Goal: Task Accomplishment & Management: Manage account settings

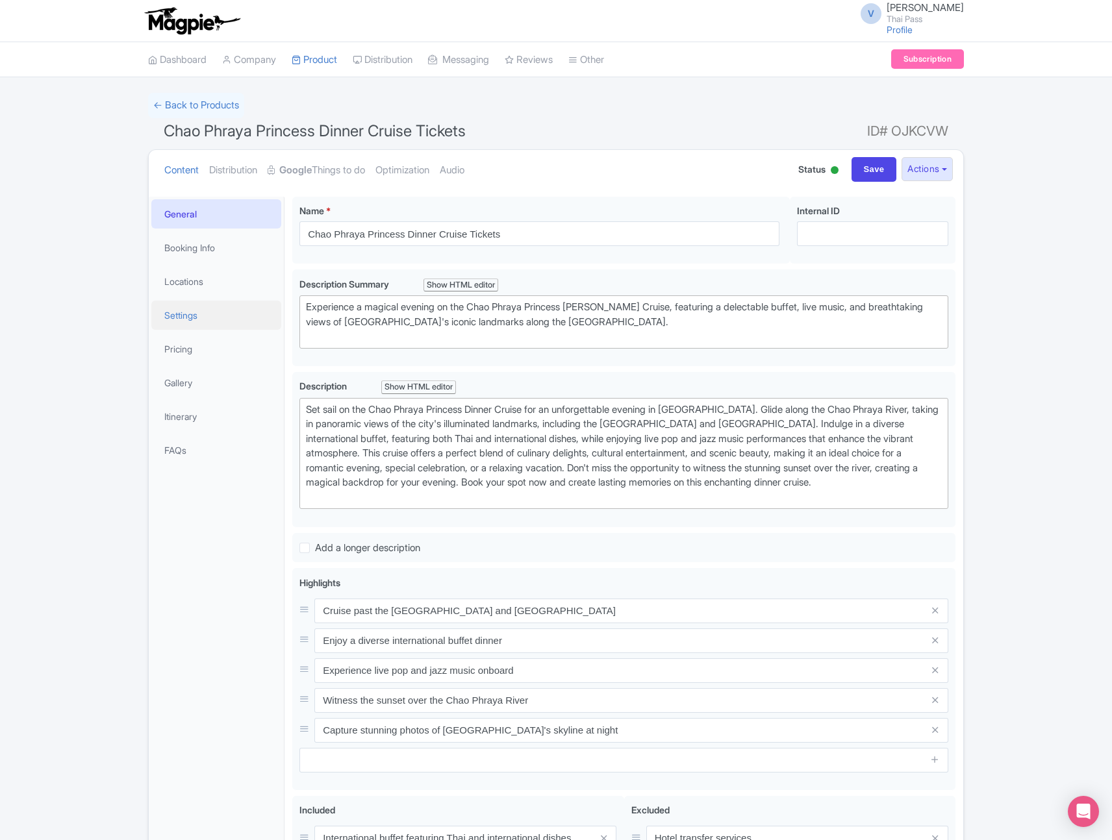
click at [210, 328] on link "Settings" at bounding box center [216, 315] width 130 height 29
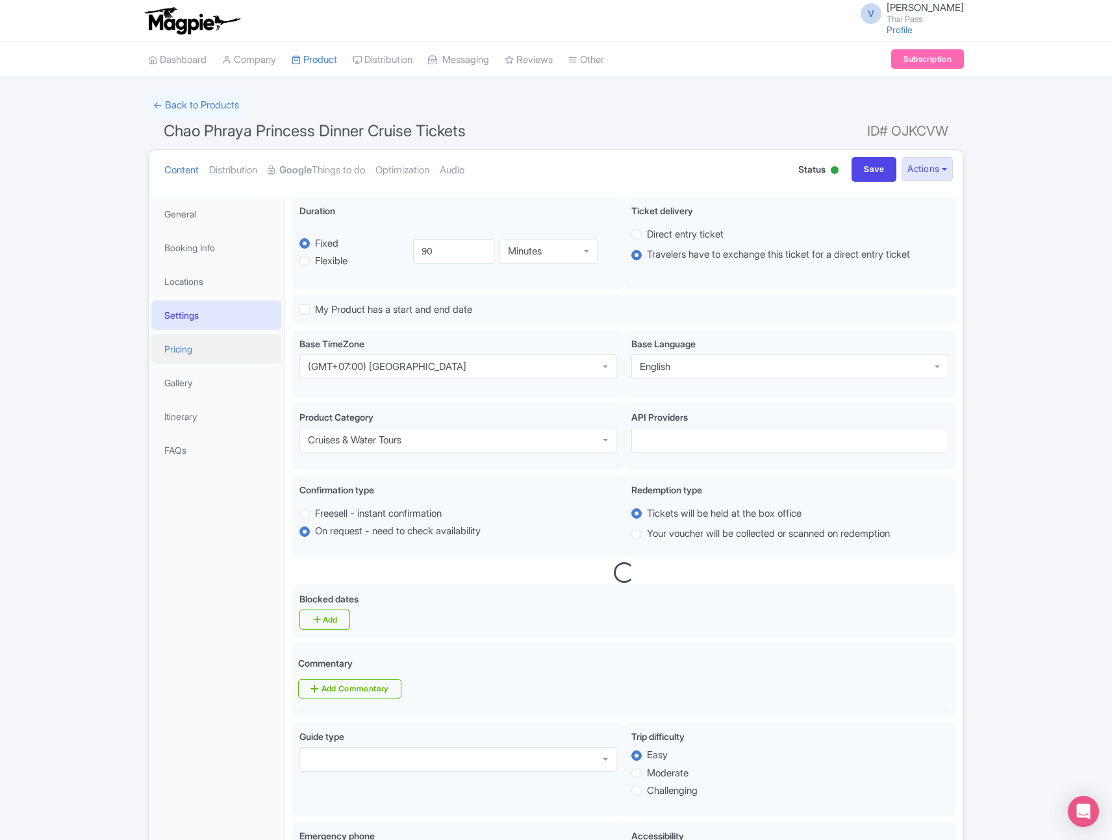
click at [211, 353] on link "Pricing" at bounding box center [216, 348] width 130 height 29
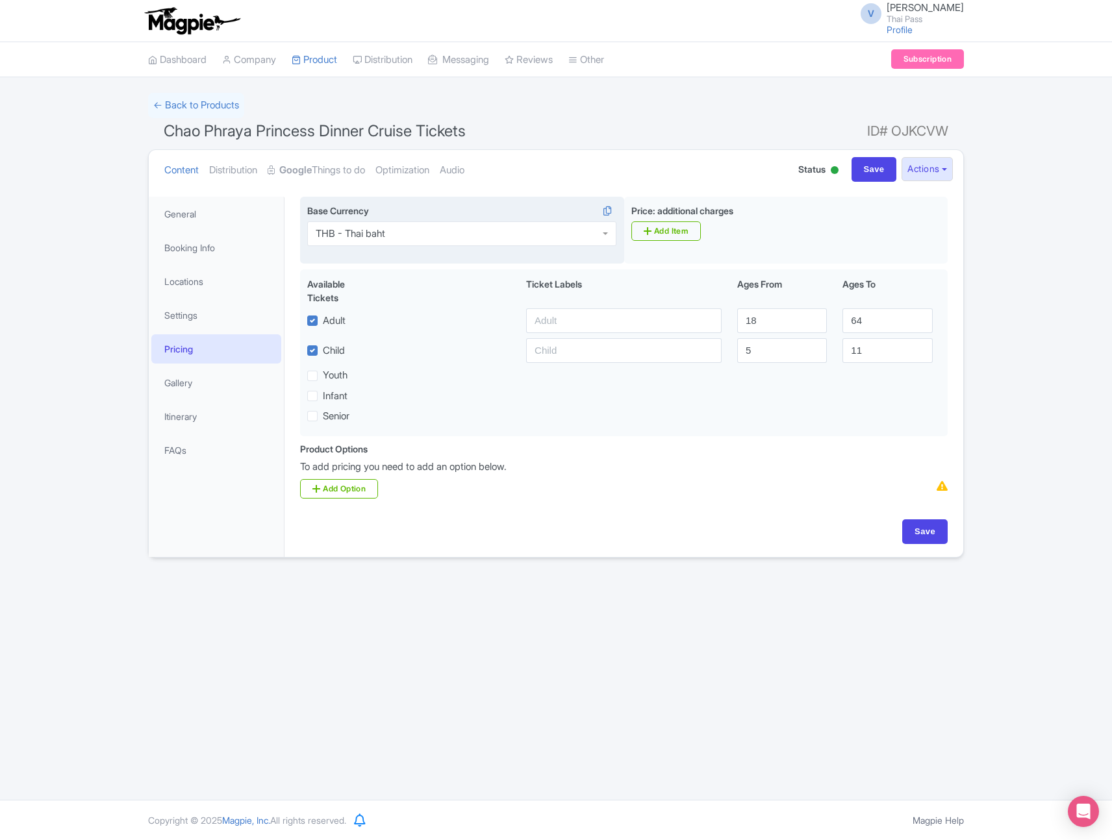
click at [488, 242] on div "THB - Thai baht" at bounding box center [461, 233] width 309 height 25
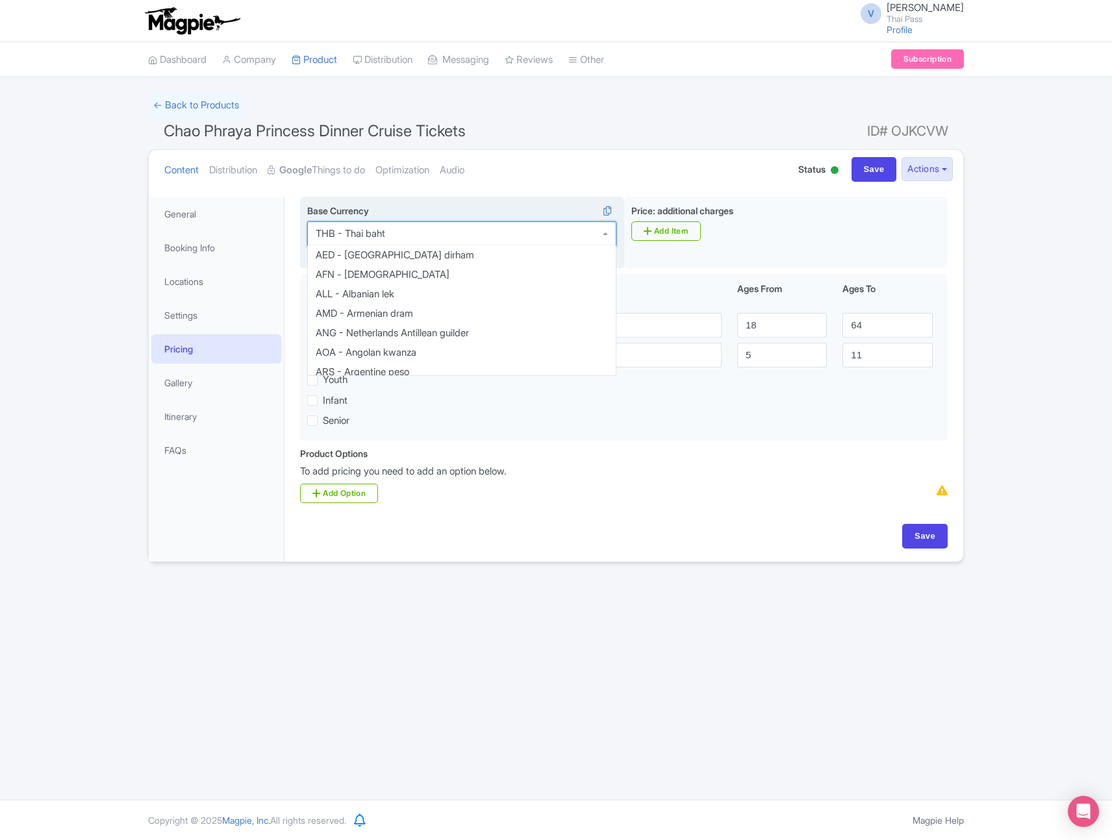
click at [488, 242] on div "THB - Thai baht" at bounding box center [461, 233] width 309 height 25
type input "USD"
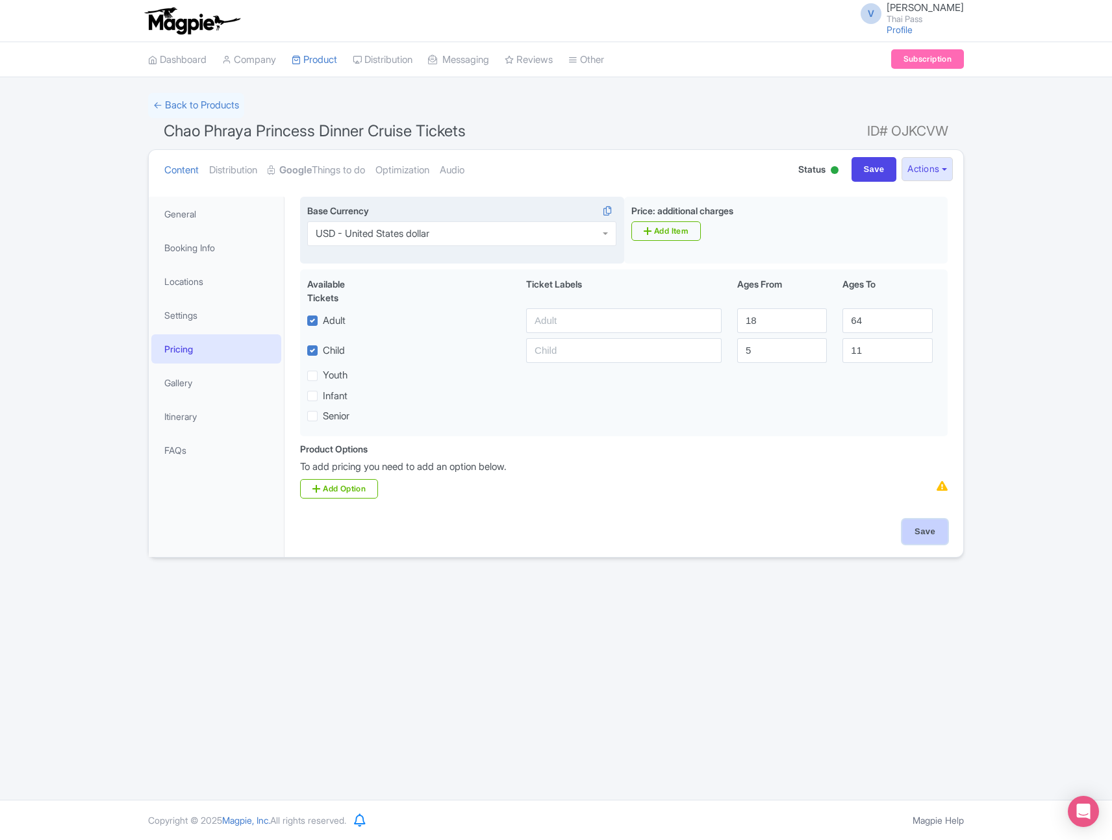
click at [926, 538] on input "Save" at bounding box center [924, 531] width 45 height 25
type input "Saving..."
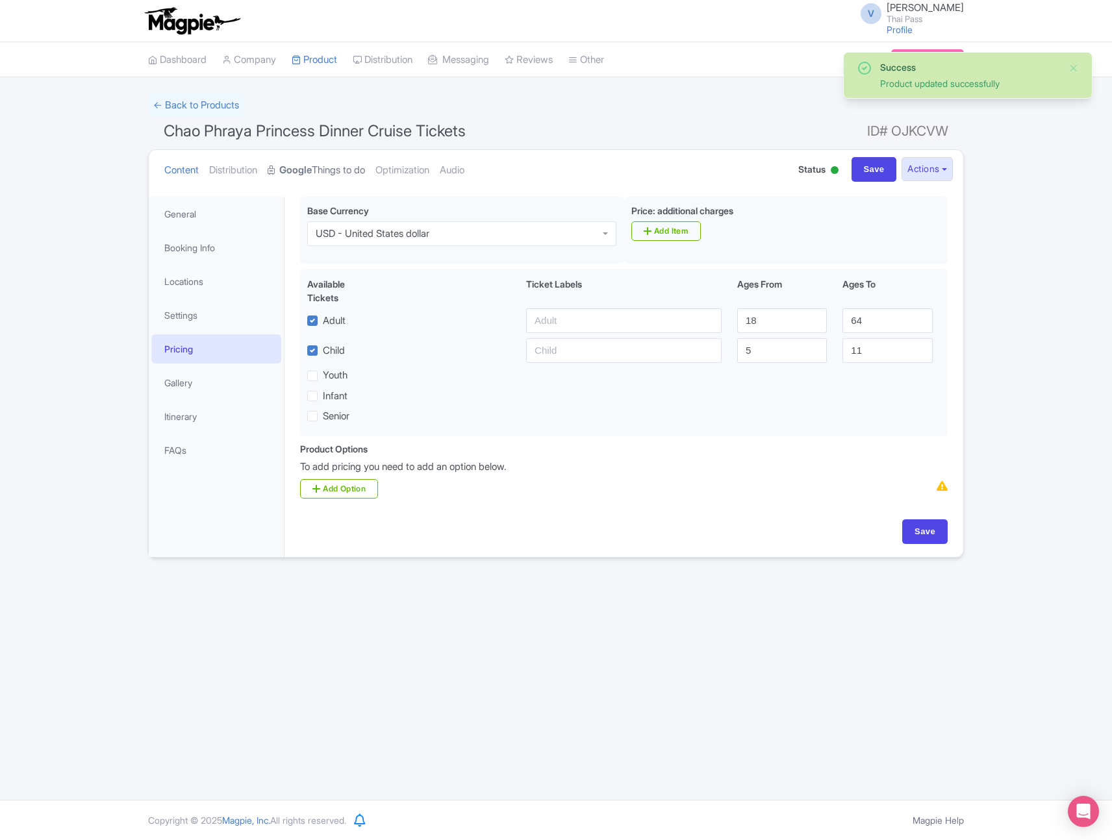
click at [330, 162] on link "Google Things to do" at bounding box center [316, 170] width 97 height 41
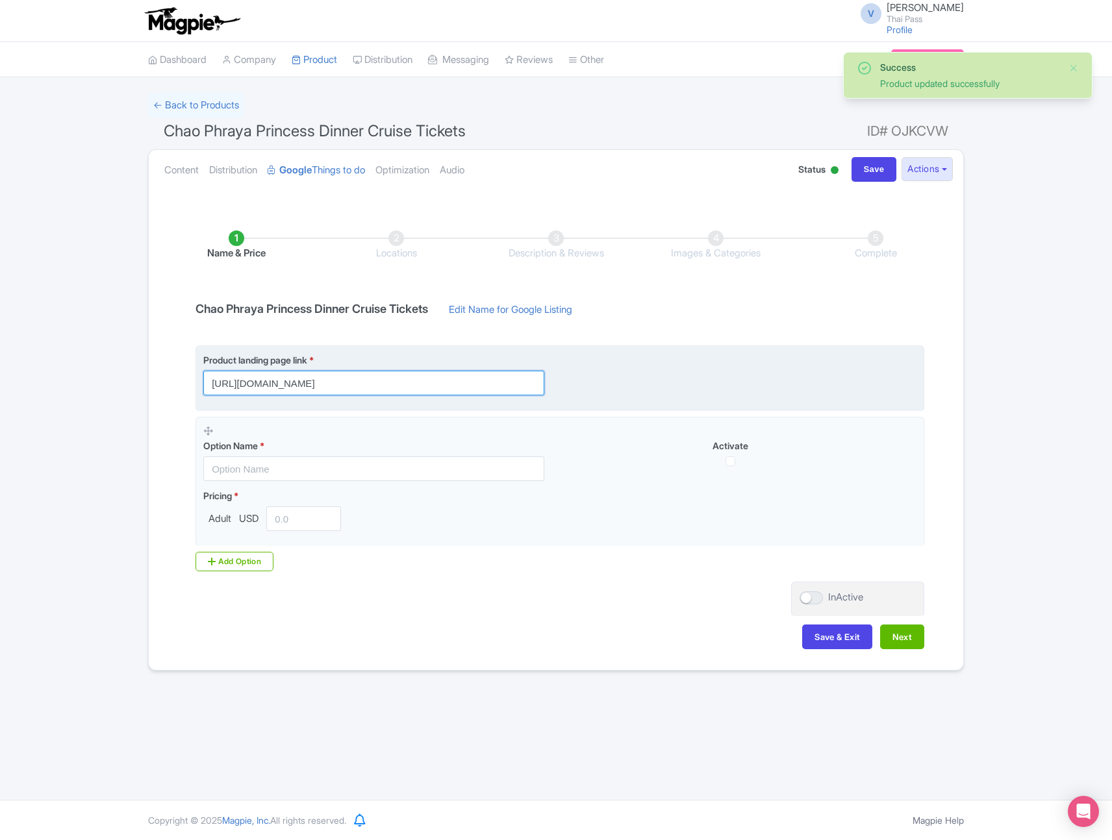
click at [435, 383] on input "https://www.thethaipass.com/activities/thailand-bangkok/chao-phraya-princess-cr…" at bounding box center [373, 383] width 341 height 25
click at [435, 382] on input "https://www.thethaipass.com/activities/thailand-bangkok/chao-phraya-princess-cr…" at bounding box center [373, 383] width 341 height 25
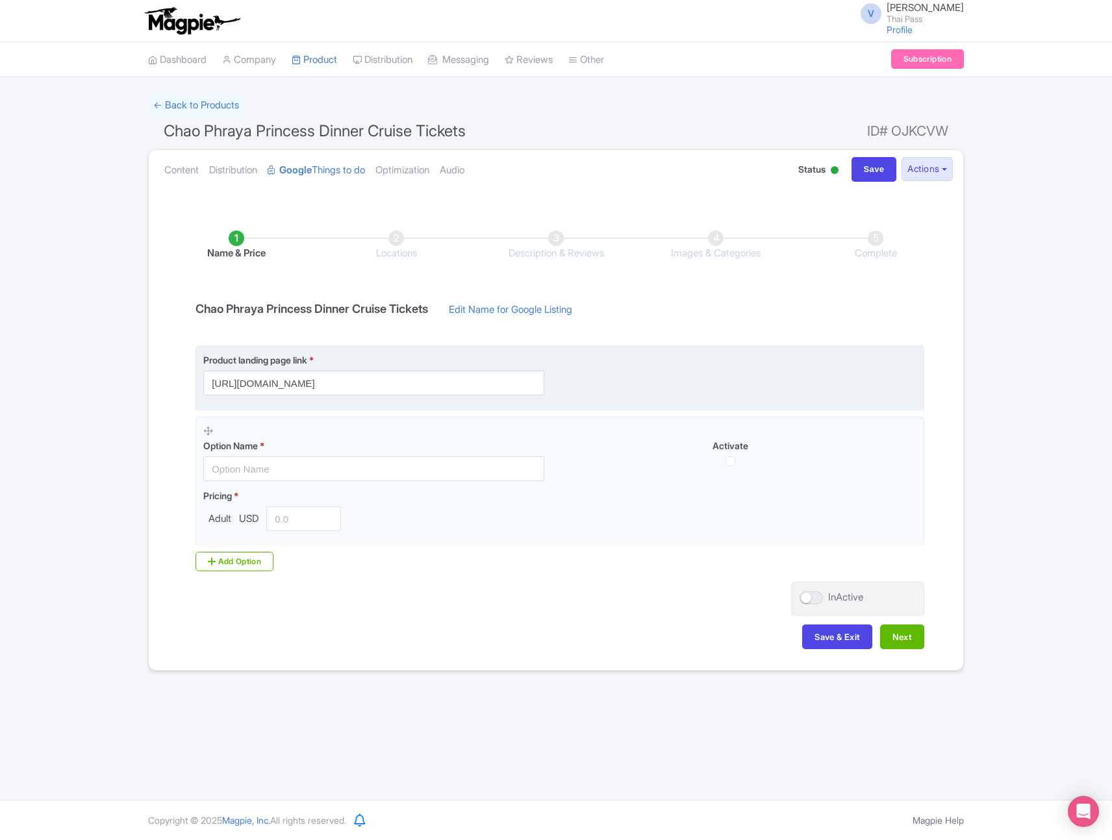
click at [505, 366] on label "Product landing page link *" at bounding box center [373, 360] width 341 height 14
click at [500, 390] on input "https://www.thethaipass.com/activities/thailand-bangkok/chao-phraya-princess-cr…" at bounding box center [373, 383] width 341 height 25
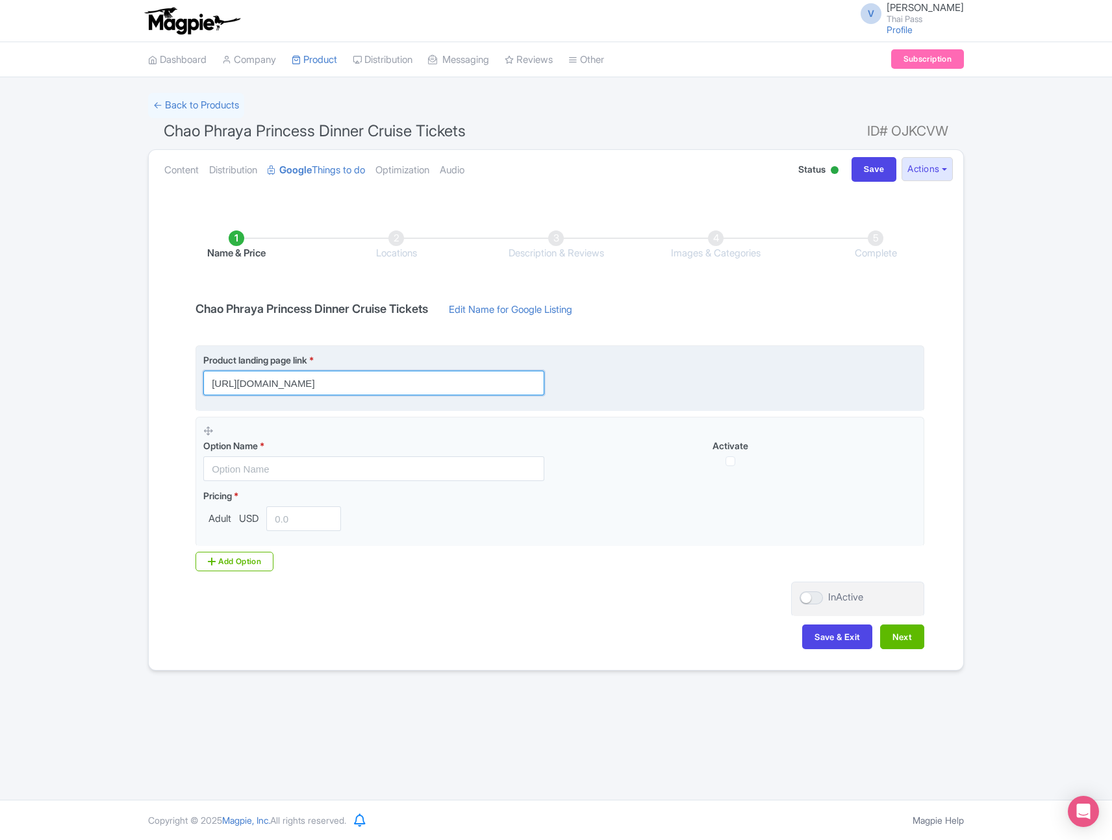
click at [525, 386] on input "https://www.thethaipass.com/activities/thailand-bangkok/chao-phraya-princess-cr…" at bounding box center [373, 383] width 341 height 25
paste input "?utm_source=ttd"
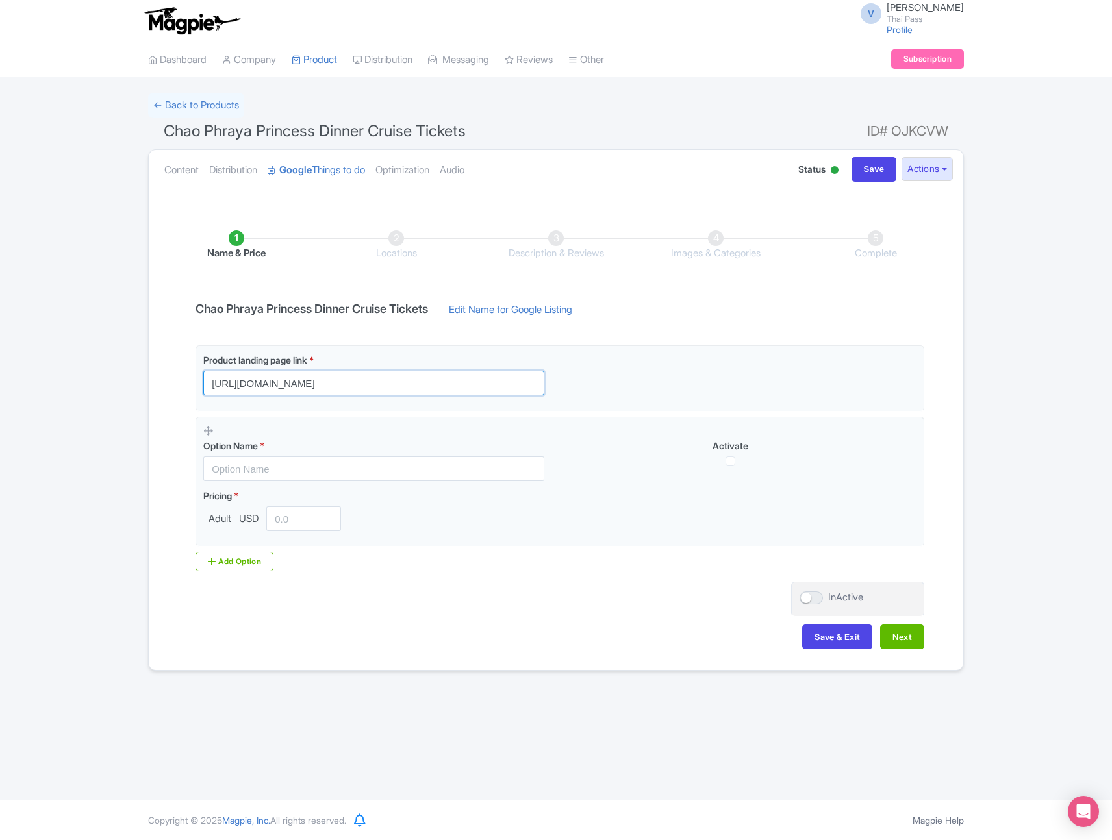
type input "https://www.thethaipass.com/activities/thailand-bangkok/chao-phraya-princess-cr…"
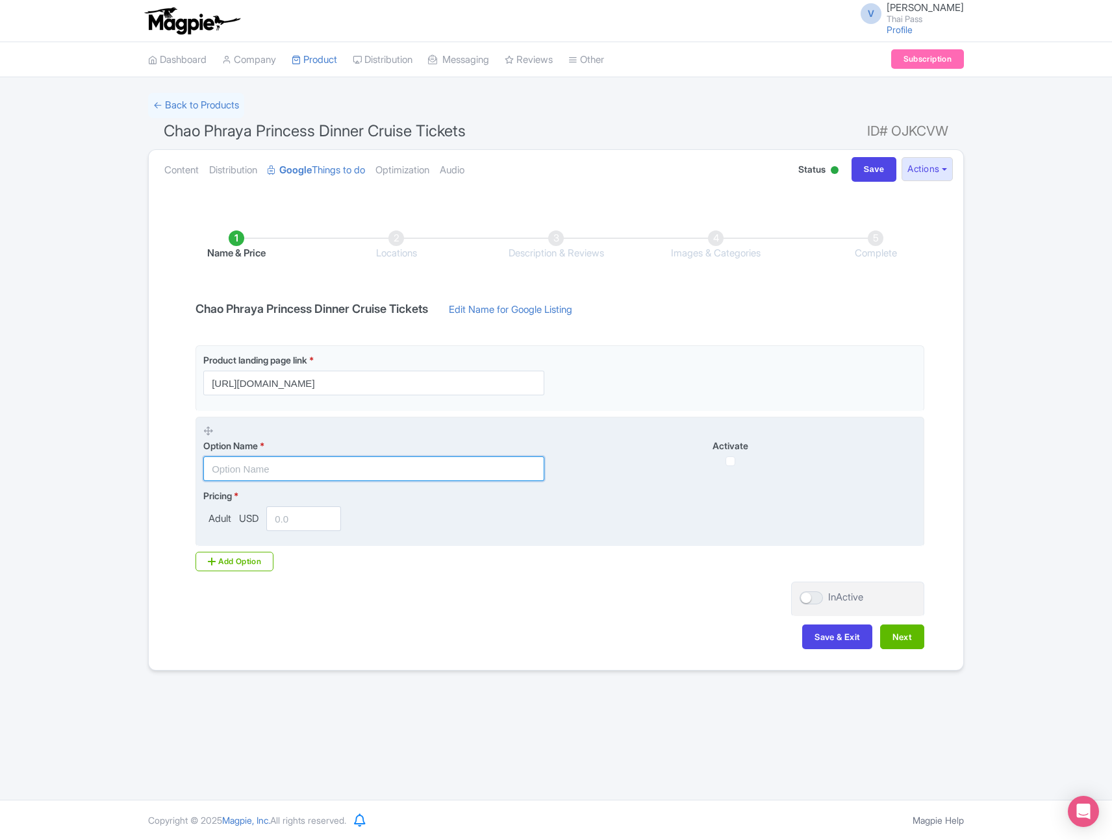
click at [415, 475] on input "text" at bounding box center [373, 468] width 341 height 25
paste input "[Upper Deck Seat] Dinner Cruise Ticket with Indian Buffet at TERMINAL21 RAMA 3 …"
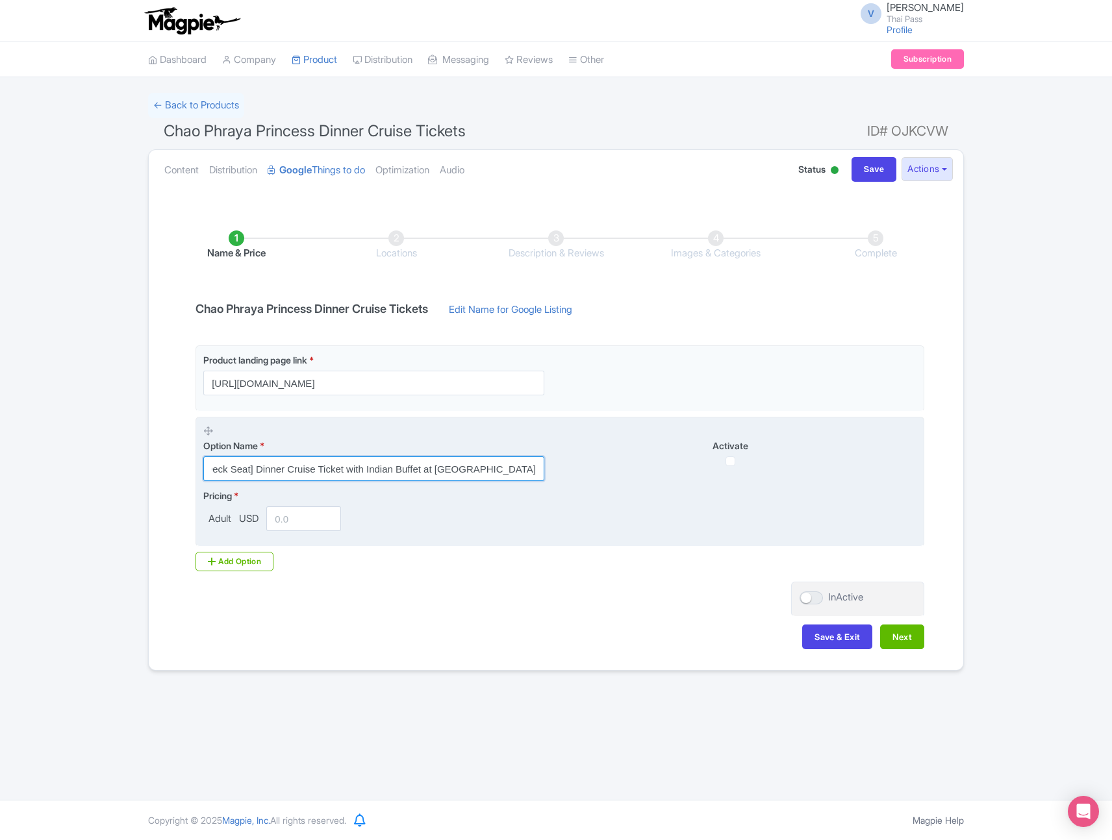
click at [387, 471] on input "[Upper Deck Seat] Dinner Cruise Ticket with Indian Buffet at TERMINAL21 RAMA 3 …" at bounding box center [373, 468] width 341 height 25
type input "[Upper Deck Seat] Dinner Cruise Ticket with Indian Buffet at TERMINAL21 RAMA 3 …"
click at [321, 516] on input "number" at bounding box center [303, 518] width 75 height 25
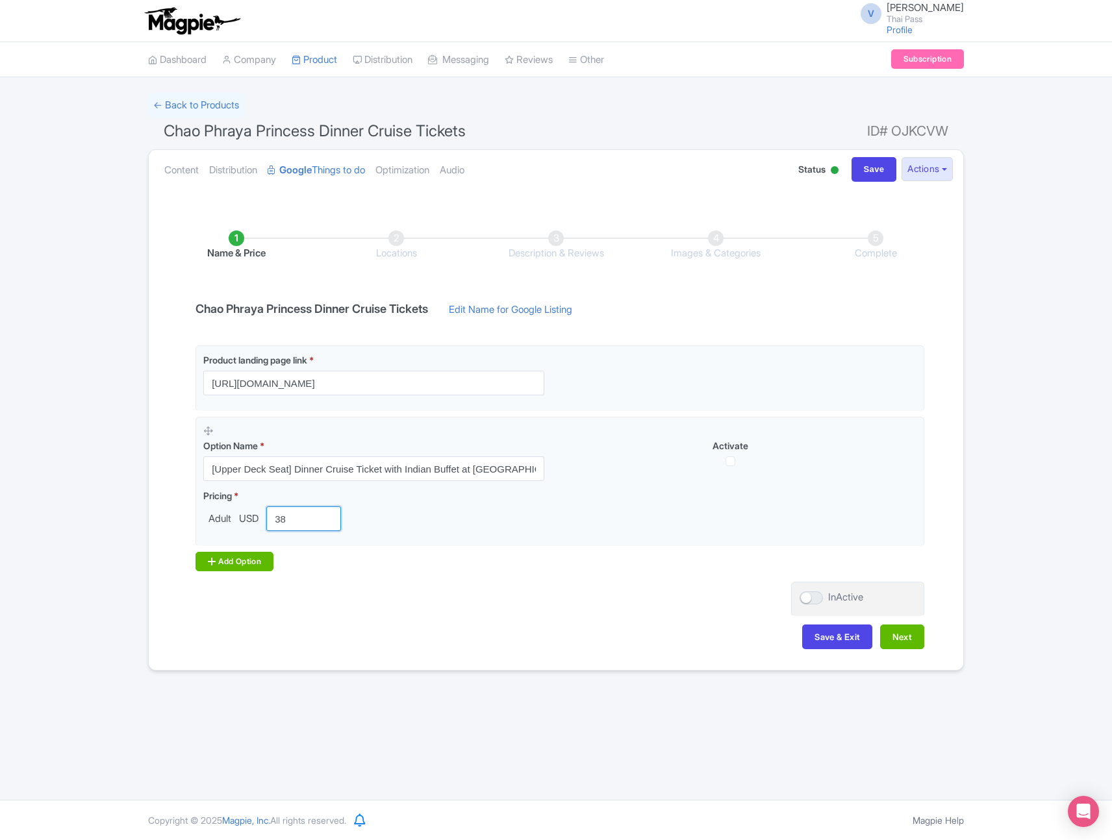
type input "38"
click at [237, 561] on div "Add Option" at bounding box center [234, 561] width 78 height 19
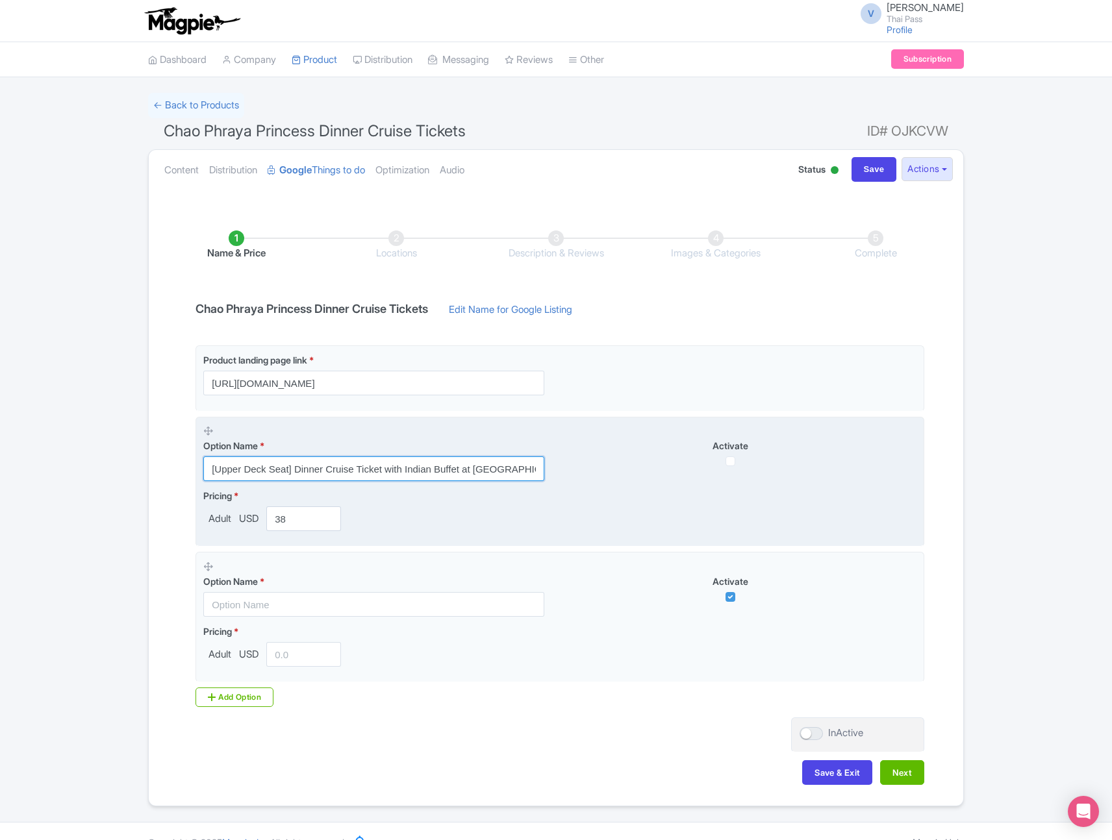
click at [325, 471] on input "[Upper Deck Seat] Dinner Cruise Ticket with Indian Buffet at TERMINAL21 RAMA 3 …" at bounding box center [373, 468] width 341 height 25
drag, startPoint x: 294, startPoint y: 470, endPoint x: 679, endPoint y: 500, distance: 386.2
click at [679, 501] on fieldset "Option Name * [Upper Deck Seat] Dinner Cruise Ticket with Indian Buffet at TERM…" at bounding box center [559, 482] width 729 height 131
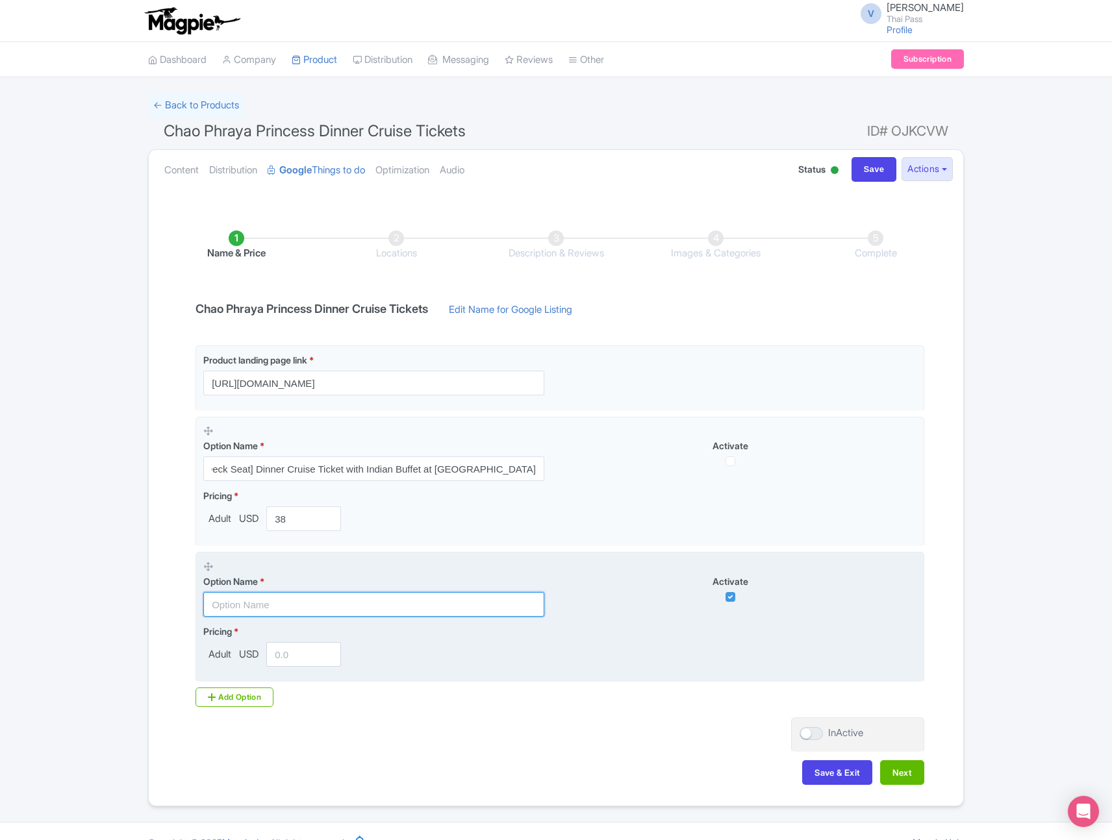
scroll to position [0, 0]
click at [455, 612] on input "text" at bounding box center [373, 604] width 341 height 25
paste input "Dinner Cruise Ticket with Indian Buffet at TERMINAL21 RAMA 3 pier"
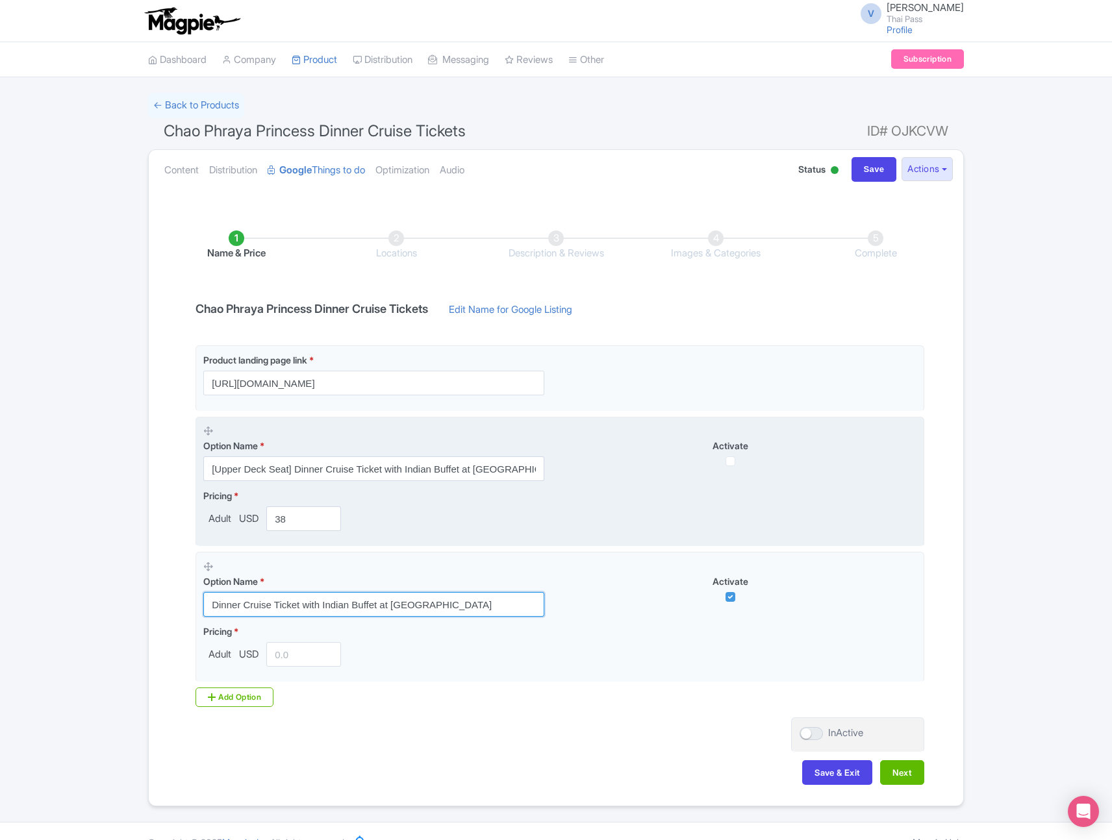
type input "Dinner Cruise Ticket with Indian Buffet at TERMINAL21 RAMA 3 pier"
click at [729, 460] on input "checkbox" at bounding box center [730, 461] width 10 height 10
checkbox input "true"
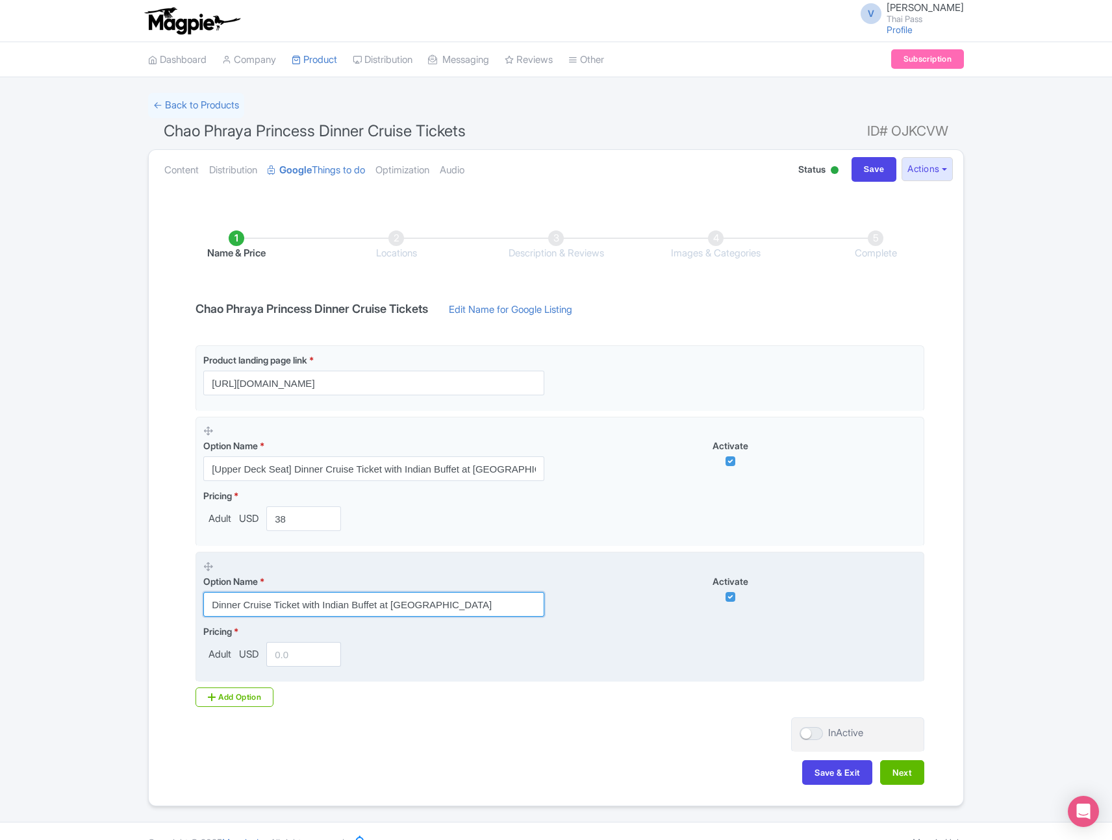
click at [453, 610] on input "Dinner Cruise Ticket with Indian Buffet at TERMINAL21 RAMA 3 pier" at bounding box center [373, 604] width 341 height 25
click at [288, 659] on input "number" at bounding box center [303, 654] width 75 height 25
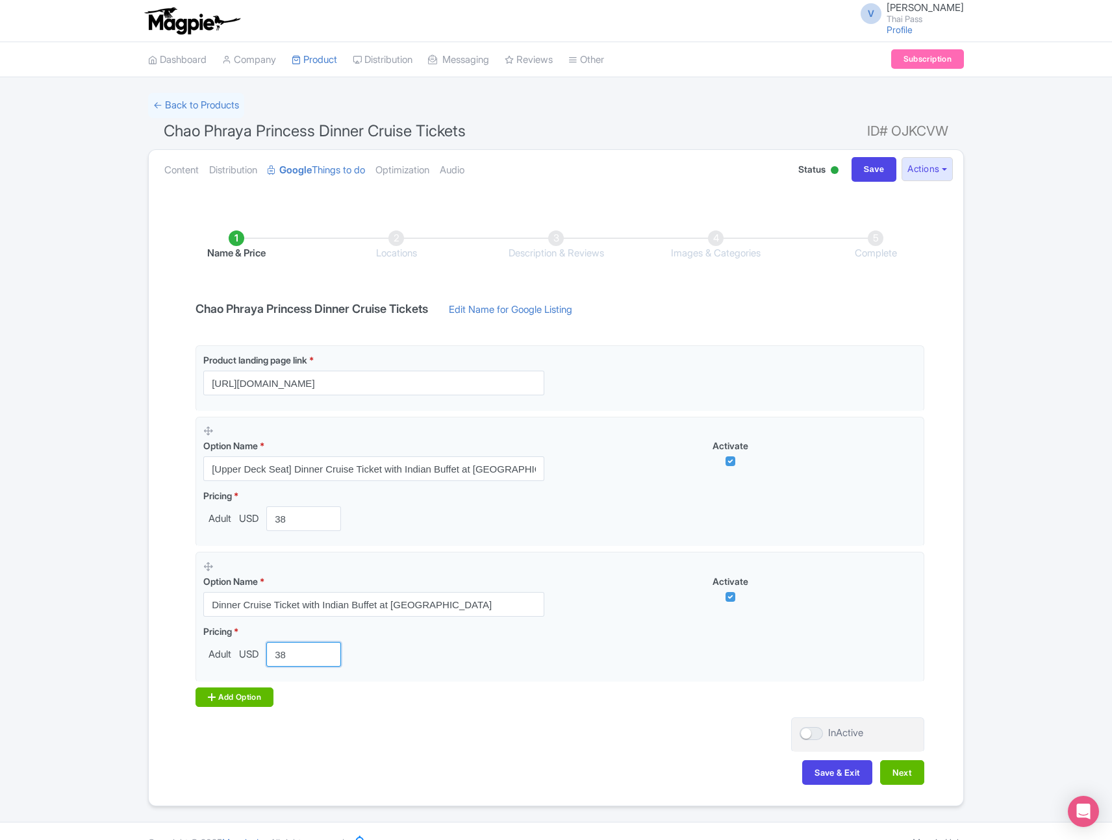
type input "38"
click at [255, 703] on div "Add Option" at bounding box center [234, 697] width 78 height 19
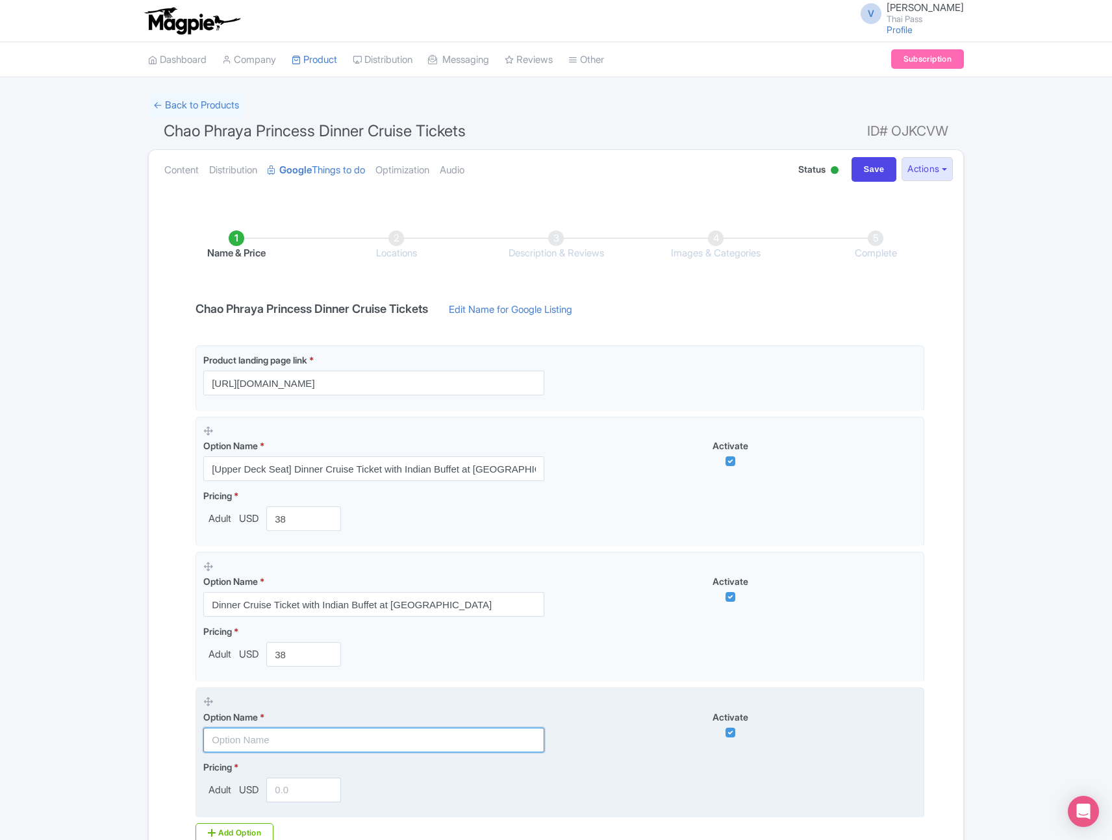
click at [460, 743] on input "text" at bounding box center [373, 740] width 341 height 25
paste input "Dinner Cruise Ticket with International Buffet at ASIATIQUE Pier"
type input "Dinner Cruise Ticket with International Buffet at ASIATIQUE Pier"
click at [297, 790] on input "number" at bounding box center [303, 790] width 75 height 25
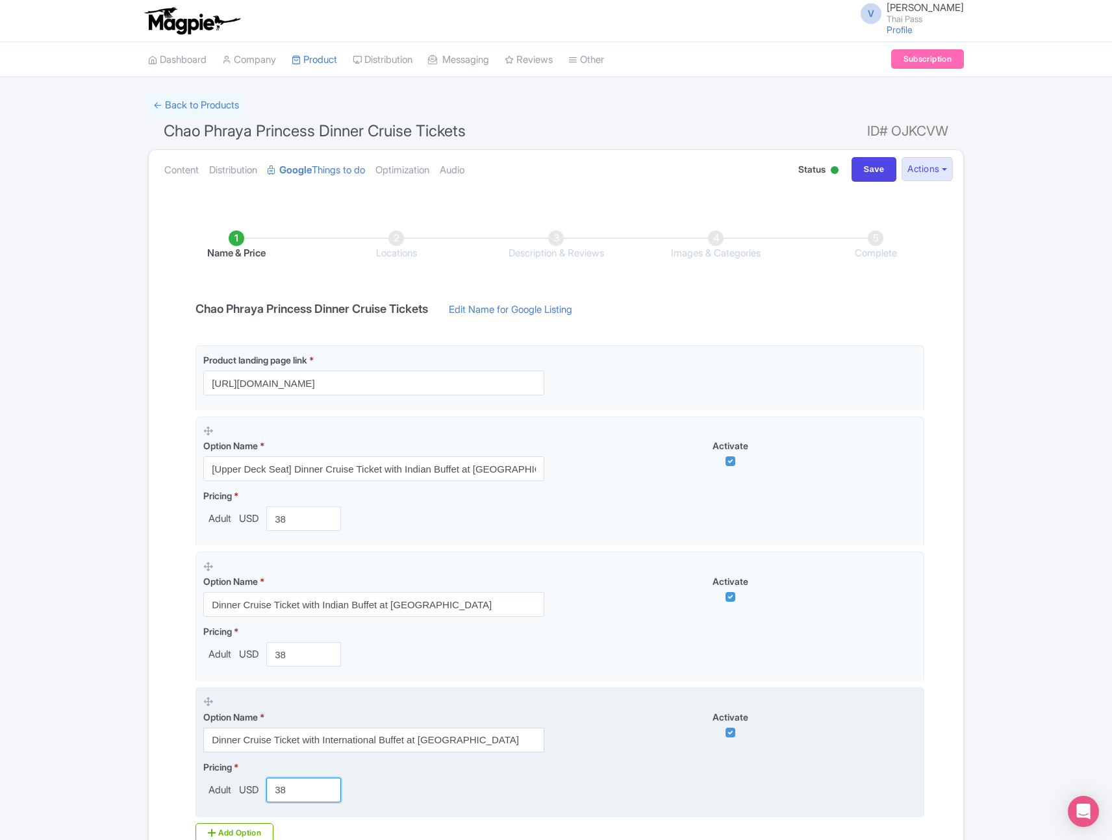
scroll to position [158, 0]
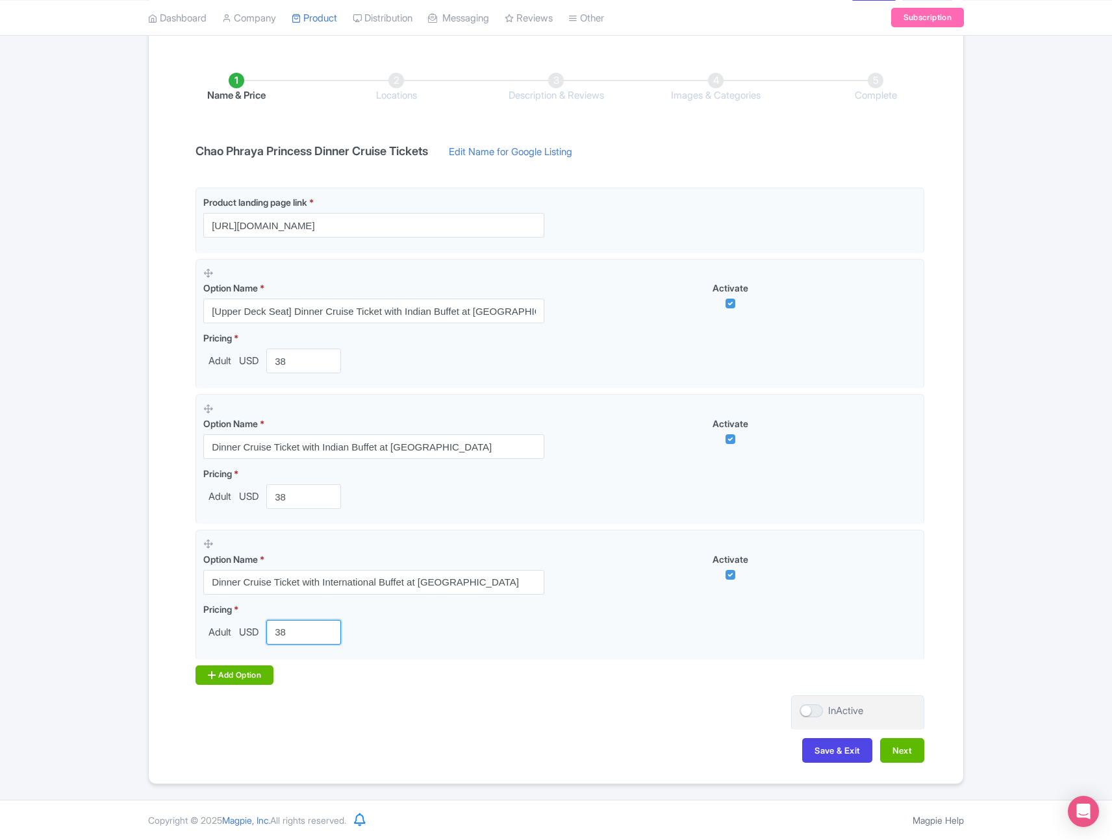
type input "38"
click at [253, 670] on div "Add Option" at bounding box center [234, 675] width 78 height 19
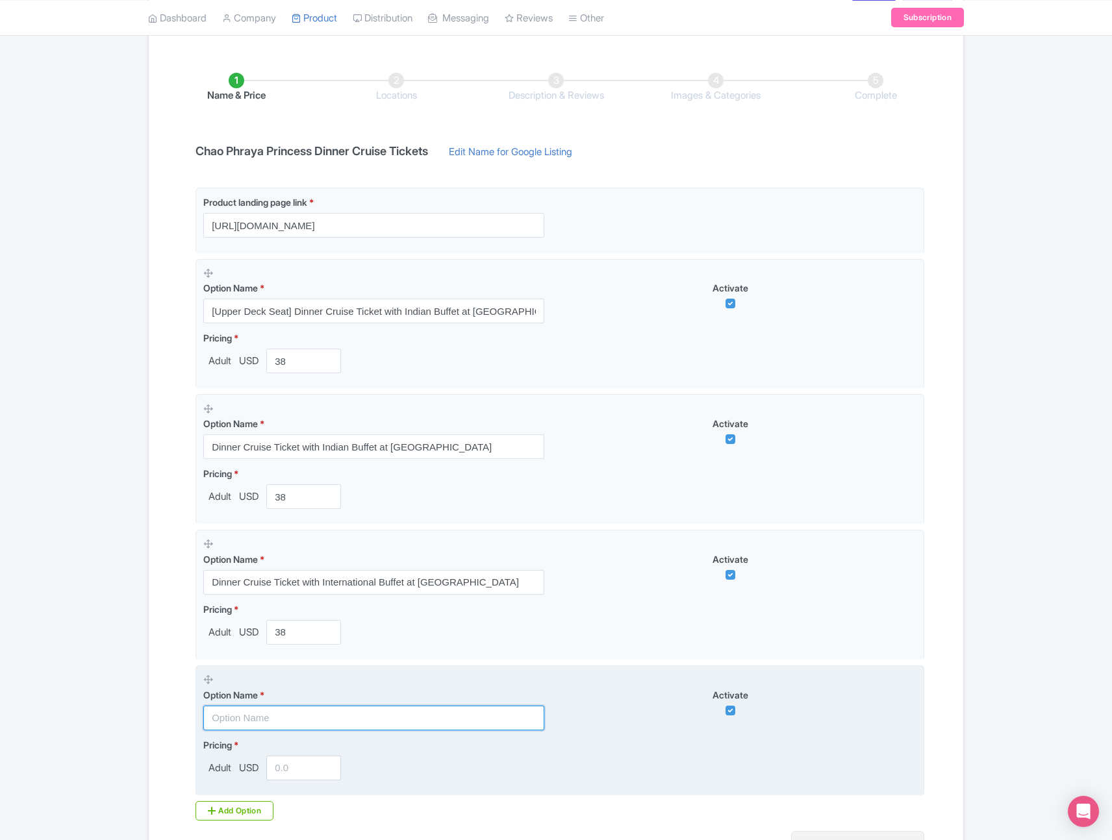
click at [430, 719] on input "text" at bounding box center [373, 718] width 341 height 25
paste input "Dinner Cruise Ticket with International Buffet at ICONSIAM Pier"
type input "Dinner Cruise Ticket with International Buffet at ICONSIAM Pier"
click at [297, 773] on input "number" at bounding box center [303, 768] width 75 height 25
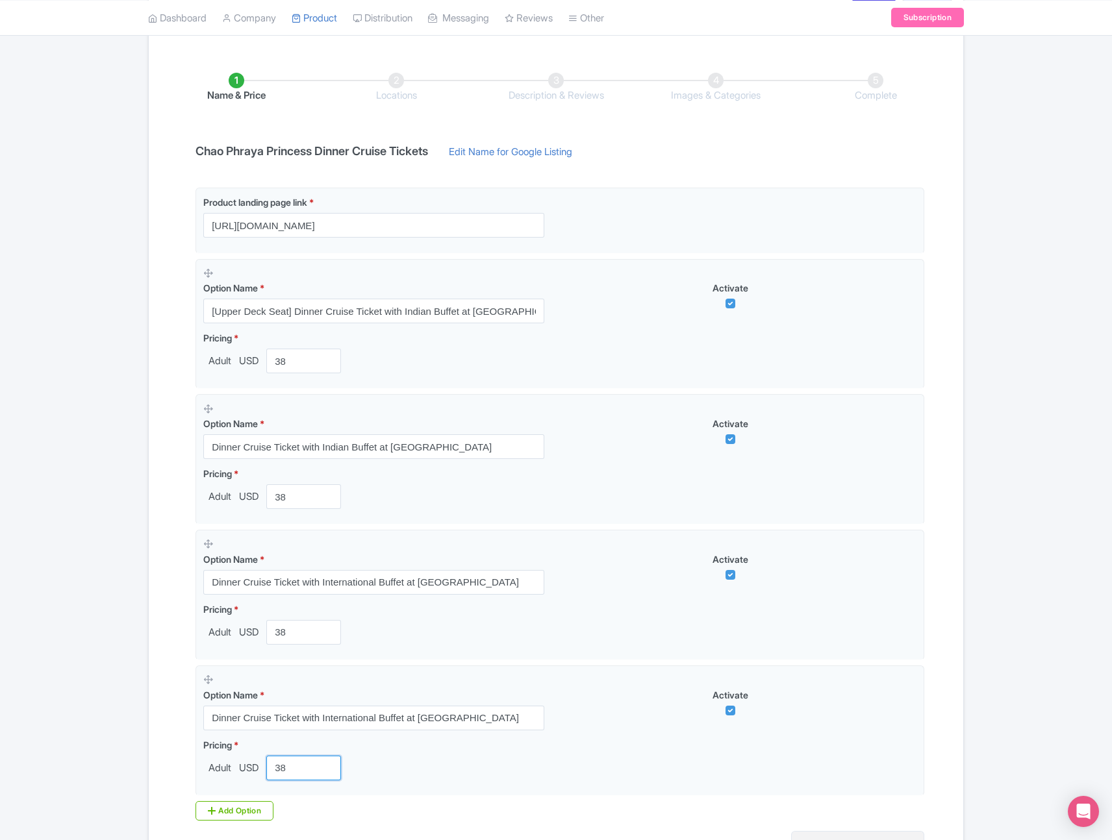
type input "38"
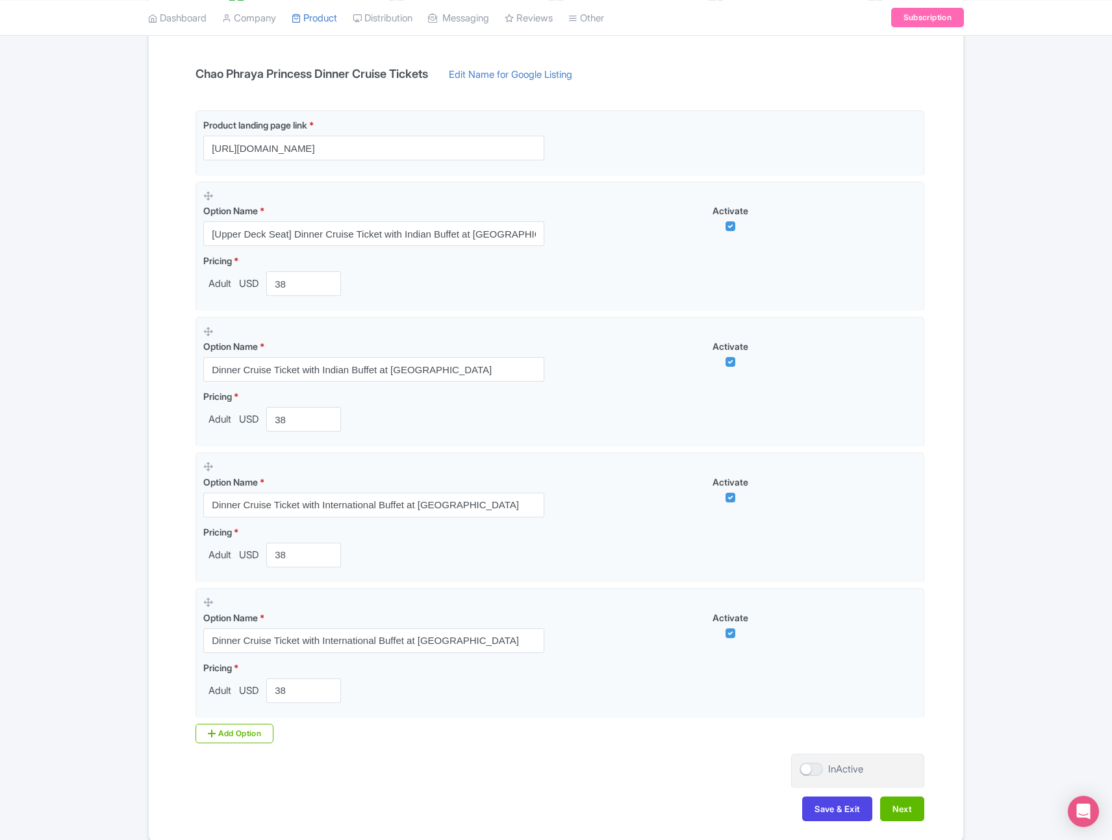
scroll to position [280, 0]
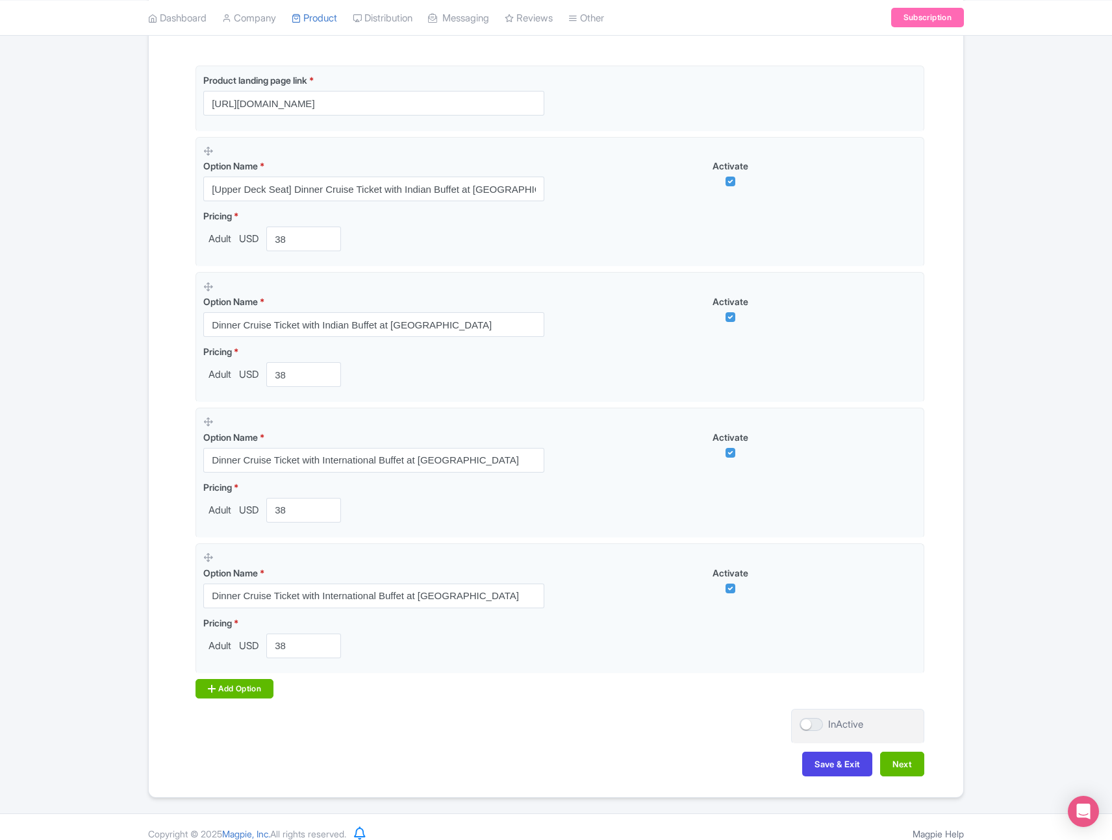
click at [257, 691] on div "Add Option" at bounding box center [234, 688] width 78 height 19
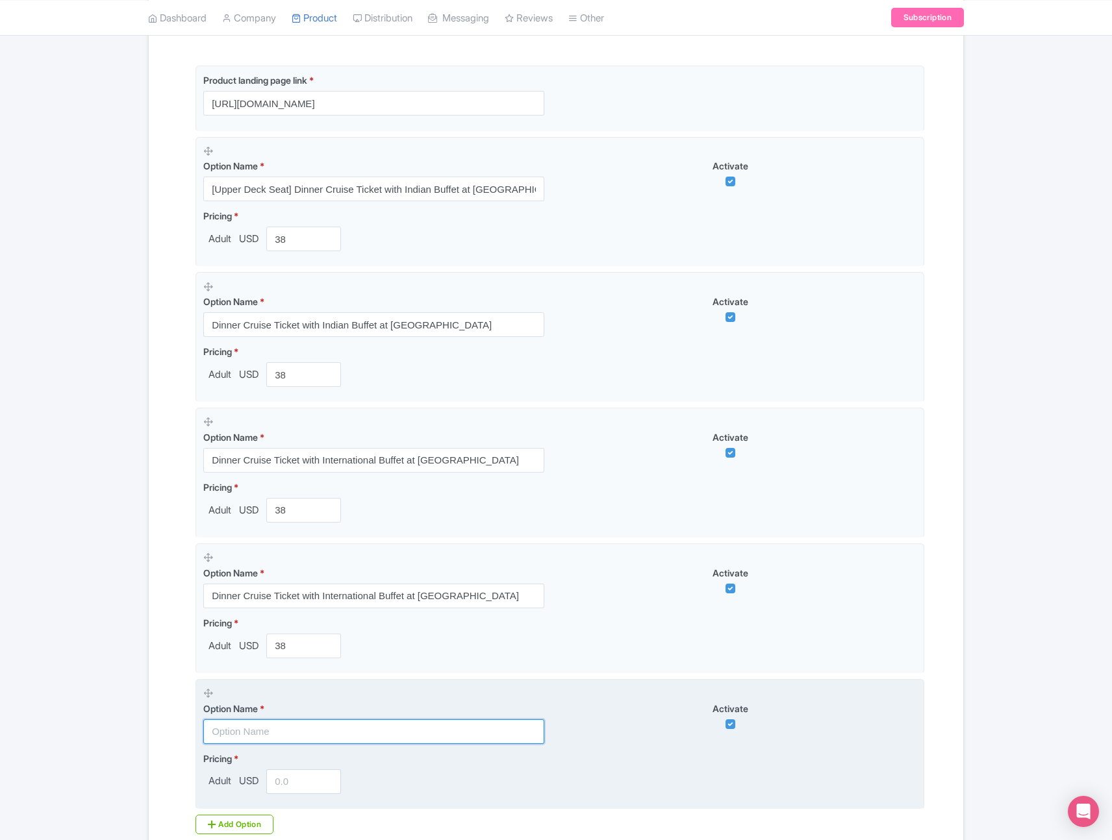
click at [325, 730] on input "text" at bounding box center [373, 731] width 341 height 25
paste input "[Upper Deck Seat] Non Thai Resident: Dinner Cruise Ticket with International Bu…"
type input "[Upper Deck Seat] Non Thai Resident: Dinner Cruise Ticket with International Bu…"
click at [299, 788] on input "number" at bounding box center [303, 781] width 75 height 25
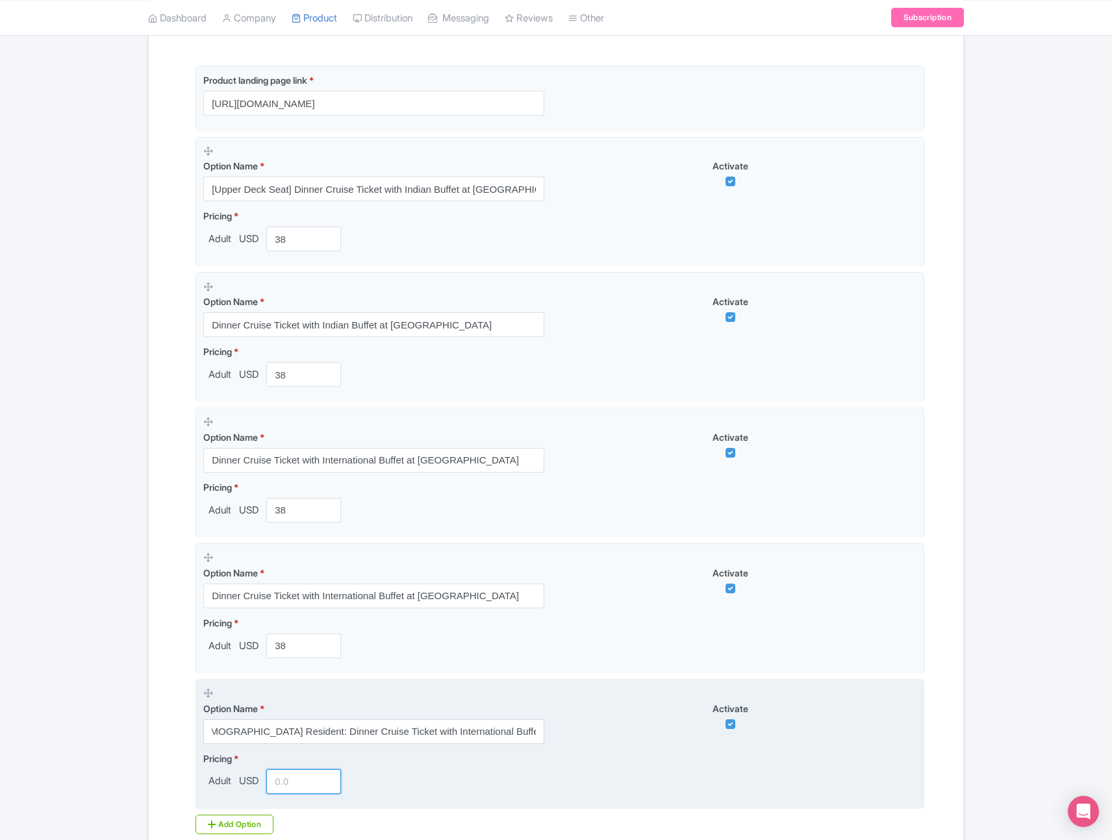
scroll to position [0, 0]
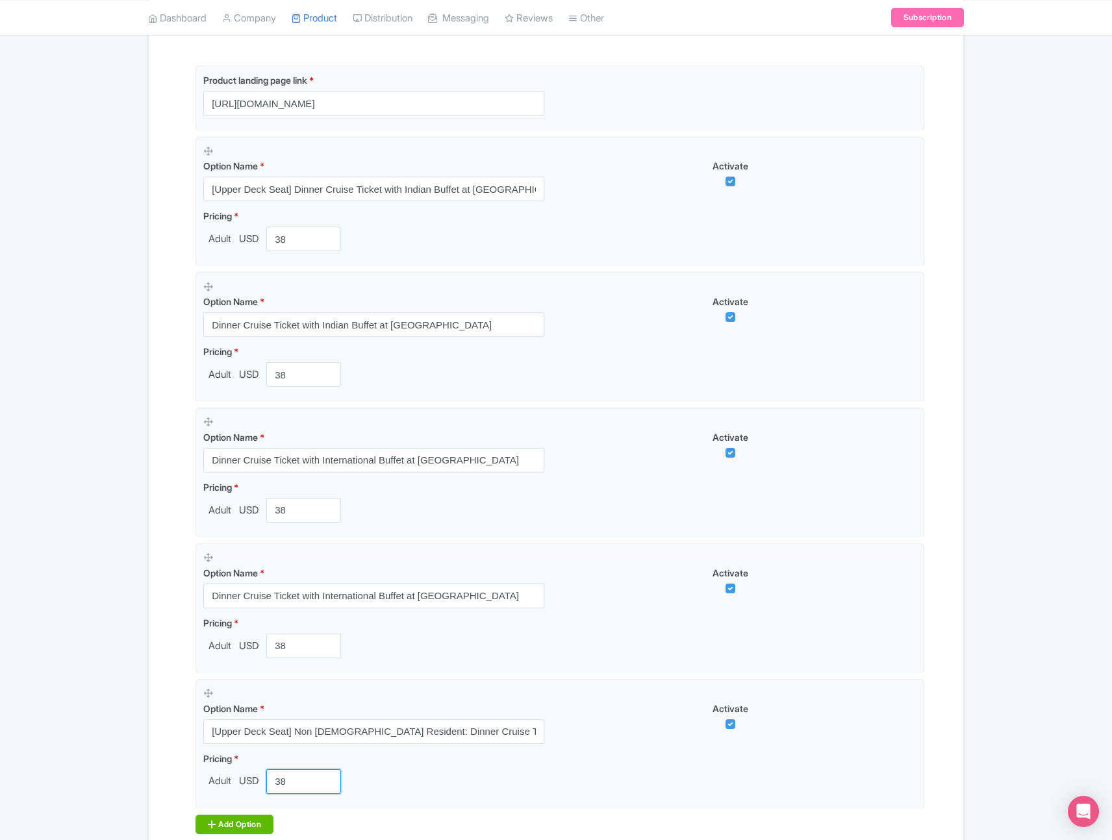
type input "38"
click at [252, 823] on div "Add Option" at bounding box center [234, 824] width 78 height 19
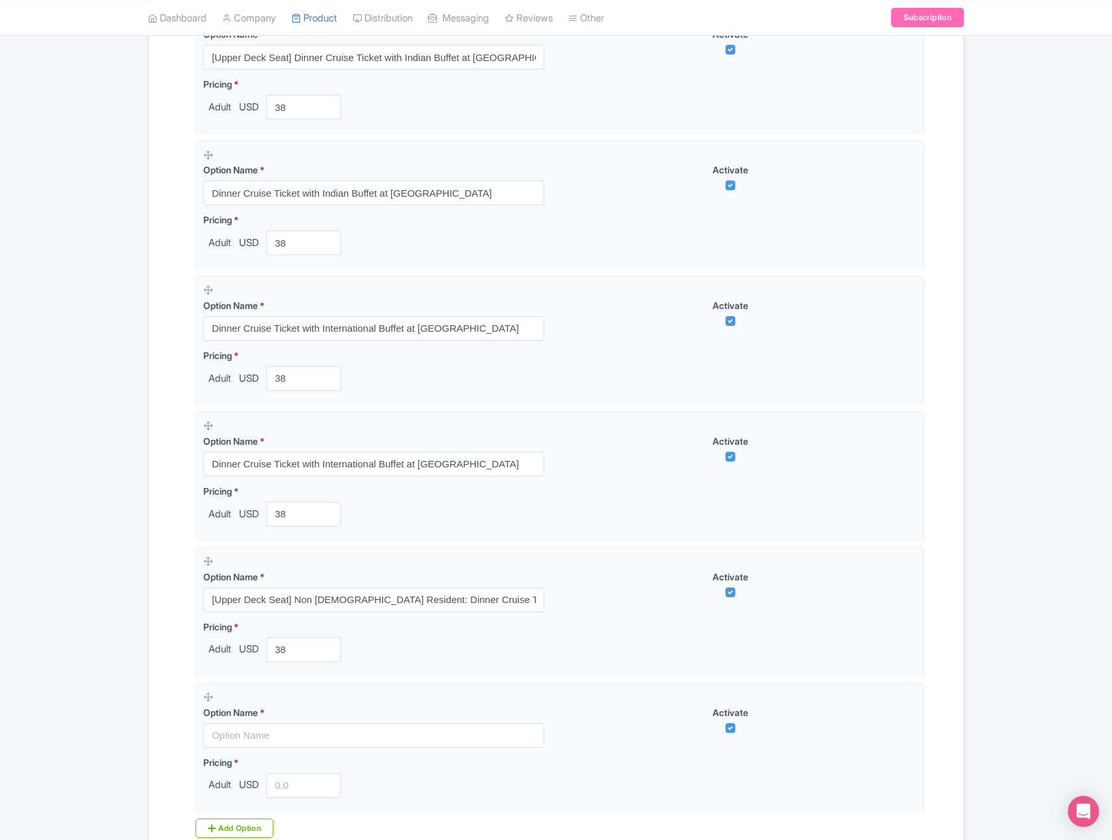
scroll to position [461, 0]
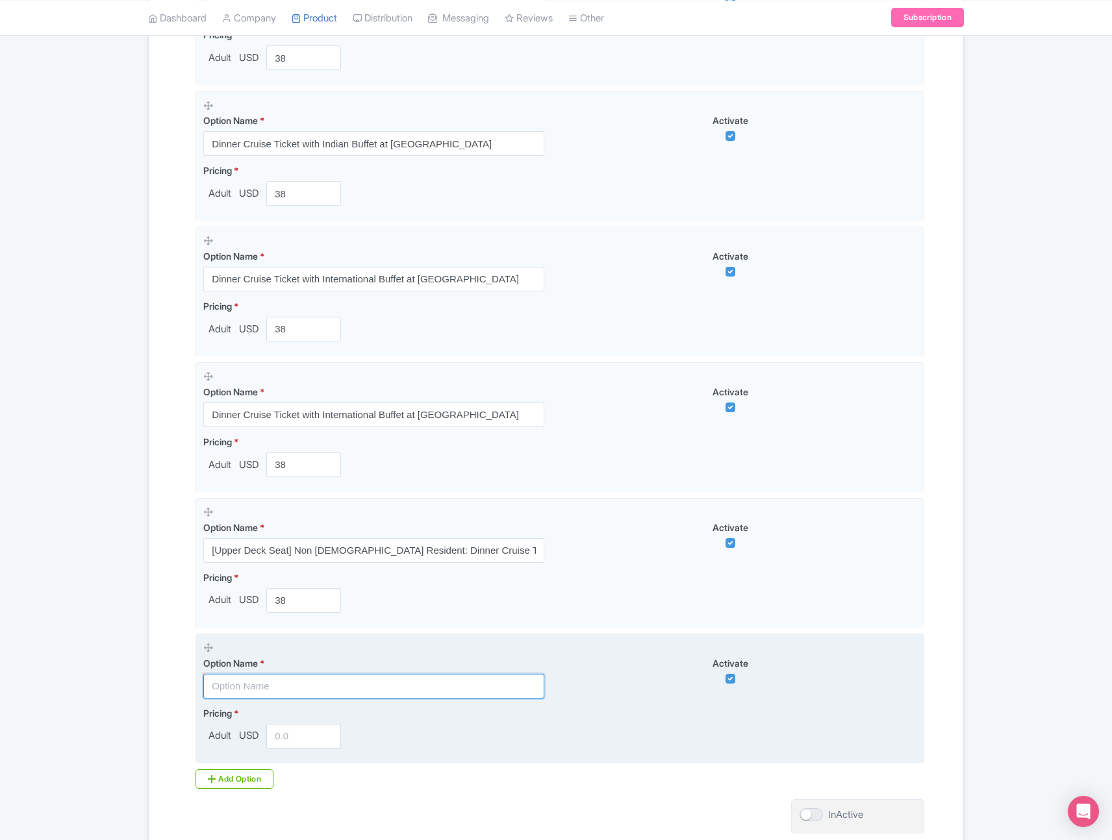
click at [275, 680] on input "text" at bounding box center [373, 686] width 341 height 25
paste input "[Upper Deck Seat] Non Thai Resident: Dinner Cruise Ticket with International Bu…"
type input "[Upper Deck Seat] Non Thai Resident: Dinner Cruise Ticket with International Bu…"
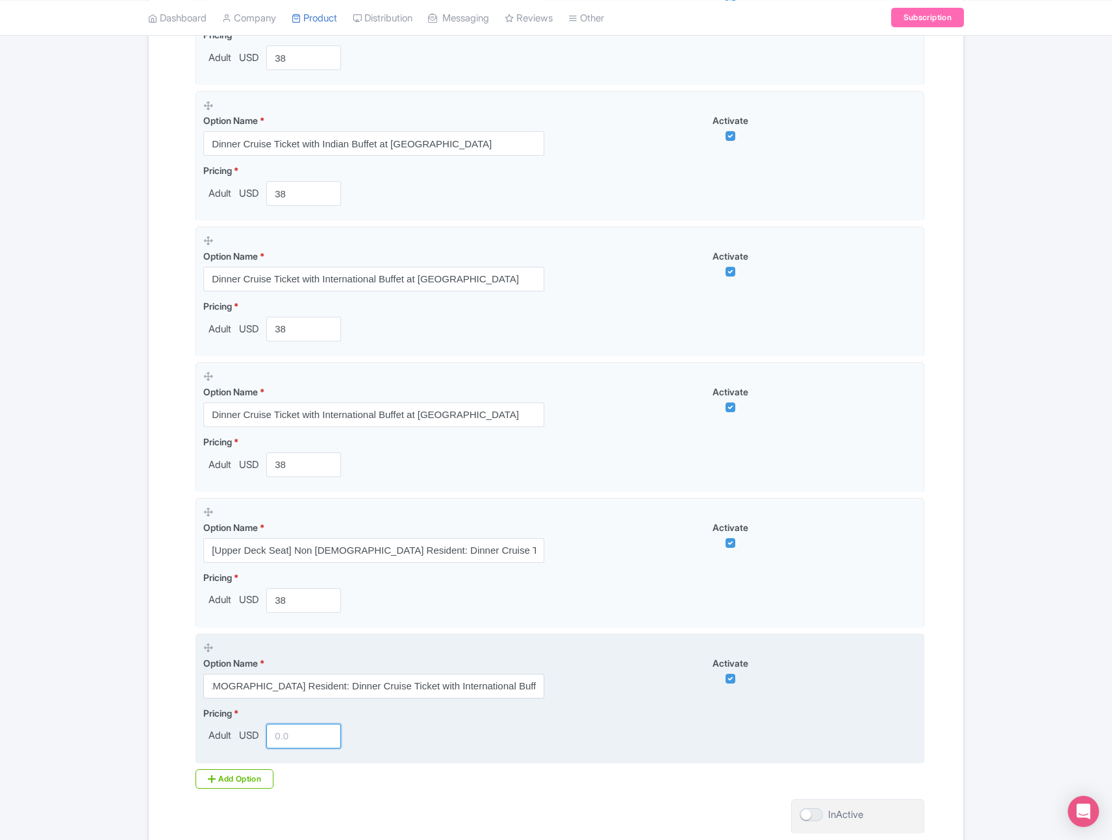
click at [303, 737] on input "number" at bounding box center [303, 736] width 75 height 25
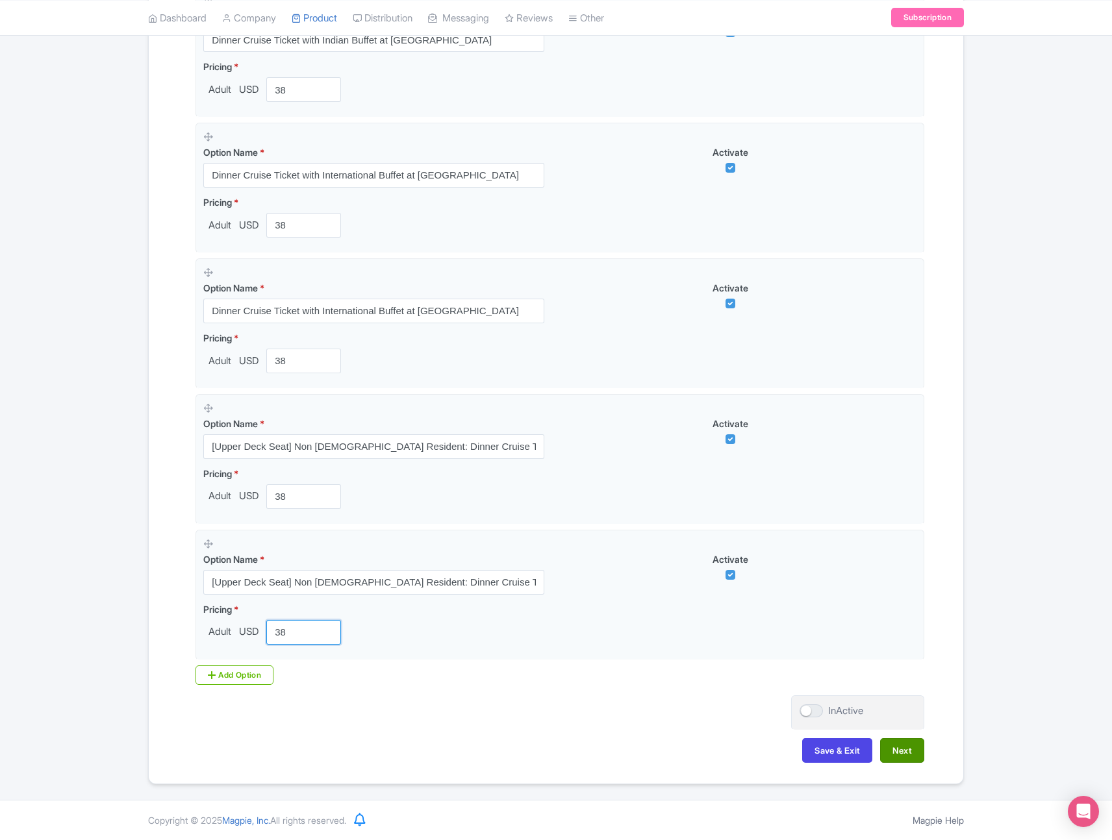
type input "38"
click at [906, 753] on button "Next" at bounding box center [902, 750] width 44 height 25
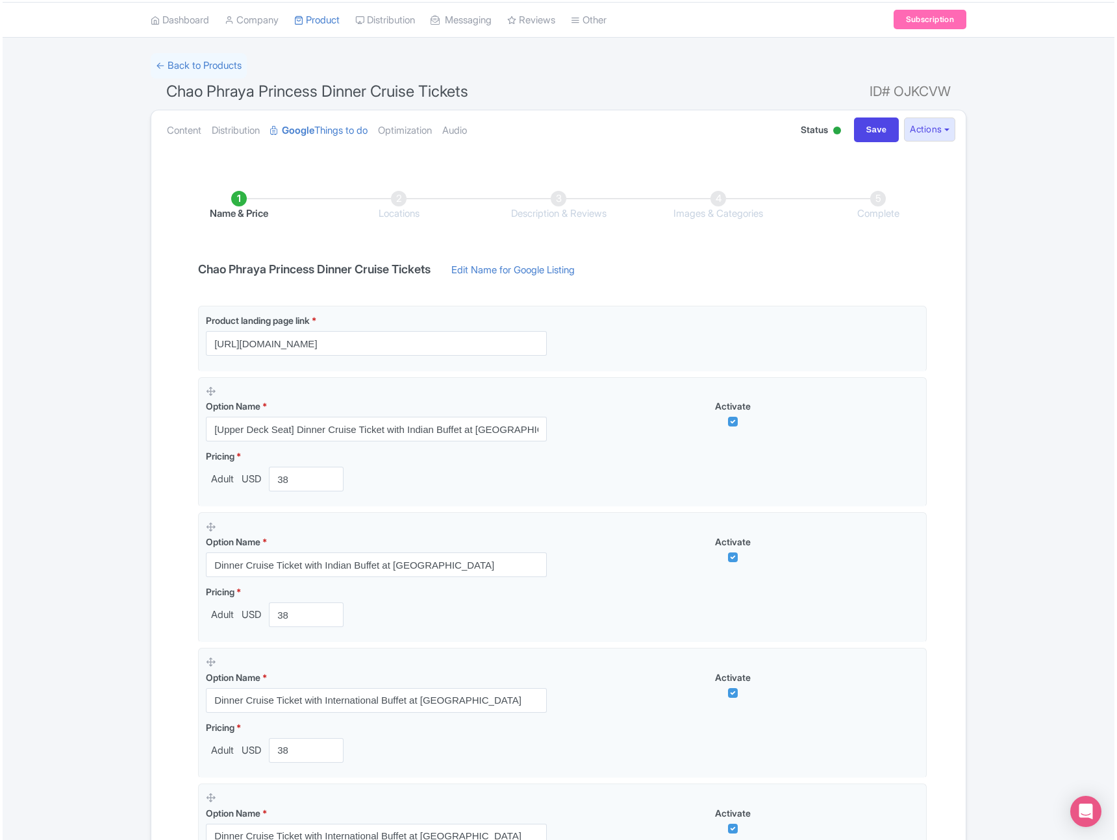
scroll to position [0, 0]
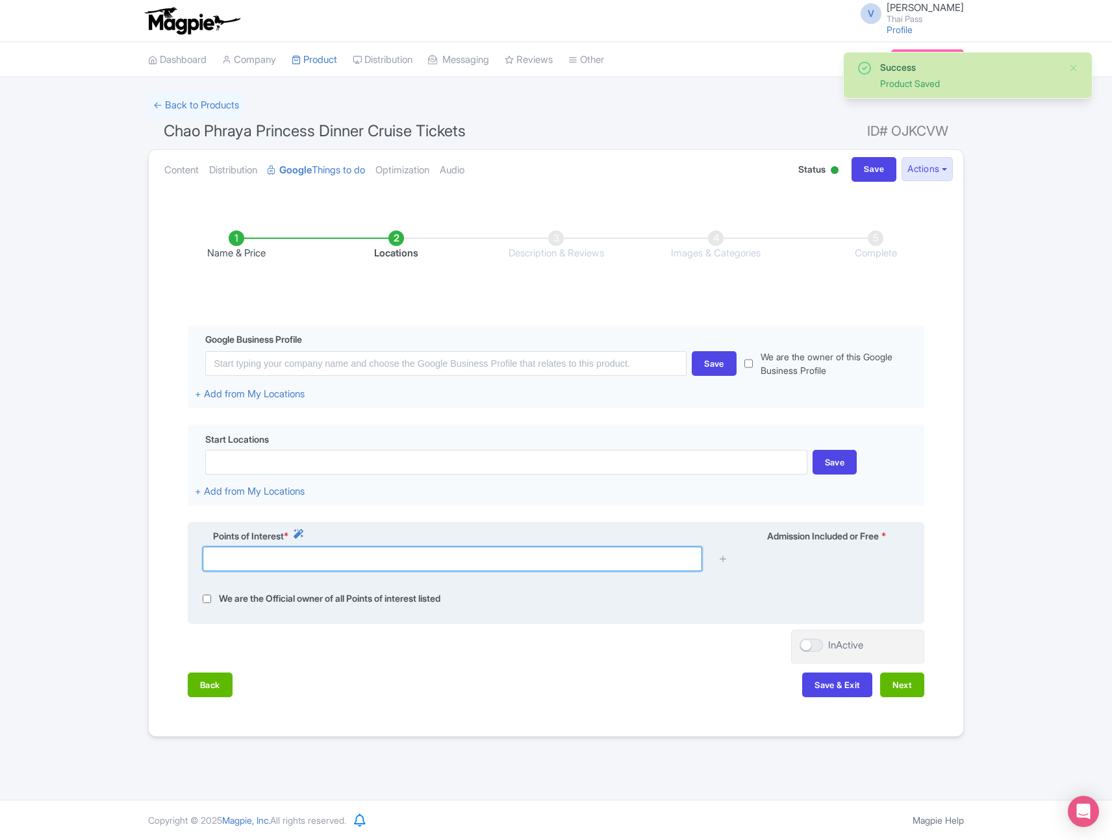
click at [340, 559] on input "text" at bounding box center [452, 559] width 499 height 25
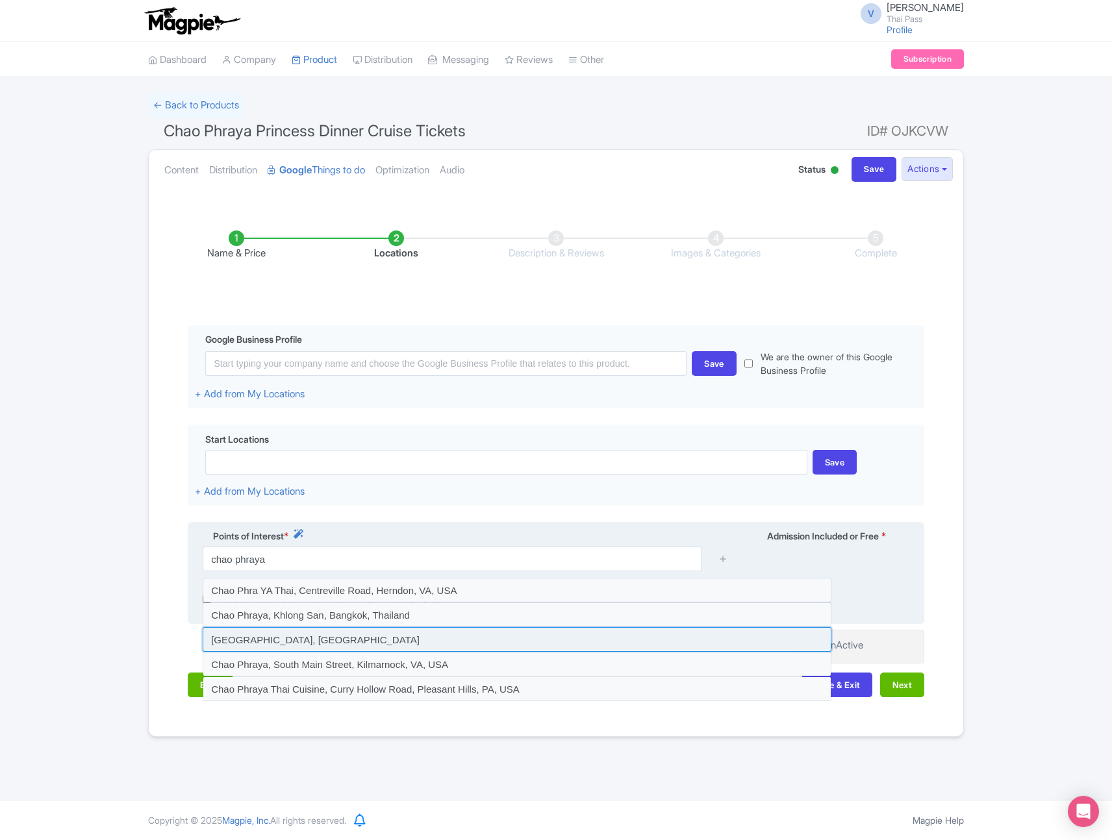
click at [320, 640] on input at bounding box center [517, 639] width 629 height 25
type input "Chao Phraya River, Thailand"
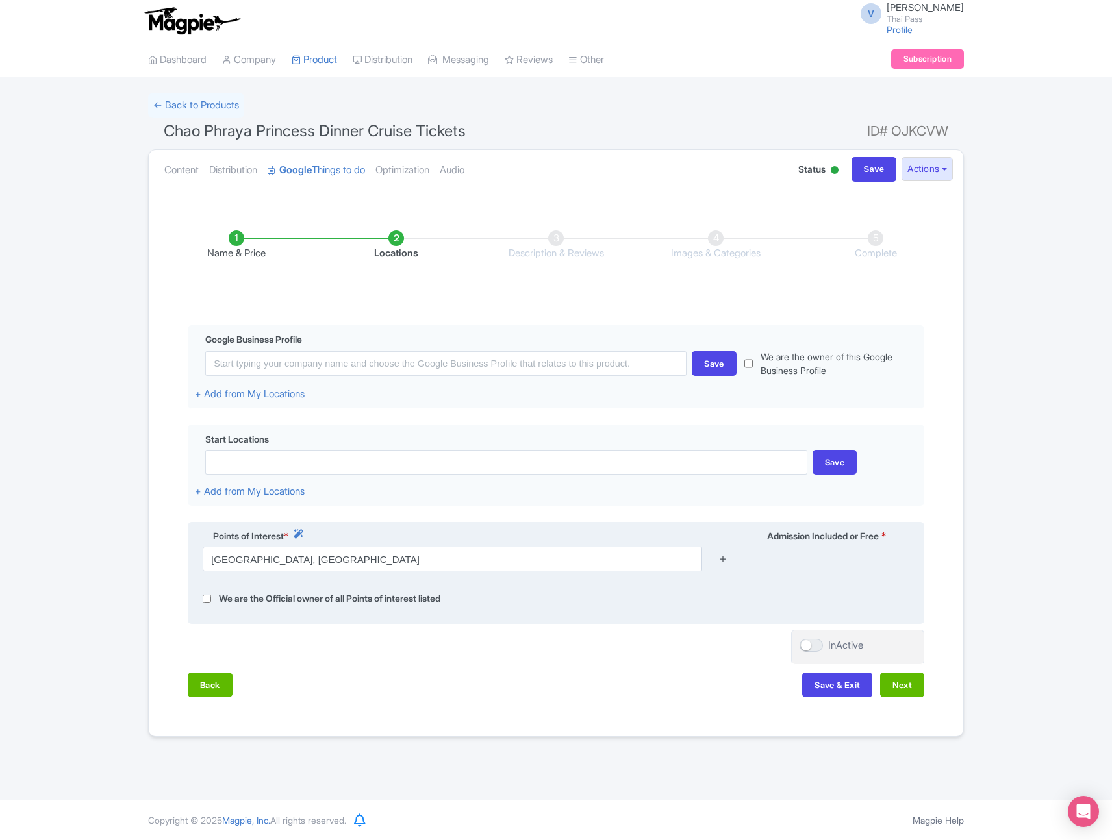
click at [723, 560] on icon at bounding box center [723, 559] width 10 height 10
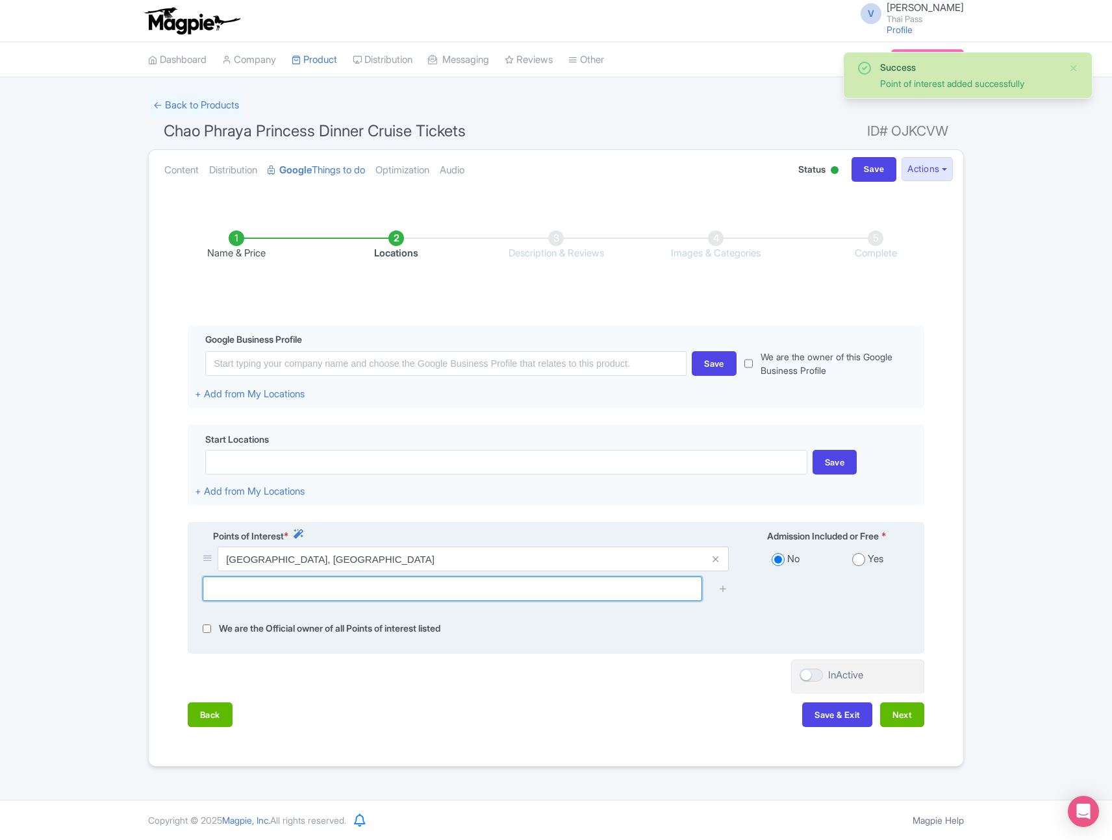
click at [585, 592] on input "text" at bounding box center [452, 589] width 499 height 25
click at [865, 560] on div "Yes" at bounding box center [868, 559] width 82 height 15
click at [859, 560] on input "radio" at bounding box center [858, 559] width 13 height 13
radio input "true"
click at [439, 594] on input "text" at bounding box center [452, 589] width 499 height 25
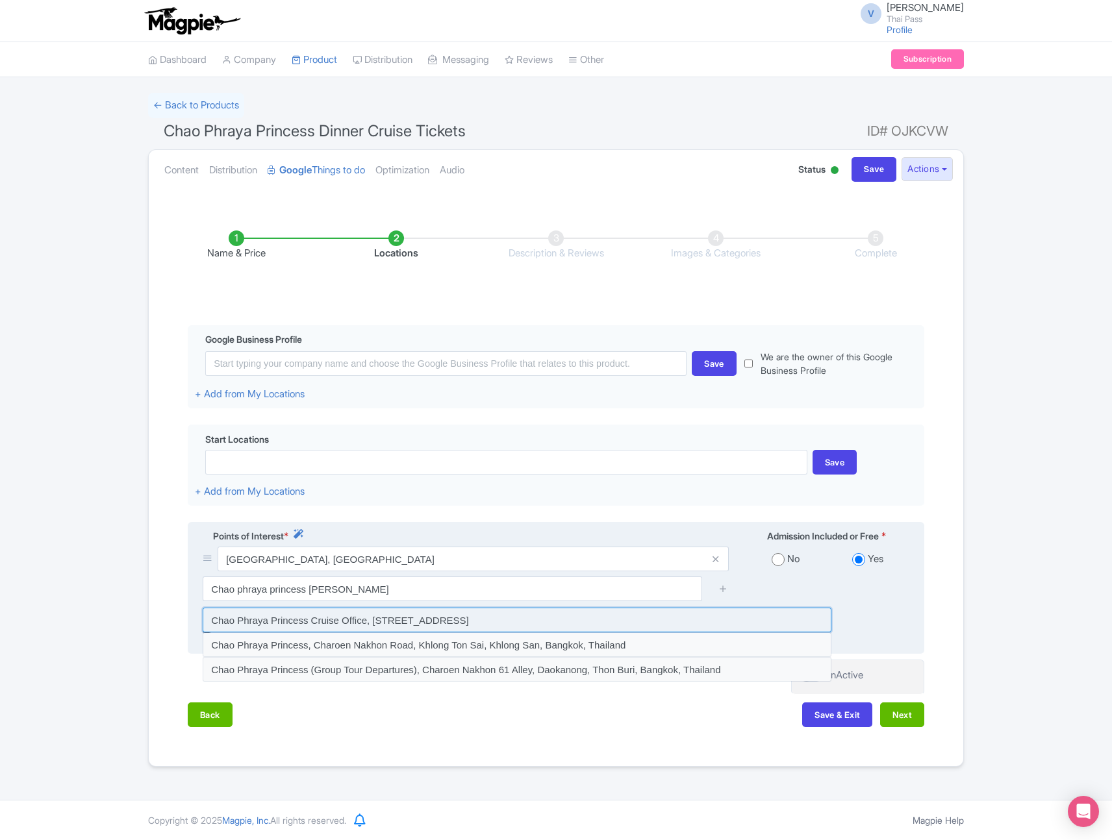
click at [528, 619] on input at bounding box center [517, 620] width 629 height 25
type input "Chao Phraya Princess Cruise Office, Charoen Nakhon 5 Alley, Khlong Ton Sai, Khl…"
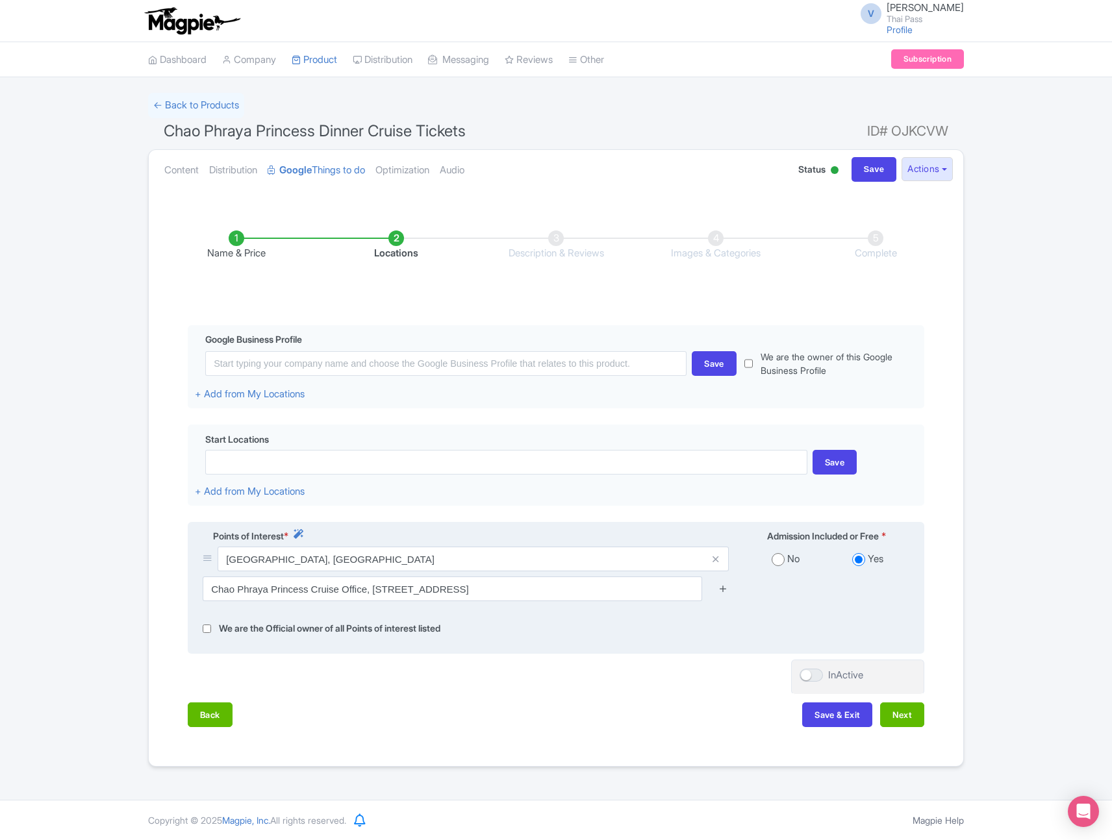
click at [723, 587] on icon at bounding box center [723, 589] width 10 height 10
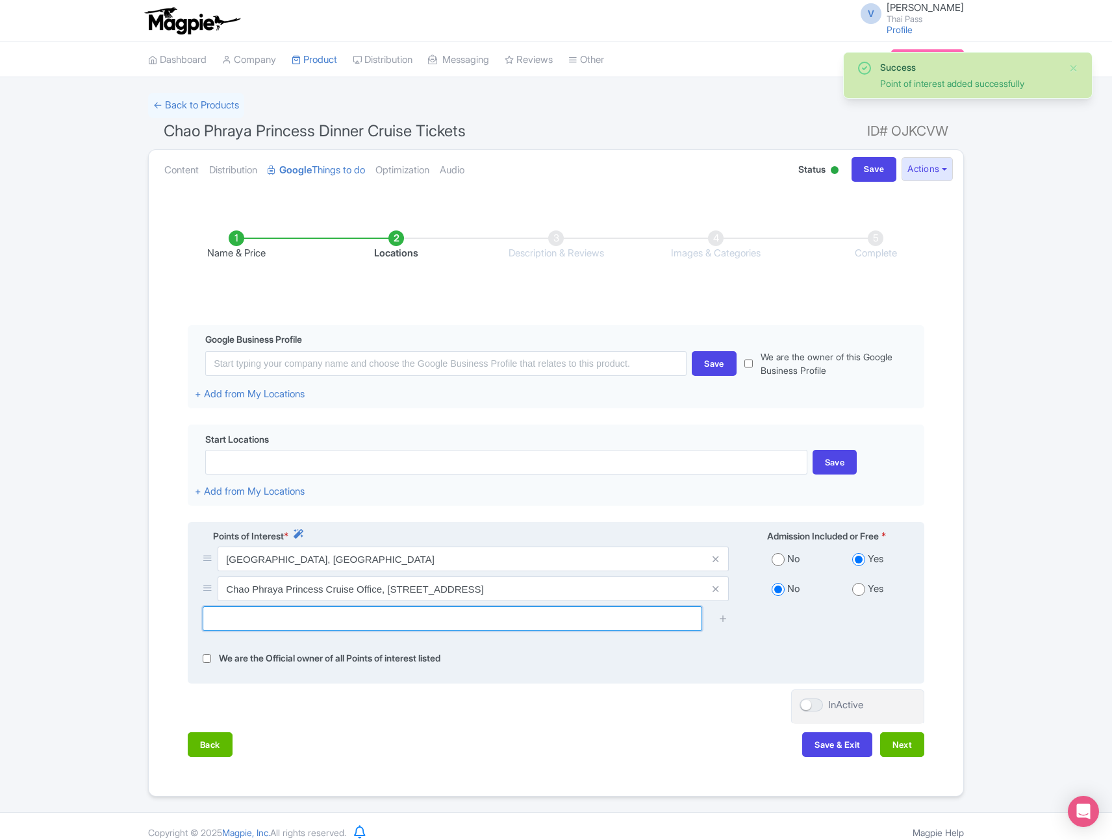
click at [418, 625] on input "text" at bounding box center [452, 618] width 499 height 25
paste input "2 & 4, ICONSIAM (Piers, 299 Charoen Nakhon Rd, Khlong Ton Sai, Khlong San, Bang…"
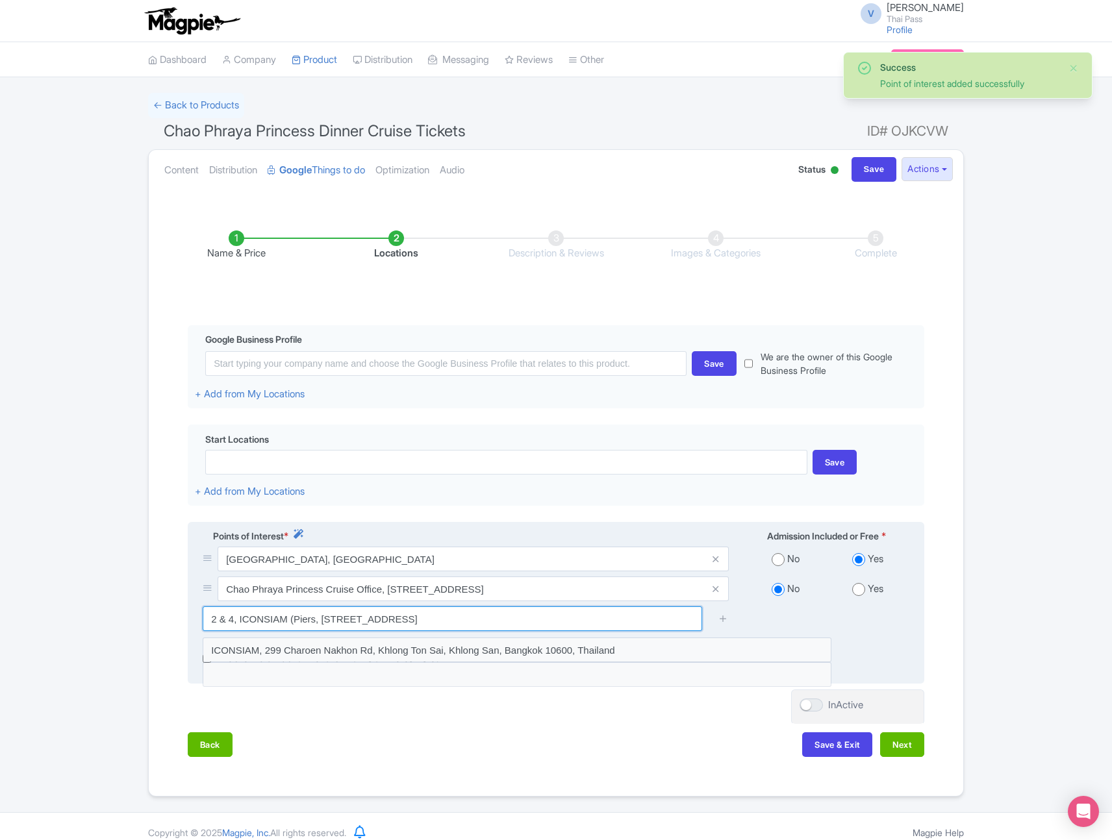
type input "2 & 4, ICONSIAM (Piers, 299 Charoen Nakhon Rd, Khlong Ton Sai, Khlong San, Bang…"
click at [774, 628] on div "2 & 4, ICONSIAM (Piers, 299 Charoen Nakhon Rd, Khlong Ton Sai, Khlong San, Bang…" at bounding box center [556, 623] width 722 height 34
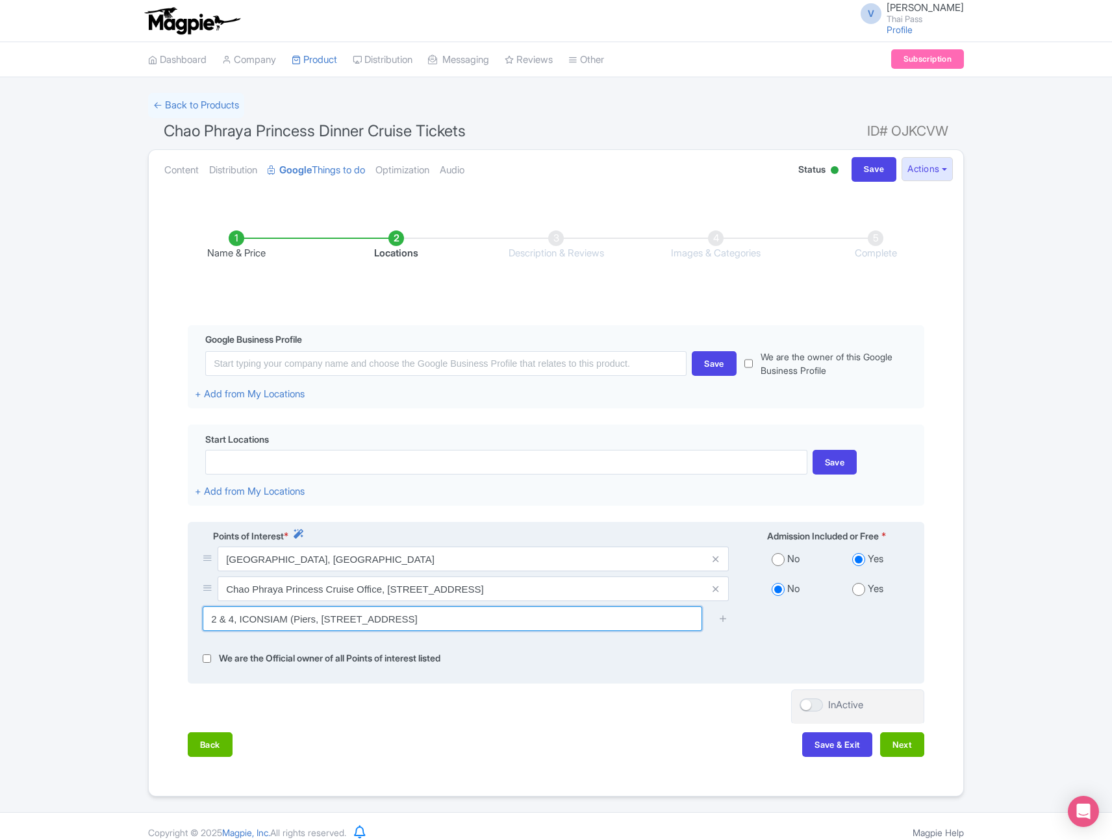
click at [661, 614] on input "2 & 4, ICONSIAM (Piers, 299 Charoen Nakhon Rd, Khlong Ton Sai, Khlong San, Bang…" at bounding box center [452, 618] width 499 height 25
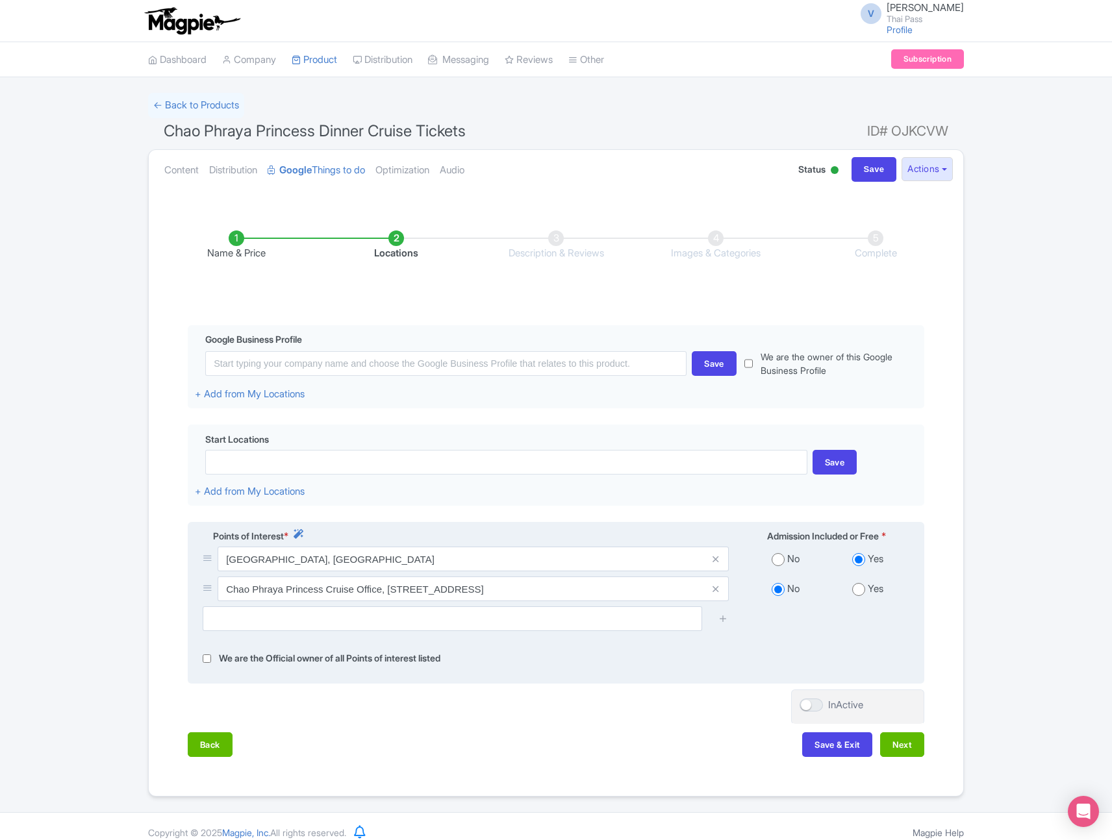
click at [853, 592] on input "radio" at bounding box center [858, 589] width 13 height 13
radio input "true"
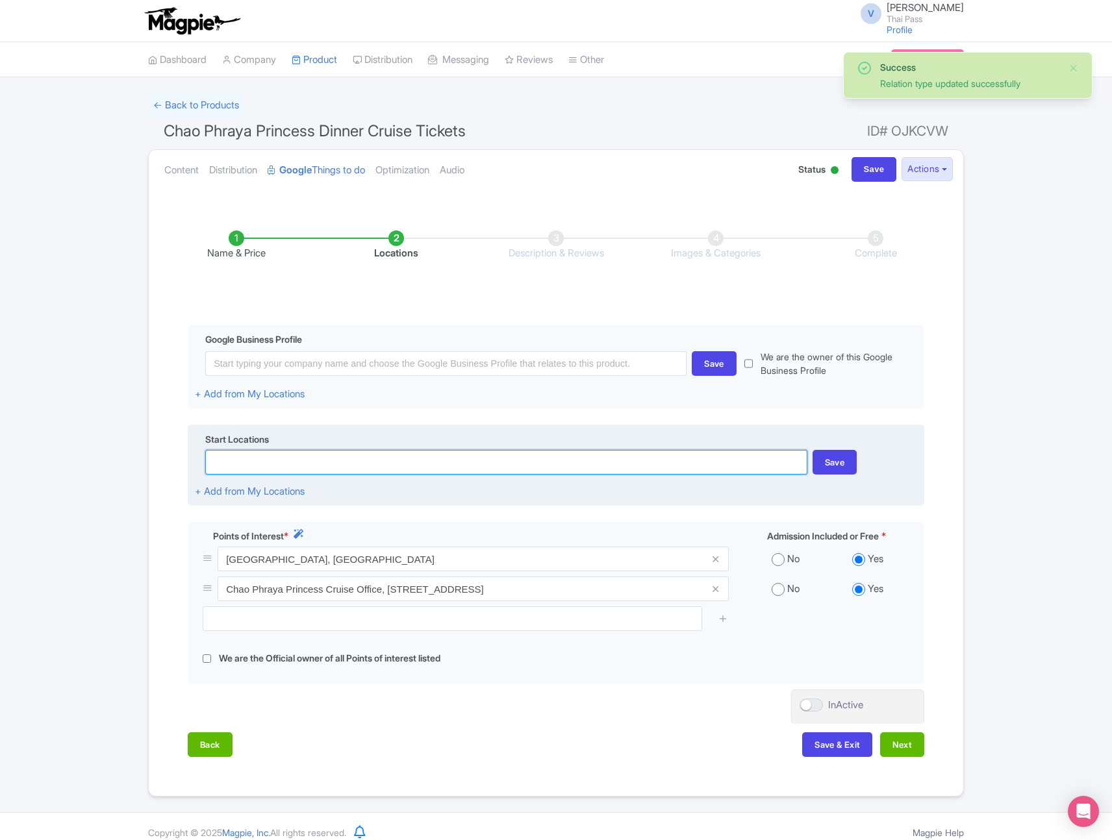
click at [364, 467] on input at bounding box center [505, 462] width 601 height 25
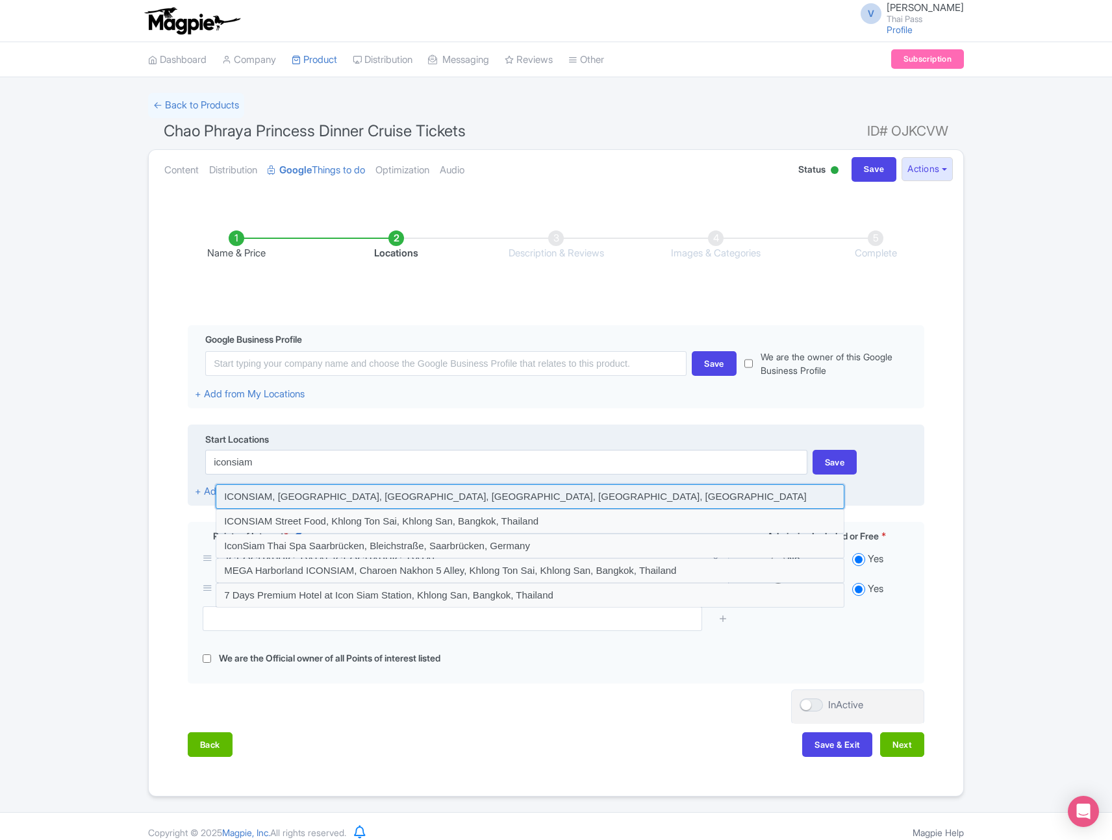
click at [340, 500] on input at bounding box center [530, 496] width 629 height 25
type input "ICONSIAM, Charoen Nakhon Road, Khlong Ton Sai, Khlong San, Bangkok, Thailand"
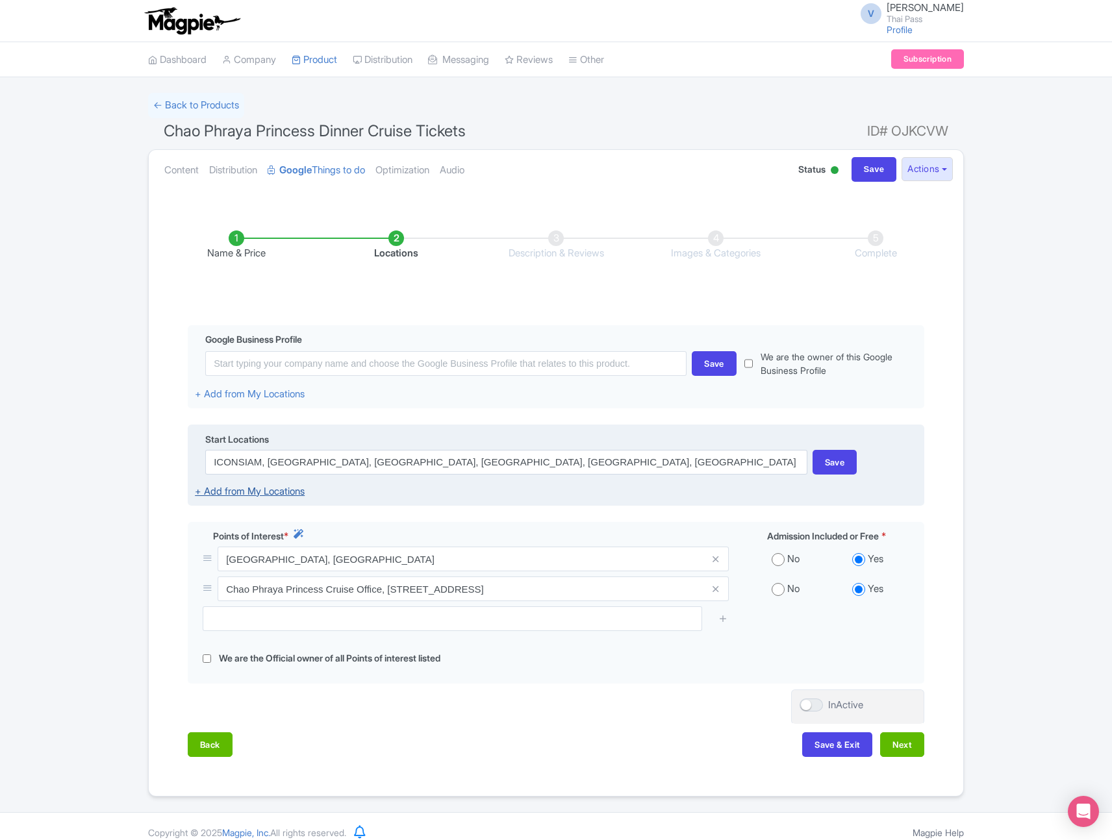
click at [295, 487] on link "+ Add from My Locations" at bounding box center [250, 491] width 110 height 12
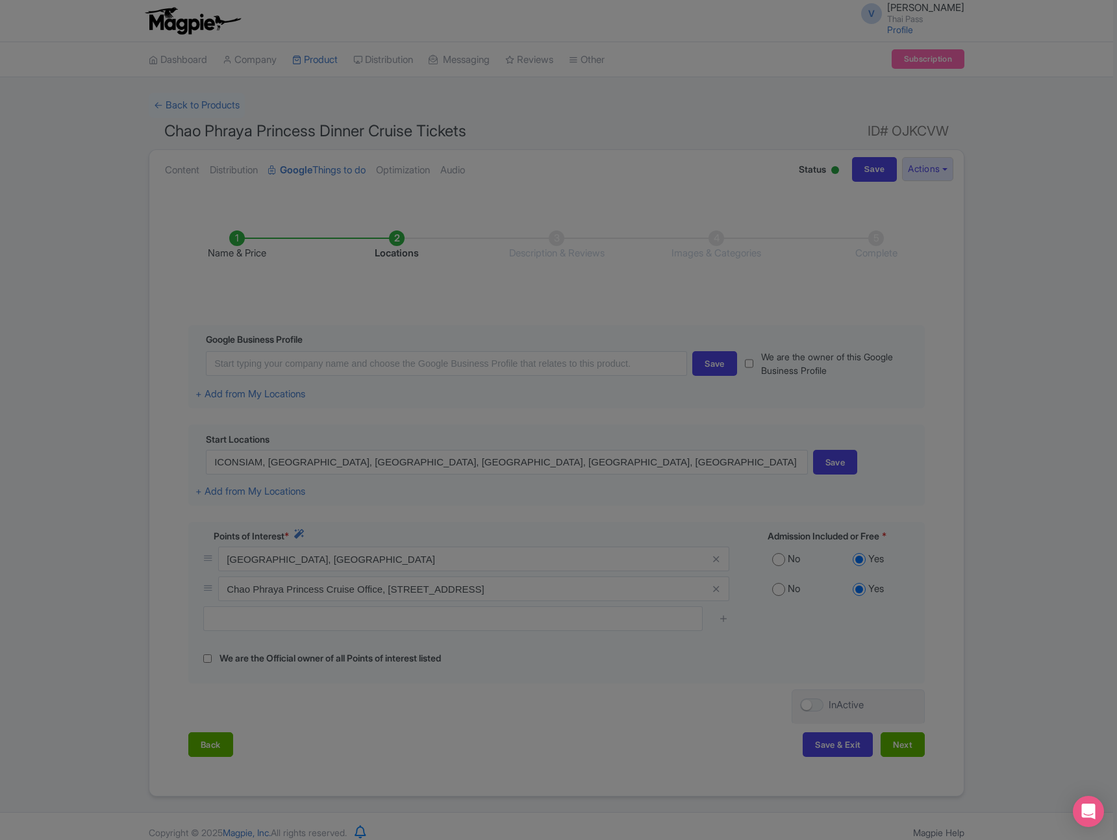
click at [1032, 416] on div at bounding box center [558, 420] width 1117 height 840
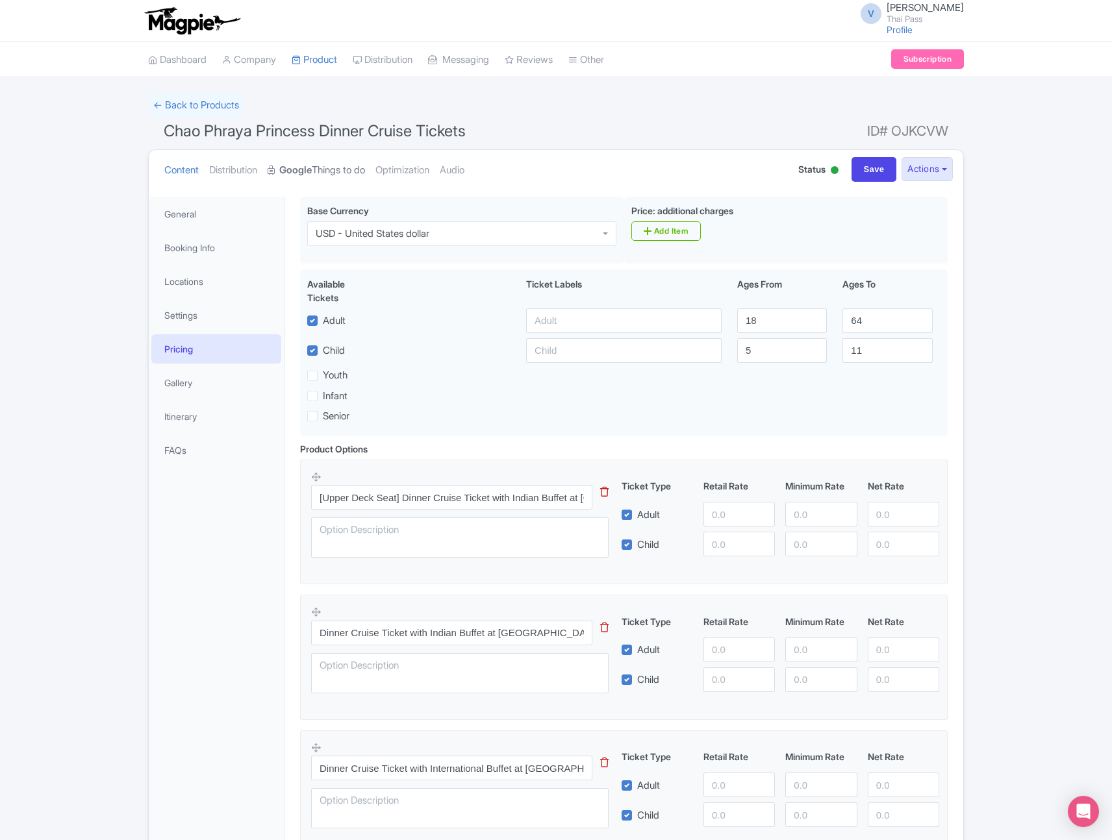
click at [327, 166] on link "Google Things to do" at bounding box center [316, 170] width 97 height 41
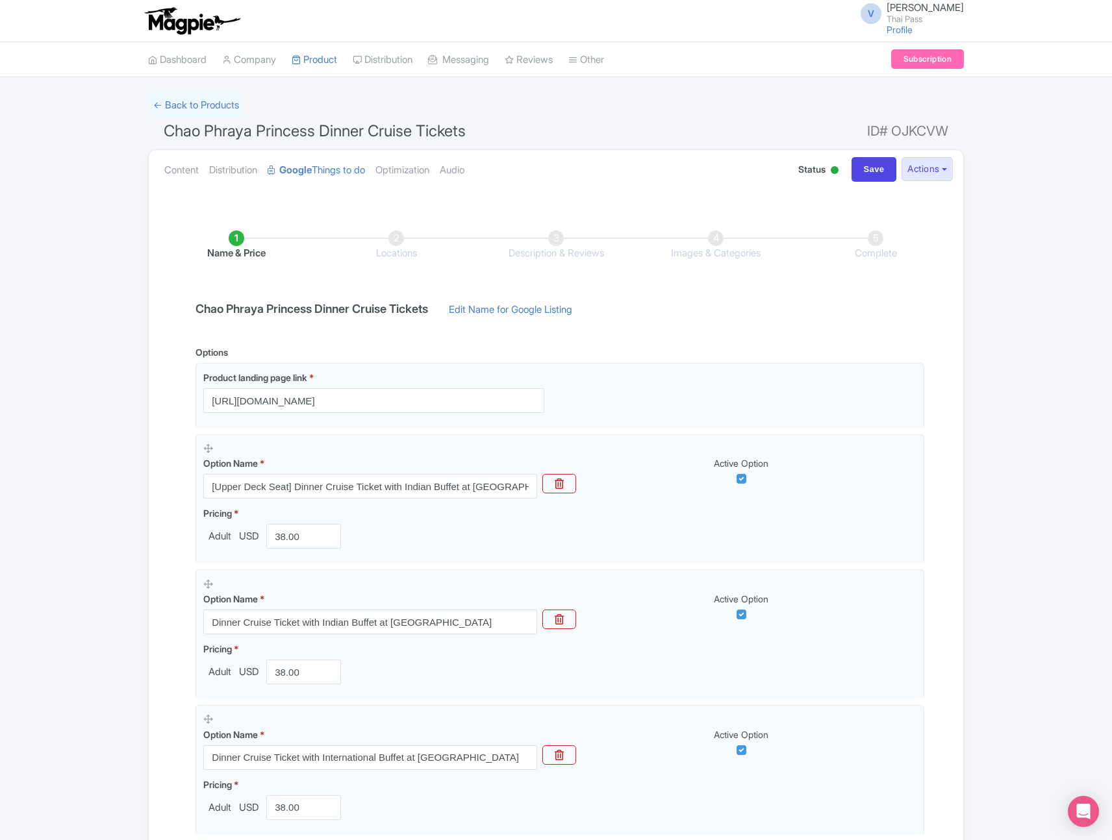
click at [397, 240] on li "Locations" at bounding box center [396, 246] width 160 height 31
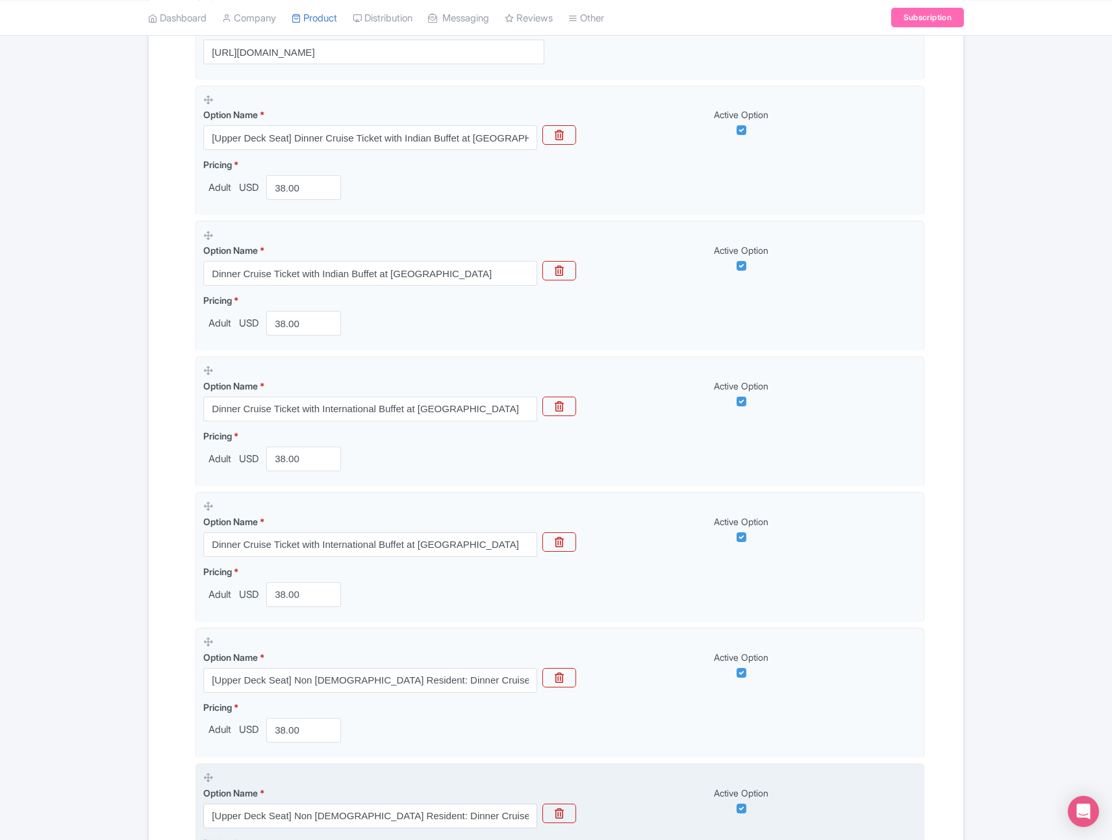
scroll to position [582, 0]
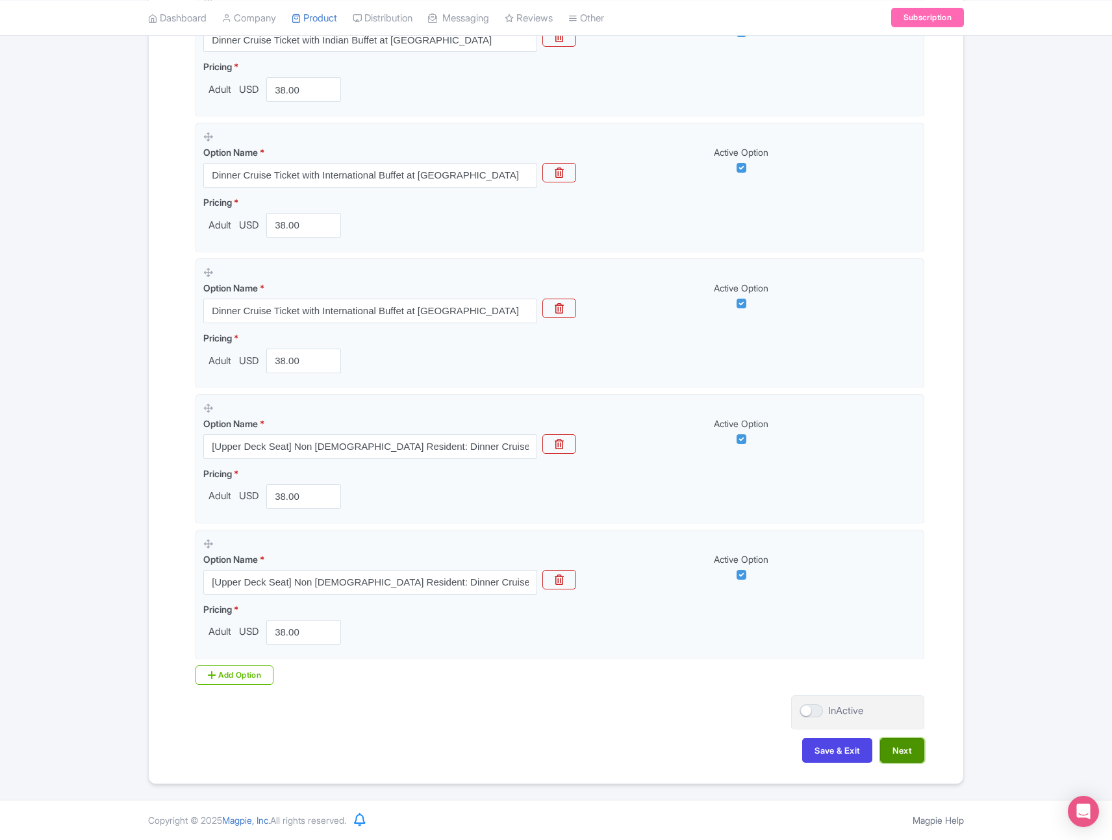
click at [908, 748] on button "Next" at bounding box center [902, 750] width 44 height 25
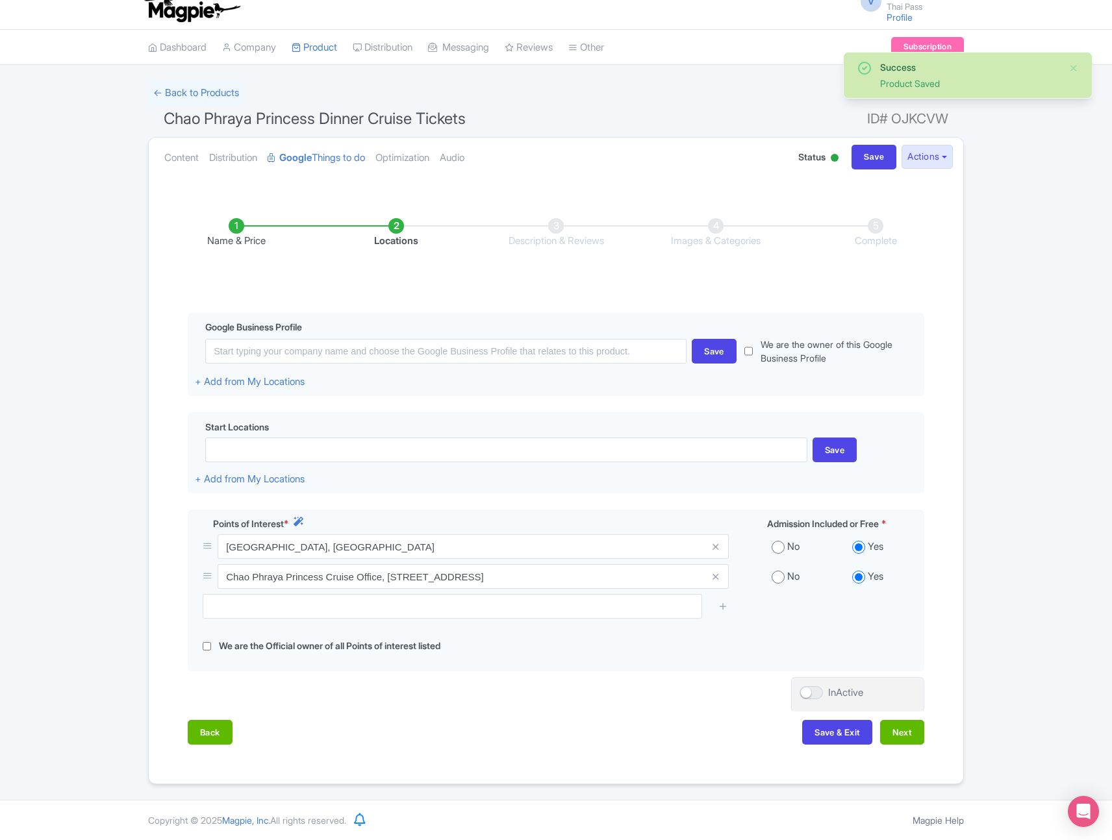
scroll to position [12, 0]
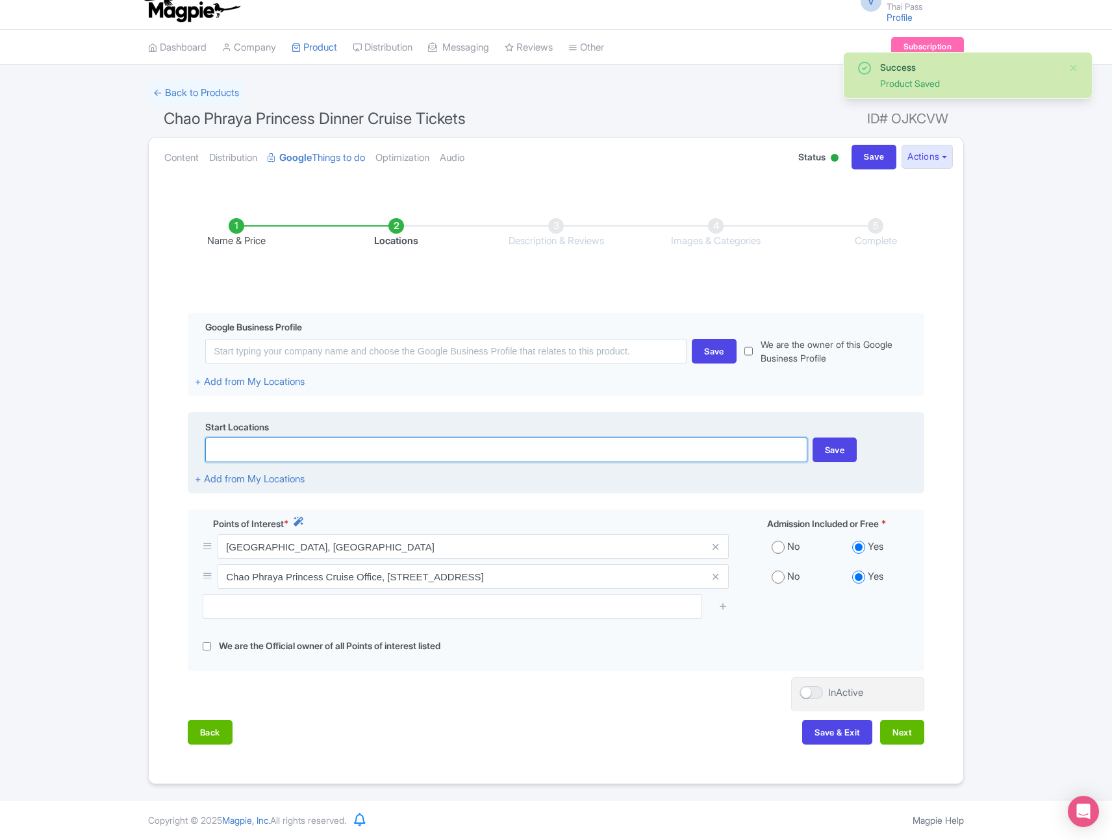
click at [375, 453] on input at bounding box center [505, 450] width 601 height 25
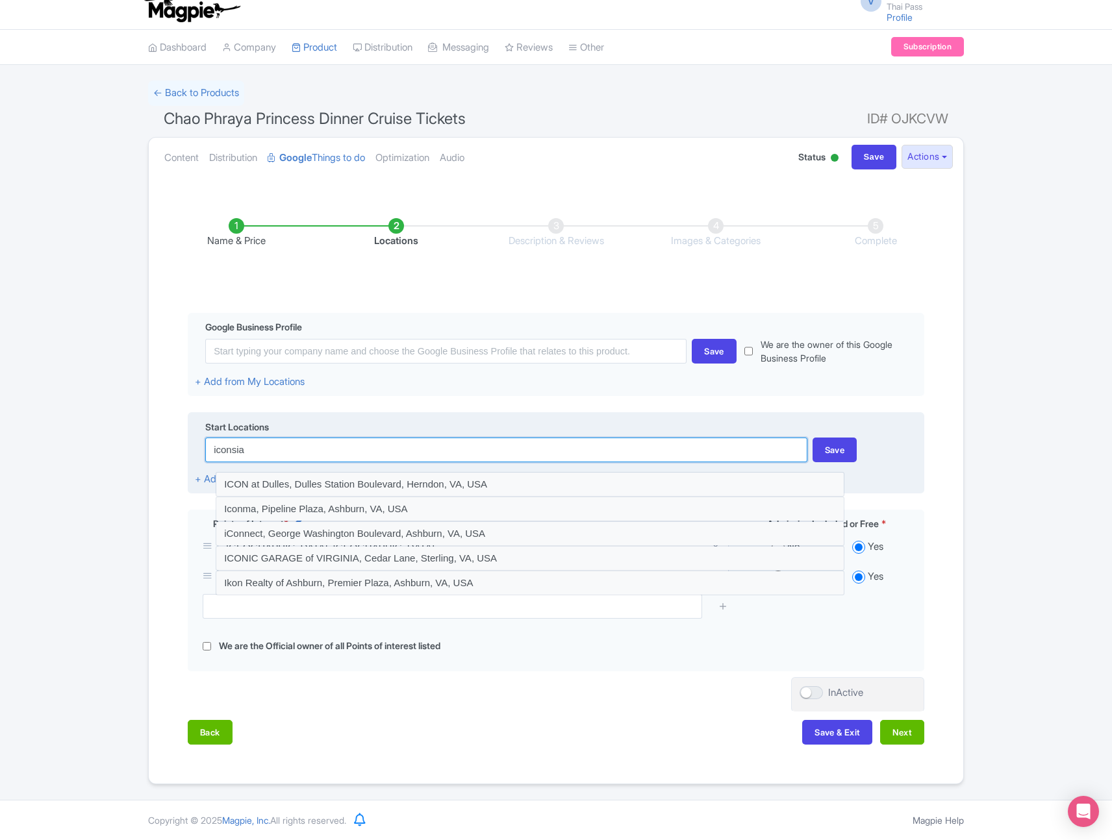
type input "iconsiam"
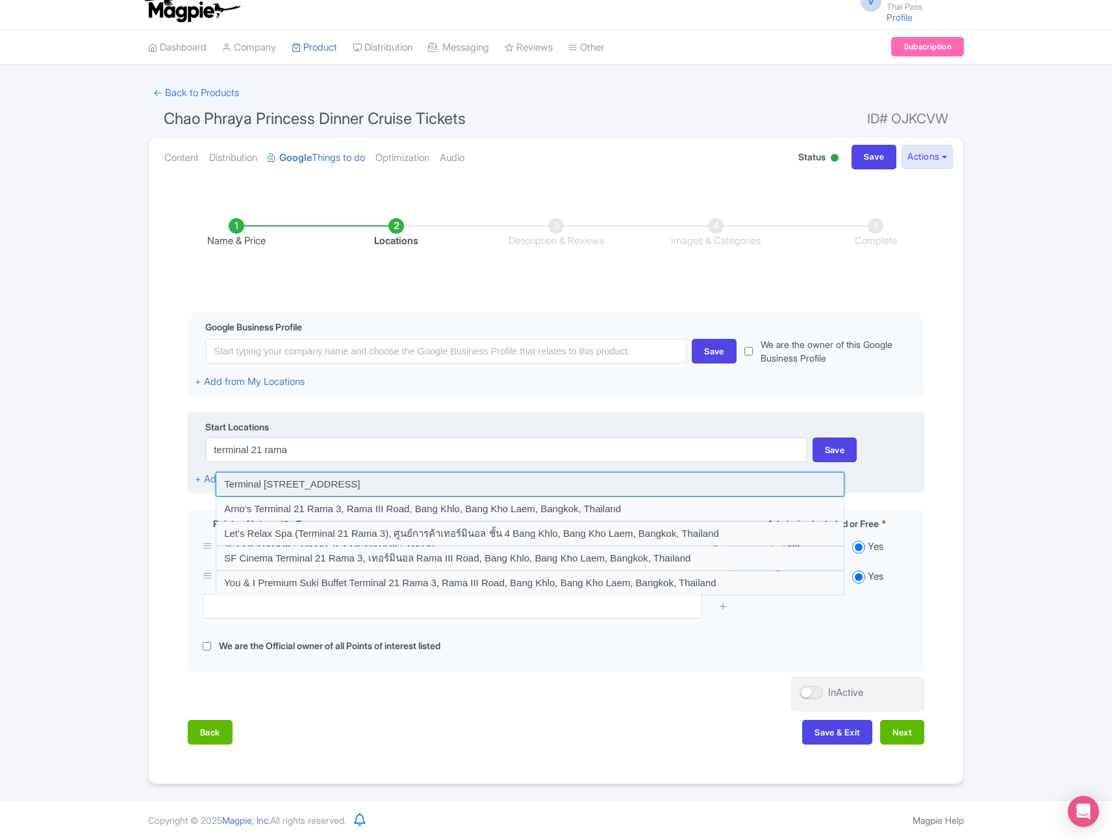
click at [366, 484] on input at bounding box center [530, 484] width 629 height 25
type input "Terminal 21 Rama 3, Rama III Road, Bang Khlo, Bang Kho Laem, Bangkok, Thailand"
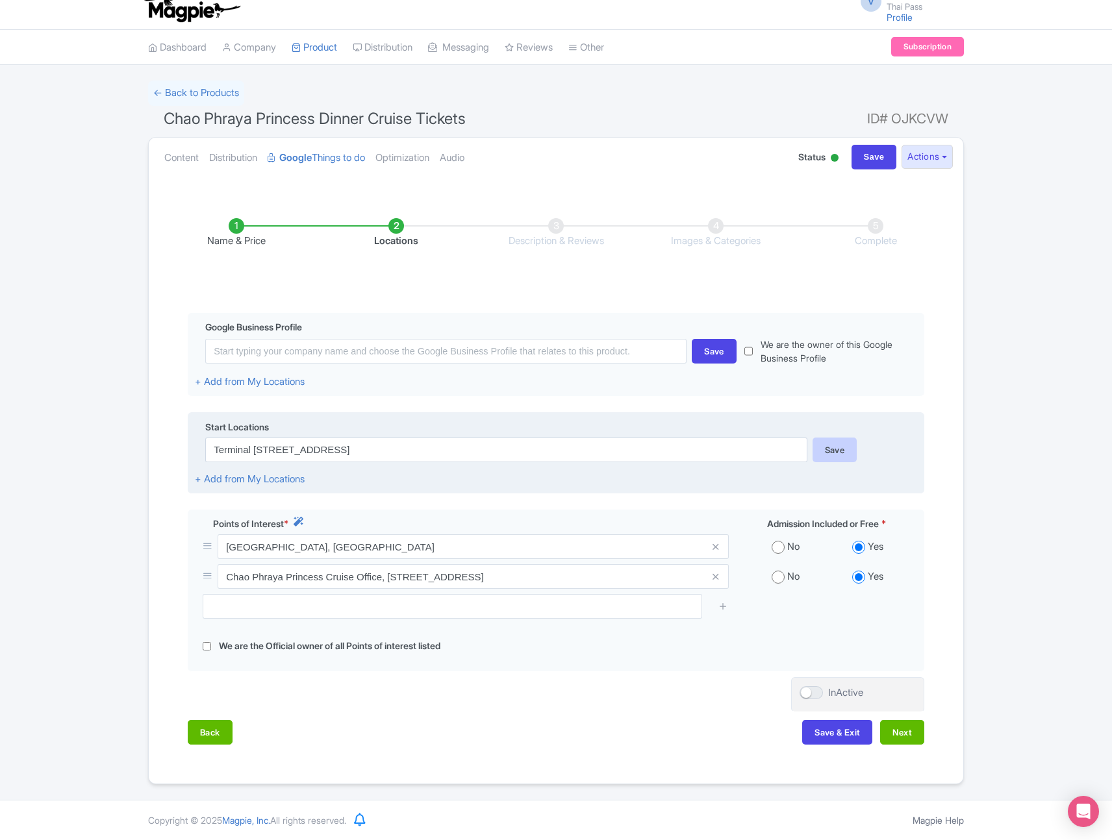
click at [838, 450] on div "Save" at bounding box center [834, 450] width 45 height 25
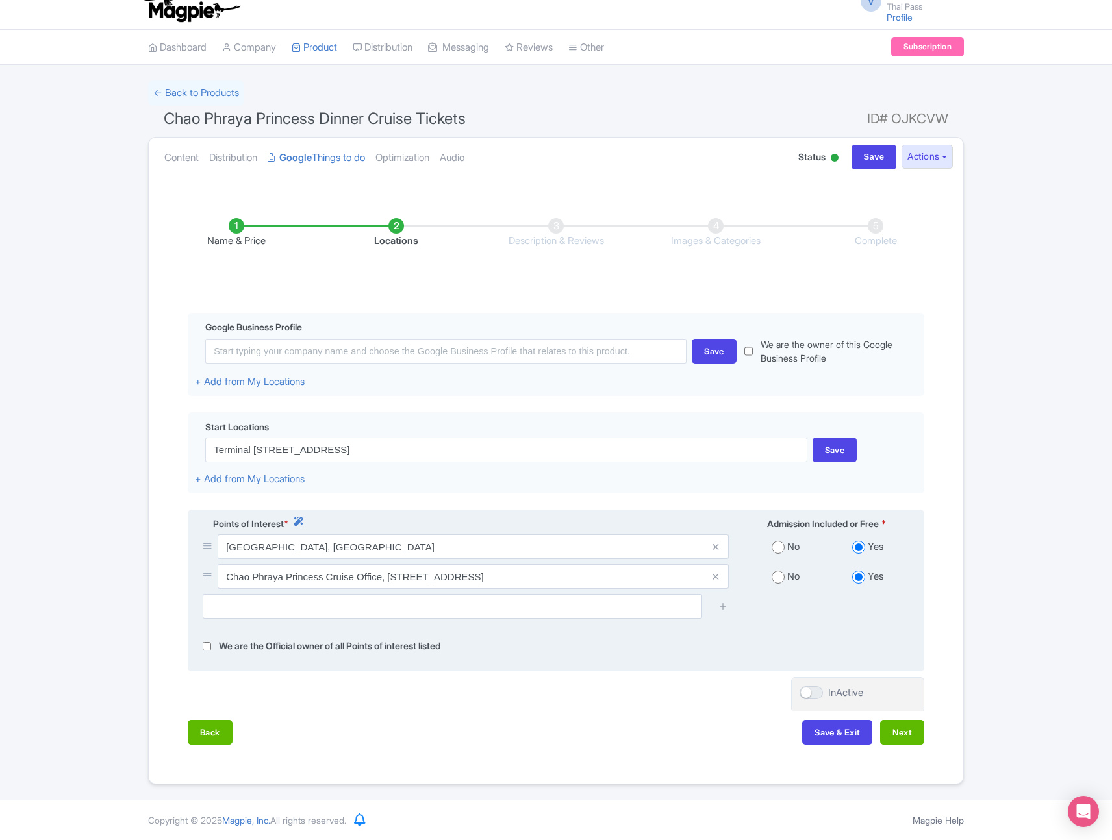
scroll to position [6, 0]
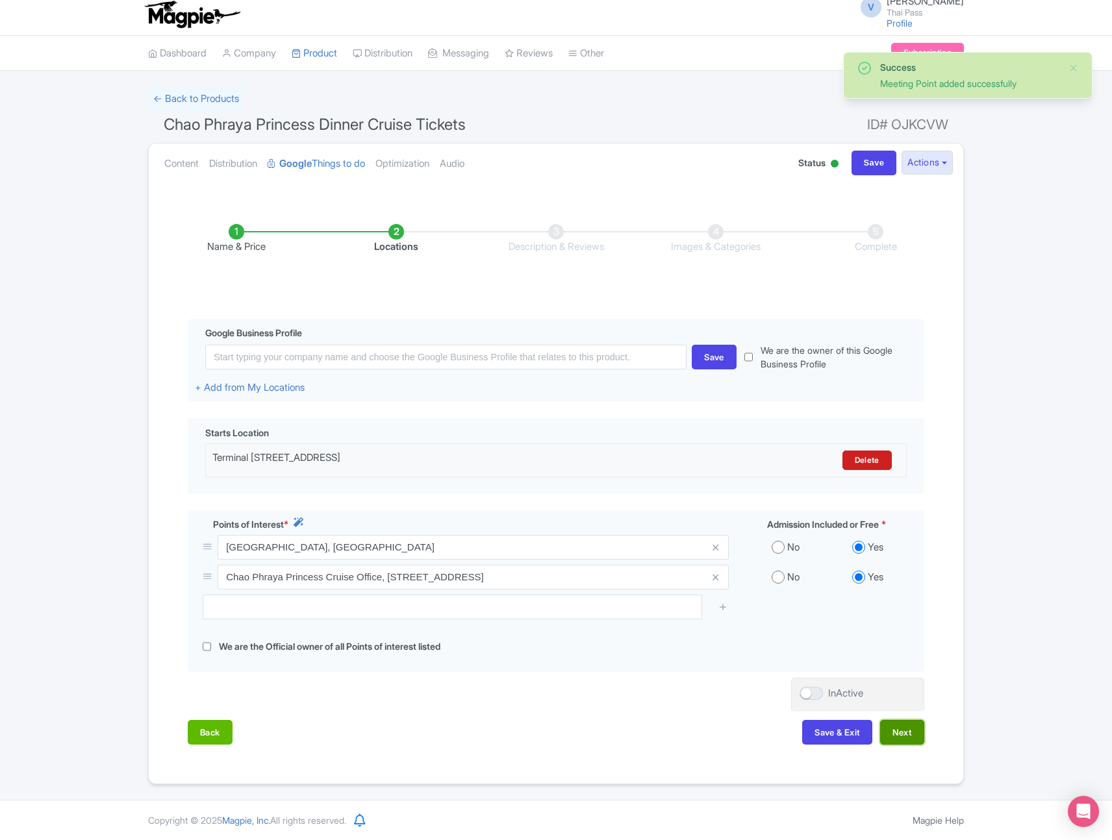
click at [906, 729] on button "Next" at bounding box center [902, 732] width 44 height 25
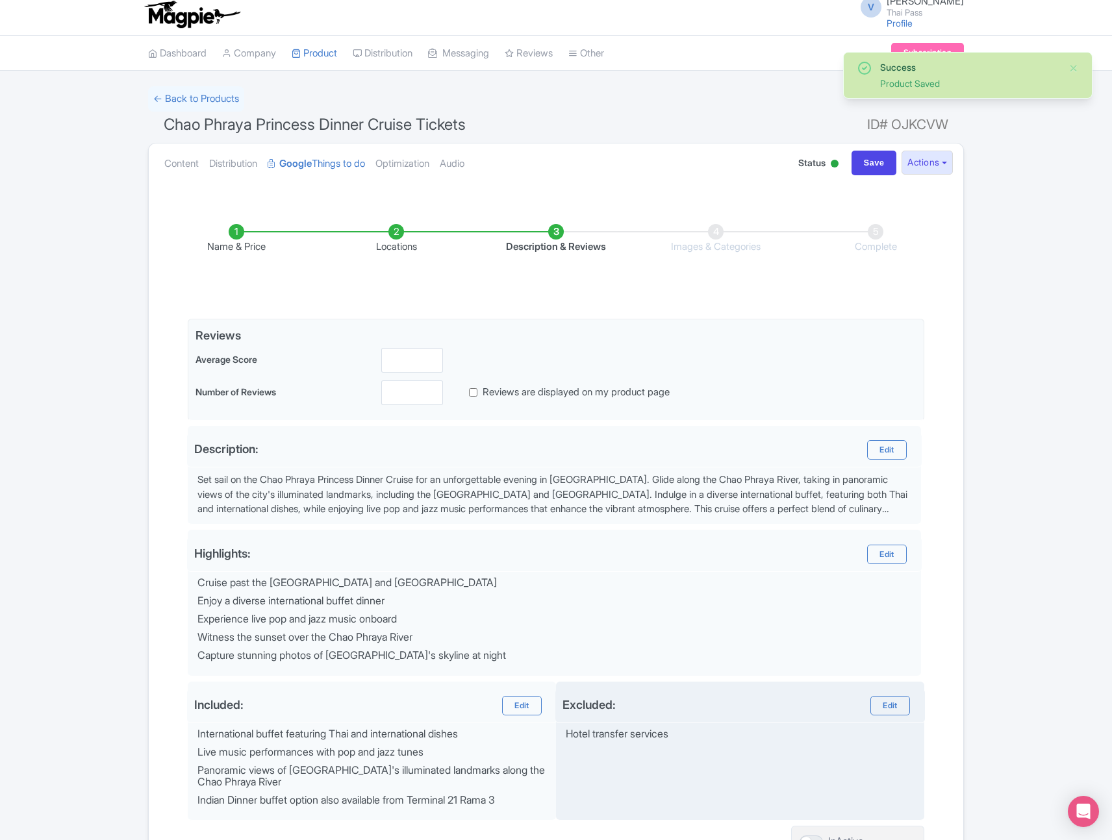
scroll to position [137, 0]
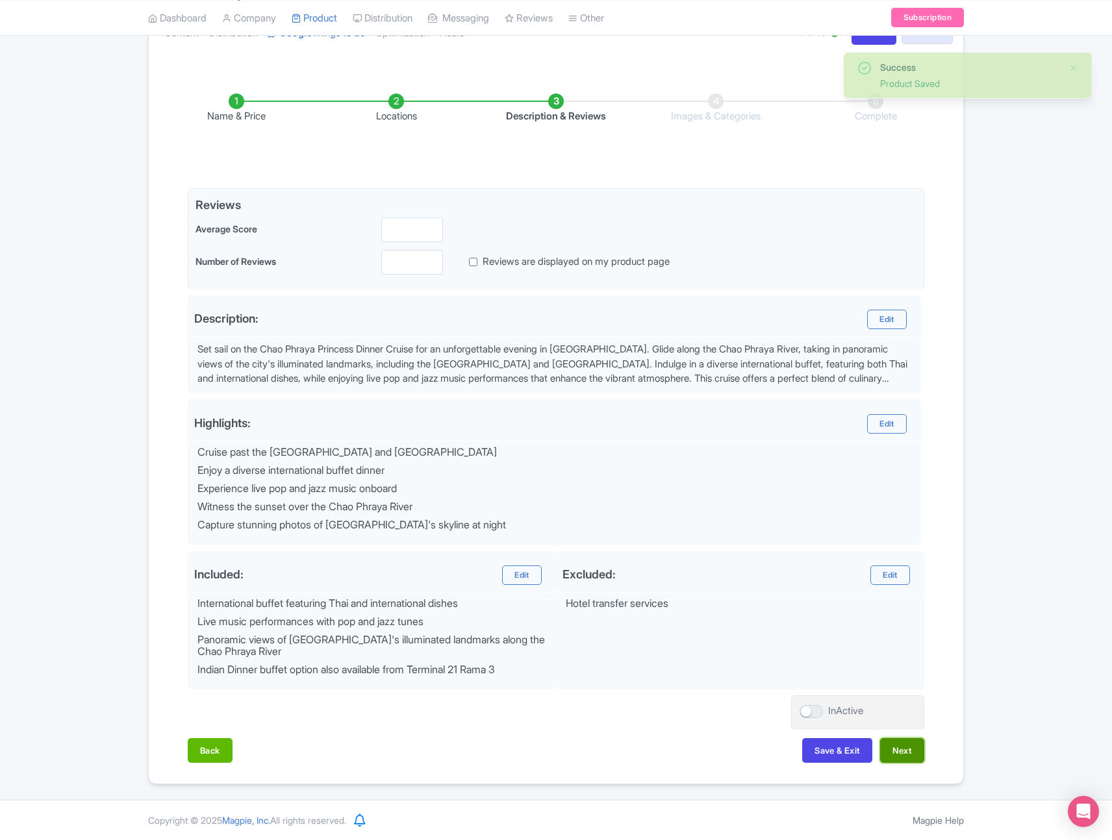
click at [903, 748] on button "Next" at bounding box center [902, 750] width 44 height 25
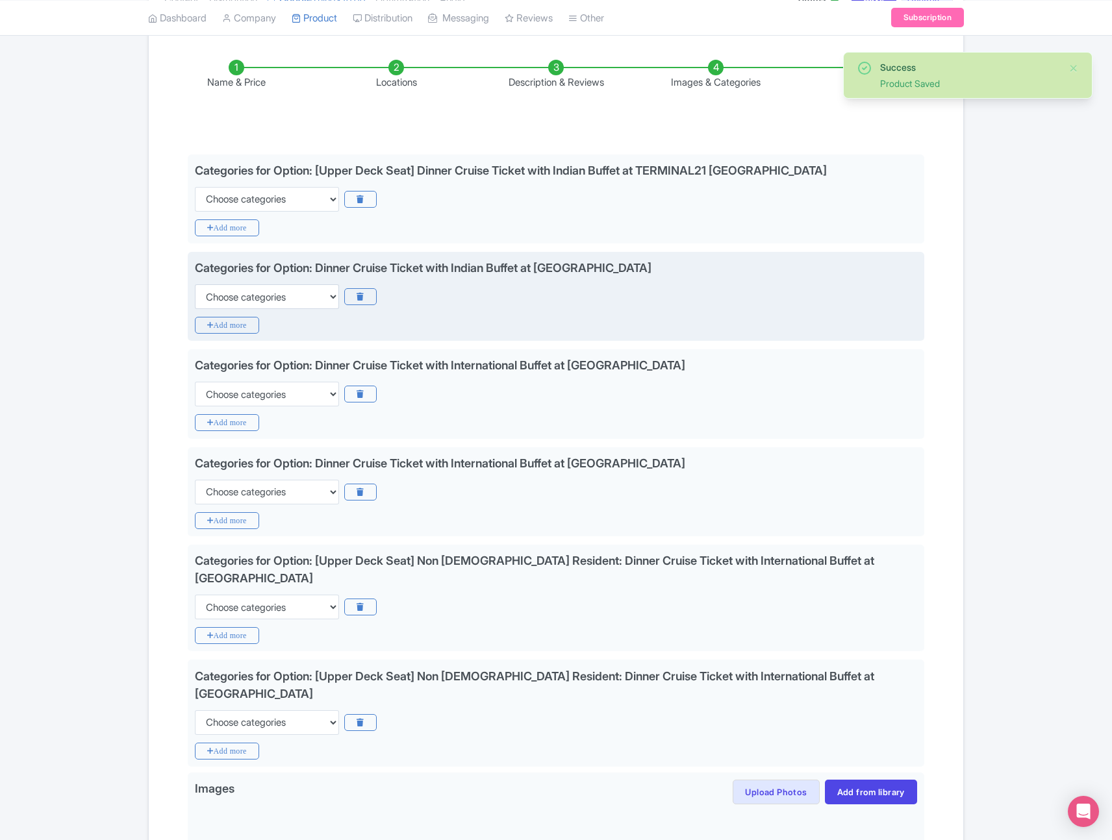
scroll to position [179, 0]
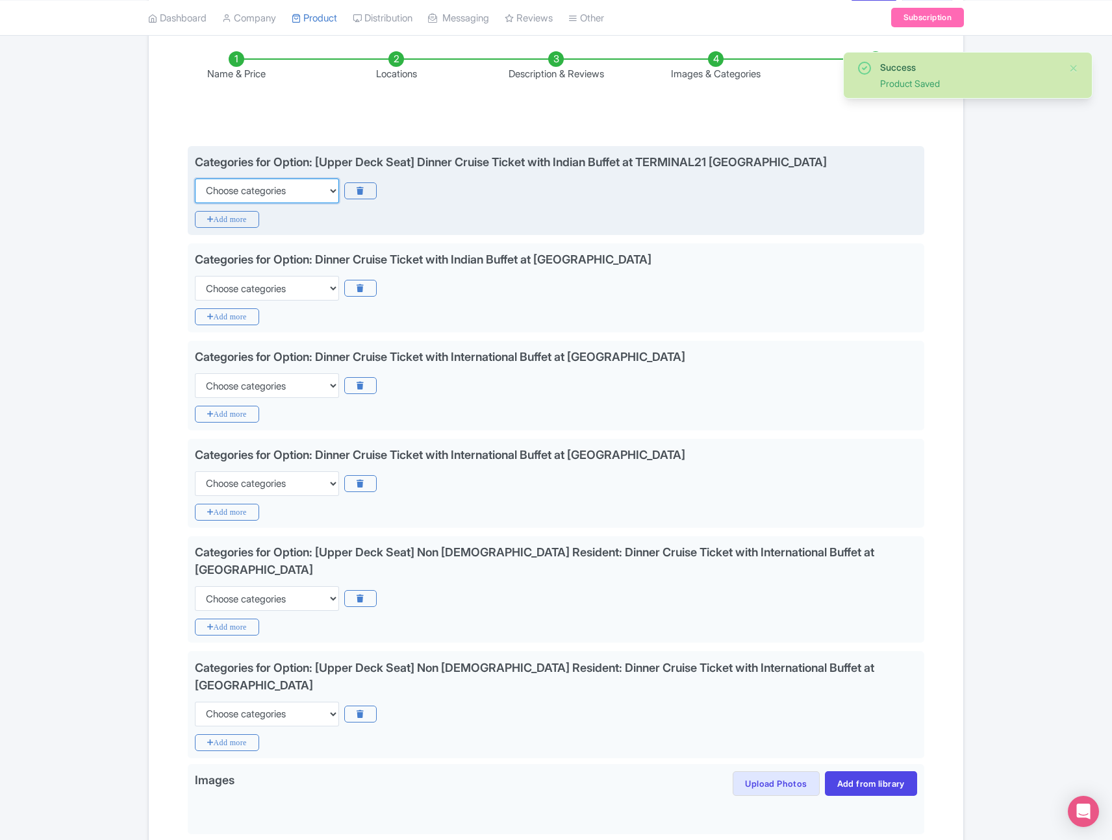
click at [313, 190] on select "Choose categories Adults Only Animals Audio Guide Beaches Bike Tours Boat Tours…" at bounding box center [267, 191] width 144 height 25
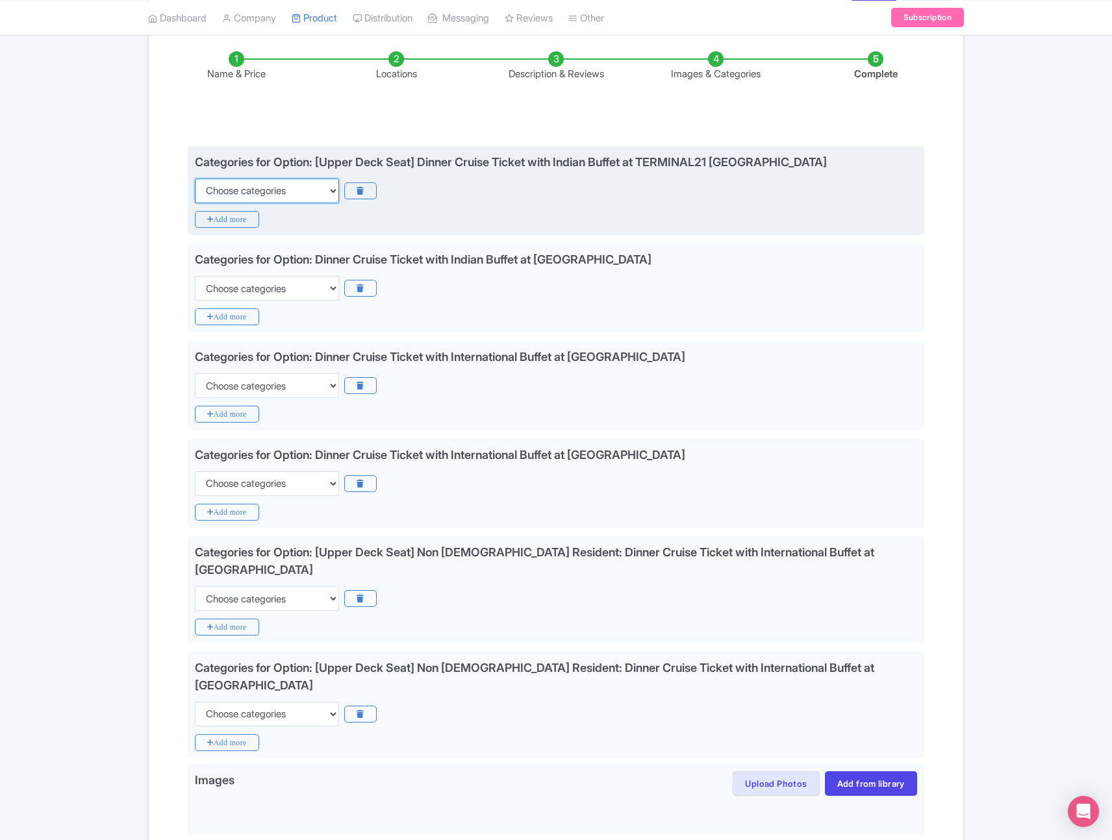
select select "family-friendly"
click at [195, 179] on select "Choose categories Adults Only Animals Audio Guide Beaches Bike Tours Boat Tours…" at bounding box center [267, 191] width 144 height 25
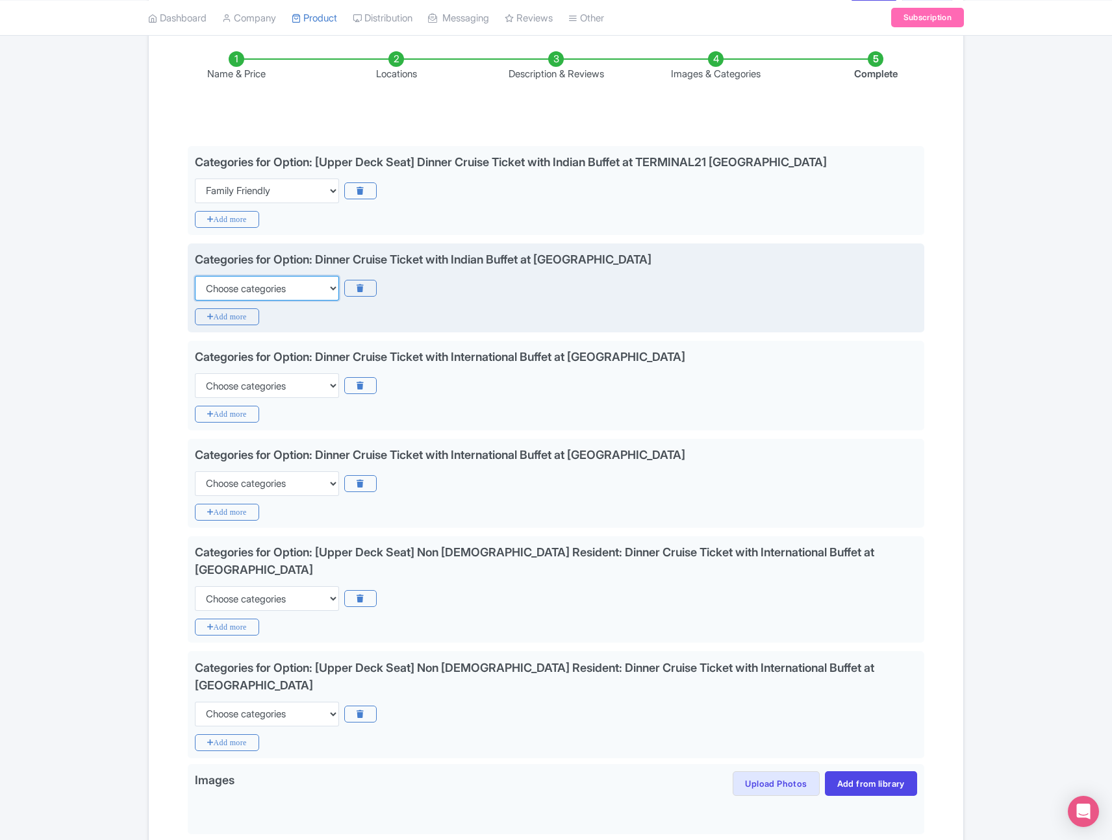
click at [241, 290] on select "Choose categories Adults Only Animals Audio Guide Beaches Bike Tours Boat Tours…" at bounding box center [267, 288] width 144 height 25
select select "family-friendly"
click at [195, 276] on select "Choose categories Adults Only Animals Audio Guide Beaches Bike Tours Boat Tours…" at bounding box center [267, 288] width 144 height 25
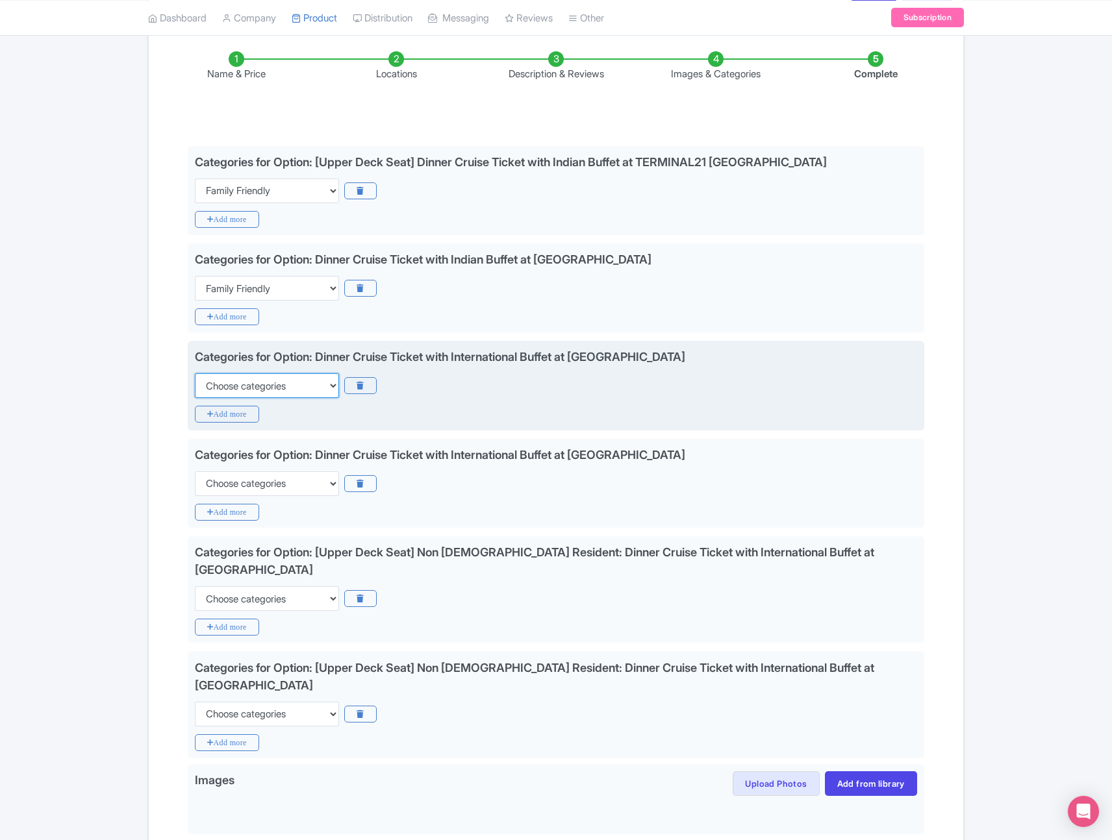
click at [253, 388] on select "Choose categories Adults Only Animals Audio Guide Beaches Bike Tours Boat Tours…" at bounding box center [267, 385] width 144 height 25
select select "family-friendly"
click at [195, 373] on select "Choose categories Adults Only Animals Audio Guide Beaches Bike Tours Boat Tours…" at bounding box center [267, 385] width 144 height 25
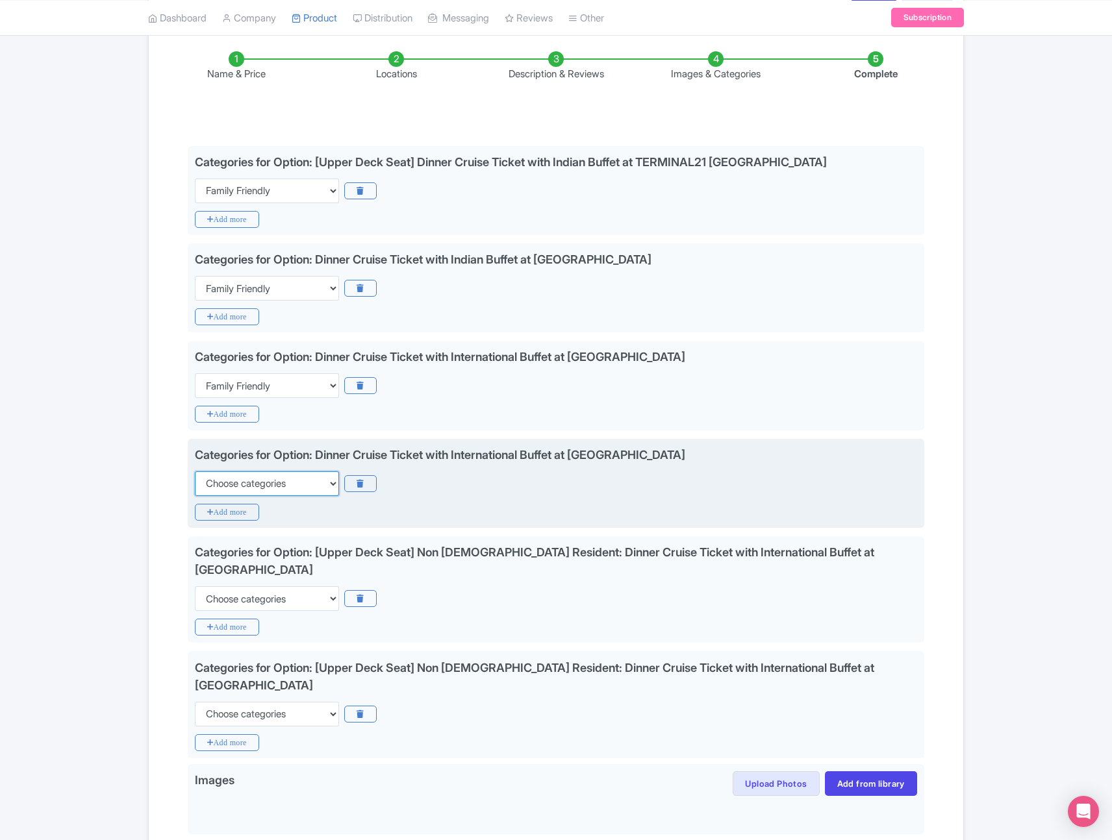
click at [239, 484] on select "Choose categories Adults Only Animals Audio Guide Beaches Bike Tours Boat Tours…" at bounding box center [267, 483] width 144 height 25
click at [195, 471] on select "Choose categories Adults Only Animals Audio Guide Beaches Bike Tours Boat Tours…" at bounding box center [267, 483] width 144 height 25
select select "family-friendly"
click at [239, 484] on select "Choose categories Adults Only Animals Audio Guide Beaches Bike Tours Boat Tours…" at bounding box center [267, 483] width 144 height 25
click at [195, 471] on select "Choose categories Adults Only Animals Audio Guide Beaches Bike Tours Boat Tours…" at bounding box center [267, 483] width 144 height 25
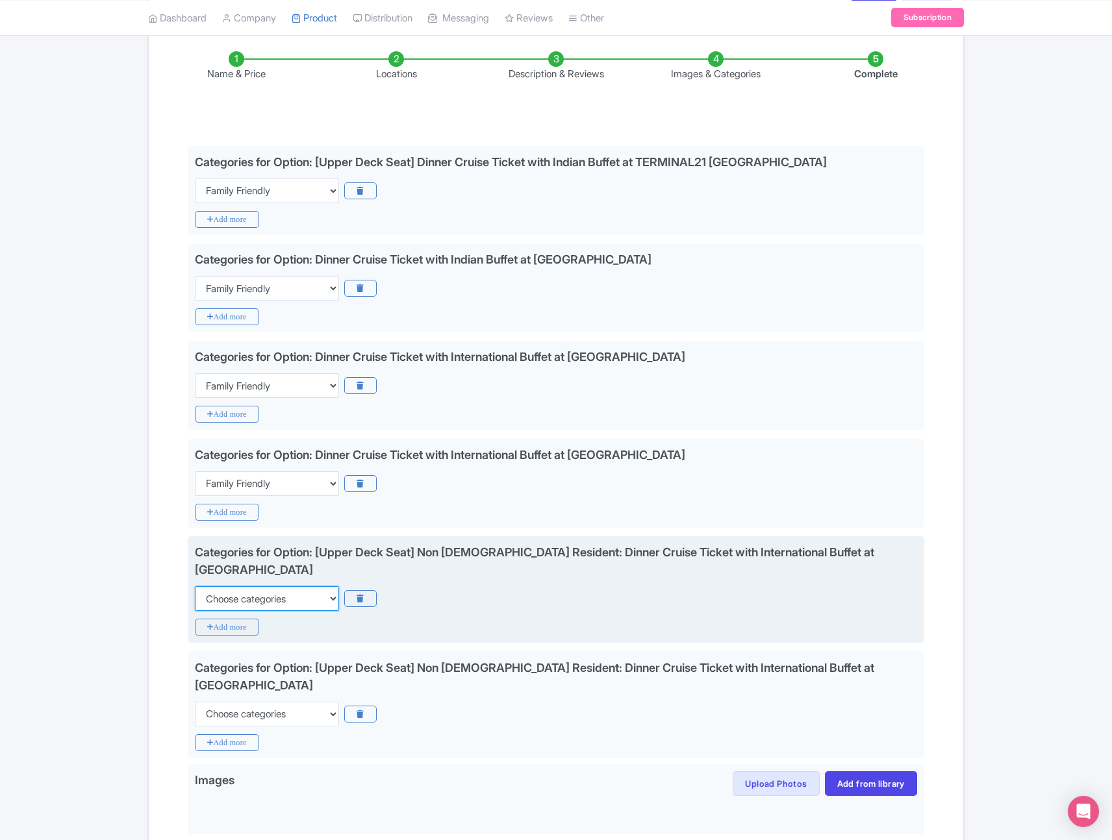
click at [258, 586] on select "Choose categories Adults Only Animals Audio Guide Beaches Bike Tours Boat Tours…" at bounding box center [267, 598] width 144 height 25
select select "family-friendly"
click at [195, 586] on select "Choose categories Adults Only Animals Audio Guide Beaches Bike Tours Boat Tours…" at bounding box center [267, 598] width 144 height 25
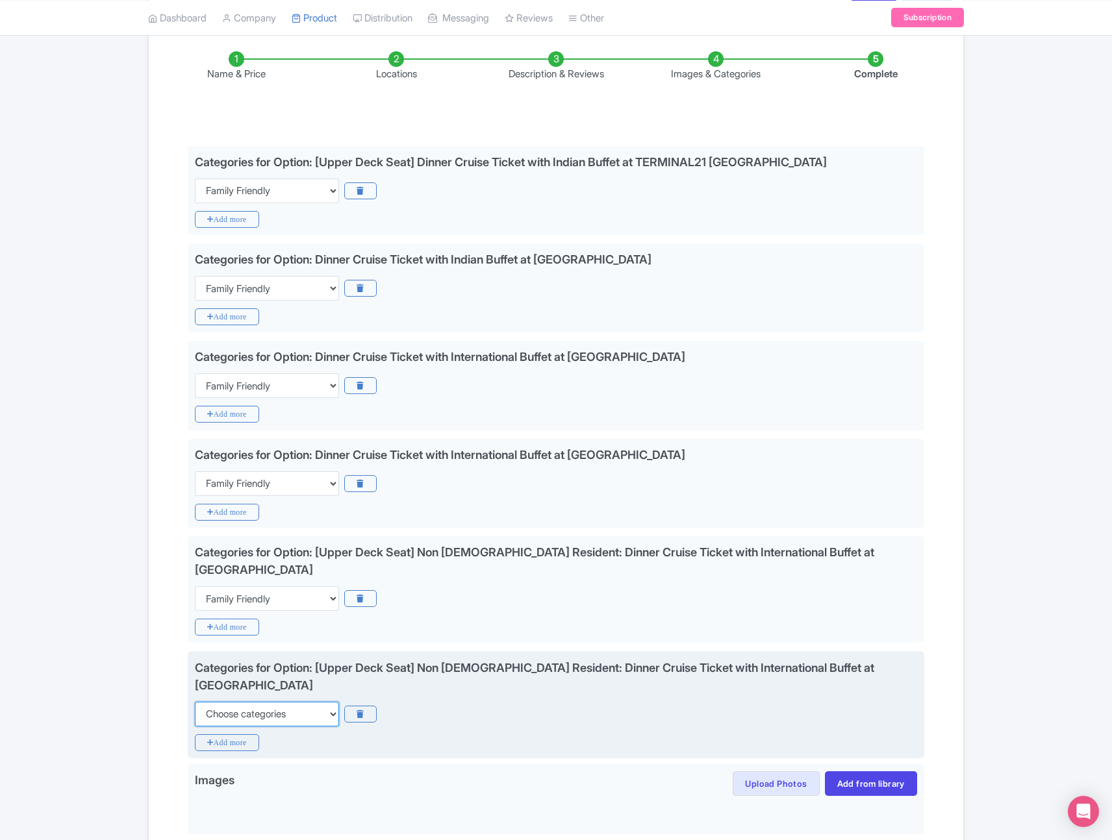
click at [249, 702] on select "Choose categories Adults Only Animals Audio Guide Beaches Bike Tours Boat Tours…" at bounding box center [267, 714] width 144 height 25
click at [195, 702] on select "Choose categories Adults Only Animals Audio Guide Beaches Bike Tours Boat Tours…" at bounding box center [267, 714] width 144 height 25
select select "family-friendly"
click at [234, 734] on icon "Add more" at bounding box center [227, 742] width 64 height 17
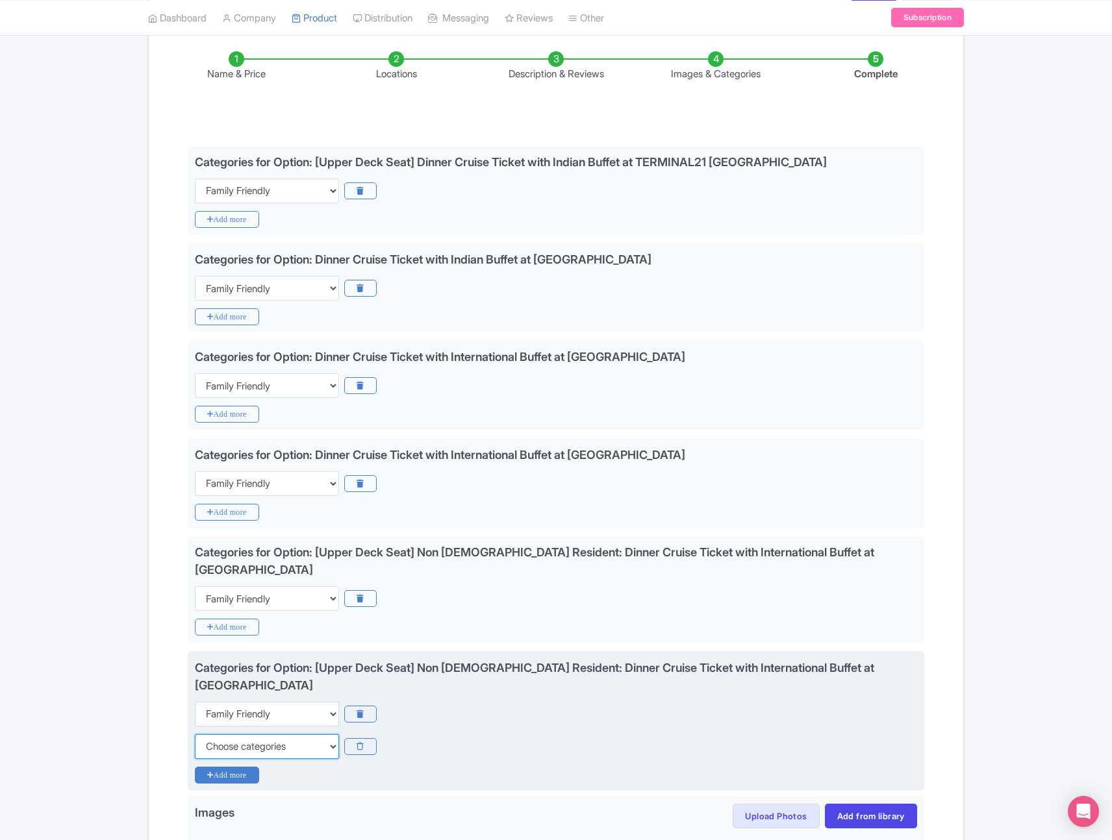
click at [234, 734] on select "Choose categories Adults Only Animals Audio Guide Beaches Bike Tours Boat Tours…" at bounding box center [267, 746] width 144 height 25
select select "food"
click at [195, 734] on select "Choose categories Adults Only Animals Audio Guide Beaches Bike Tours Boat Tours…" at bounding box center [267, 746] width 144 height 25
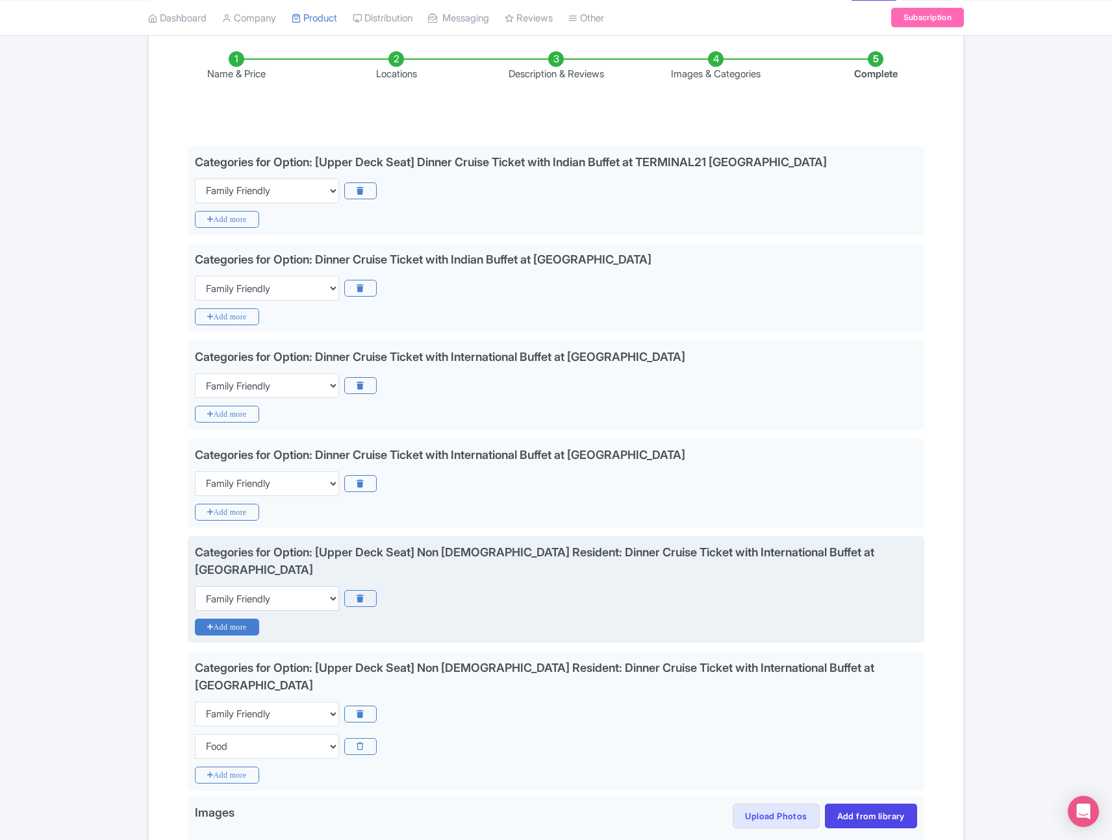
click at [245, 619] on icon "Add more" at bounding box center [227, 627] width 64 height 17
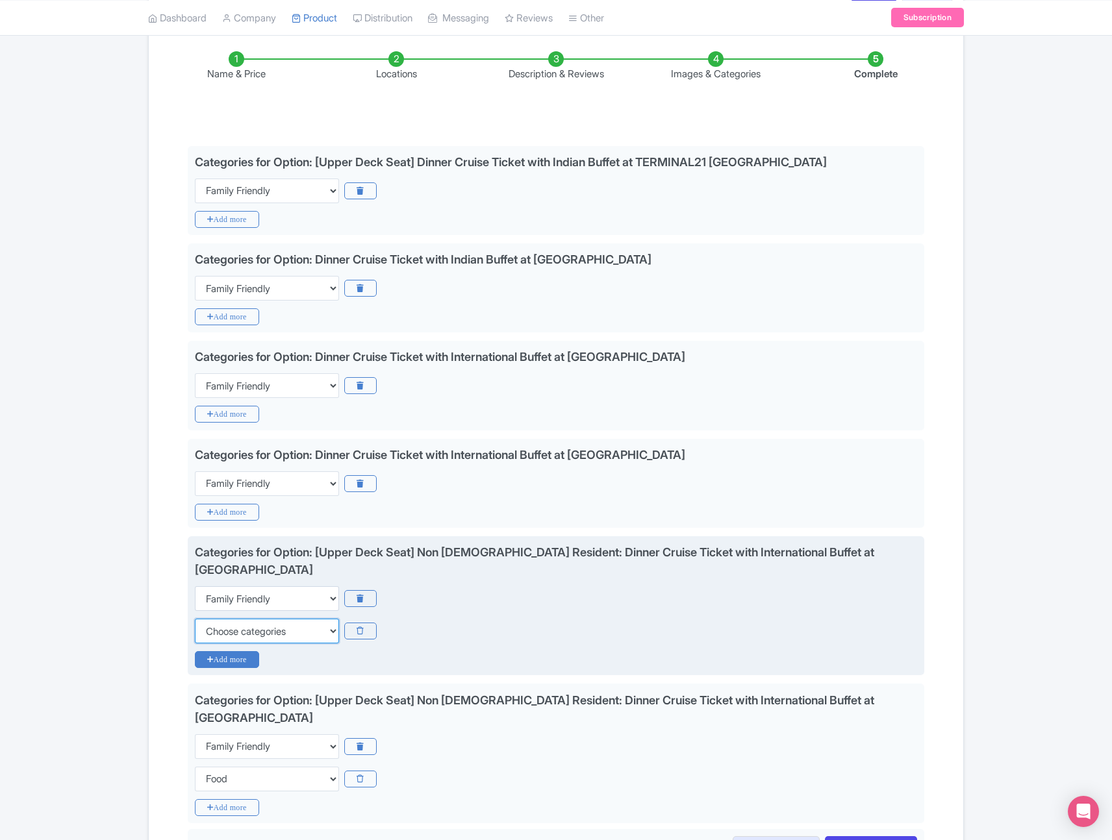
click at [245, 619] on select "Choose categories Adults Only Animals Audio Guide Beaches Bike Tours Boat Tours…" at bounding box center [267, 631] width 144 height 25
select select "food"
click at [195, 619] on select "Choose categories Adults Only Animals Audio Guide Beaches Bike Tours Boat Tours…" at bounding box center [267, 631] width 144 height 25
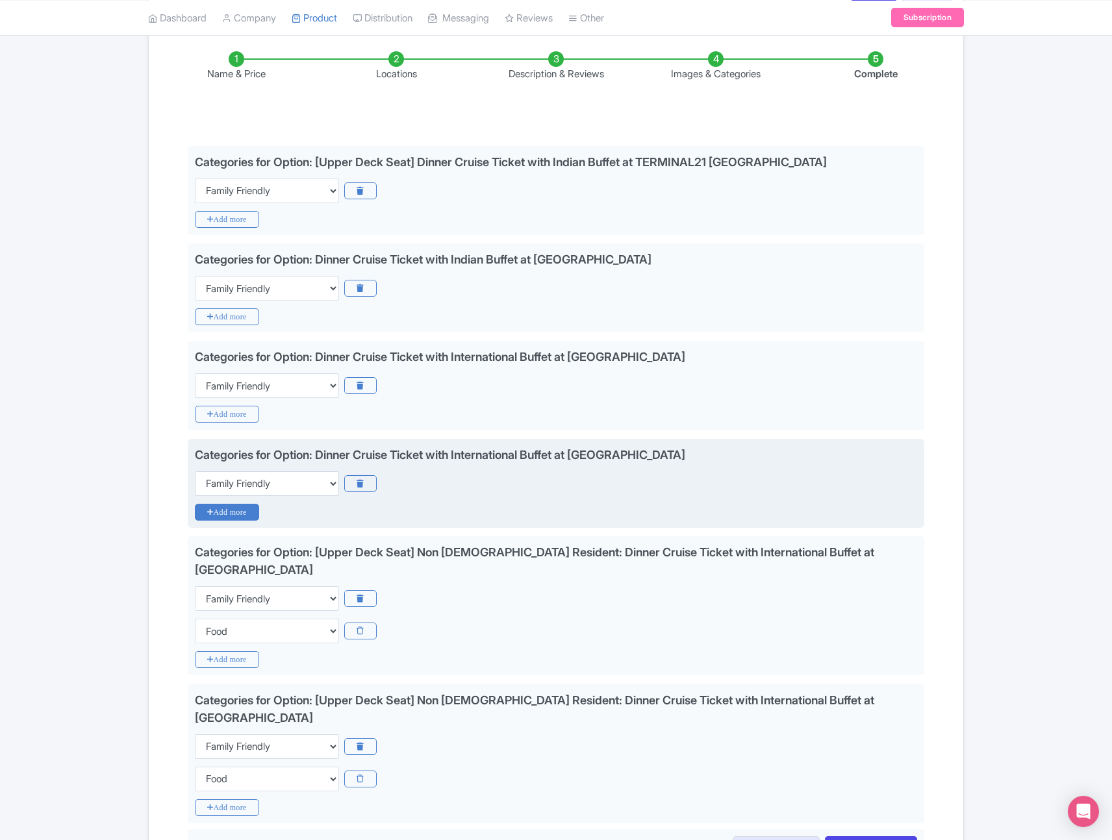
click at [232, 512] on icon "Add more" at bounding box center [227, 512] width 64 height 17
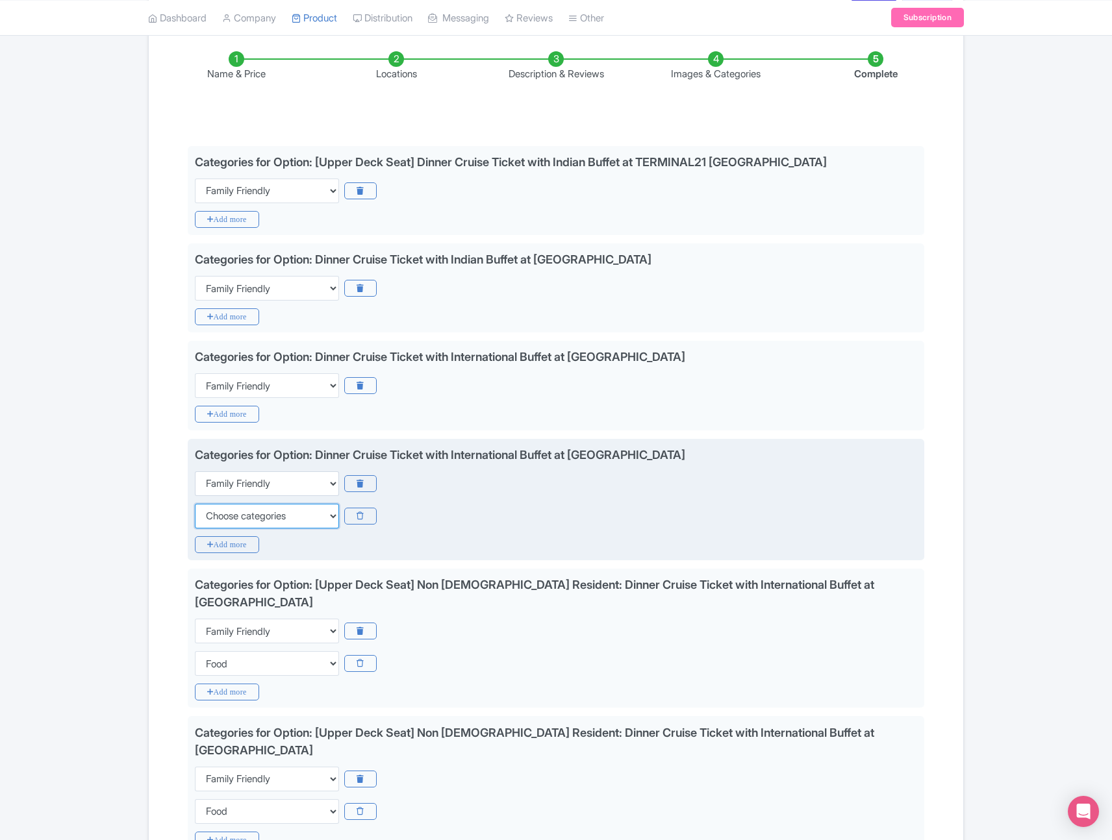
click at [233, 514] on select "Choose categories Adults Only Animals Audio Guide Beaches Bike Tours Boat Tours…" at bounding box center [267, 516] width 144 height 25
select select "food"
click at [195, 504] on select "Choose categories Adults Only Animals Audio Guide Beaches Bike Tours Boat Tours…" at bounding box center [267, 516] width 144 height 25
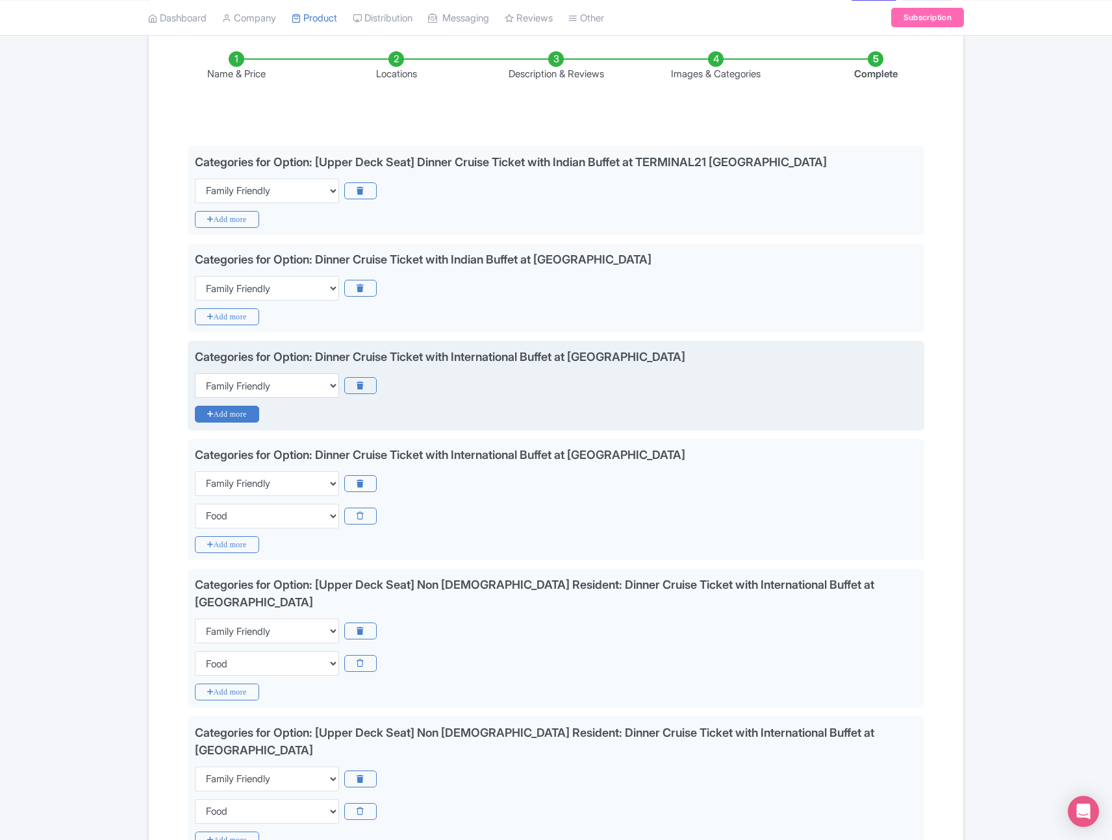
click at [239, 412] on icon "Add more" at bounding box center [227, 414] width 64 height 17
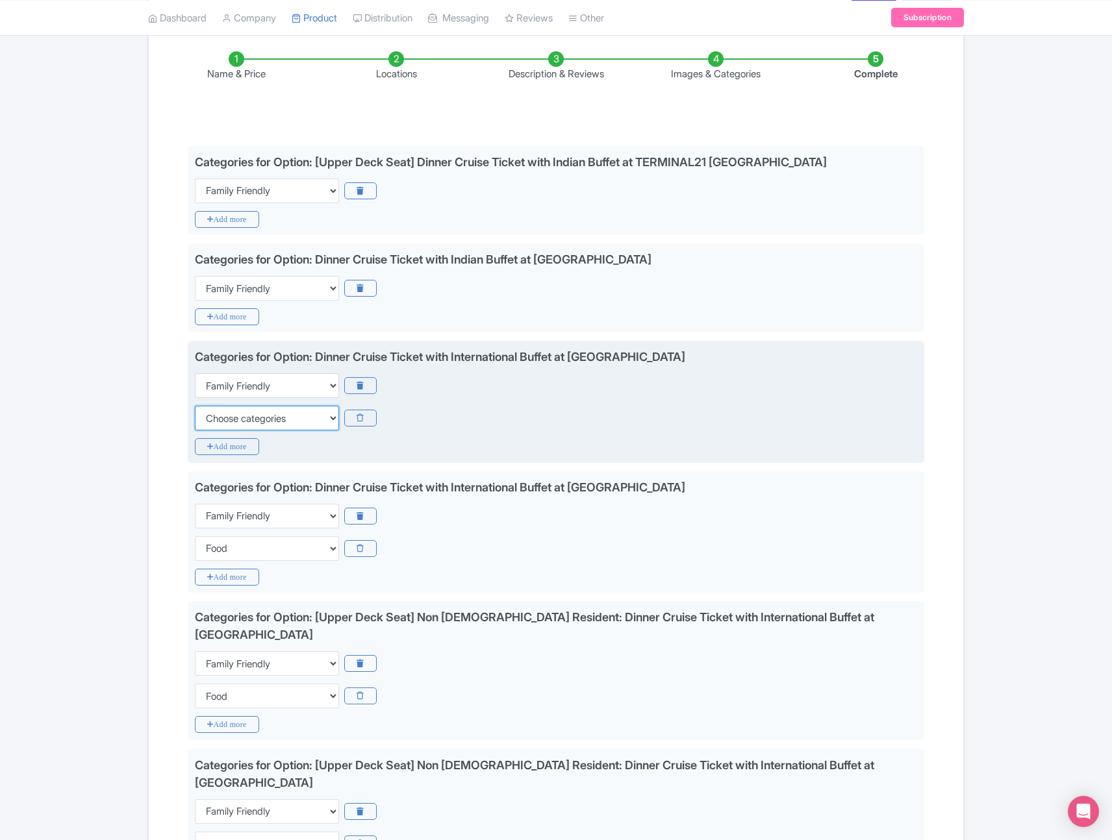
click at [242, 419] on select "Choose categories Adults Only Animals Audio Guide Beaches Bike Tours Boat Tours…" at bounding box center [267, 418] width 144 height 25
select select "food"
click at [195, 406] on select "Choose categories Adults Only Animals Audio Guide Beaches Bike Tours Boat Tours…" at bounding box center [267, 418] width 144 height 25
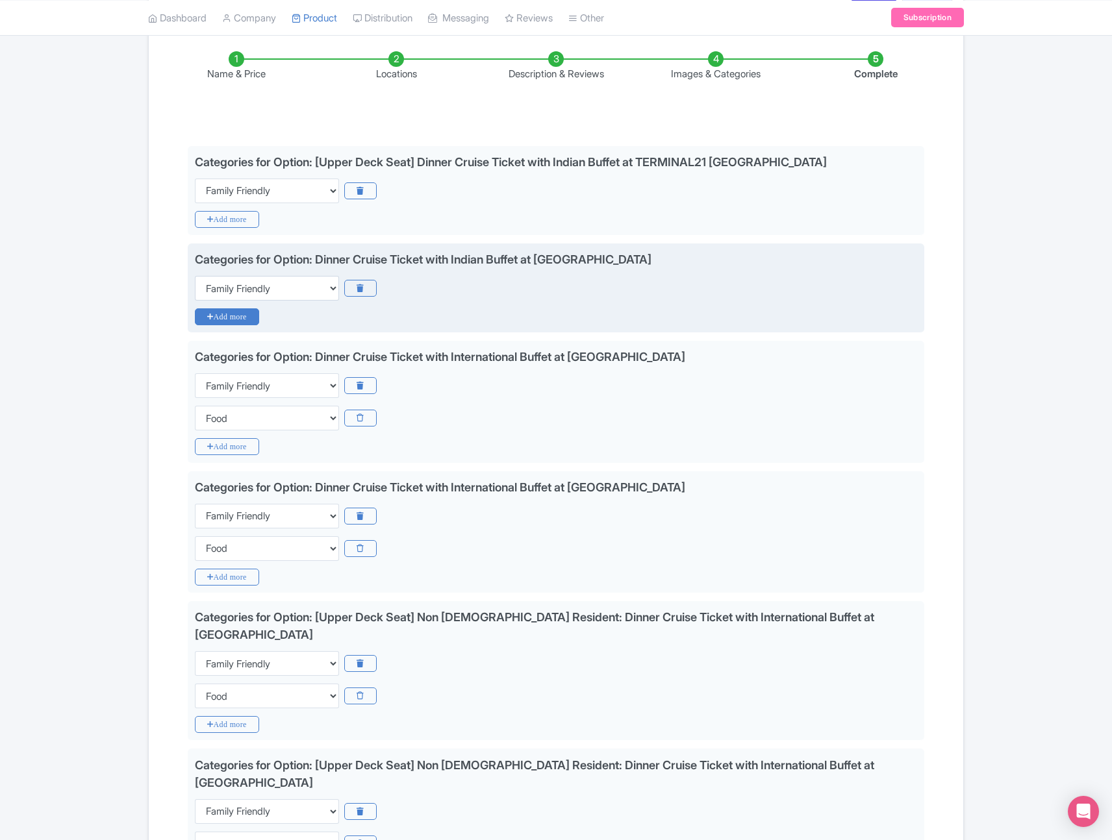
click at [245, 318] on icon "Add more" at bounding box center [227, 316] width 64 height 17
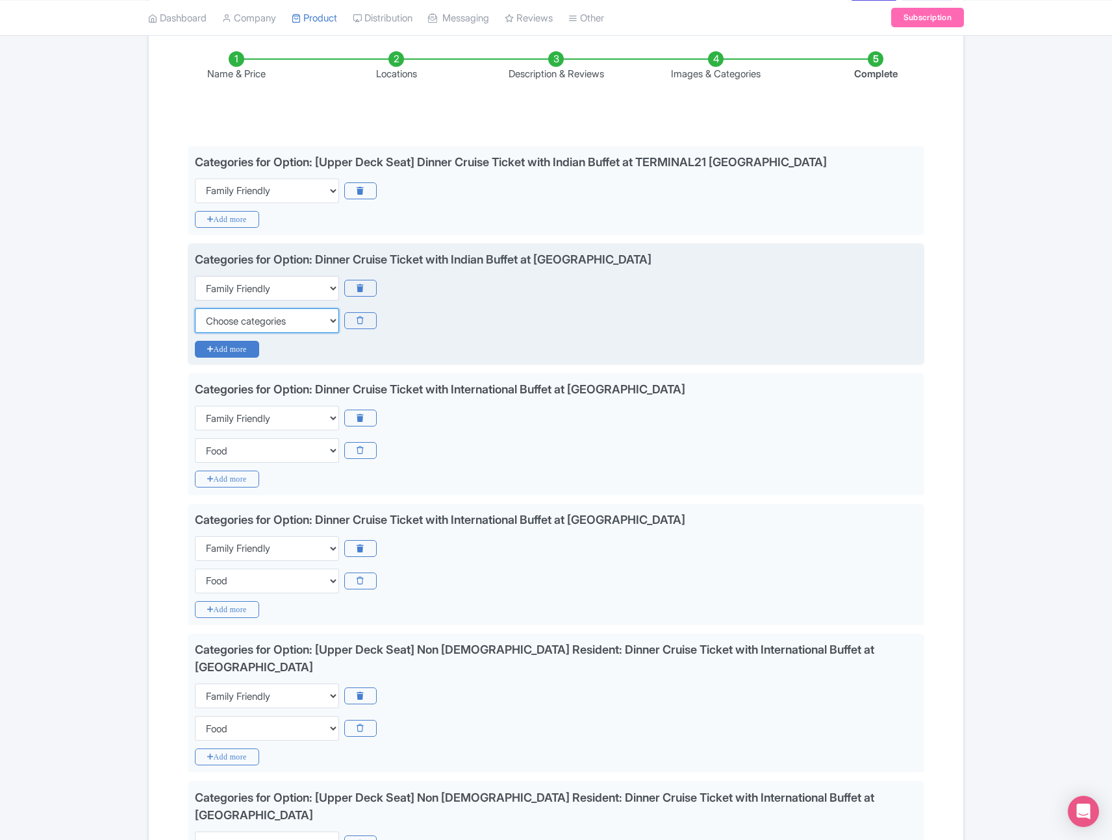
click at [245, 318] on select "Choose categories Adults Only Animals Audio Guide Beaches Bike Tours Boat Tours…" at bounding box center [267, 320] width 144 height 25
select select "food"
click at [195, 308] on select "Choose categories Adults Only Animals Audio Guide Beaches Bike Tours Boat Tours…" at bounding box center [267, 320] width 144 height 25
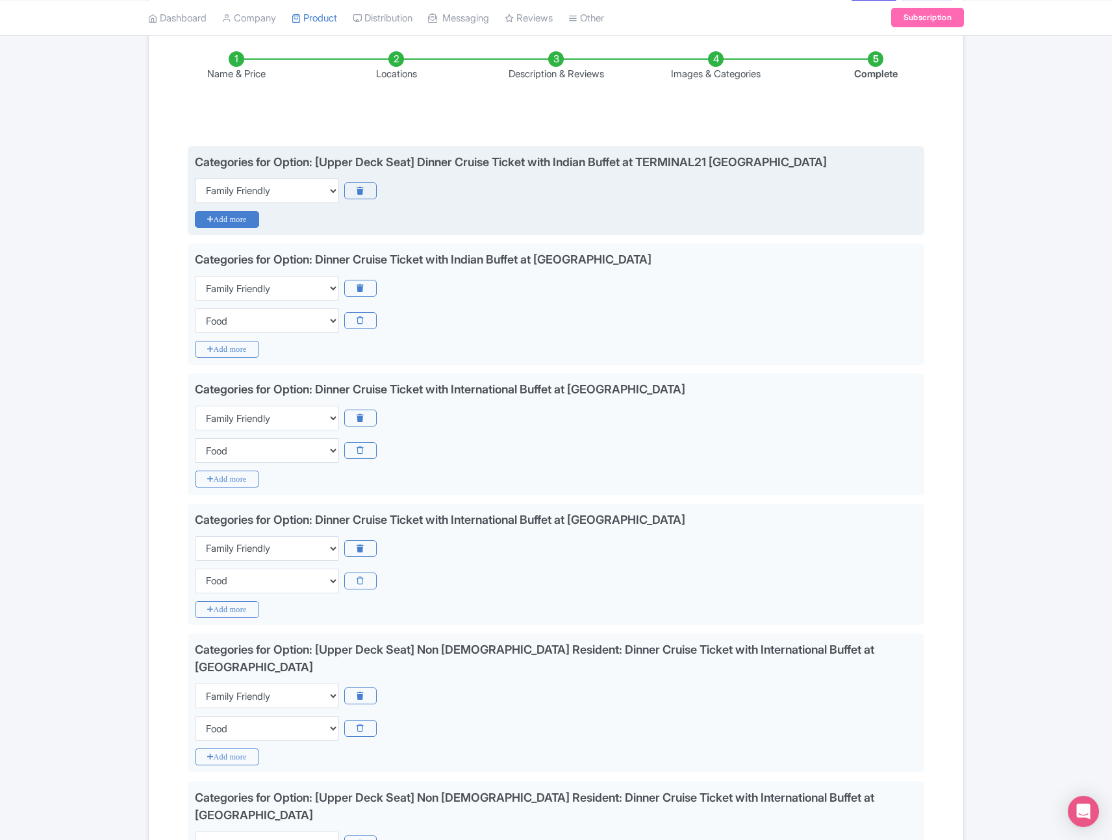
click at [236, 224] on icon "Add more" at bounding box center [227, 219] width 64 height 17
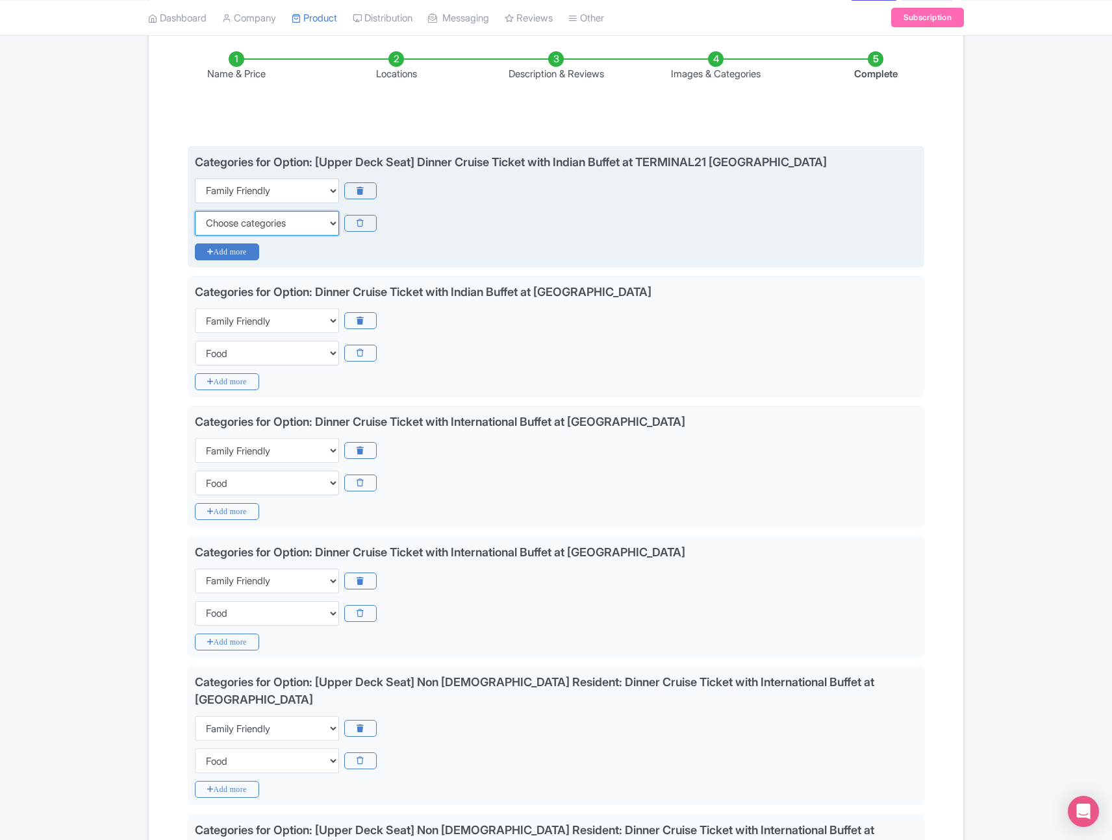
click at [236, 224] on select "Choose categories Adults Only Animals Audio Guide Beaches Bike Tours Boat Tours…" at bounding box center [267, 223] width 144 height 25
select select "food"
click at [195, 211] on select "Choose categories Adults Only Animals Audio Guide Beaches Bike Tours Boat Tours…" at bounding box center [267, 223] width 144 height 25
click at [247, 252] on icon "Add more" at bounding box center [227, 251] width 64 height 17
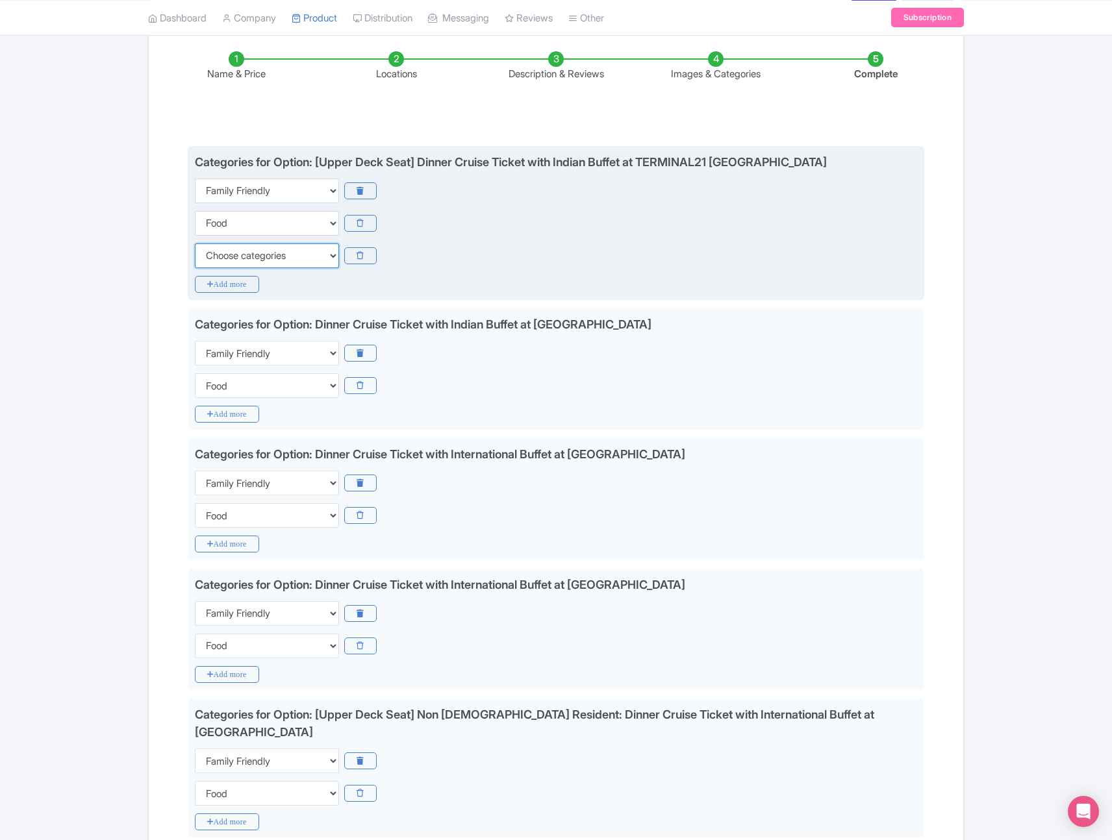
click at [261, 261] on select "Choose categories Adults Only Animals Audio Guide Beaches Bike Tours Boat Tours…" at bounding box center [267, 255] width 144 height 25
select select "outdoors"
click at [195, 243] on select "Choose categories Adults Only Animals Audio Guide Beaches Bike Tours Boat Tours…" at bounding box center [267, 255] width 144 height 25
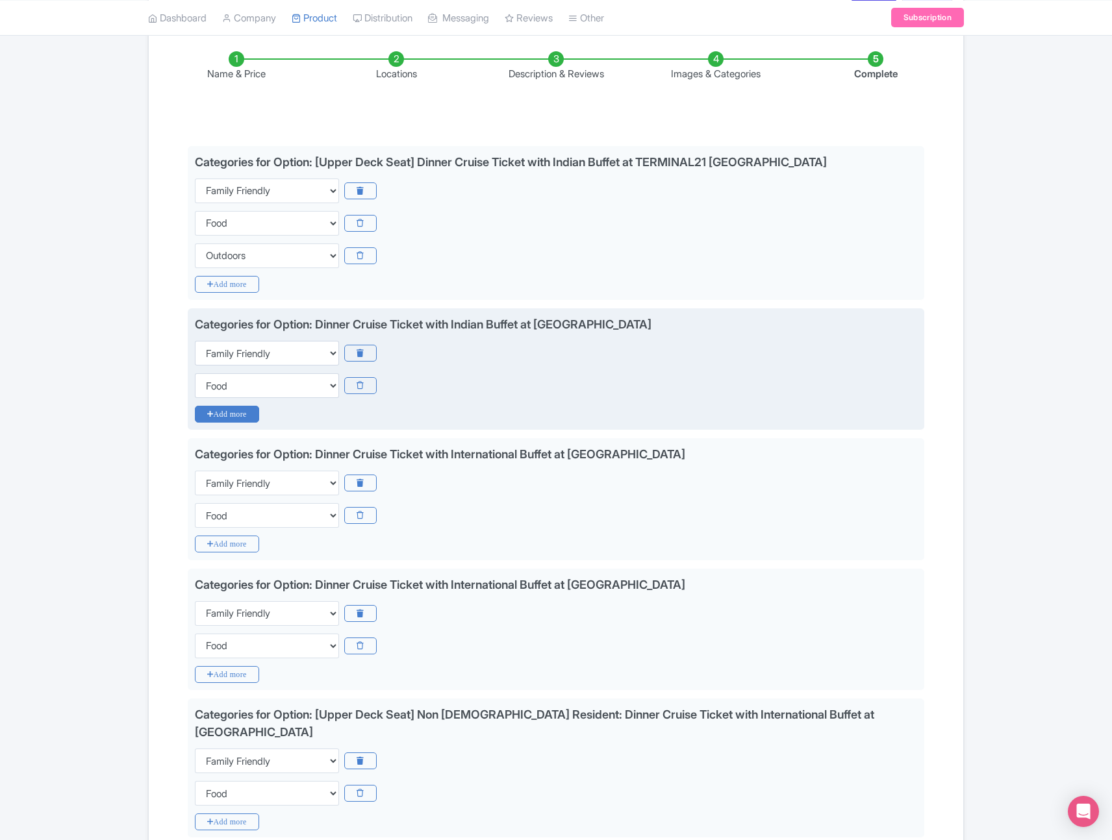
click at [234, 421] on icon "Add more" at bounding box center [227, 414] width 64 height 17
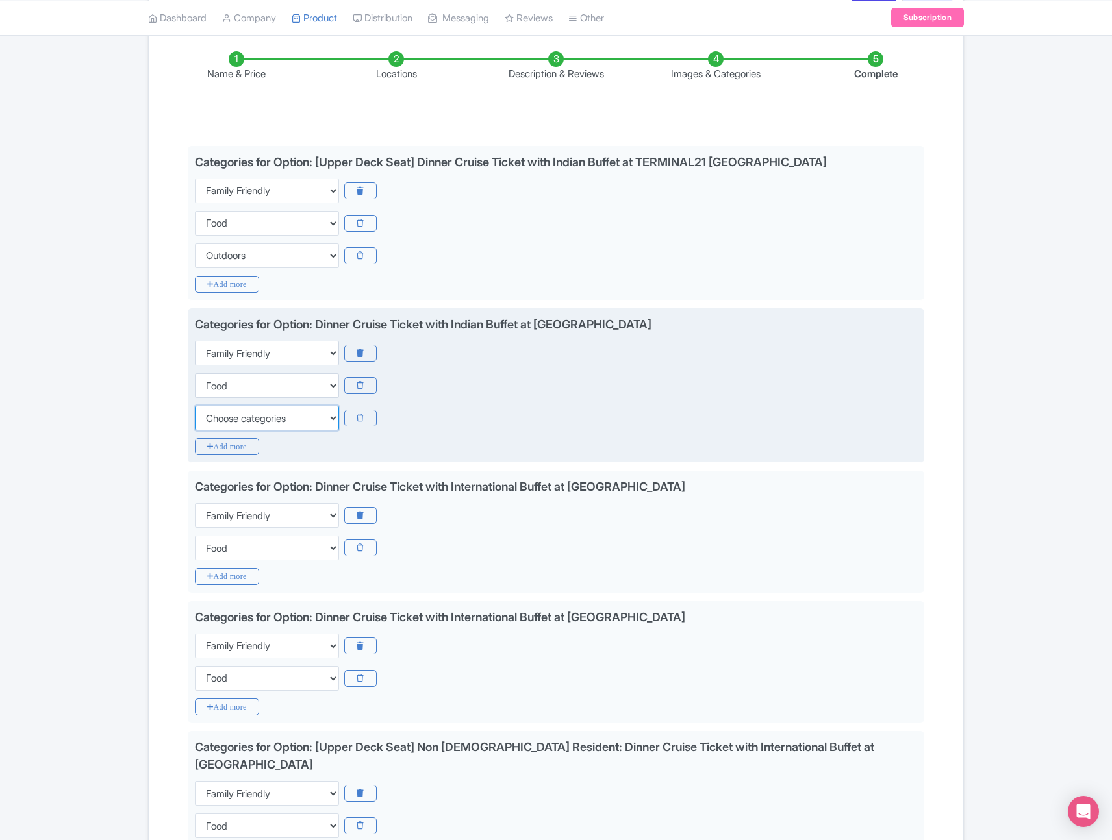
click at [236, 418] on select "Choose categories Adults Only Animals Audio Guide Beaches Bike Tours Boat Tours…" at bounding box center [267, 418] width 144 height 25
select select "outdoors"
click at [195, 406] on select "Choose categories Adults Only Animals Audio Guide Beaches Bike Tours Boat Tours…" at bounding box center [267, 418] width 144 height 25
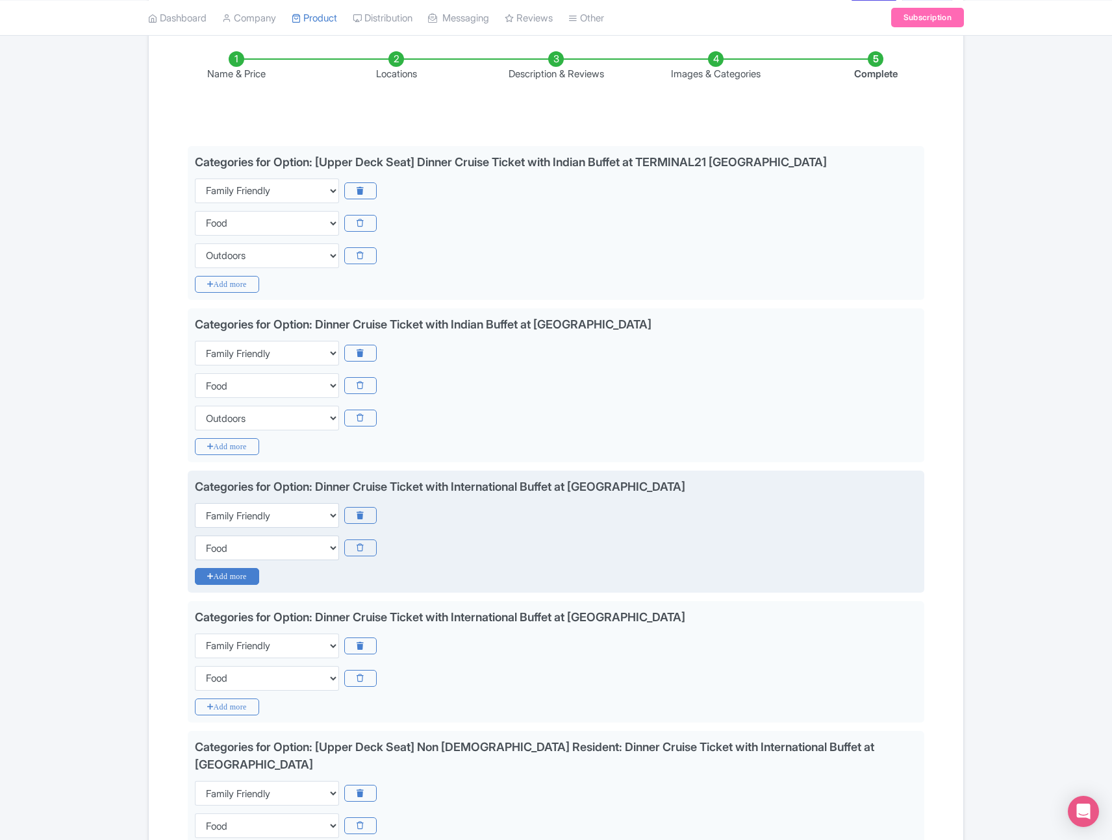
click at [234, 569] on icon "Add more" at bounding box center [227, 576] width 64 height 17
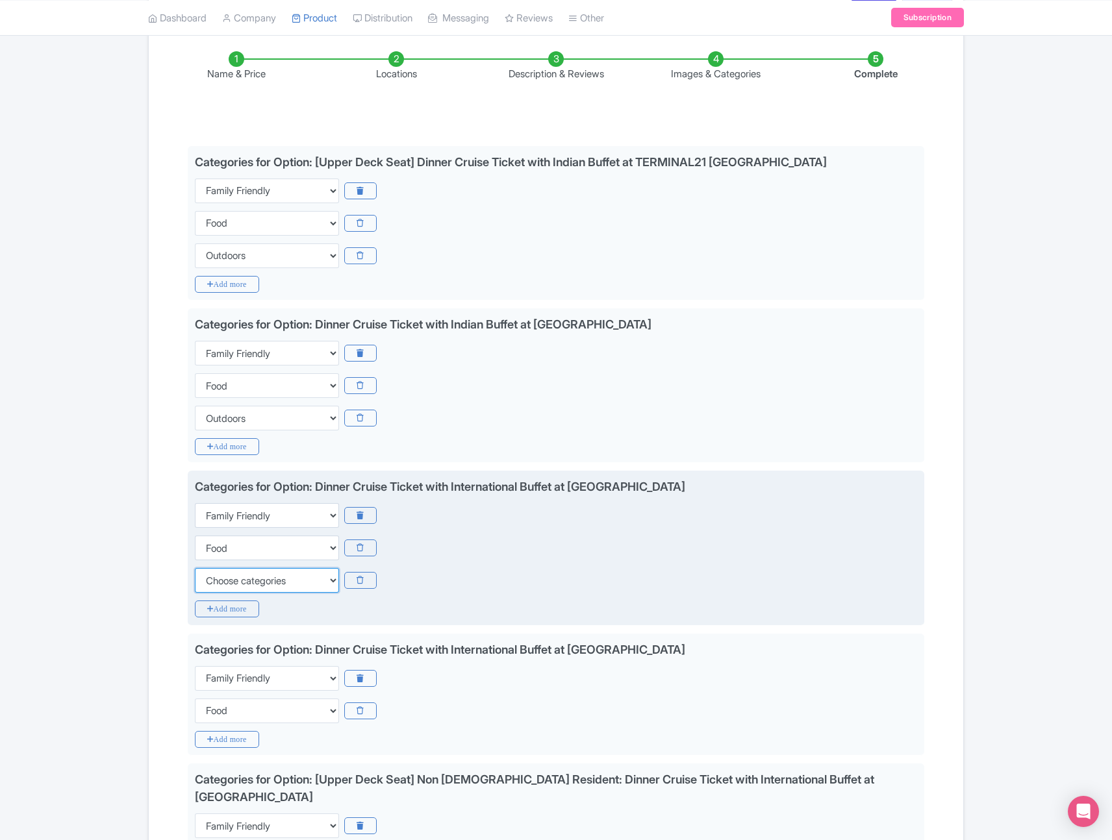
click at [238, 579] on select "Choose categories Adults Only Animals Audio Guide Beaches Bike Tours Boat Tours…" at bounding box center [267, 580] width 144 height 25
select select "outdoors"
click at [195, 568] on select "Choose categories Adults Only Animals Audio Guide Beaches Bike Tours Boat Tours…" at bounding box center [267, 580] width 144 height 25
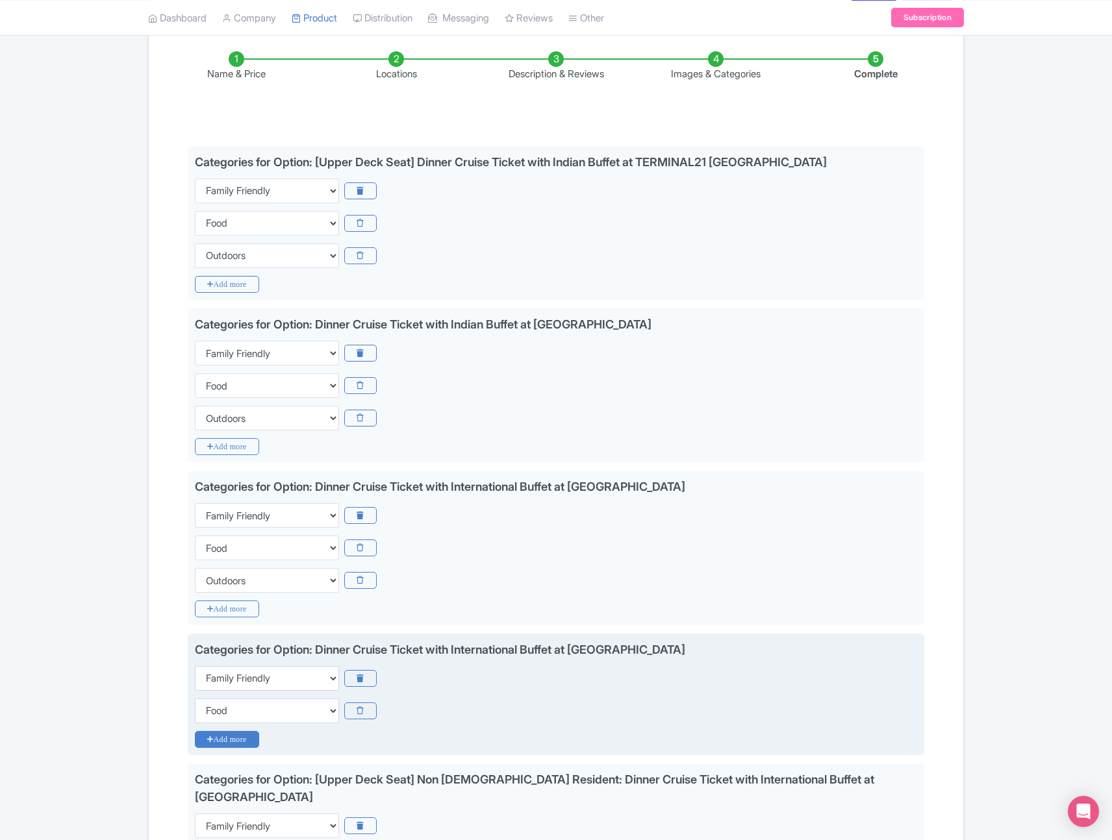
click at [235, 742] on icon "Add more" at bounding box center [227, 739] width 64 height 17
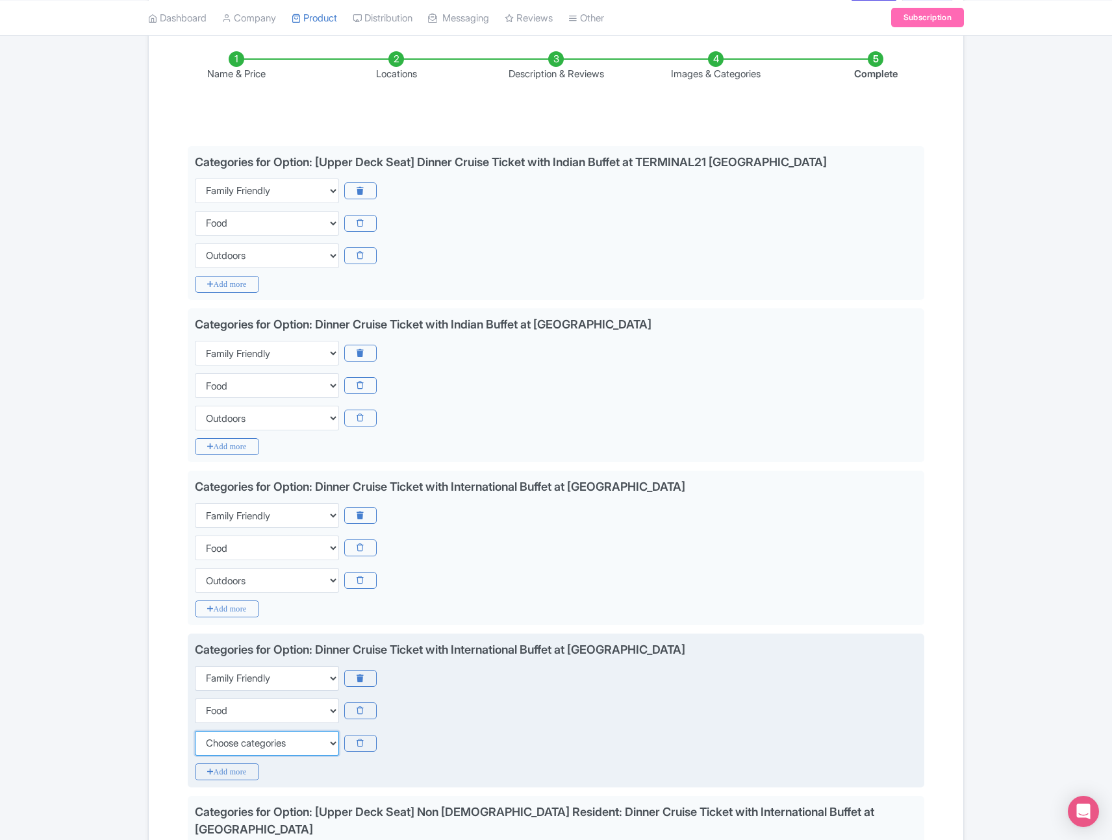
click at [236, 742] on select "Choose categories Adults Only Animals Audio Guide Beaches Bike Tours Boat Tours…" at bounding box center [267, 743] width 144 height 25
select select "outdoors"
click at [195, 731] on select "Choose categories Adults Only Animals Audio Guide Beaches Bike Tours Boat Tours…" at bounding box center [267, 743] width 144 height 25
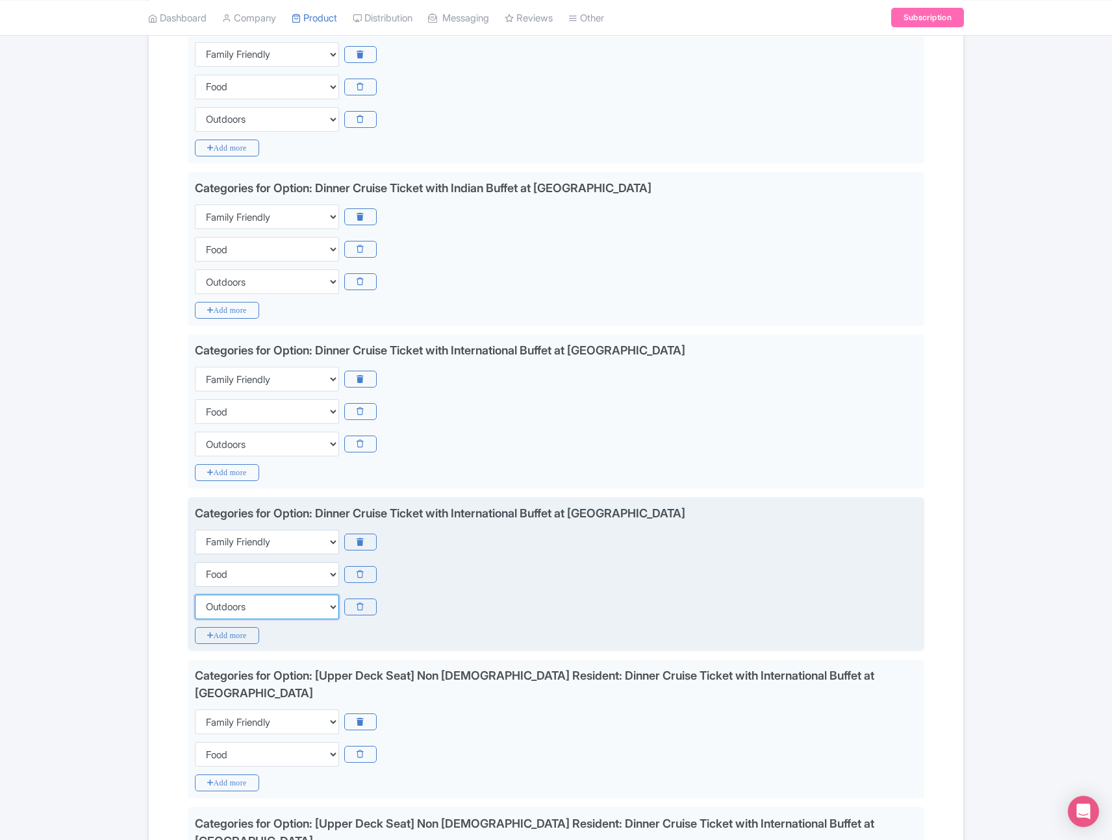
scroll to position [317, 0]
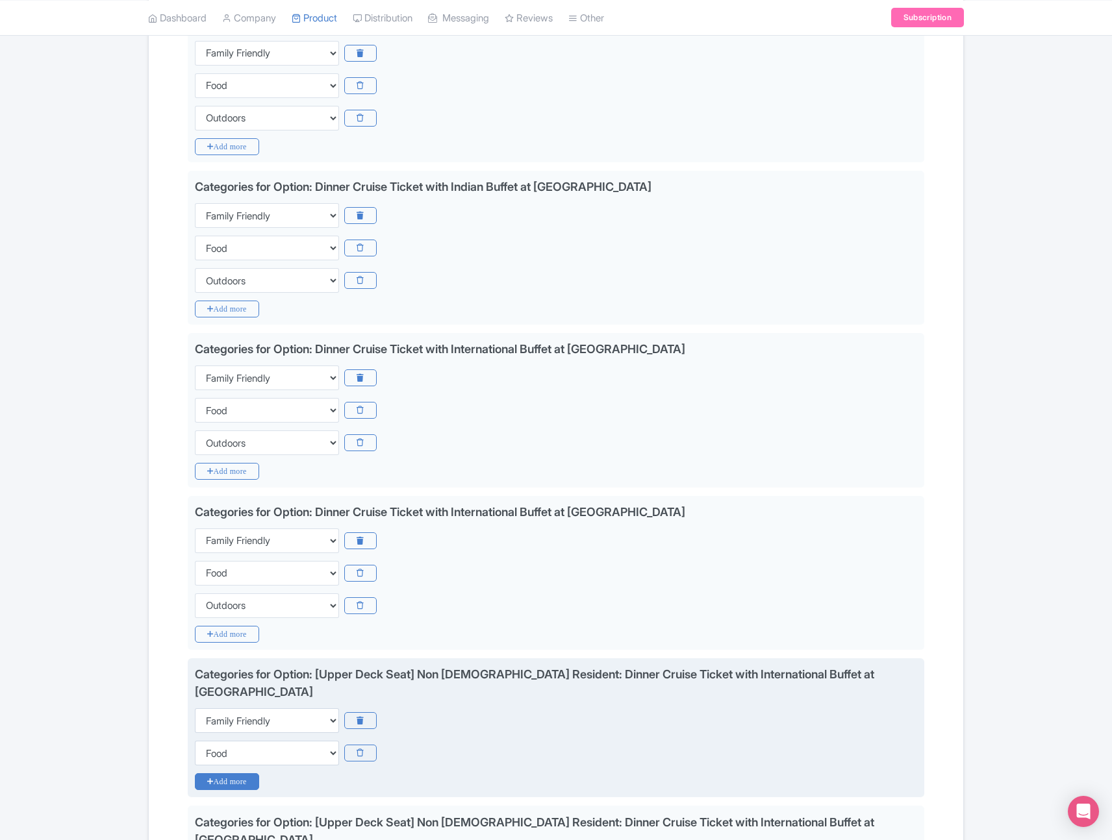
click at [248, 773] on icon "Add more" at bounding box center [227, 781] width 64 height 17
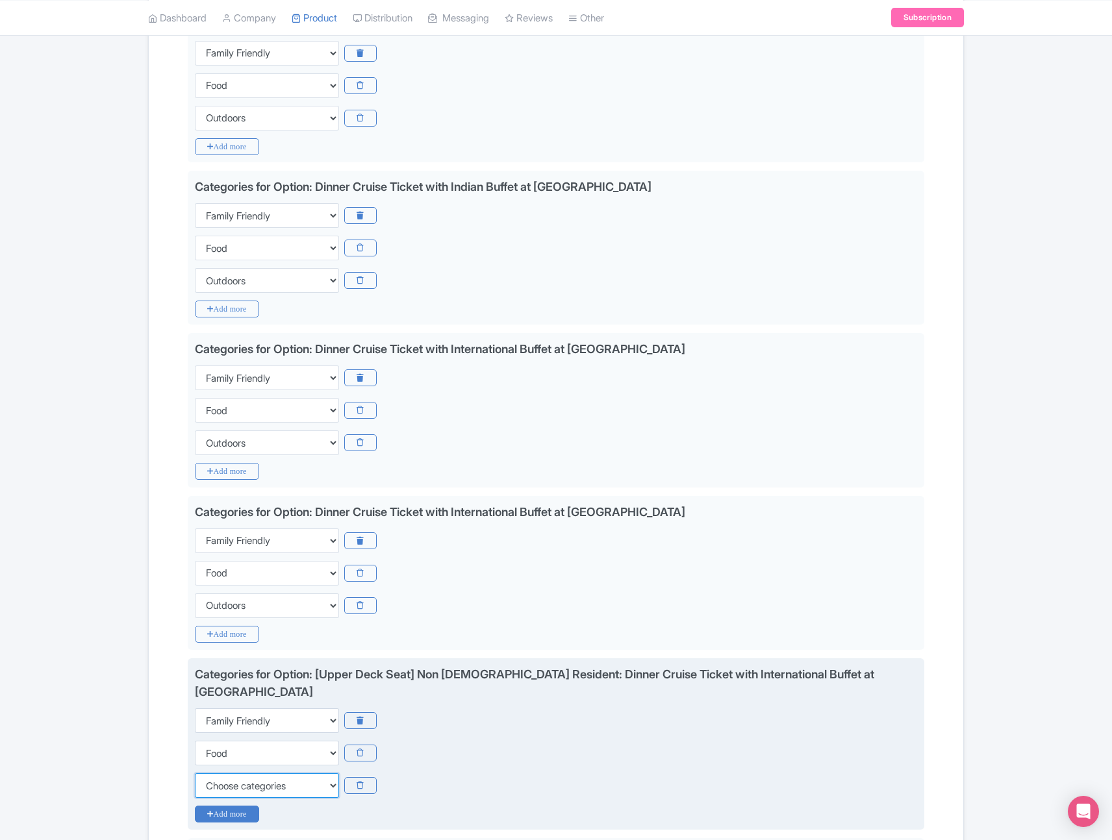
click at [247, 773] on select "Choose categories Adults Only Animals Audio Guide Beaches Bike Tours Boat Tours…" at bounding box center [267, 785] width 144 height 25
select select "outdoors"
click at [195, 773] on select "Choose categories Adults Only Animals Audio Guide Beaches Bike Tours Boat Tours…" at bounding box center [267, 785] width 144 height 25
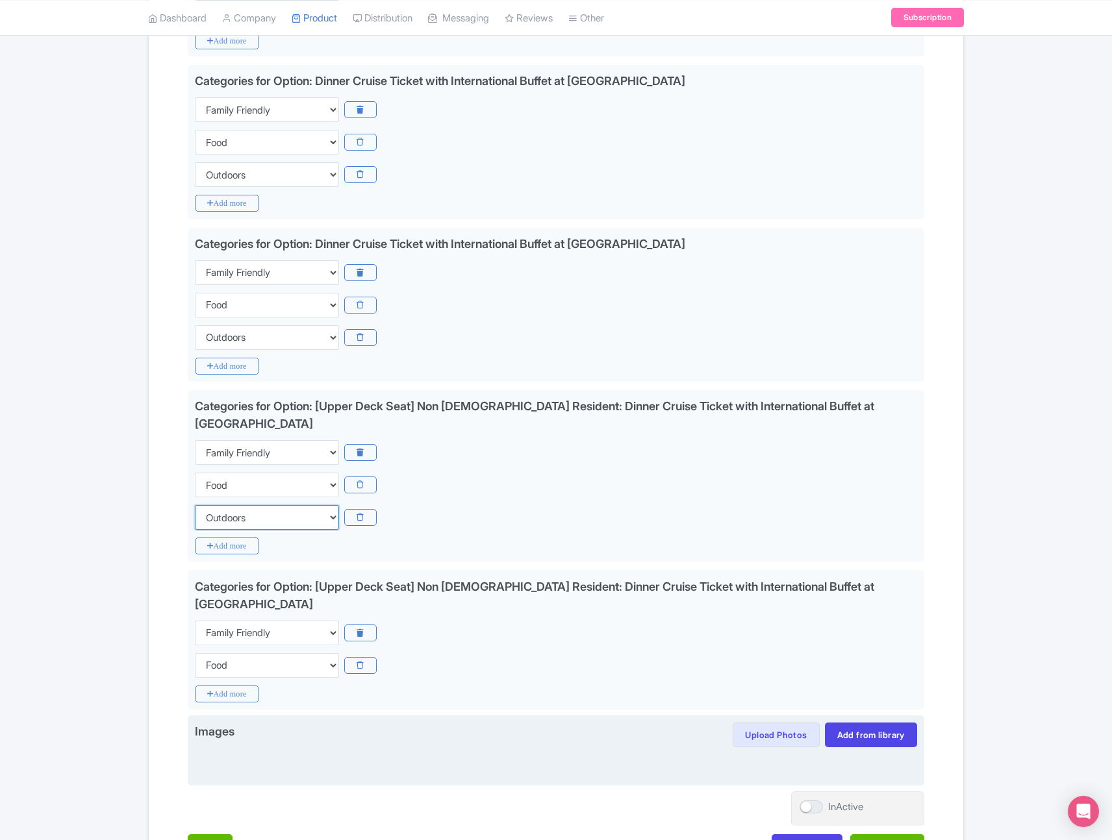
scroll to position [593, 0]
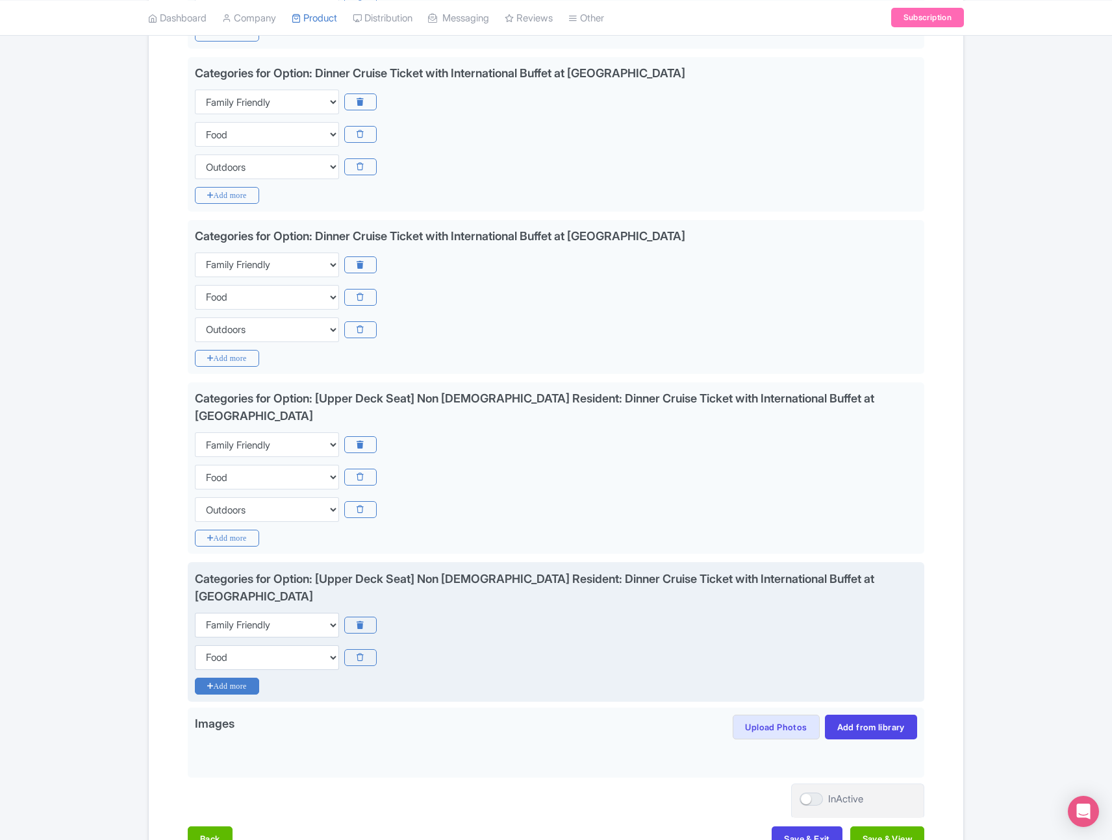
click at [235, 678] on icon "Add more" at bounding box center [227, 686] width 64 height 17
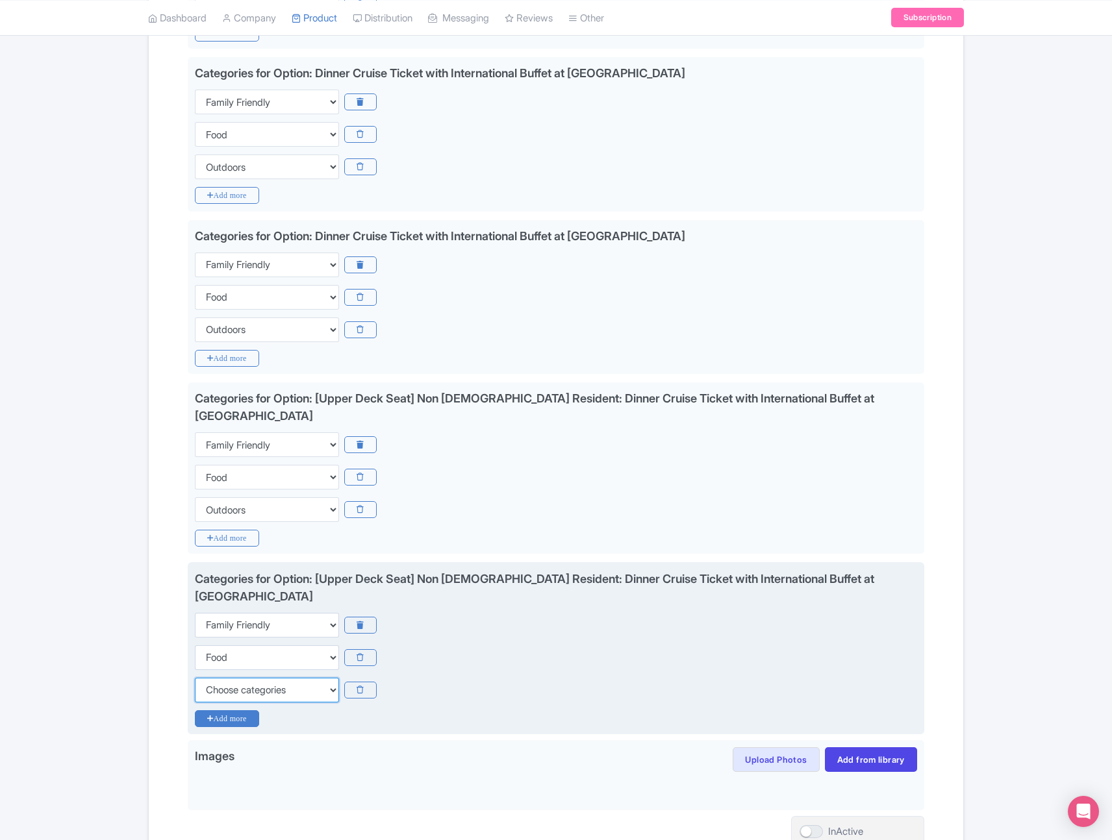
click at [235, 678] on select "Choose categories Adults Only Animals Audio Guide Beaches Bike Tours Boat Tours…" at bounding box center [267, 690] width 144 height 25
select select "outdoors"
click at [195, 678] on select "Choose categories Adults Only Animals Audio Guide Beaches Bike Tours Boat Tours…" at bounding box center [267, 690] width 144 height 25
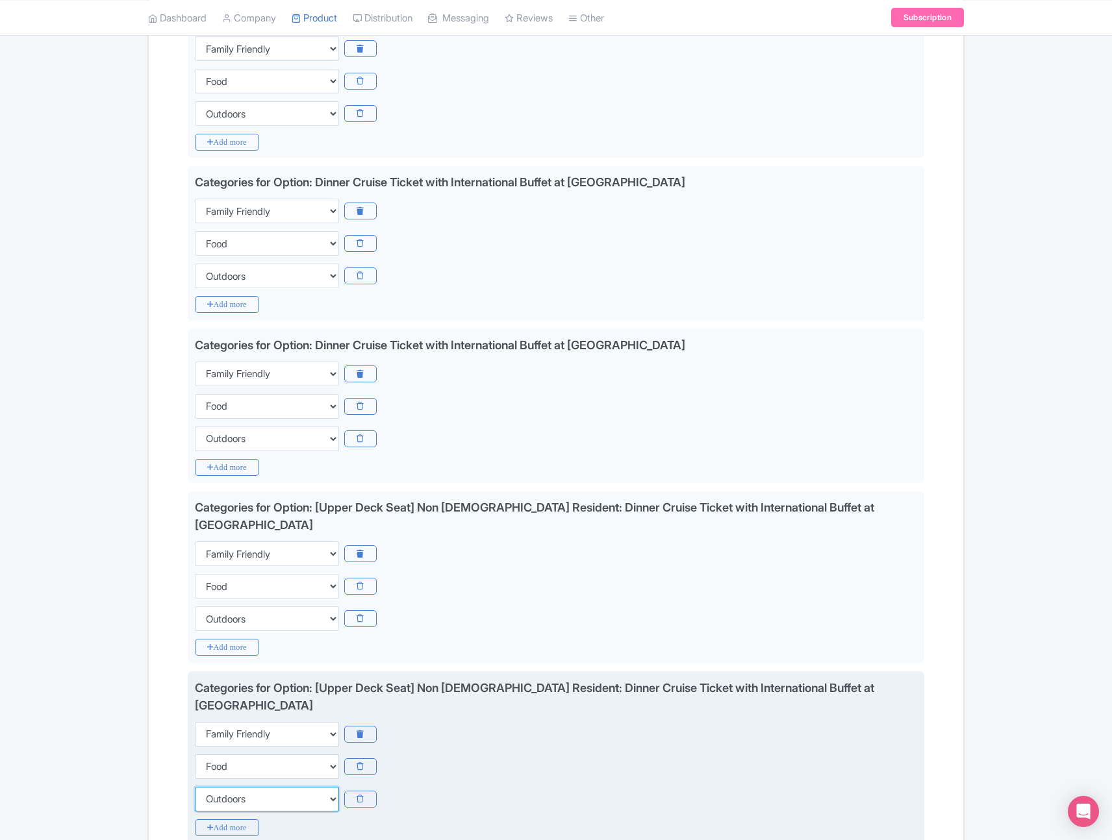
scroll to position [440, 0]
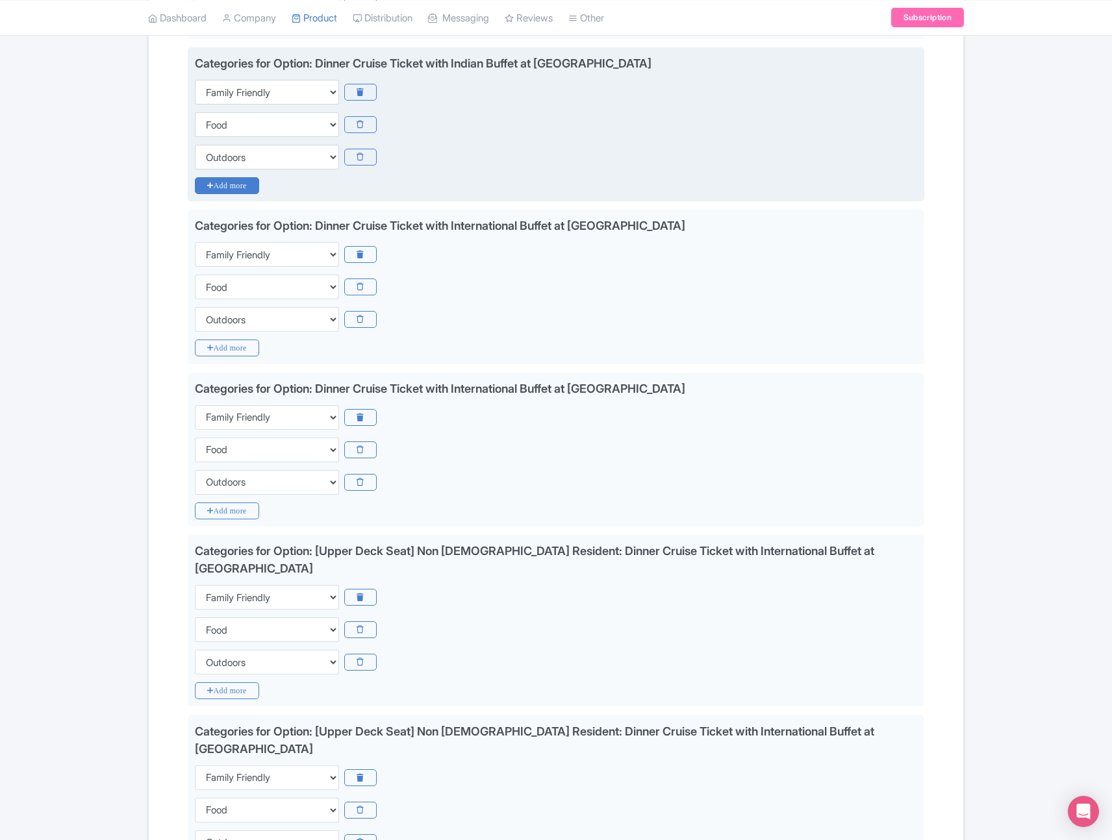
click at [241, 190] on icon "Add more" at bounding box center [227, 185] width 64 height 17
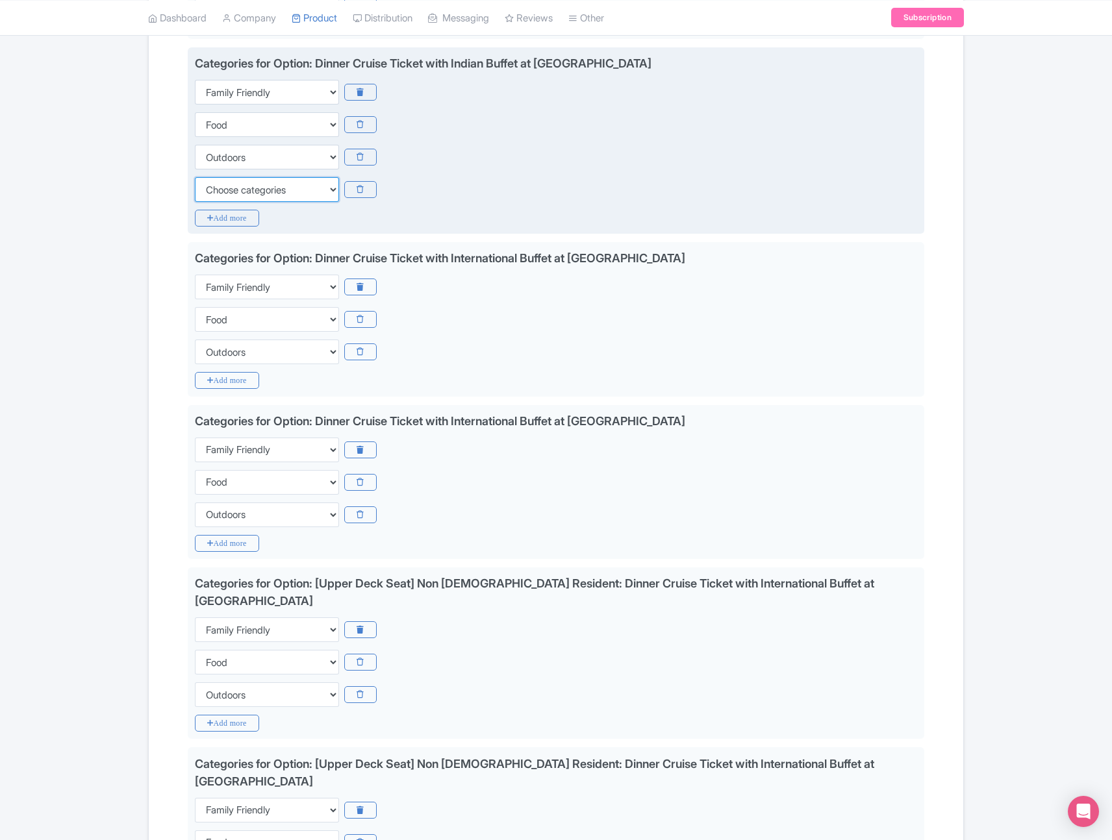
click at [288, 199] on select "Choose categories Adults Only Animals Audio Guide Beaches Bike Tours Boat Tours…" at bounding box center [267, 189] width 144 height 25
select select "recurring-events"
click at [195, 177] on select "Choose categories Adults Only Animals Audio Guide Beaches Bike Tours Boat Tours…" at bounding box center [267, 189] width 144 height 25
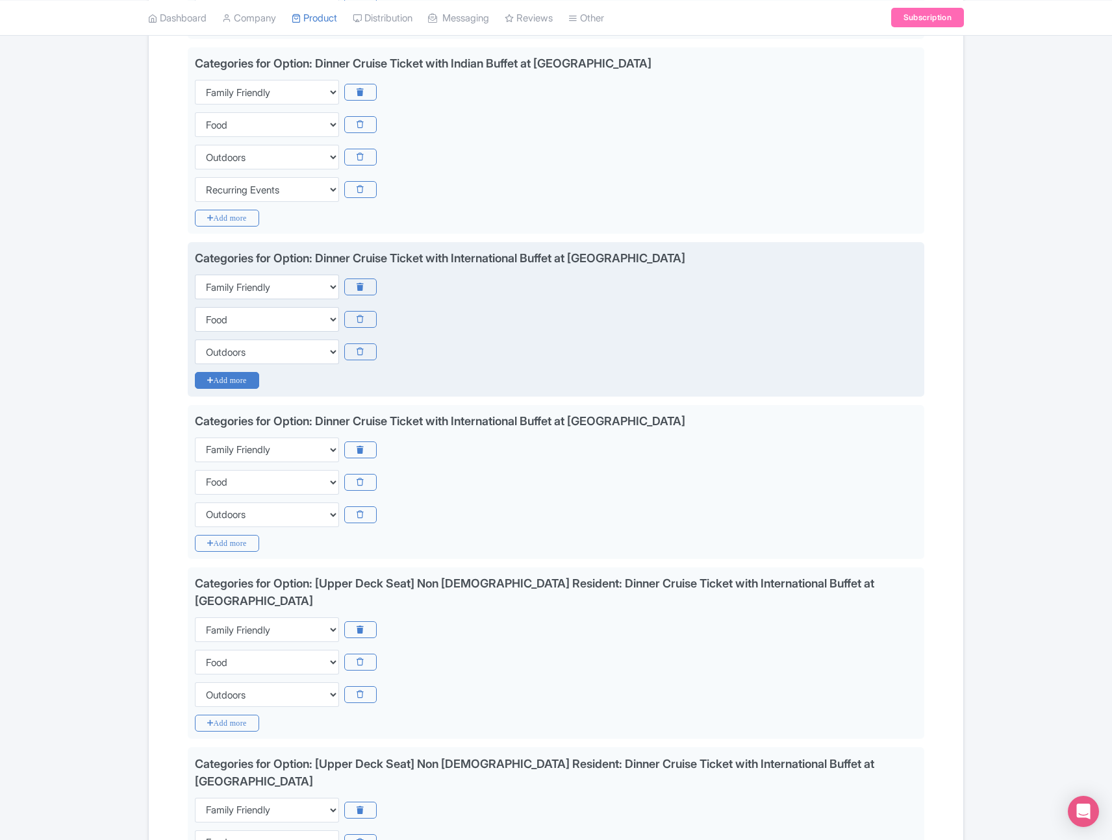
click at [243, 386] on icon "Add more" at bounding box center [227, 380] width 64 height 17
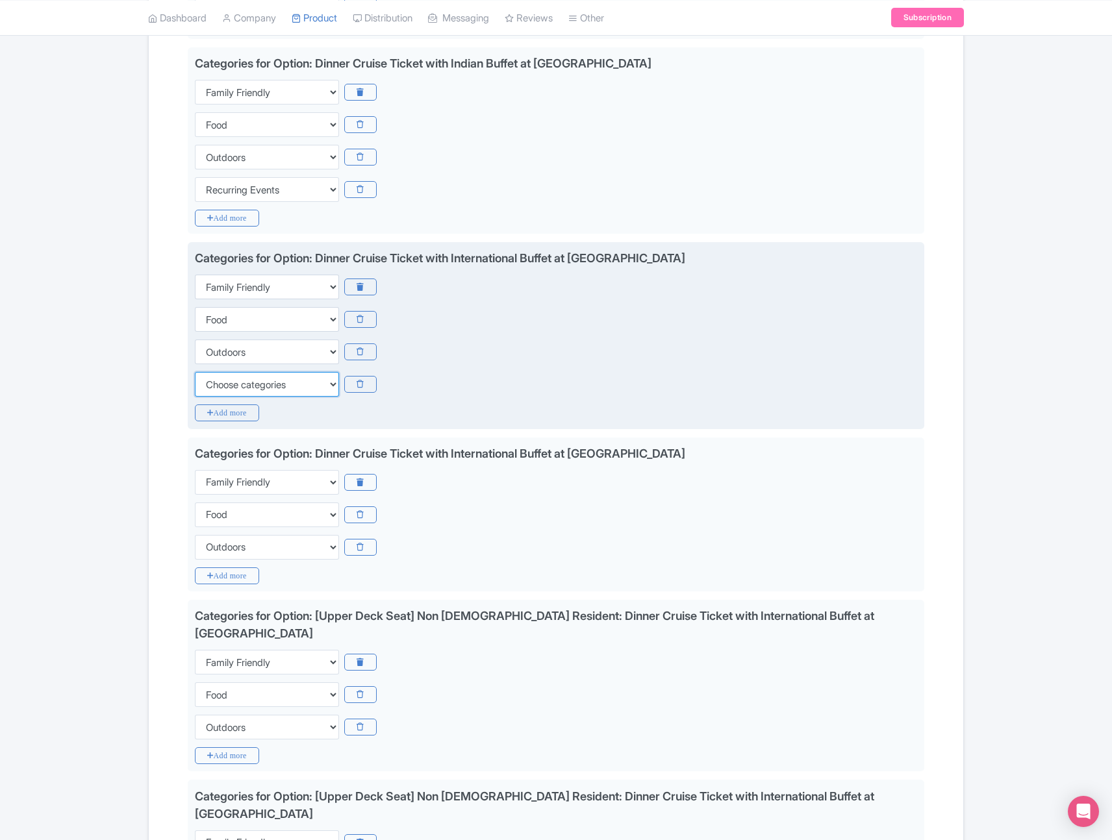
click at [258, 386] on select "Choose categories Adults Only Animals Audio Guide Beaches Bike Tours Boat Tours…" at bounding box center [267, 384] width 144 height 25
select select "recurring-events"
click at [195, 372] on select "Choose categories Adults Only Animals Audio Guide Beaches Bike Tours Boat Tours…" at bounding box center [267, 384] width 144 height 25
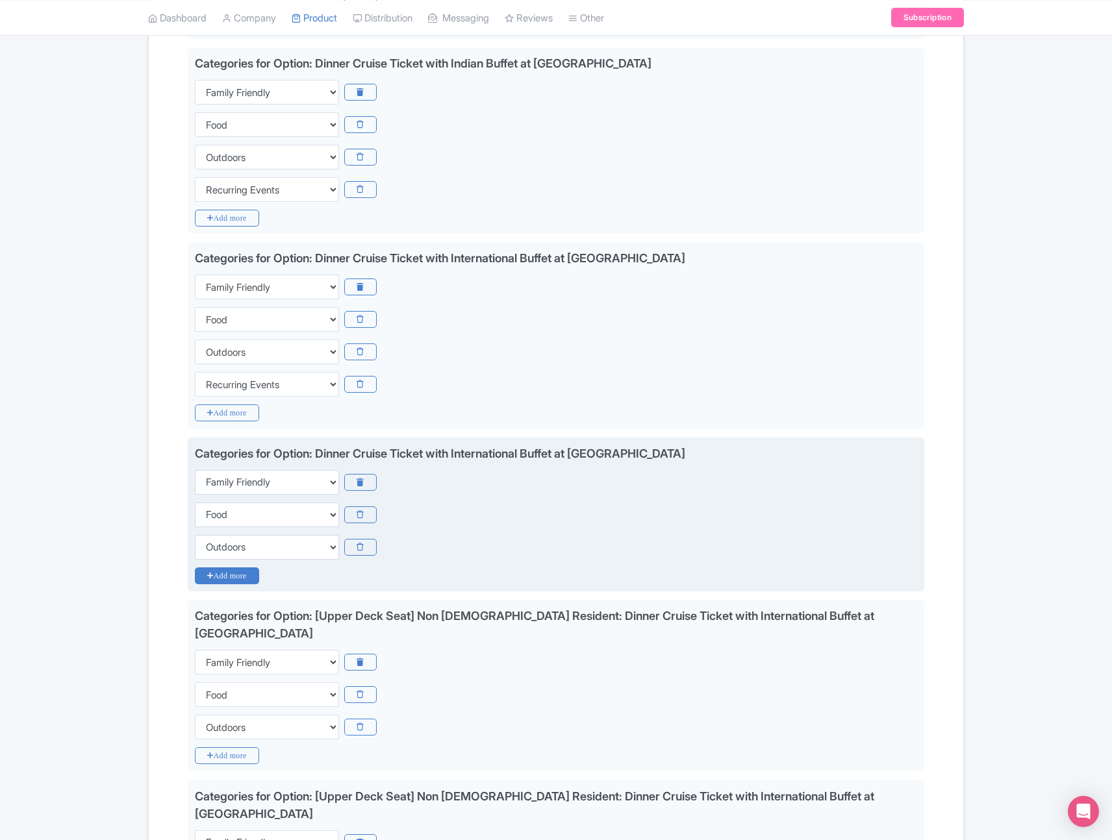
click at [242, 575] on icon "Add more" at bounding box center [227, 576] width 64 height 17
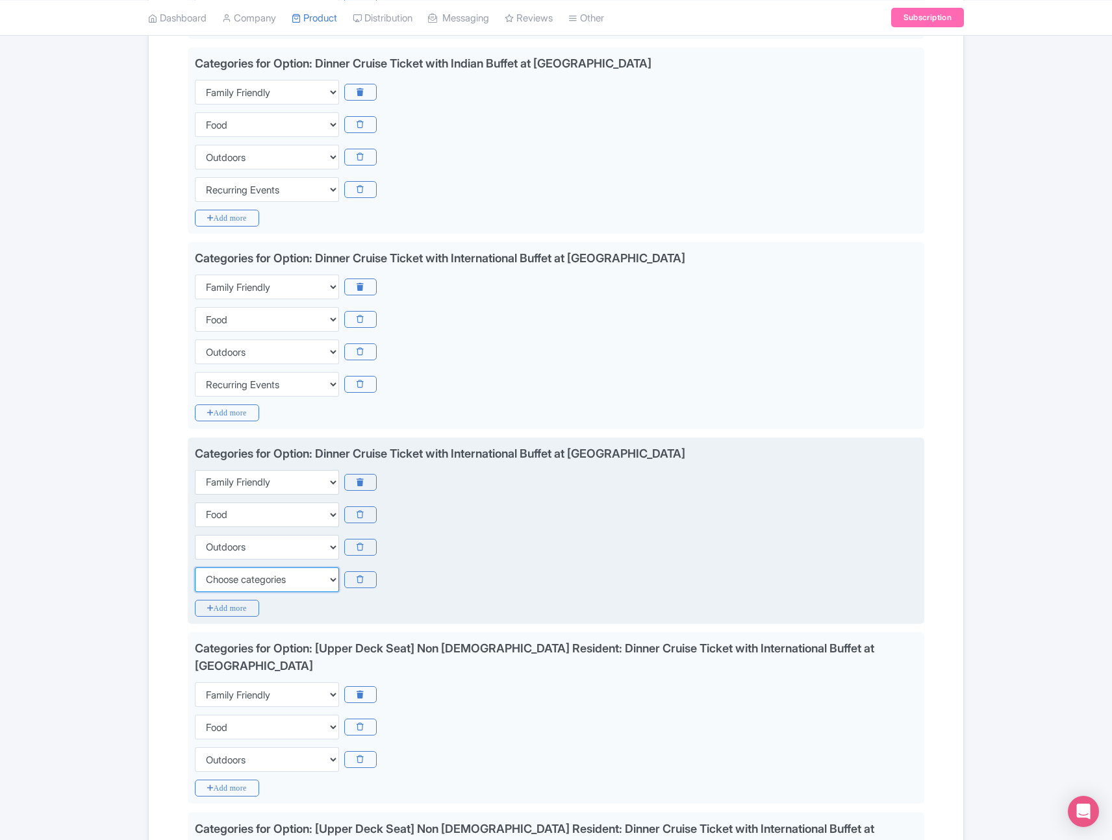
click at [246, 586] on select "Choose categories Adults Only Animals Audio Guide Beaches Bike Tours Boat Tours…" at bounding box center [267, 580] width 144 height 25
select select "recurring-events"
click at [195, 568] on select "Choose categories Adults Only Animals Audio Guide Beaches Bike Tours Boat Tours…" at bounding box center [267, 580] width 144 height 25
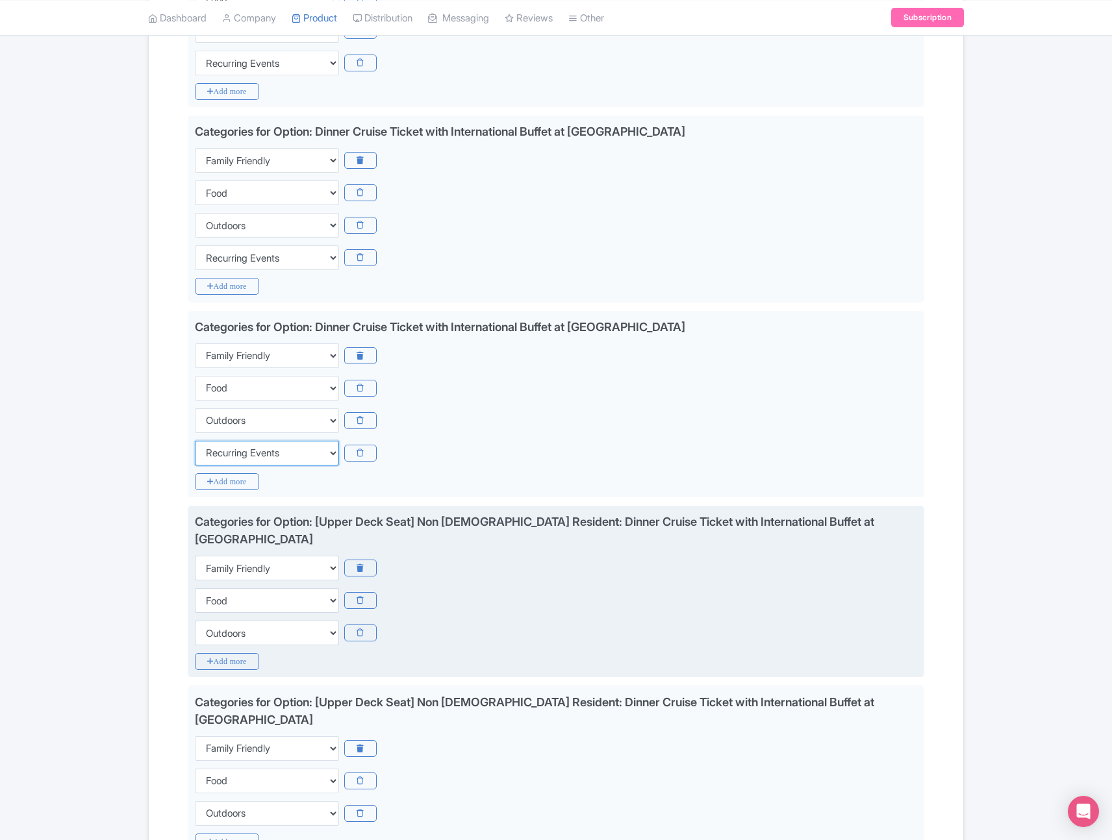
scroll to position [593, 0]
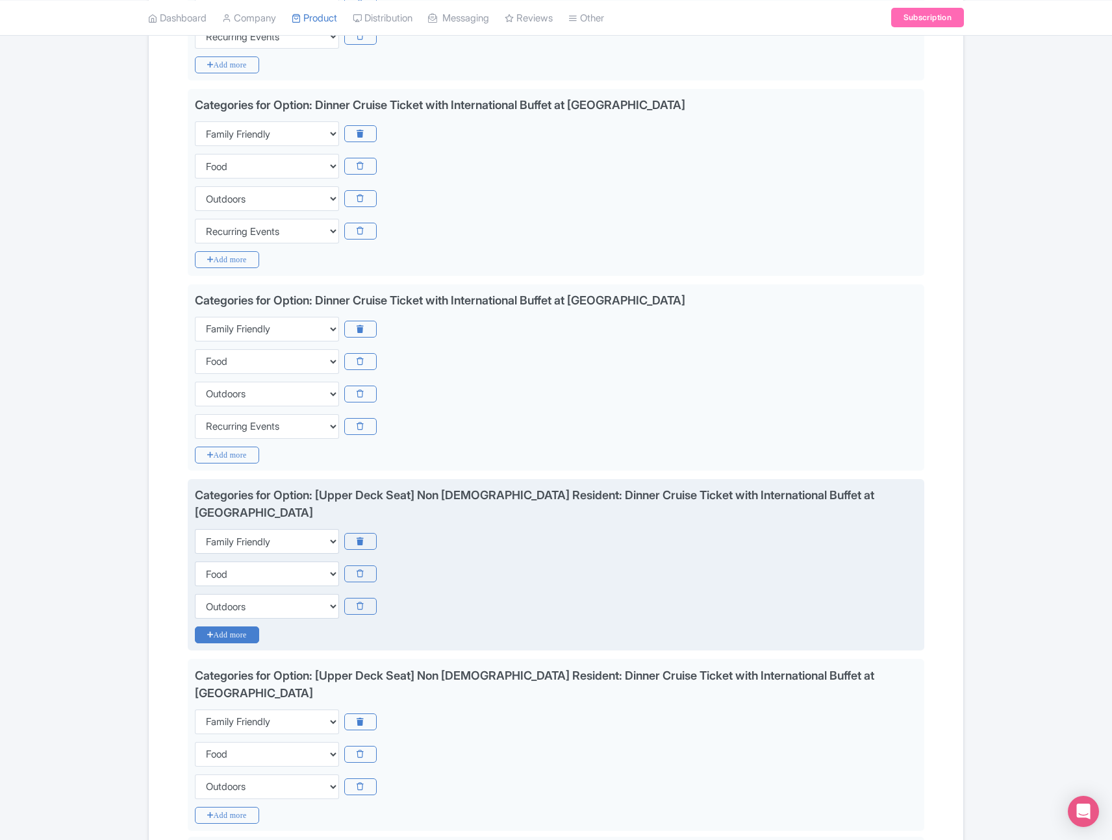
click at [230, 627] on icon "Add more" at bounding box center [227, 635] width 64 height 17
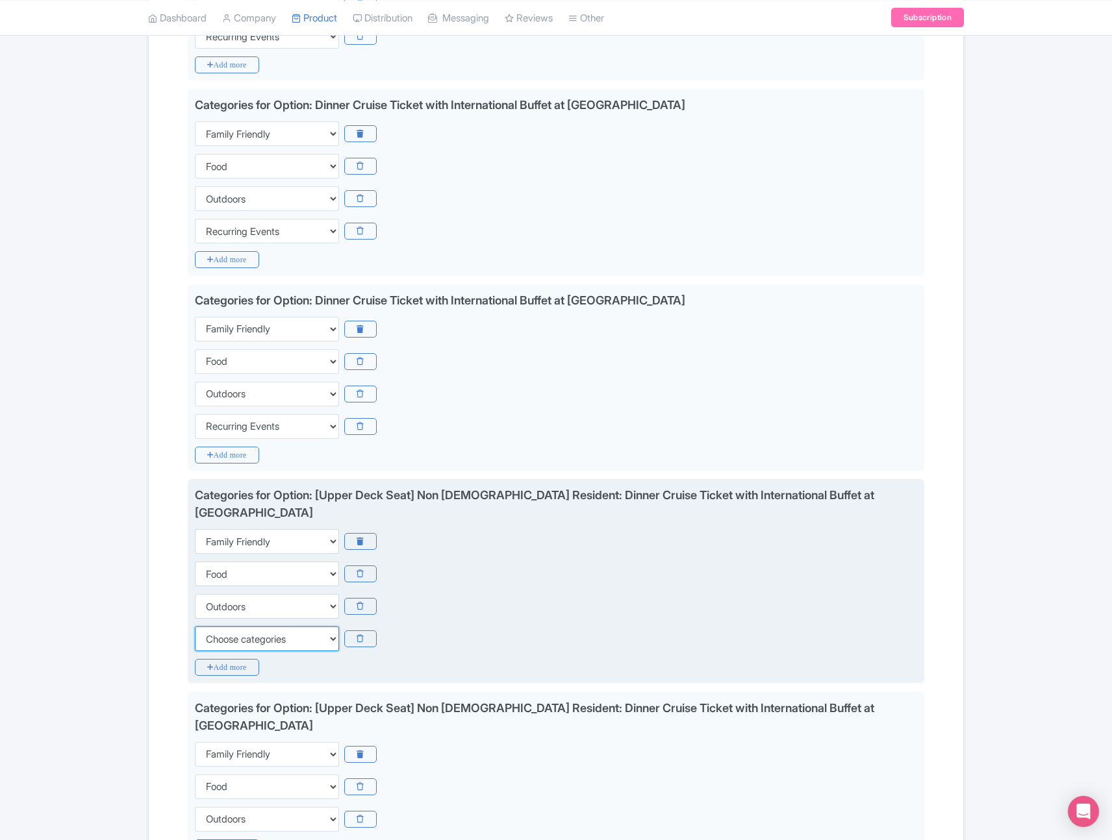
click at [247, 629] on select "Choose categories Adults Only Animals Audio Guide Beaches Bike Tours Boat Tours…" at bounding box center [267, 639] width 144 height 25
select select "recurring-events"
click at [195, 627] on select "Choose categories Adults Only Animals Audio Guide Beaches Bike Tours Boat Tours…" at bounding box center [267, 639] width 144 height 25
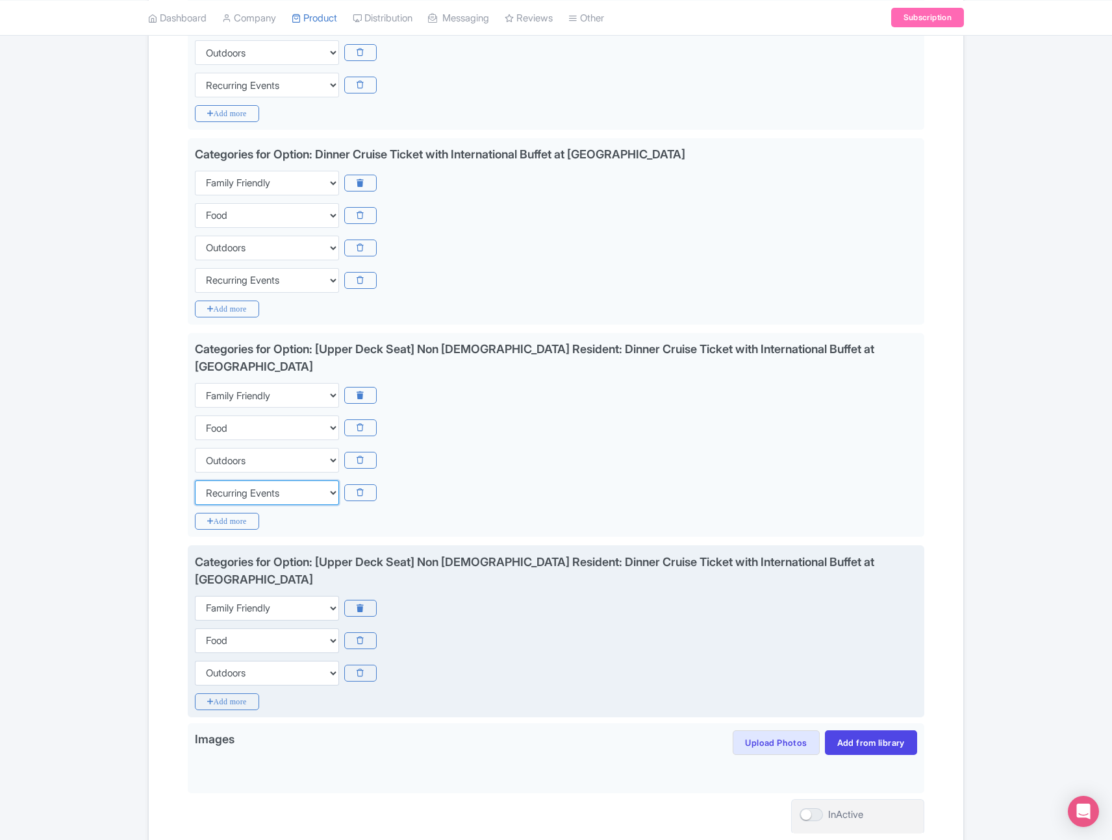
scroll to position [771, 0]
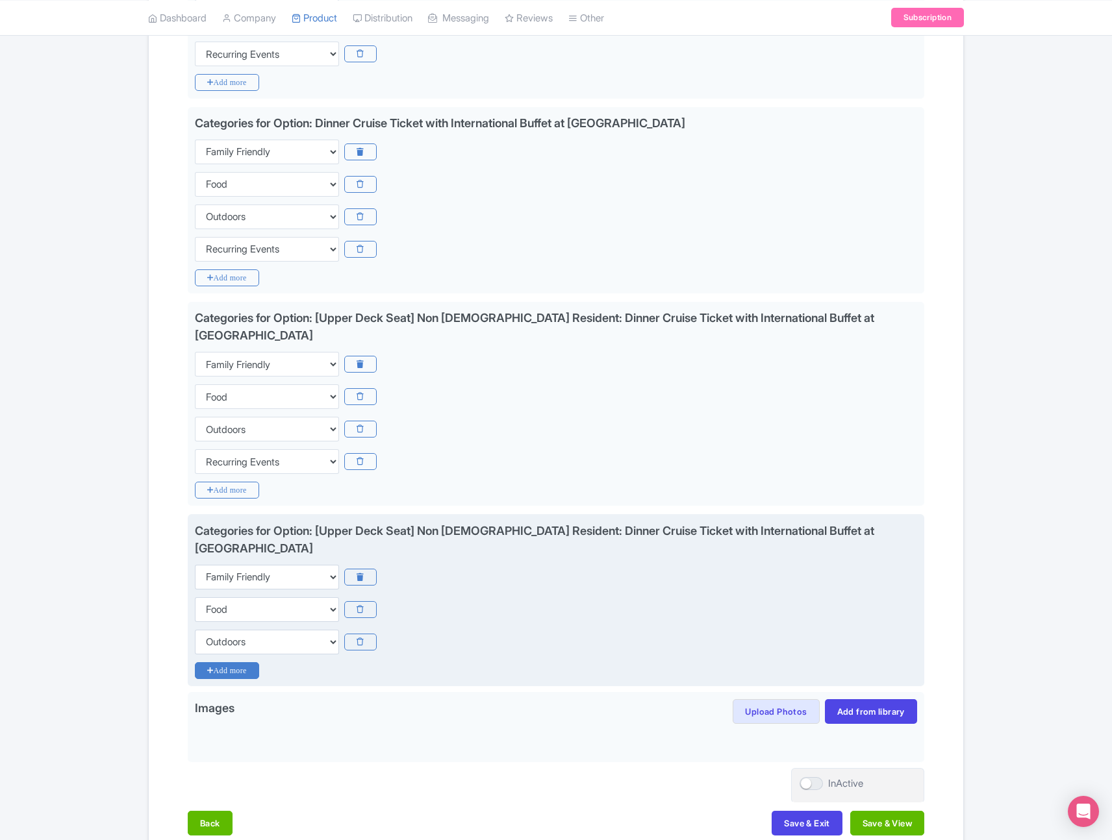
click at [234, 662] on icon "Add more" at bounding box center [227, 670] width 64 height 17
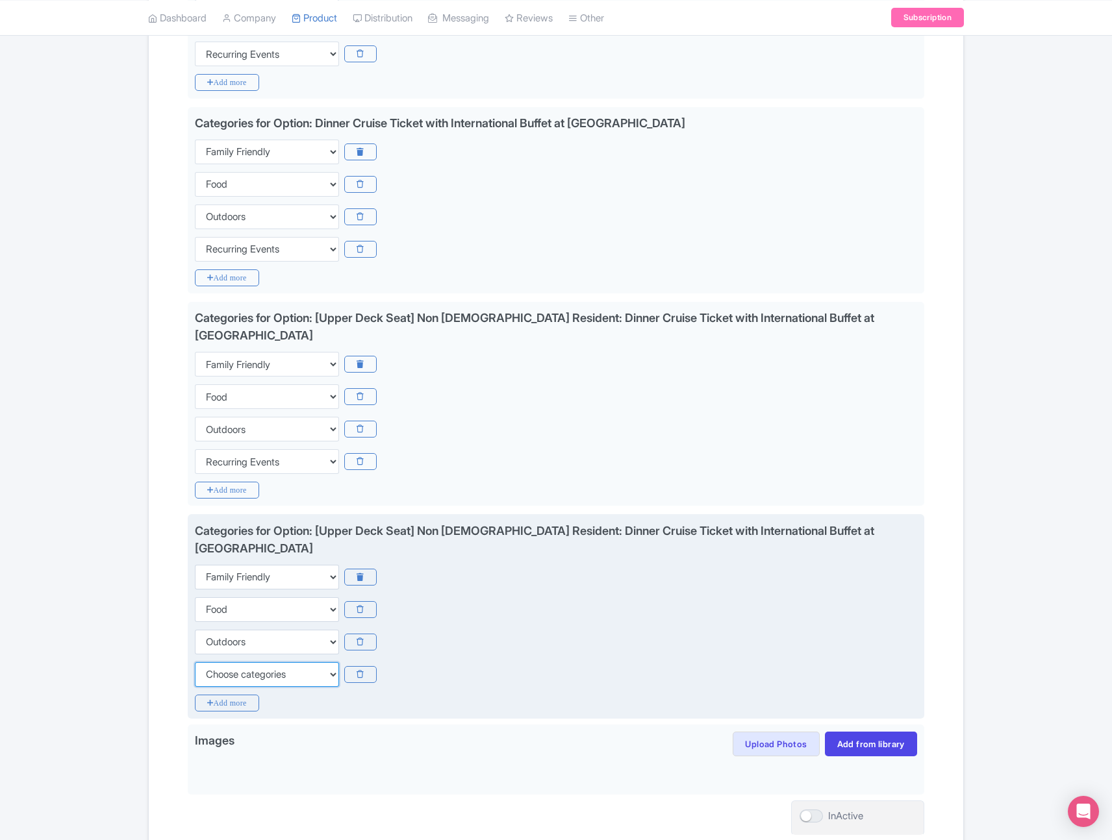
click at [255, 662] on select "Choose categories Adults Only Animals Audio Guide Beaches Bike Tours Boat Tours…" at bounding box center [267, 674] width 144 height 25
select select "recurring-events"
click at [195, 662] on select "Choose categories Adults Only Animals Audio Guide Beaches Bike Tours Boat Tours…" at bounding box center [267, 674] width 144 height 25
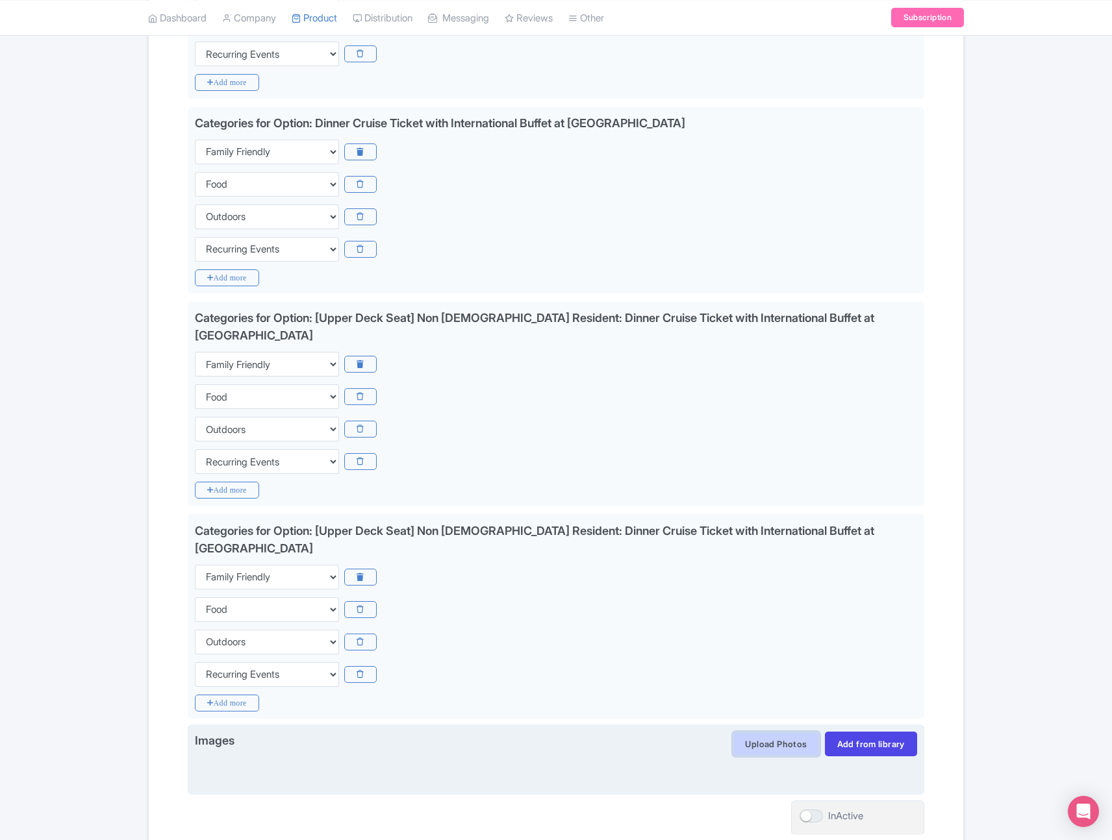
click at [801, 732] on button "Upload Photos" at bounding box center [775, 744] width 86 height 25
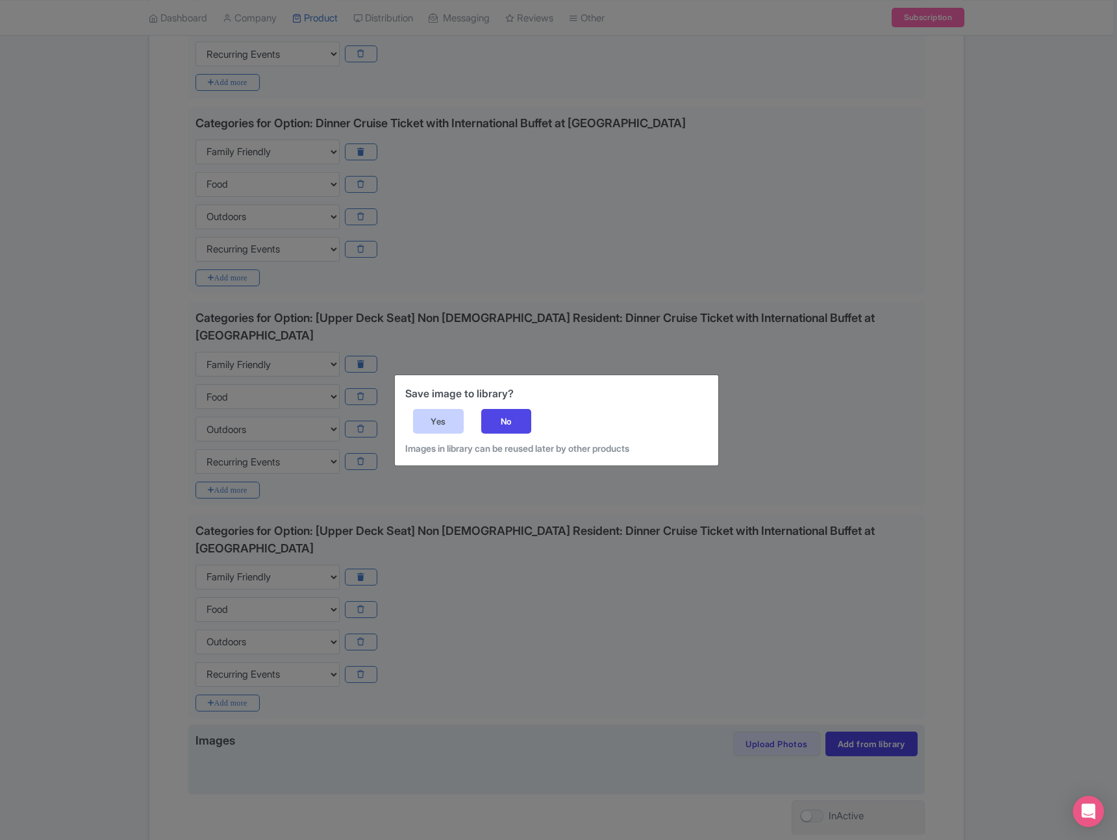
click at [434, 428] on div "Yes" at bounding box center [438, 421] width 51 height 25
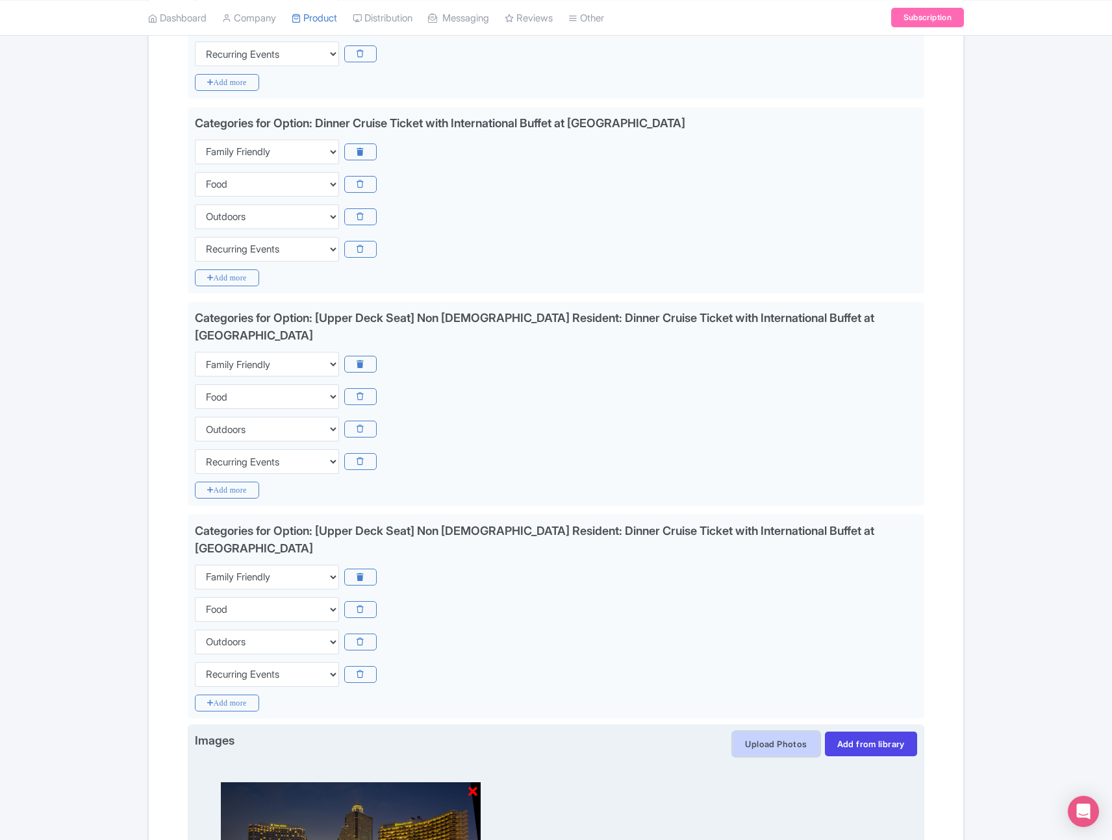
click at [771, 732] on button "Upload Photos" at bounding box center [775, 744] width 86 height 25
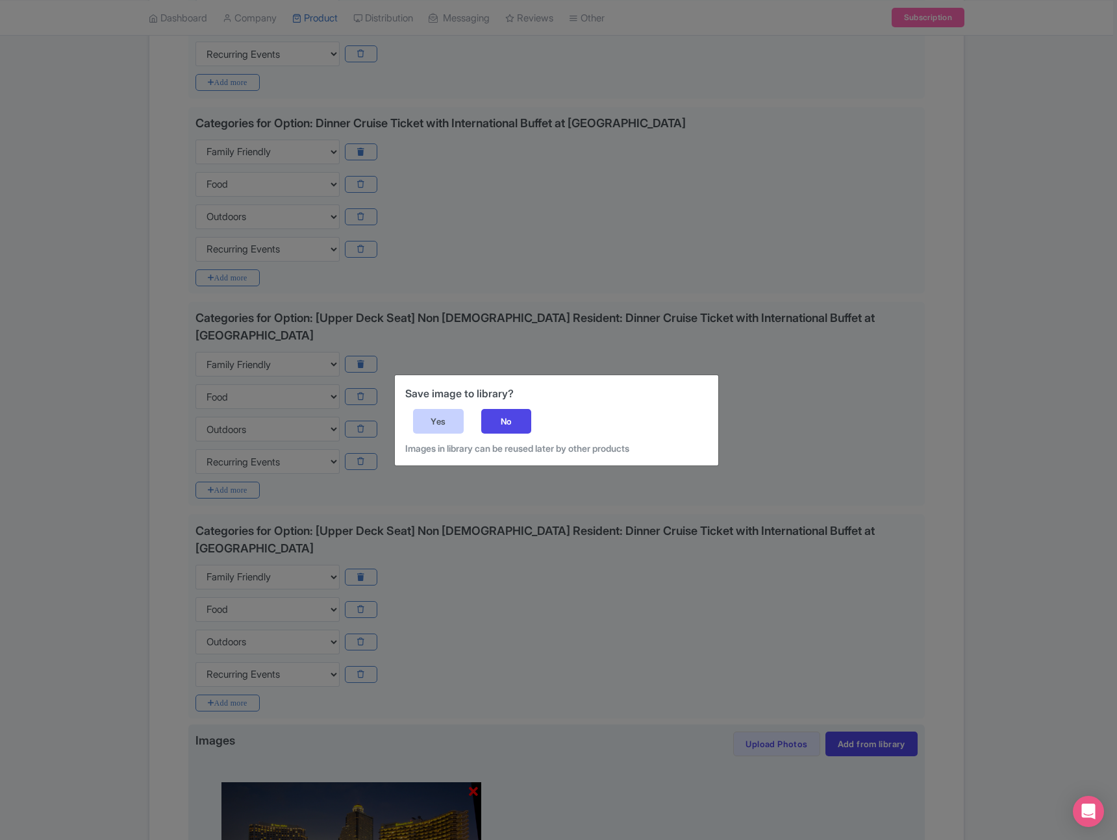
click at [446, 422] on div "Yes" at bounding box center [438, 421] width 51 height 25
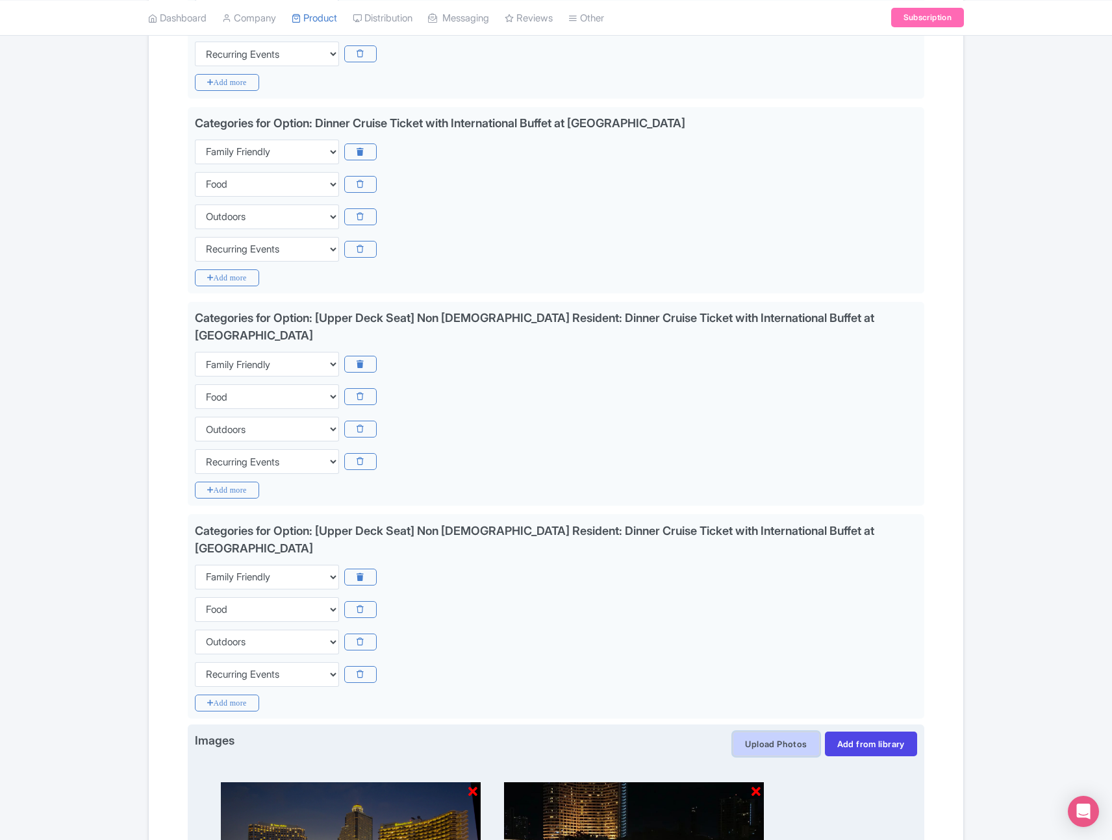
click at [793, 732] on button "Upload Photos" at bounding box center [775, 744] width 86 height 25
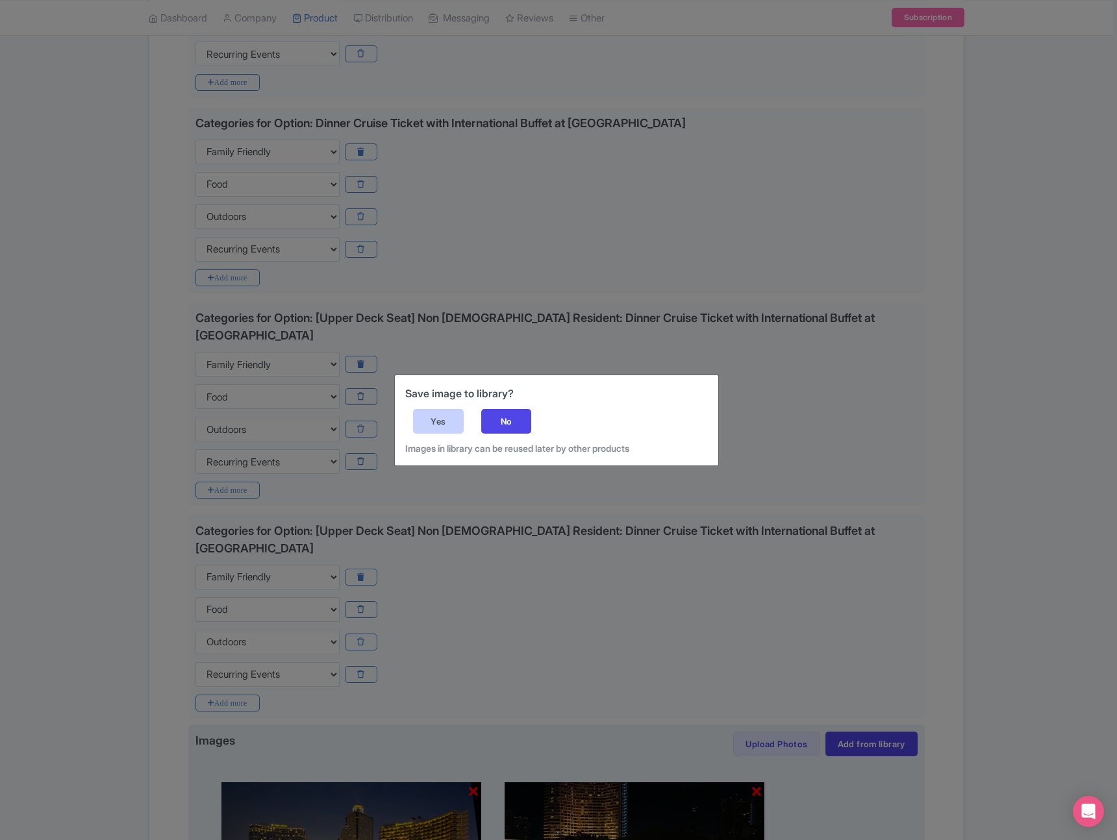
click at [434, 424] on div "Yes" at bounding box center [438, 421] width 51 height 25
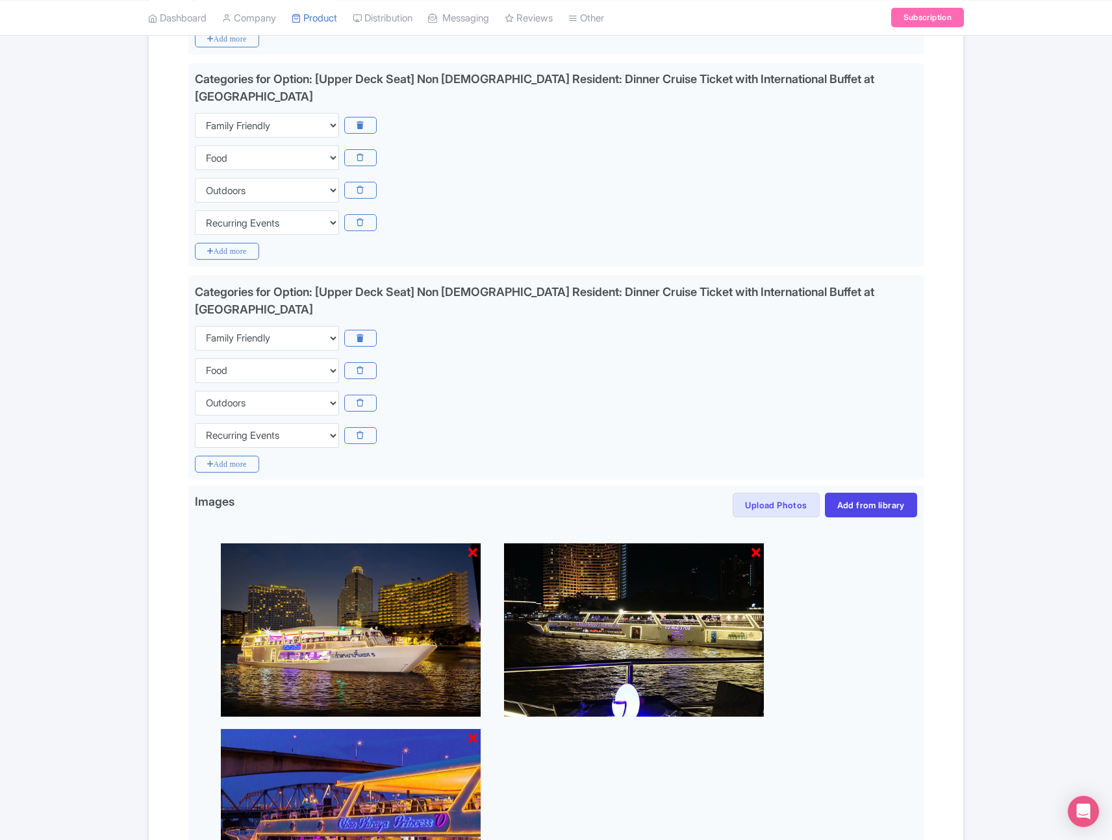
scroll to position [1210, 0]
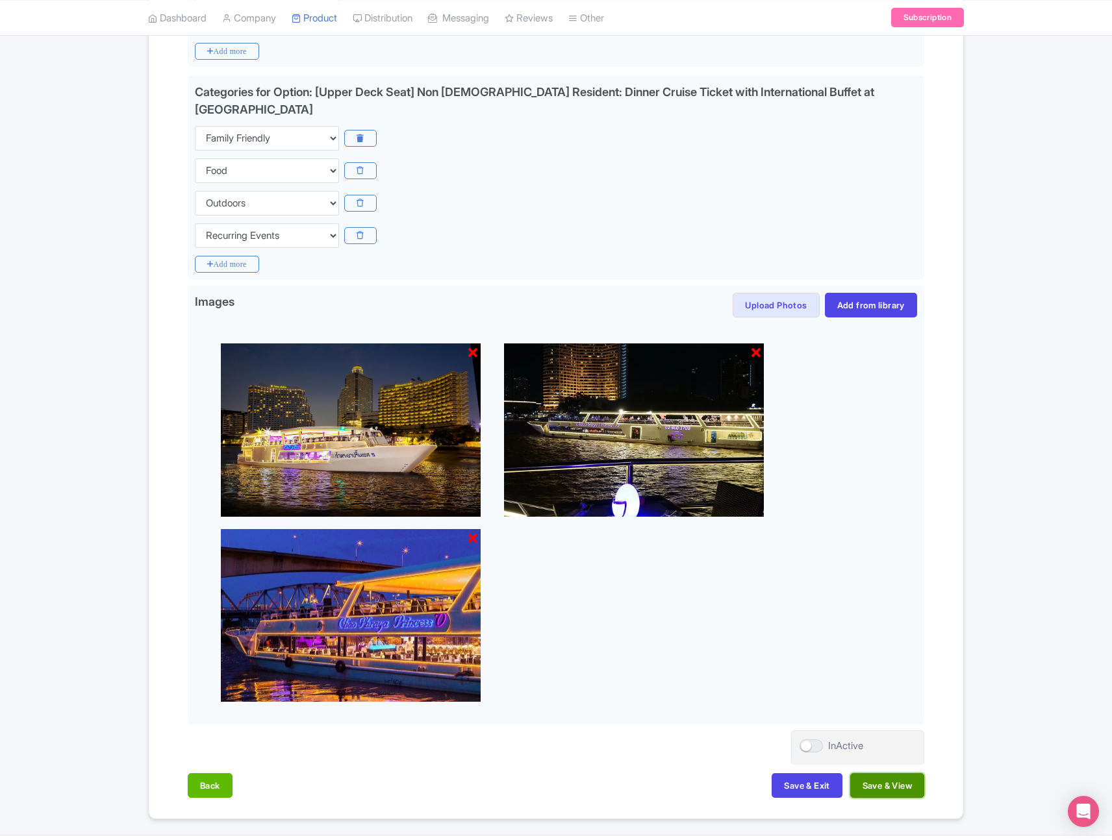
click at [883, 773] on button "Save & View" at bounding box center [887, 785] width 74 height 25
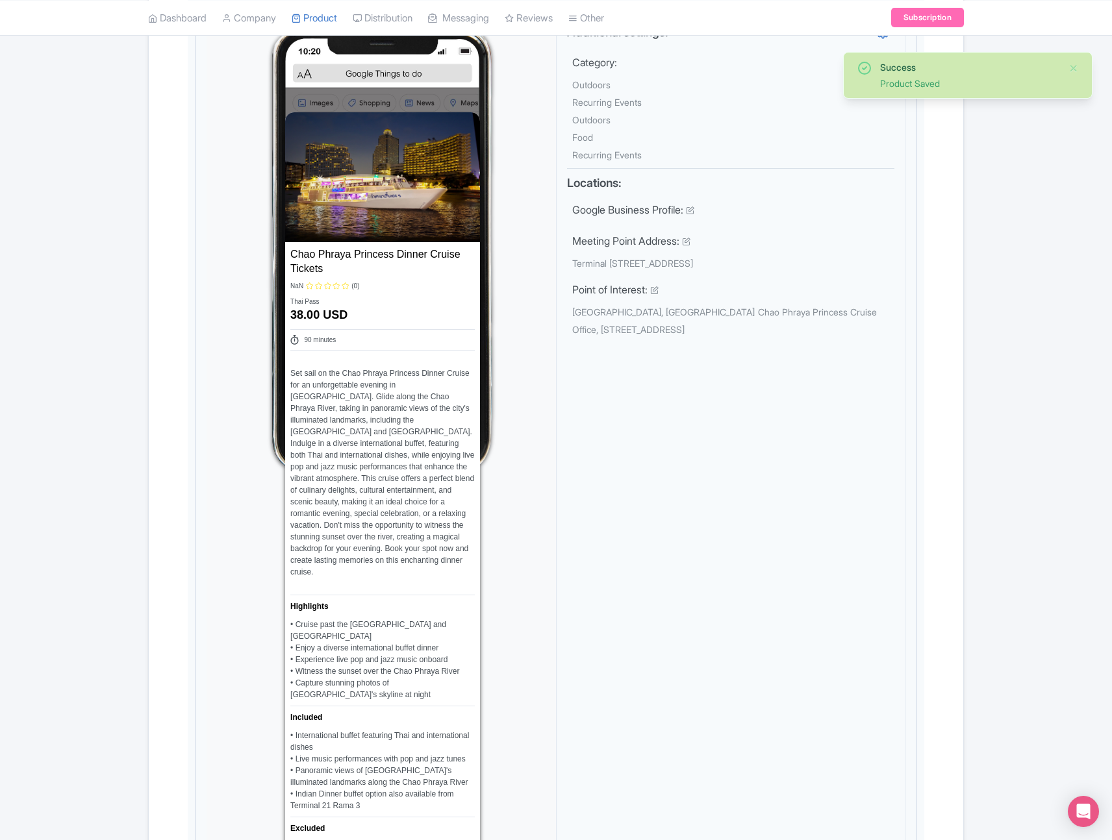
scroll to position [0, 0]
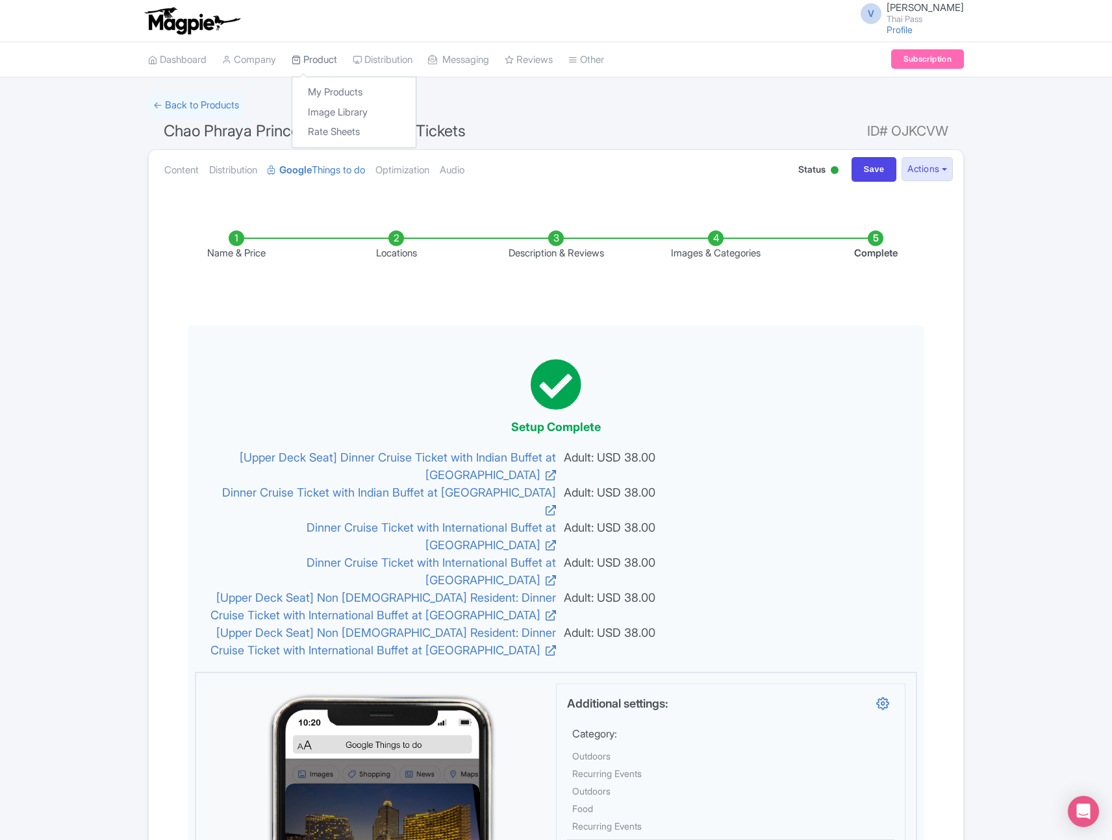
click at [318, 60] on link "Product" at bounding box center [314, 60] width 45 height 36
click at [338, 90] on link "My Products" at bounding box center [353, 92] width 123 height 20
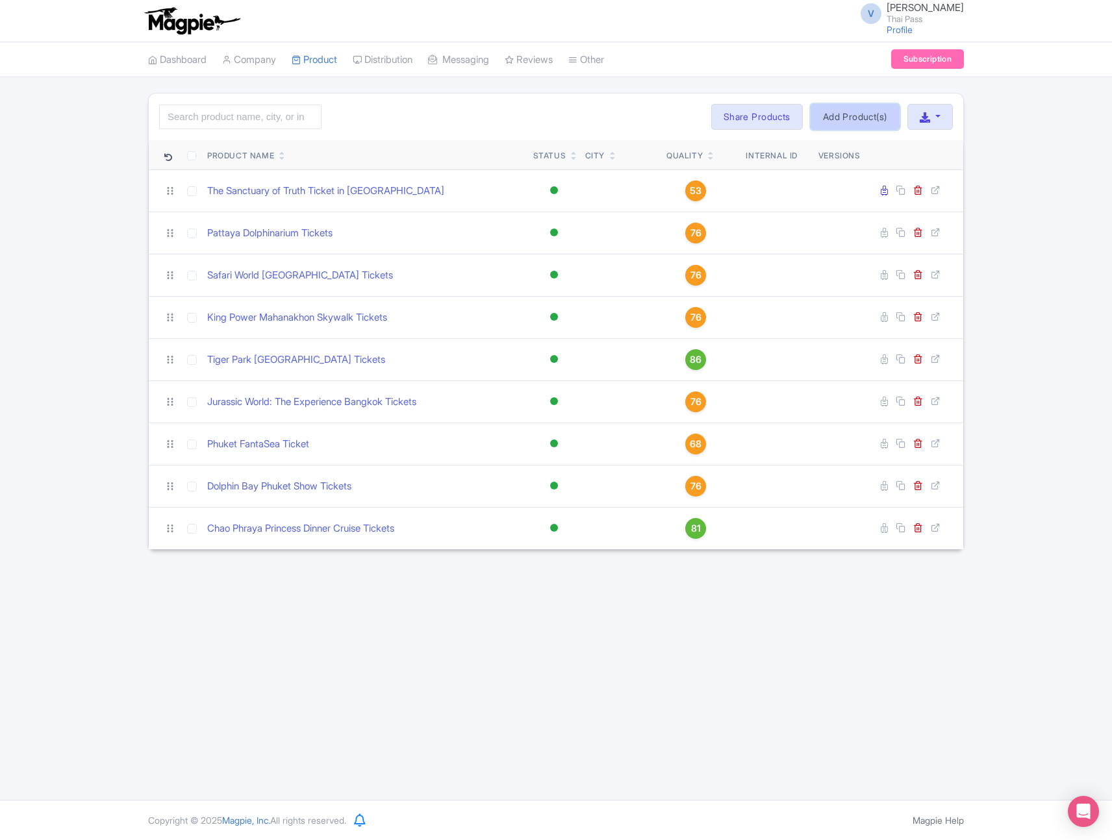
click at [850, 123] on link "Add Product(s)" at bounding box center [854, 117] width 89 height 26
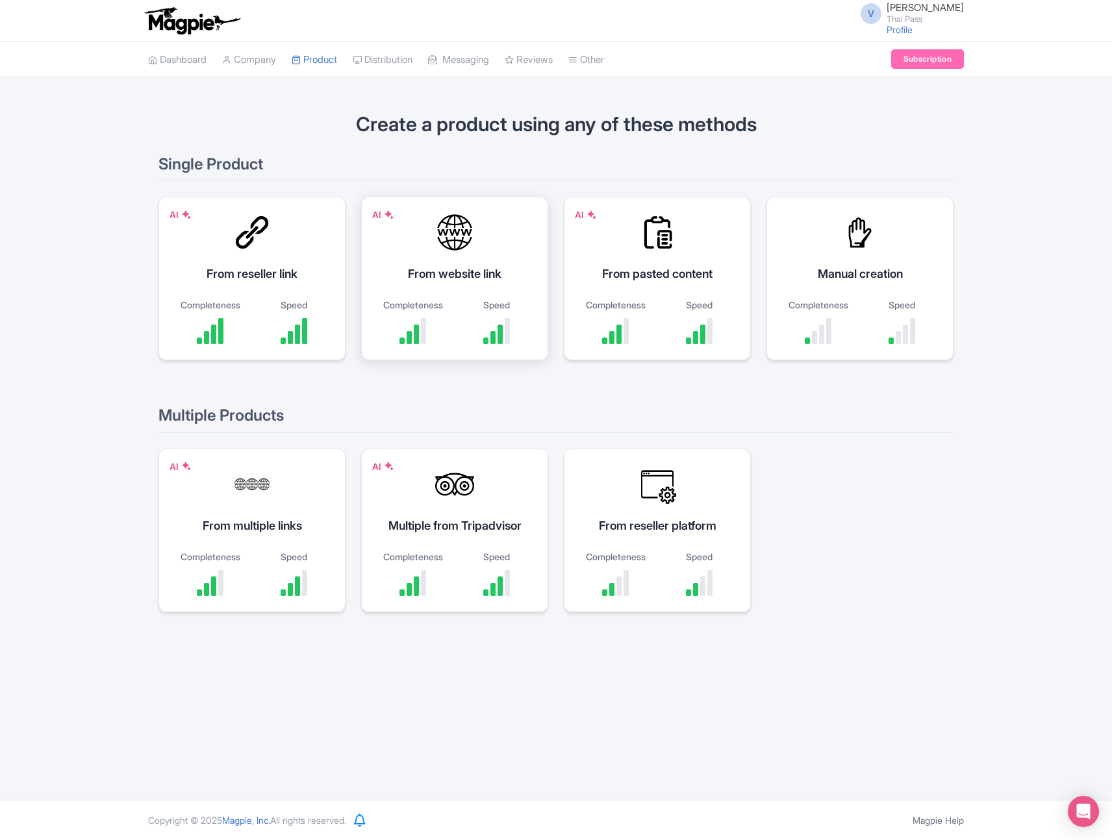
click at [456, 308] on div "Completeness Speed" at bounding box center [454, 321] width 155 height 46
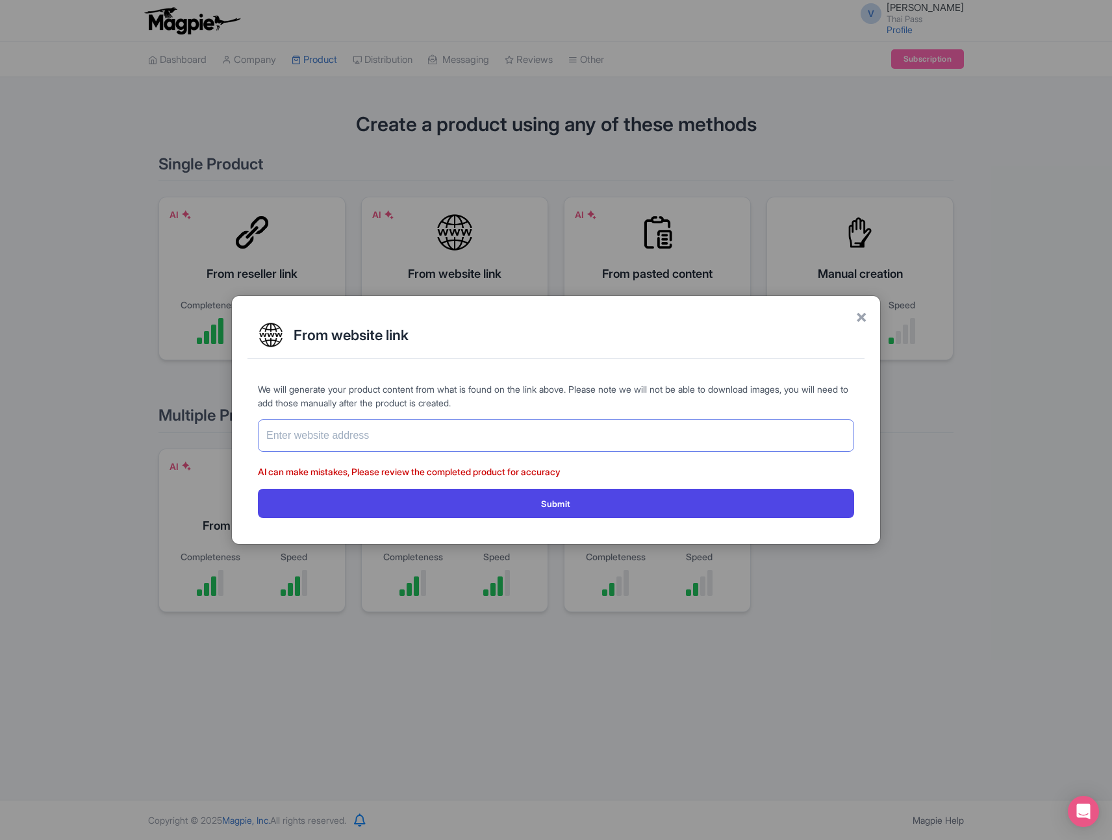
click at [449, 433] on input "text" at bounding box center [556, 435] width 596 height 32
paste input "[URL][DOMAIN_NAME]"
type input "[URL][DOMAIN_NAME]"
click at [508, 520] on div "We will generate your product content from what is found on the link above. Ple…" at bounding box center [555, 450] width 617 height 156
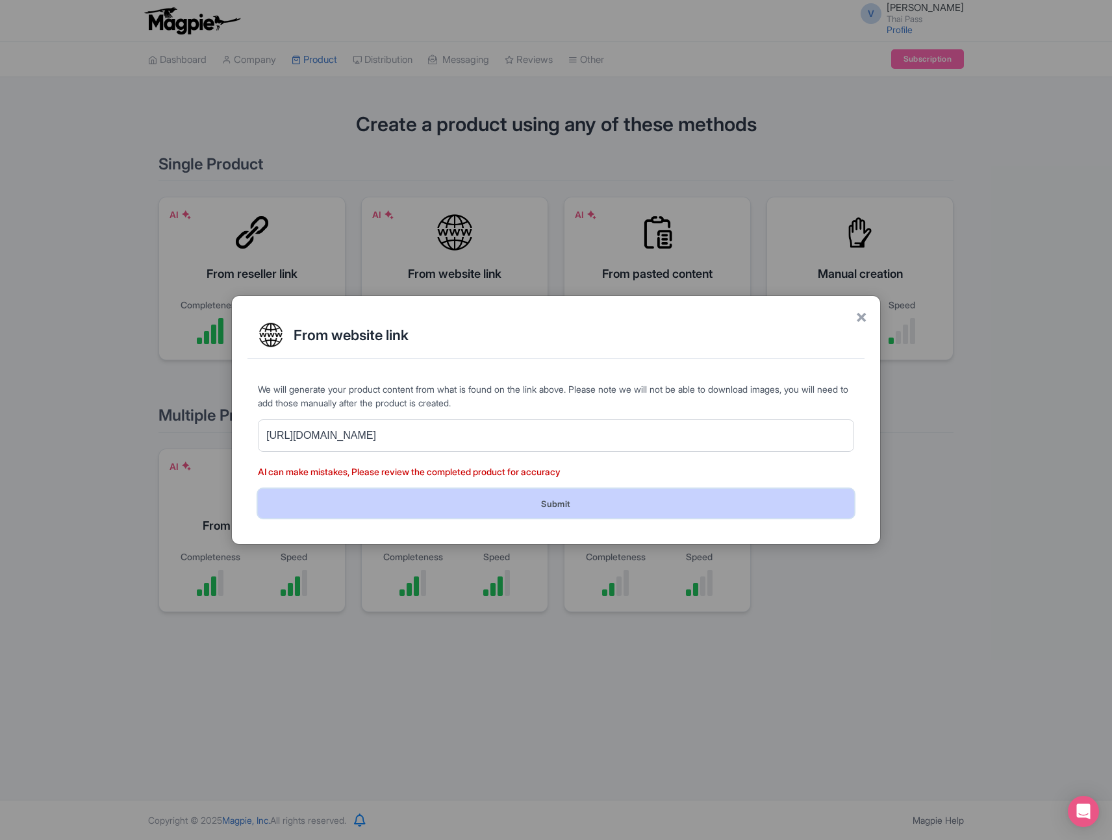
click at [511, 504] on button "Submit" at bounding box center [556, 503] width 596 height 29
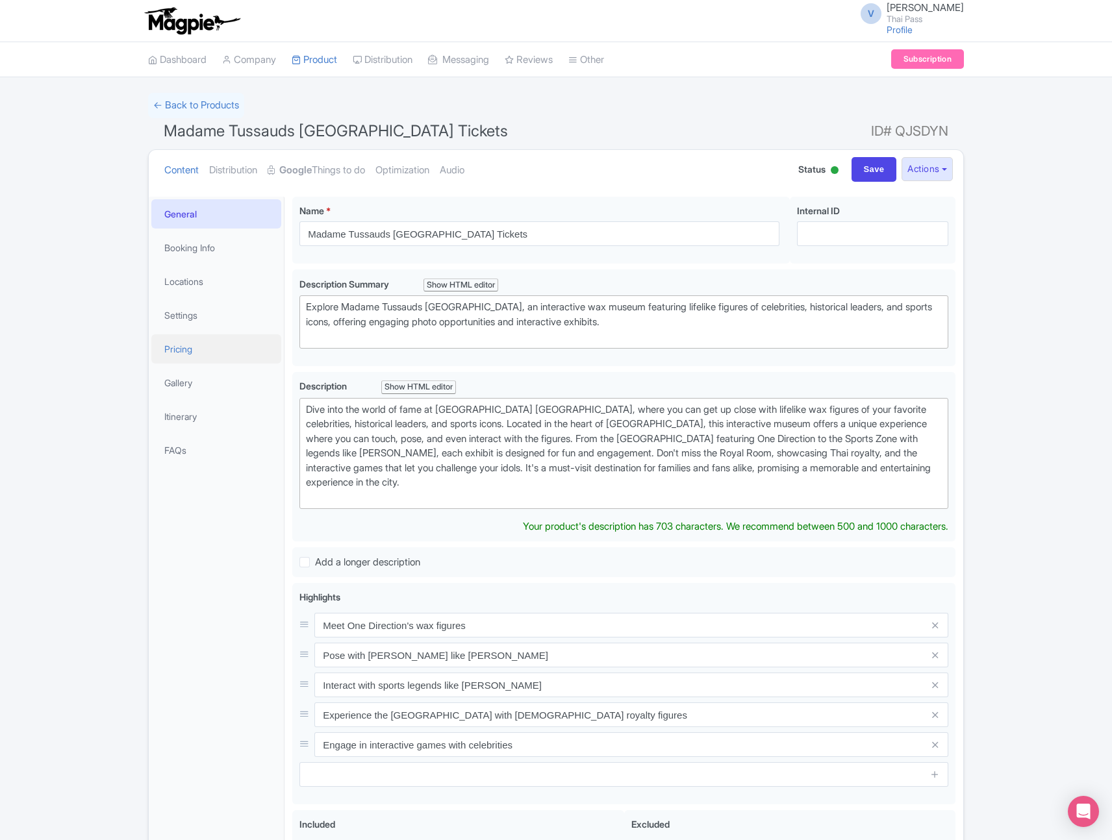
click at [186, 353] on link "Pricing" at bounding box center [216, 348] width 130 height 29
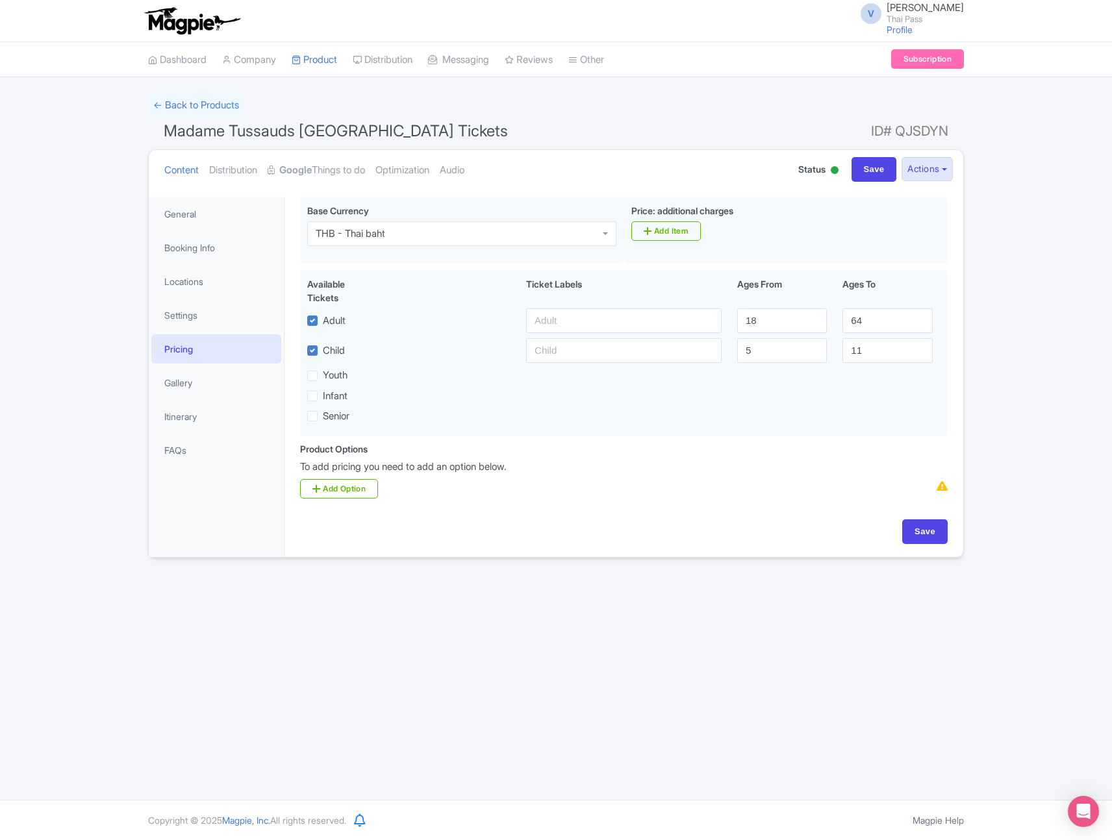
click at [186, 353] on link "Pricing" at bounding box center [216, 348] width 130 height 29
click at [401, 243] on div "THB - Thai baht" at bounding box center [461, 233] width 309 height 25
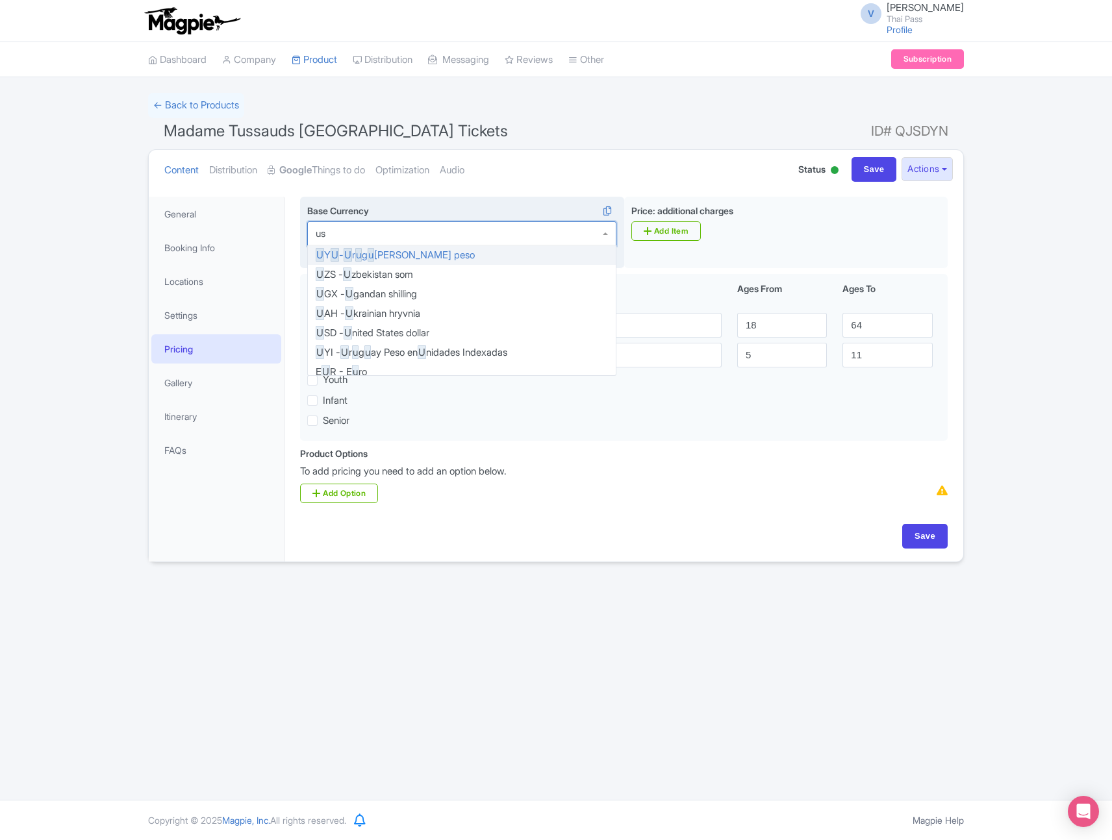
type input "usd"
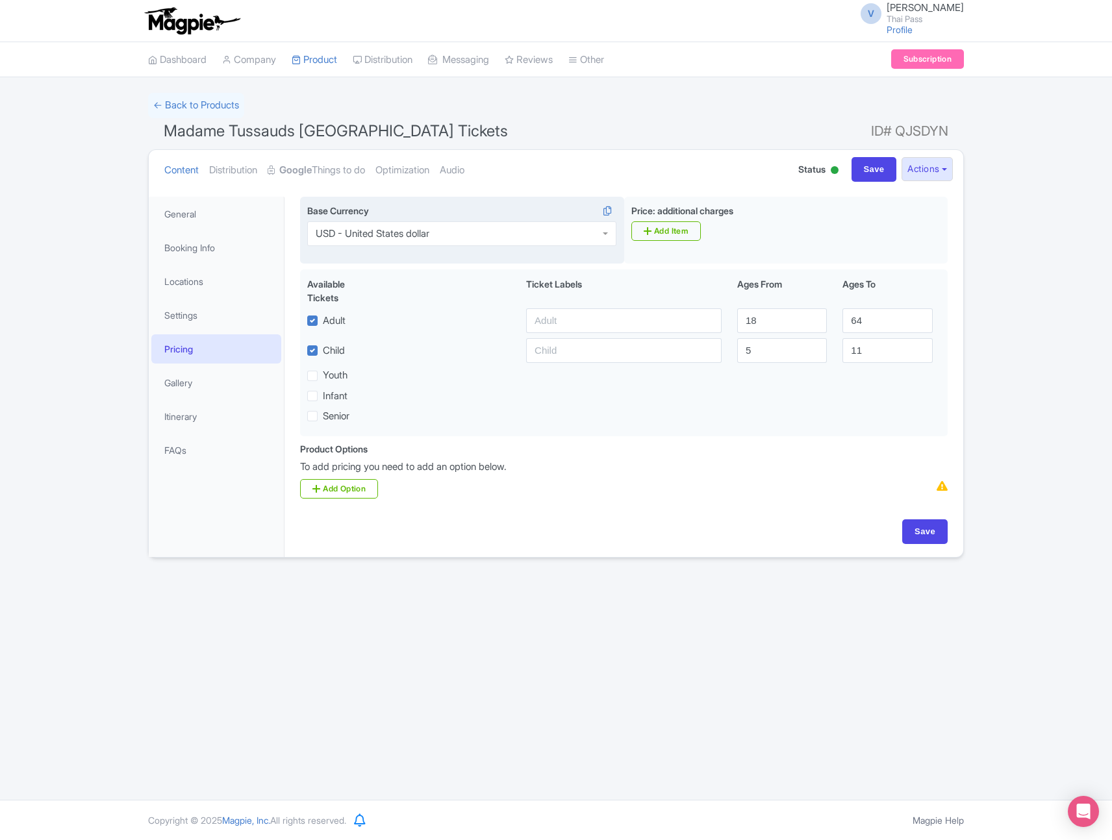
scroll to position [0, 0]
click at [931, 536] on input "Save" at bounding box center [924, 531] width 45 height 25
type input "Saving..."
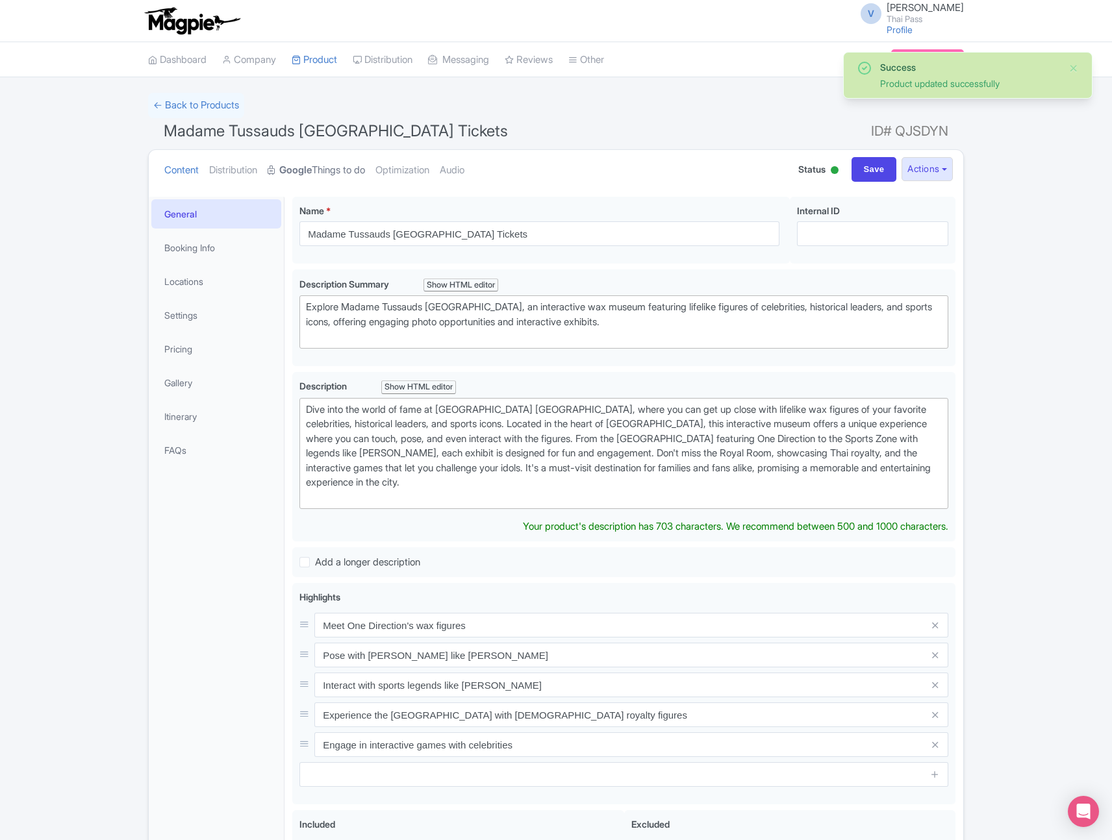
click at [349, 164] on link "Google Things to do" at bounding box center [316, 170] width 97 height 41
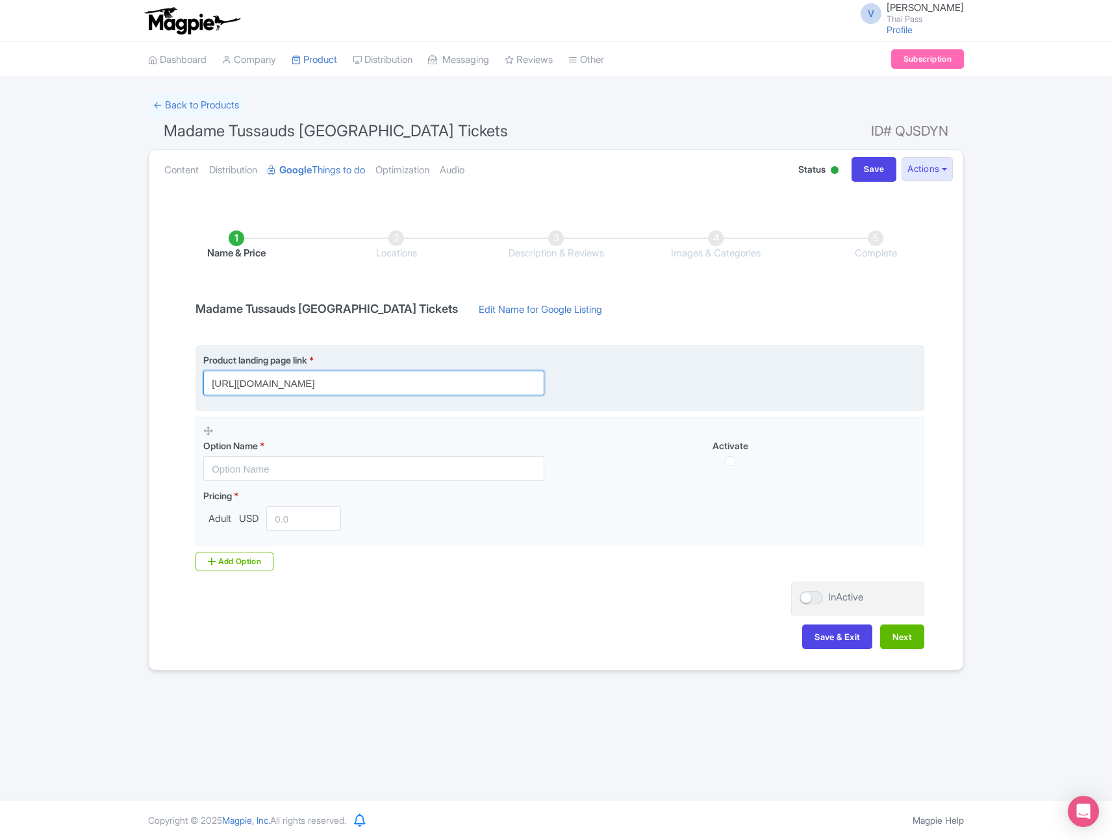
click at [514, 387] on input "[URL][DOMAIN_NAME]" at bounding box center [373, 383] width 341 height 25
paste input "?utm_source=ttd"
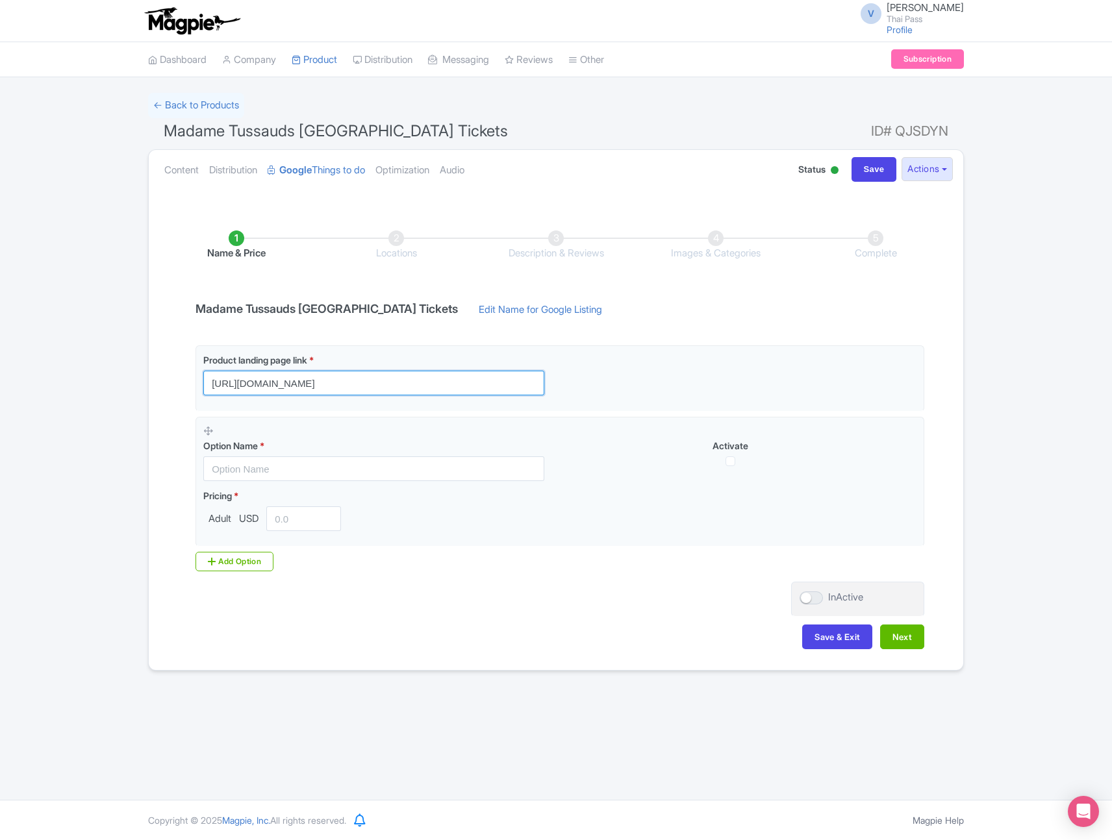
type input "[URL][DOMAIN_NAME]"
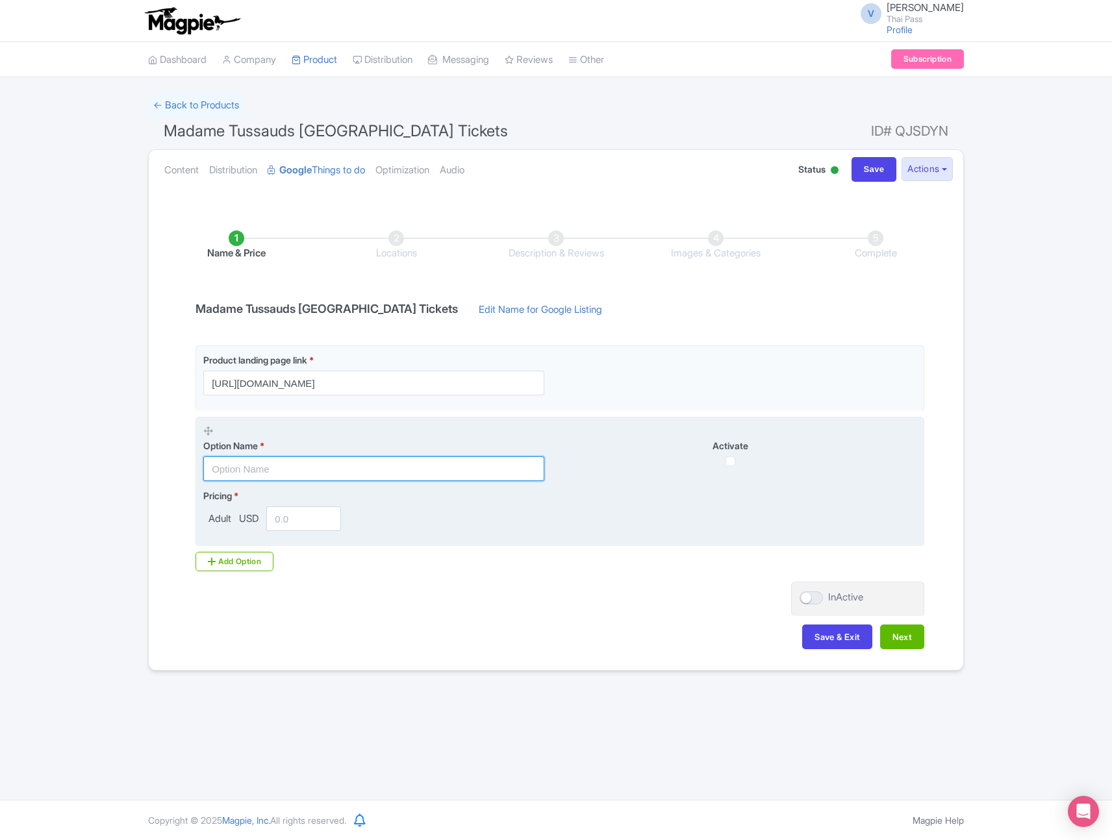
click at [332, 467] on input "text" at bounding box center [373, 468] width 341 height 25
paste input "Madame Tussauds Bangkok Admission Only (International Market)"
drag, startPoint x: 338, startPoint y: 468, endPoint x: 576, endPoint y: 475, distance: 238.4
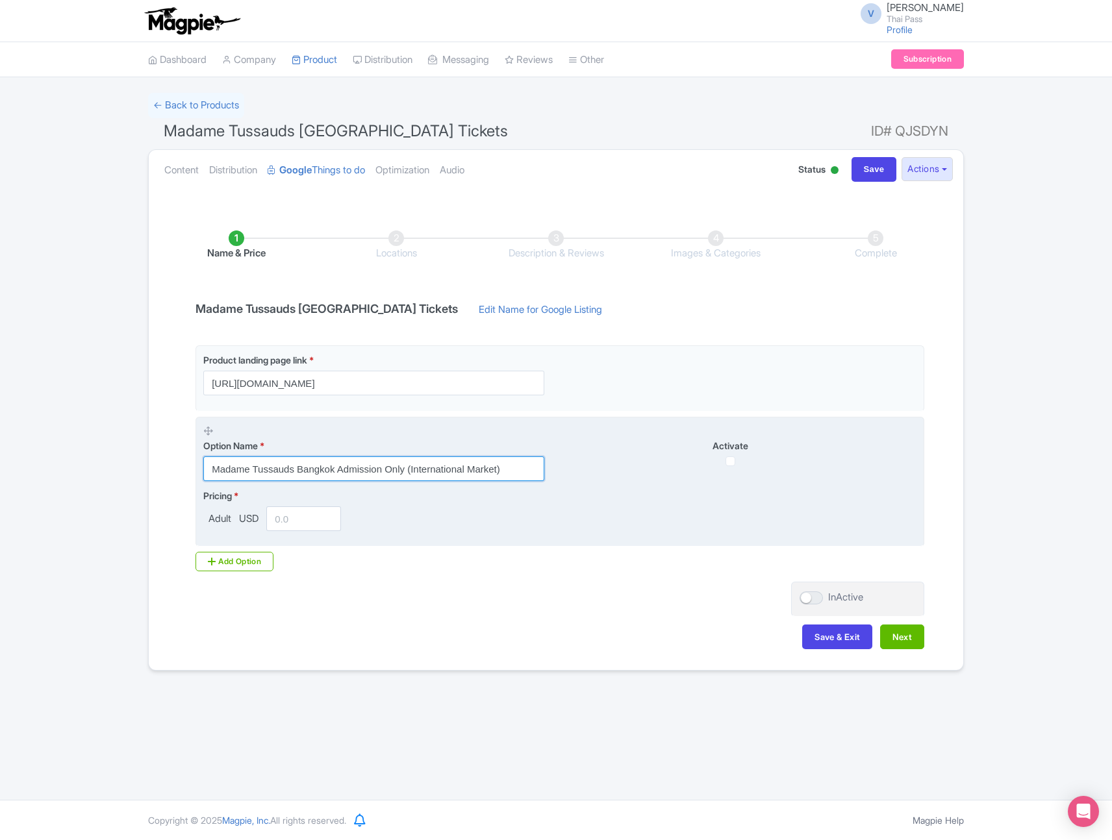
click at [577, 476] on div "Option Name * Madame Tussauds Bangkok Admission Only (International Market) Act…" at bounding box center [559, 453] width 713 height 57
type input "Madame Tussauds [GEOGRAPHIC_DATA] Tickets"
click at [306, 521] on input "number" at bounding box center [303, 518] width 75 height 25
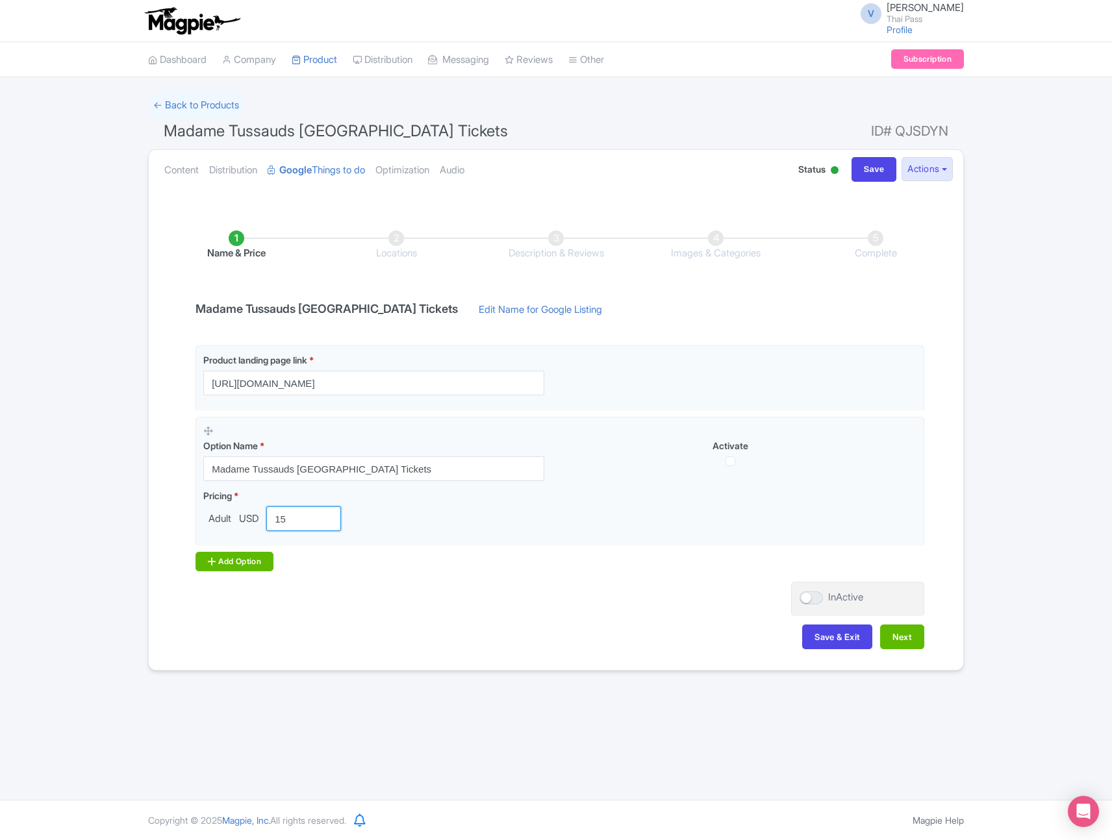
type input "15"
click at [241, 562] on div "Add Option" at bounding box center [234, 561] width 78 height 19
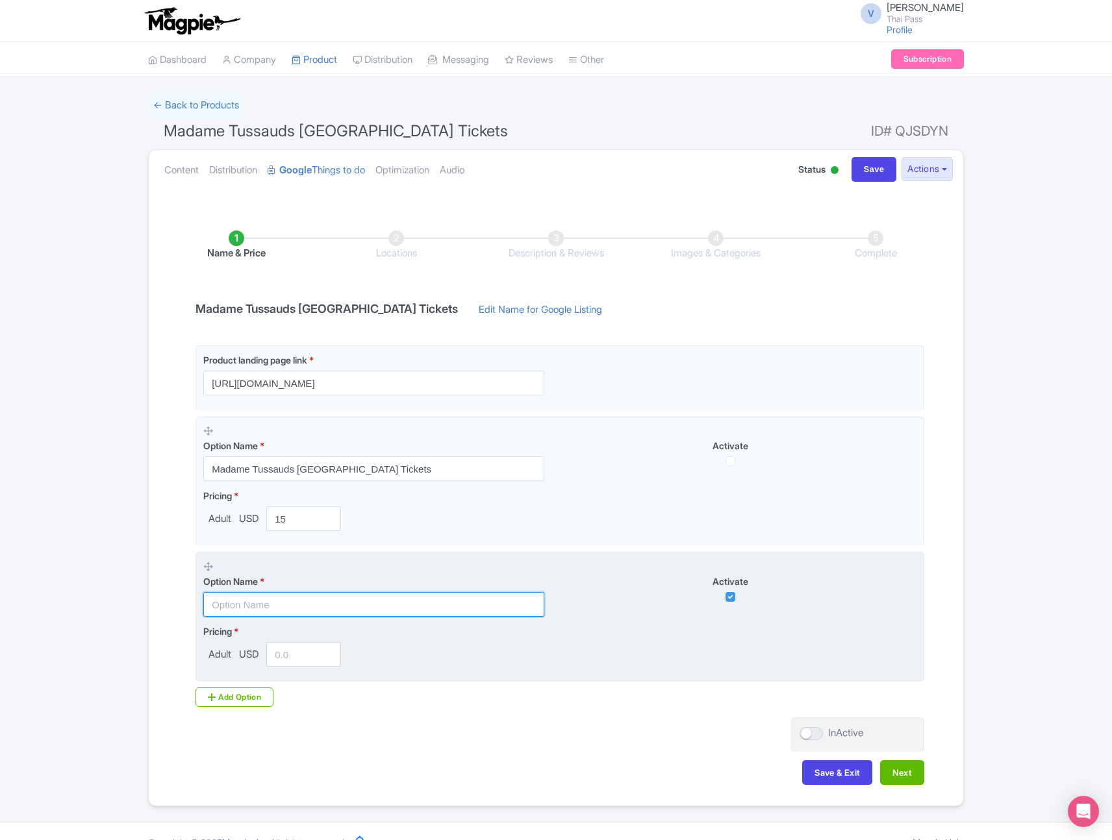
click at [302, 603] on input "text" at bounding box center [373, 604] width 341 height 25
paste input "Best Deal: [GEOGRAPHIC_DATA] Sightseeing & Show | Save More!"
type input "Best Deal: [GEOGRAPHIC_DATA] Sightseeing & Show | Save More!"
click at [299, 657] on input "number" at bounding box center [303, 654] width 75 height 25
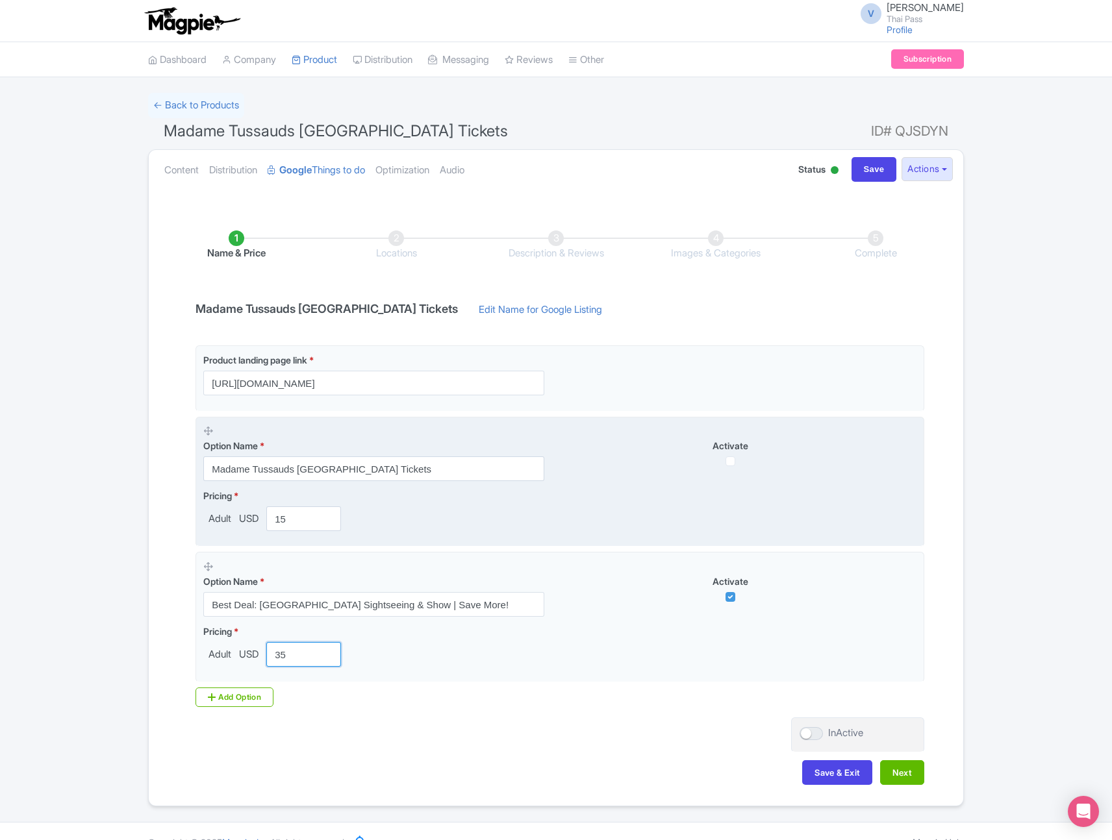
type input "35"
click at [730, 459] on input "checkbox" at bounding box center [730, 461] width 10 height 10
checkbox input "true"
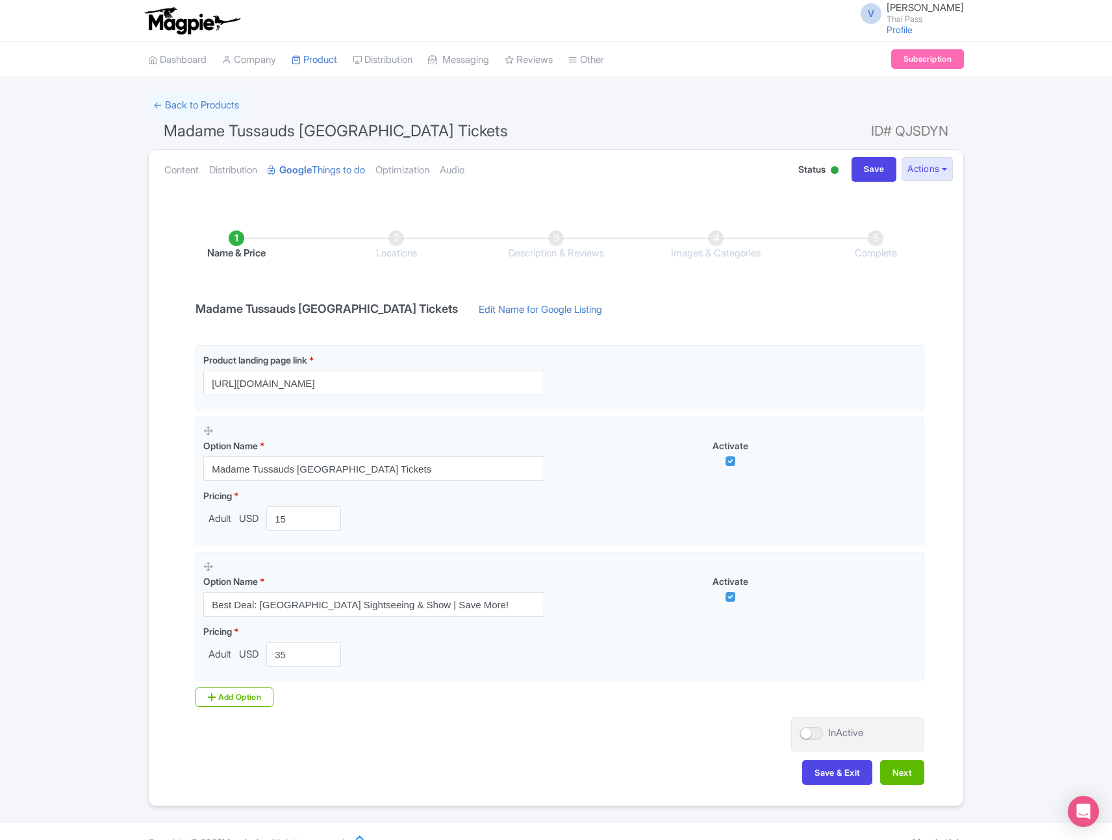
click at [904, 759] on div "Name & Price Locations Description & Reviews Images & Categories Complete Madam…" at bounding box center [555, 501] width 799 height 593
click at [904, 771] on button "Next" at bounding box center [902, 772] width 44 height 25
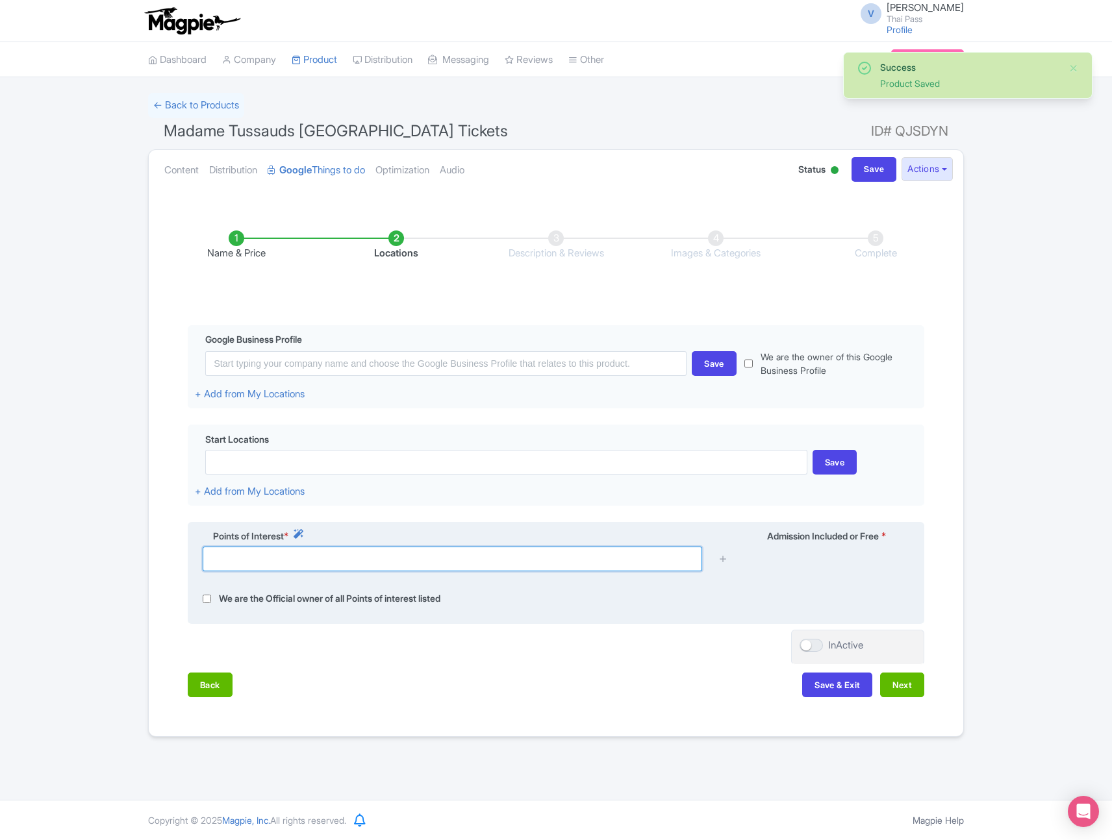
click at [449, 559] on input "text" at bounding box center [452, 559] width 499 height 25
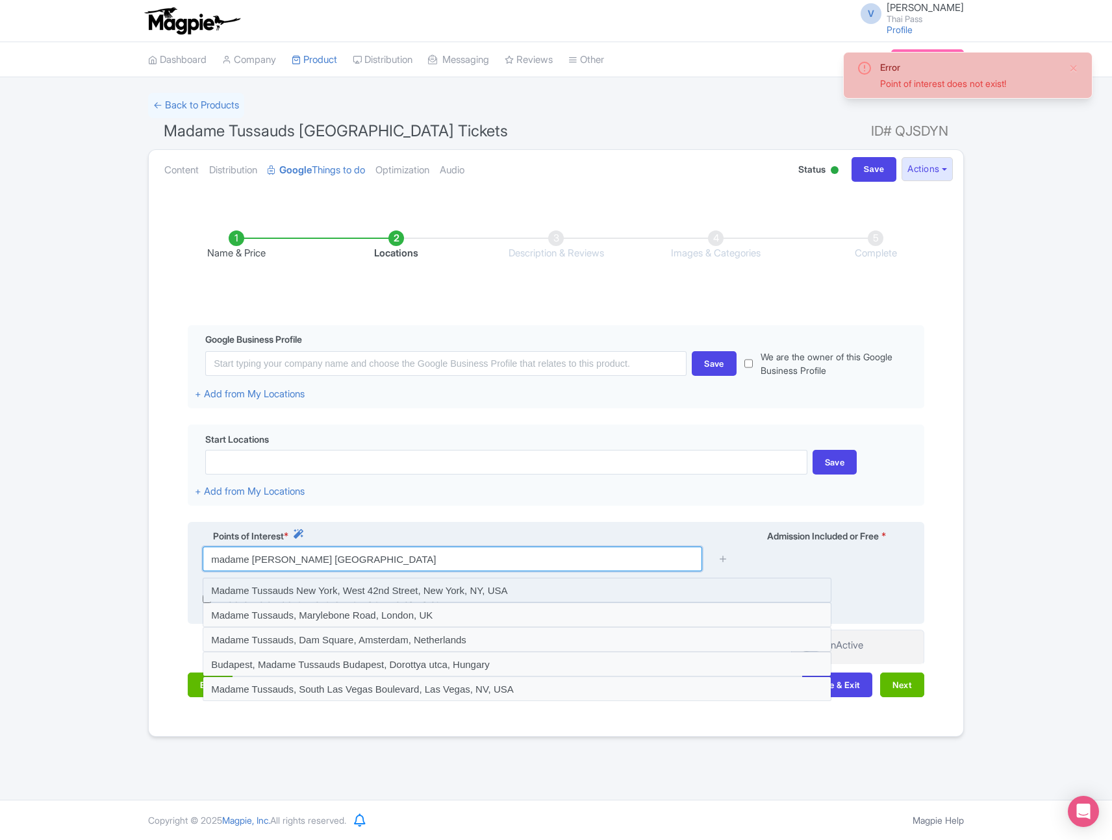
type input "madame tussads bangkok"
click at [851, 157] on input "Save" at bounding box center [873, 169] width 45 height 25
type input "Saving..."
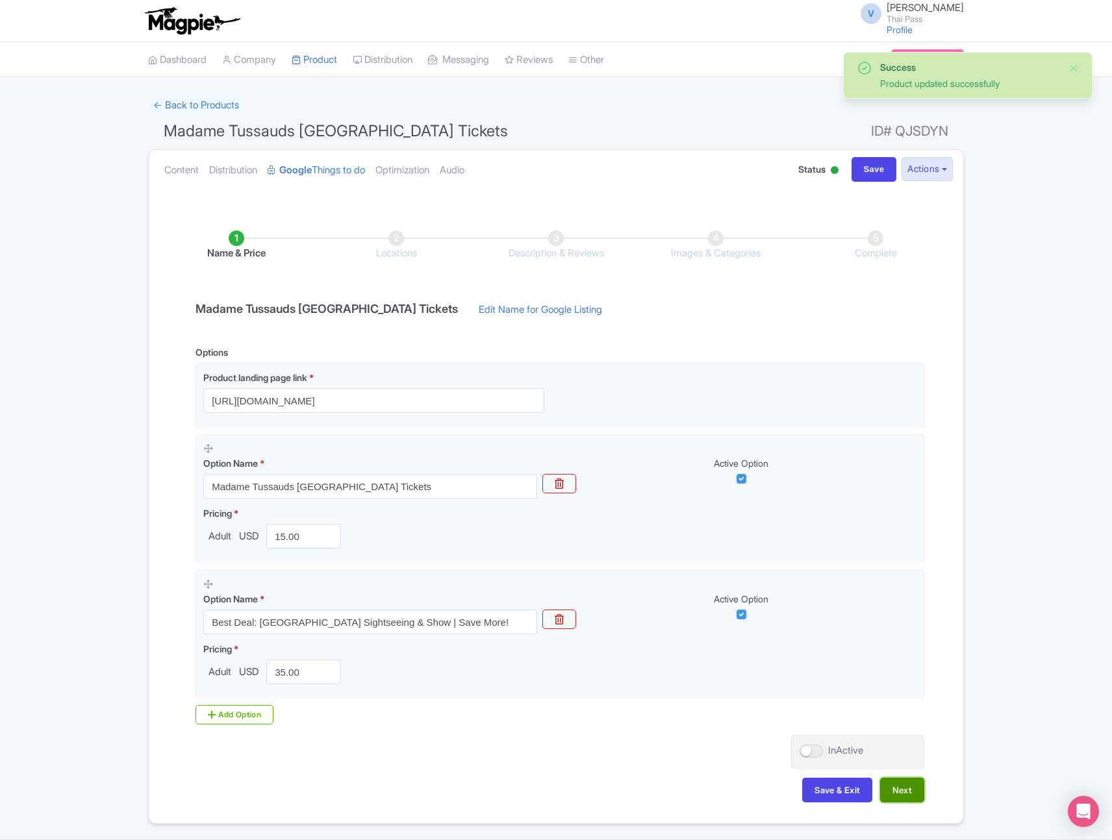
click at [893, 788] on button "Next" at bounding box center [902, 790] width 44 height 25
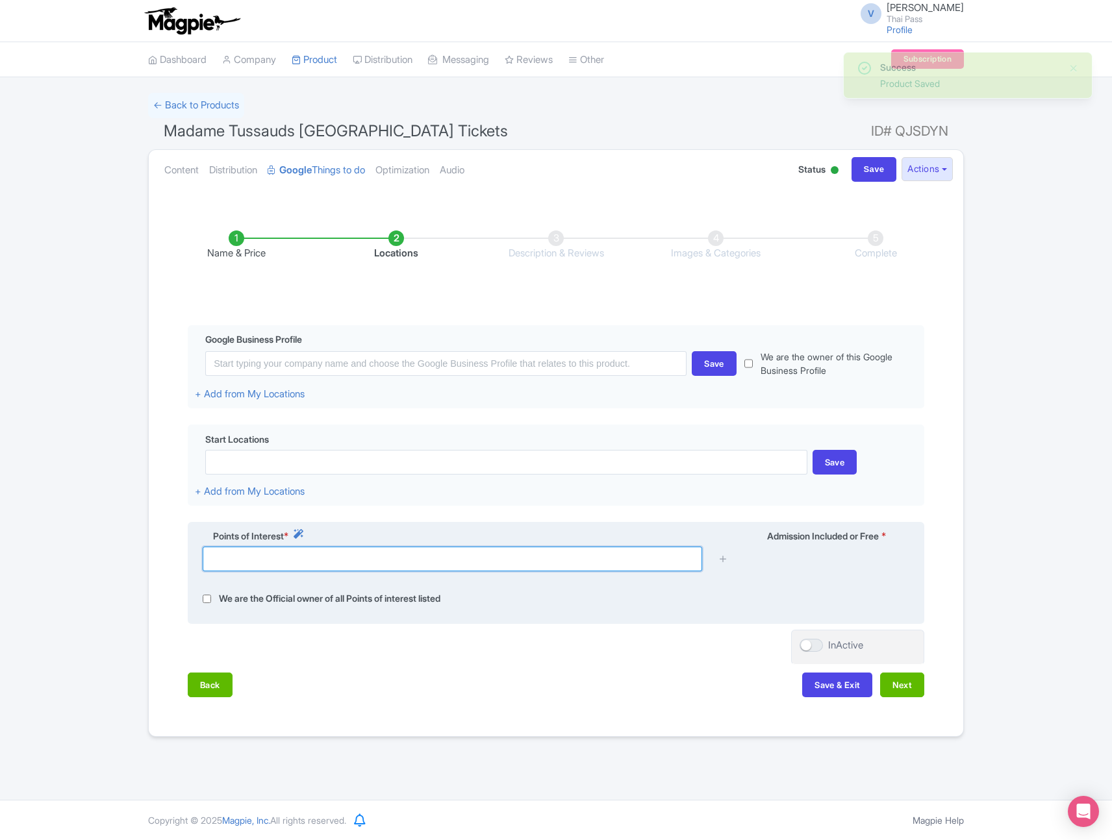
click at [364, 565] on input "text" at bounding box center [452, 559] width 499 height 25
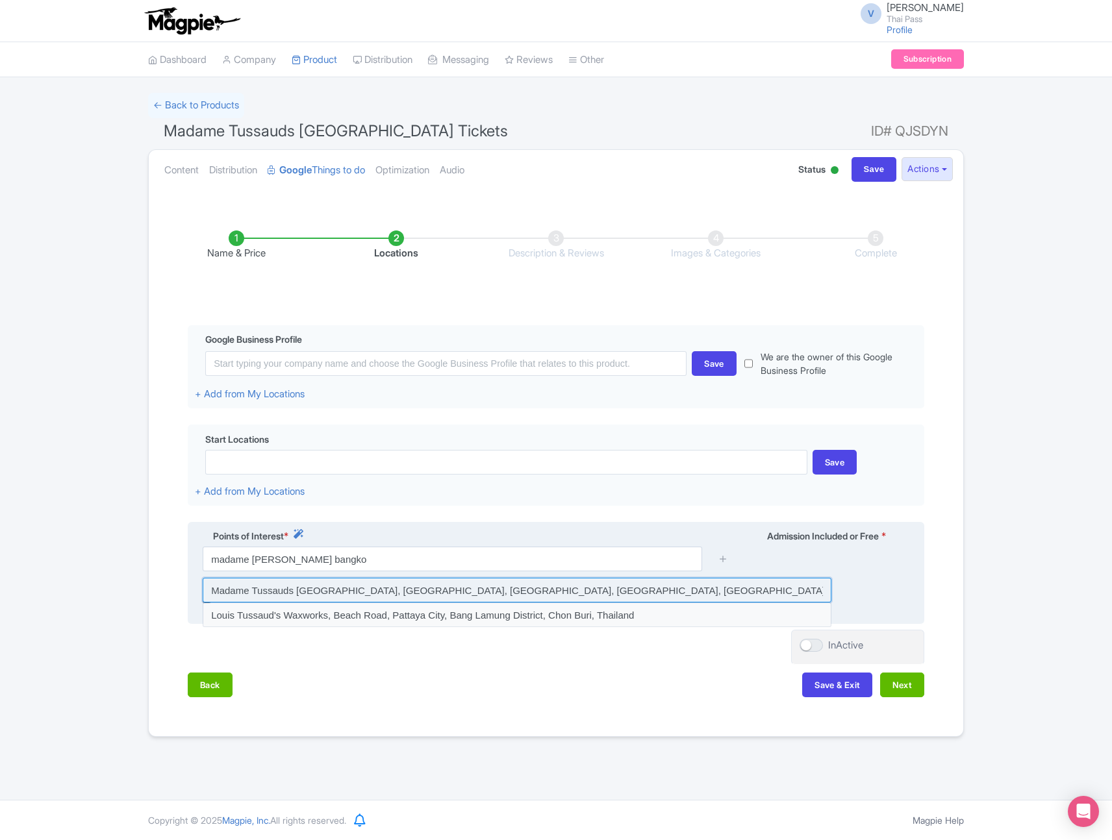
click at [365, 590] on input at bounding box center [517, 590] width 629 height 25
type input "Madame Tussauds BANGKOK, Siam Discovery, Rama I Road, Pathum Wan, Bangkok, Thai…"
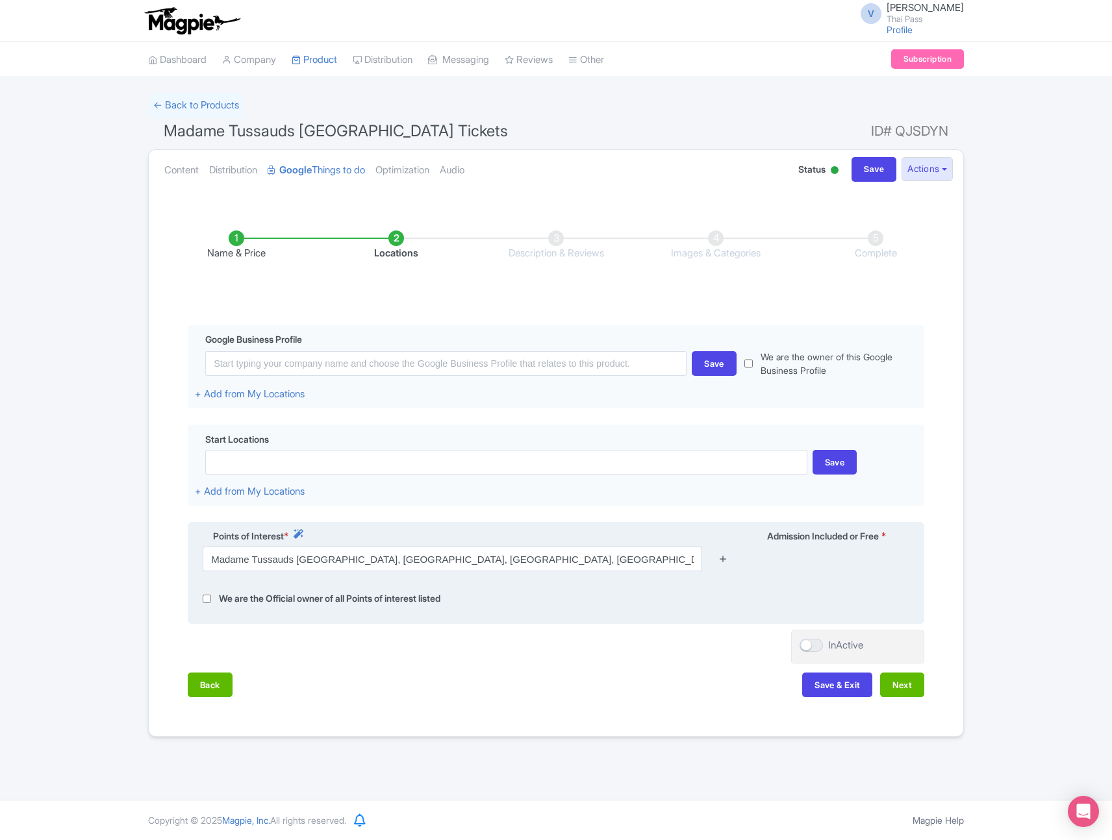
click at [723, 561] on icon at bounding box center [723, 559] width 10 height 10
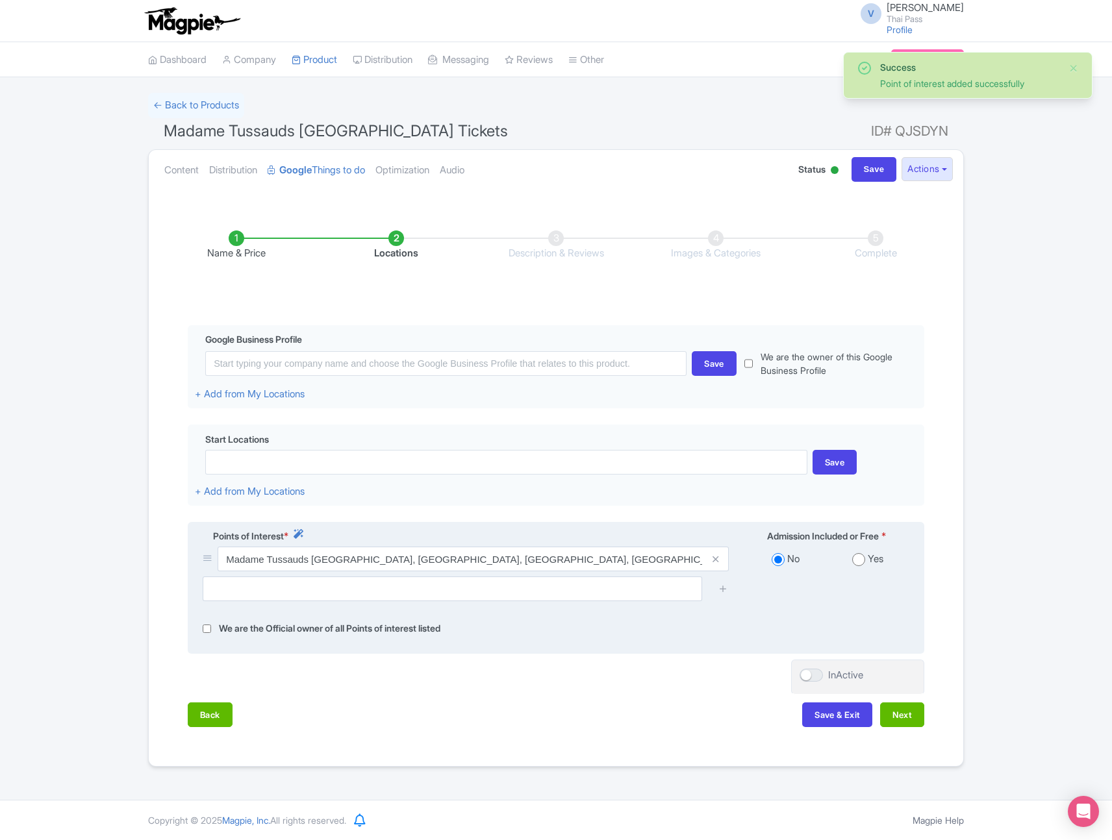
click at [866, 560] on div "Yes" at bounding box center [868, 559] width 82 height 15
click at [861, 560] on input "radio" at bounding box center [858, 559] width 13 height 13
radio input "true"
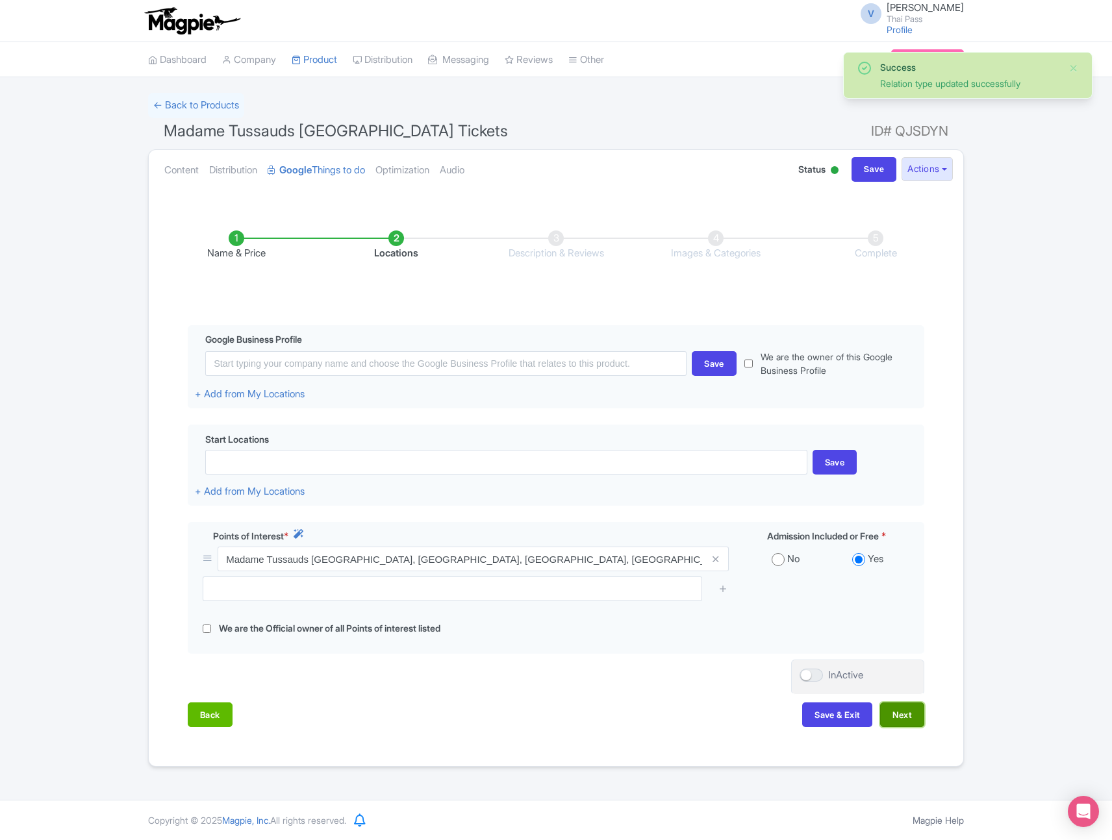
click at [895, 712] on button "Next" at bounding box center [902, 715] width 44 height 25
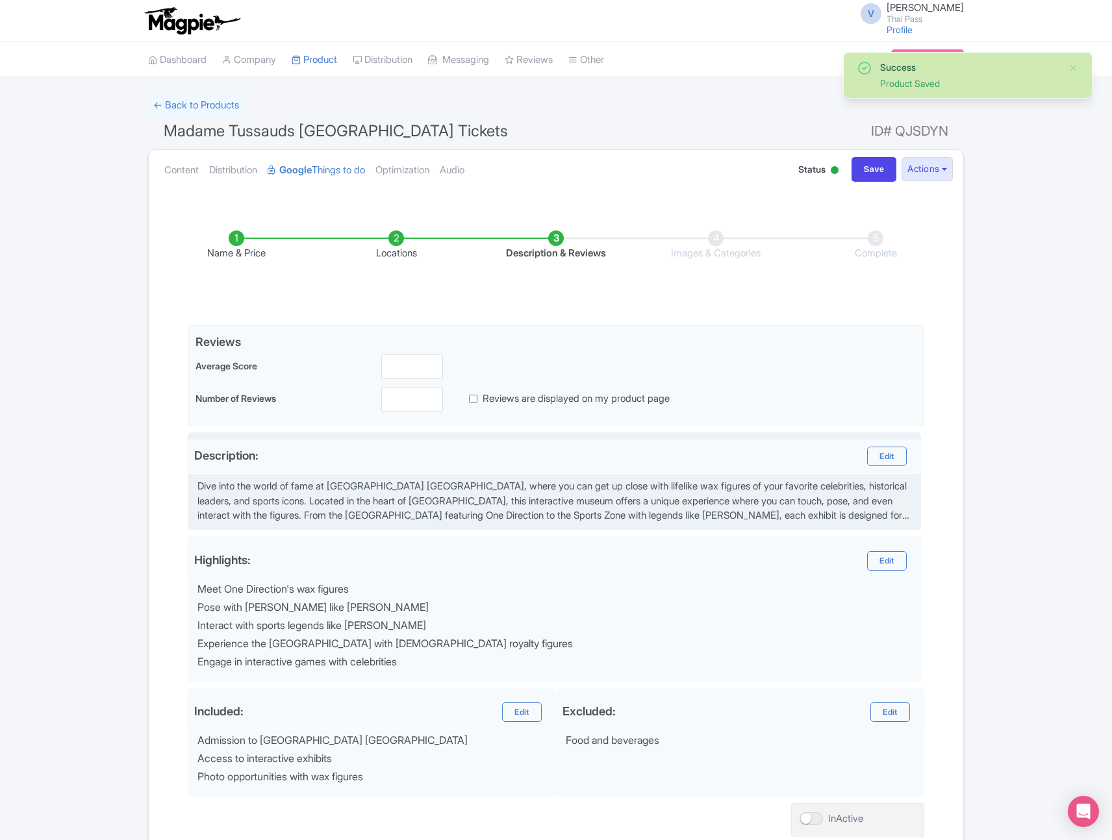
scroll to position [108, 0]
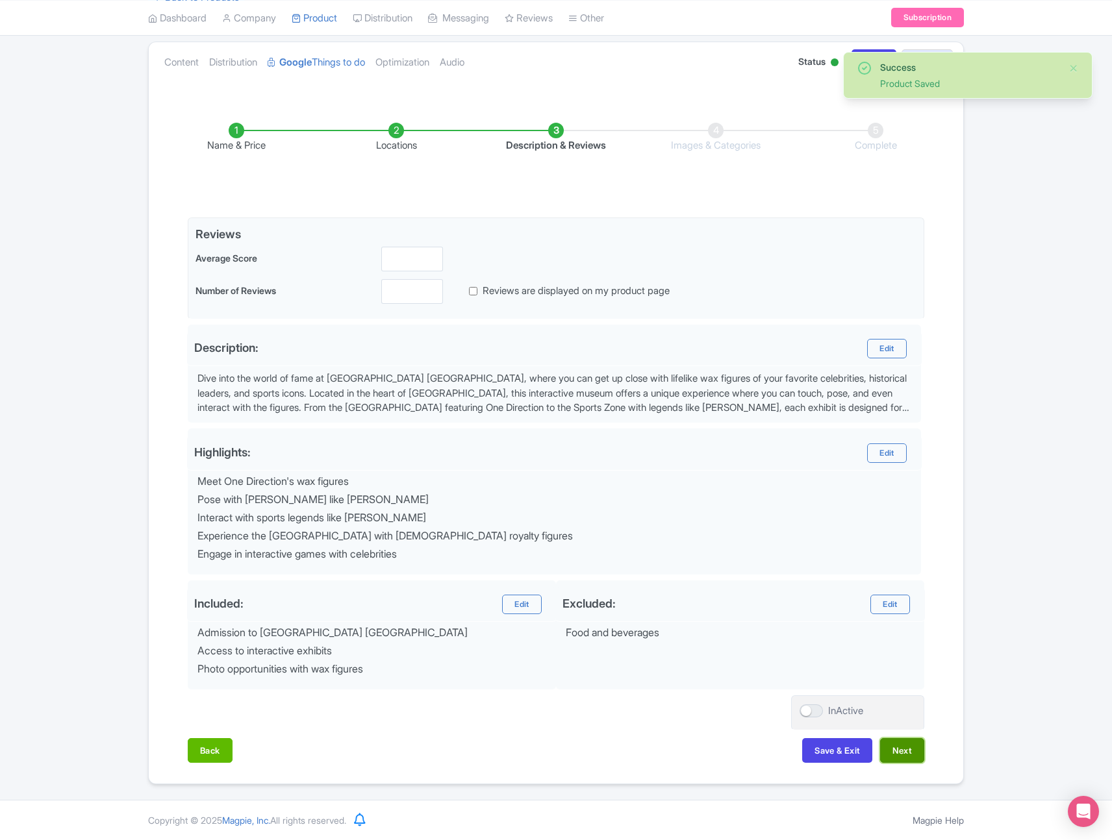
click at [903, 747] on button "Next" at bounding box center [902, 750] width 44 height 25
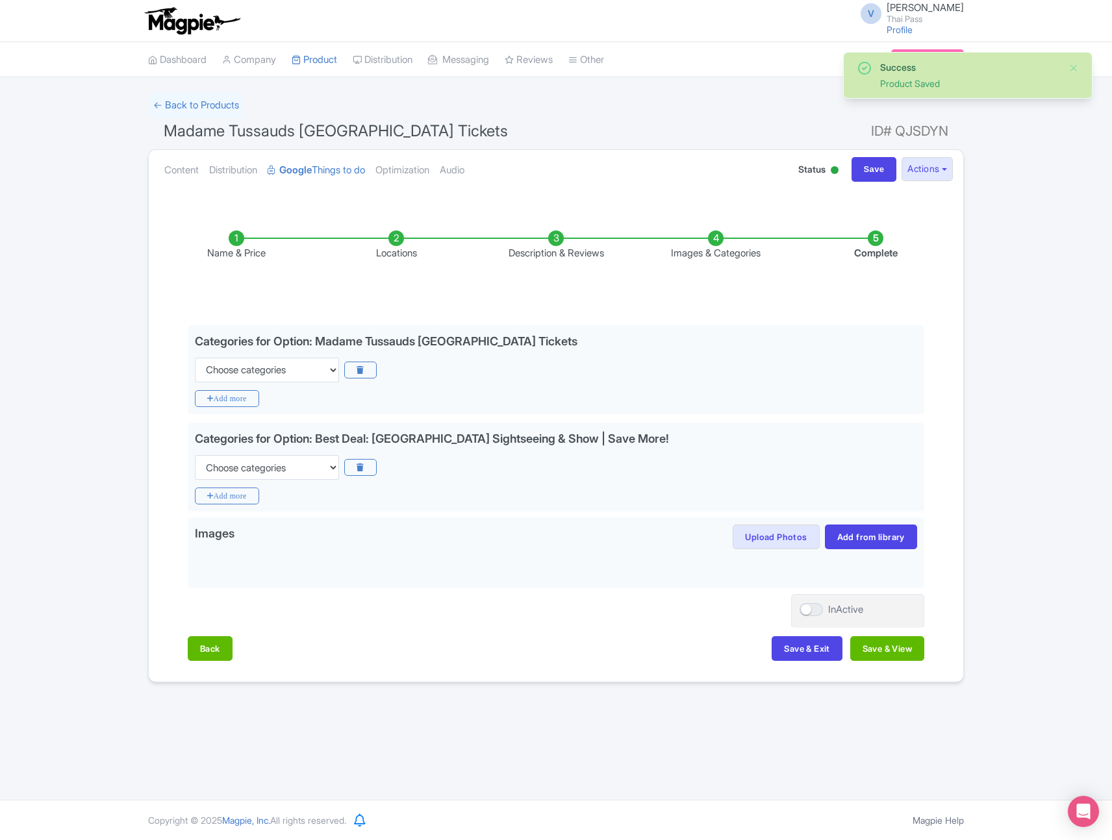
scroll to position [0, 0]
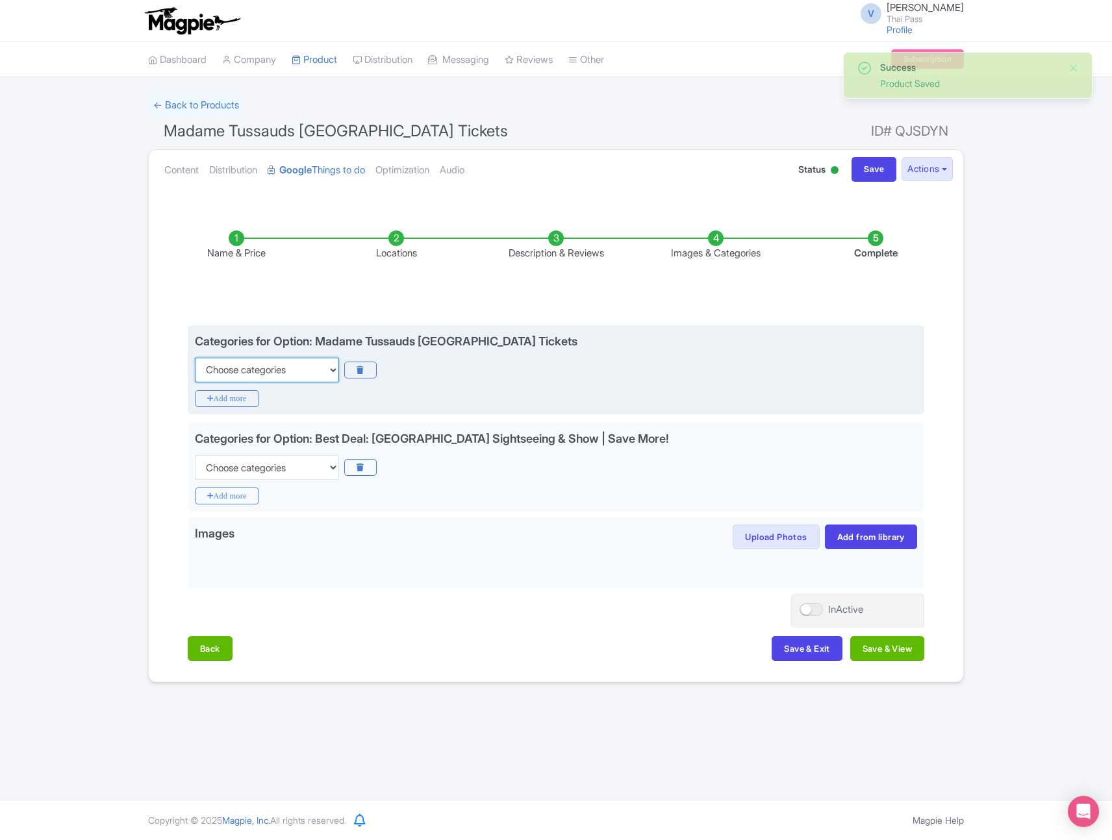
click at [302, 362] on select "Choose categories Adults Only Animals Audio Guide Beaches Bike Tours Boat Tours…" at bounding box center [267, 370] width 144 height 25
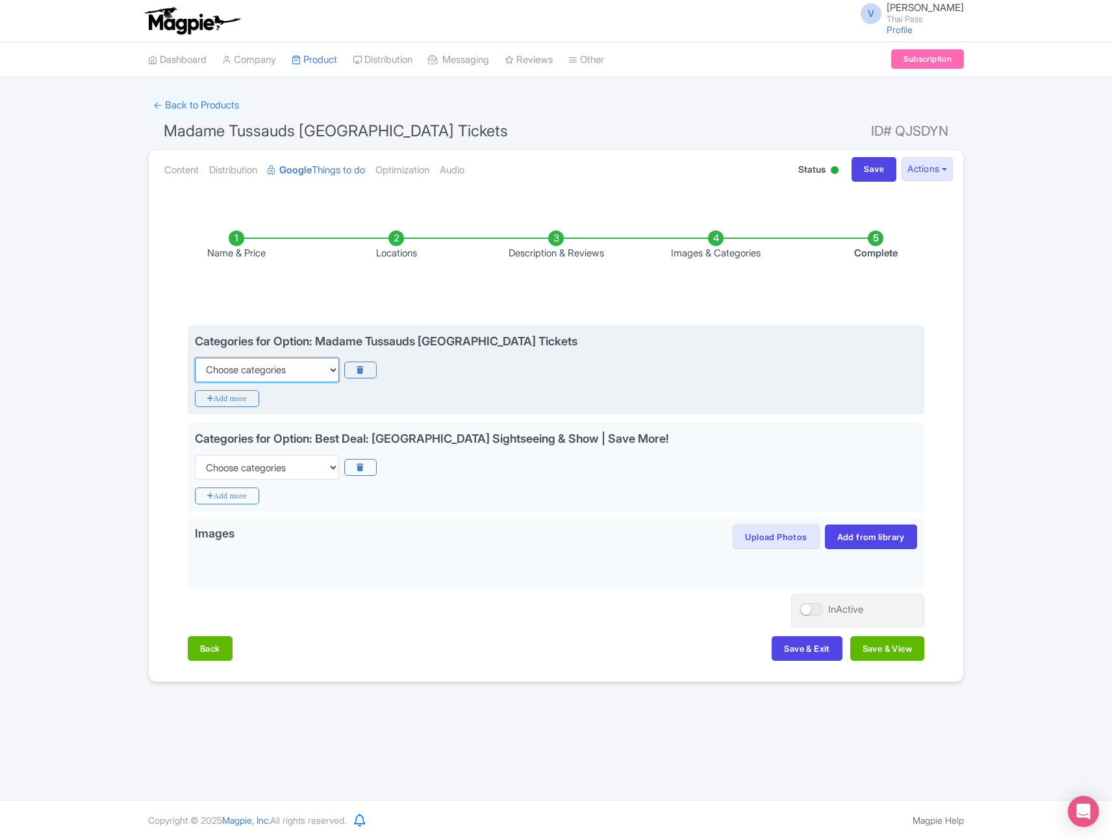
select select "museums"
click at [195, 358] on select "Choose categories Adults Only Animals Audio Guide Beaches Bike Tours Boat Tours…" at bounding box center [267, 370] width 144 height 25
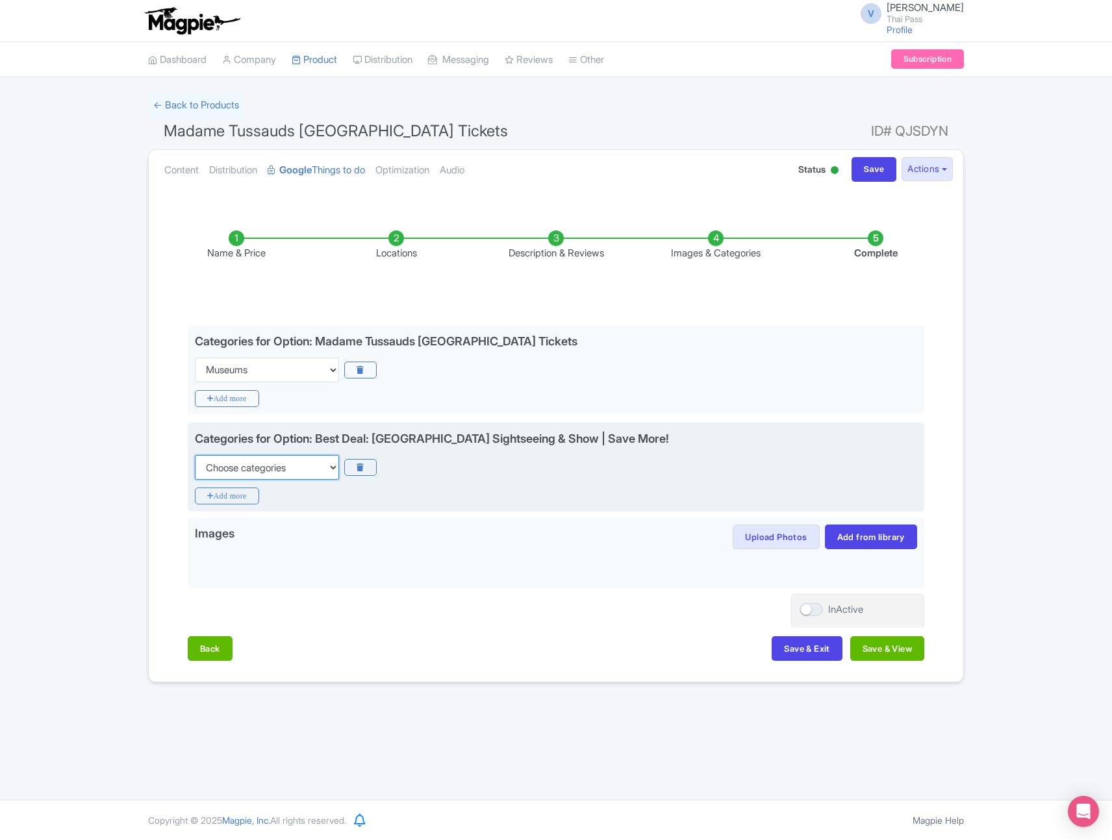
click at [273, 475] on select "Choose categories Adults Only Animals Audio Guide Beaches Bike Tours Boat Tours…" at bounding box center [267, 467] width 144 height 25
select select "museums"
click at [195, 455] on select "Choose categories Adults Only Animals Audio Guide Beaches Bike Tours Boat Tours…" at bounding box center [267, 467] width 144 height 25
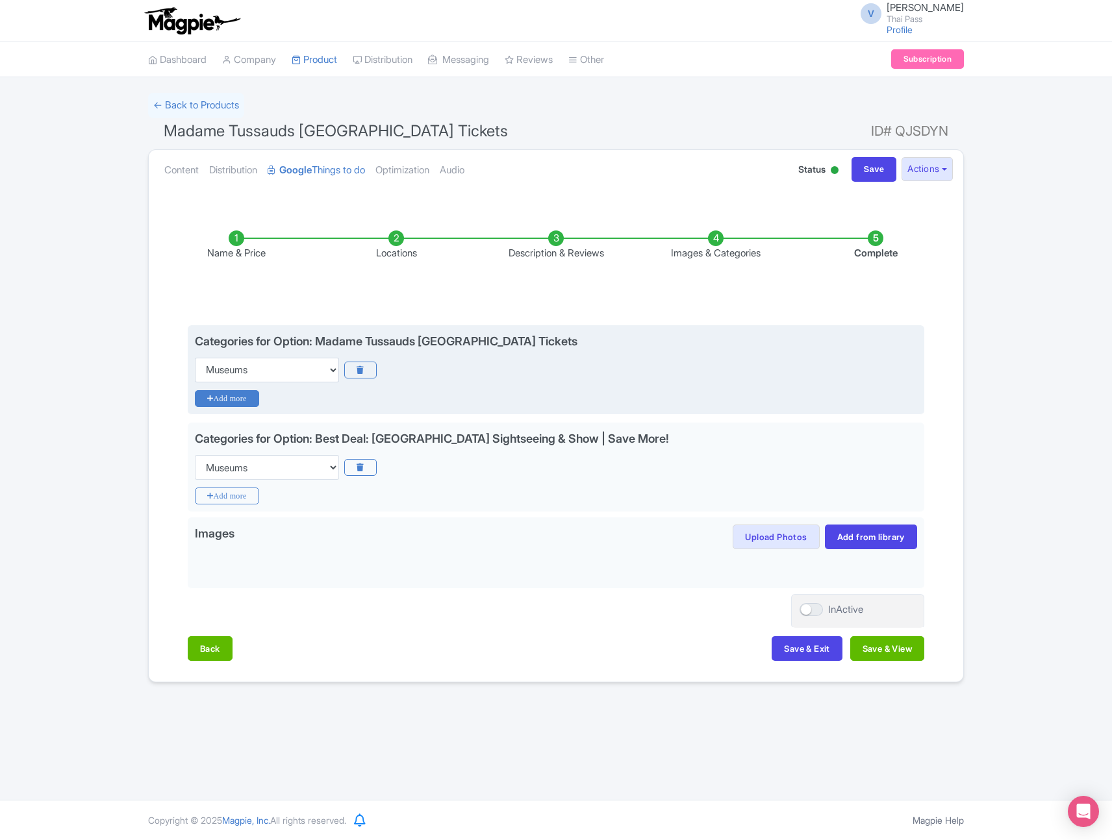
click at [227, 399] on icon "Add more" at bounding box center [227, 398] width 64 height 17
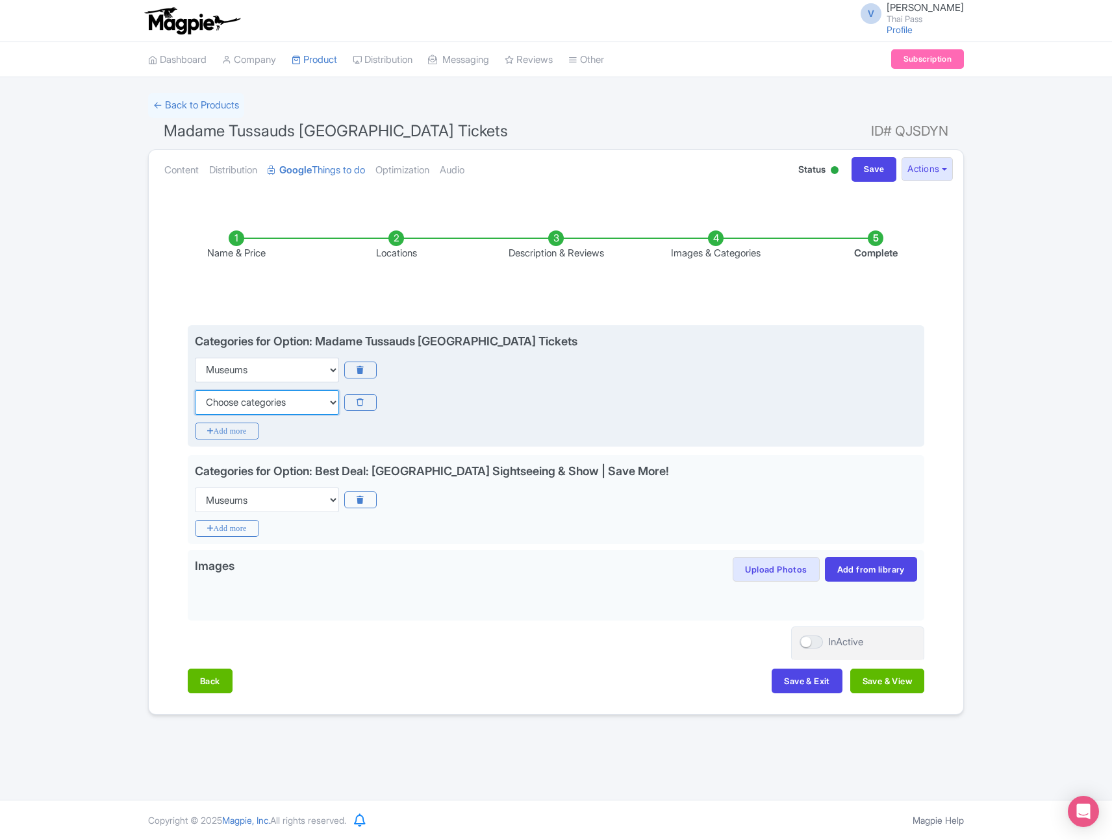
click at [229, 405] on select "Choose categories Adults Only Animals Audio Guide Beaches Bike Tours Boat Tours…" at bounding box center [267, 402] width 144 height 25
click at [195, 390] on select "Choose categories Adults Only Animals Audio Guide Beaches Bike Tours Boat Tours…" at bounding box center [267, 402] width 144 height 25
click at [261, 403] on select "Choose categories Adults Only Animals Audio Guide Beaches Bike Tours Boat Tours…" at bounding box center [267, 402] width 144 height 25
select select "family-friendly"
click at [195, 390] on select "Choose categories Adults Only Animals Audio Guide Beaches Bike Tours Boat Tours…" at bounding box center [267, 402] width 144 height 25
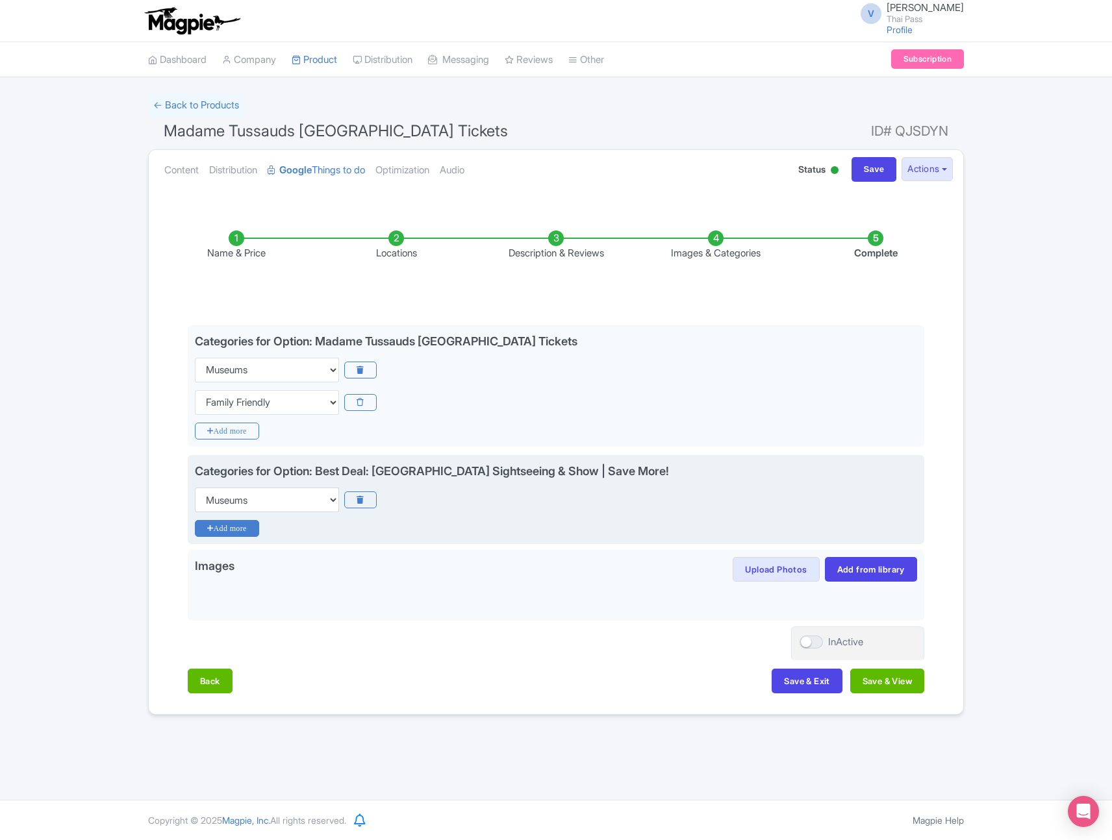
click at [237, 527] on icon "Add more" at bounding box center [227, 528] width 64 height 17
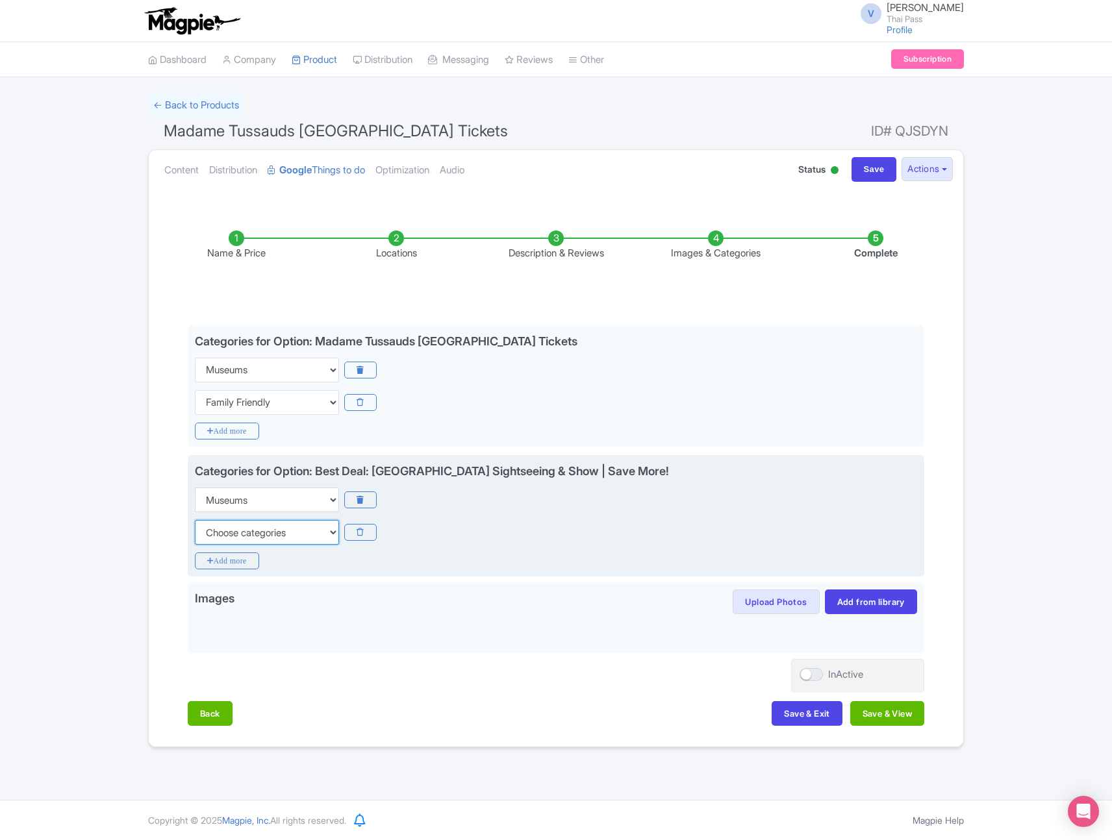
click at [247, 536] on select "Choose categories Adults Only Animals Audio Guide Beaches Bike Tours Boat Tours…" at bounding box center [267, 532] width 144 height 25
select select "family-friendly"
click at [195, 520] on select "Choose categories Adults Only Animals Audio Guide Beaches Bike Tours Boat Tours…" at bounding box center [267, 532] width 144 height 25
click at [245, 563] on icon "Add more" at bounding box center [227, 561] width 64 height 17
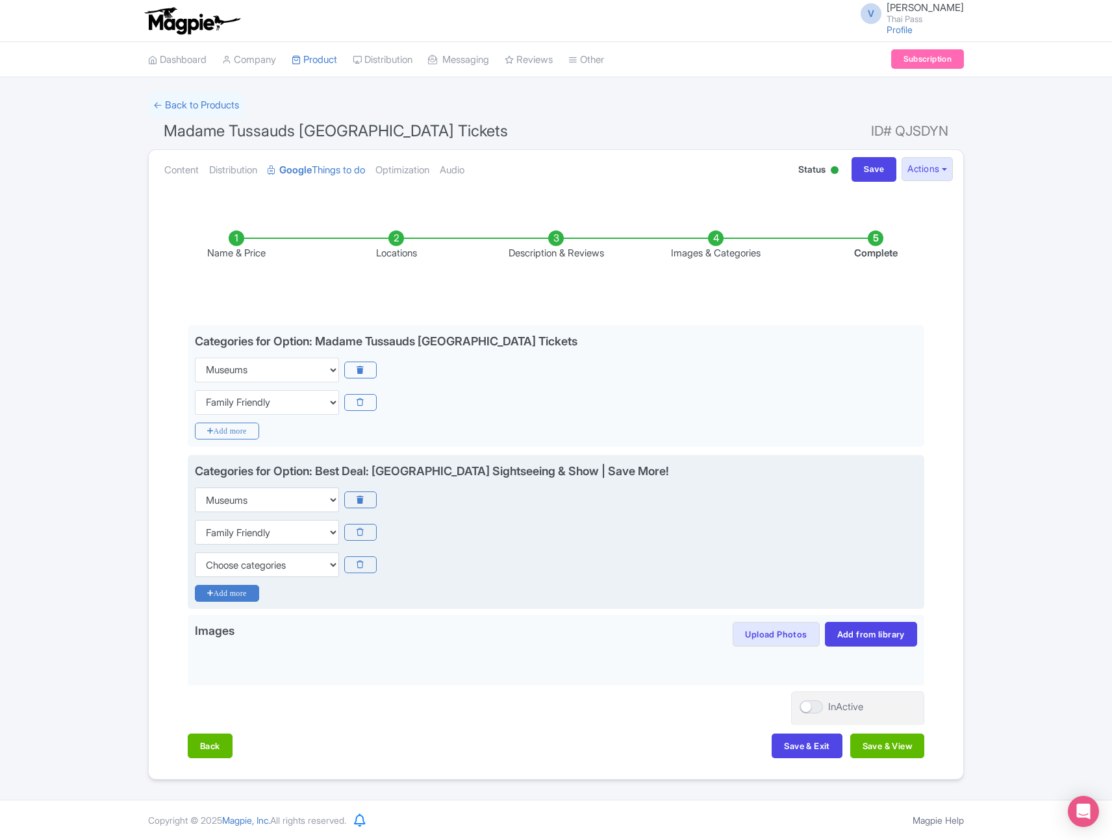
click at [240, 592] on icon "Add more" at bounding box center [227, 593] width 64 height 17
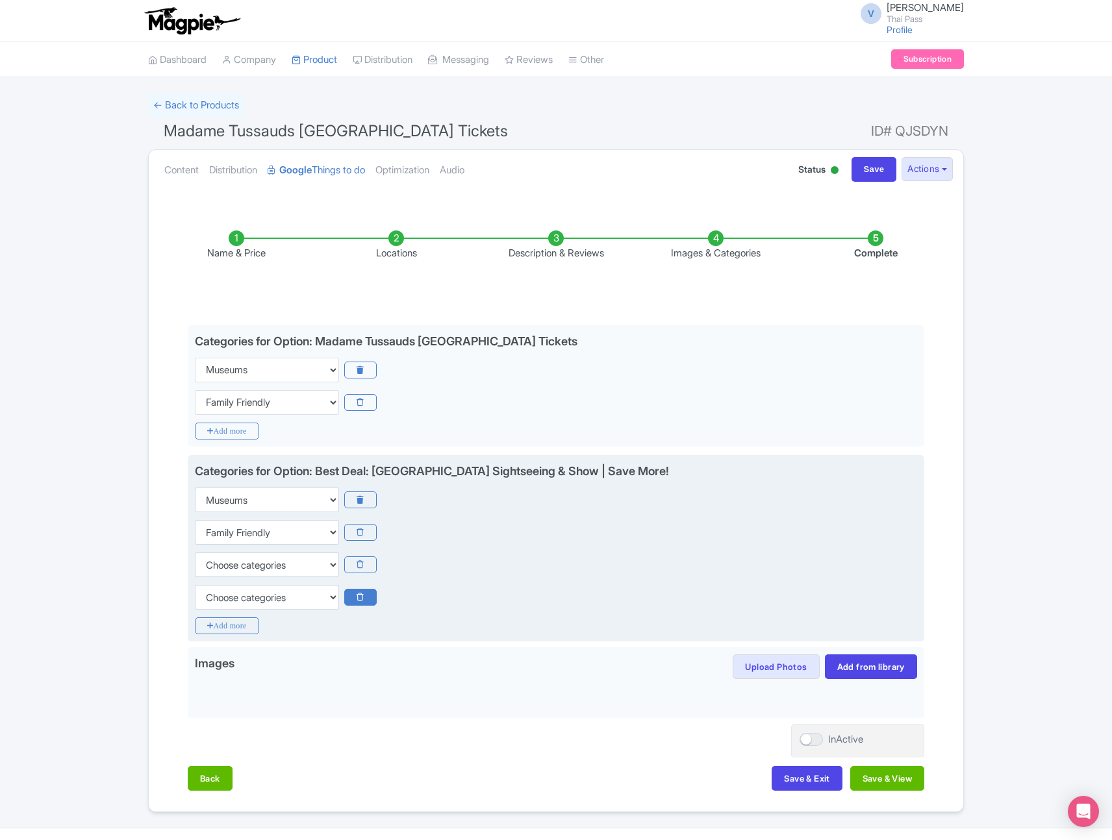
click at [355, 601] on icon at bounding box center [360, 597] width 32 height 17
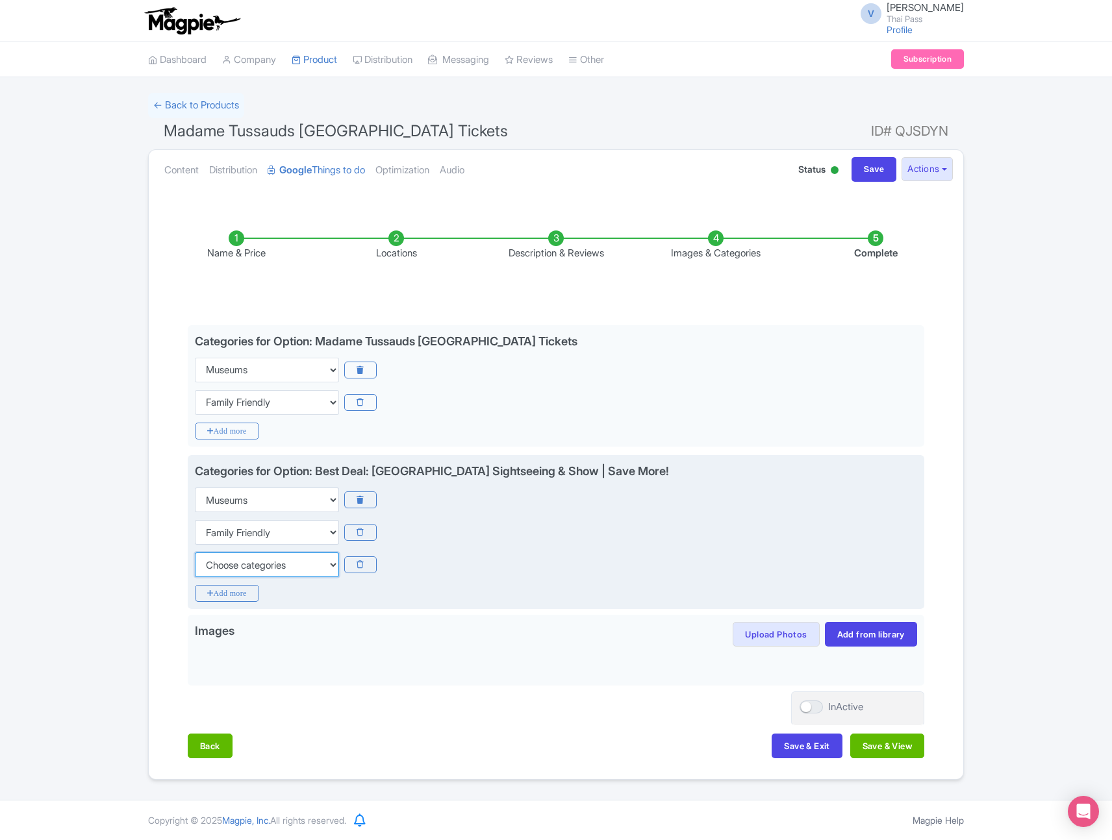
click at [299, 565] on select "Choose categories Adults Only Animals Audio Guide Beaches Bike Tours Boat Tours…" at bounding box center [267, 565] width 144 height 25
click at [358, 568] on icon at bounding box center [360, 564] width 32 height 17
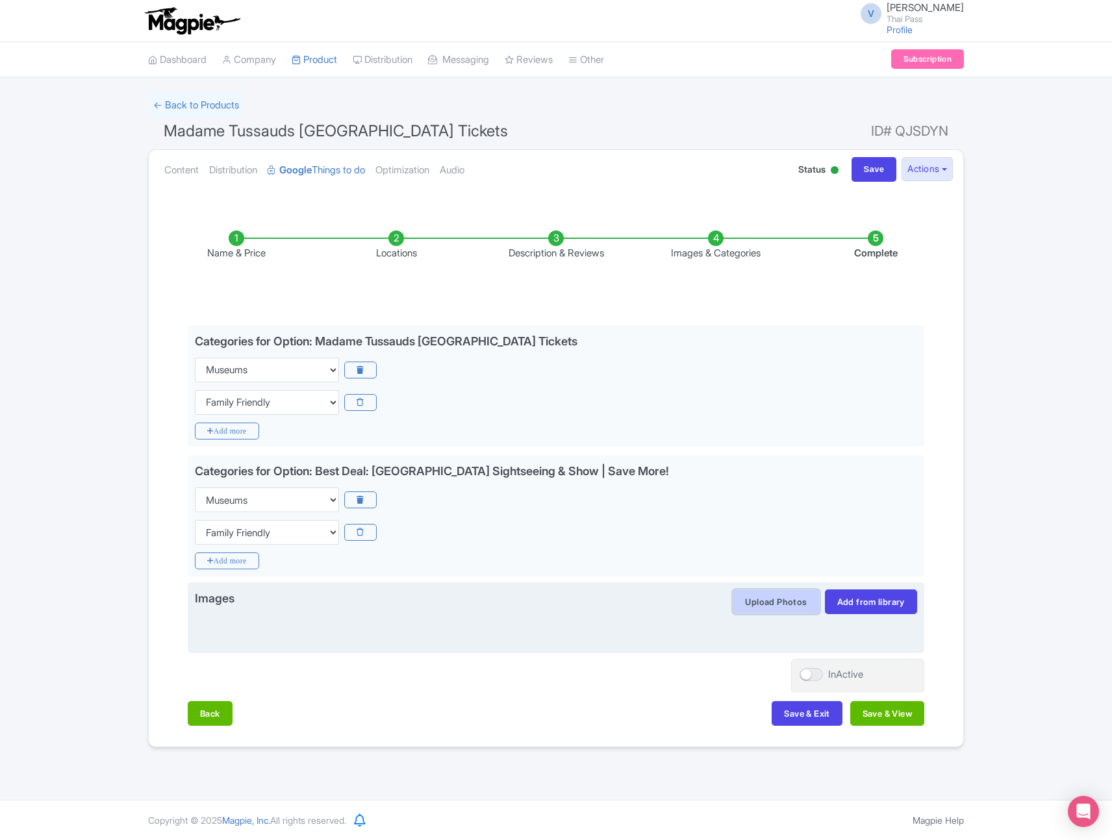
click at [780, 598] on button "Upload Photos" at bounding box center [775, 602] width 86 height 25
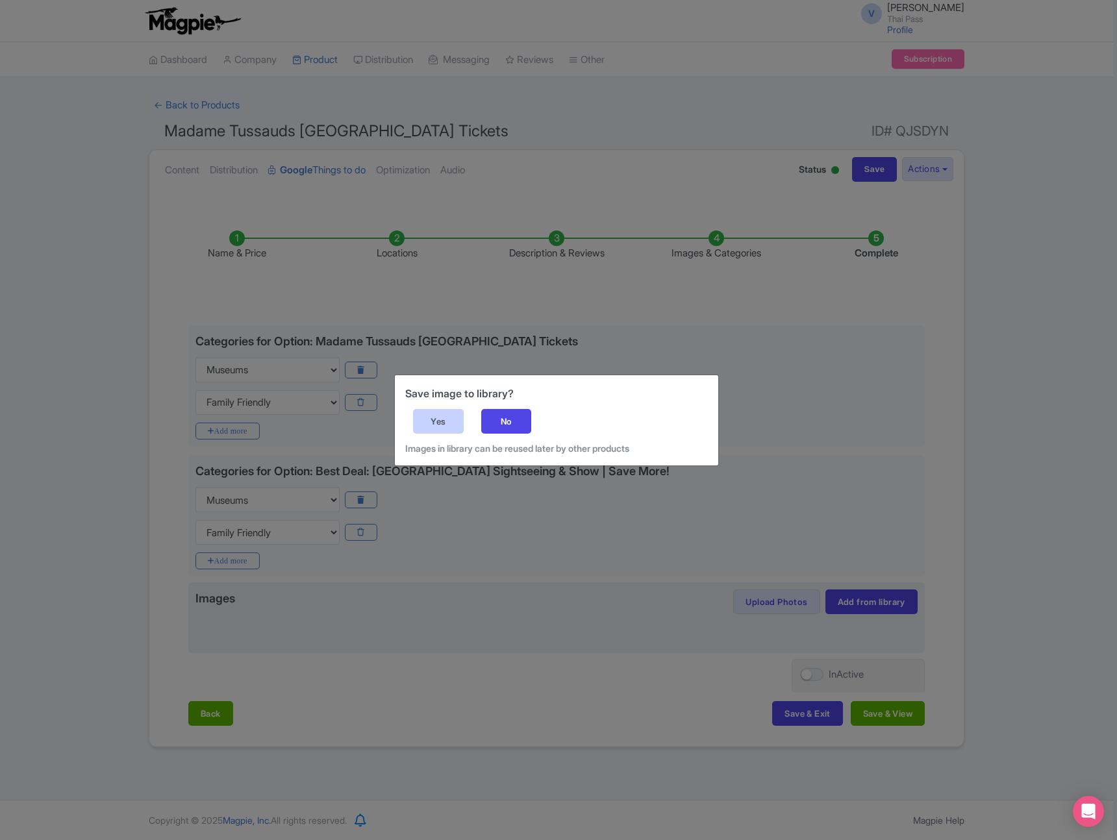
click at [440, 421] on div "Yes" at bounding box center [438, 421] width 51 height 25
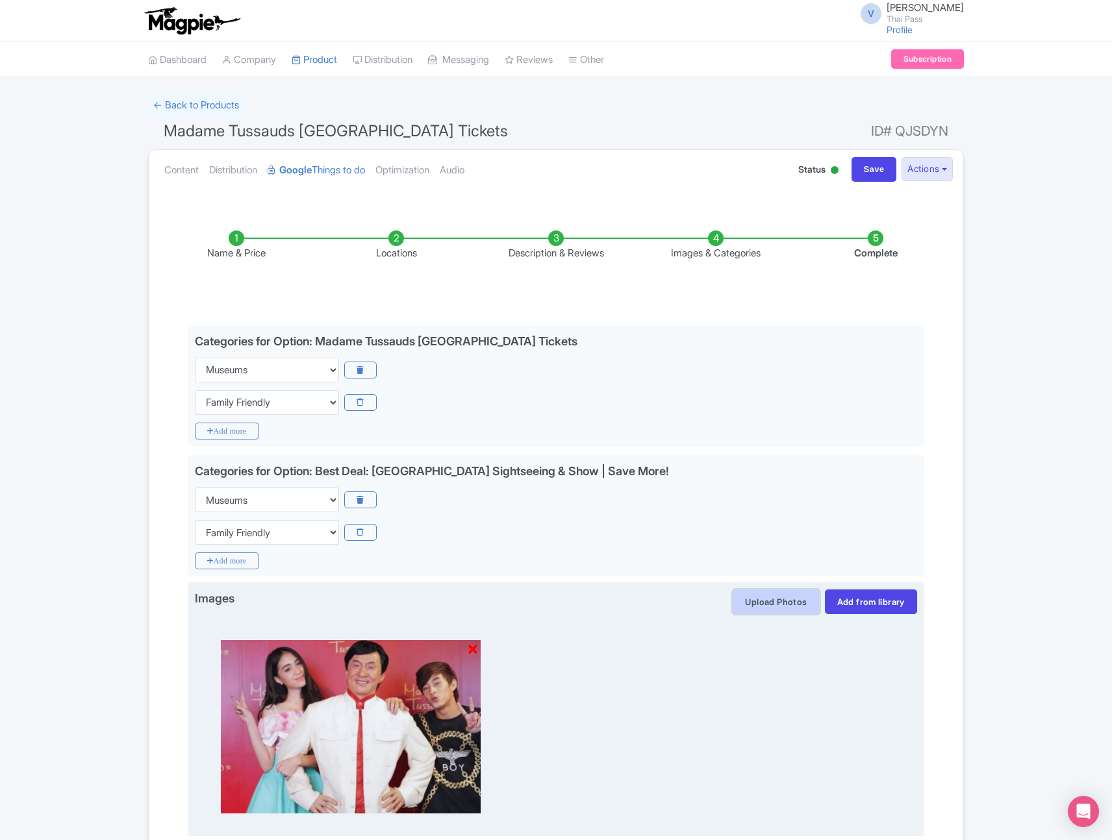
click at [769, 605] on button "Upload Photos" at bounding box center [775, 602] width 86 height 25
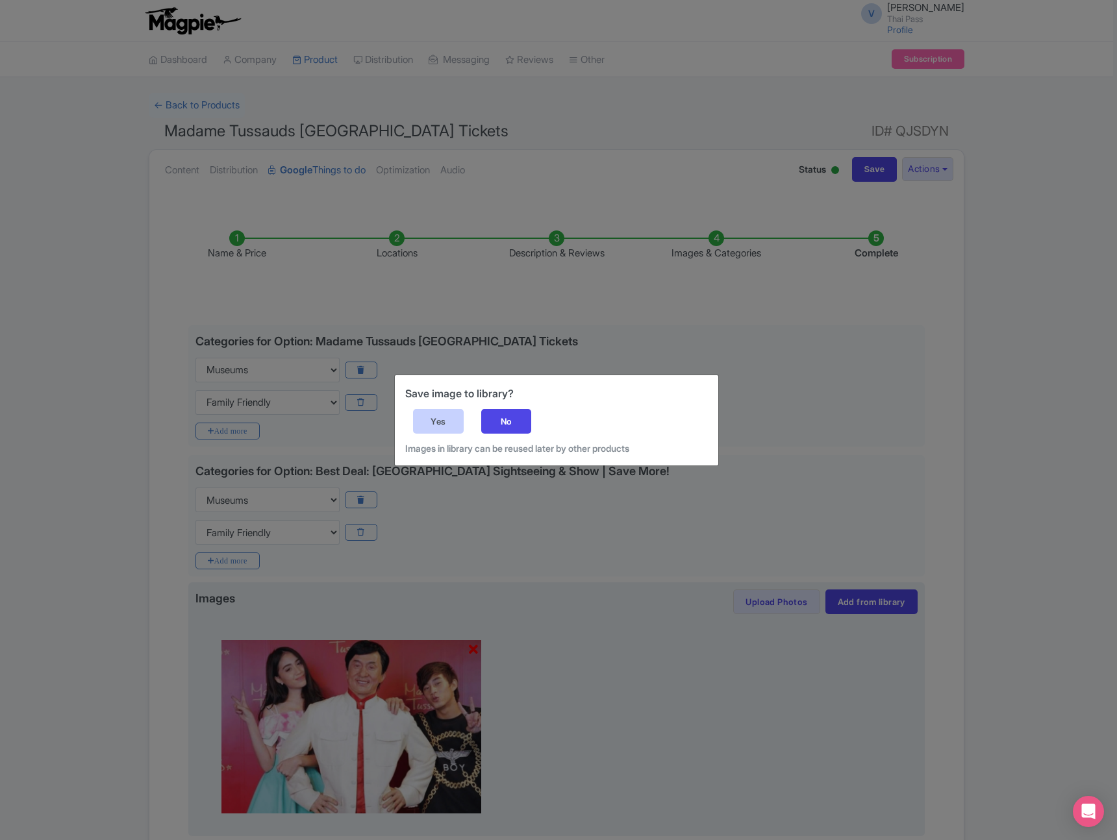
click at [436, 420] on div "Yes" at bounding box center [438, 421] width 51 height 25
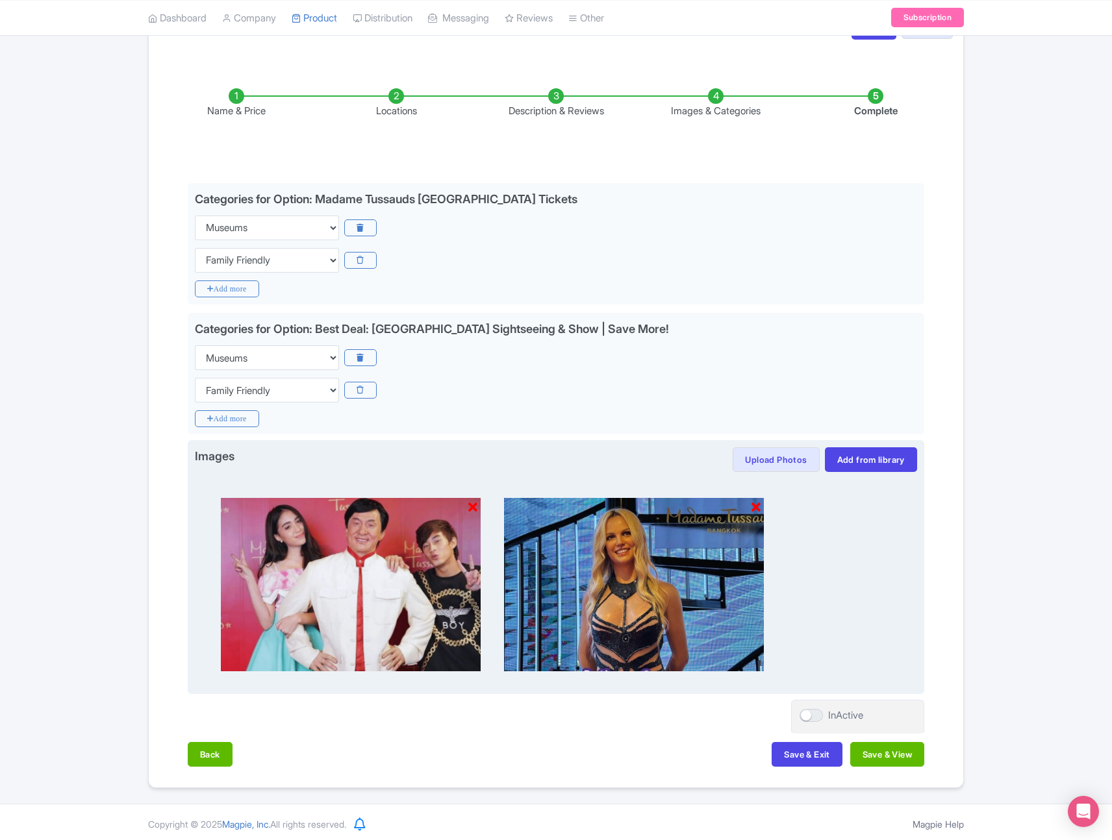
scroll to position [146, 0]
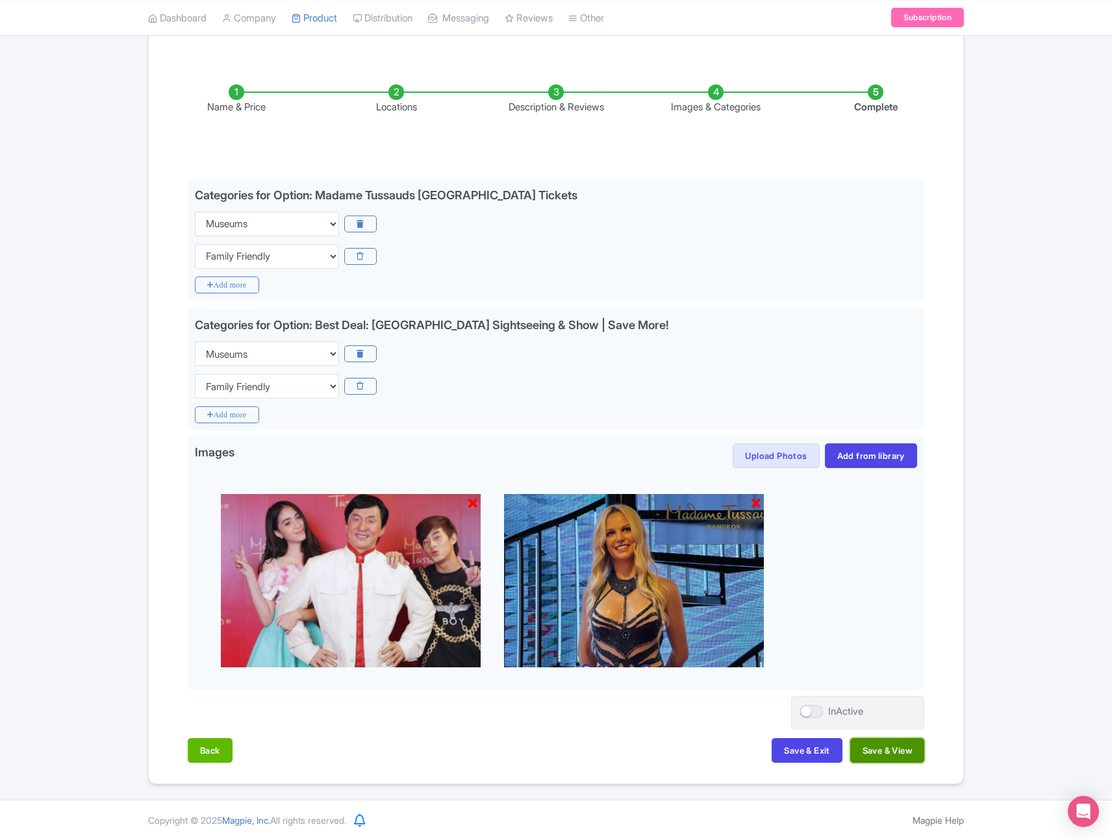
click at [888, 749] on button "Save & View" at bounding box center [887, 750] width 74 height 25
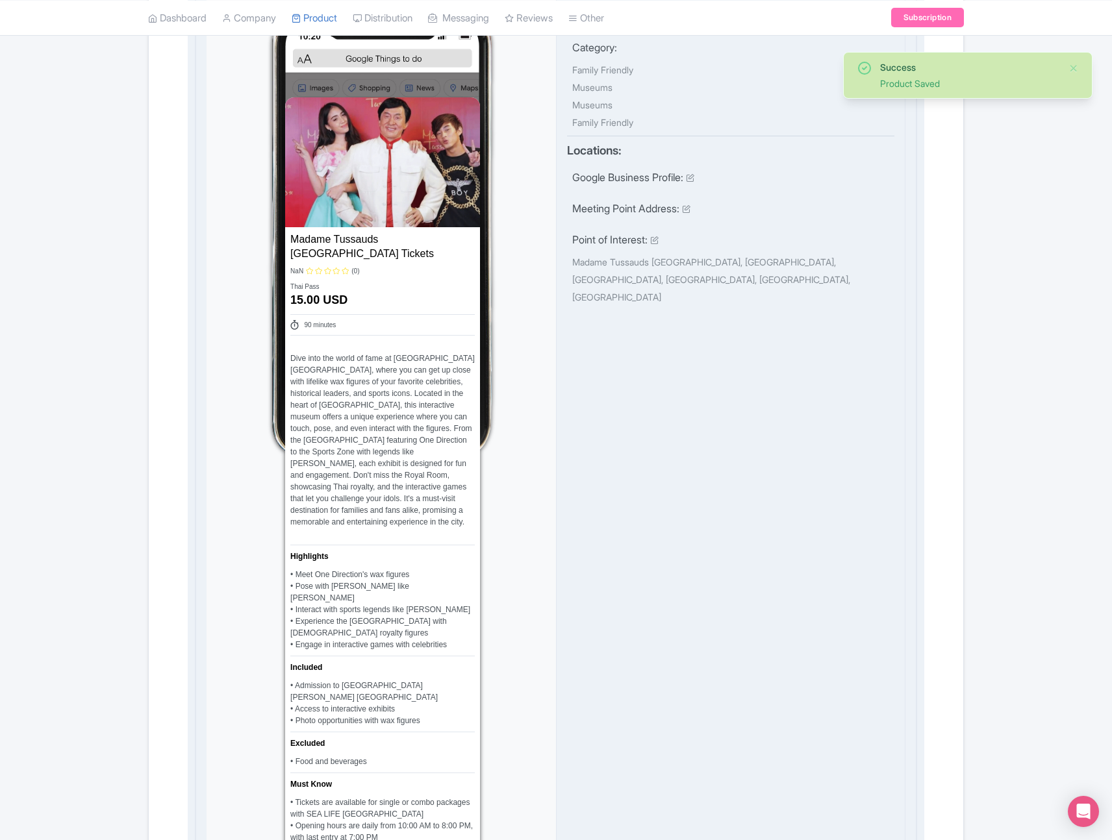
scroll to position [0, 0]
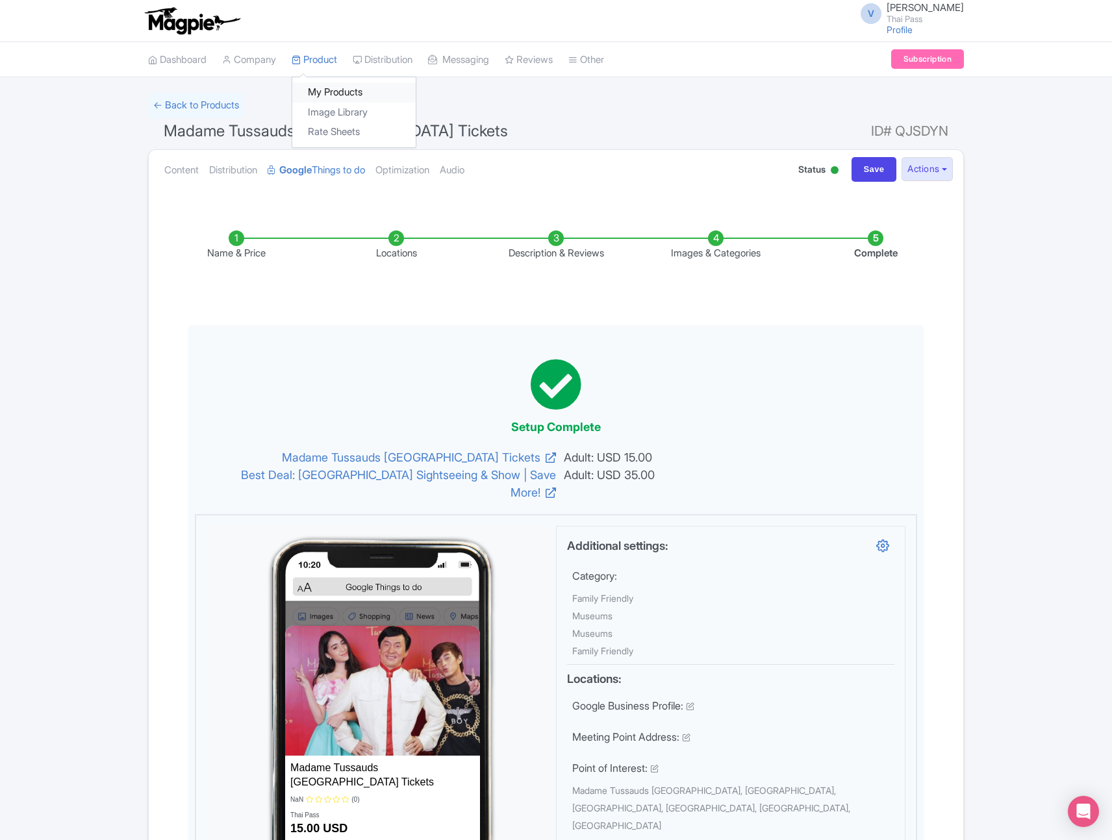
click at [337, 89] on link "My Products" at bounding box center [353, 92] width 123 height 20
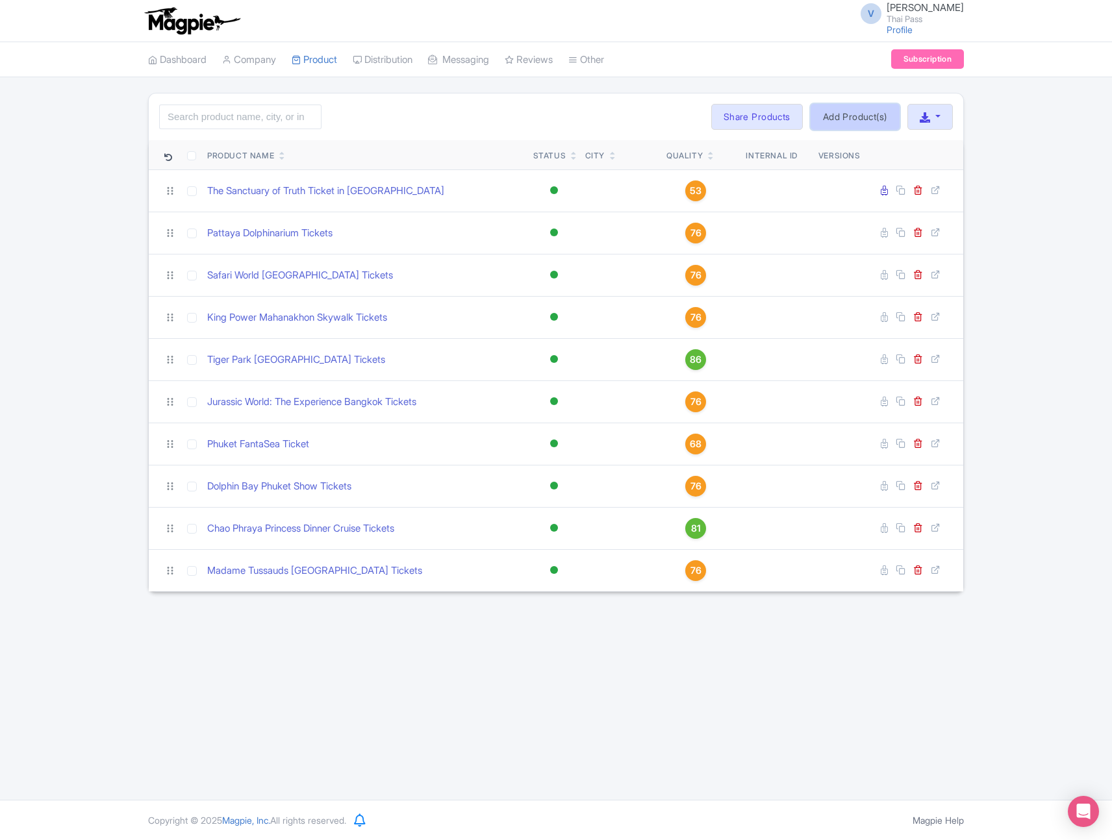
click at [881, 113] on link "Add Product(s)" at bounding box center [854, 117] width 89 height 26
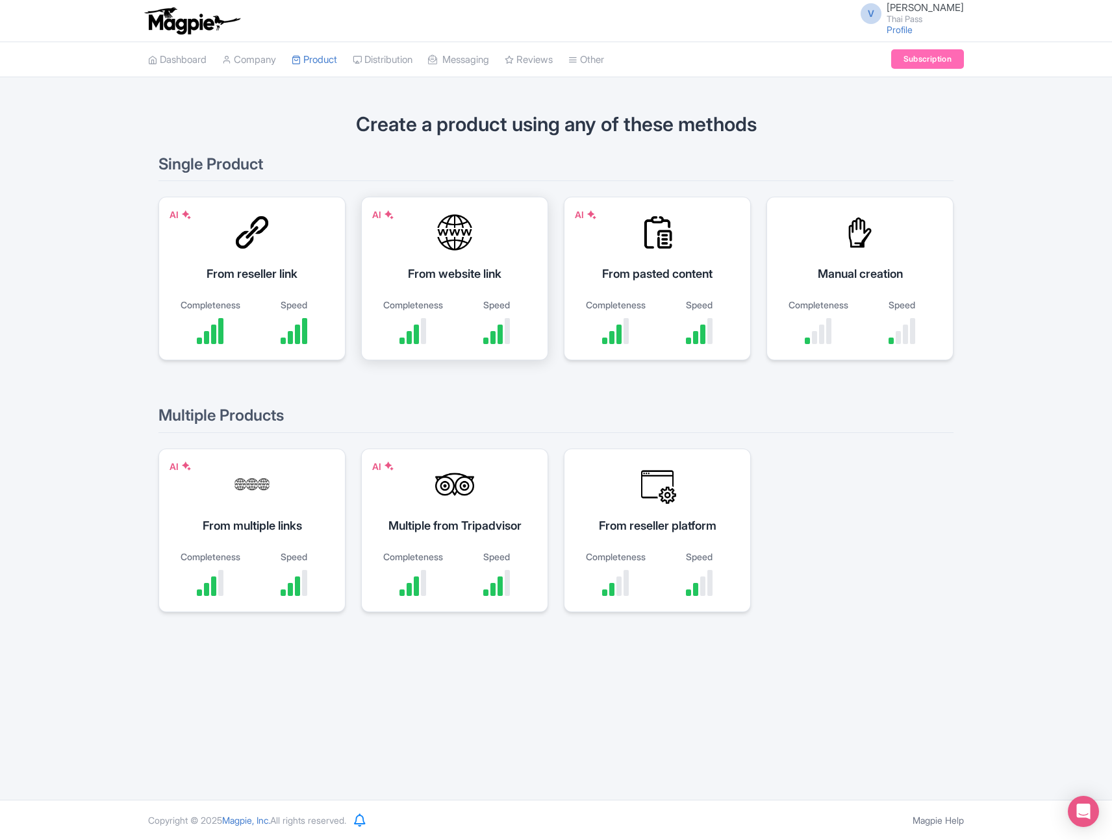
click at [473, 279] on div "From website link" at bounding box center [454, 274] width 155 height 18
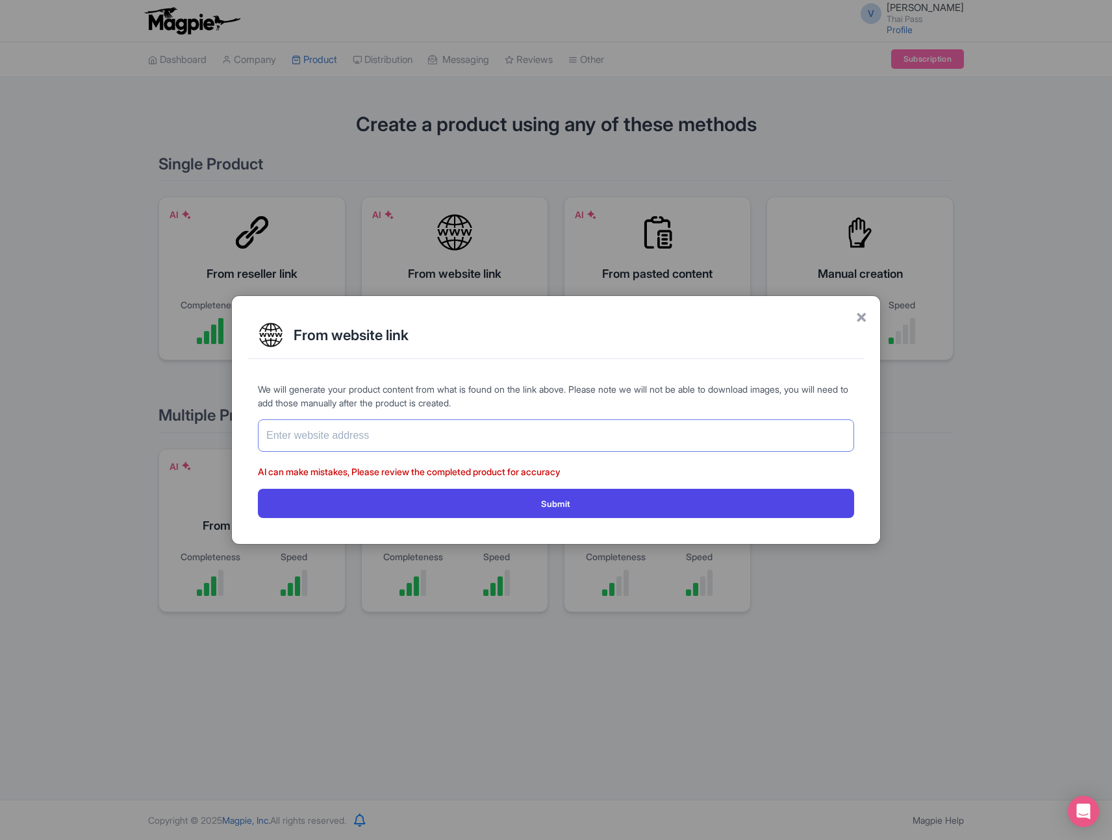
click at [482, 436] on input "text" at bounding box center [556, 435] width 596 height 32
paste input "[URL][DOMAIN_NAME]"
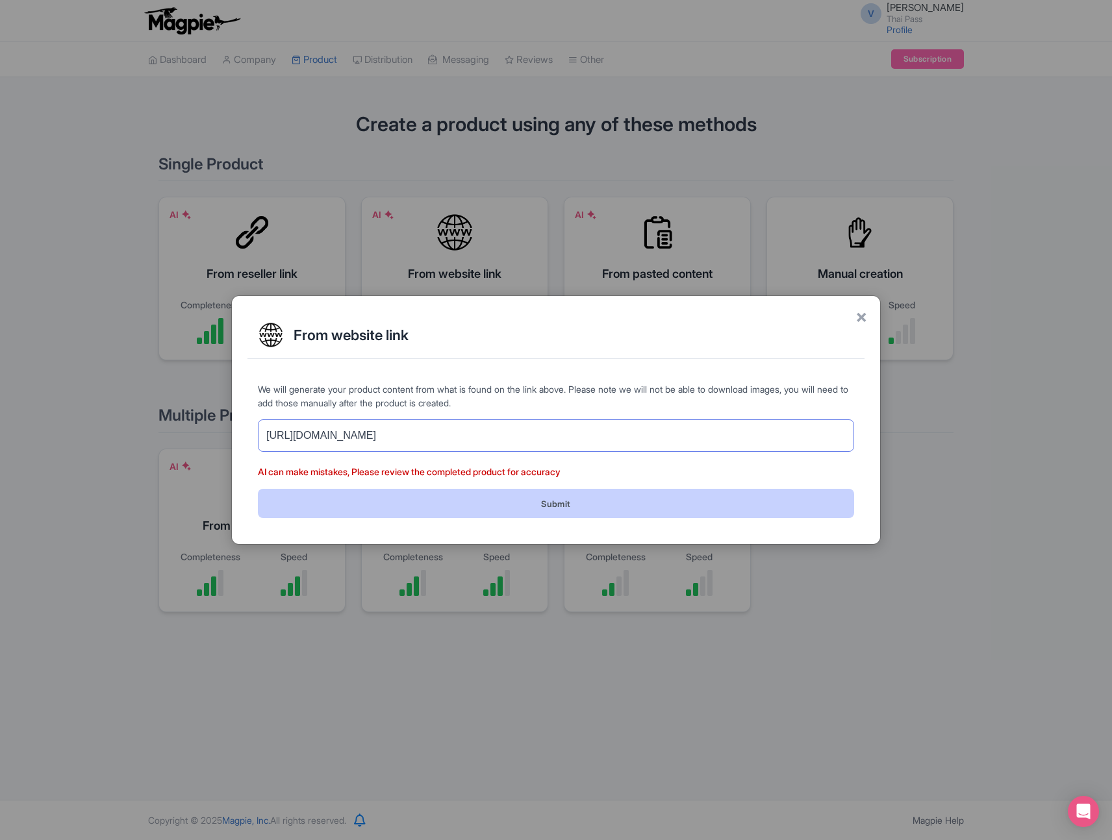
type input "[URL][DOMAIN_NAME]"
click at [468, 501] on button "Submit" at bounding box center [556, 503] width 596 height 29
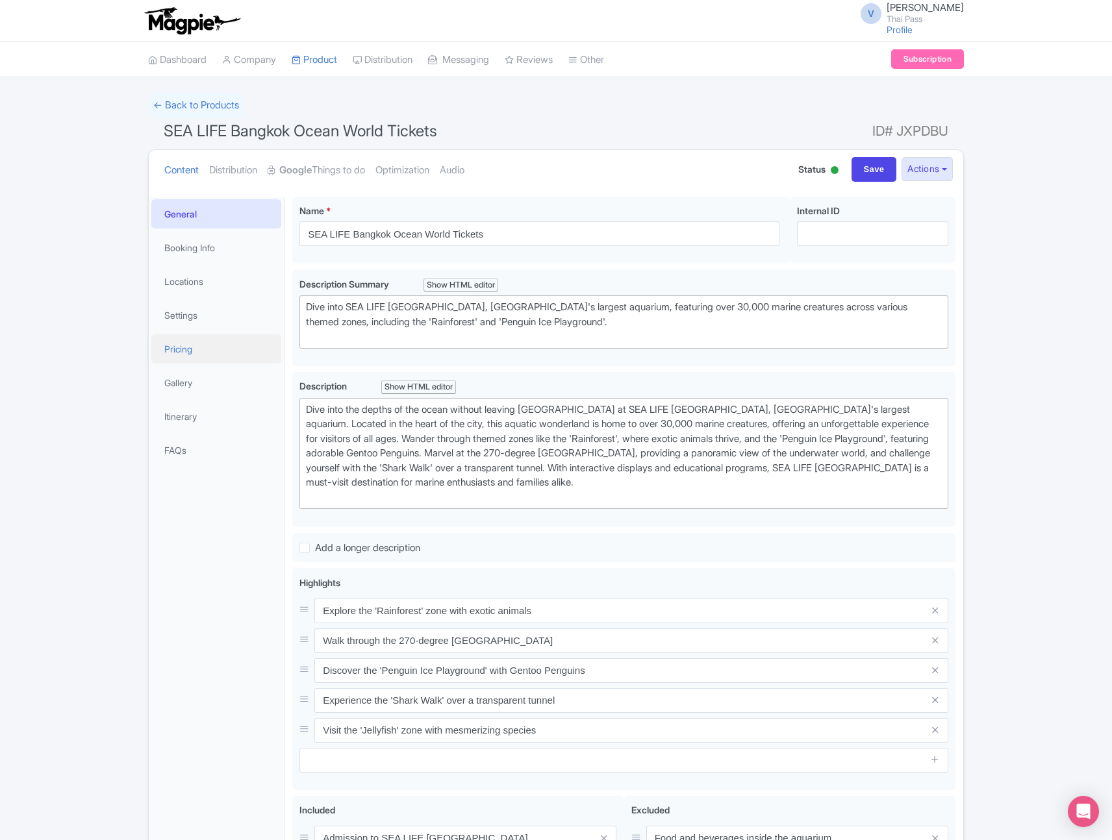
click at [189, 351] on link "Pricing" at bounding box center [216, 348] width 130 height 29
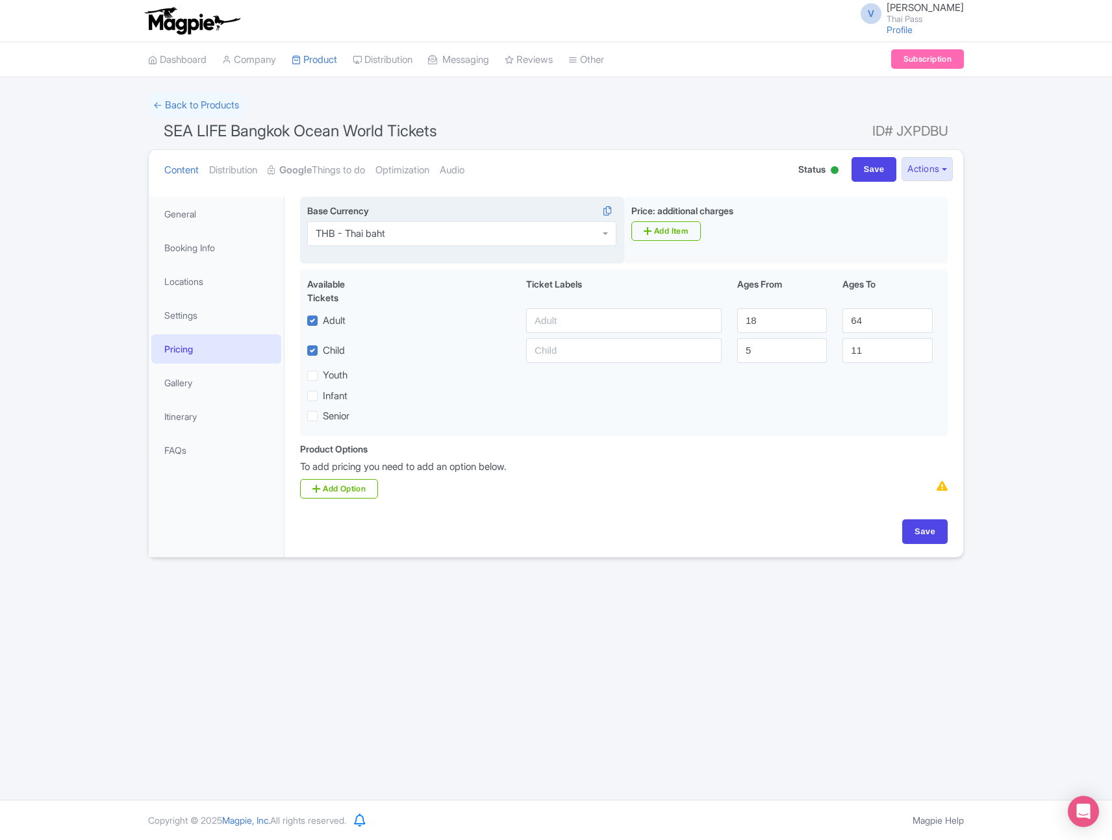
click at [394, 231] on div "THB - Thai baht" at bounding box center [461, 233] width 309 height 25
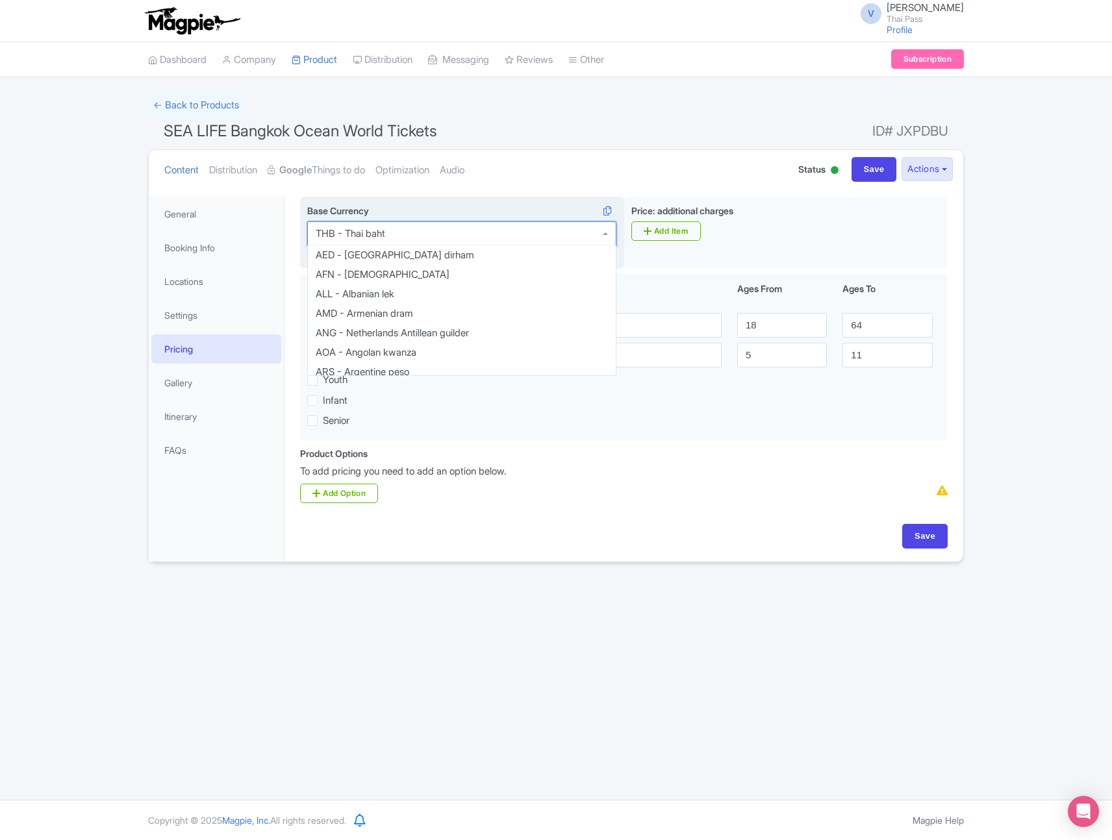
scroll to position [2500, 0]
type input "usd"
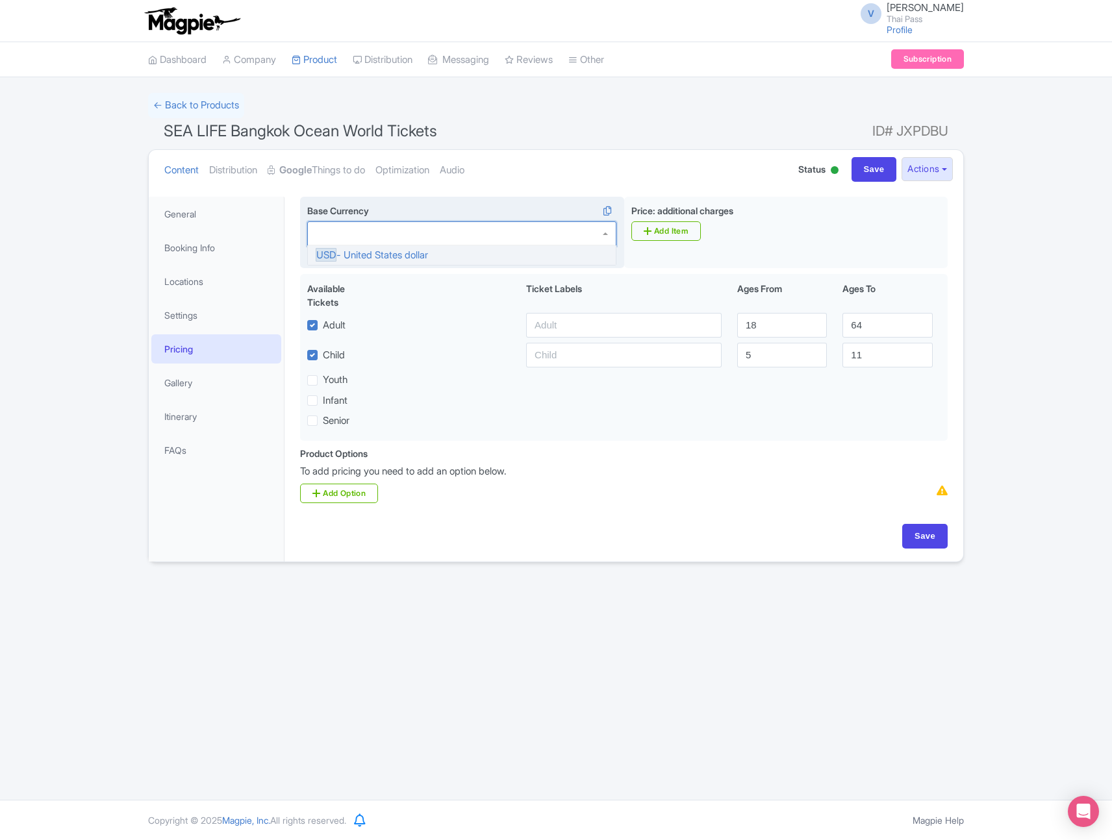
scroll to position [0, 0]
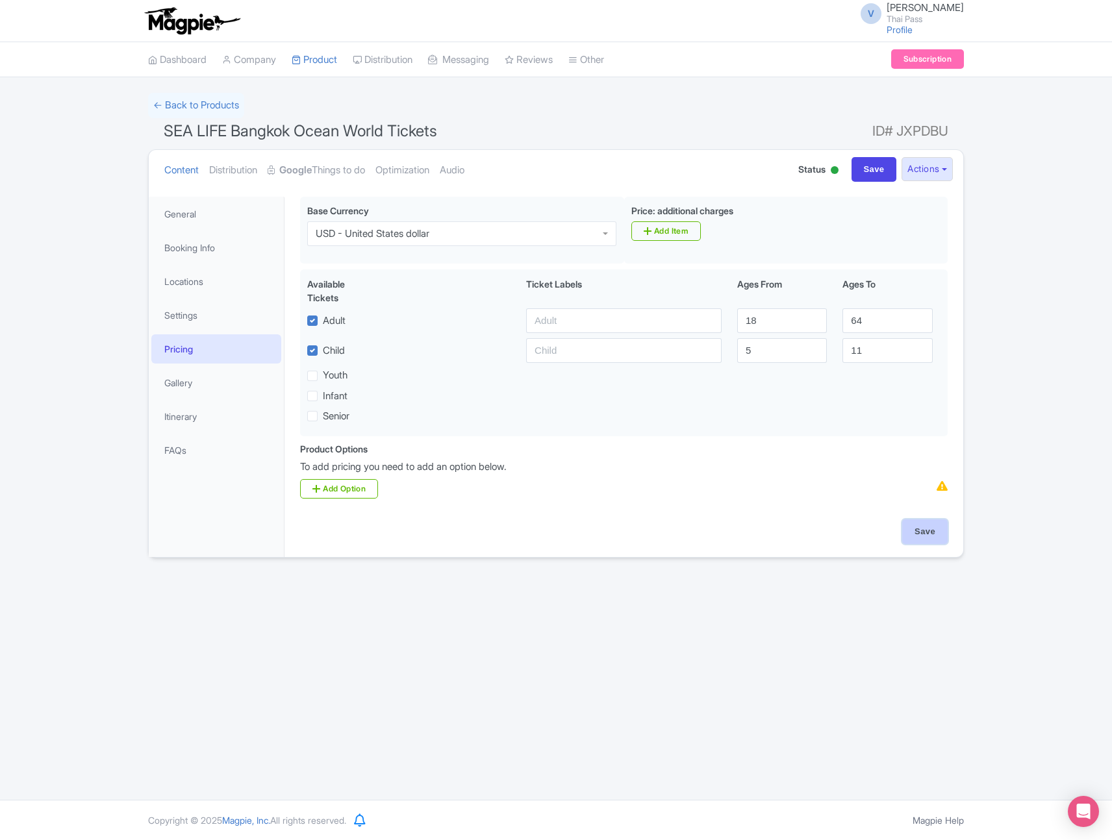
click at [940, 529] on input "Save" at bounding box center [924, 531] width 45 height 25
type input "Saving..."
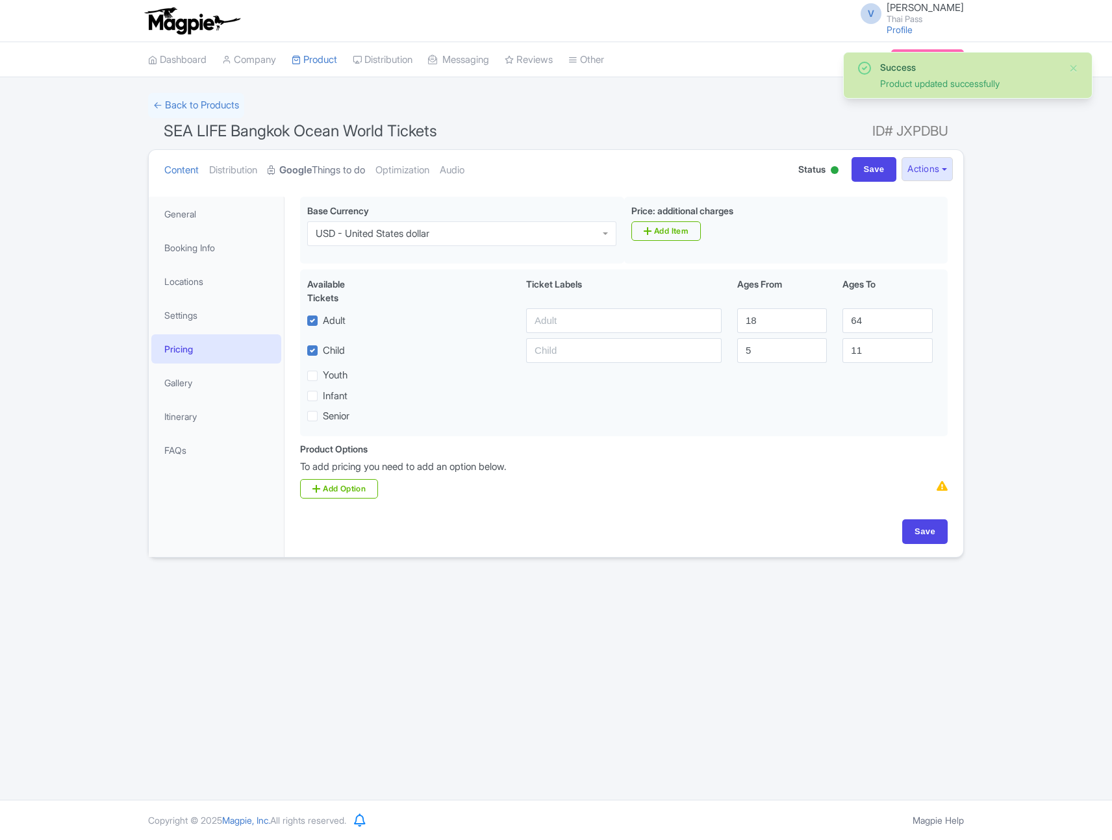
click at [341, 159] on link "Google Things to do" at bounding box center [316, 170] width 97 height 41
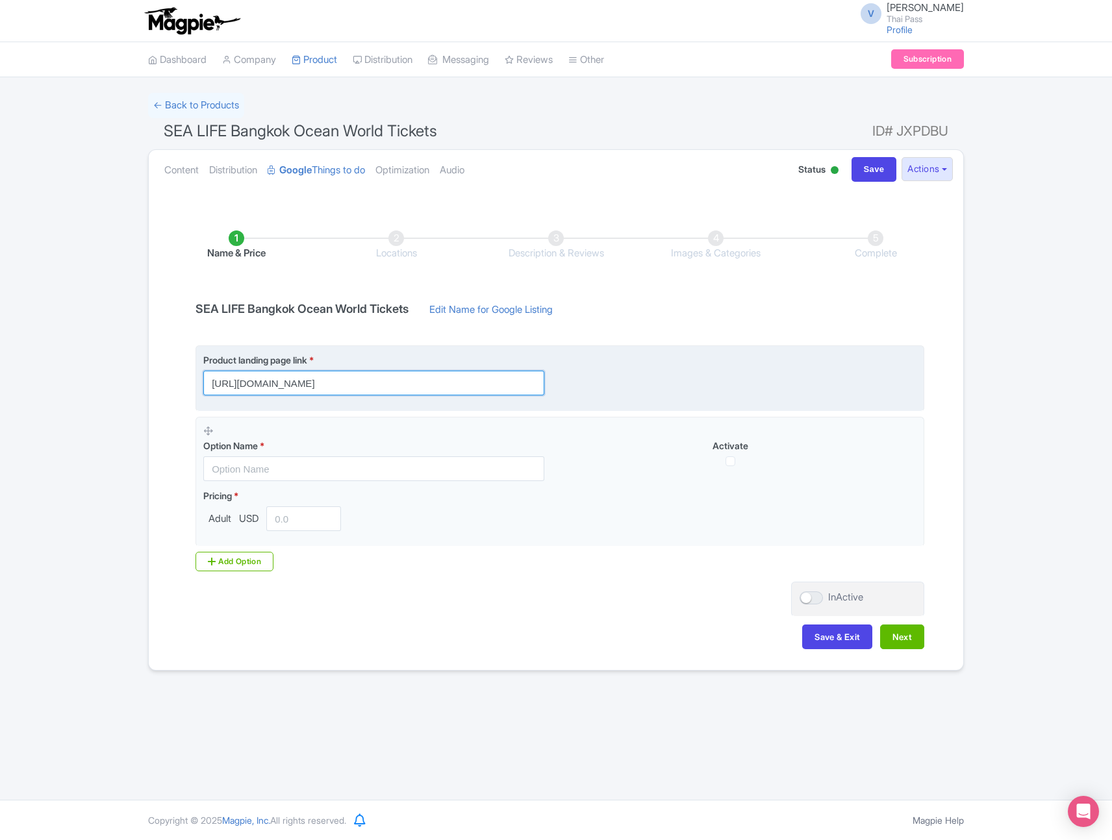
click at [514, 386] on input "https://www.thethaipass.com/activities/thailand-bangkok/sealife-bangkok" at bounding box center [373, 383] width 341 height 25
paste input "?utm_source=ttd"
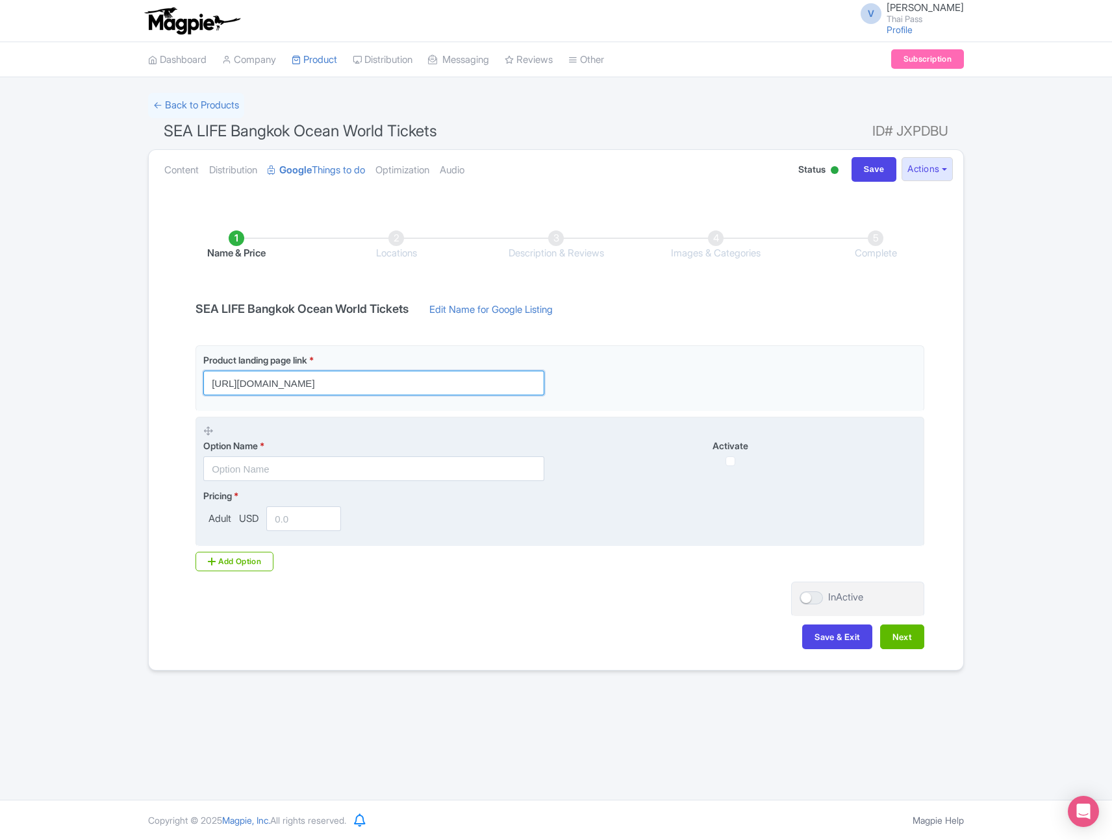
type input "https://www.thethaipass.com/activities/thailand-bangkok/sealife-bangkok?utm_sou…"
click at [464, 516] on div "Pricing * Adult USD" at bounding box center [559, 510] width 713 height 42
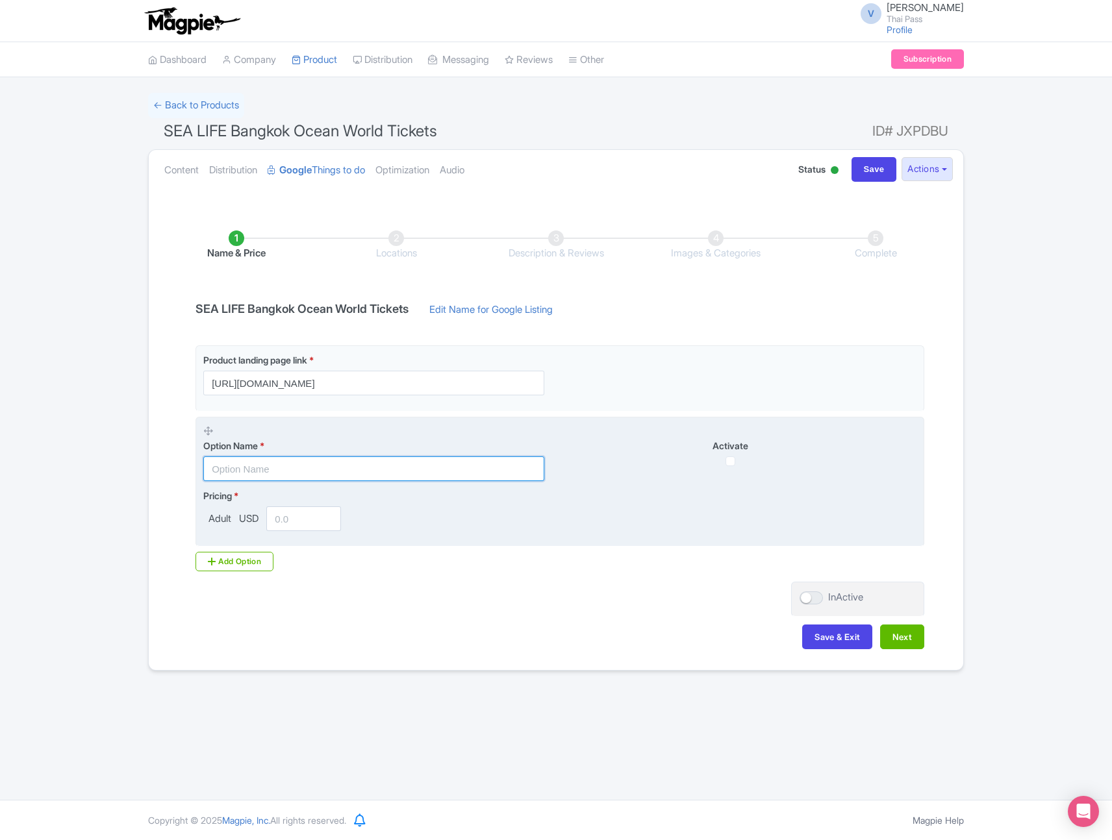
click at [305, 467] on input "text" at bounding box center [373, 468] width 341 height 25
paste input "[Optional] Sea Life Bangkok 4D movie"
type input "[Optional] Sea Life Bangkok 4D movie"
click at [295, 521] on input "number" at bounding box center [303, 518] width 75 height 25
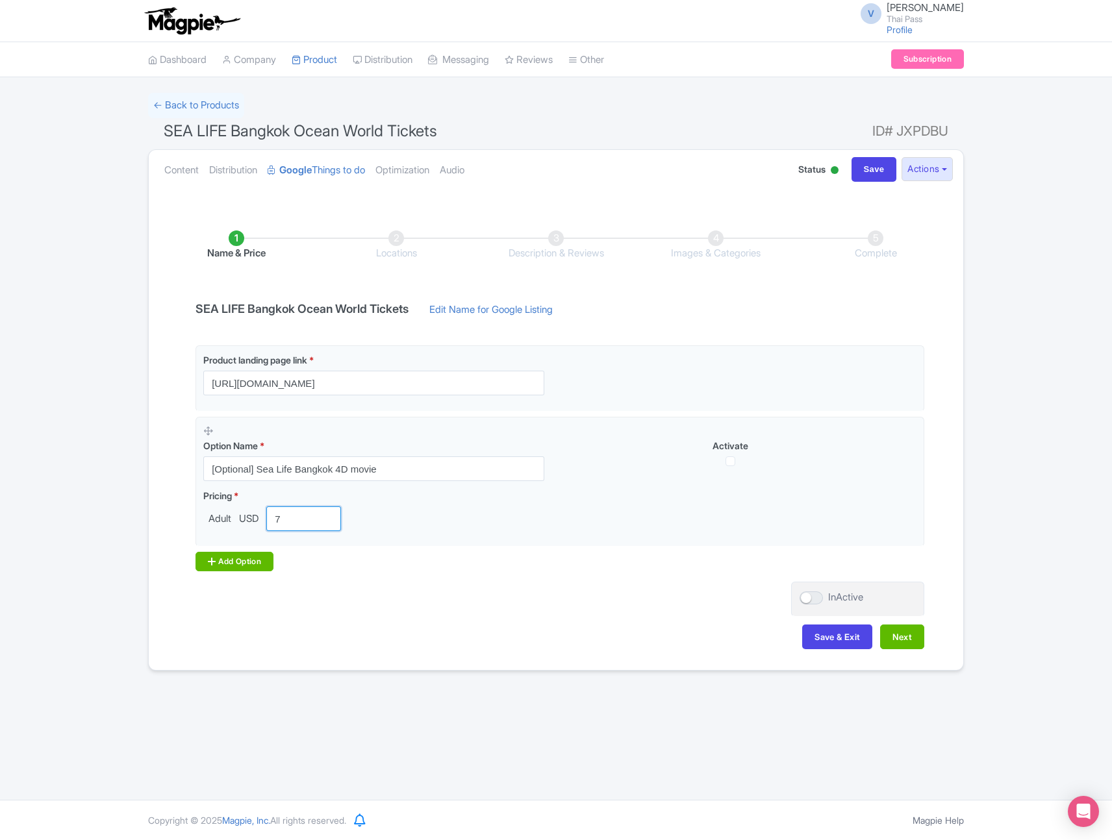
type input "7"
click at [242, 562] on div "Add Option" at bounding box center [234, 561] width 78 height 19
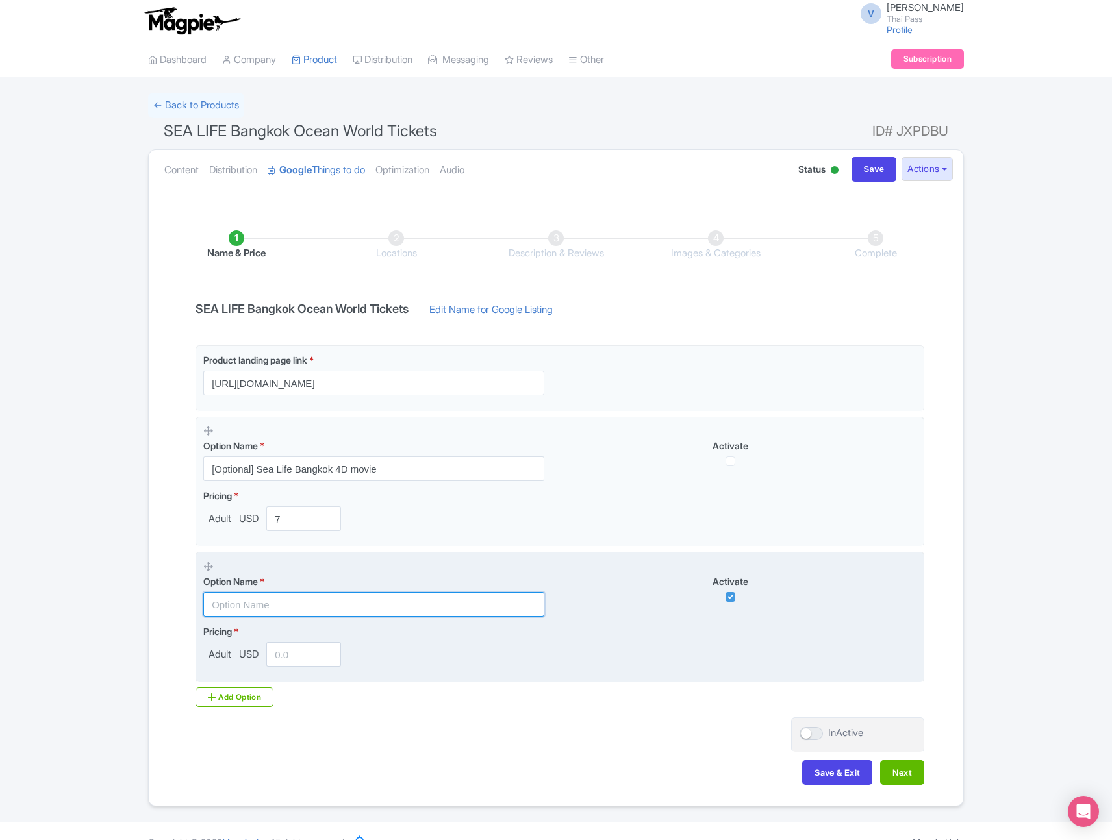
click at [342, 606] on input "text" at bounding box center [373, 604] width 341 height 25
paste input "[Optional] Sea Life Bangkok - Glass Bottom Boat"
type input "[Optional] Sea Life Bangkok - Glass Bottom Boat"
click at [301, 651] on input "number" at bounding box center [303, 654] width 75 height 25
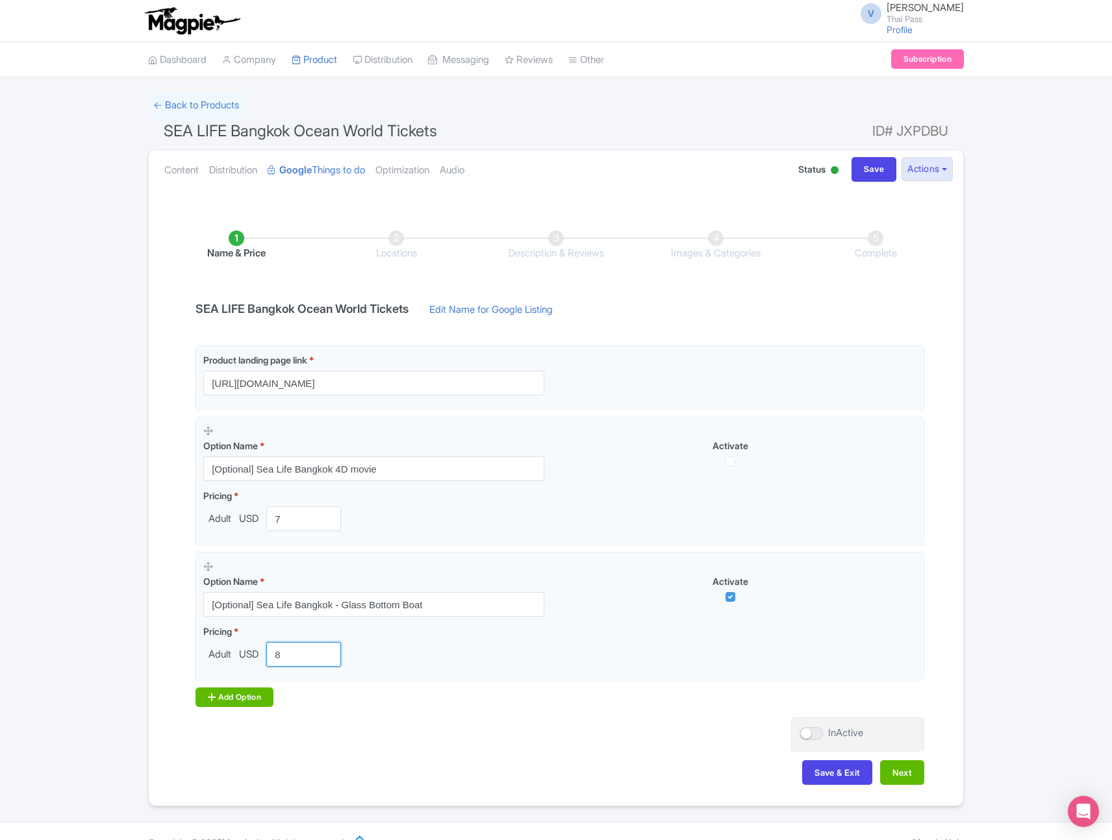
type input "8"
click at [254, 693] on div "Add Option" at bounding box center [234, 697] width 78 height 19
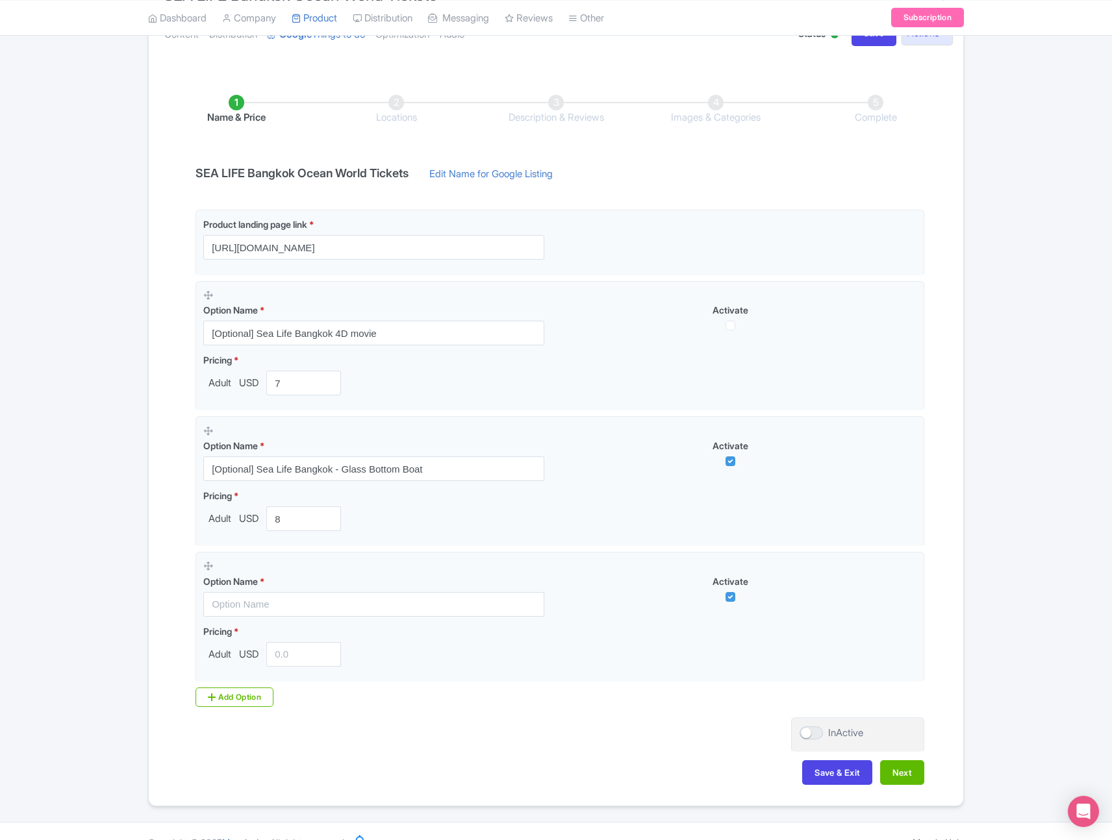
scroll to position [157, 0]
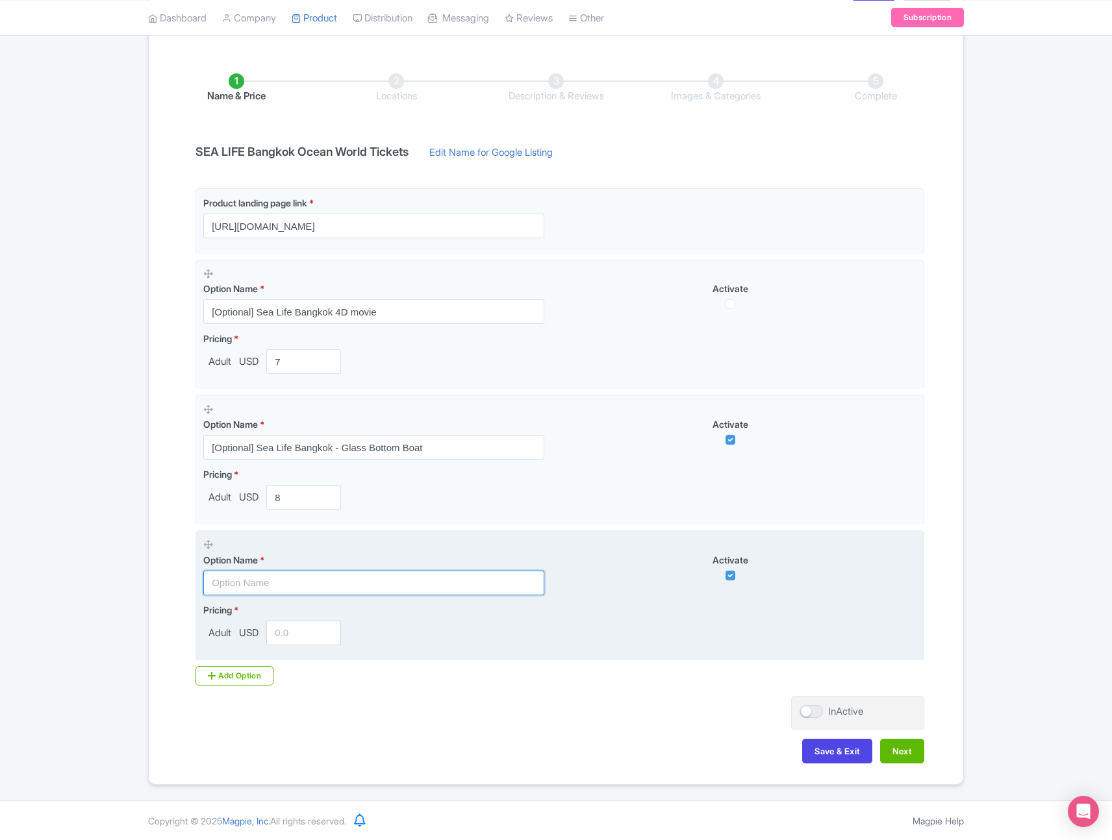
click at [375, 579] on input "text" at bounding box center [373, 583] width 341 height 25
paste input "Sea Life Ticket - Foreigner"
type input "Sea Life Ticket - Foreigner"
click at [443, 641] on div "Pricing * Adult USD" at bounding box center [559, 624] width 713 height 42
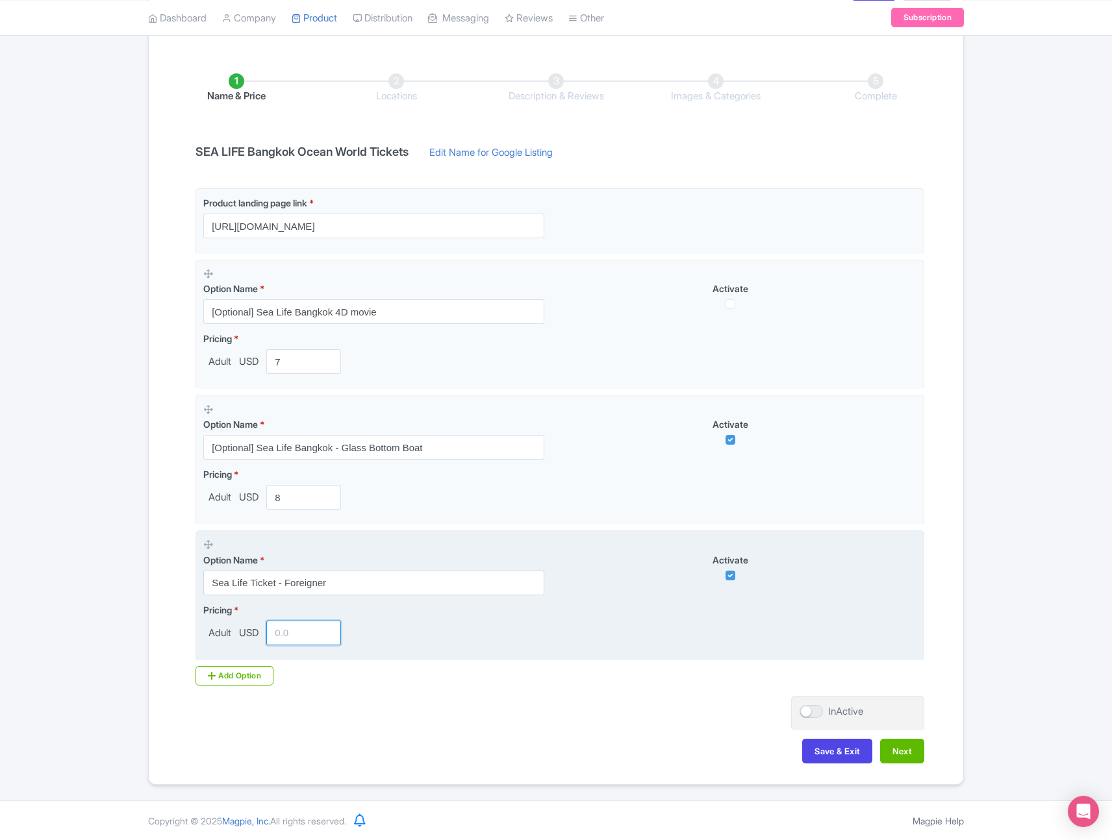
click at [305, 638] on input "number" at bounding box center [303, 633] width 75 height 25
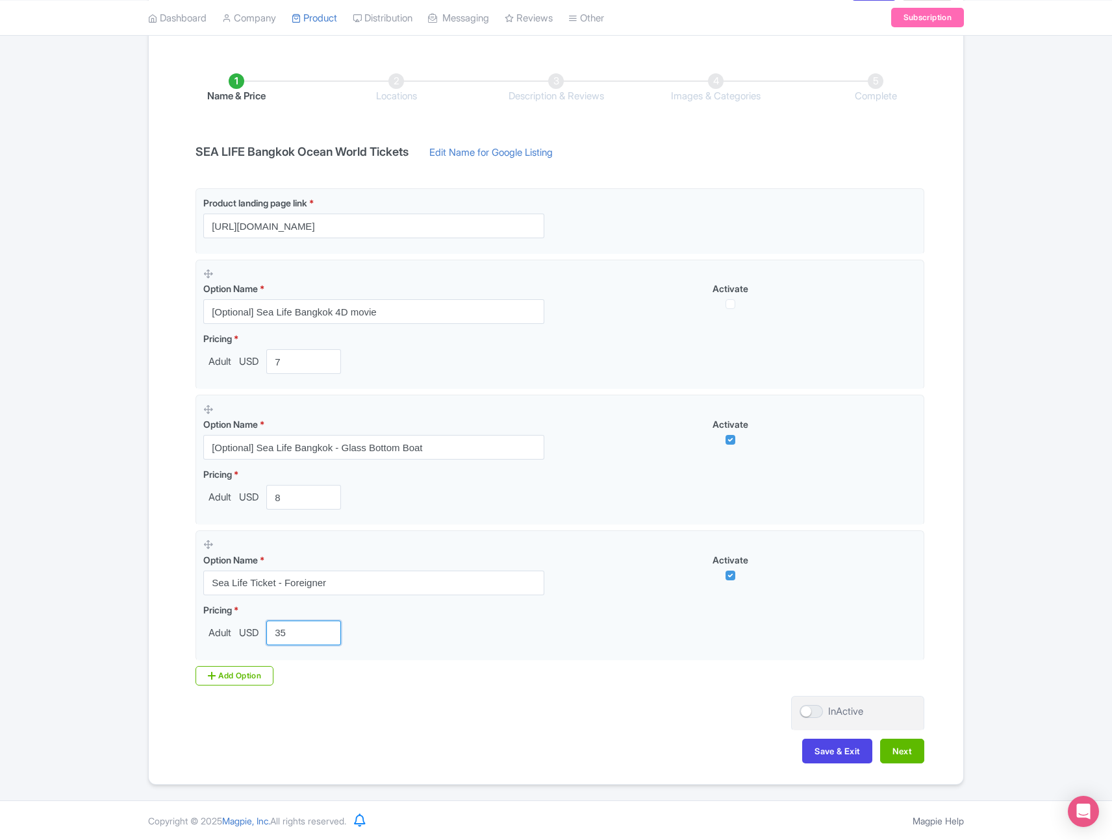
type input "35"
click at [906, 751] on button "Next" at bounding box center [902, 751] width 44 height 25
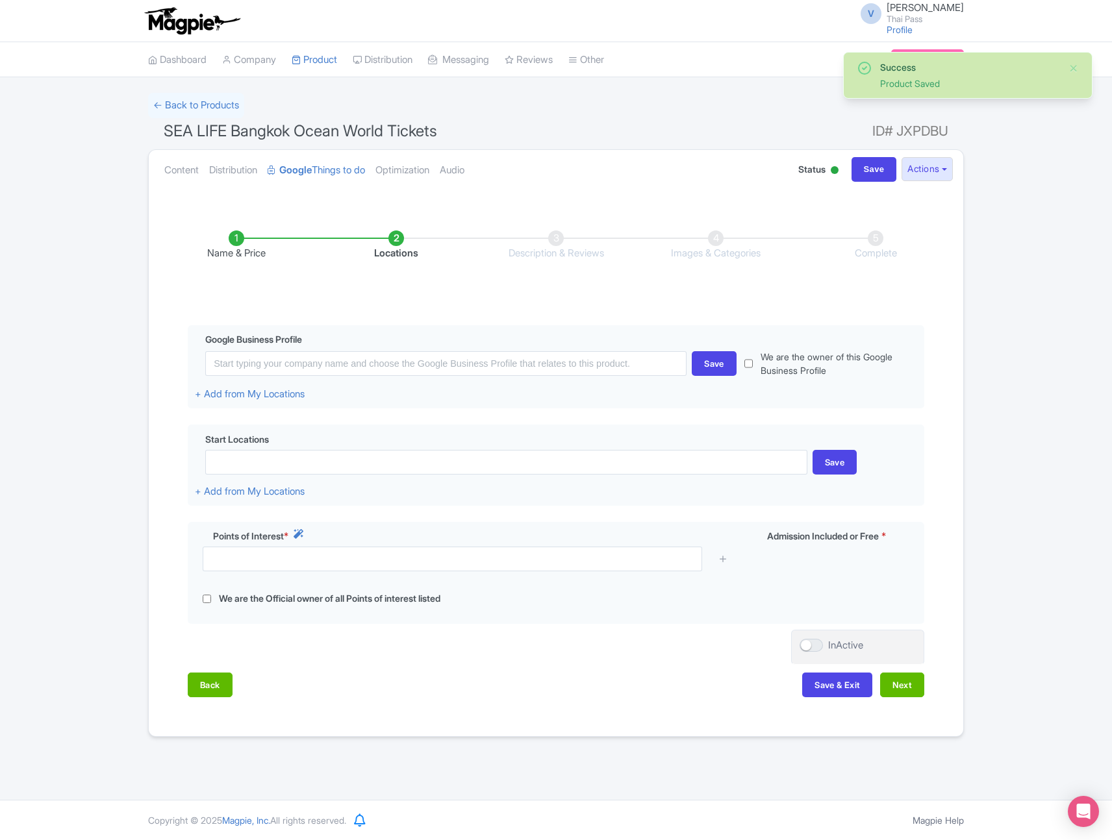
scroll to position [0, 0]
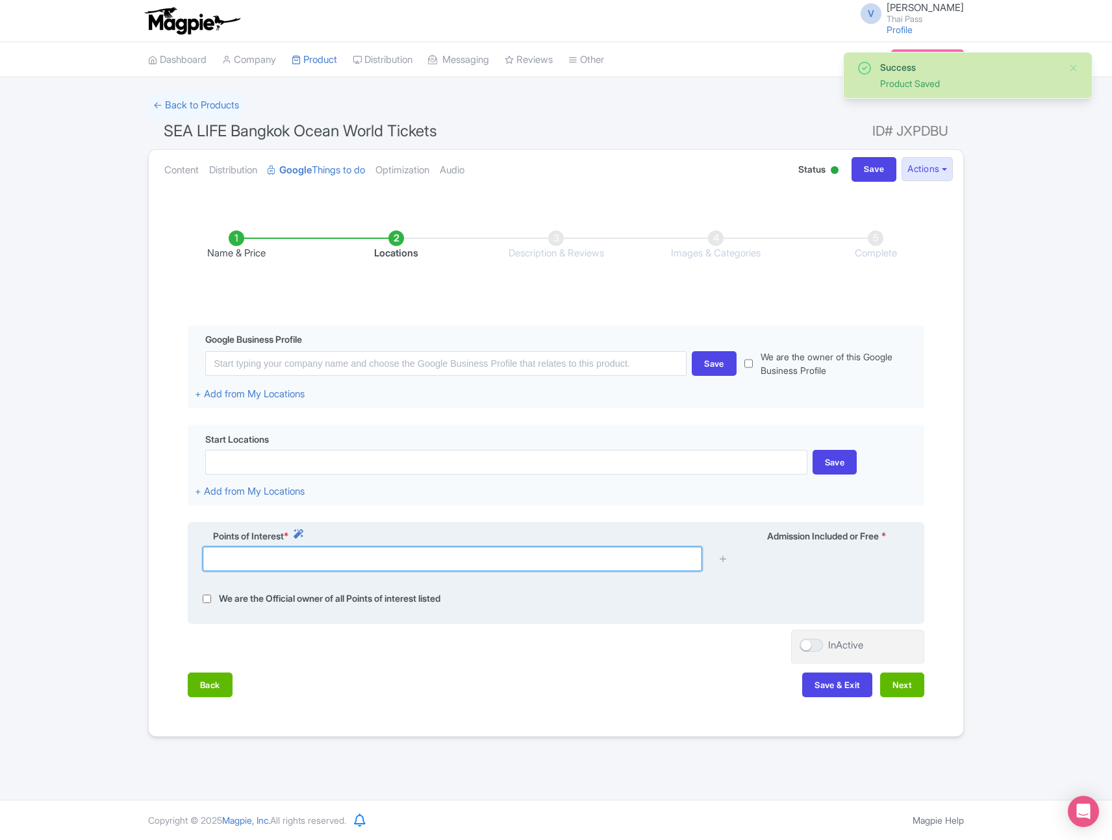
click at [306, 560] on input "text" at bounding box center [452, 559] width 499 height 25
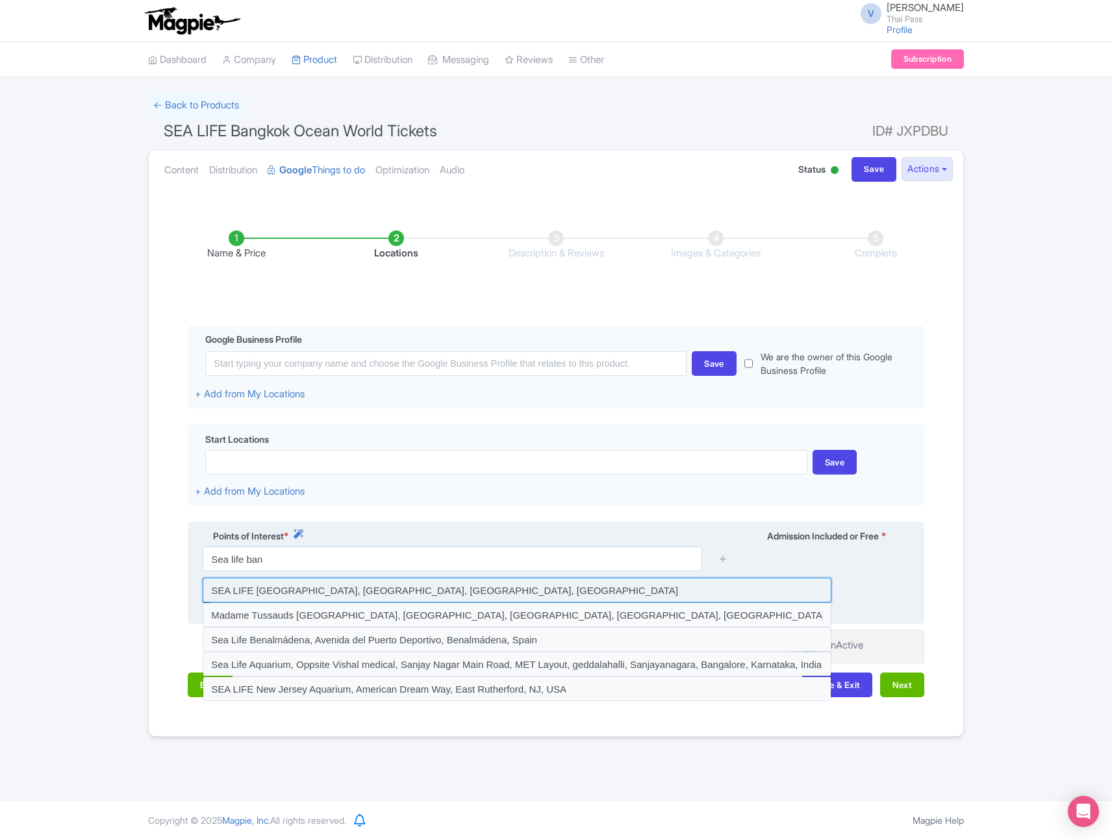
click at [318, 595] on input at bounding box center [517, 590] width 629 height 25
type input "SEA LIFE Bangkok Ocean World, Rama I Road, Pathum Wan, Bangkok, Thailand"
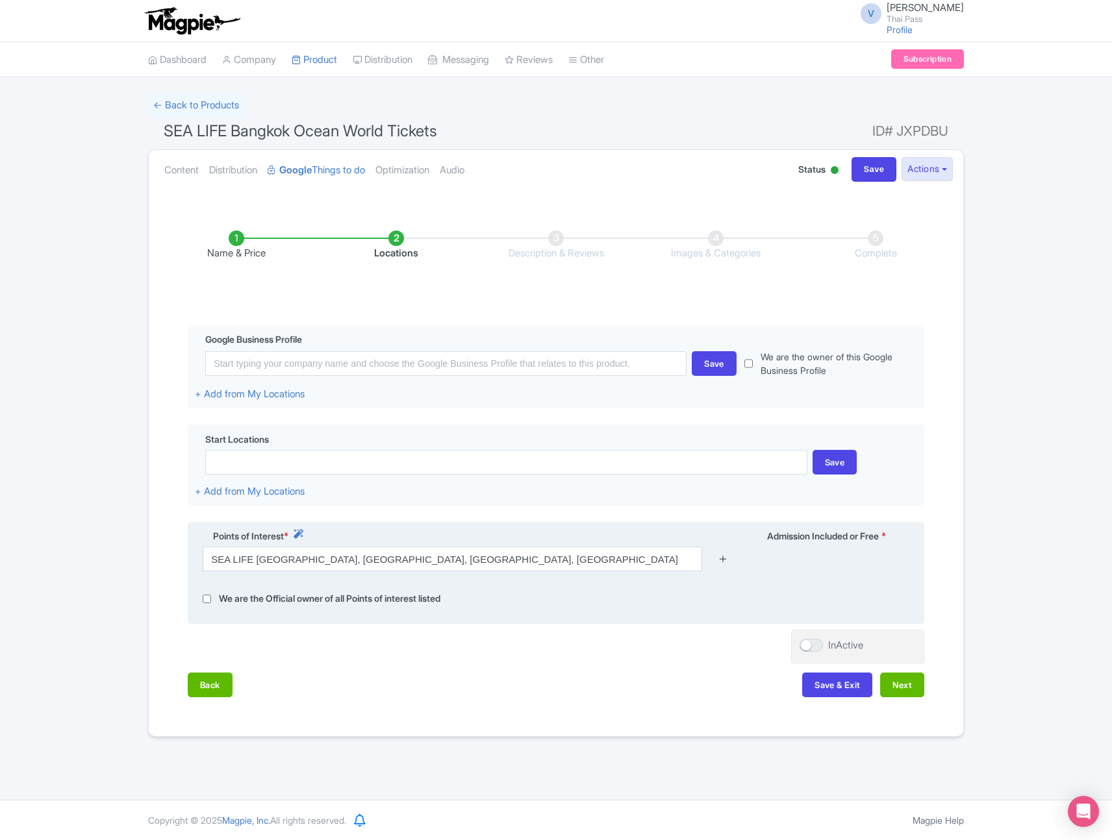
click at [724, 558] on icon at bounding box center [723, 559] width 10 height 10
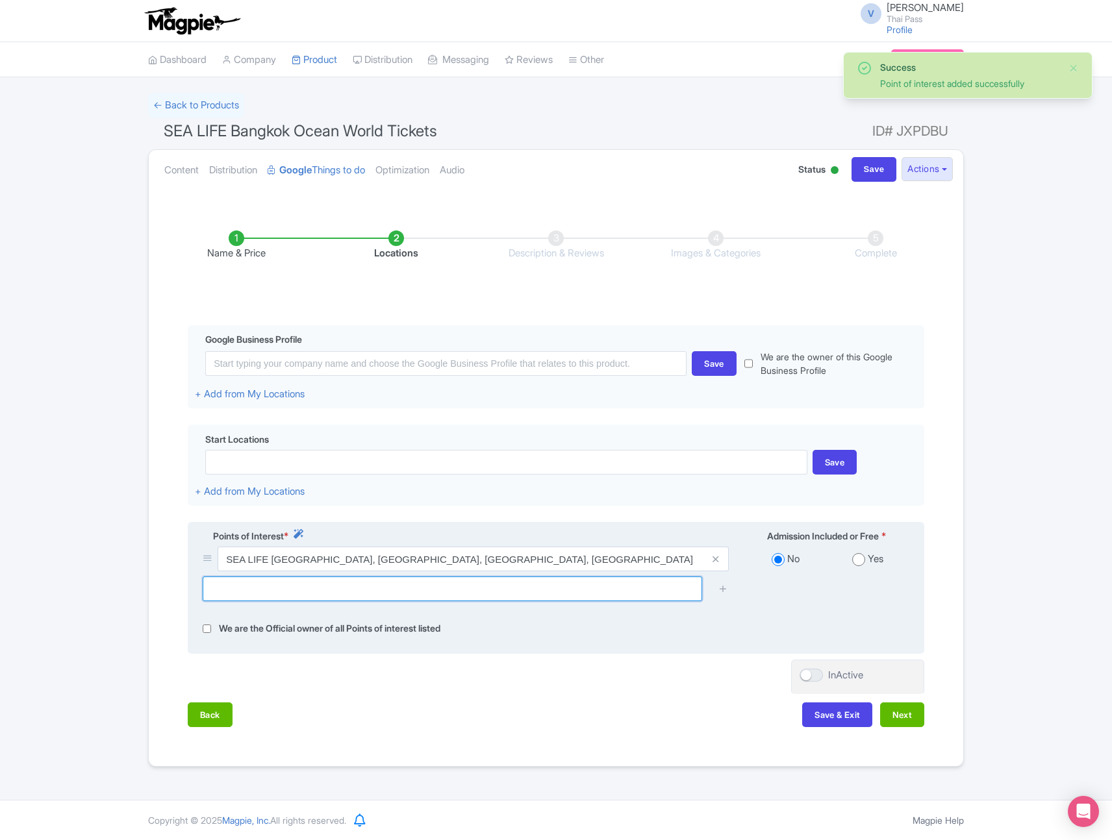
click at [470, 592] on input "text" at bounding box center [452, 589] width 499 height 25
type input "madame"
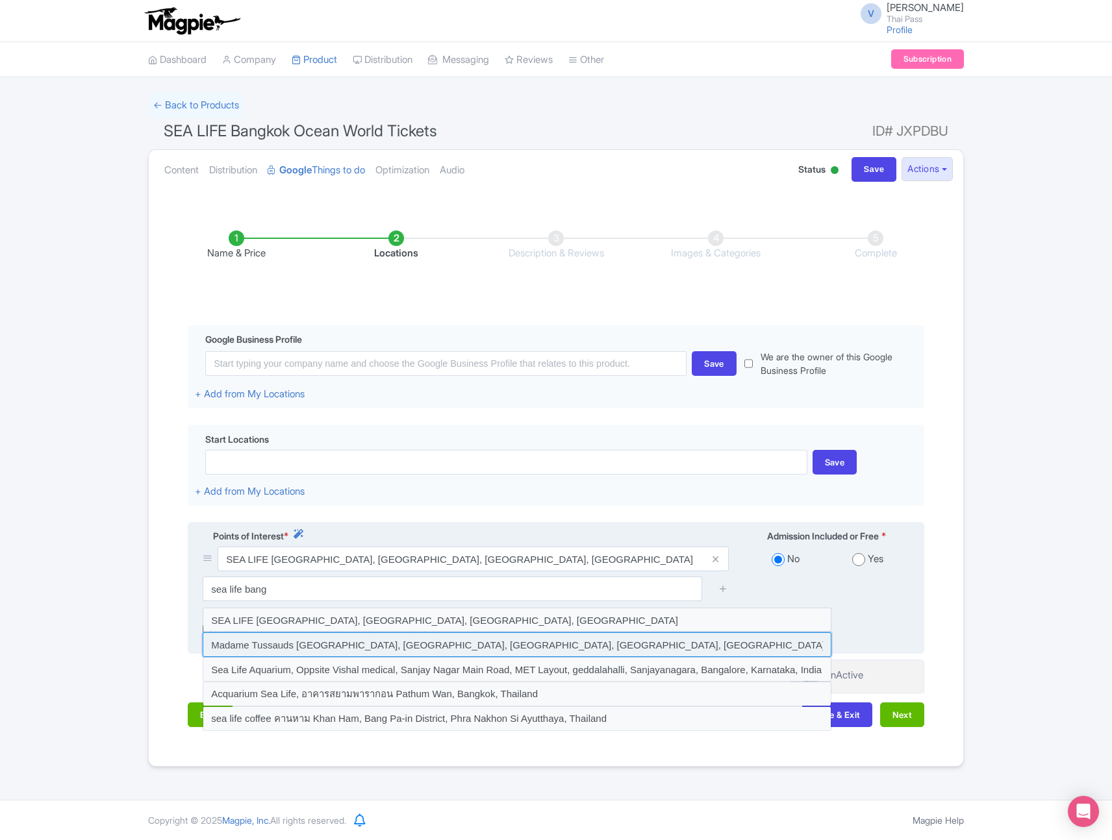
click at [406, 649] on input at bounding box center [517, 644] width 629 height 25
type input "Madame Tussauds BANGKOK, Siam Discovery, Rama I Road, Pathum Wan, Bangkok, Thai…"
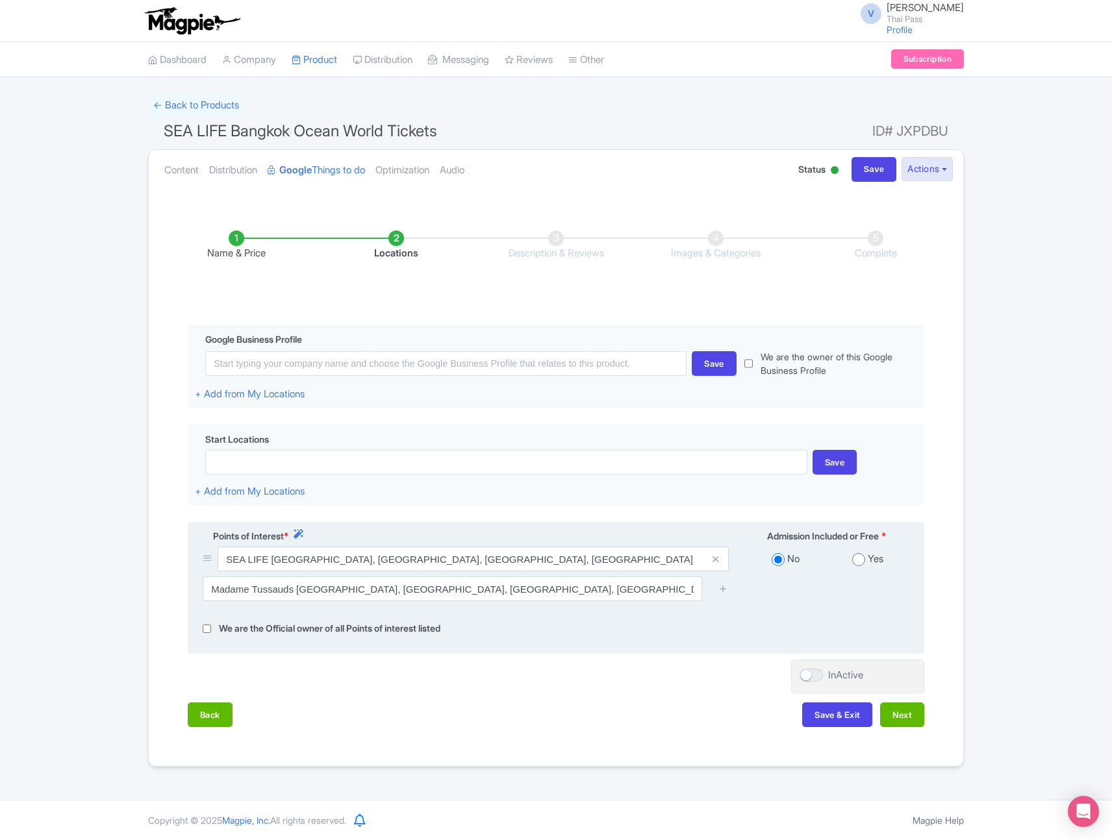
click at [859, 563] on input "radio" at bounding box center [858, 559] width 13 height 13
radio input "true"
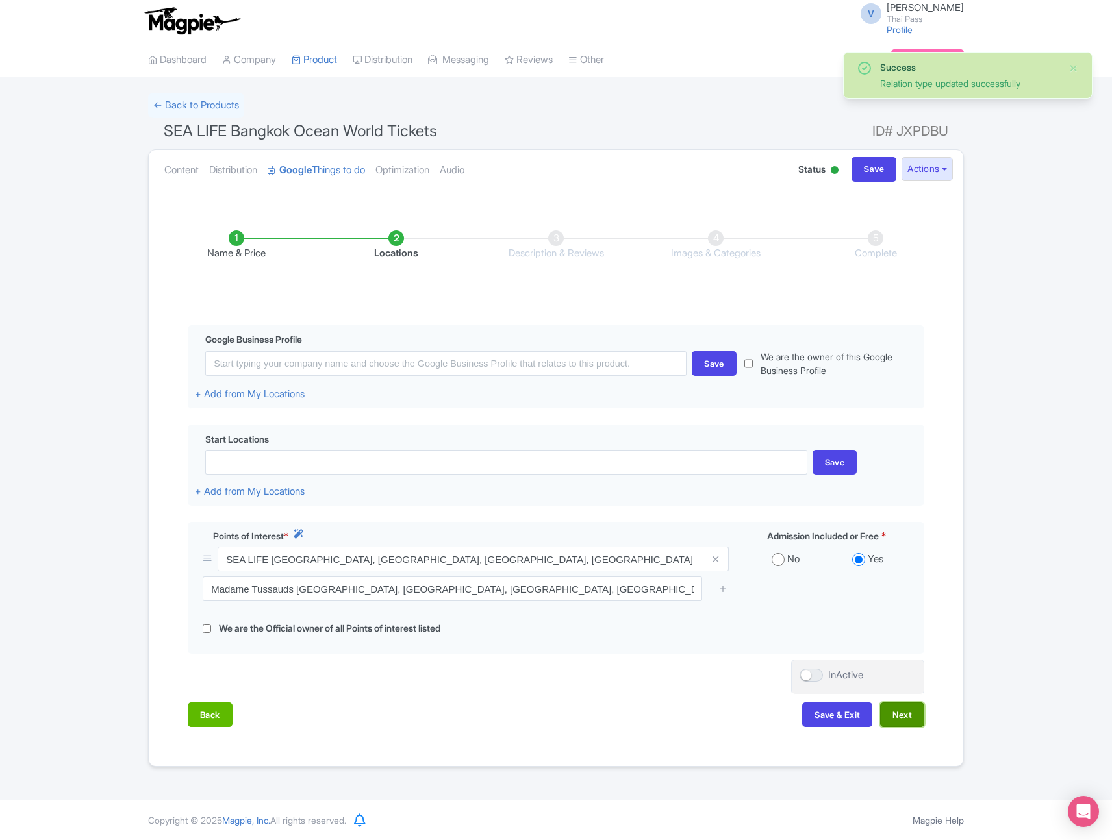
click at [907, 712] on button "Next" at bounding box center [902, 715] width 44 height 25
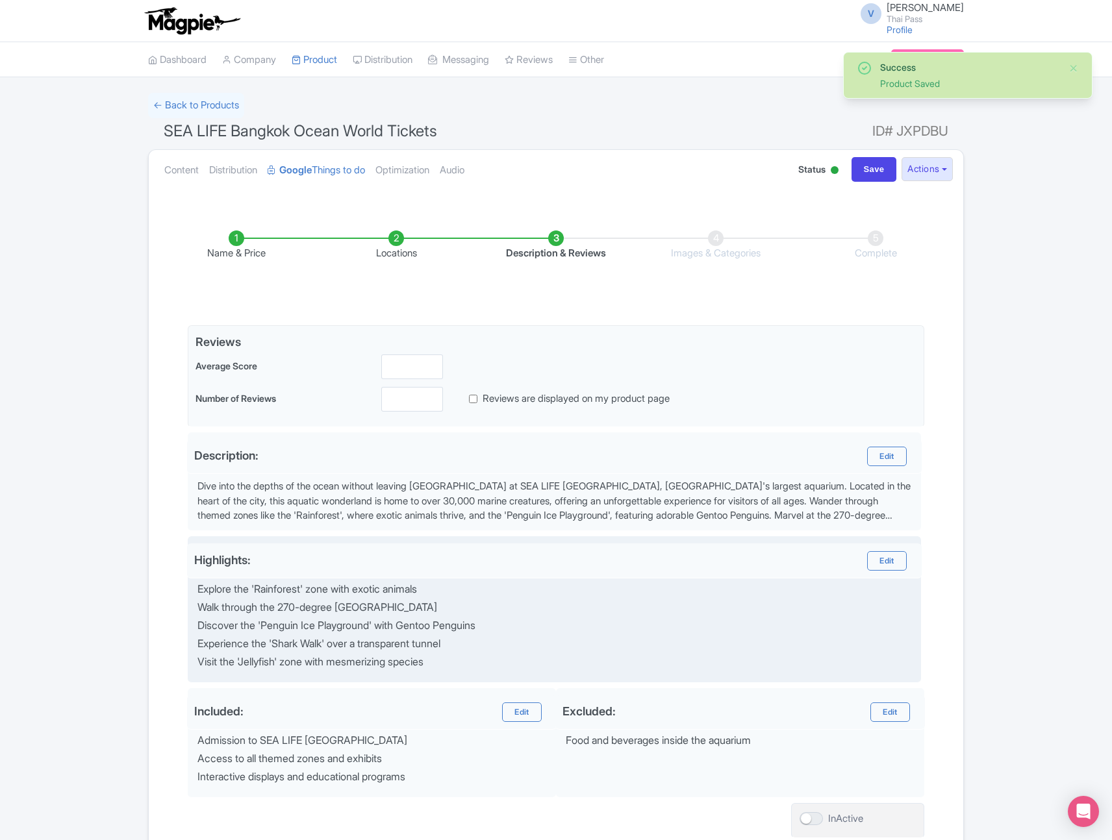
scroll to position [108, 0]
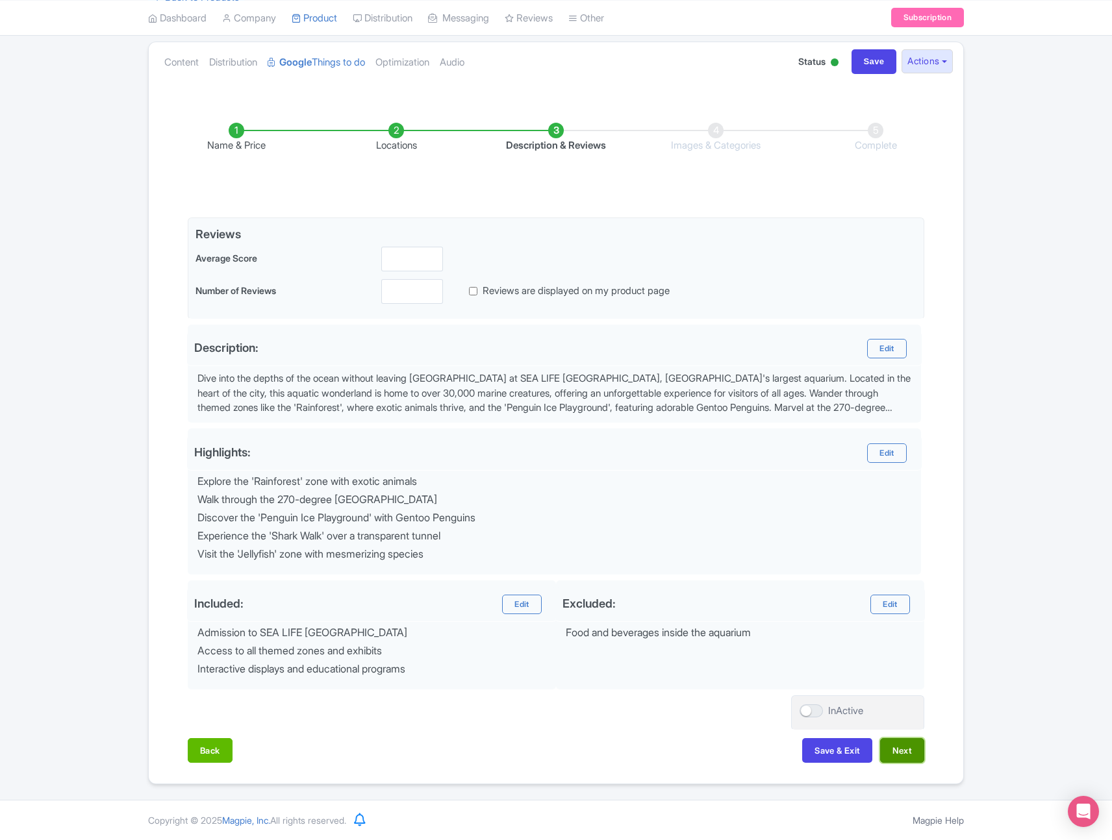
click at [893, 747] on button "Next" at bounding box center [902, 750] width 44 height 25
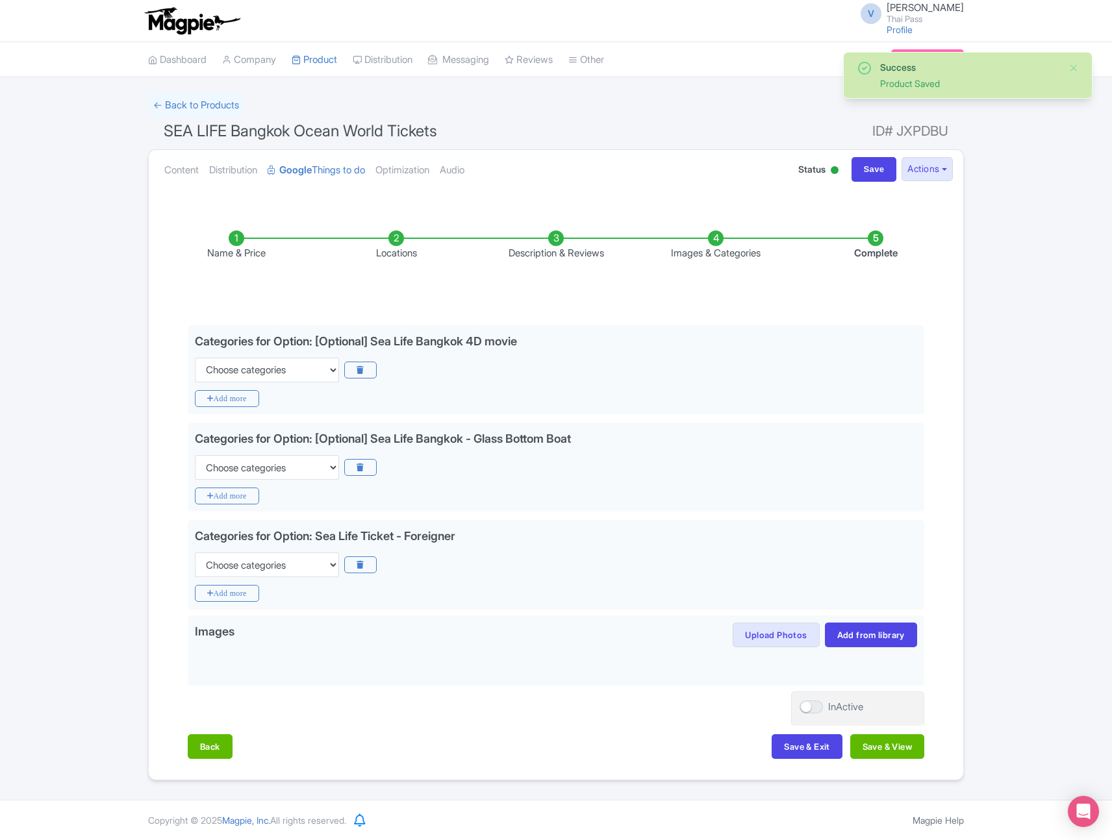
scroll to position [0, 0]
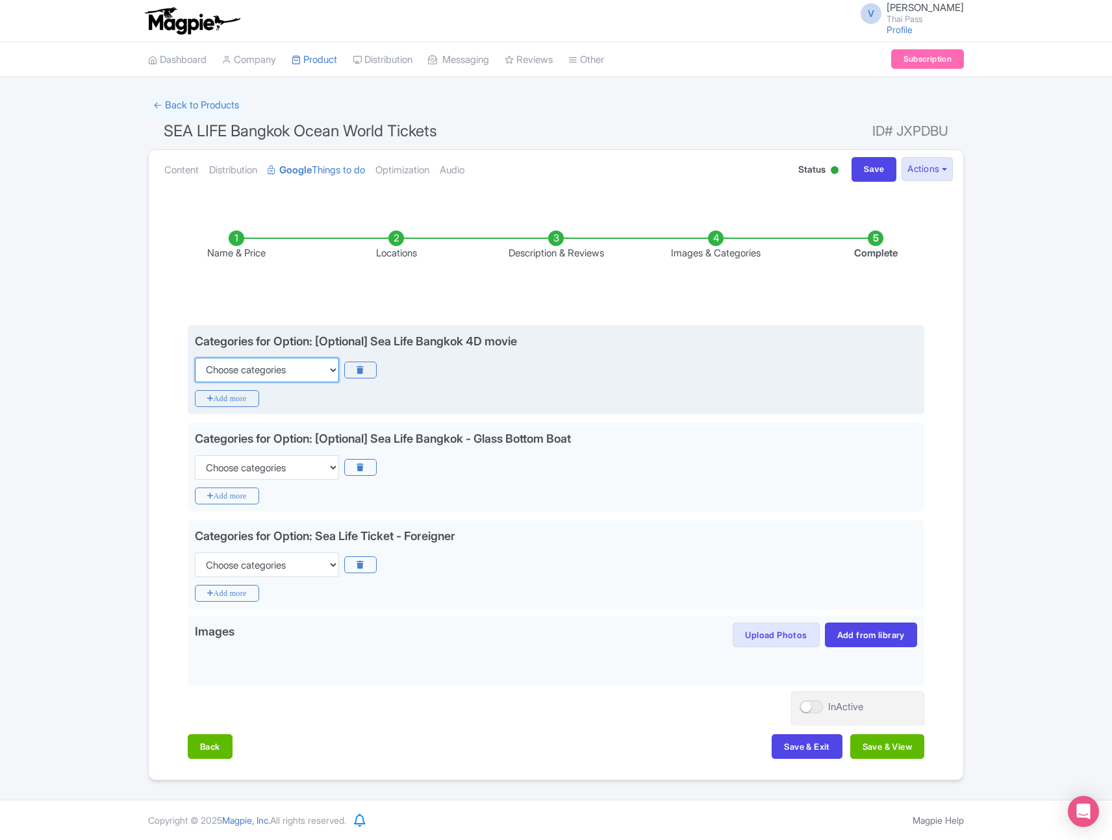
click at [300, 373] on select "Choose categories Adults Only Animals Audio Guide Beaches Bike Tours Boat Tours…" at bounding box center [267, 370] width 144 height 25
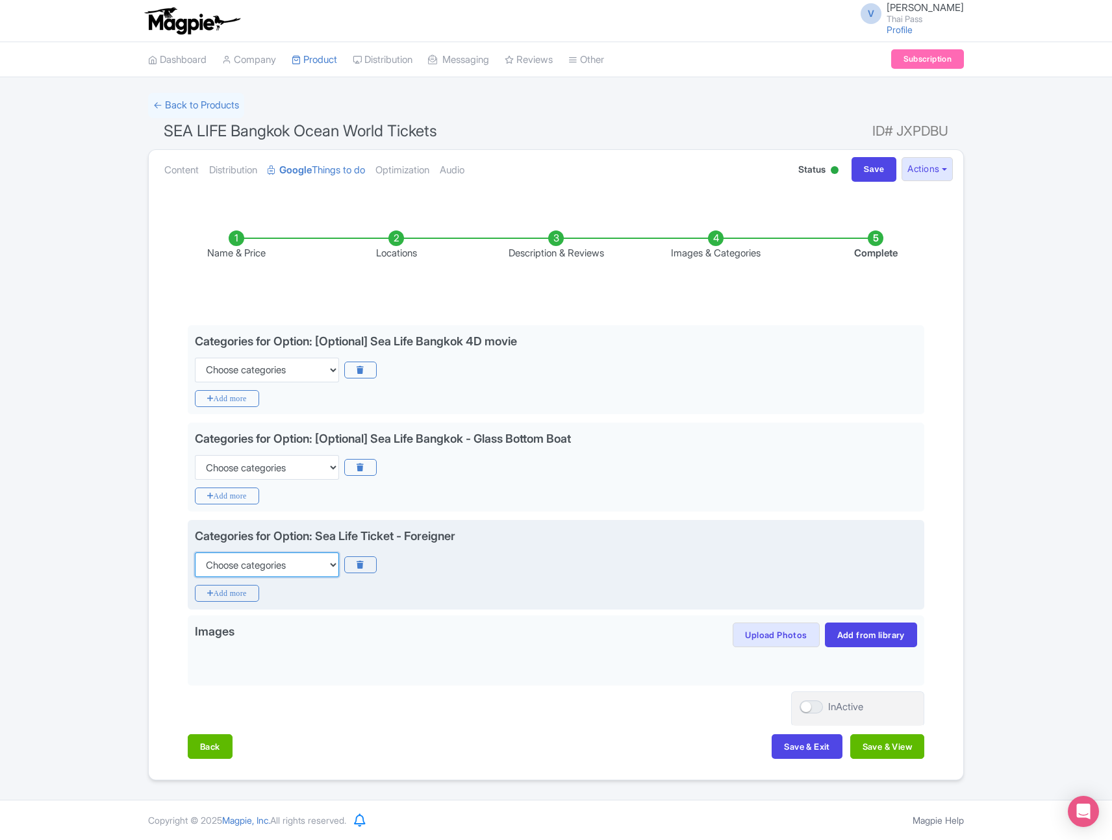
click at [285, 567] on select "Choose categories Adults Only Animals Audio Guide Beaches Bike Tours Boat Tours…" at bounding box center [267, 565] width 144 height 25
select select "animals"
click at [195, 553] on select "Choose categories Adults Only Animals Audio Guide Beaches Bike Tours Boat Tours…" at bounding box center [267, 565] width 144 height 25
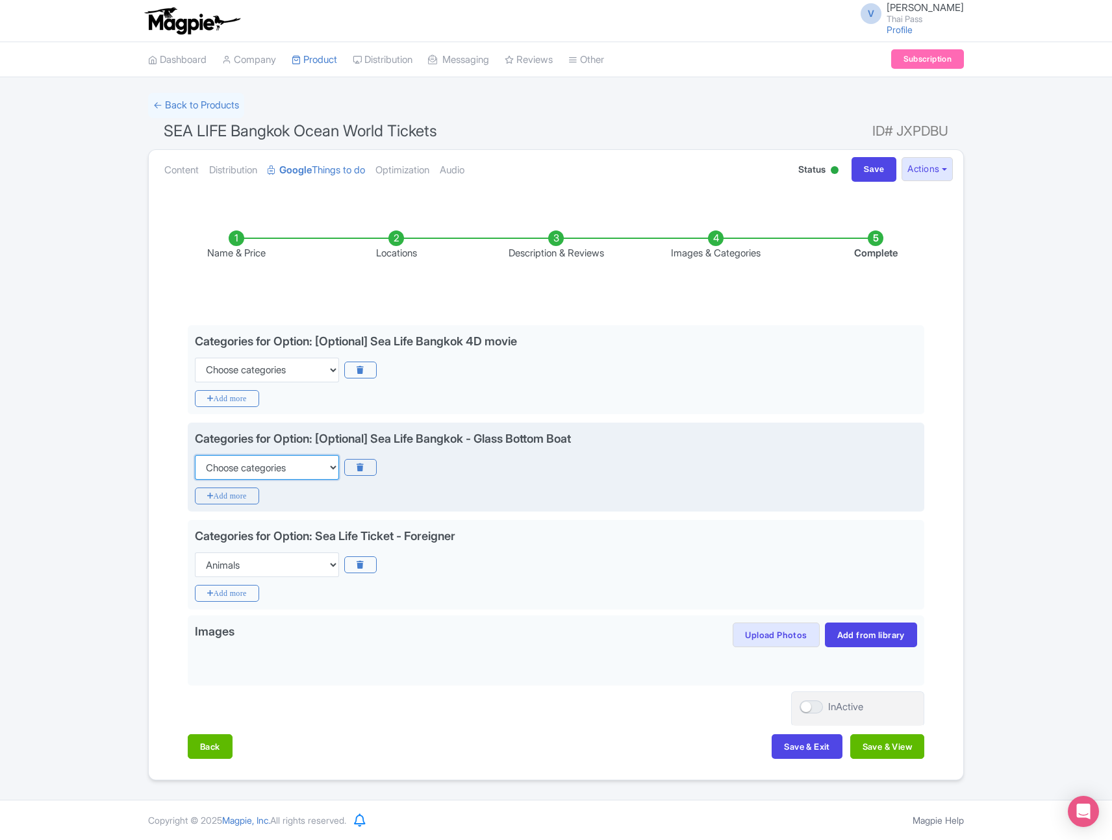
click at [281, 466] on select "Choose categories Adults Only Animals Audio Guide Beaches Bike Tours Boat Tours…" at bounding box center [267, 467] width 144 height 25
select select "animals"
click at [195, 455] on select "Choose categories Adults Only Animals Audio Guide Beaches Bike Tours Boat Tours…" at bounding box center [267, 467] width 144 height 25
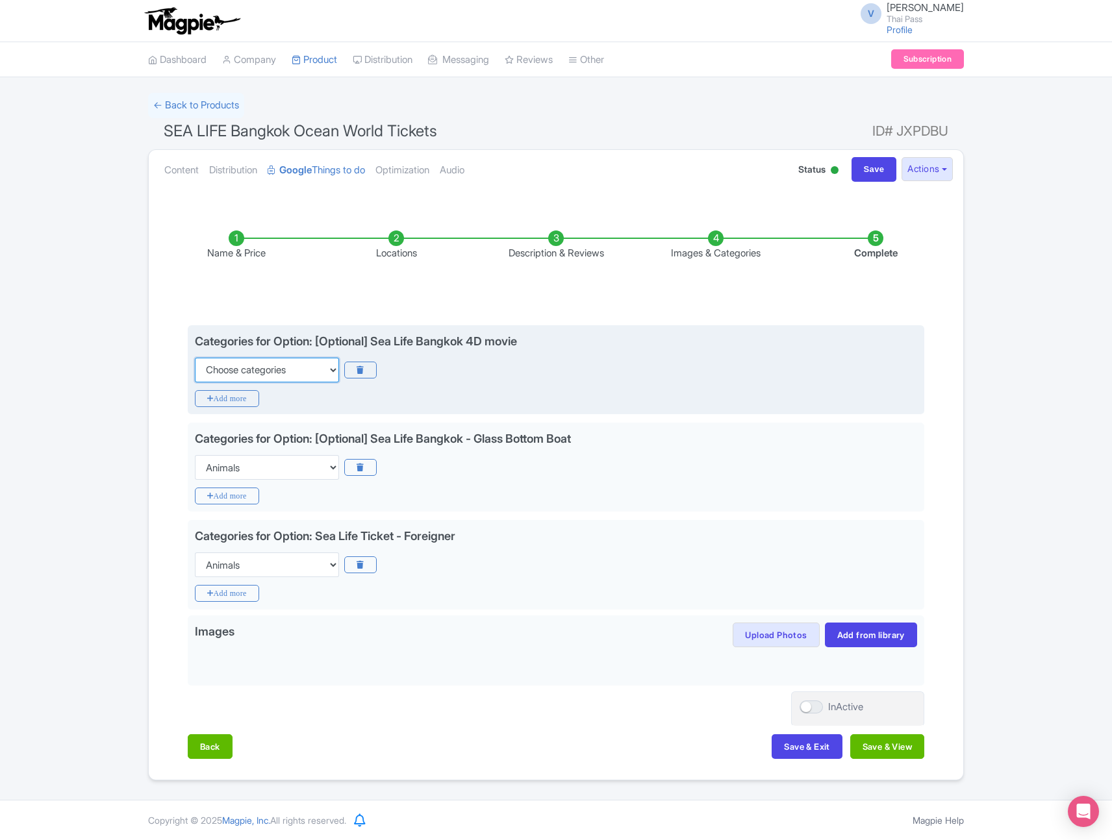
click at [295, 371] on select "Choose categories Adults Only Animals Audio Guide Beaches Bike Tours Boat Tours…" at bounding box center [267, 370] width 144 height 25
click at [300, 371] on select "Choose categories Adults Only Animals Audio Guide Beaches Bike Tours Boat Tours…" at bounding box center [267, 370] width 144 height 25
select select "family-friendly"
click at [195, 358] on select "Choose categories Adults Only Animals Audio Guide Beaches Bike Tours Boat Tours…" at bounding box center [267, 370] width 144 height 25
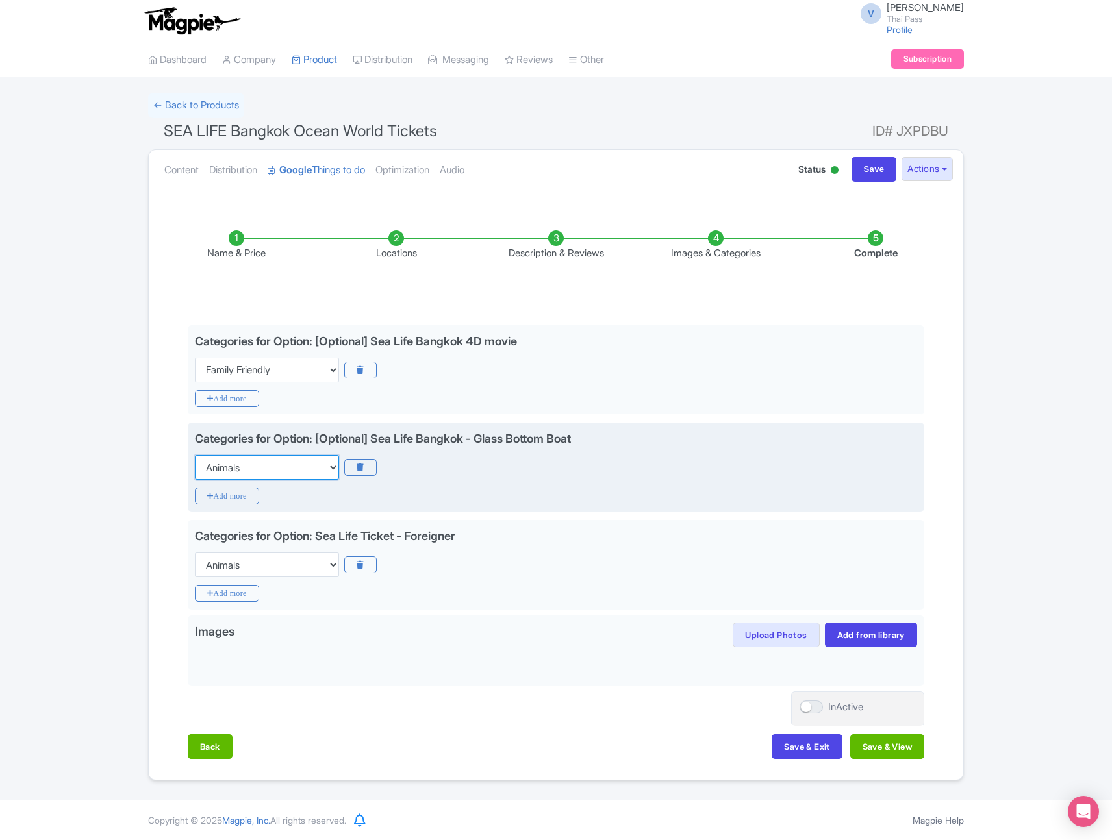
click at [268, 469] on select "Choose categories Adults Only Animals Audio Guide Beaches Bike Tours Boat Tours…" at bounding box center [267, 467] width 144 height 25
select select "family-friendly"
click at [195, 455] on select "Choose categories Adults Only Animals Audio Guide Beaches Bike Tours Boat Tours…" at bounding box center [267, 467] width 144 height 25
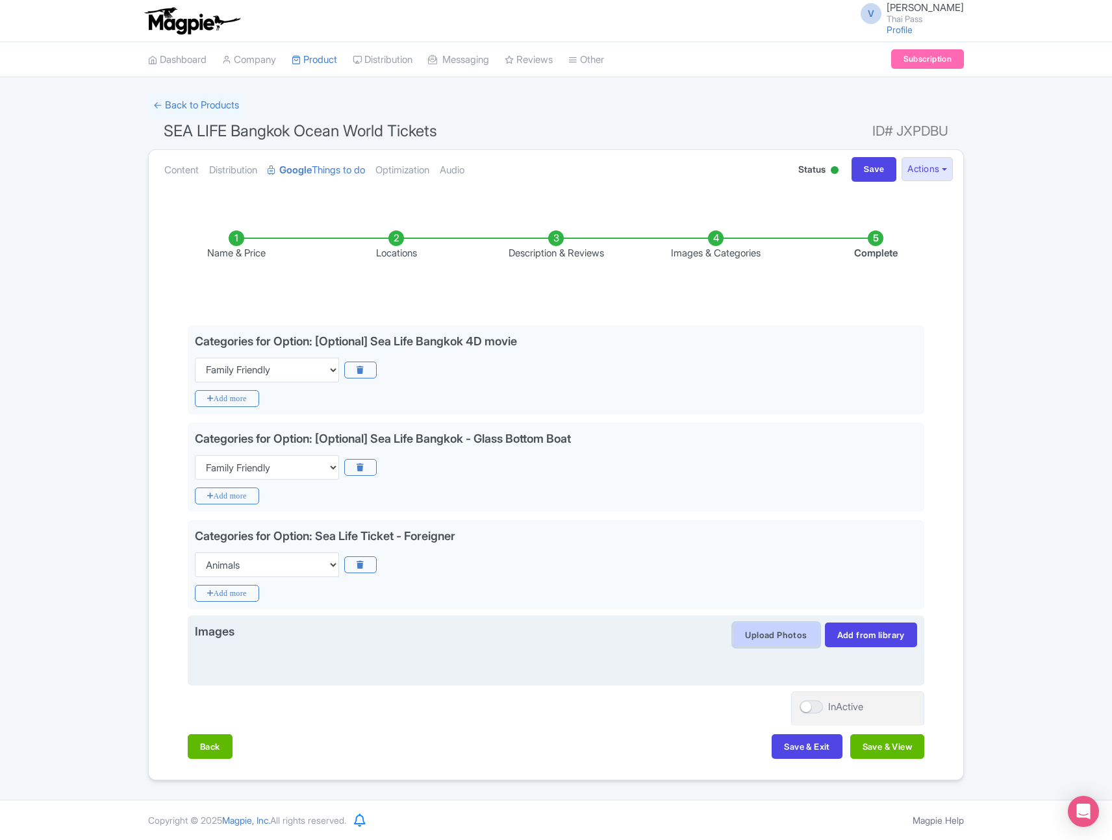
click at [808, 640] on button "Upload Photos" at bounding box center [775, 635] width 86 height 25
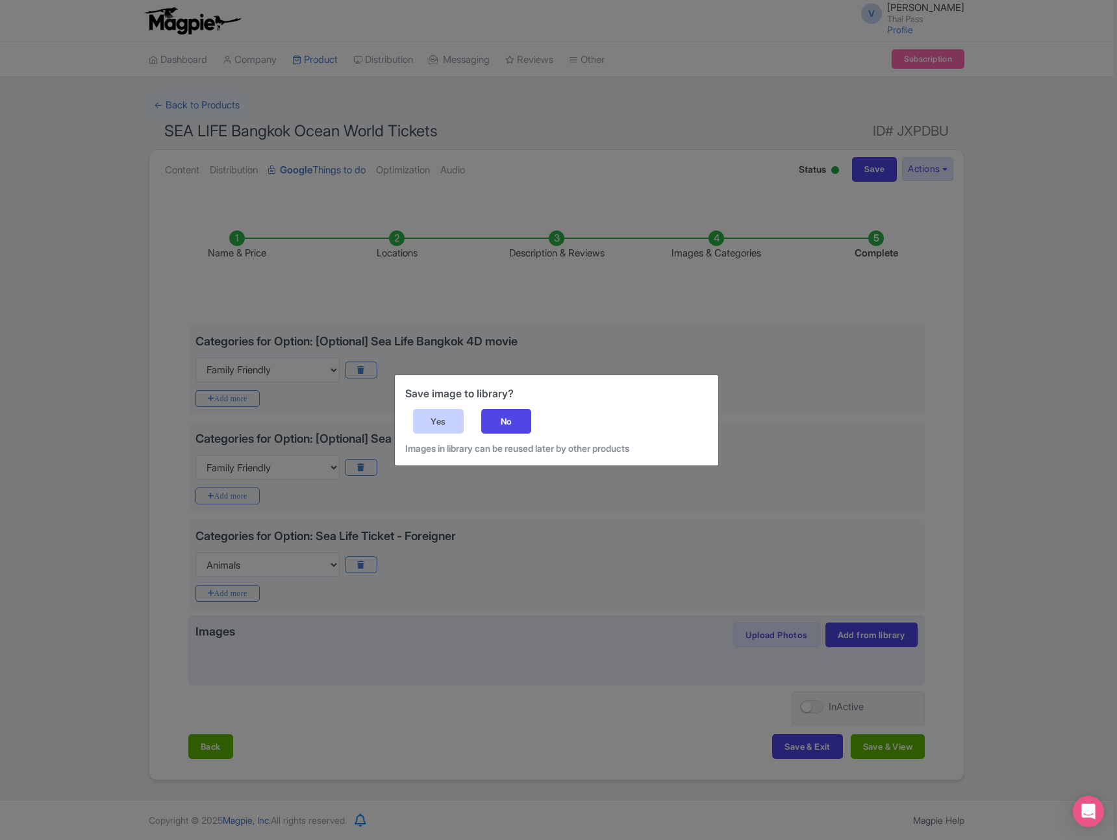
click at [441, 416] on div "Yes" at bounding box center [438, 421] width 51 height 25
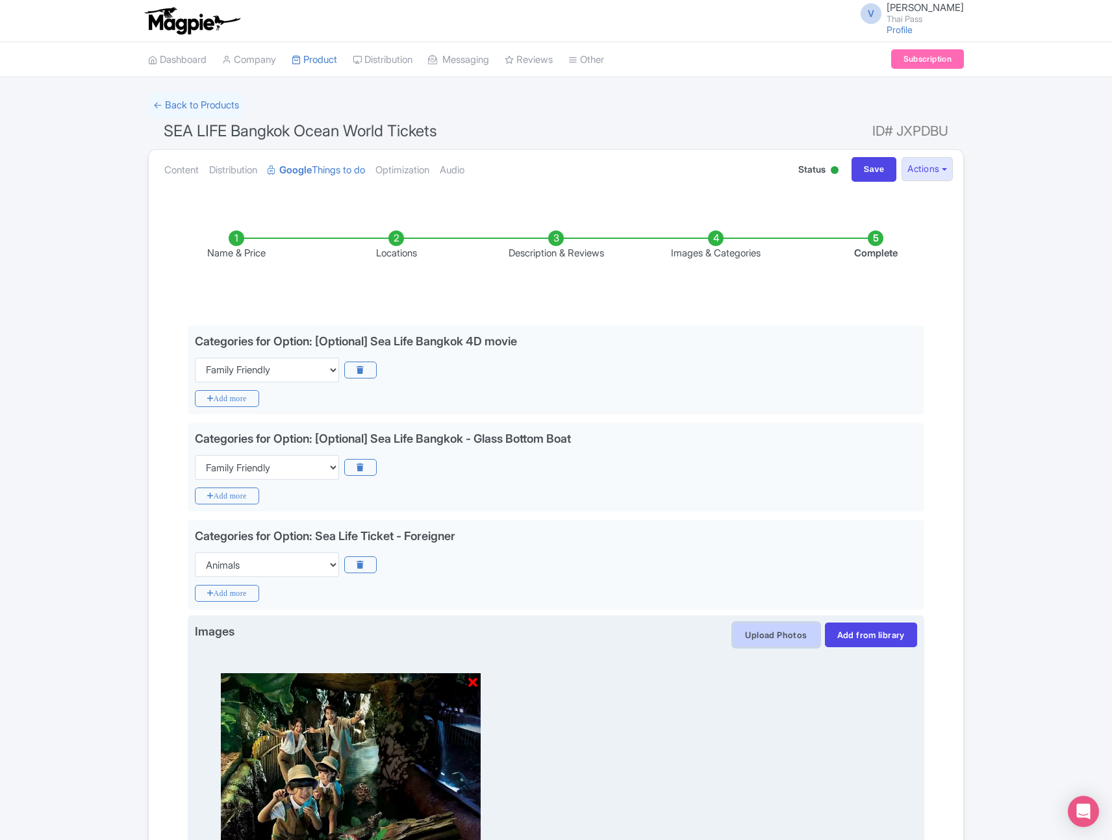
click at [794, 641] on button "Upload Photos" at bounding box center [775, 635] width 86 height 25
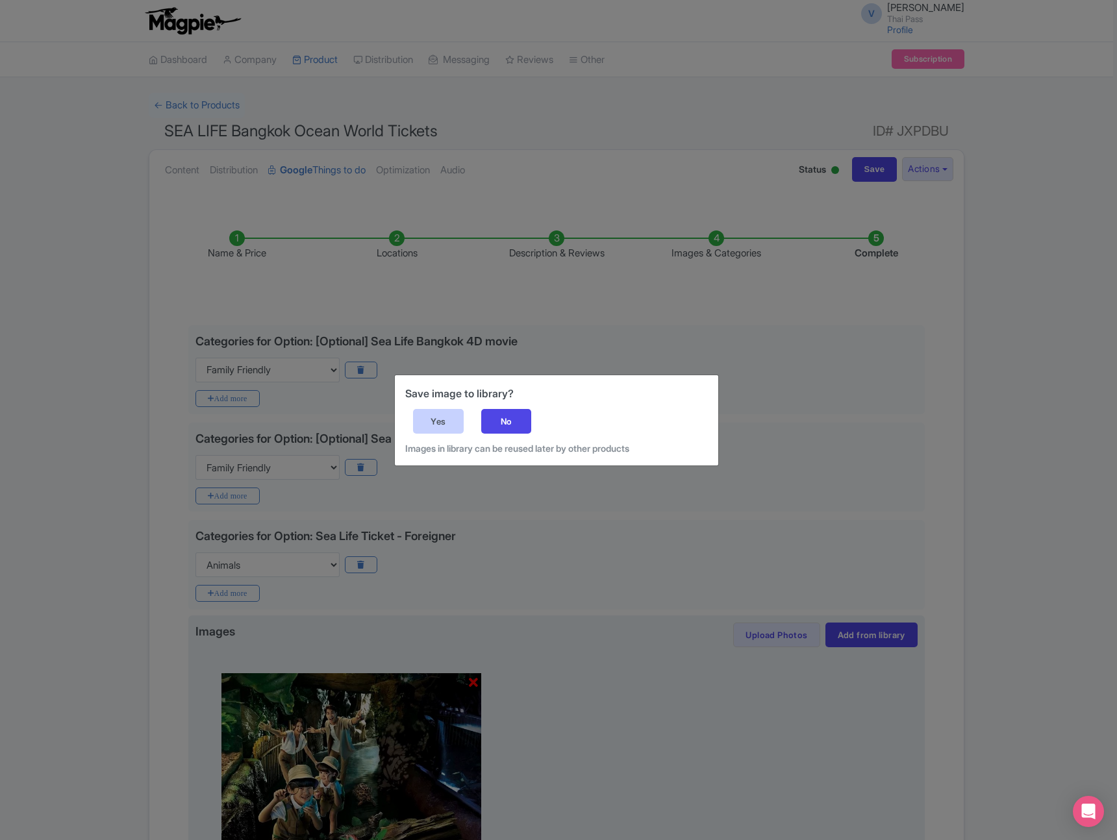
click at [438, 422] on div "Yes" at bounding box center [438, 421] width 51 height 25
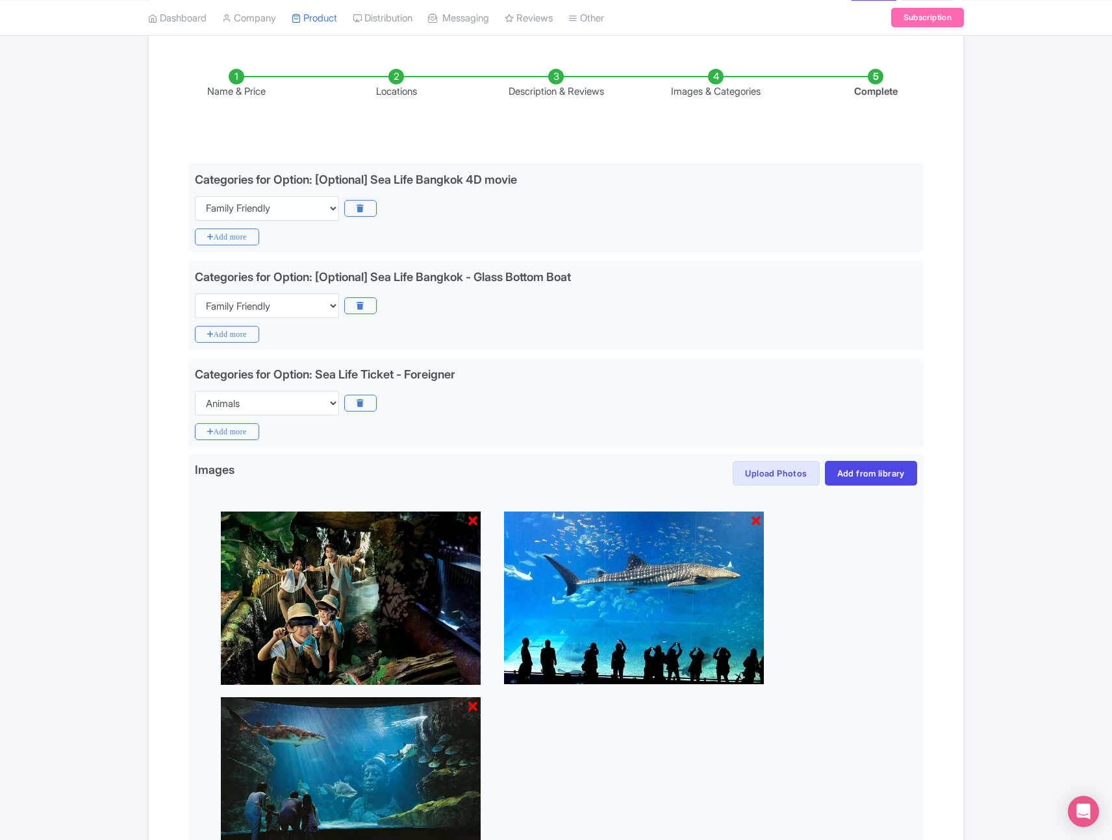
scroll to position [365, 0]
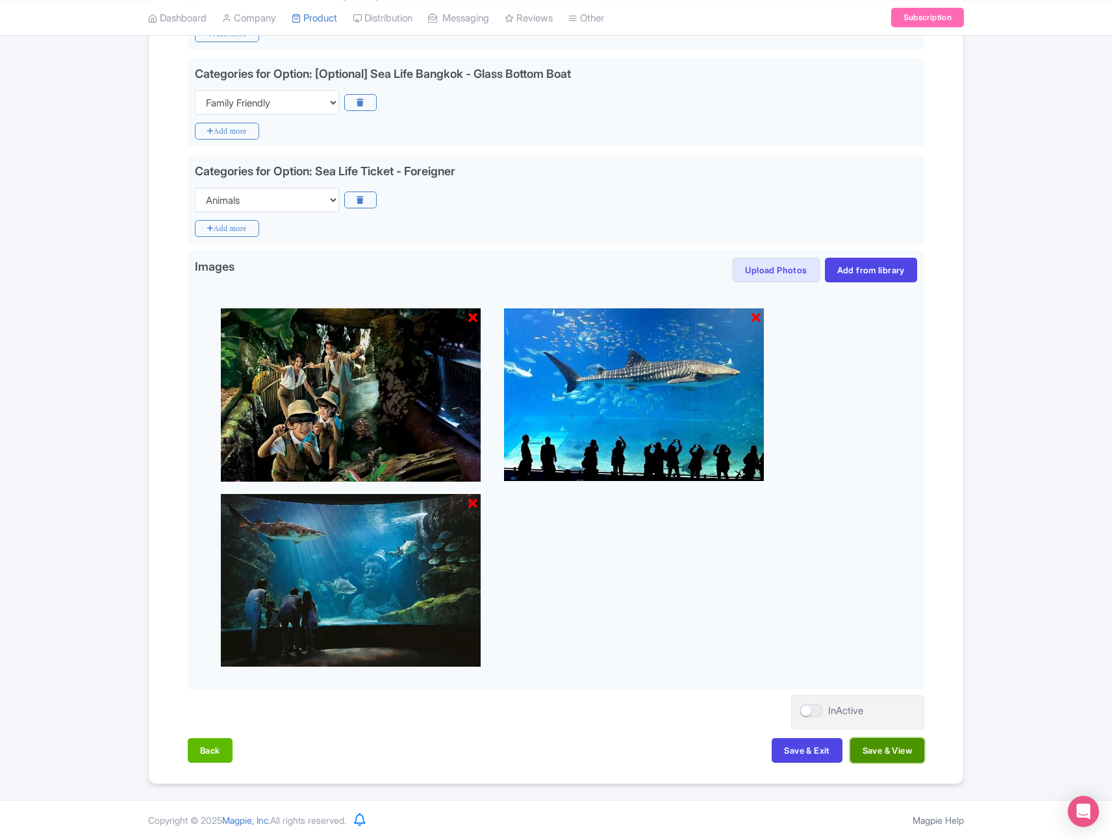
click at [896, 747] on button "Save & View" at bounding box center [887, 750] width 74 height 25
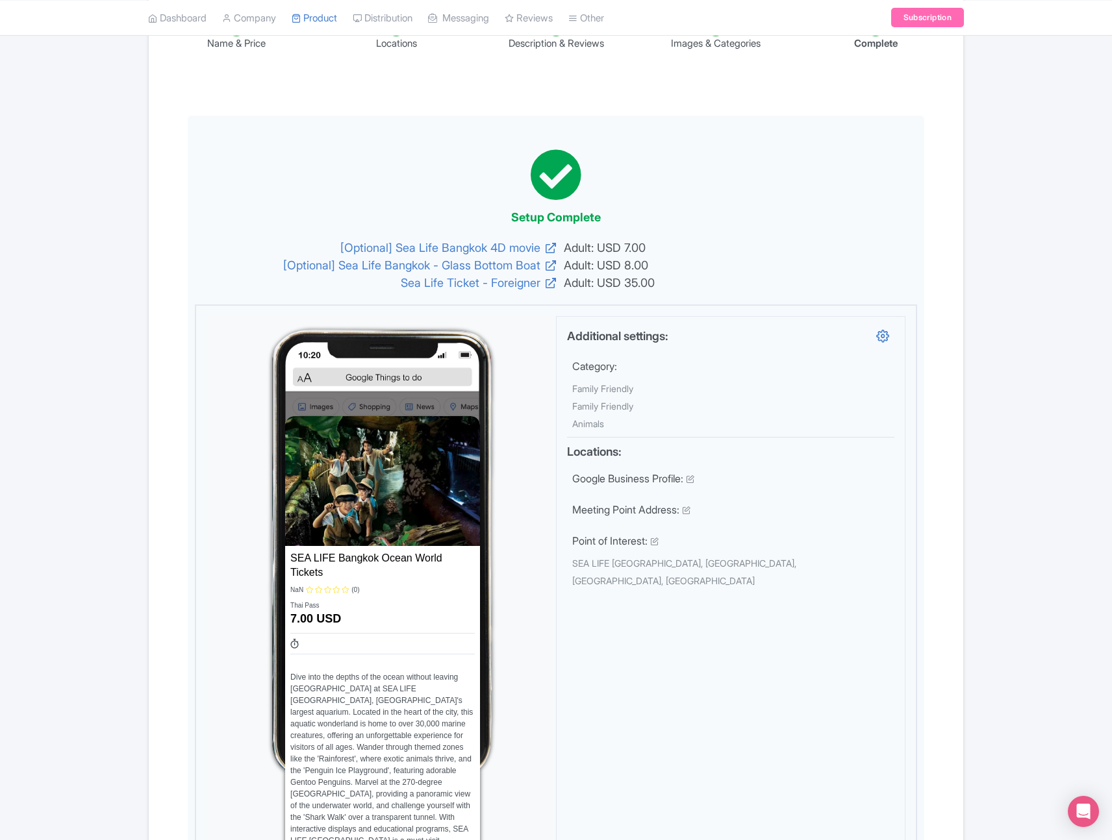
scroll to position [0, 0]
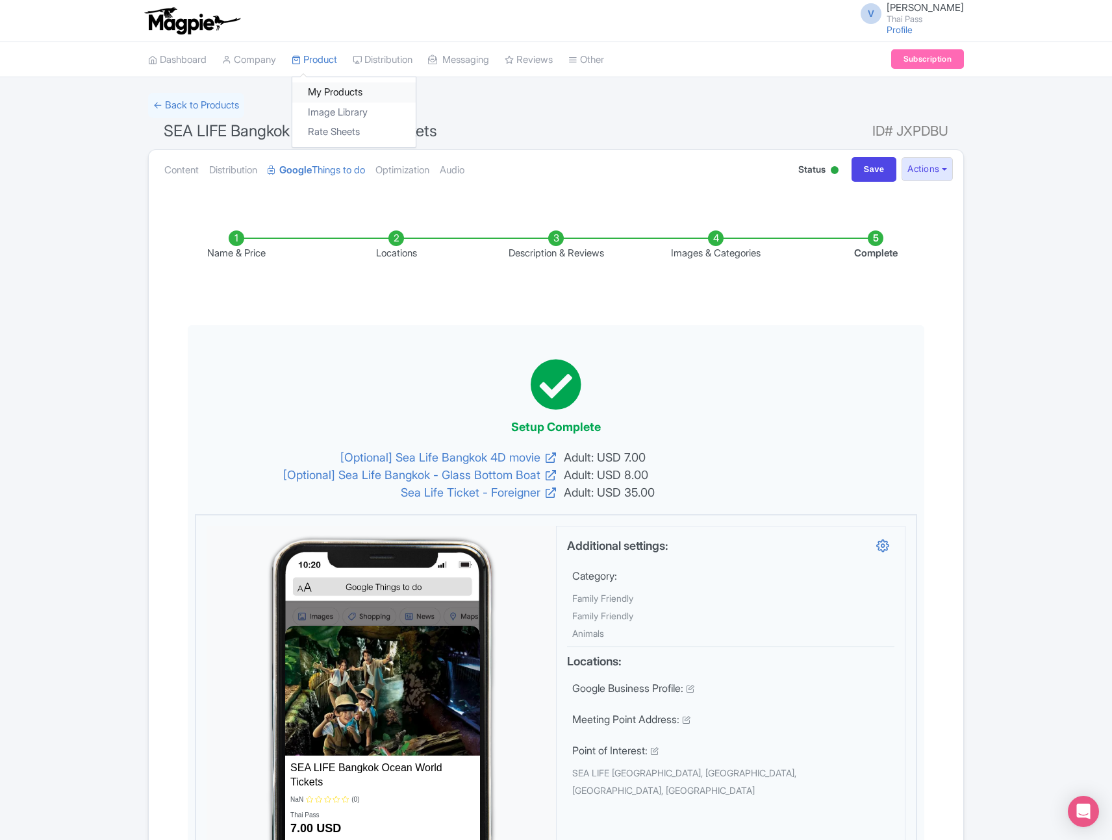
click at [330, 93] on link "My Products" at bounding box center [353, 92] width 123 height 20
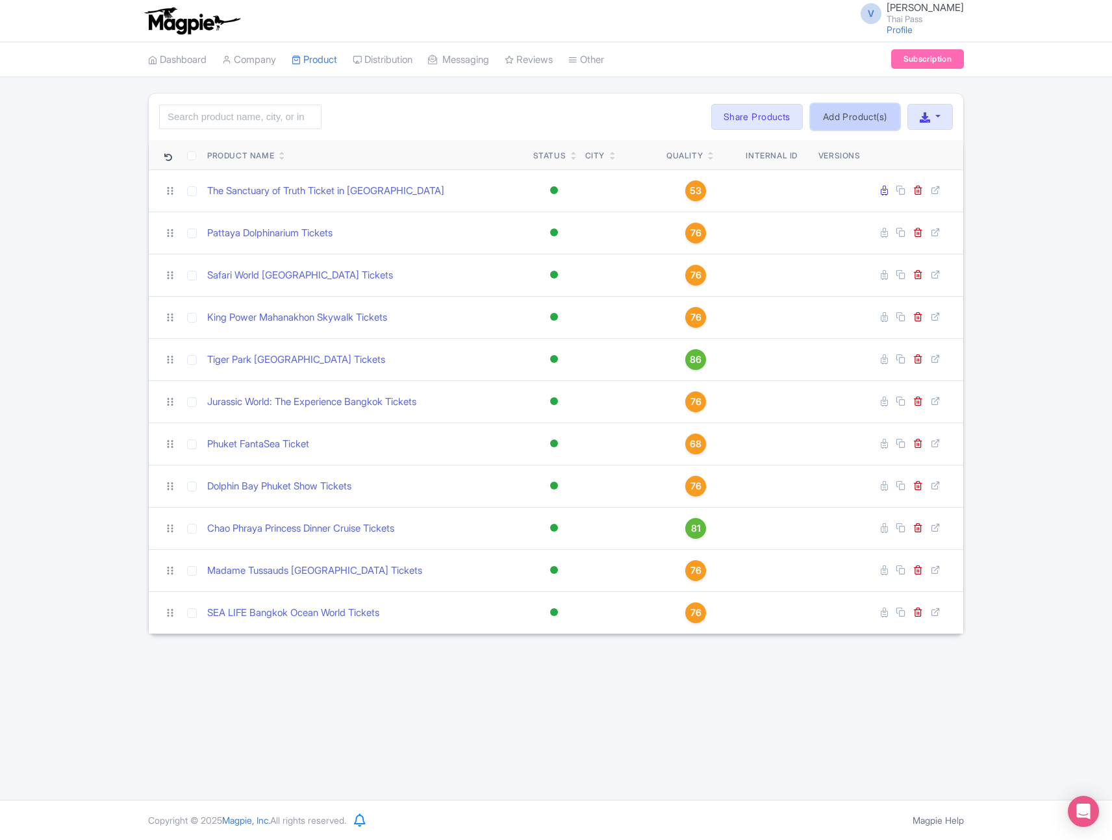
click at [854, 119] on link "Add Product(s)" at bounding box center [854, 117] width 89 height 26
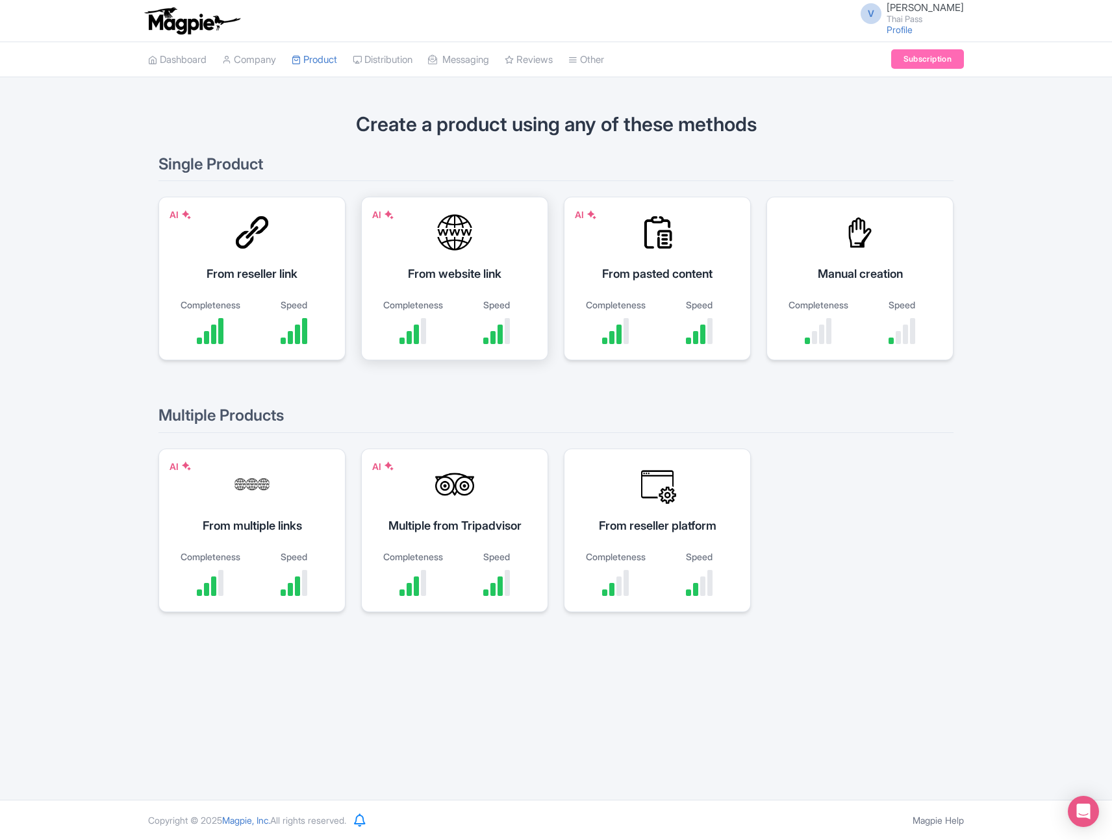
click at [429, 292] on div "AI From website link Completeness Speed" at bounding box center [454, 279] width 187 height 164
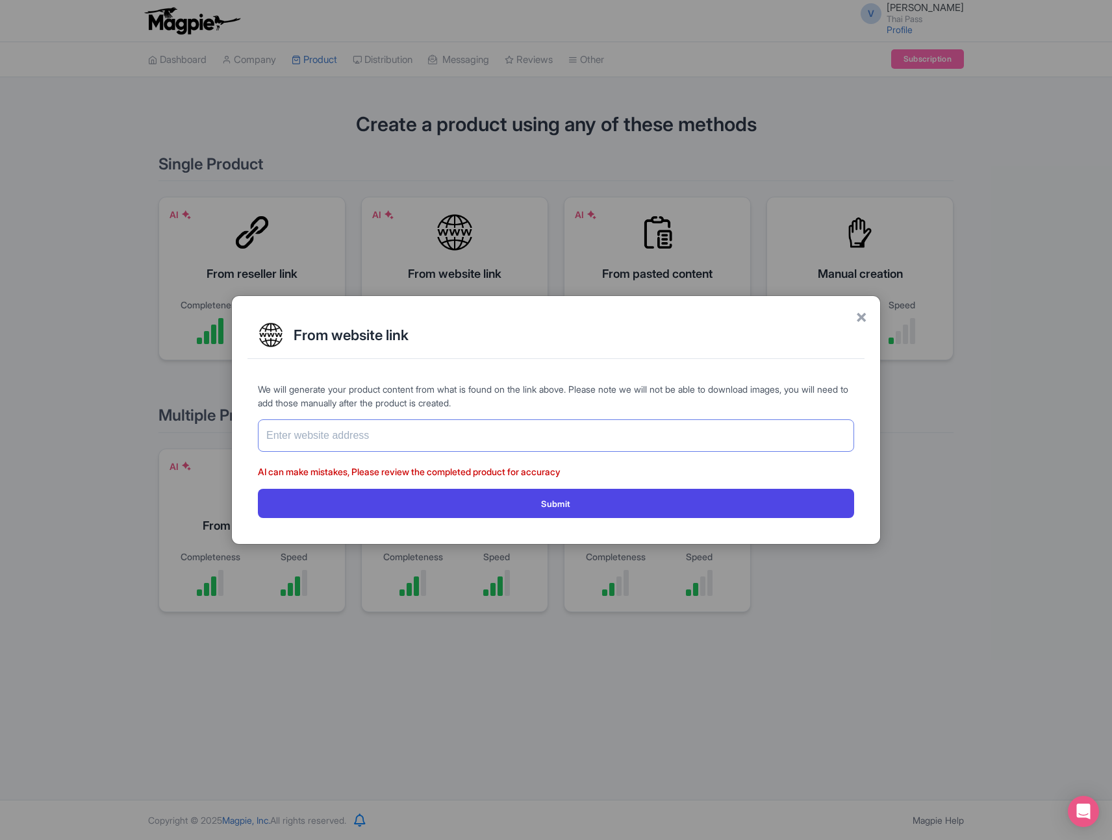
click at [386, 436] on input "text" at bounding box center [556, 435] width 596 height 32
paste input "[URL][DOMAIN_NAME][DEMOGRAPHIC_DATA]"
type input "[URL][DOMAIN_NAME][DEMOGRAPHIC_DATA]"
click at [258, 489] on button "Submit" at bounding box center [556, 503] width 596 height 29
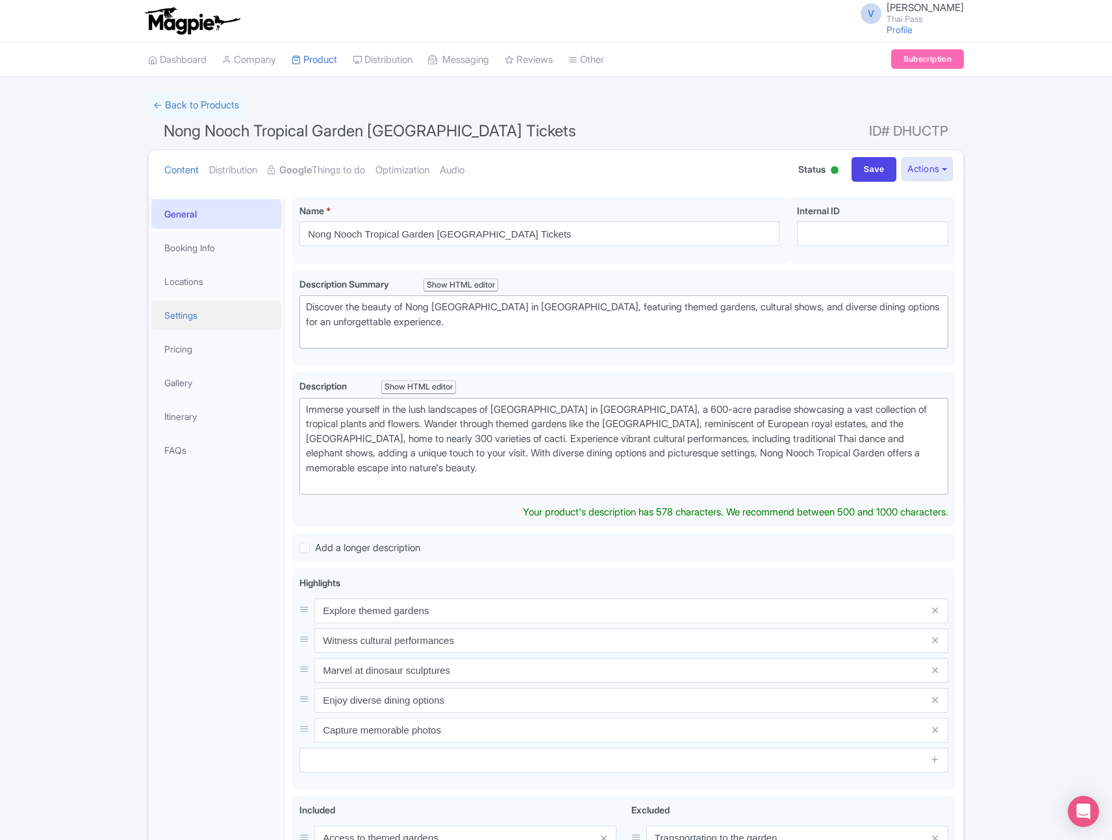
click at [188, 321] on link "Settings" at bounding box center [216, 315] width 130 height 29
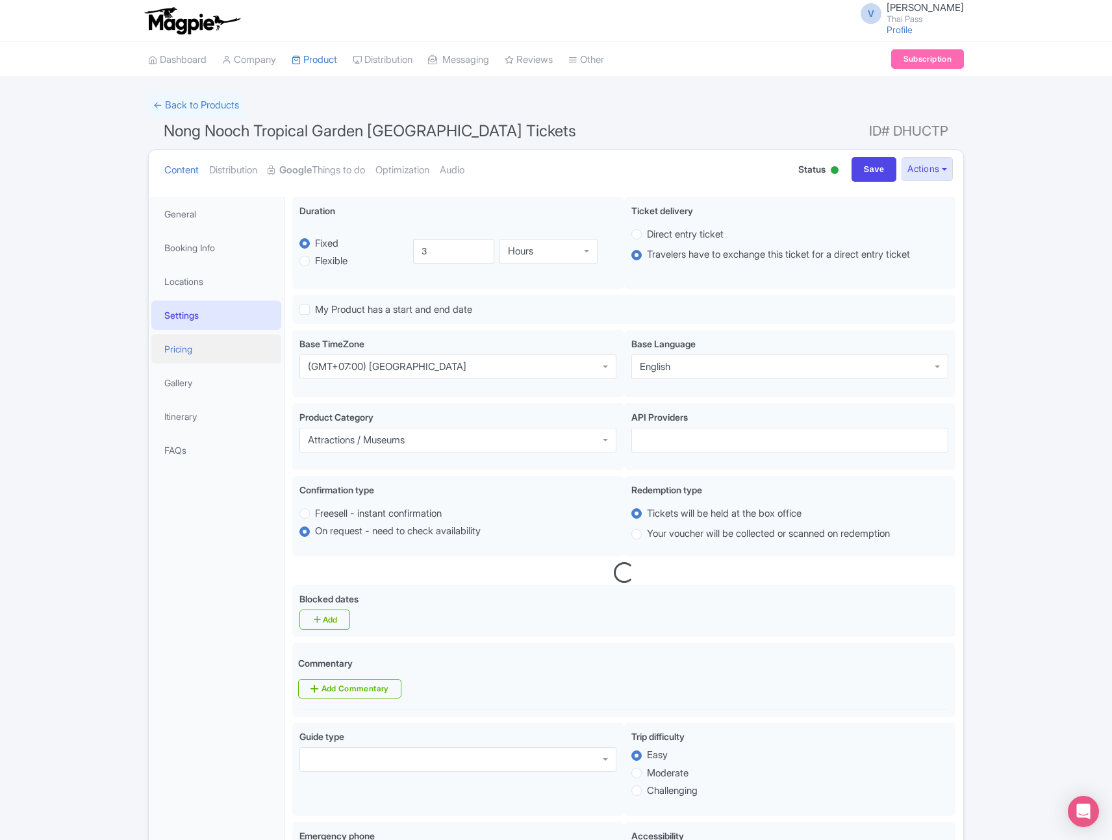
click at [191, 353] on link "Pricing" at bounding box center [216, 348] width 130 height 29
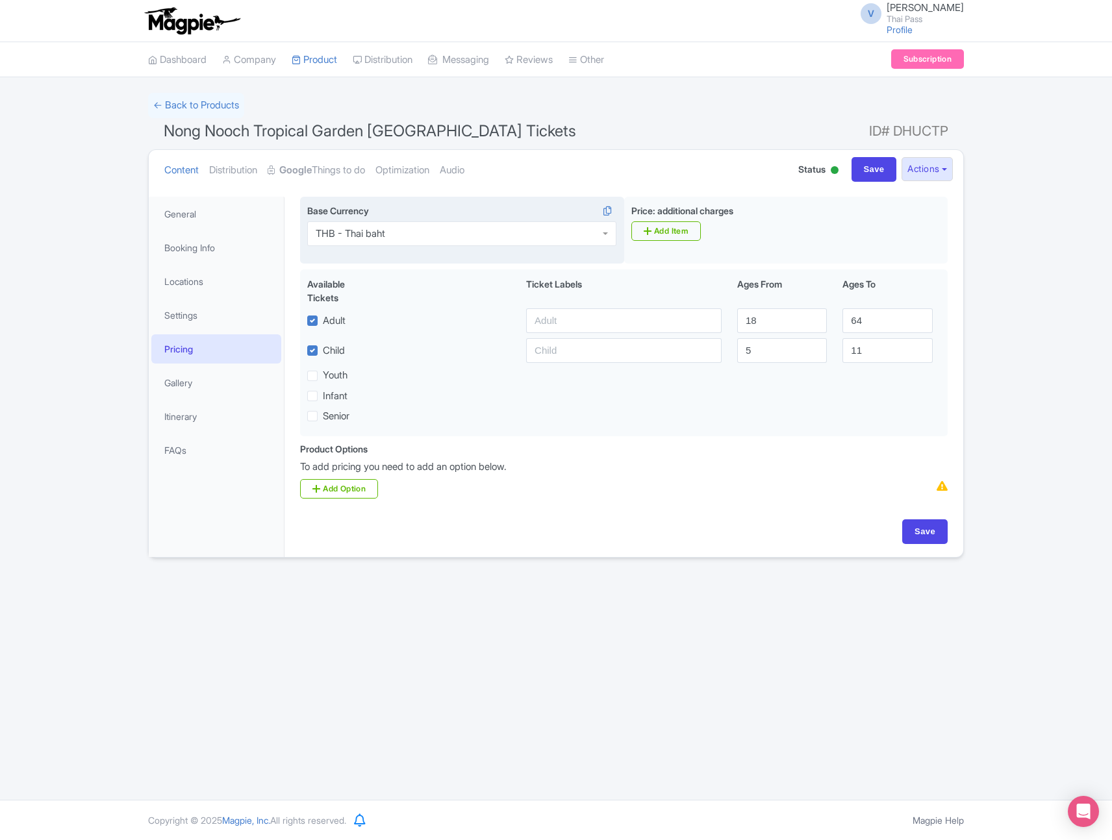
click at [472, 240] on div "THB - Thai baht" at bounding box center [461, 233] width 309 height 25
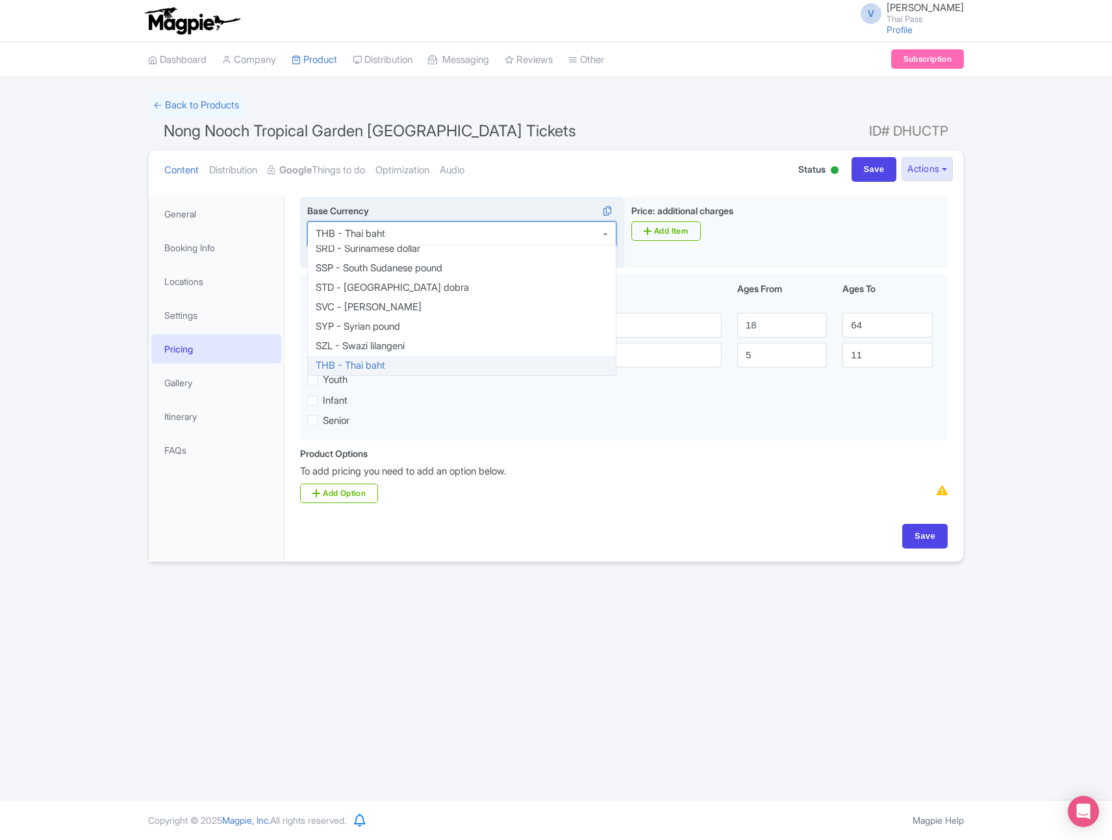
click at [472, 240] on div "THB - Thai baht" at bounding box center [461, 233] width 309 height 25
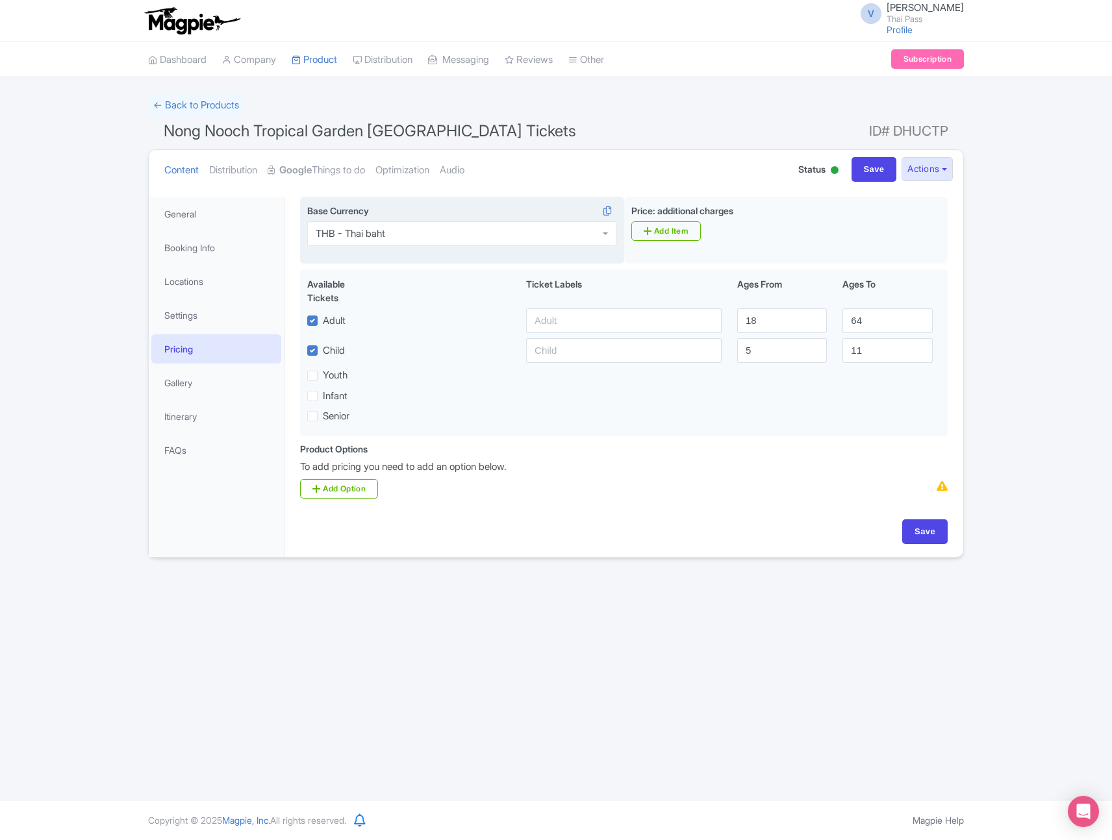
click at [472, 240] on div "THB - Thai baht" at bounding box center [461, 233] width 309 height 25
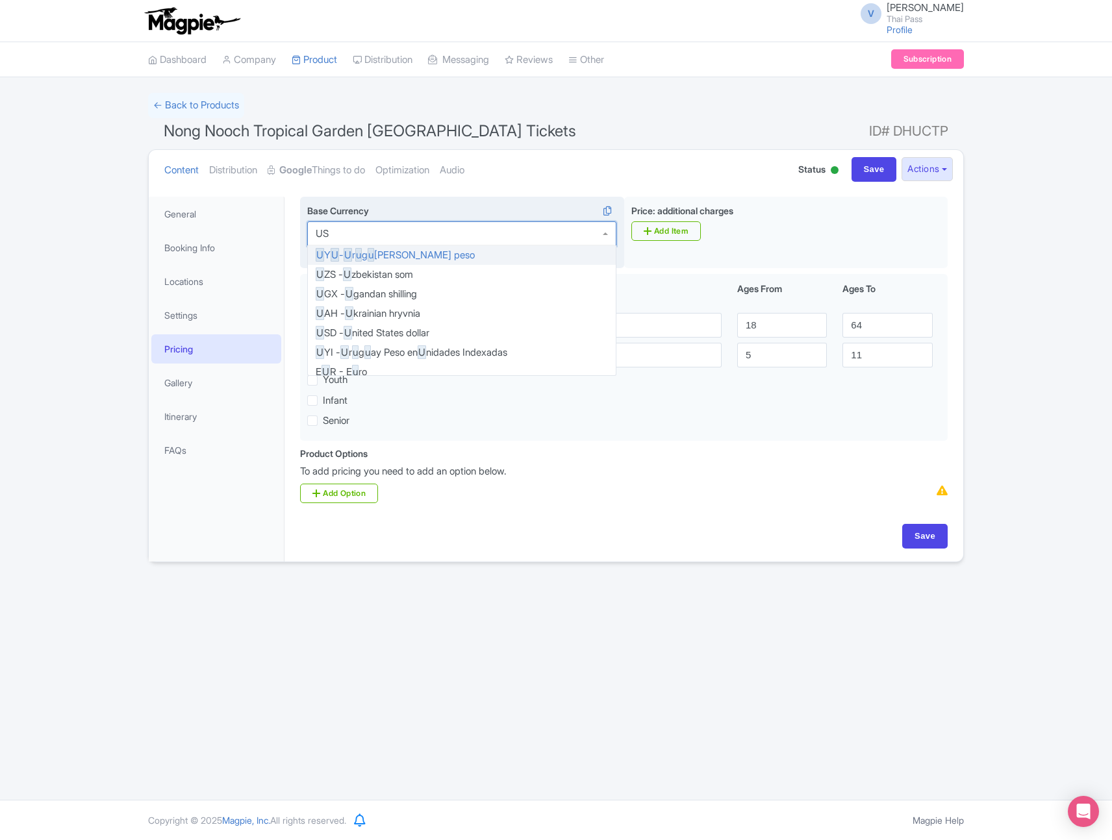
type input "USD"
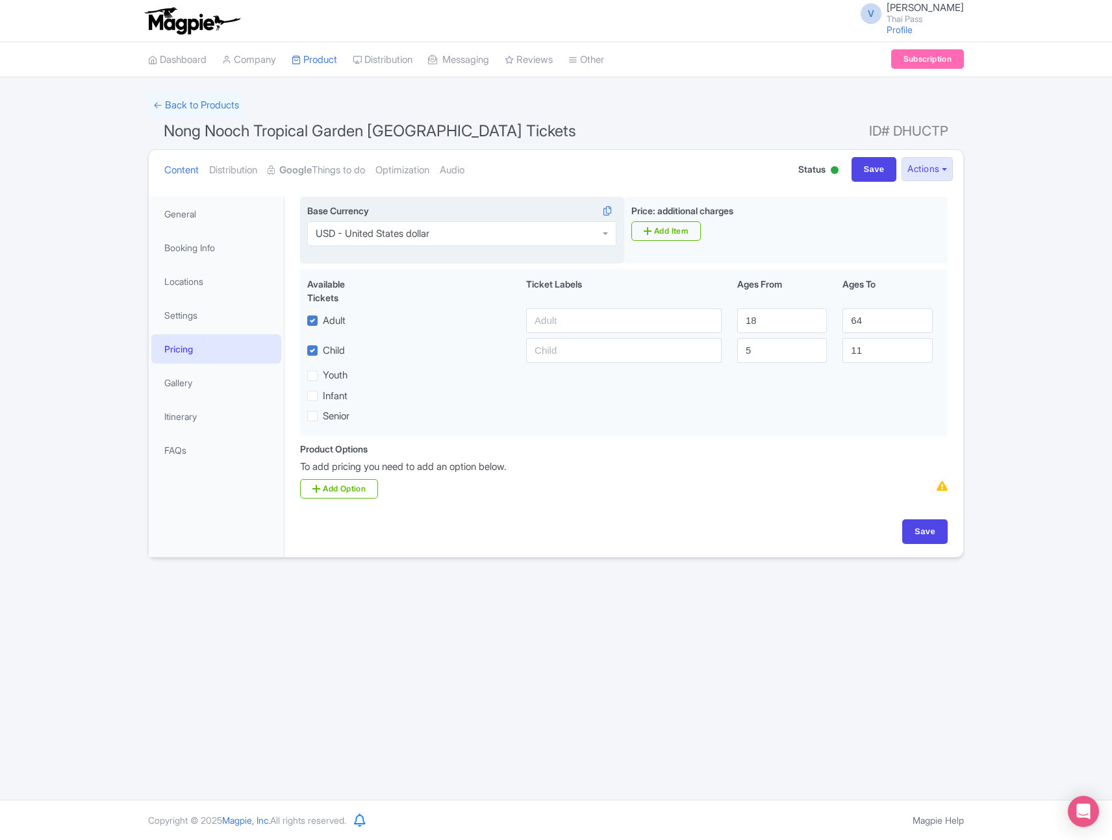
scroll to position [0, 0]
click at [909, 534] on input "Save" at bounding box center [924, 531] width 45 height 25
type input "Saving..."
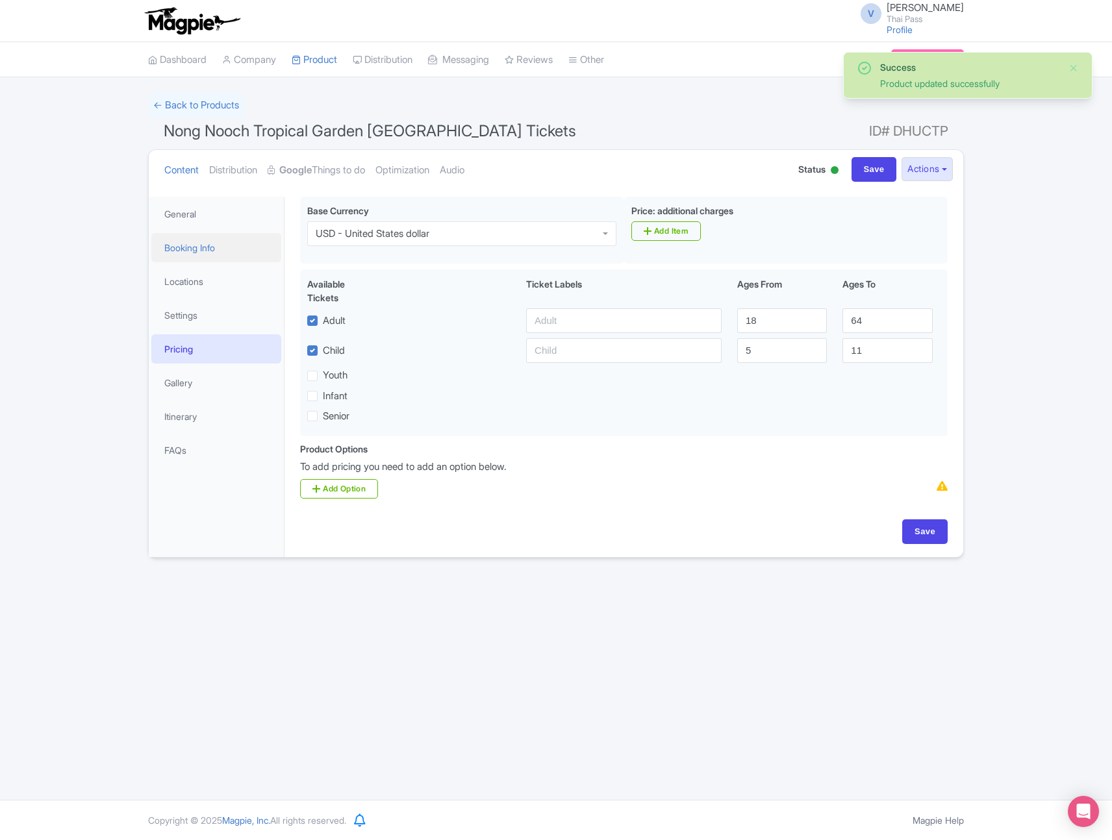
click at [226, 257] on link "Booking Info" at bounding box center [216, 247] width 130 height 29
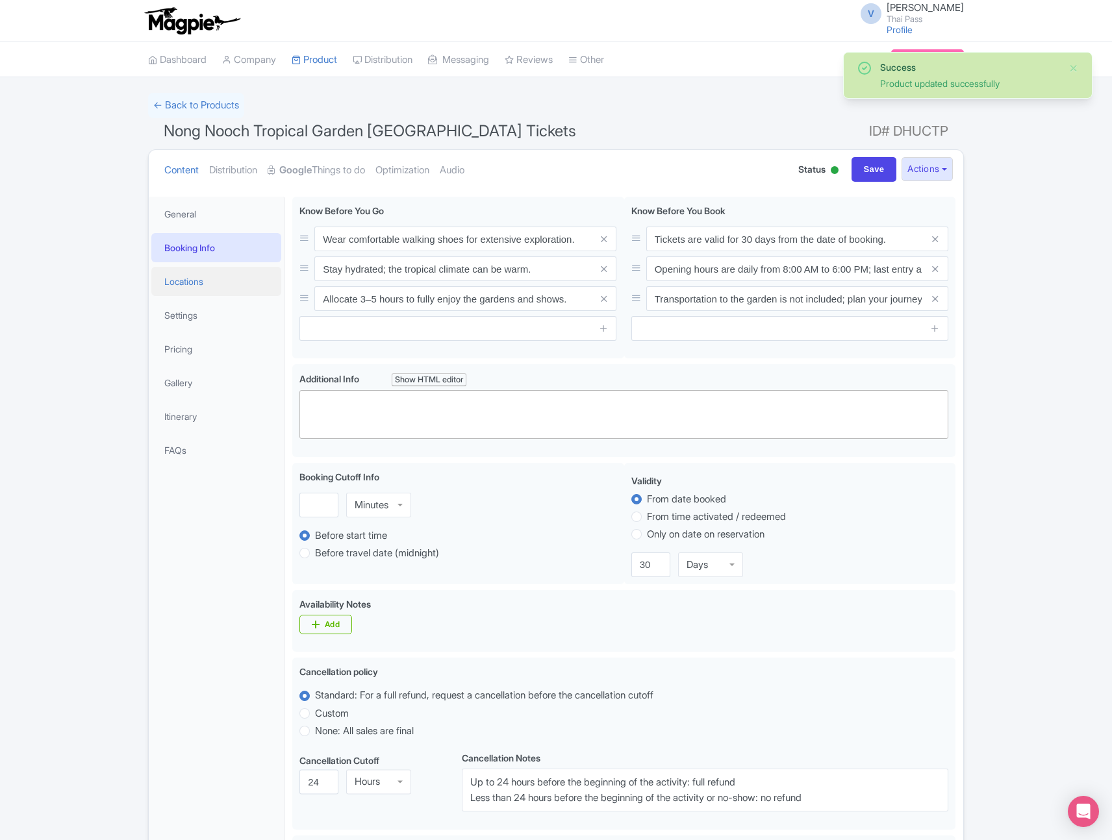
click at [229, 292] on link "Locations" at bounding box center [216, 281] width 130 height 29
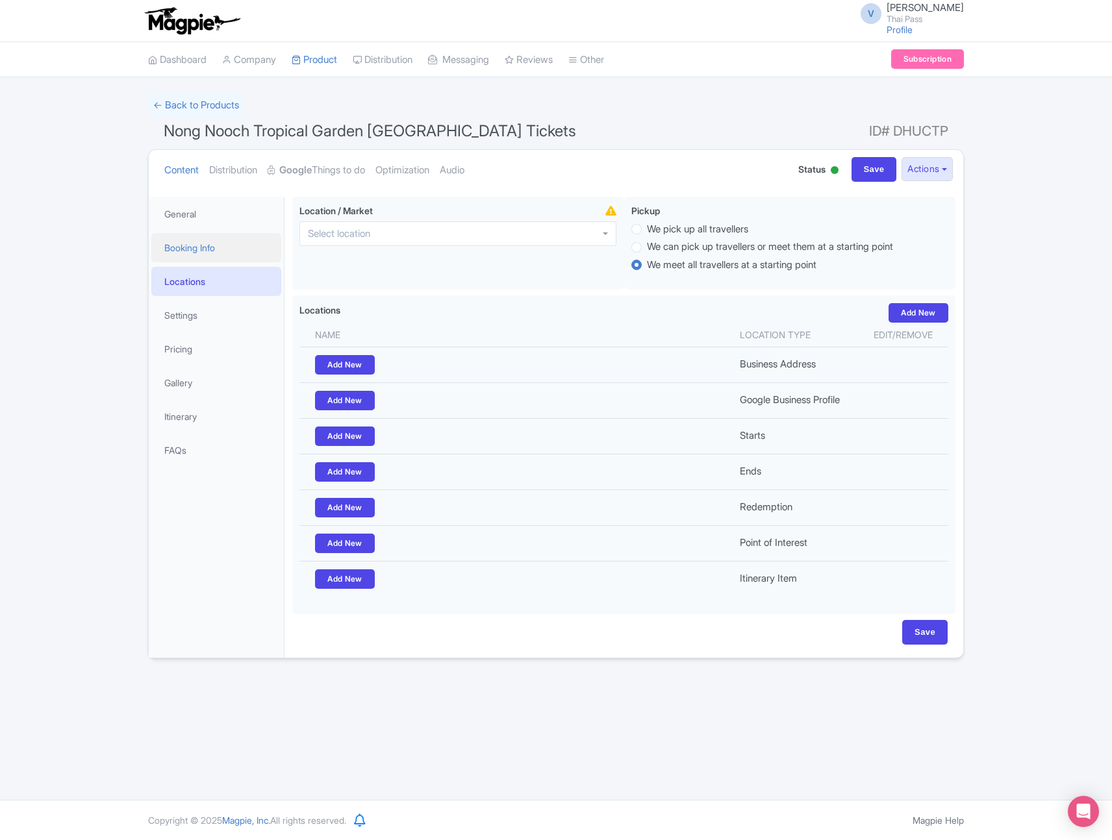
click at [223, 255] on link "Booking Info" at bounding box center [216, 247] width 130 height 29
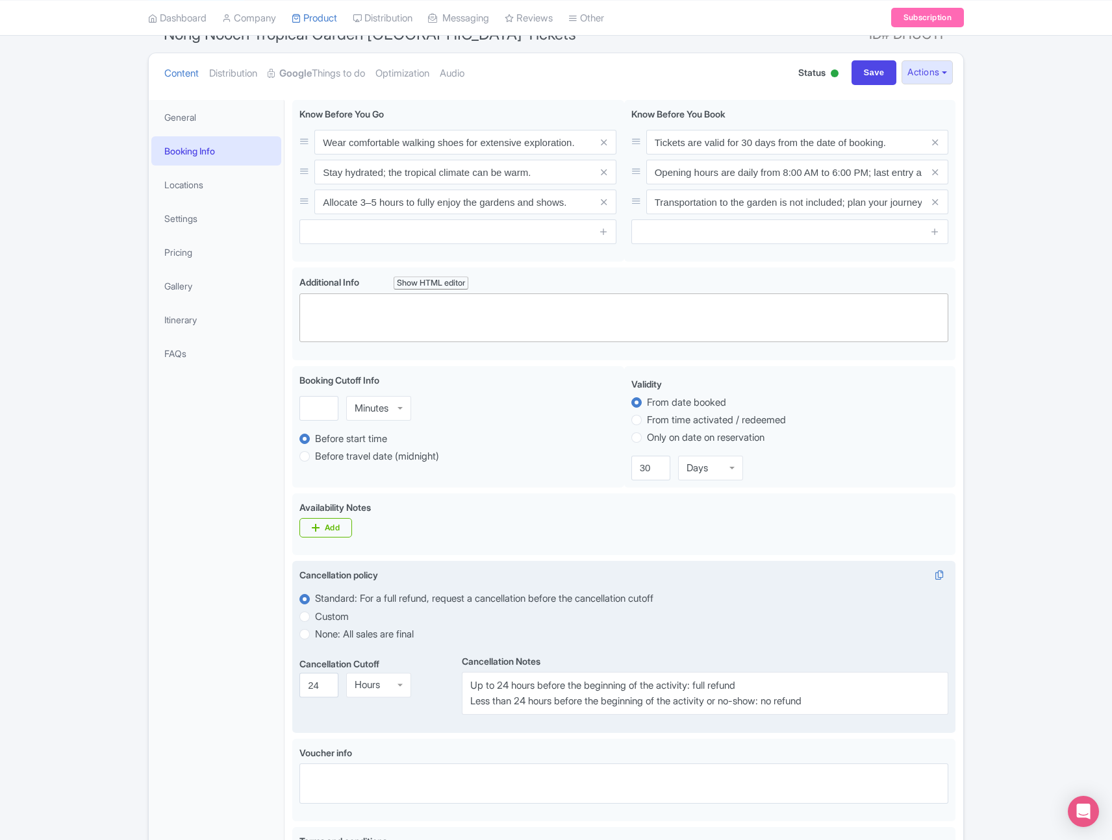
scroll to position [47, 0]
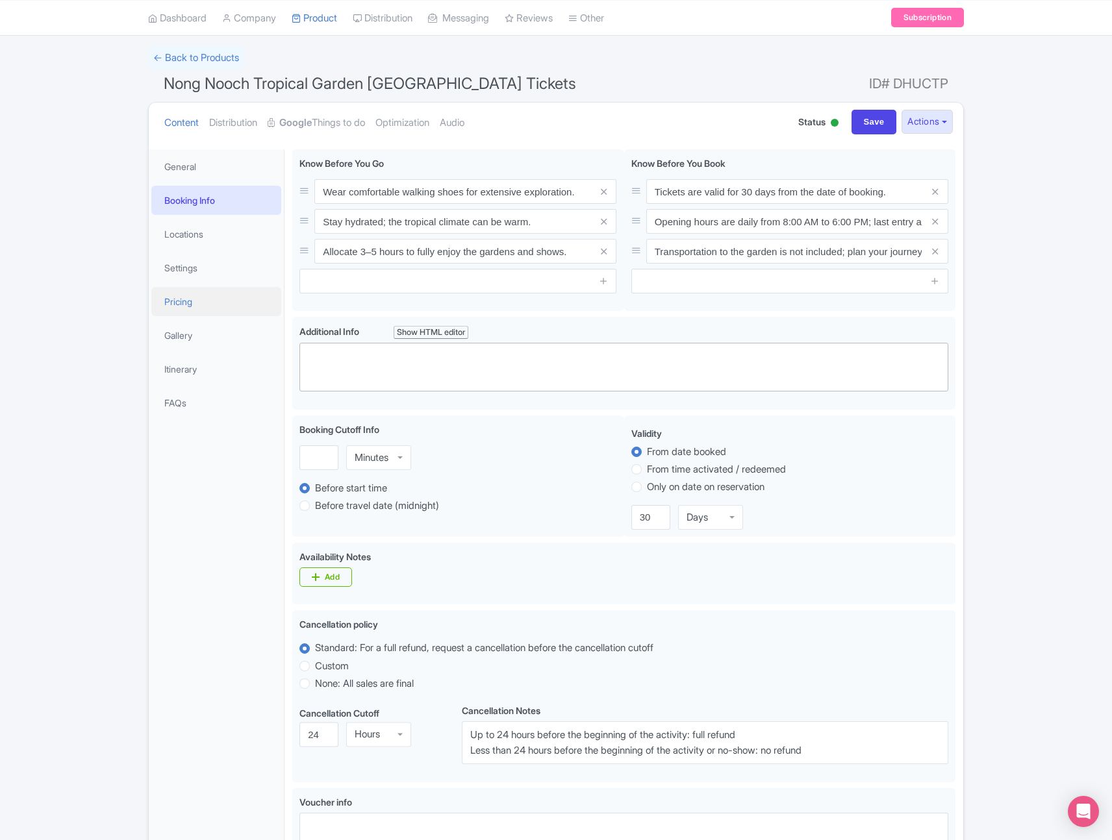
click at [202, 308] on link "Pricing" at bounding box center [216, 301] width 130 height 29
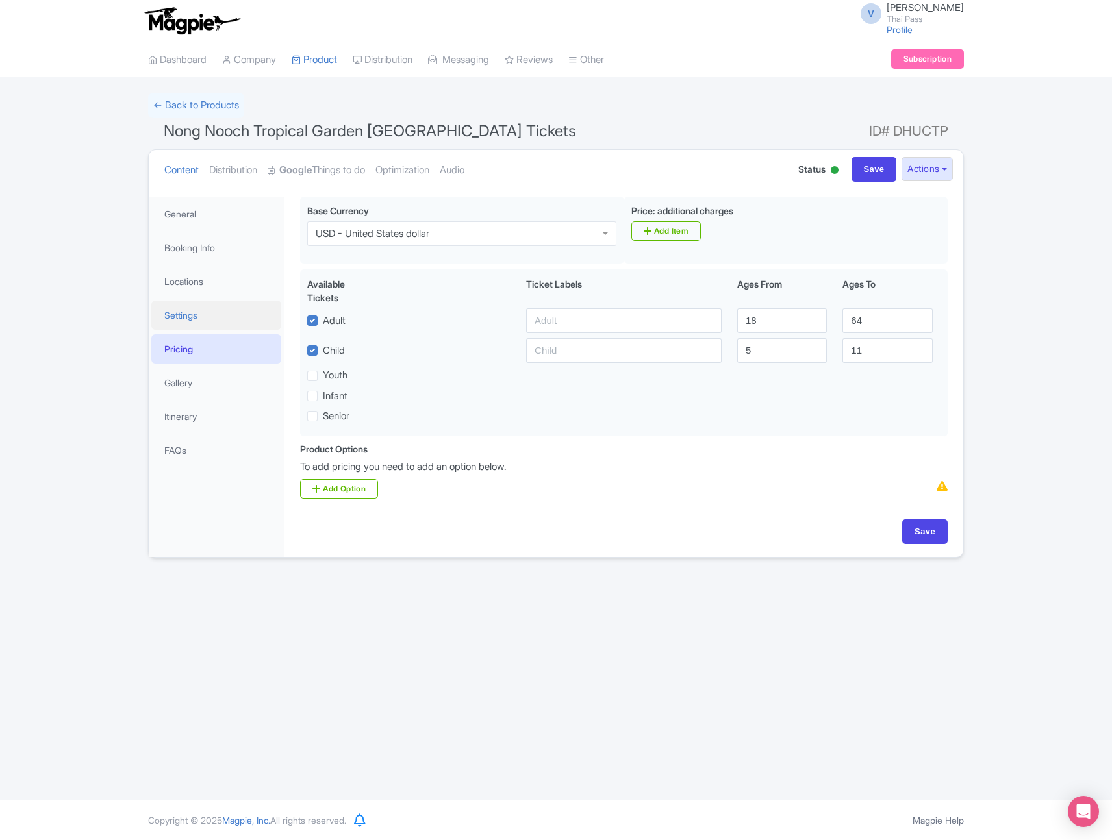
scroll to position [0, 0]
click at [312, 168] on strong "Google" at bounding box center [295, 170] width 32 height 15
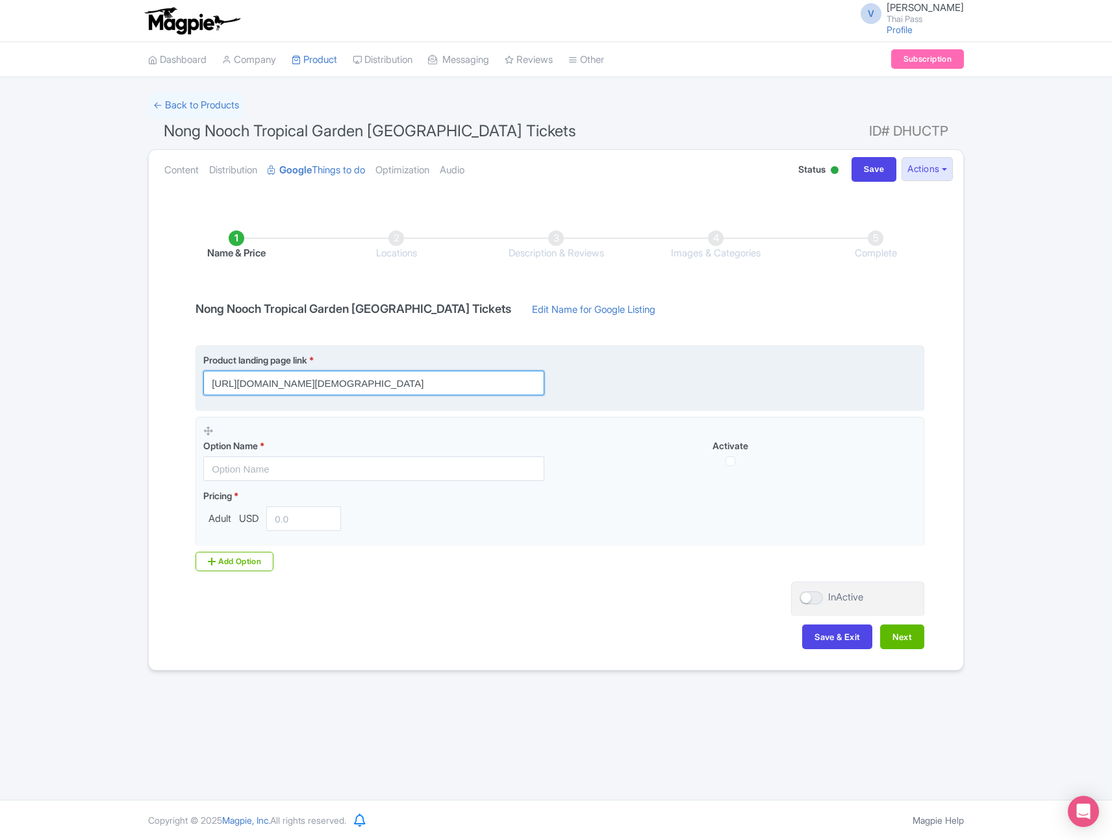
click at [501, 386] on input "[URL][DOMAIN_NAME][DEMOGRAPHIC_DATA]" at bounding box center [373, 383] width 341 height 25
paste input "?utm_source=ttd"
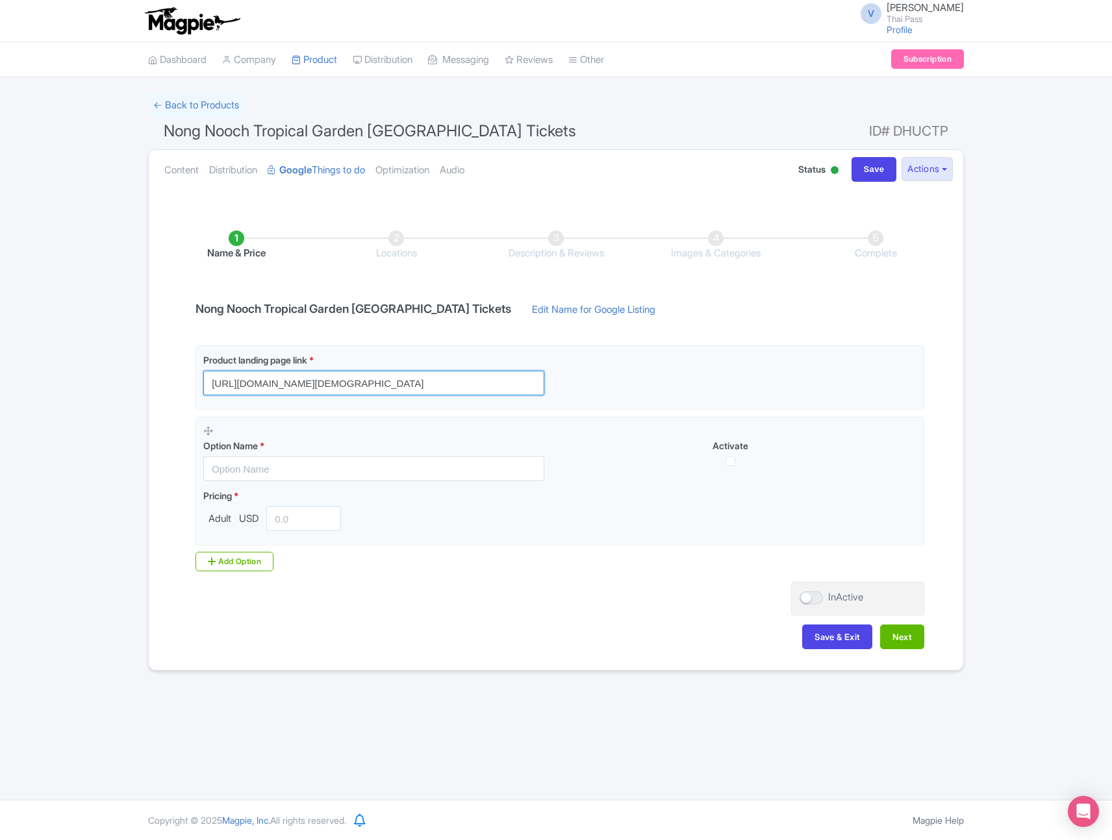
type input "[URL][DOMAIN_NAME][DEMOGRAPHIC_DATA]"
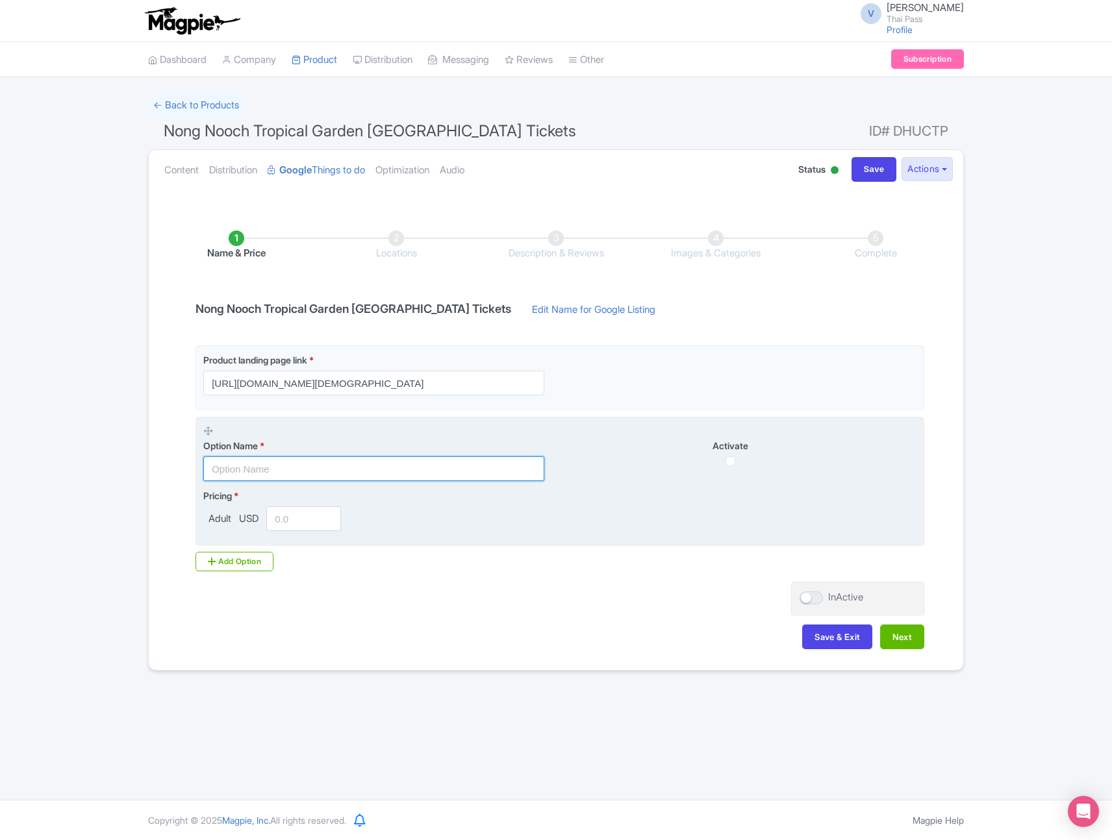
click at [408, 465] on input "text" at bounding box center [373, 468] width 341 height 25
paste input "Admission Ticket"
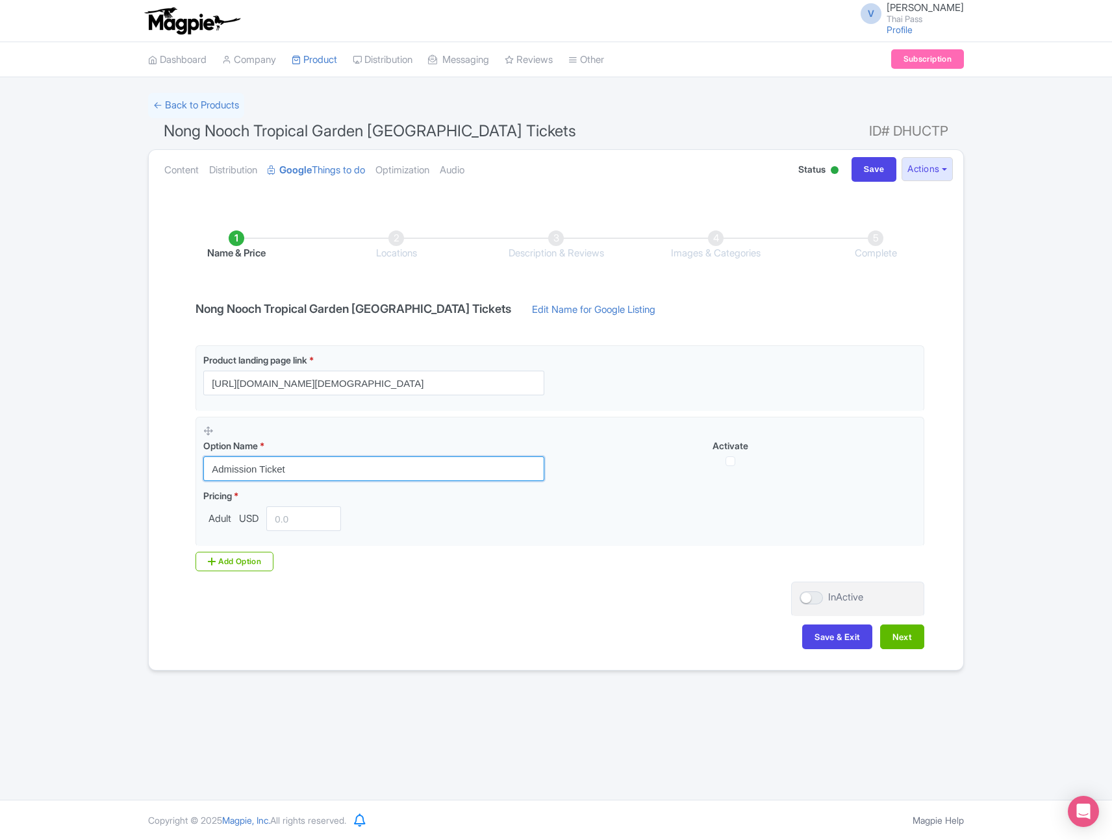
type input "Admission Ticket"
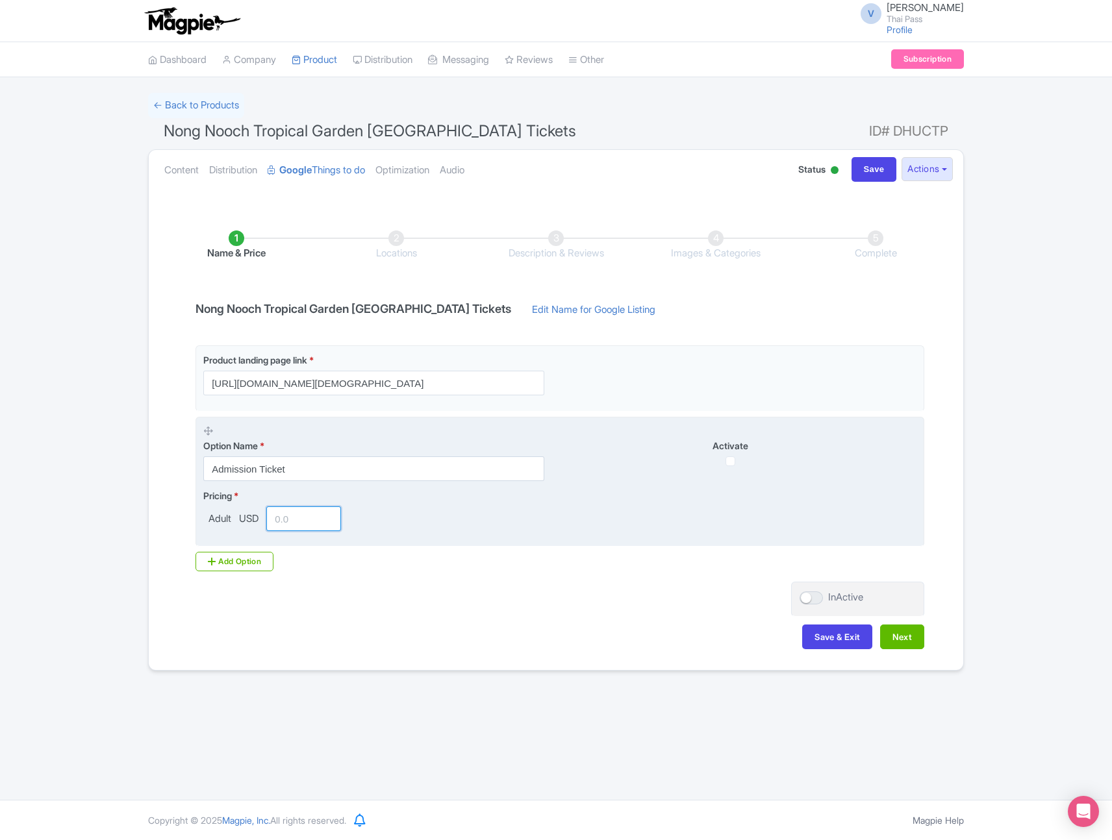
click at [306, 516] on input "number" at bounding box center [303, 518] width 75 height 25
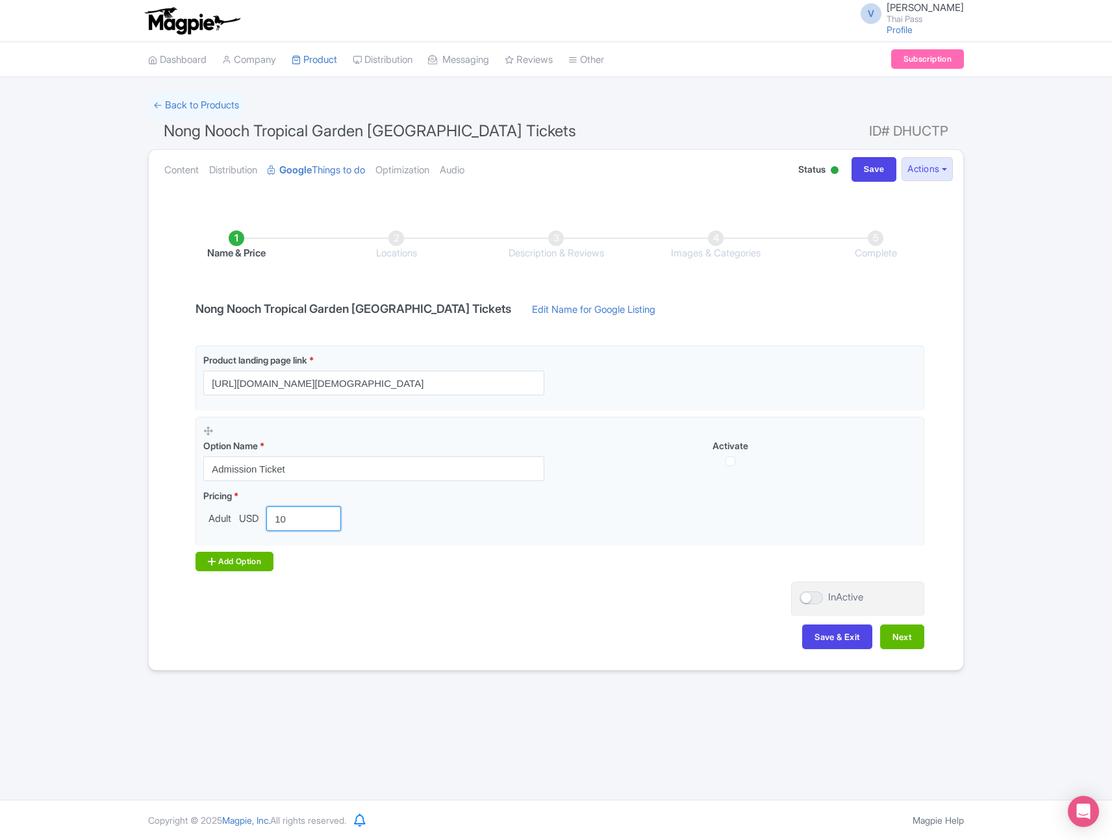
type input "10"
click at [233, 562] on div "Add Option" at bounding box center [234, 561] width 78 height 19
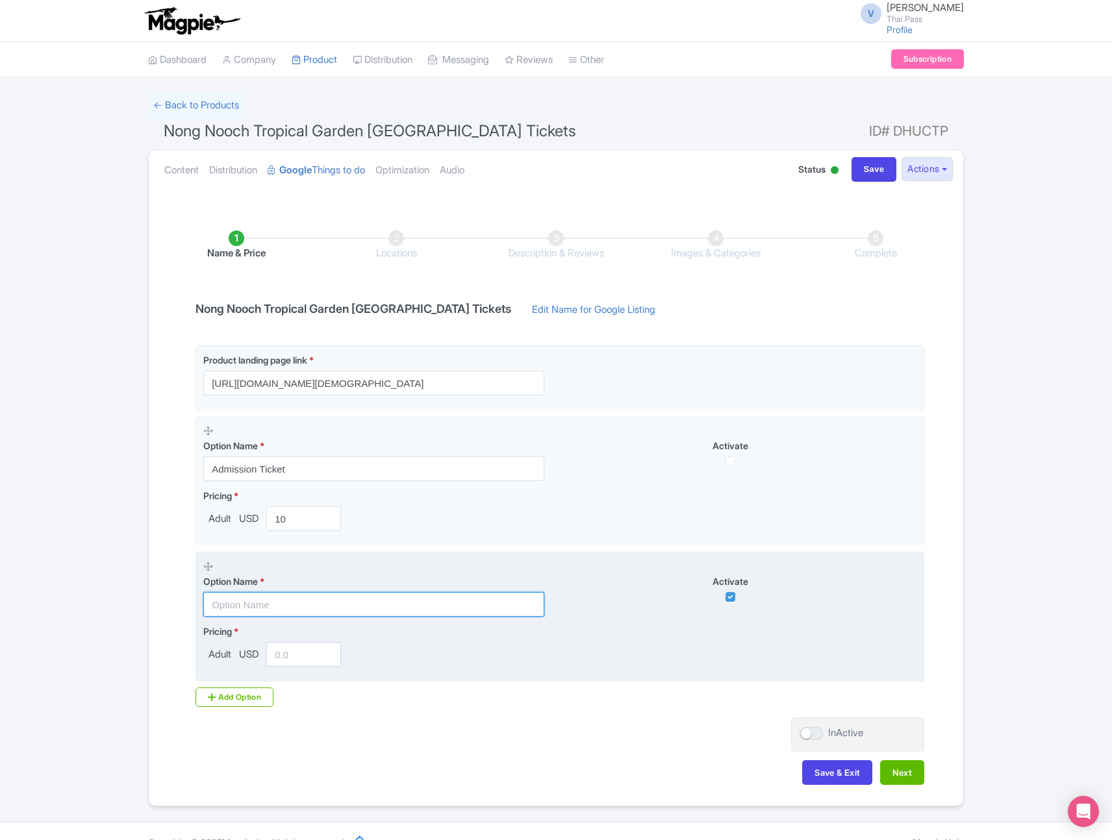
click at [364, 608] on input "text" at bounding box center [373, 604] width 341 height 25
paste input "Admission Ticket + Indian Lunch Buffet"
type input "Admission Ticket + Indian Lunch Buffet"
click at [297, 666] on input "number" at bounding box center [303, 654] width 75 height 25
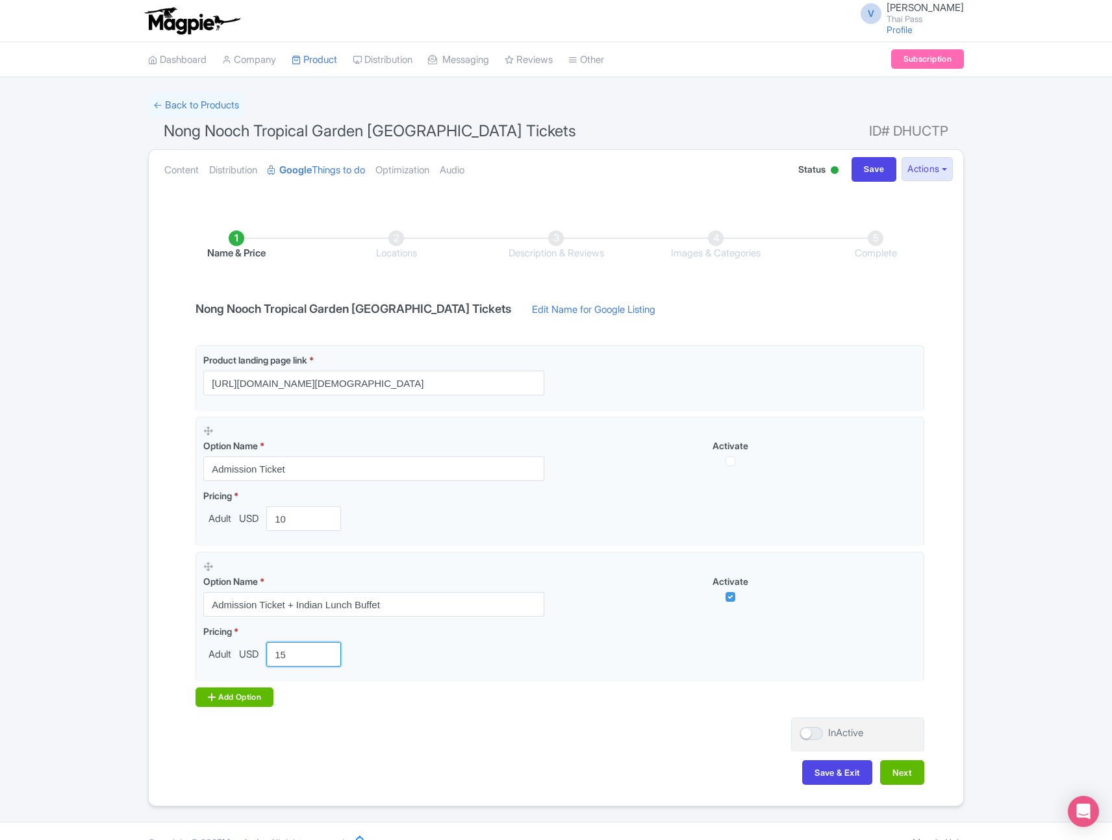
type input "15"
click at [251, 697] on div "Add Option" at bounding box center [234, 697] width 78 height 19
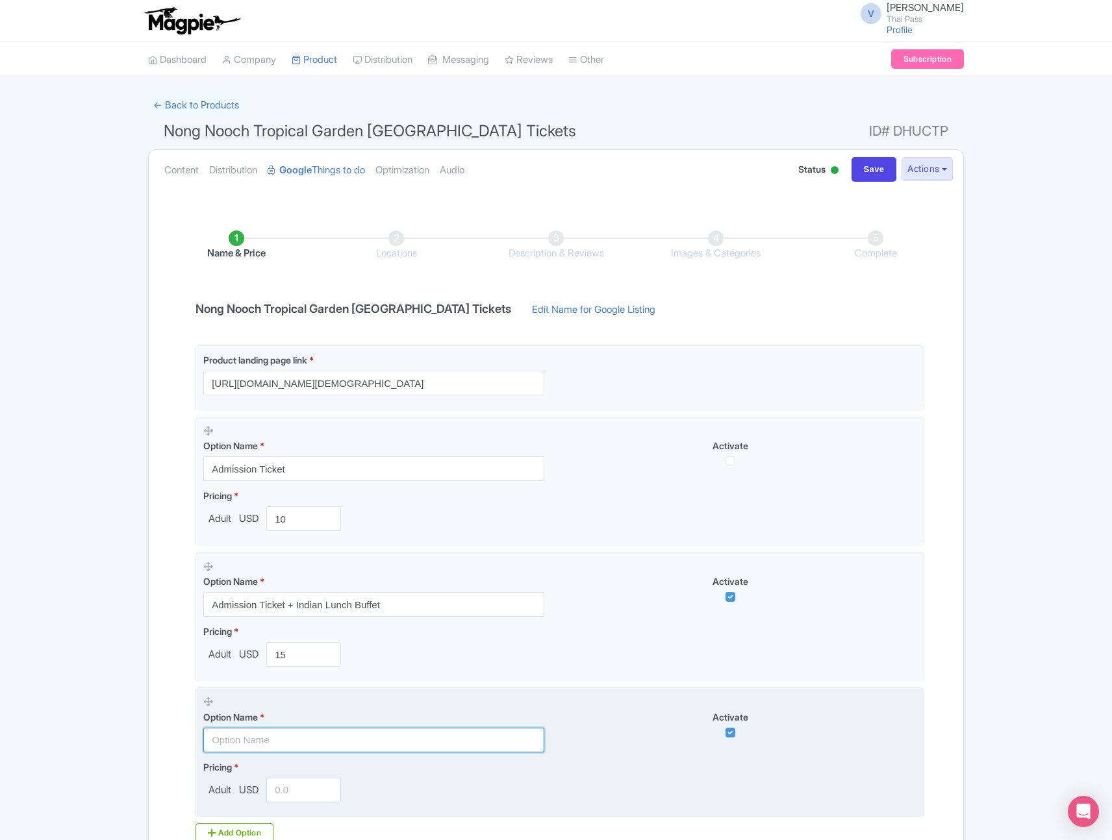
click at [351, 733] on input "text" at bounding box center [373, 740] width 341 height 25
paste input "Admission Ticket + Indian Lunch Buffet +Sight-seeing bus"
type input "Admission Ticket + Indian Lunch Buffet +Sight-seeing bus"
click at [303, 780] on input "number" at bounding box center [303, 790] width 75 height 25
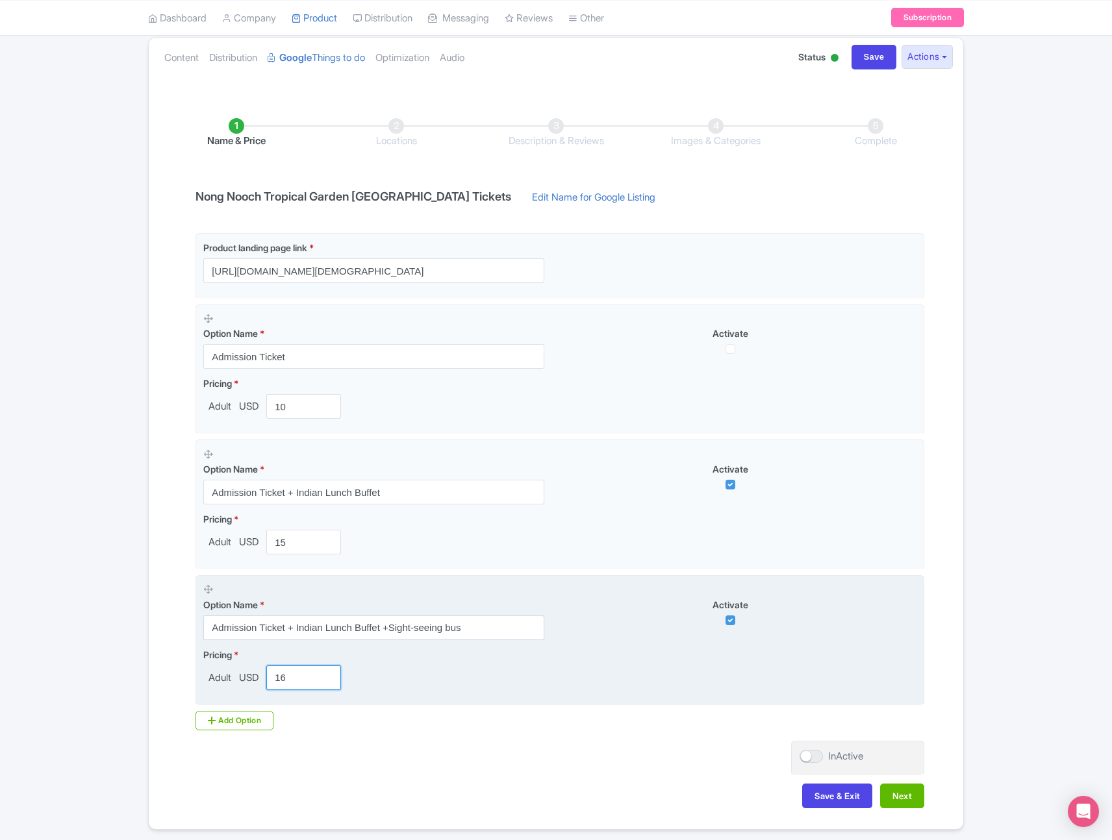
scroll to position [130, 0]
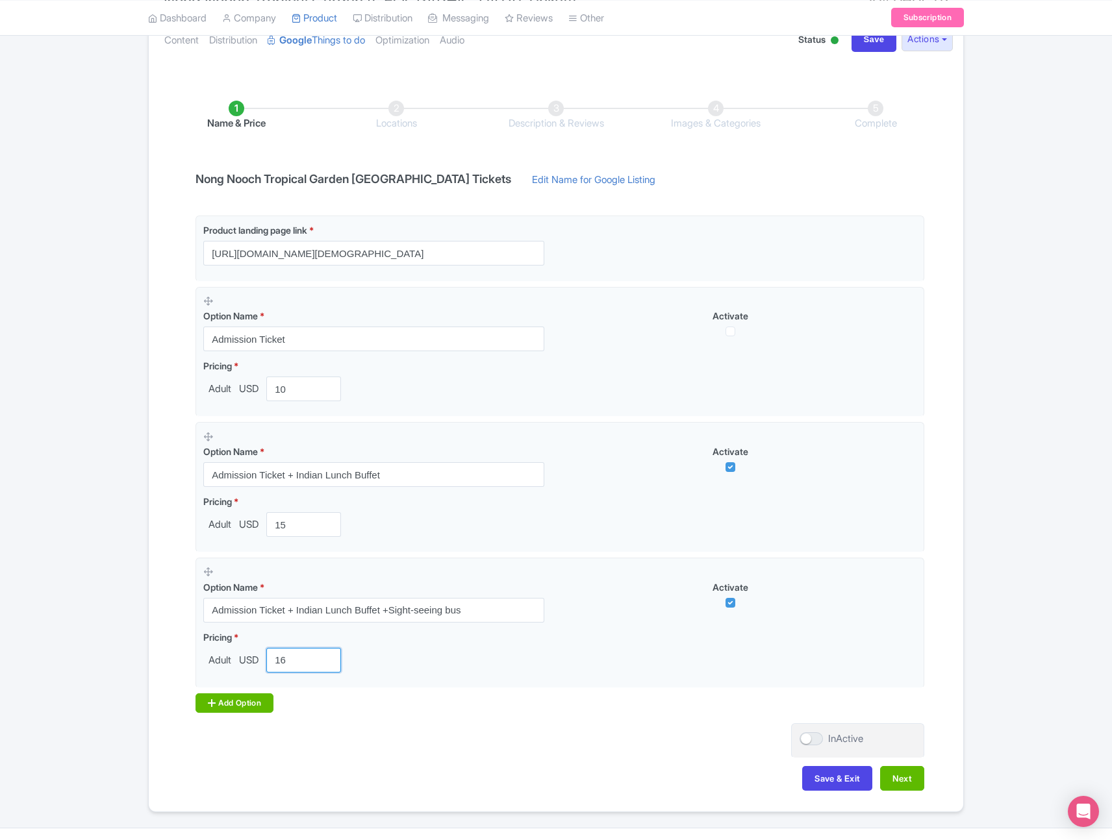
type input "16"
click at [249, 702] on div "Add Option" at bounding box center [234, 702] width 78 height 19
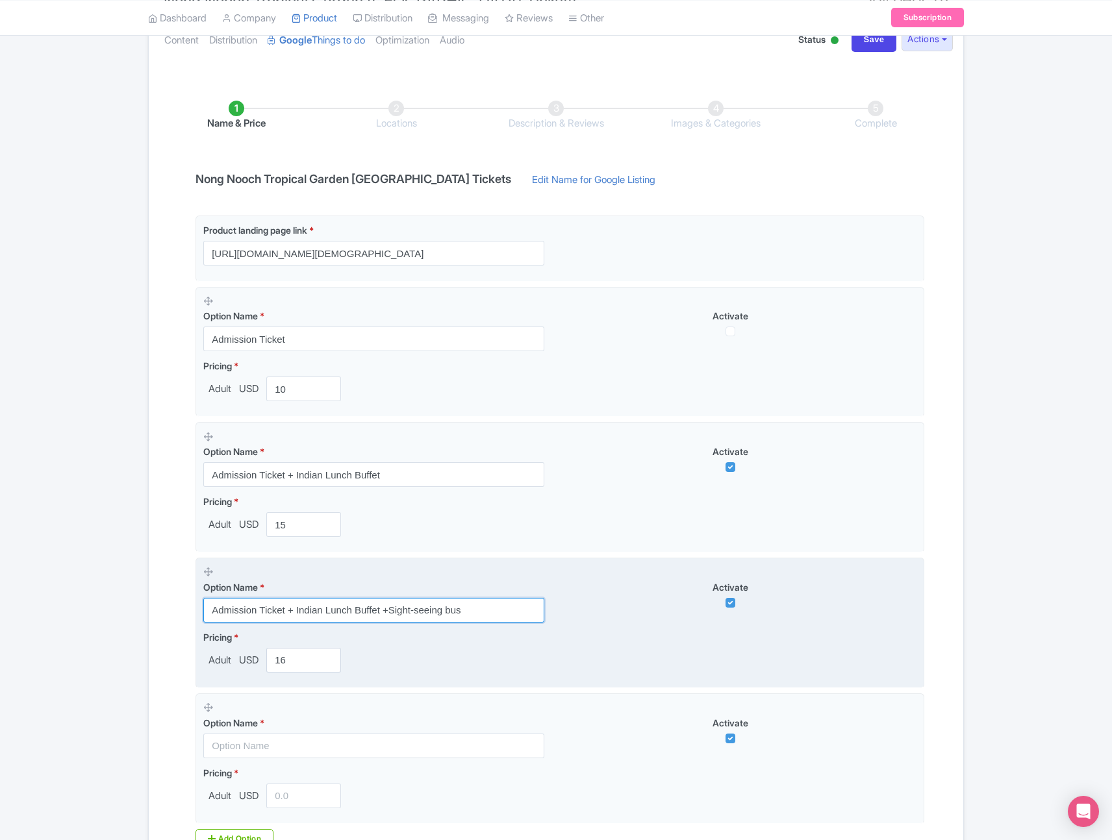
click at [389, 609] on input "Admission Ticket + Indian Lunch Buffet +Sight-seeing bus" at bounding box center [373, 610] width 341 height 25
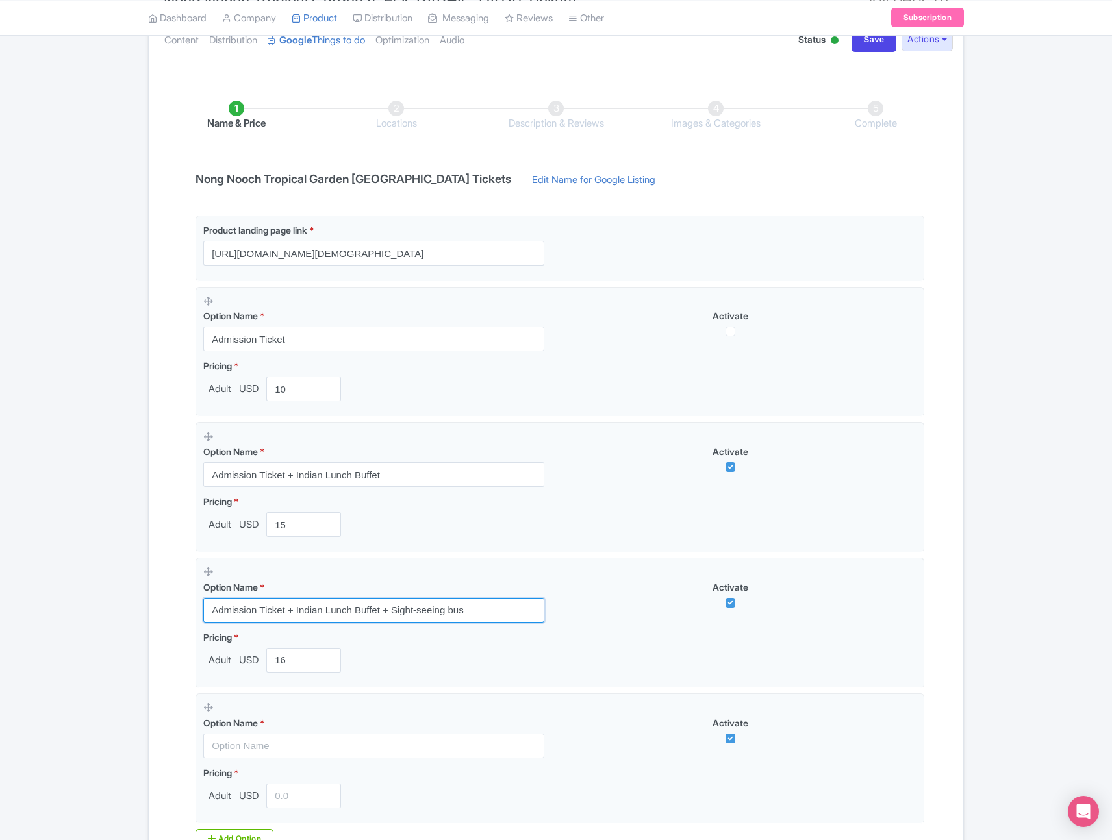
type input "Admission Ticket + Indian Lunch Buffet + Sight-seeing bus"
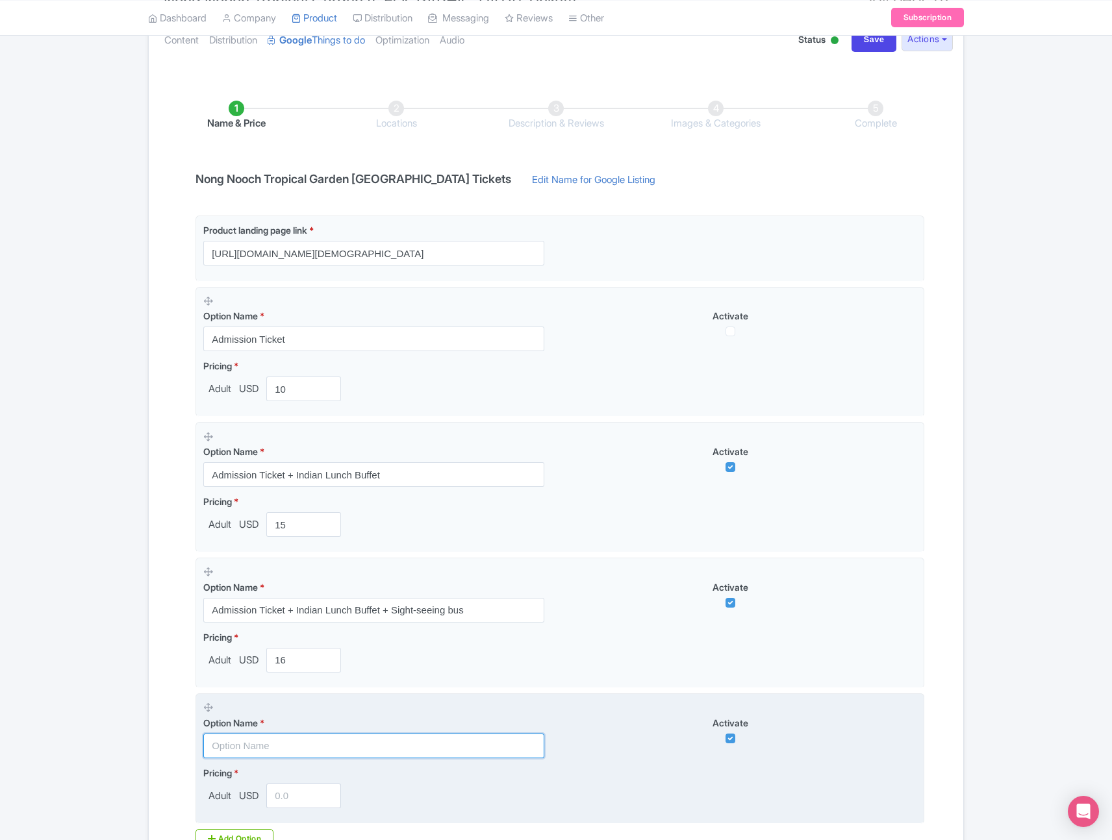
click at [361, 756] on input "text" at bounding box center [373, 746] width 341 height 25
paste input "Admission Ticket + Indian Lunch Buffet + Show"
type input "Admission Ticket + Indian Lunch Buffet + Show"
click at [297, 797] on input "number" at bounding box center [303, 796] width 75 height 25
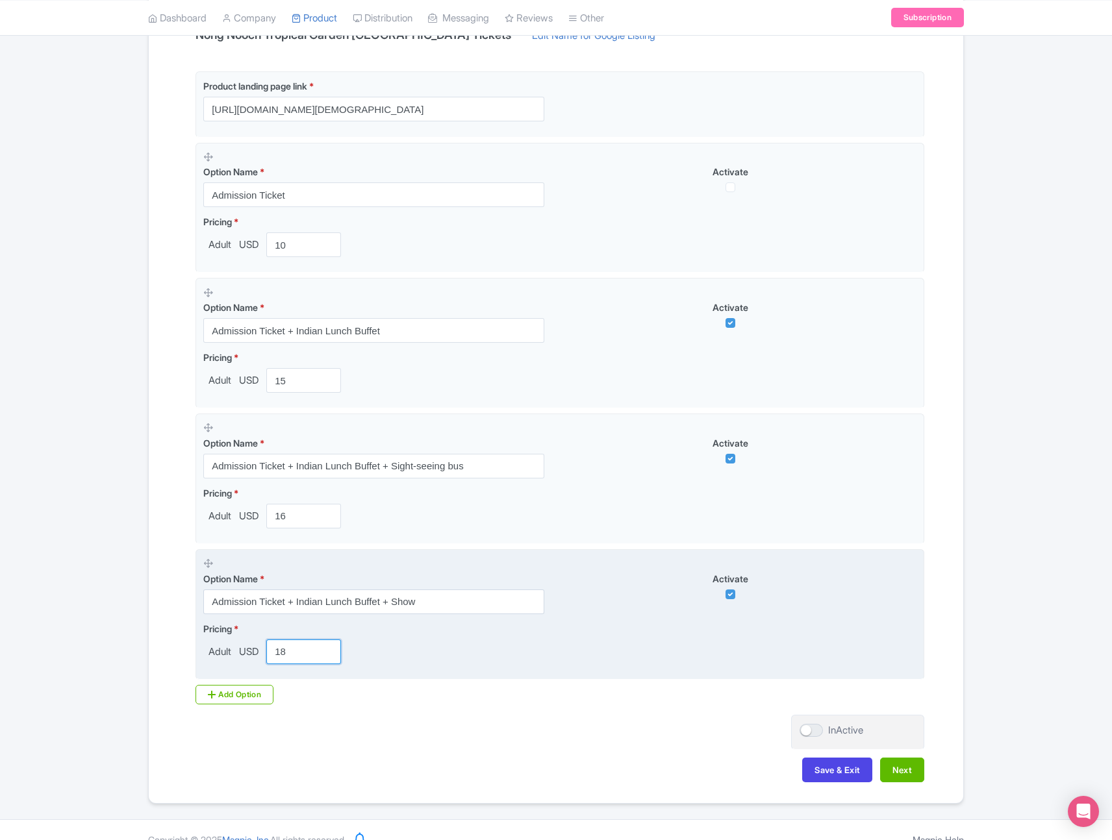
scroll to position [289, 0]
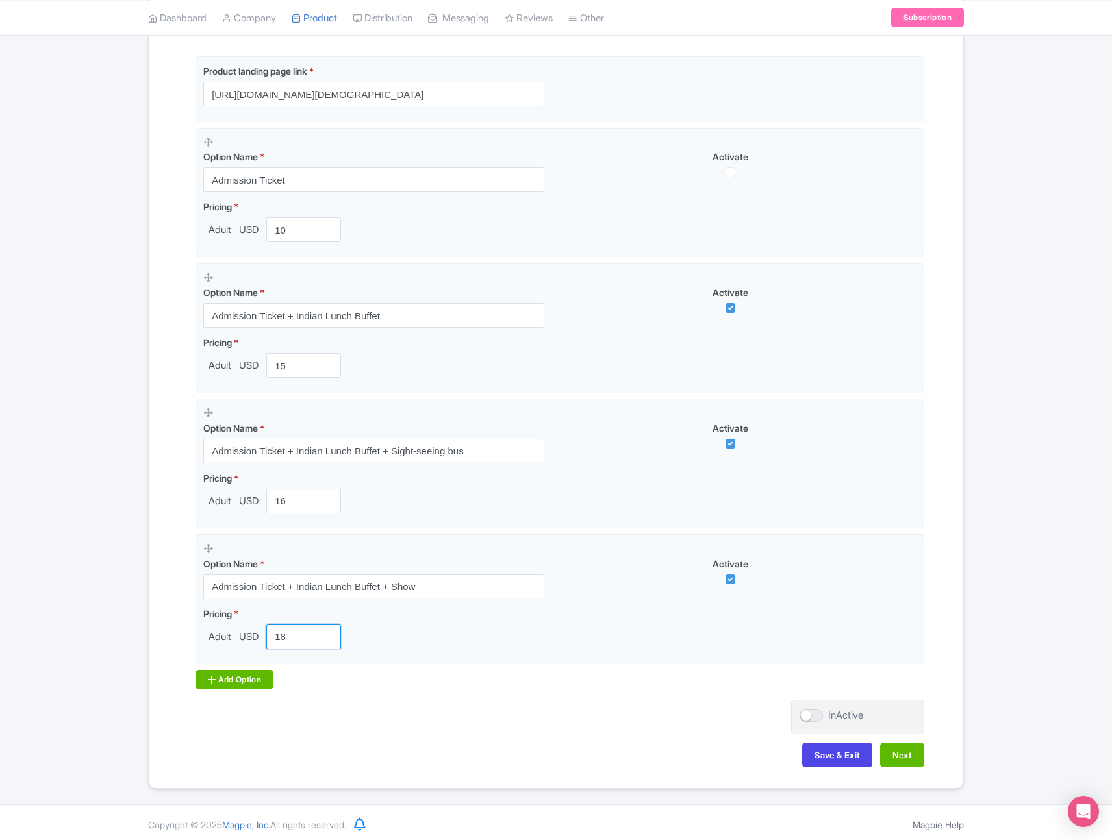
type input "18"
click at [243, 679] on div "Add Option" at bounding box center [234, 679] width 78 height 19
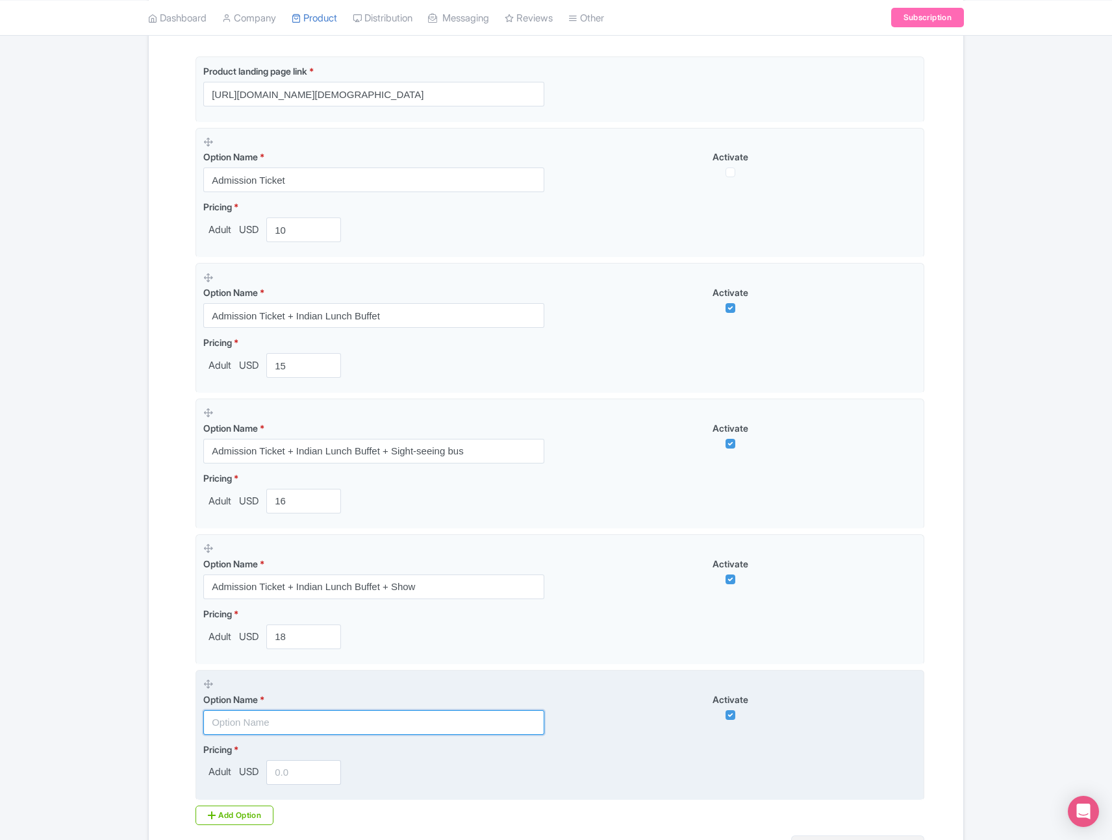
click at [338, 723] on input "text" at bounding box center [373, 722] width 341 height 25
paste input "Admission Ticket + Indian Lunch Buffet + Show + Sight-seeing bus"
type input "Admission Ticket + Indian Lunch Buffet + Show + Sight-seeing bus"
click at [288, 776] on input "number" at bounding box center [303, 772] width 75 height 25
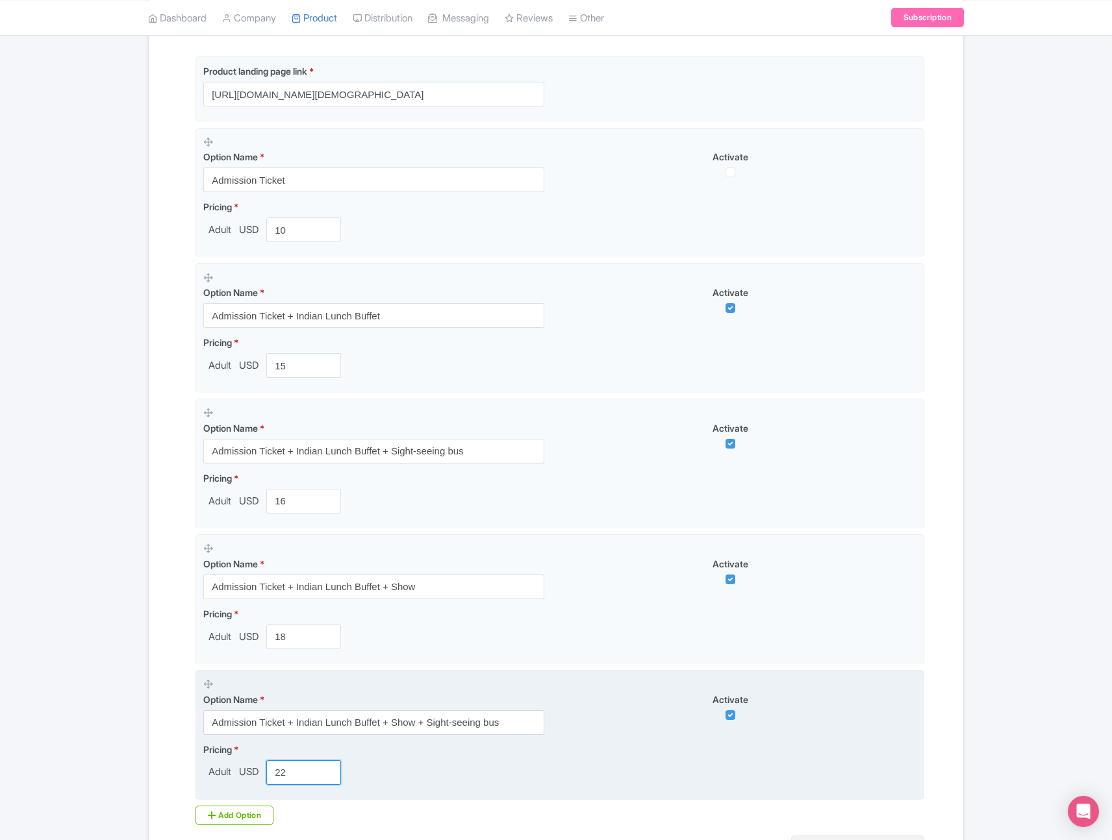
scroll to position [395, 0]
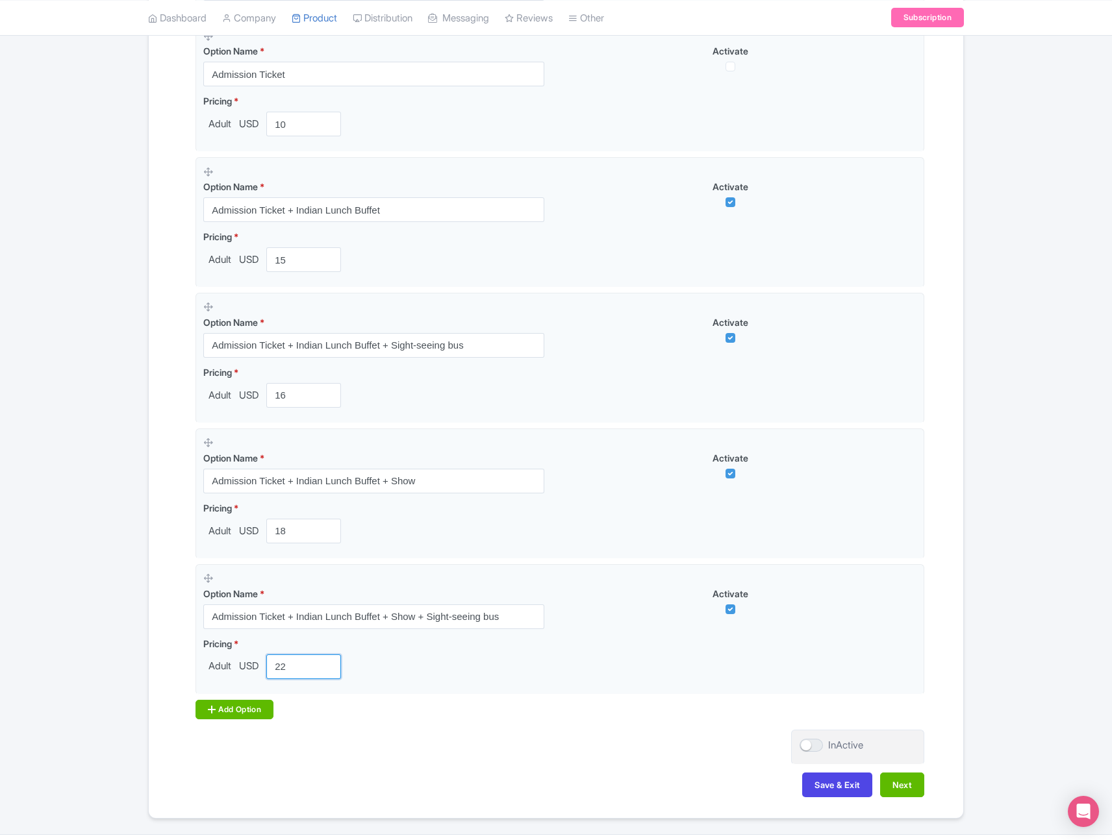
type input "22"
click at [249, 705] on div "Add Option" at bounding box center [234, 709] width 78 height 19
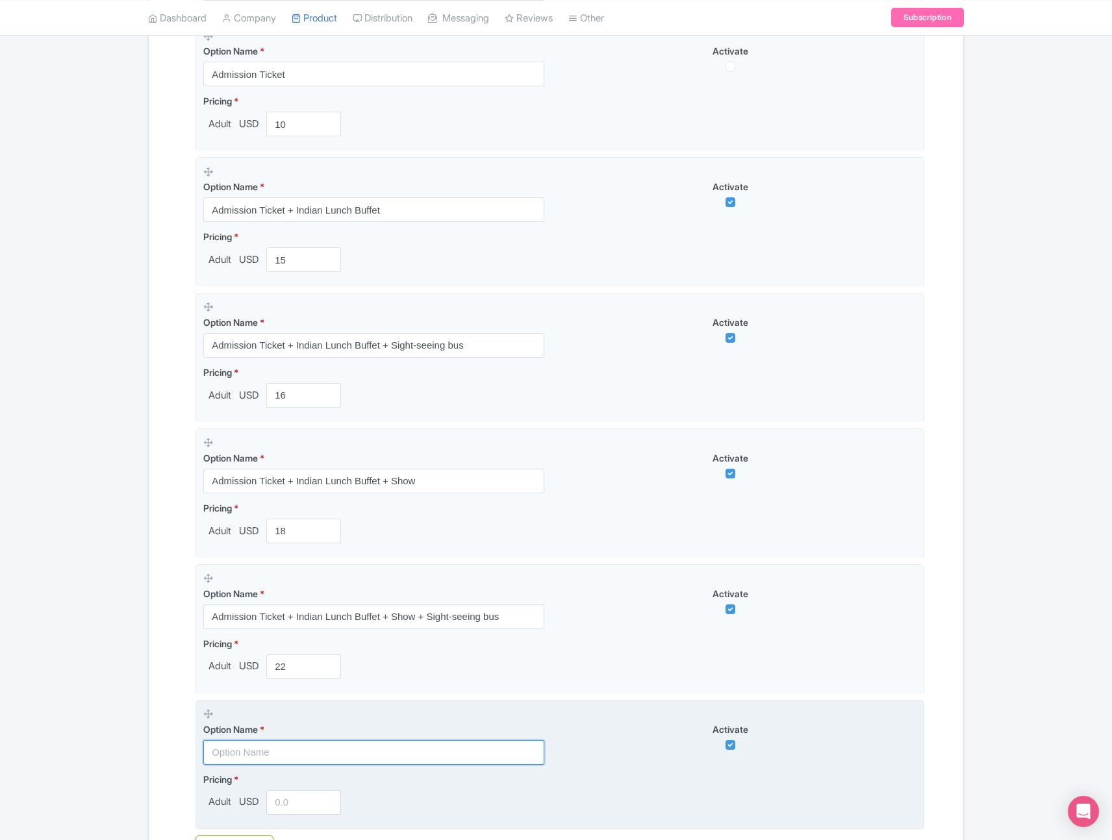
click at [266, 756] on input "text" at bounding box center [373, 752] width 341 height 25
paste input "Nong Nooch Garden Ticket + Elephant Ride Experience (5 min)"
type input "Nong Nooch Garden Ticket + Elephant Ride Experience (5 min)"
click at [299, 802] on input "number" at bounding box center [303, 802] width 75 height 25
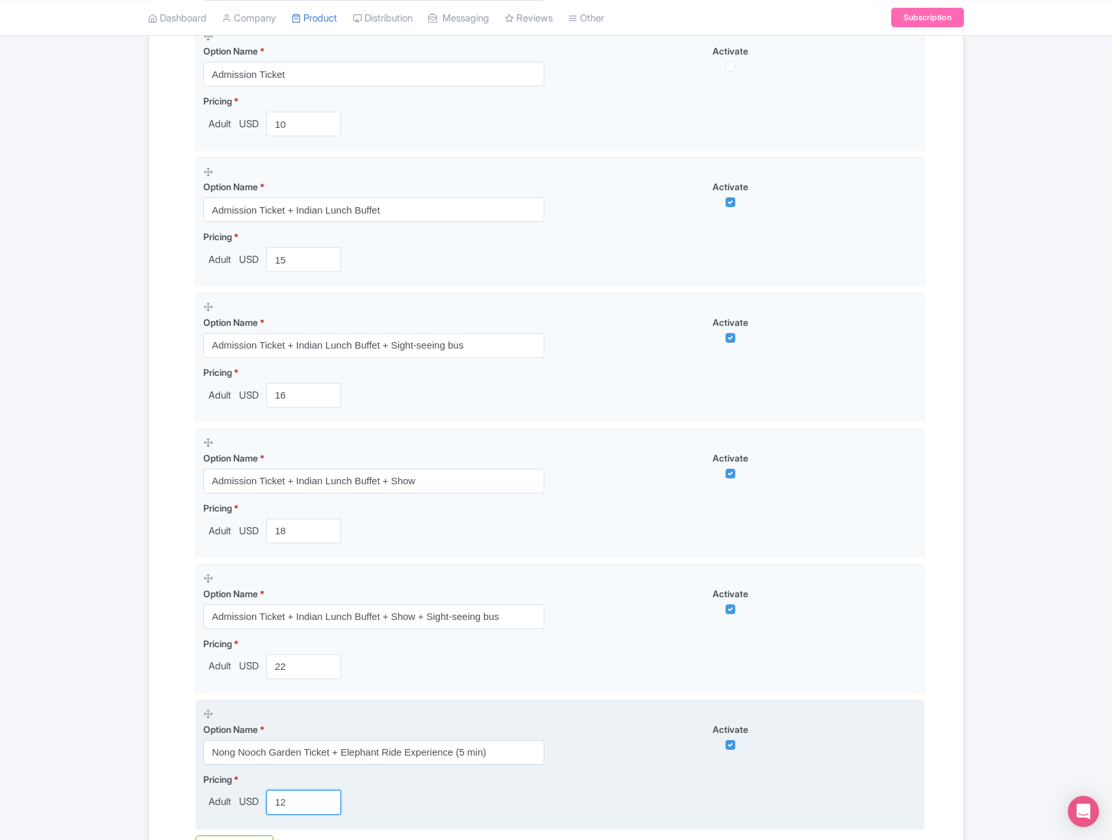
scroll to position [565, 0]
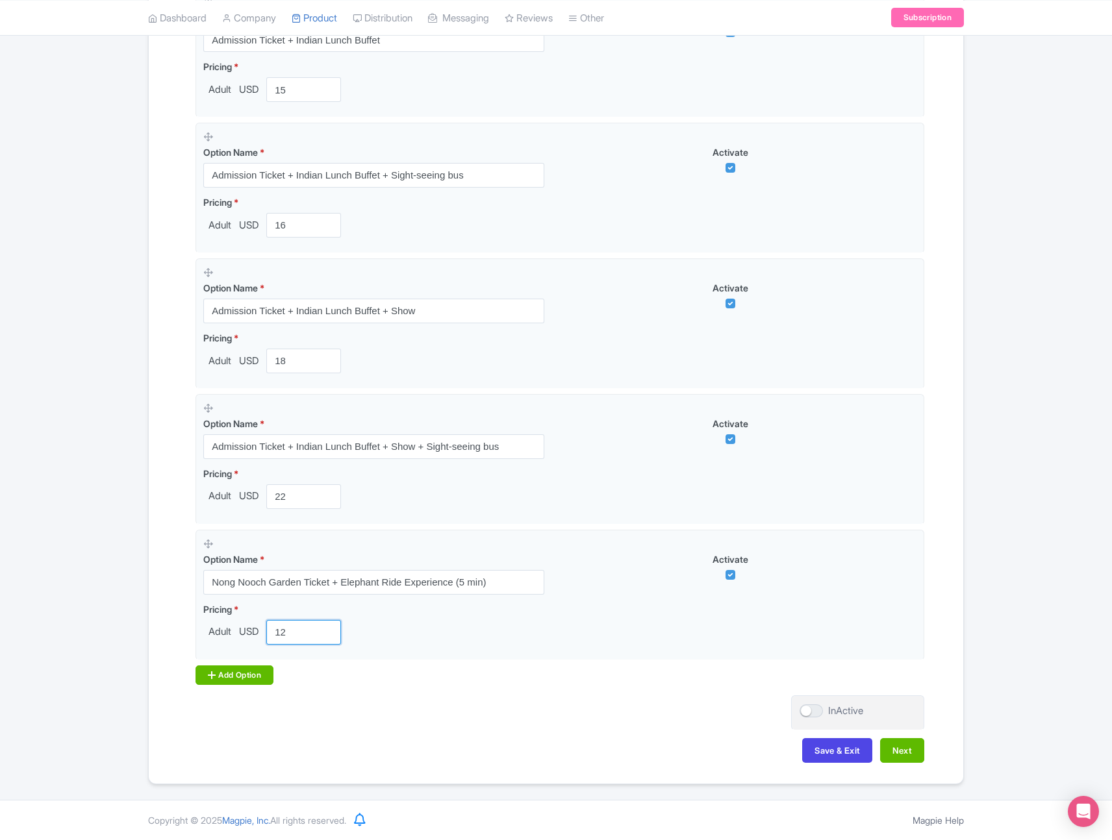
type input "12"
click at [257, 672] on div "Add Option" at bounding box center [234, 675] width 78 height 19
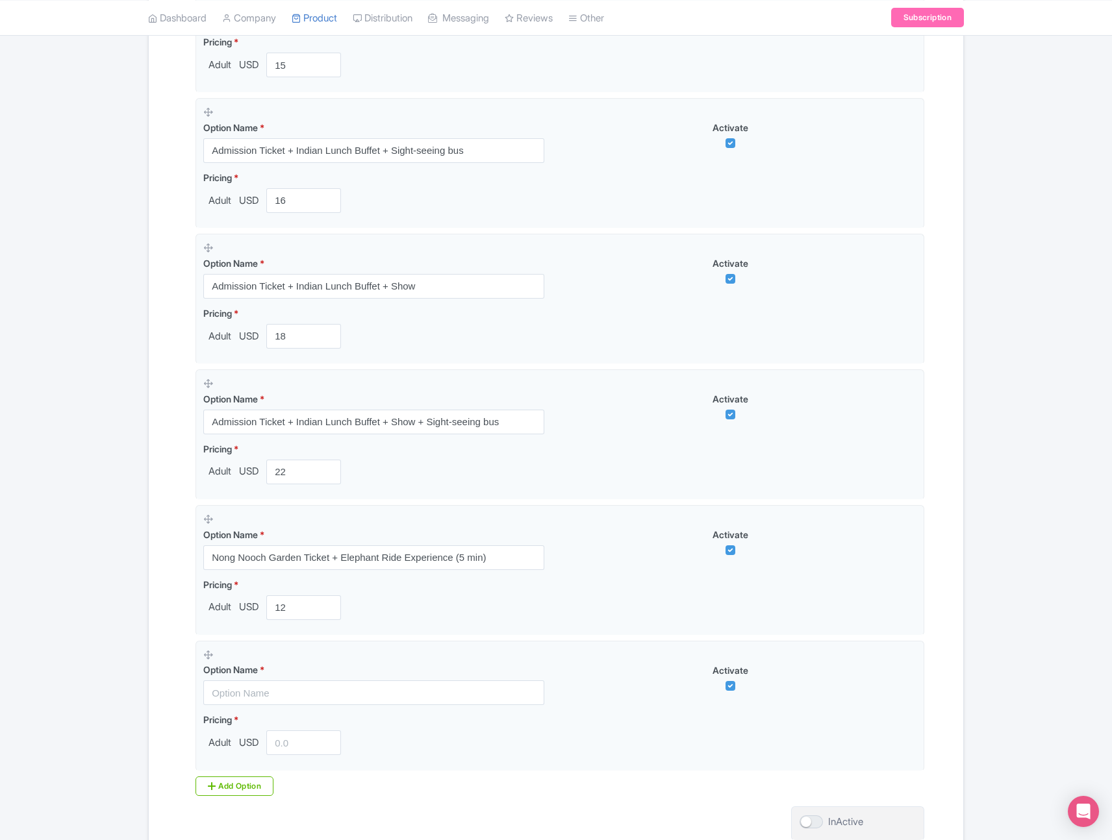
scroll to position [700, 0]
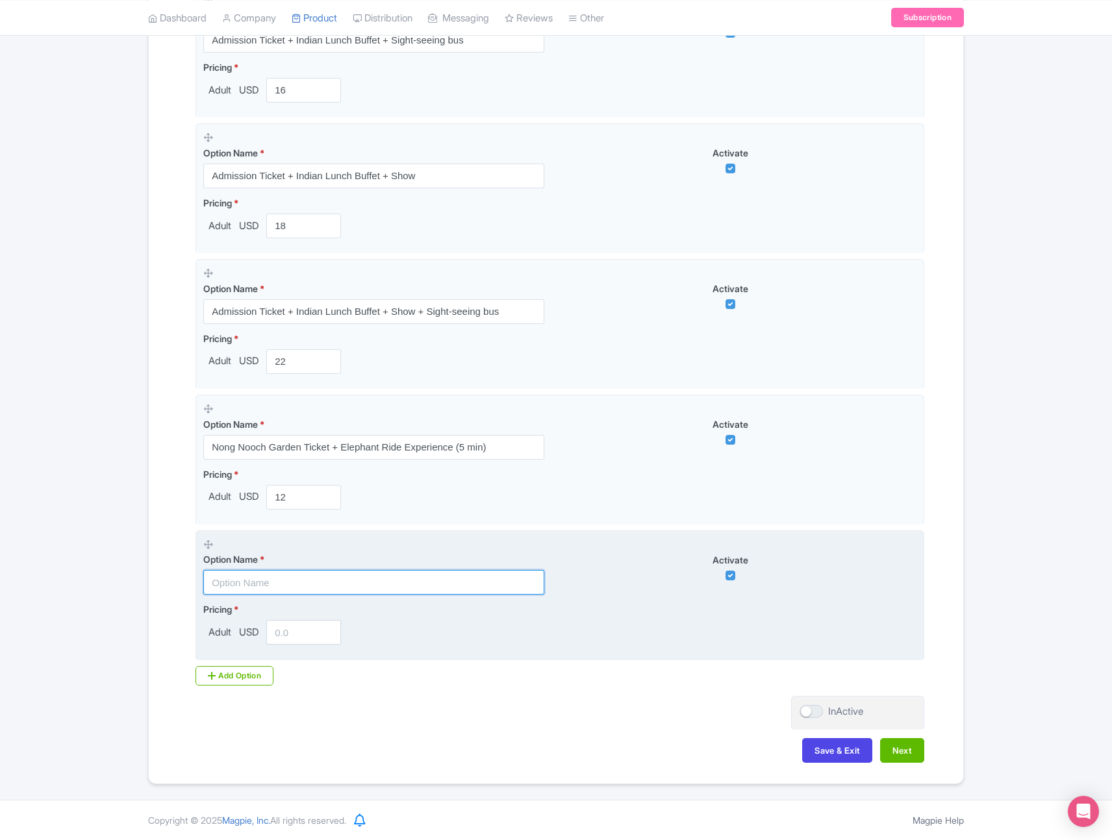
click at [335, 589] on input "text" at bounding box center [373, 582] width 341 height 25
paste input "Admission Ticket + Show"
type input "Admission Ticket + Show"
click at [287, 638] on input "number" at bounding box center [303, 632] width 75 height 25
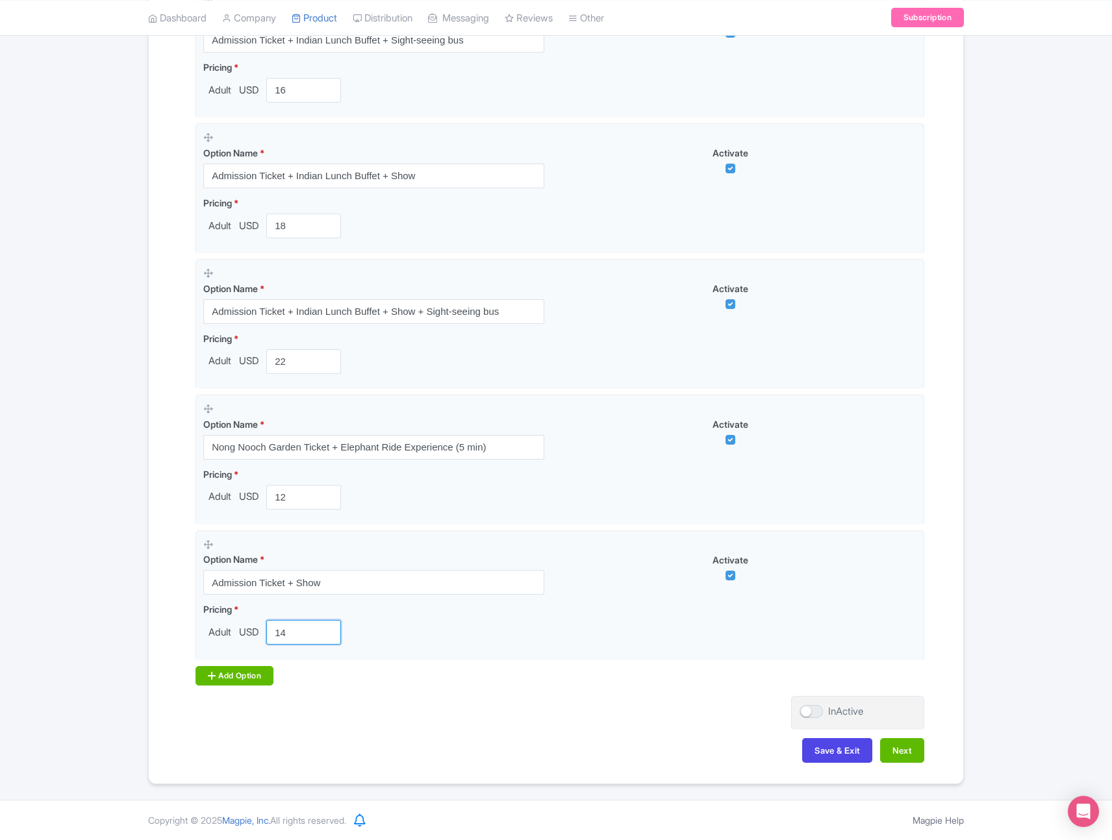
type input "14"
click at [247, 674] on div "Add Option" at bounding box center [234, 675] width 78 height 19
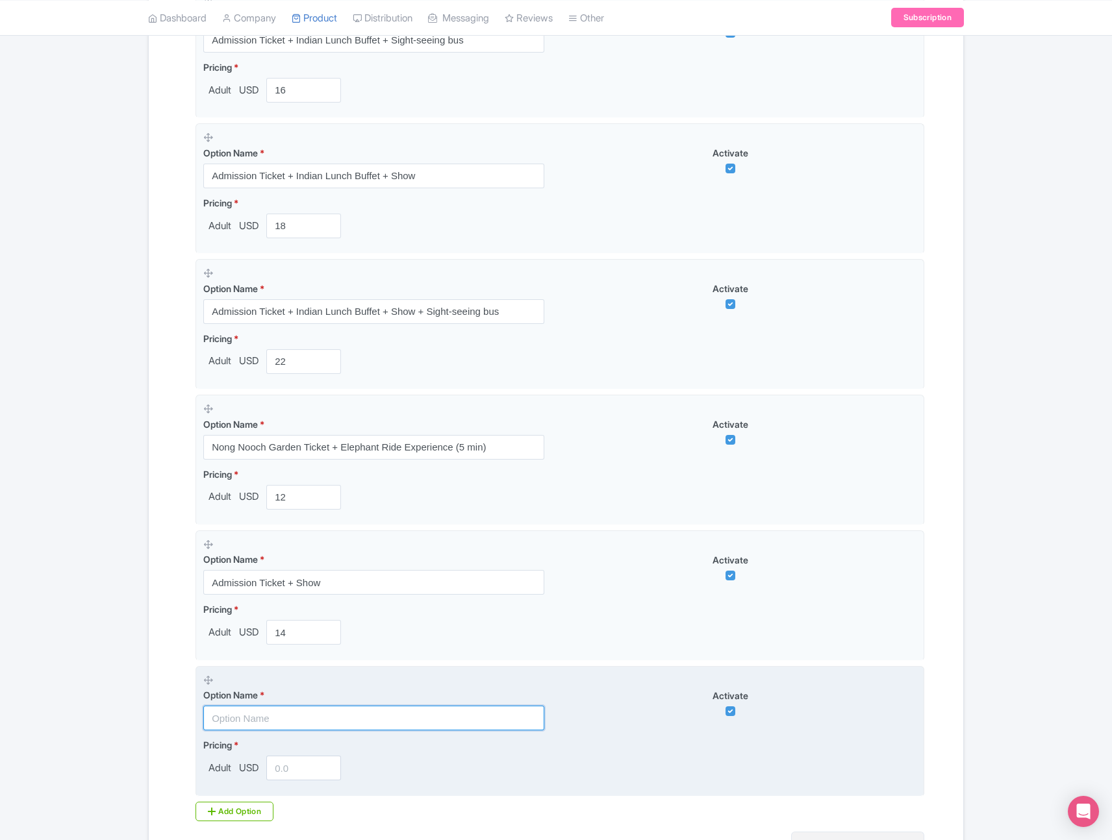
click at [436, 726] on input "text" at bounding box center [373, 718] width 341 height 25
paste input "Admission Ticket + Sight-seeing bus+ Show"
type input "Admission Ticket + Sight-seeing bus+ Show"
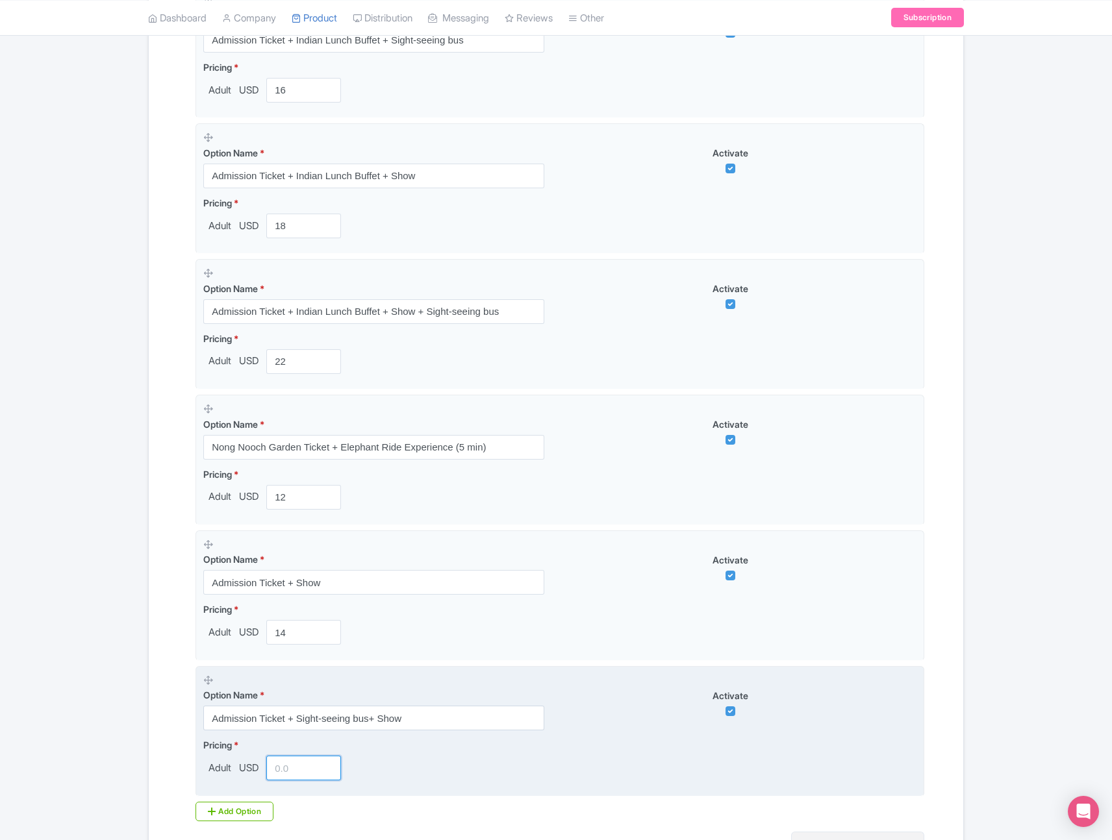
click at [307, 773] on input "number" at bounding box center [303, 768] width 75 height 25
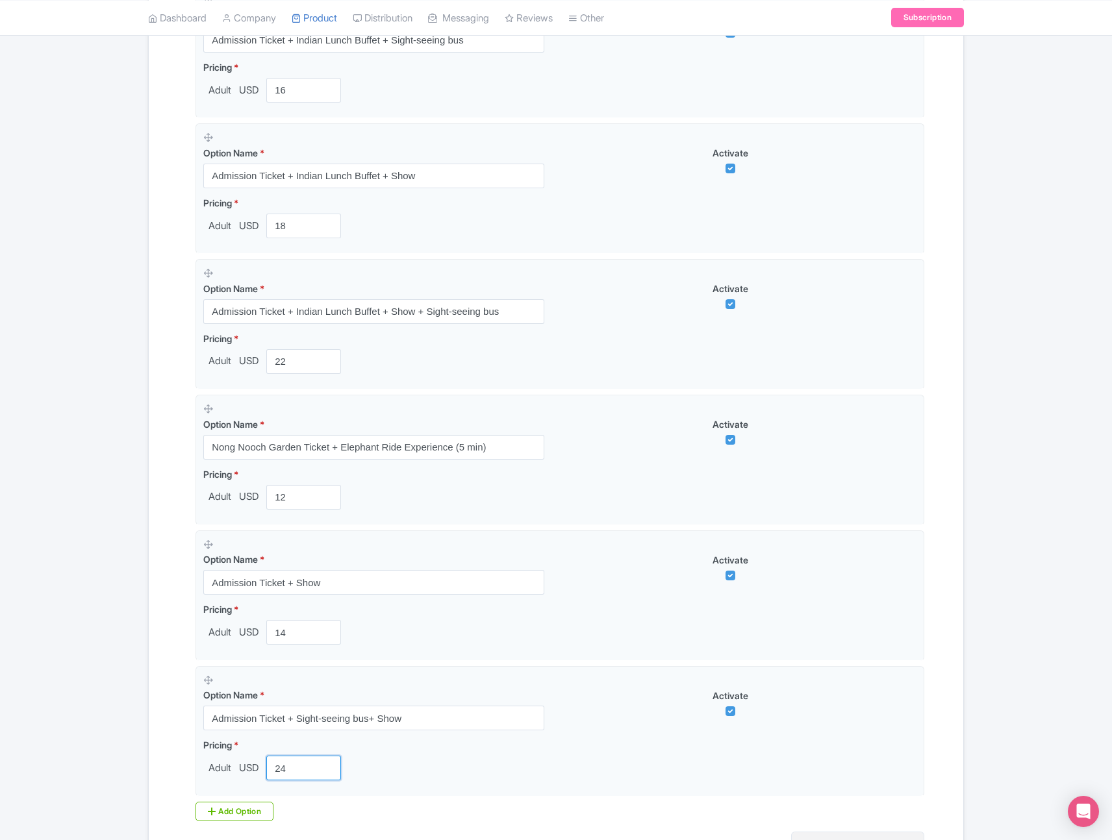
type input "24"
click at [243, 813] on div "Add Option" at bounding box center [234, 811] width 78 height 19
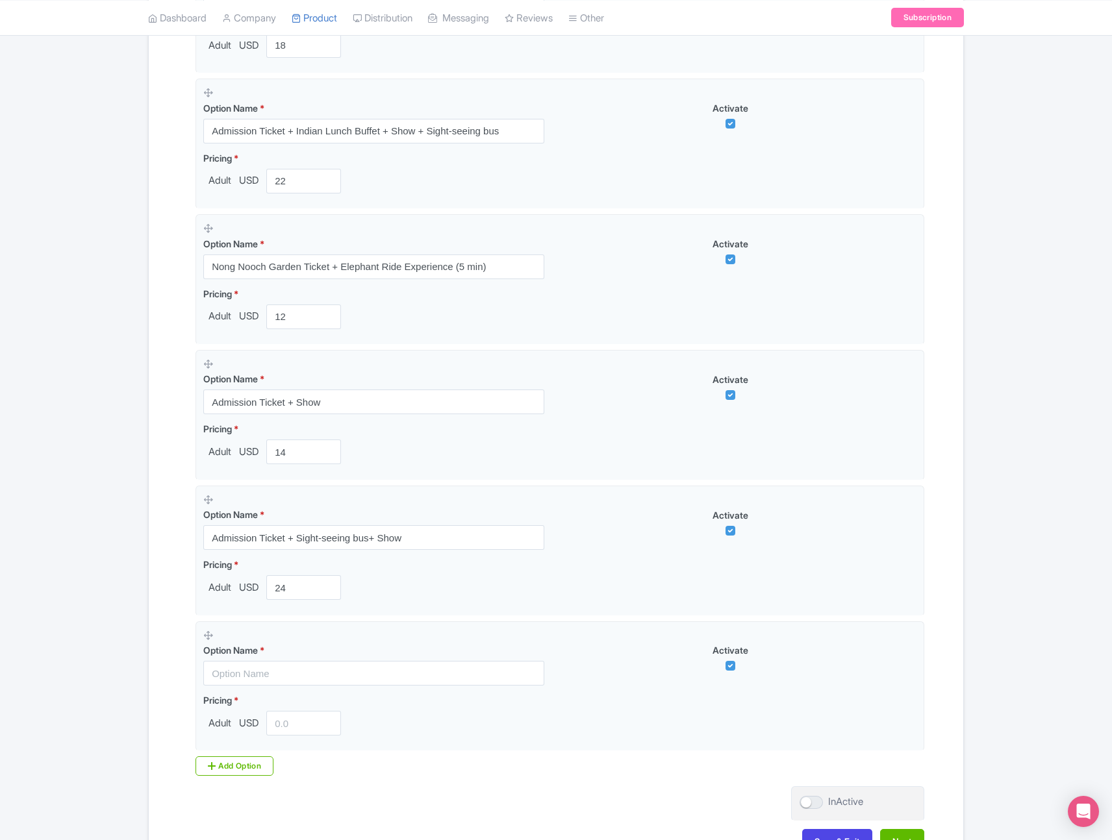
scroll to position [881, 0]
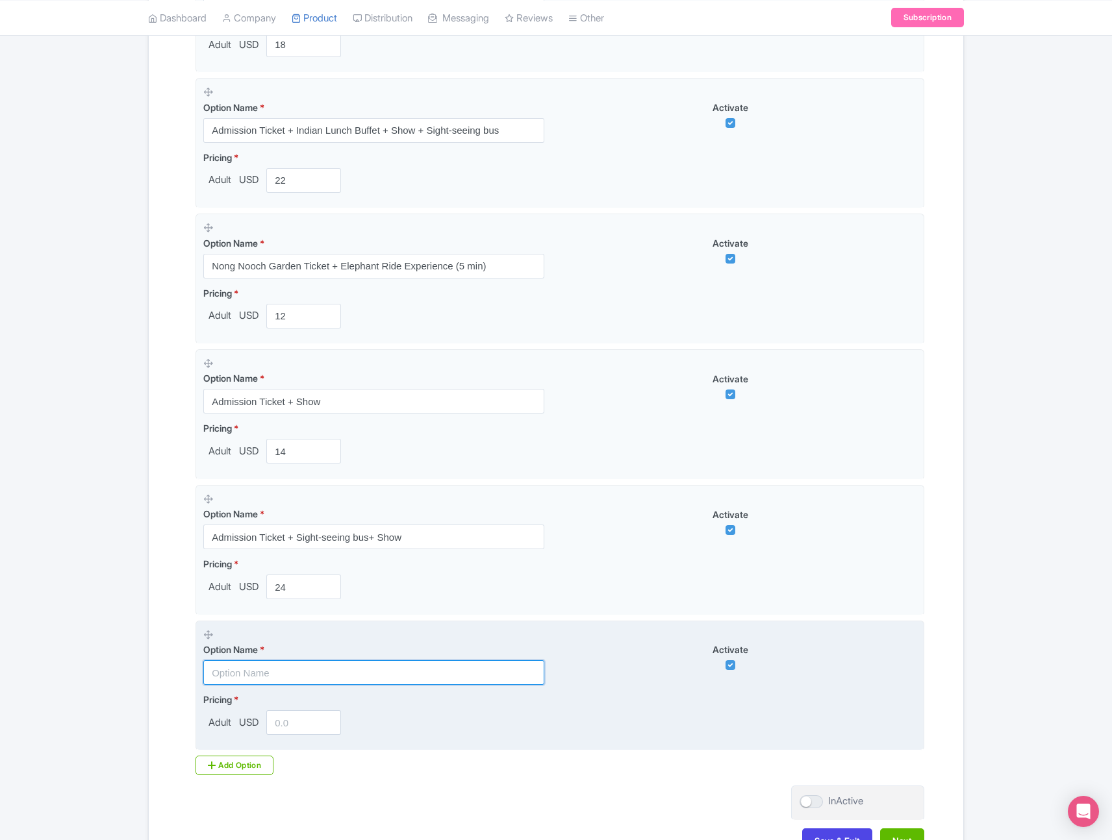
click at [295, 680] on input "text" at bounding box center [373, 672] width 341 height 25
paste input "Admission Ticket + Thai Lunch Buffet"
type input "Admission Ticket + Thai Lunch Buffet"
click at [286, 723] on input "number" at bounding box center [303, 722] width 75 height 25
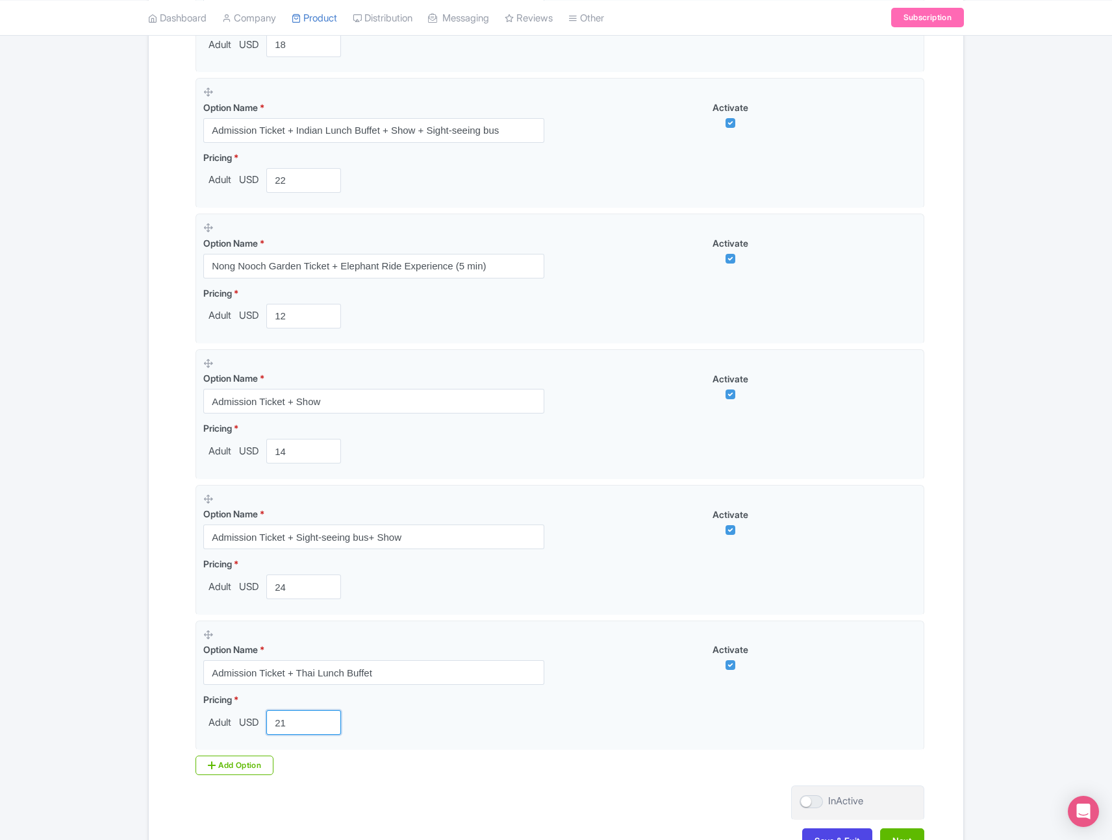
type input "21"
click at [260, 763] on div "Add Option" at bounding box center [234, 765] width 78 height 19
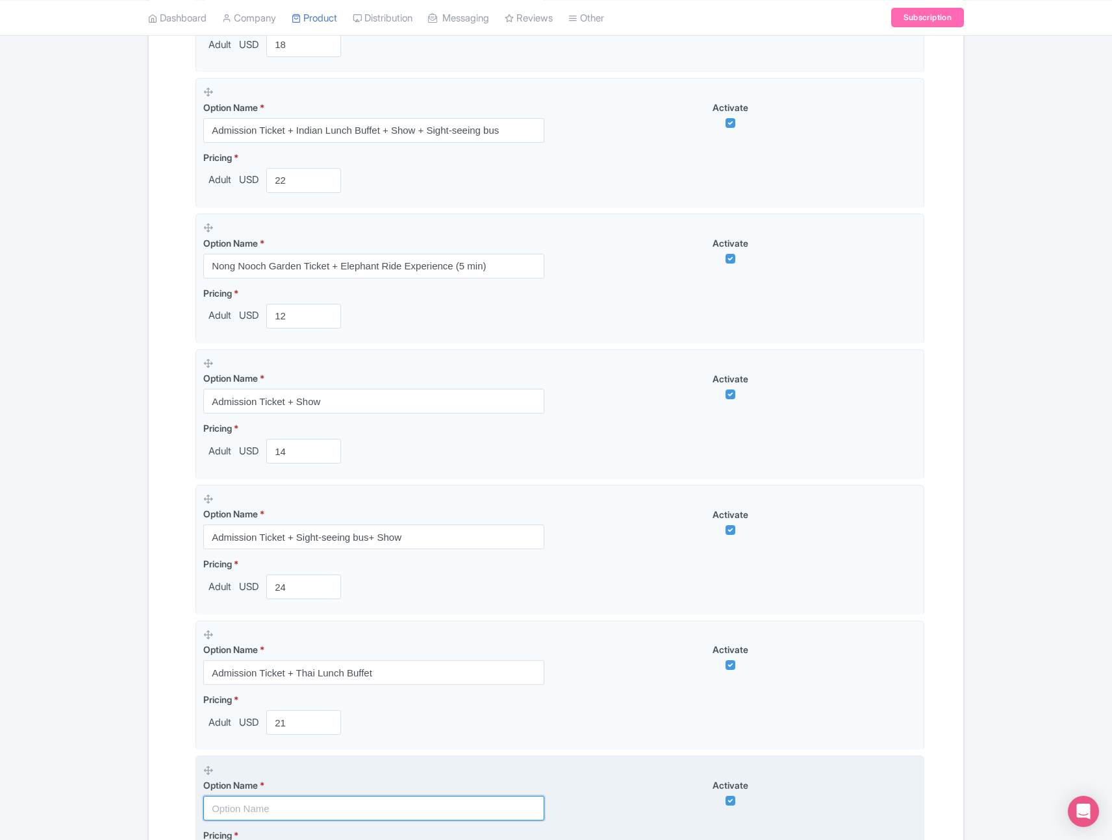
click at [290, 815] on input "text" at bounding box center [373, 808] width 341 height 25
paste input "Admission Ticket + Thai Lunch Buffet + Sight-seeing bus"
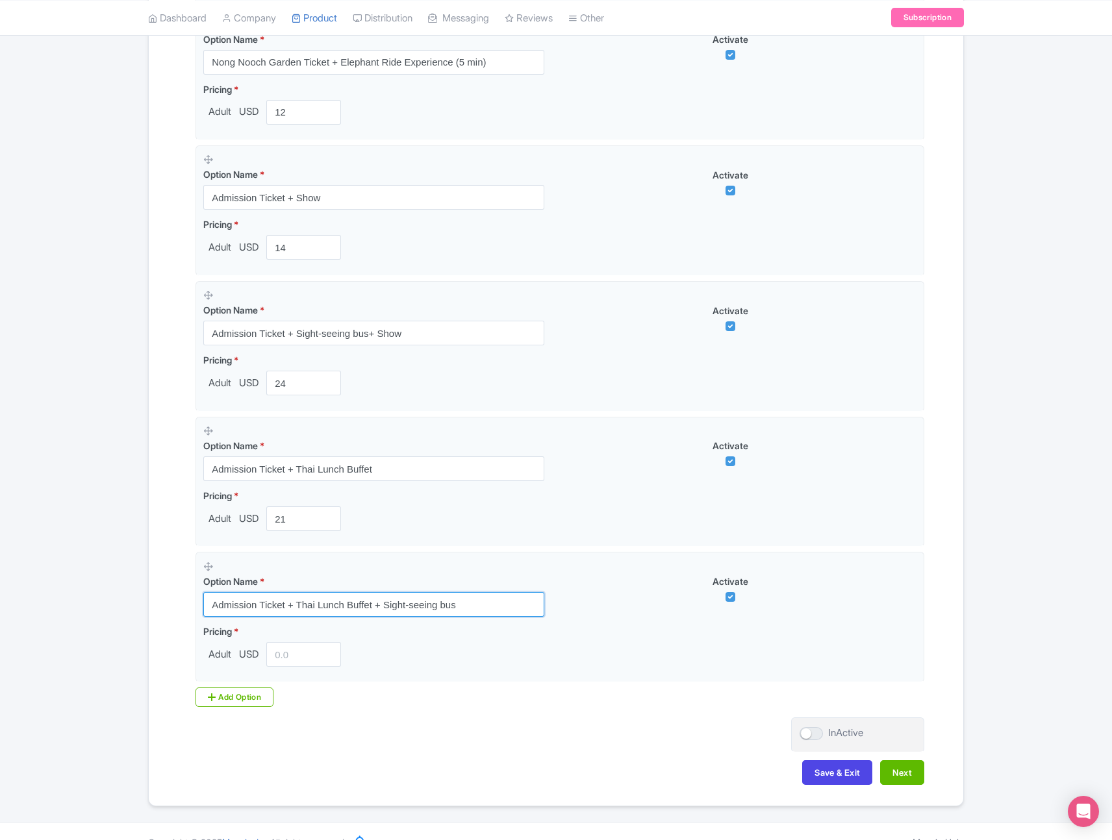
scroll to position [1092, 0]
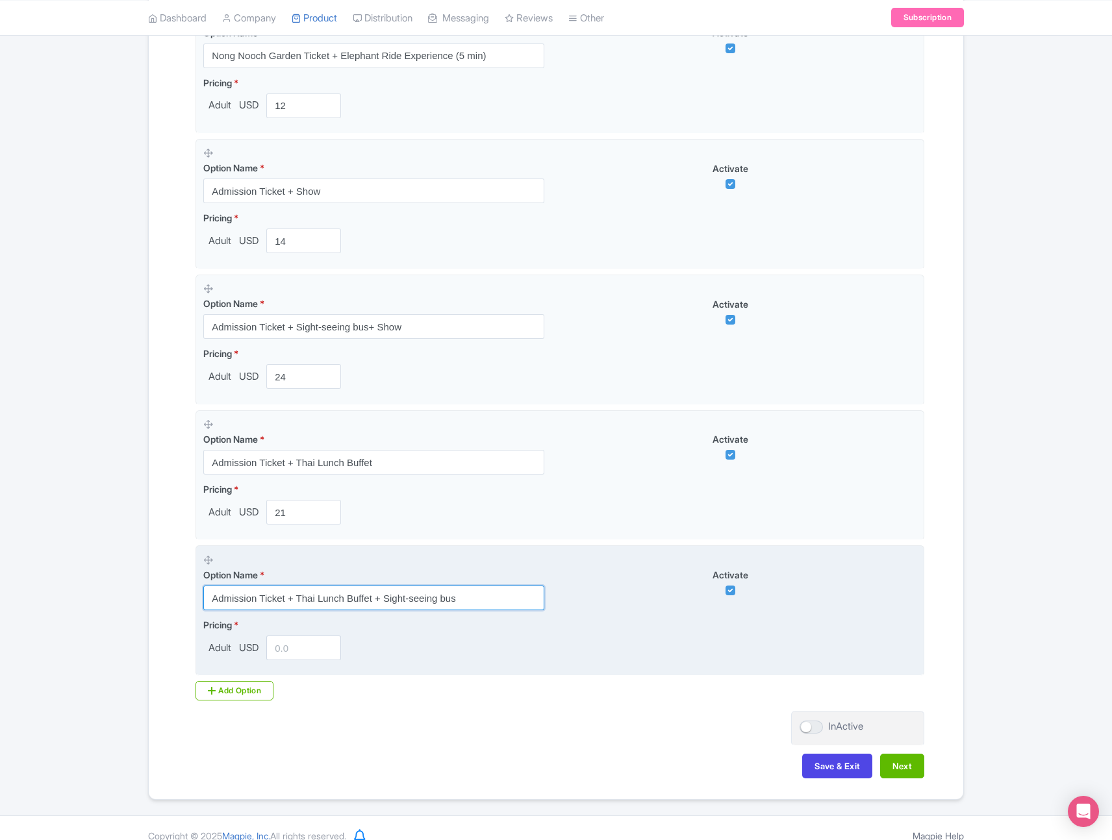
type input "Admission Ticket + Thai Lunch Buffet + Sight-seeing bus"
click at [297, 647] on input "number" at bounding box center [303, 648] width 75 height 25
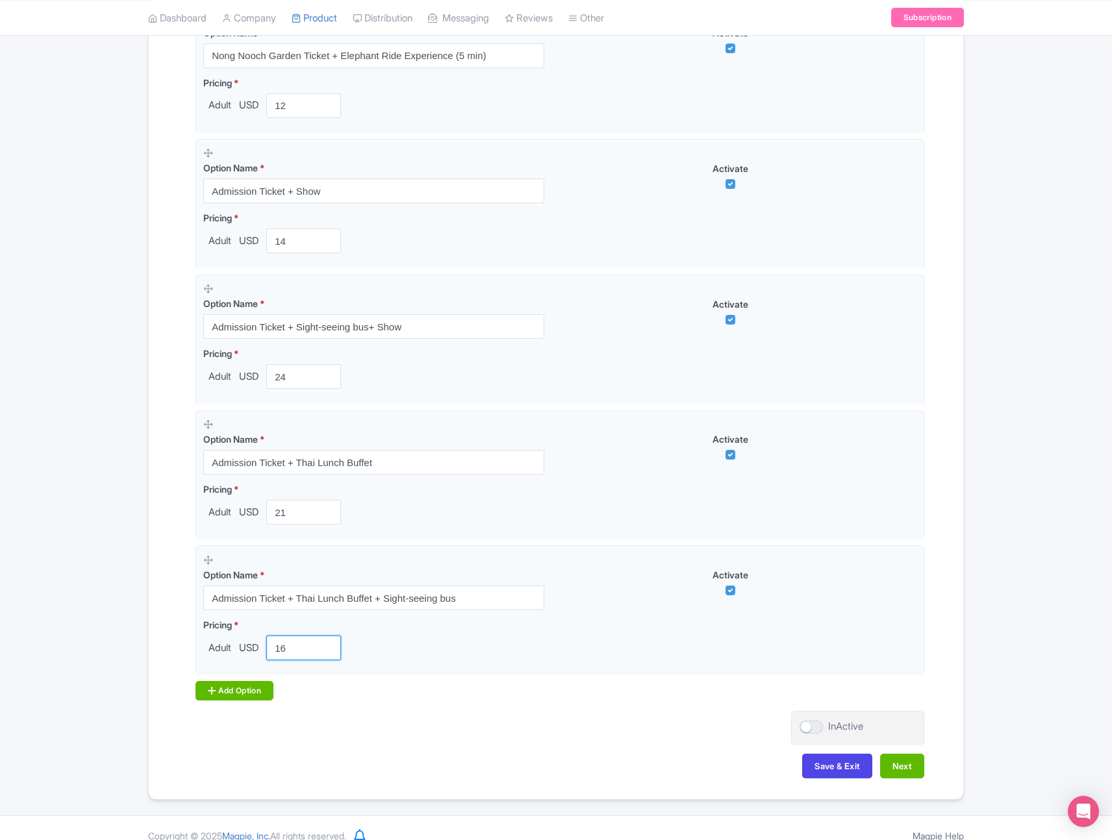
type input "16"
click at [254, 684] on div "Add Option" at bounding box center [234, 690] width 78 height 19
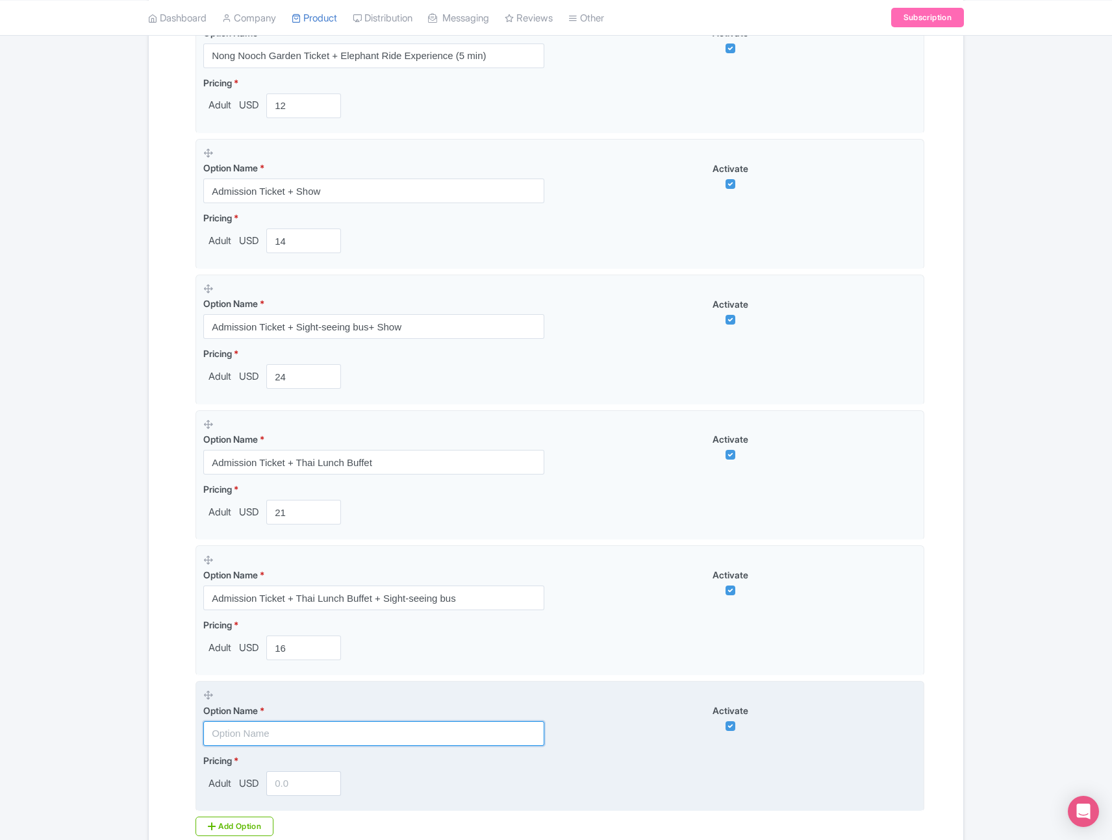
click at [338, 736] on input "text" at bounding box center [373, 733] width 341 height 25
paste input "Admission Ticket + Thai Lunch Buffet + Show"
type input "Admission Ticket + Thai Lunch Buffet + Show"
click at [301, 786] on input "number" at bounding box center [303, 783] width 75 height 25
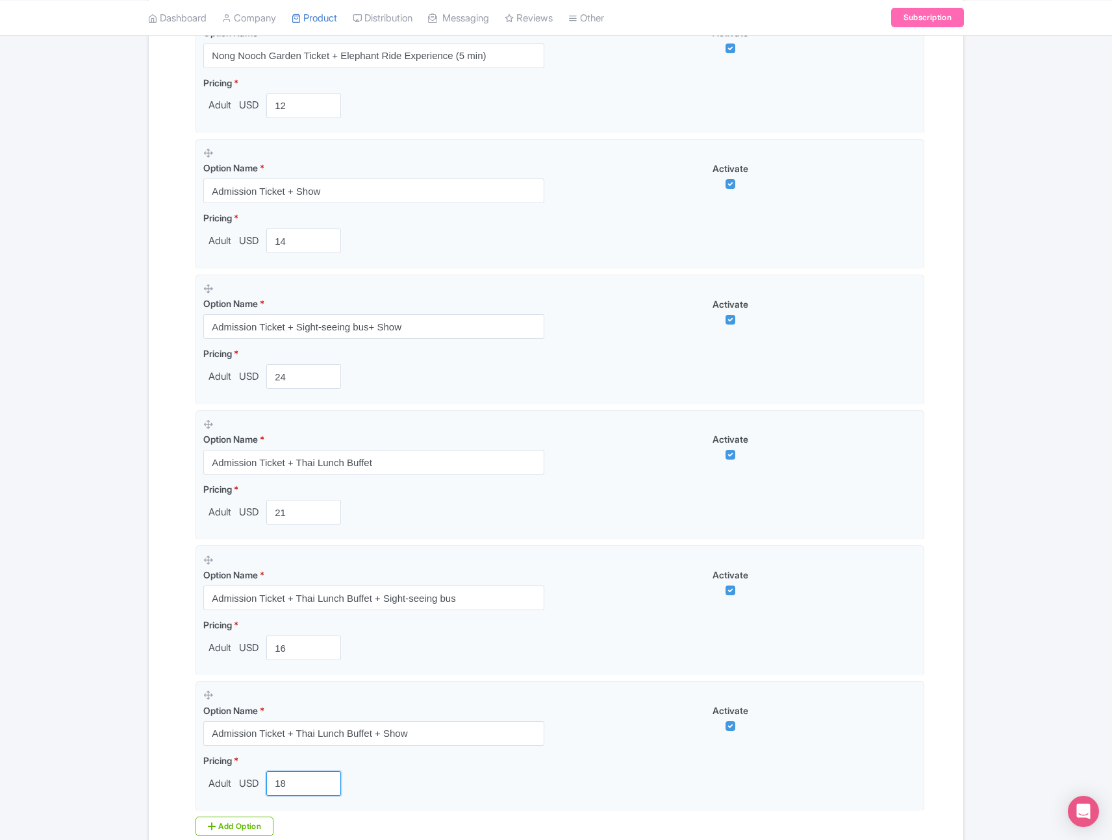
type input "18"
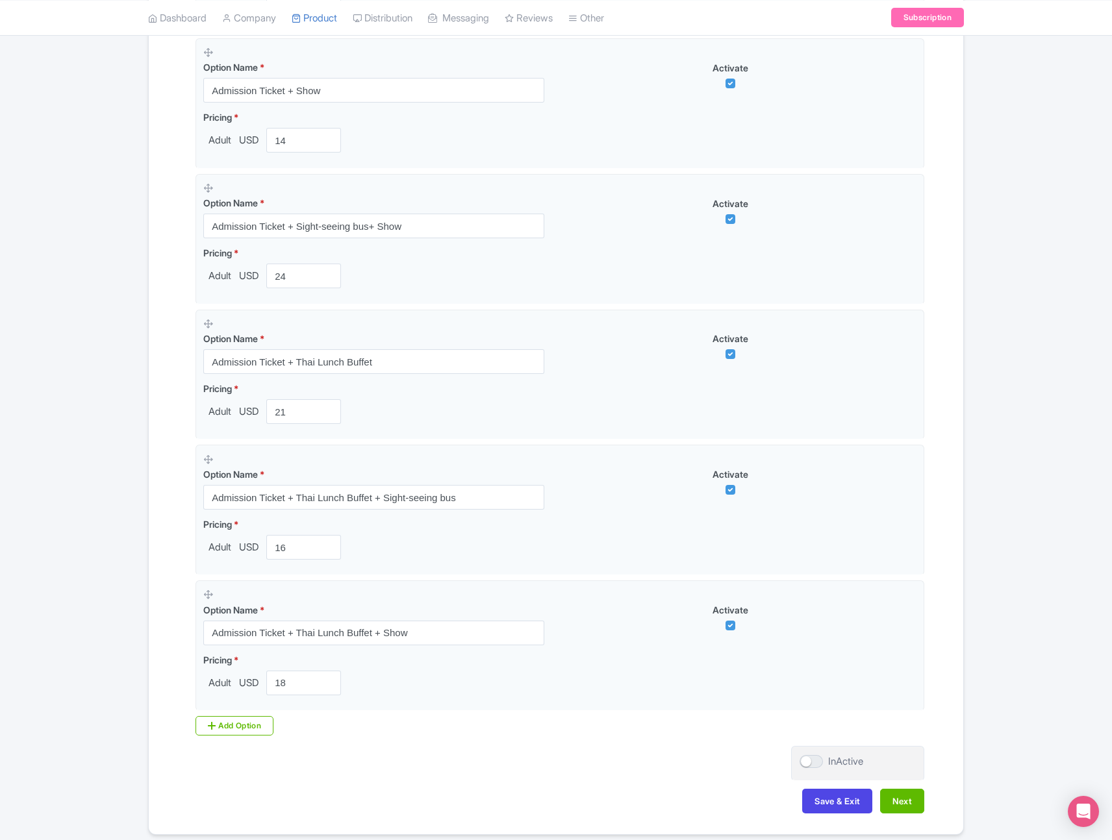
scroll to position [1243, 0]
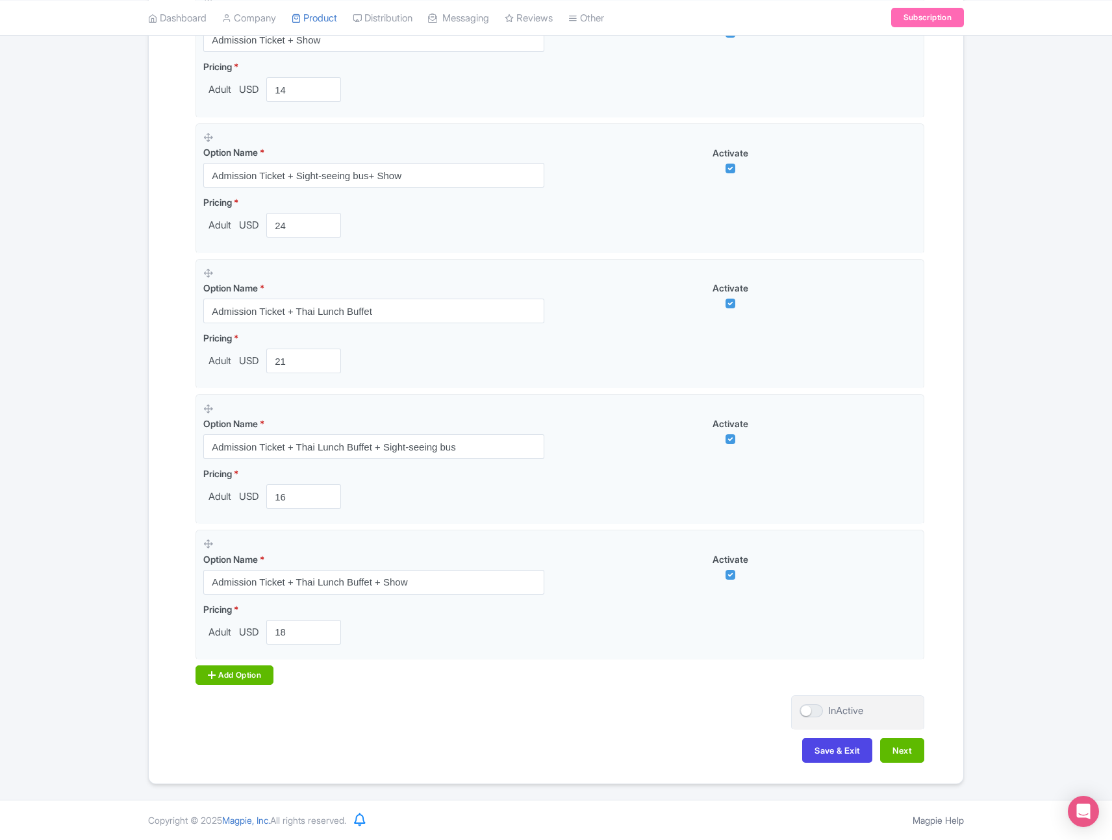
click at [255, 677] on div "Add Option" at bounding box center [234, 675] width 78 height 19
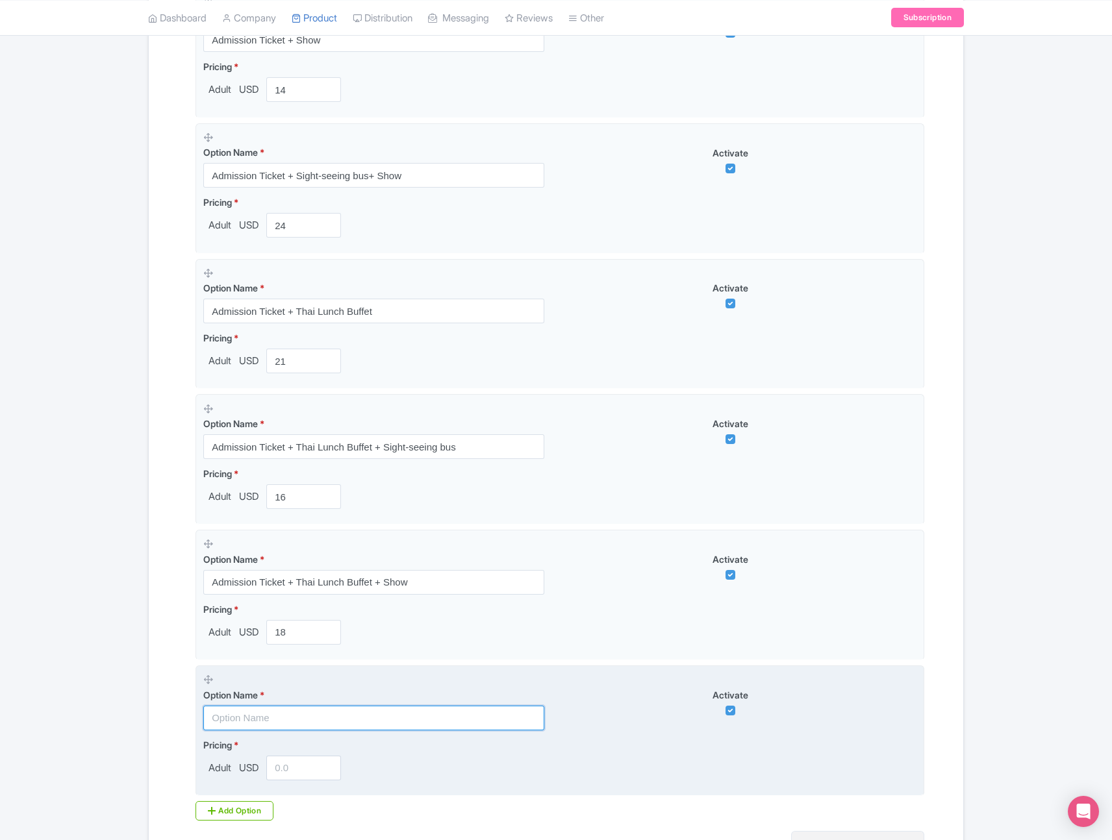
click at [288, 719] on input "text" at bounding box center [373, 718] width 341 height 25
paste input "Admission Ticket + Thai Lunch Buffet + Show + Sight-seeing bus"
type input "Admission Ticket + Thai Lunch Buffet + Show + Sight-seeing bus"
click at [281, 766] on input "number" at bounding box center [303, 768] width 75 height 25
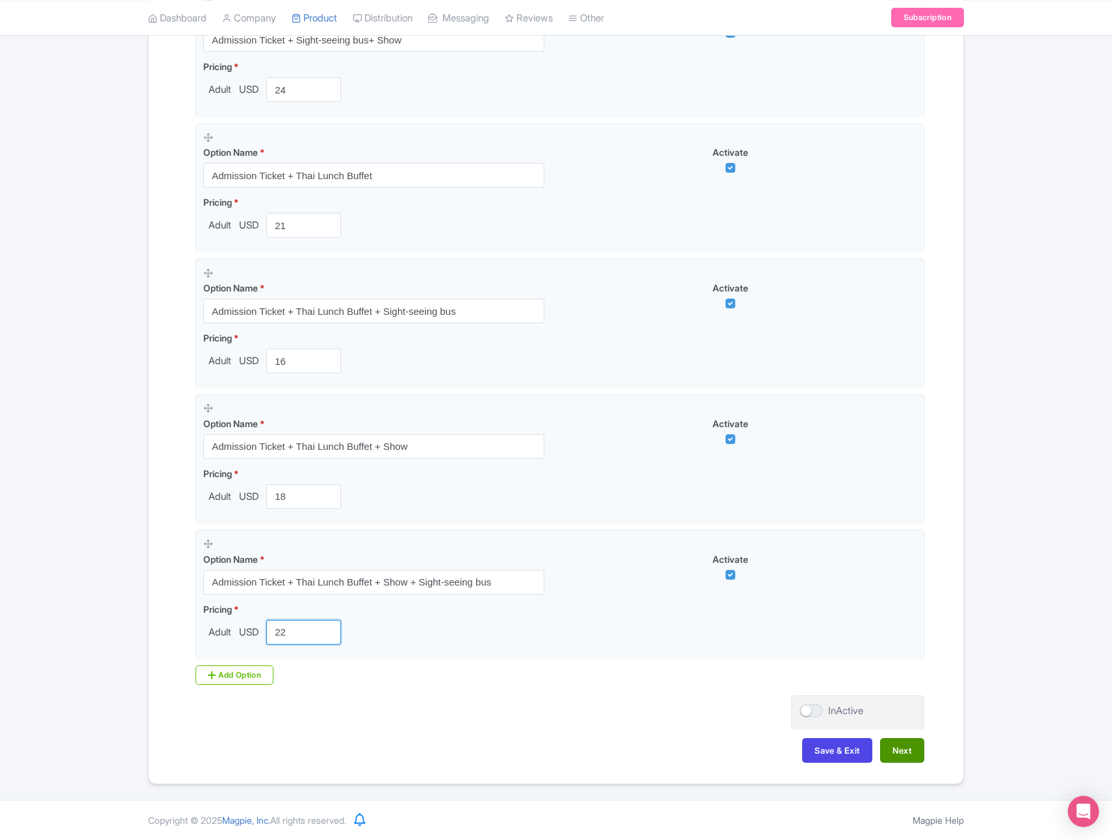
type input "22"
click at [895, 753] on button "Next" at bounding box center [902, 750] width 44 height 25
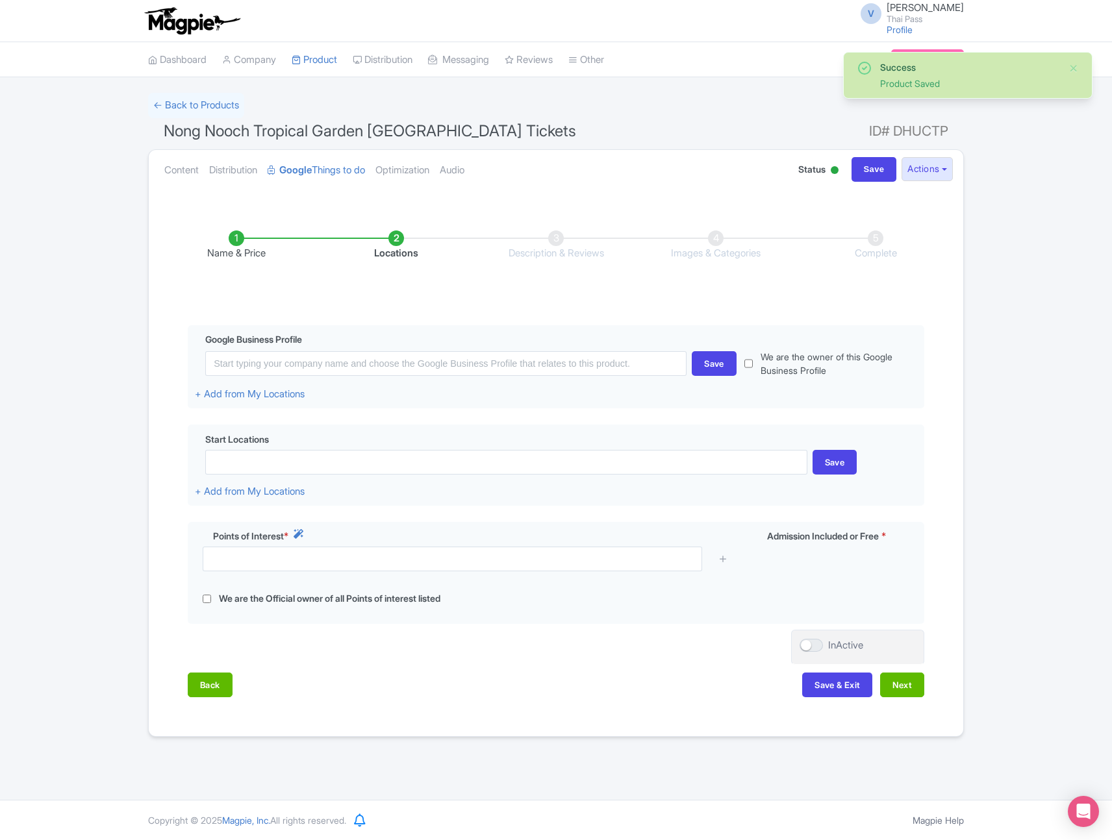
scroll to position [0, 0]
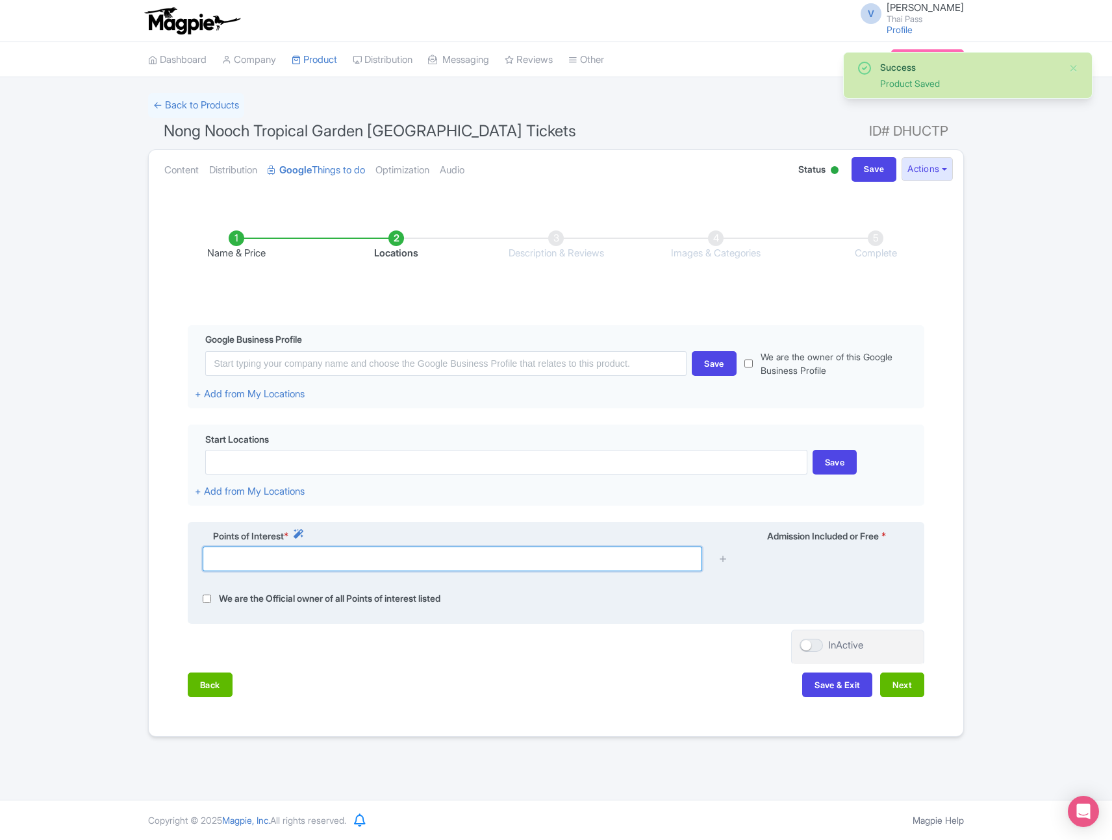
click at [382, 553] on input "text" at bounding box center [452, 559] width 499 height 25
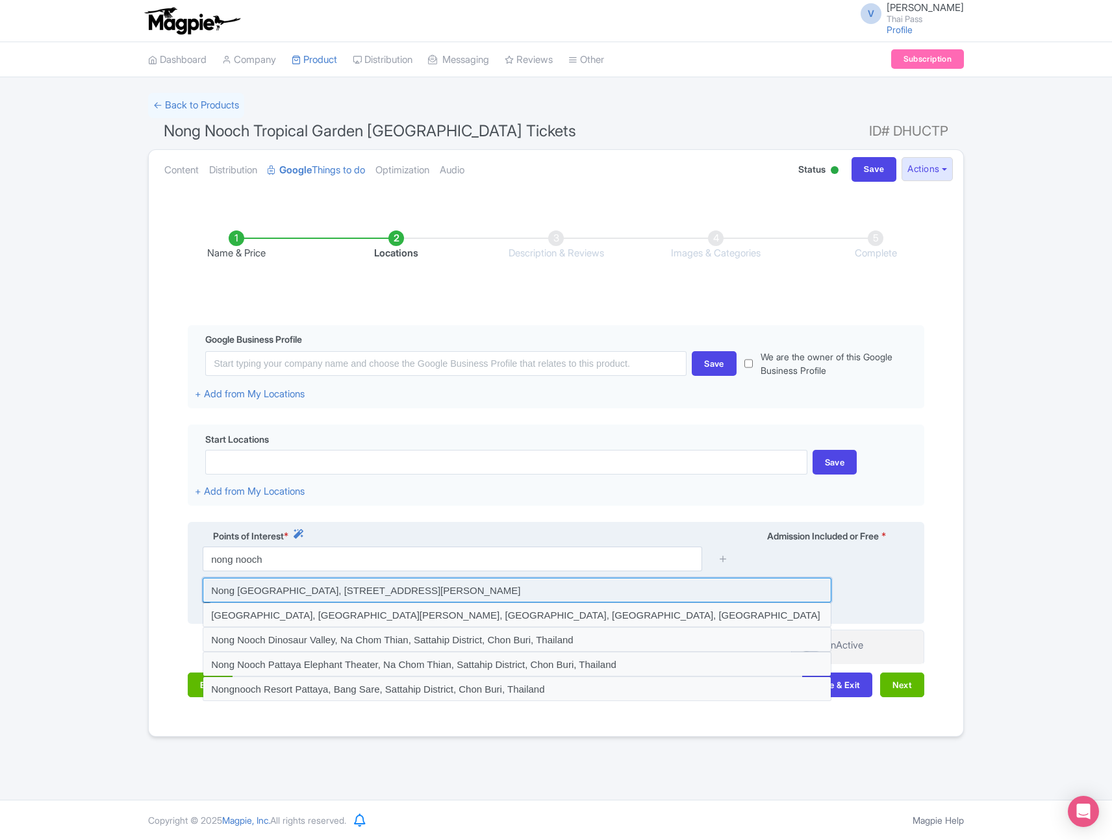
click at [399, 590] on input at bounding box center [517, 590] width 629 height 25
type input "Nong Nooch Tropical Garden, 34 Na Chom Thian, Sattahip District, Chon Buri, Tha…"
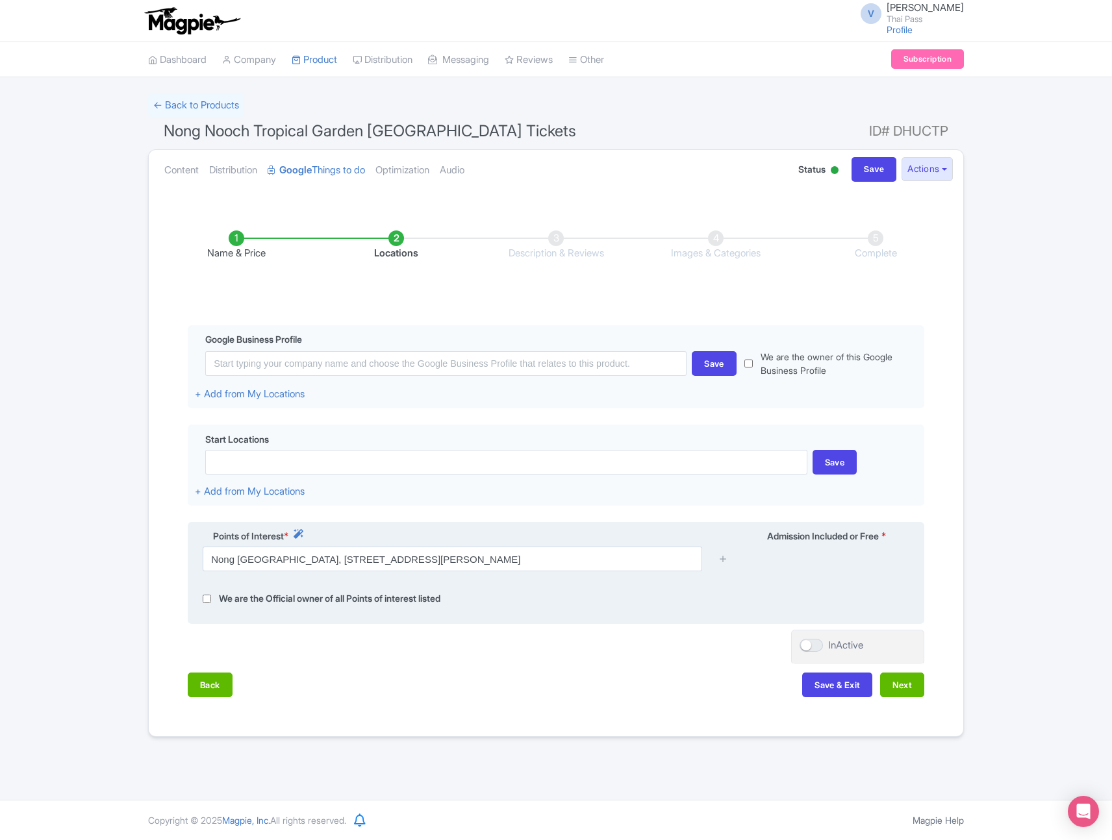
click at [730, 559] on div at bounding box center [723, 559] width 26 height 25
click at [725, 558] on icon at bounding box center [723, 559] width 10 height 10
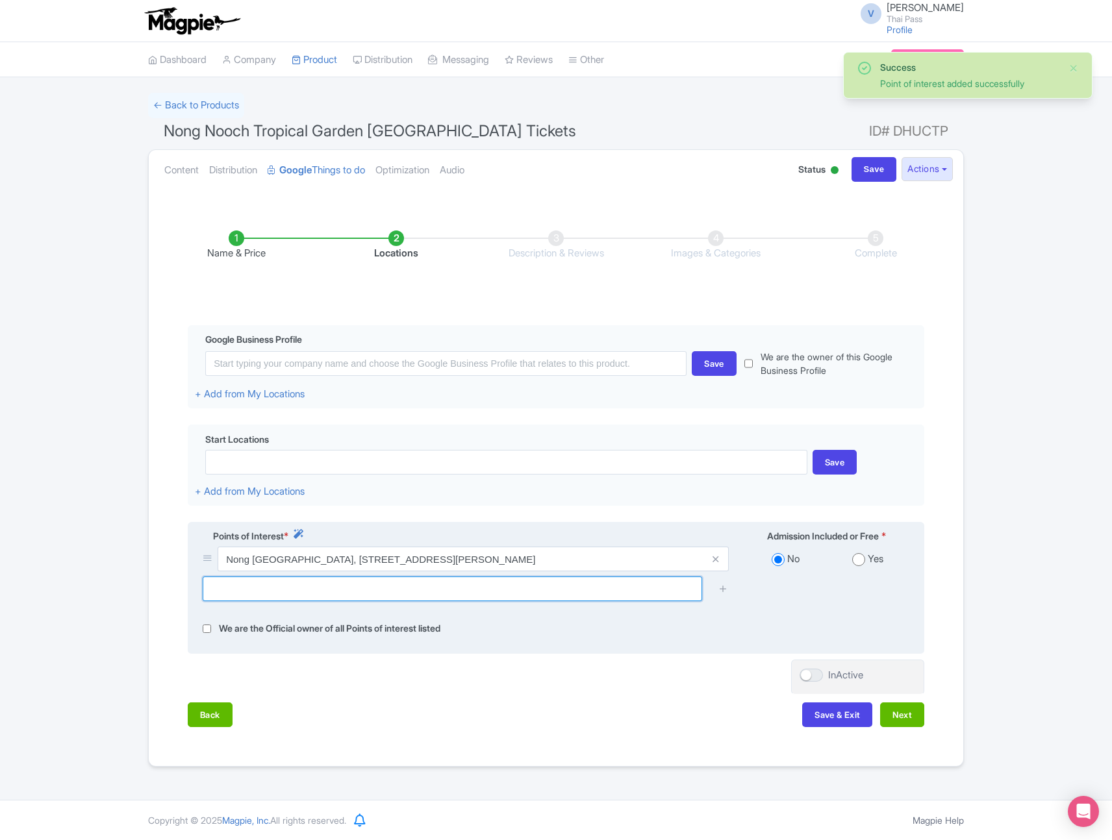
click at [626, 591] on input "text" at bounding box center [452, 589] width 499 height 25
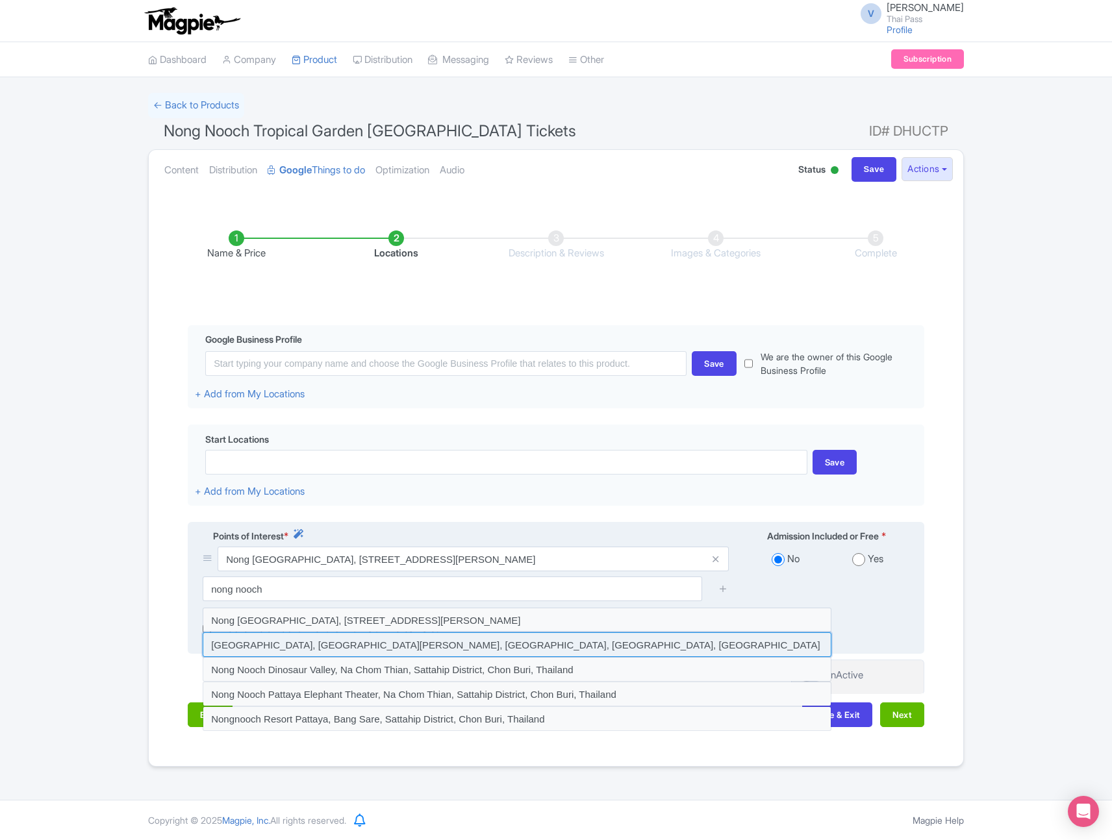
click at [530, 643] on input at bounding box center [517, 644] width 629 height 25
type input "Nong Nooch Garden Pattaya, Na Chom Thian, Sattahip District, Chon Buri, Thailand"
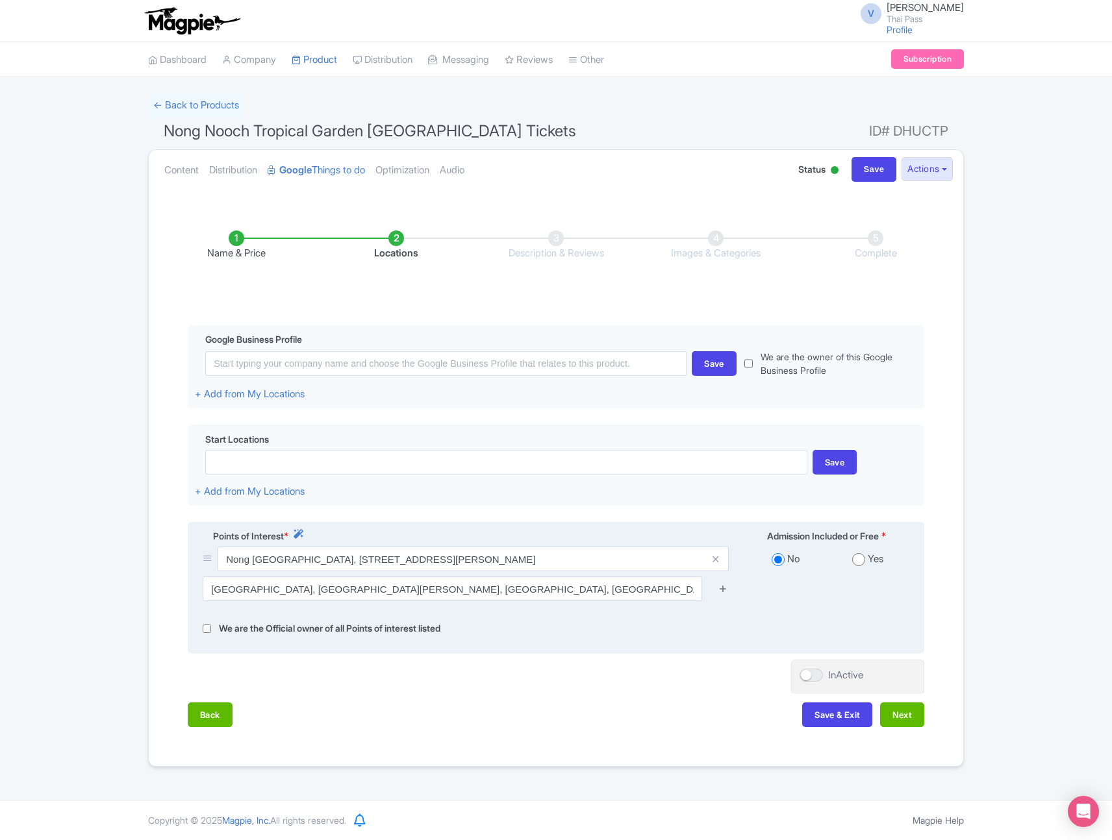
click at [725, 584] on icon at bounding box center [723, 589] width 10 height 10
click at [861, 559] on input "radio" at bounding box center [858, 559] width 13 height 13
radio input "true"
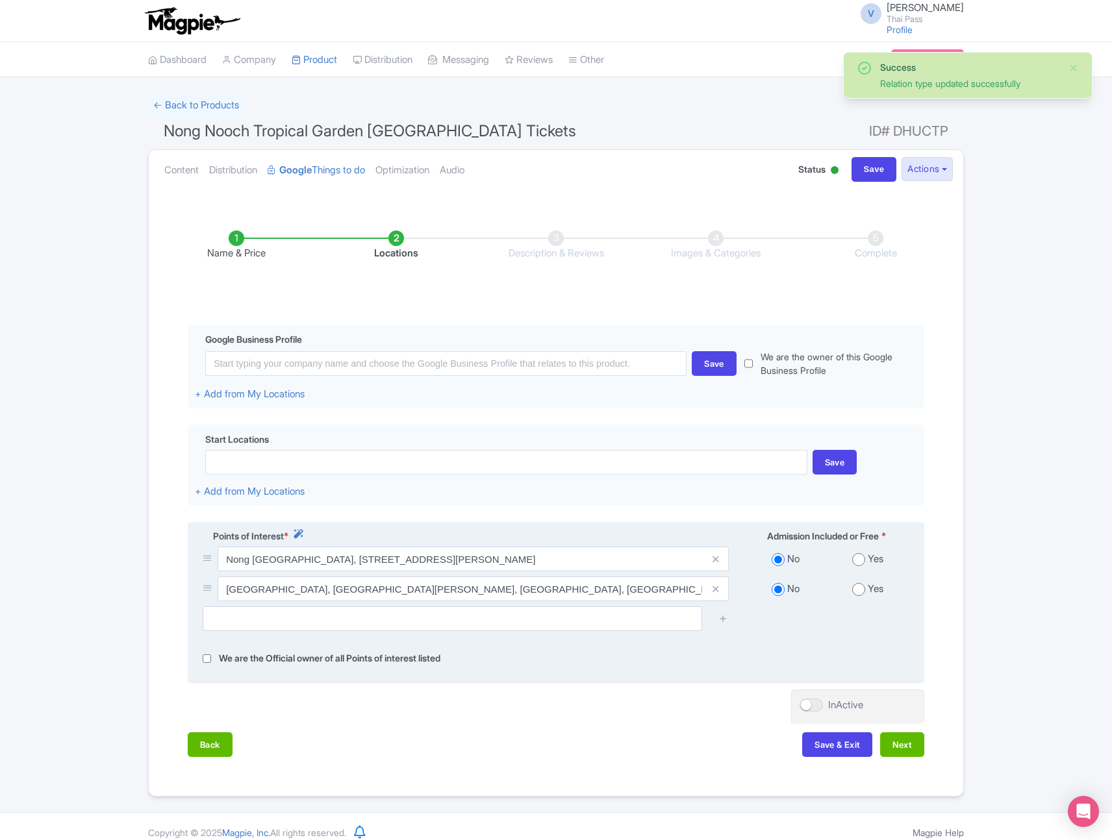
click at [865, 593] on div "Yes" at bounding box center [868, 589] width 82 height 15
click at [858, 592] on input "radio" at bounding box center [858, 589] width 13 height 13
radio input "true"
click at [860, 569] on div "No Yes" at bounding box center [826, 562] width 181 height 30
click at [860, 560] on input "radio" at bounding box center [858, 559] width 13 height 13
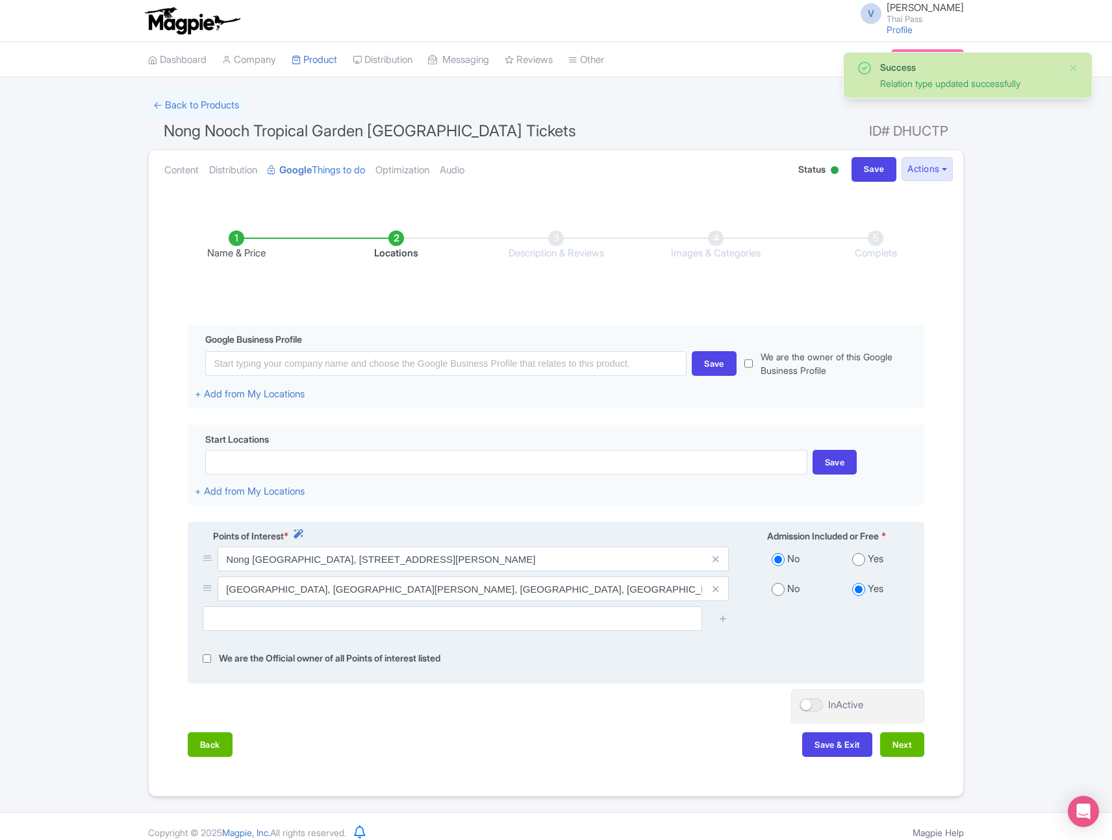
radio input "true"
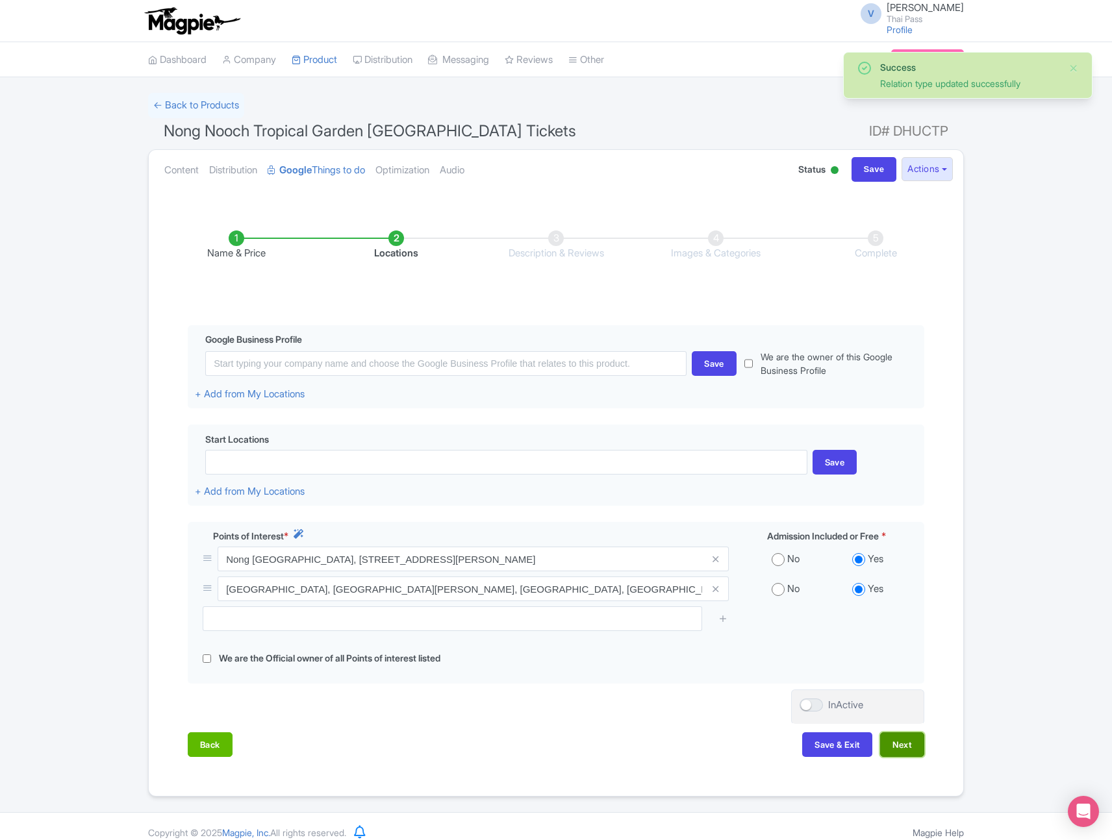
click at [904, 745] on button "Next" at bounding box center [902, 744] width 44 height 25
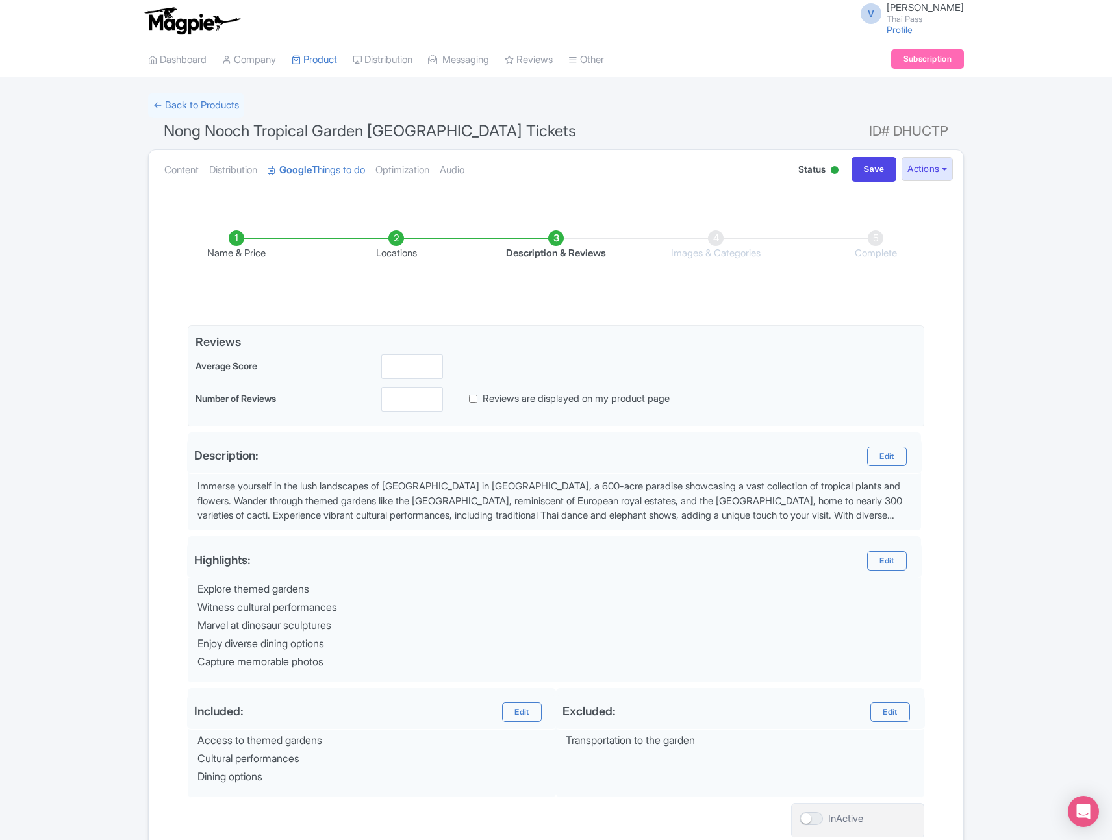
click at [397, 239] on li "Locations" at bounding box center [396, 246] width 160 height 31
click at [396, 239] on li "Locations" at bounding box center [396, 246] width 160 height 31
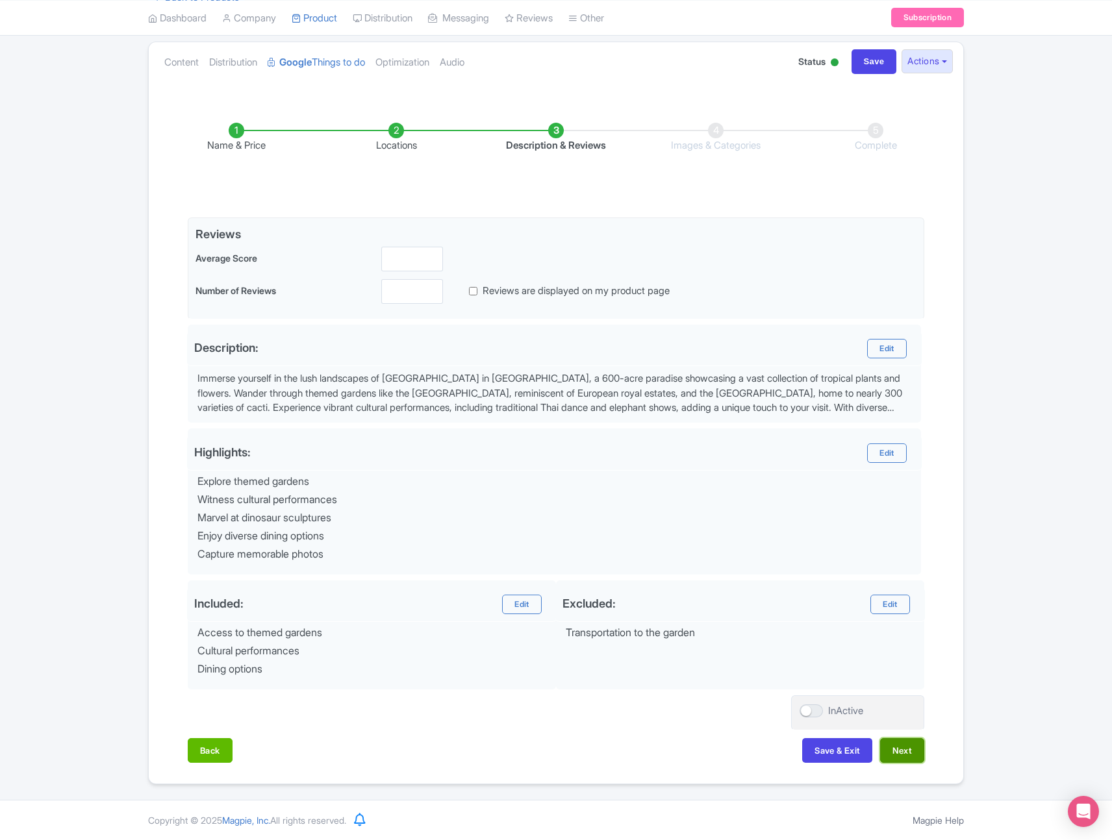
click at [907, 745] on button "Next" at bounding box center [902, 750] width 44 height 25
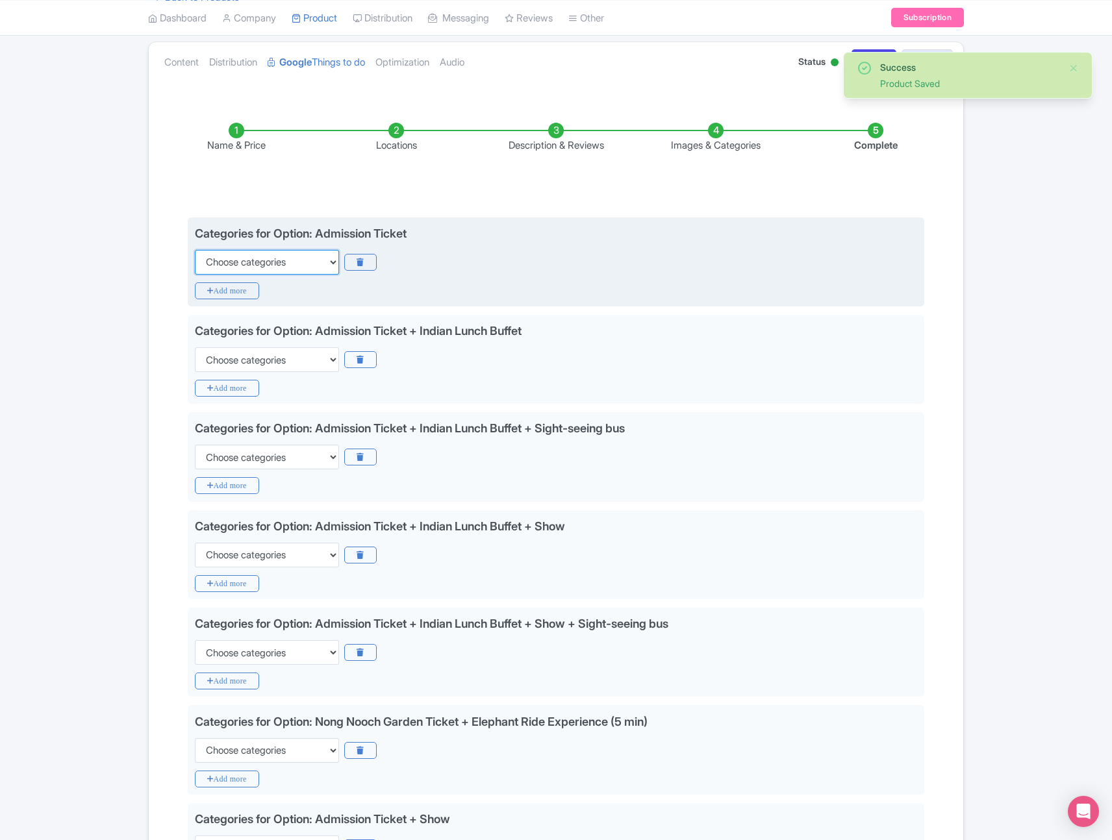
click at [308, 263] on select "Choose categories Adults Only Animals Audio Guide Beaches Bike Tours Boat Tours…" at bounding box center [267, 262] width 144 height 25
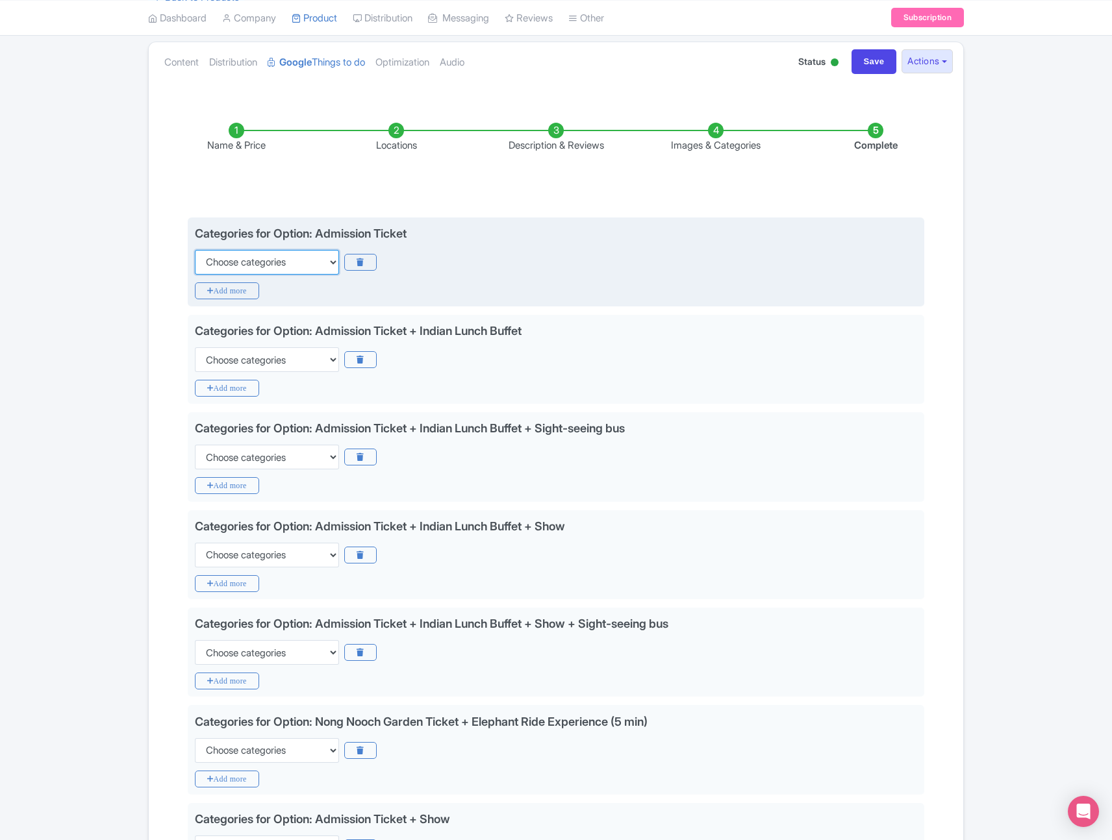
select select "theme-parks"
click at [195, 250] on select "Choose categories Adults Only Animals Audio Guide Beaches Bike Tours Boat Tours…" at bounding box center [267, 262] width 144 height 25
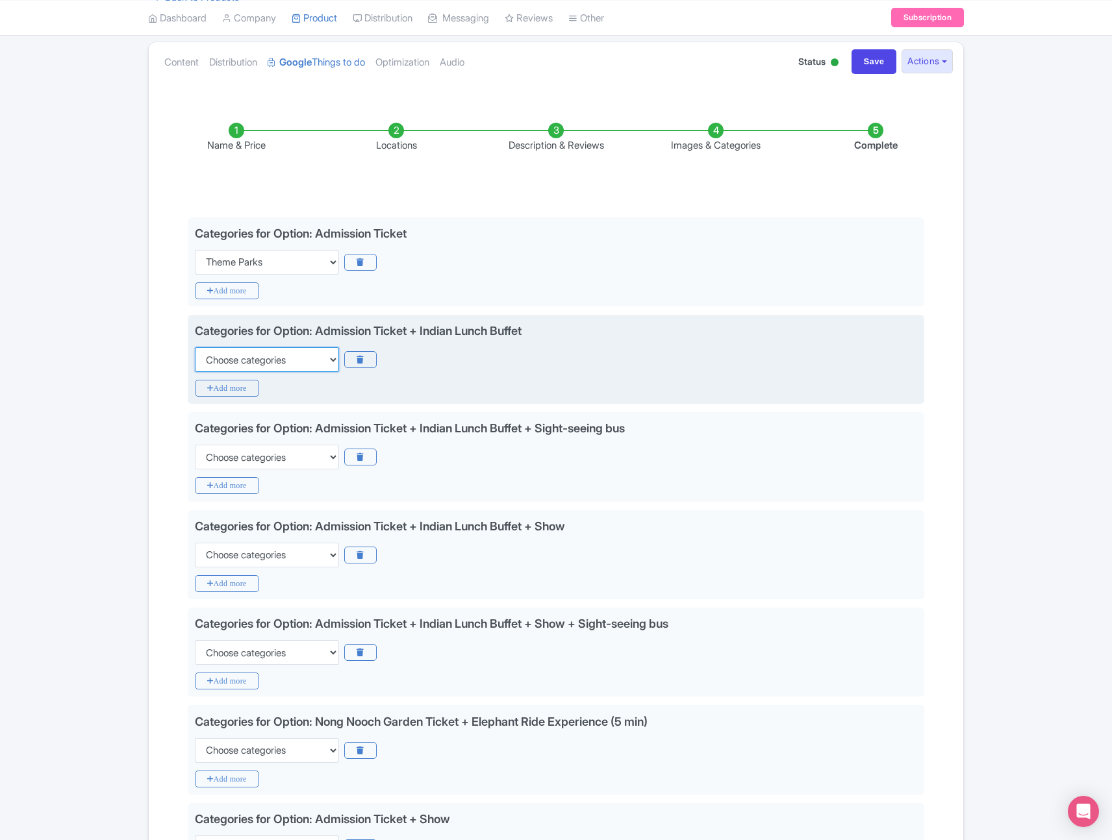
click at [262, 366] on select "Choose categories Adults Only Animals Audio Guide Beaches Bike Tours Boat Tours…" at bounding box center [267, 359] width 144 height 25
select select "theme-parks"
click at [195, 347] on select "Choose categories Adults Only Animals Audio Guide Beaches Bike Tours Boat Tours…" at bounding box center [267, 359] width 144 height 25
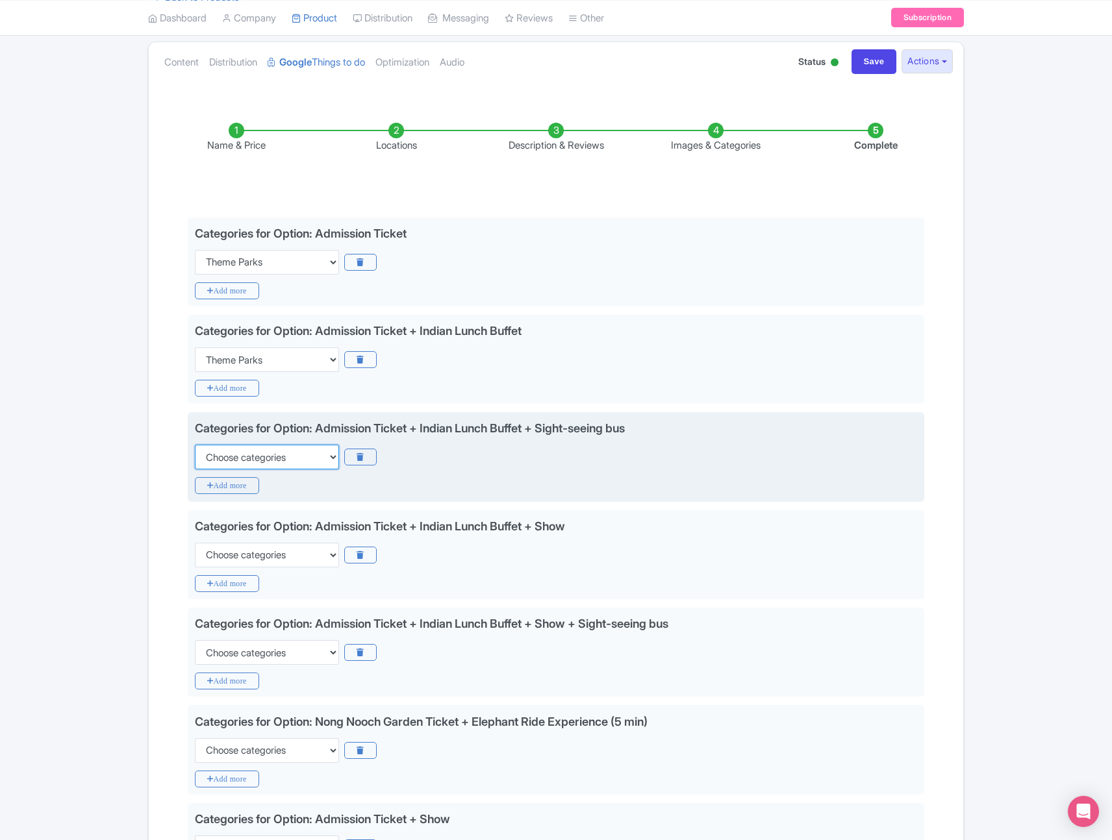
click at [247, 463] on select "Choose categories Adults Only Animals Audio Guide Beaches Bike Tours Boat Tours…" at bounding box center [267, 457] width 144 height 25
select select "theme-parks"
click at [195, 445] on select "Choose categories Adults Only Animals Audio Guide Beaches Bike Tours Boat Tours…" at bounding box center [267, 457] width 144 height 25
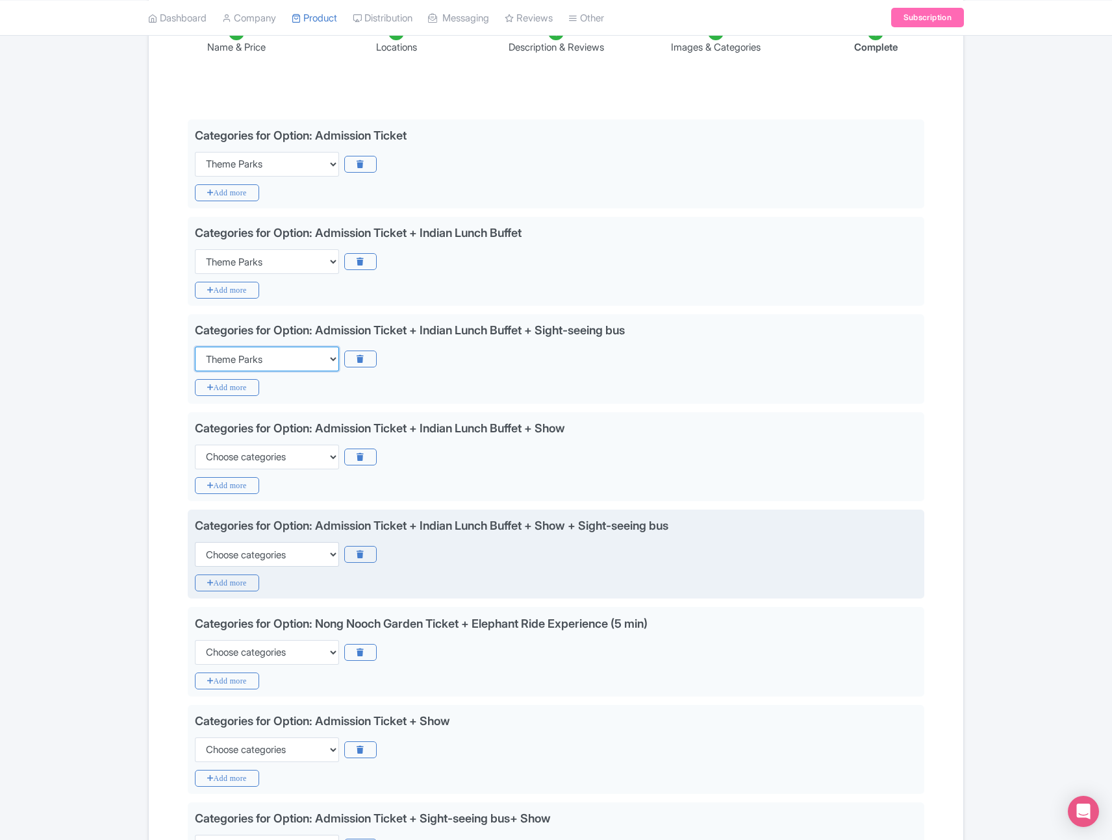
scroll to position [213, 0]
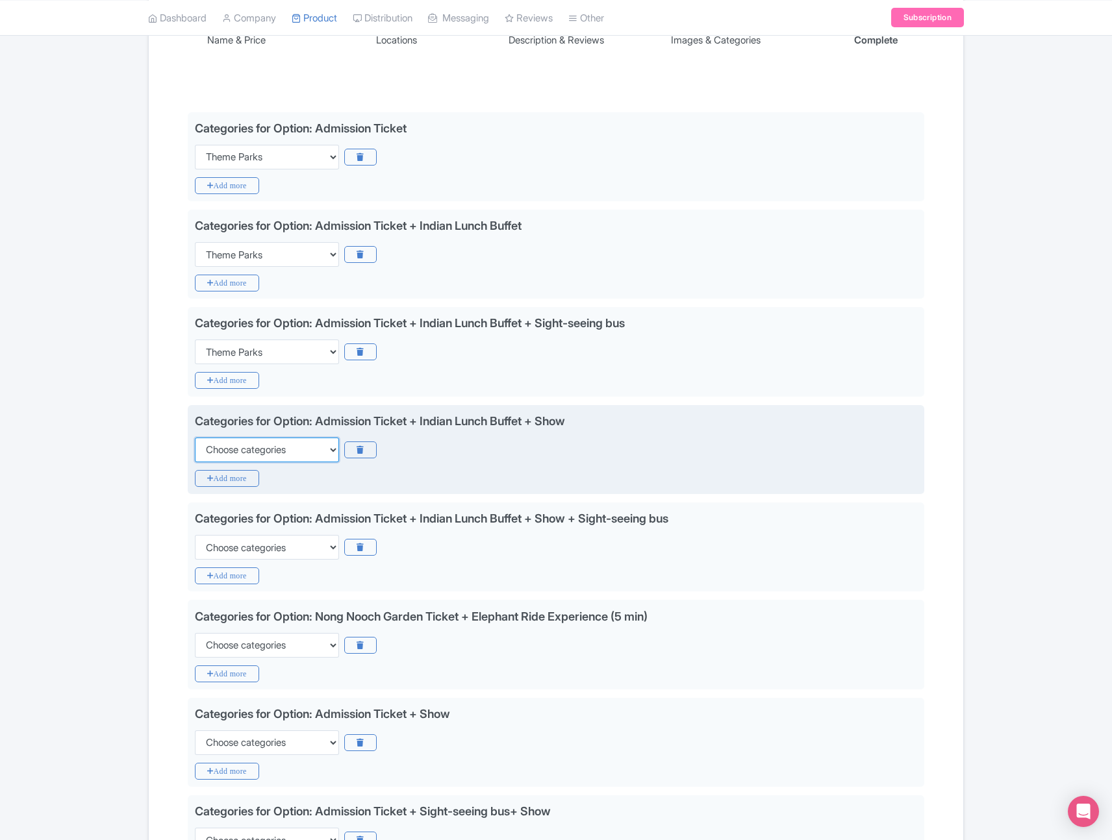
click at [297, 439] on select "Choose categories Adults Only Animals Audio Guide Beaches Bike Tours Boat Tours…" at bounding box center [267, 450] width 144 height 25
select select "theme-parks"
click at [195, 438] on select "Choose categories Adults Only Animals Audio Guide Beaches Bike Tours Boat Tours…" at bounding box center [267, 450] width 144 height 25
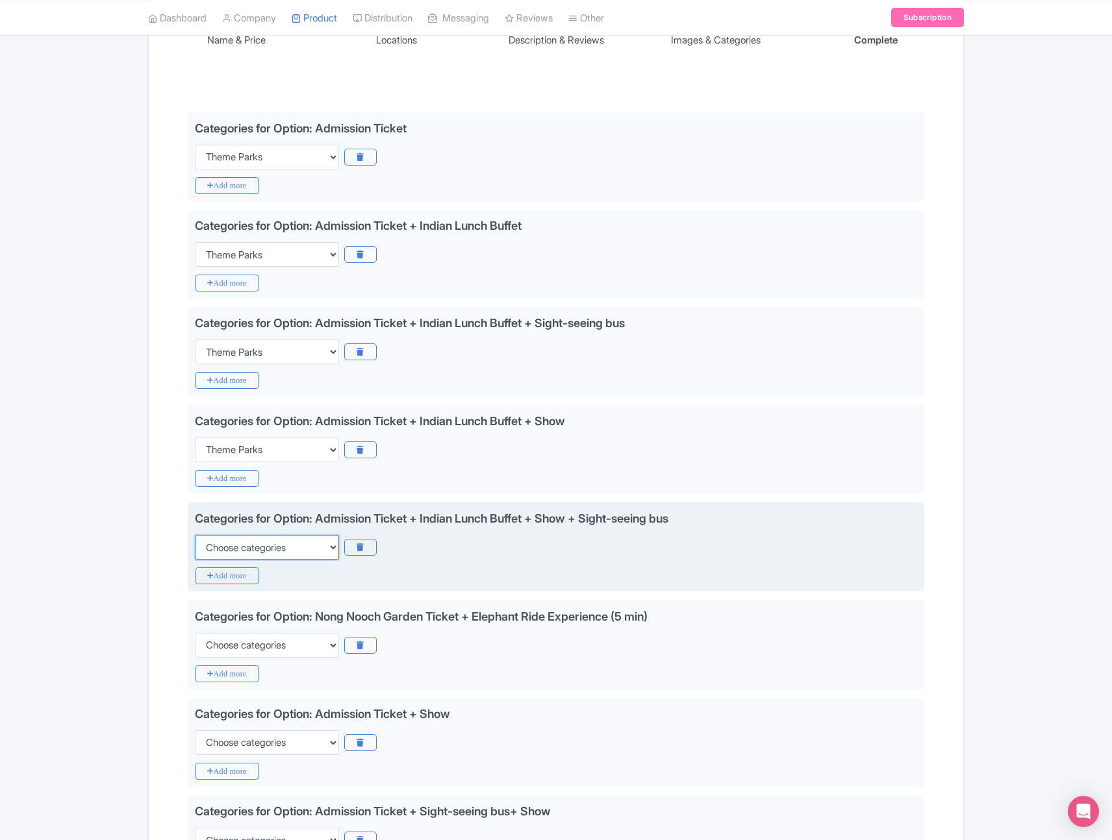
click at [268, 542] on select "Choose categories Adults Only Animals Audio Guide Beaches Bike Tours Boat Tours…" at bounding box center [267, 547] width 144 height 25
select select "theme-parks"
click at [195, 535] on select "Choose categories Adults Only Animals Audio Guide Beaches Bike Tours Boat Tours…" at bounding box center [267, 547] width 144 height 25
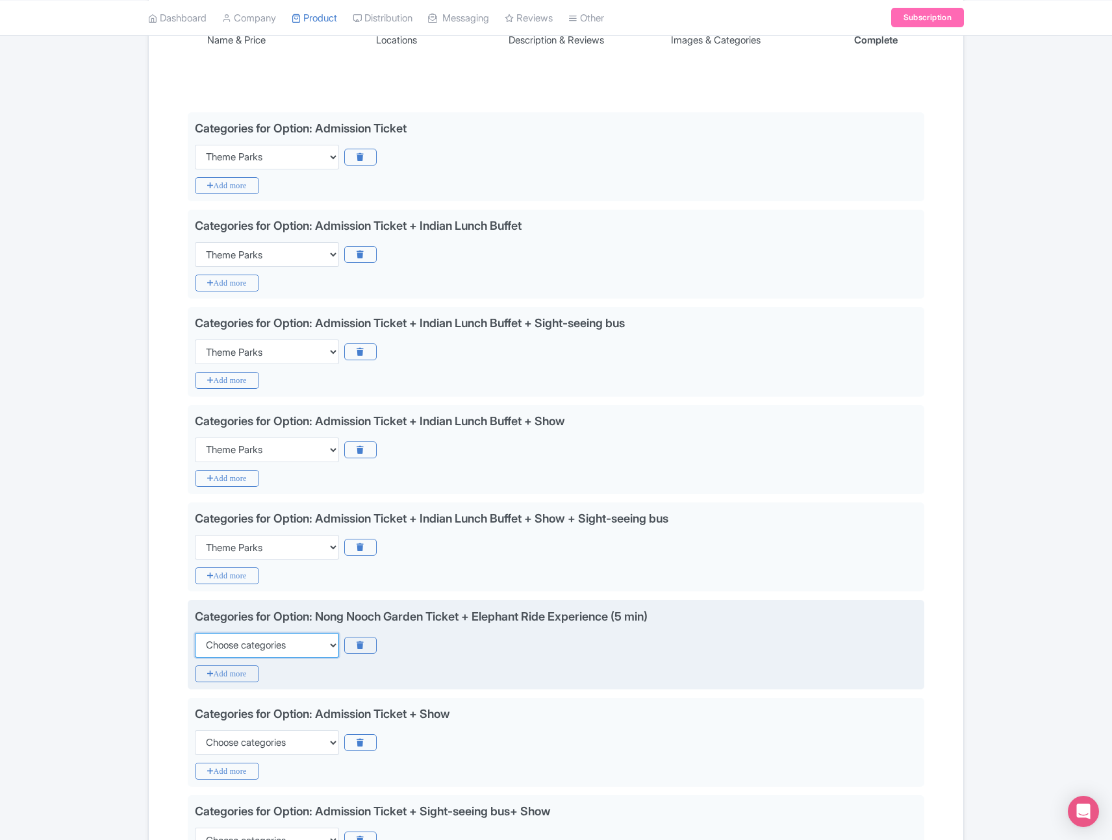
click at [245, 651] on select "Choose categories Adults Only Animals Audio Guide Beaches Bike Tours Boat Tours…" at bounding box center [267, 645] width 144 height 25
select select "theme-parks"
click at [195, 633] on select "Choose categories Adults Only Animals Audio Guide Beaches Bike Tours Boat Tours…" at bounding box center [267, 645] width 144 height 25
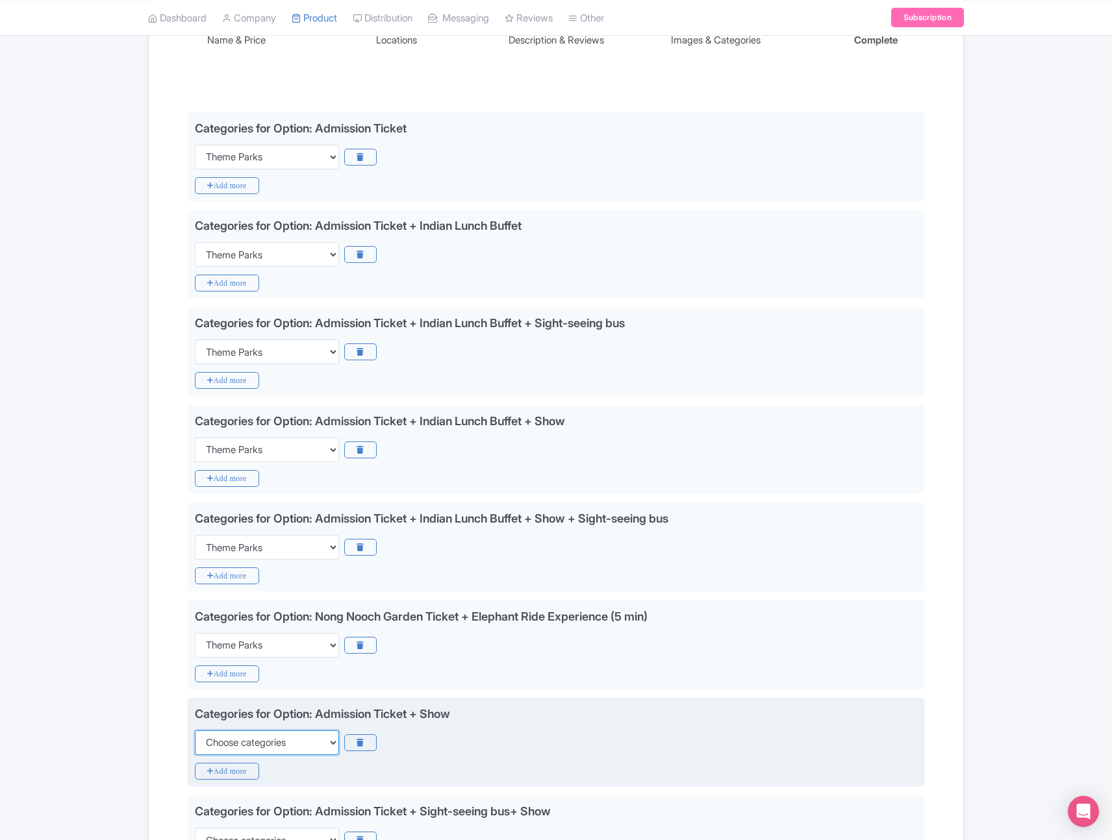
click at [241, 735] on select "Choose categories Adults Only Animals Audio Guide Beaches Bike Tours Boat Tours…" at bounding box center [267, 742] width 144 height 25
select select "theme-parks"
click at [195, 730] on select "Choose categories Adults Only Animals Audio Guide Beaches Bike Tours Boat Tours…" at bounding box center [267, 742] width 144 height 25
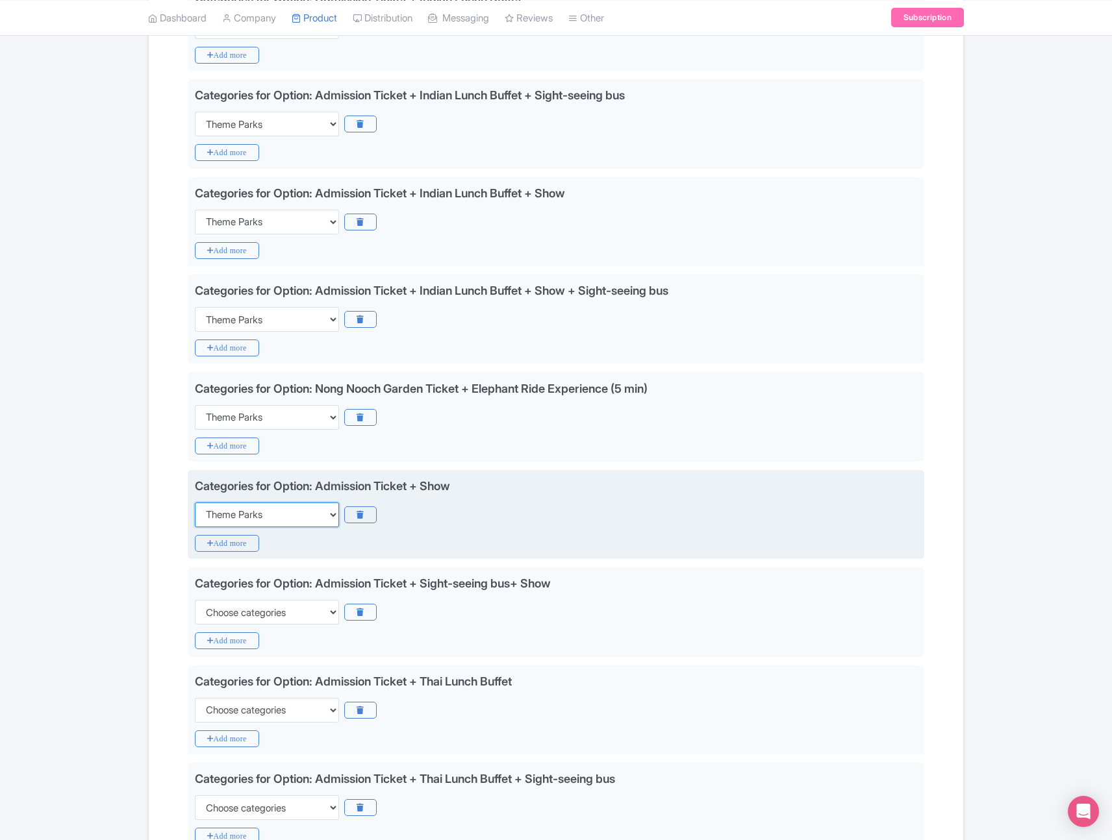
scroll to position [449, 0]
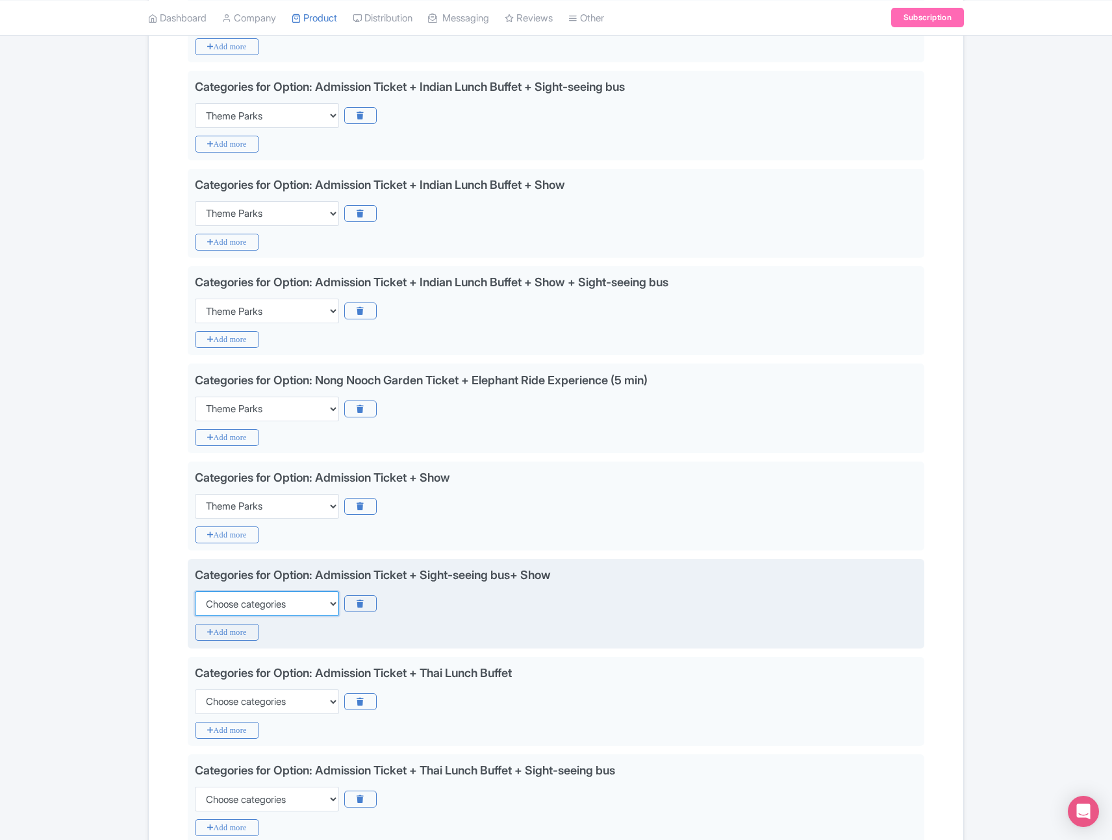
click at [268, 601] on select "Choose categories Adults Only Animals Audio Guide Beaches Bike Tours Boat Tours…" at bounding box center [267, 604] width 144 height 25
select select "theme-parks"
click at [195, 592] on select "Choose categories Adults Only Animals Audio Guide Beaches Bike Tours Boat Tours…" at bounding box center [267, 604] width 144 height 25
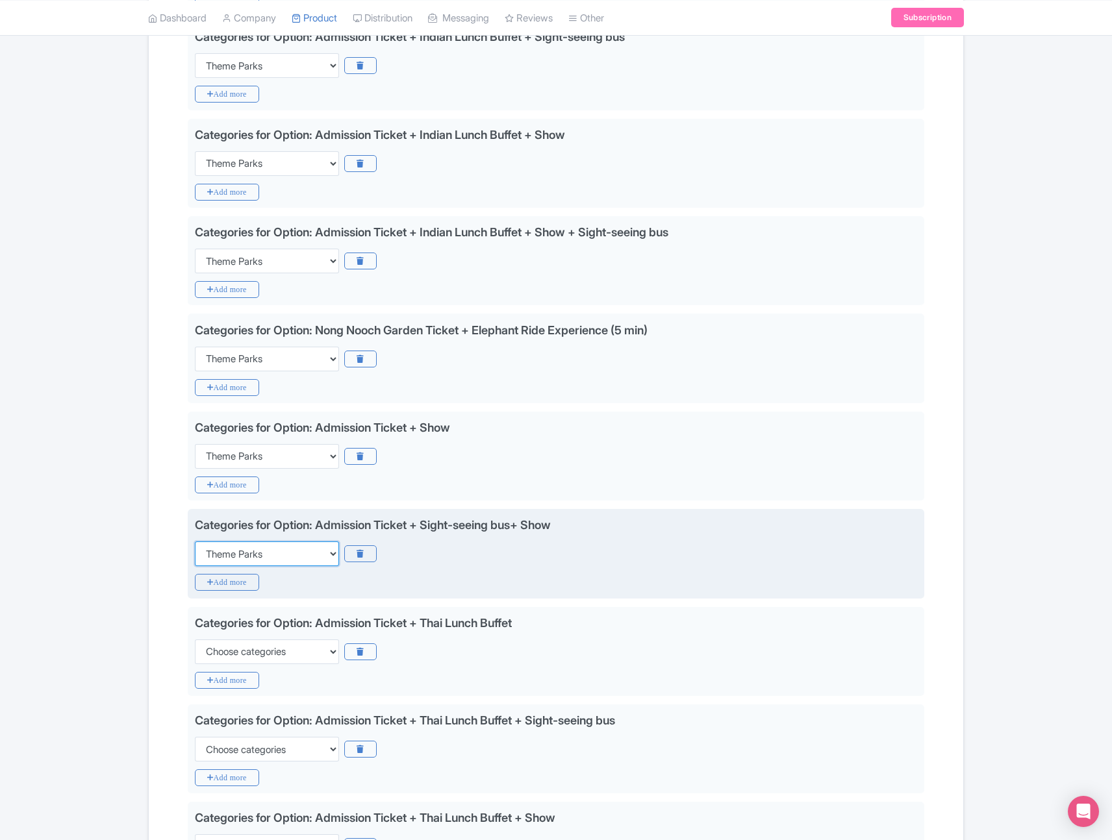
scroll to position [513, 0]
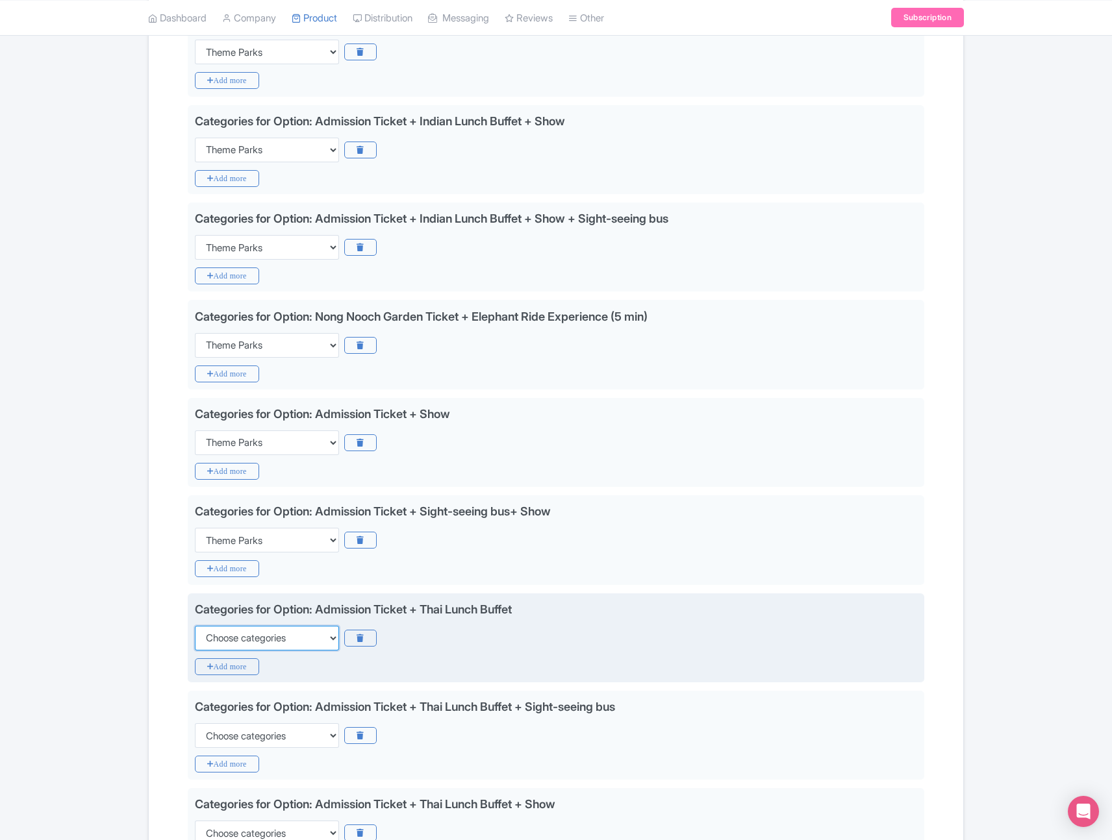
click at [275, 643] on select "Choose categories Adults Only Animals Audio Guide Beaches Bike Tours Boat Tours…" at bounding box center [267, 638] width 144 height 25
select select "theme-parks"
click at [195, 626] on select "Choose categories Adults Only Animals Audio Guide Beaches Bike Tours Boat Tours…" at bounding box center [267, 638] width 144 height 25
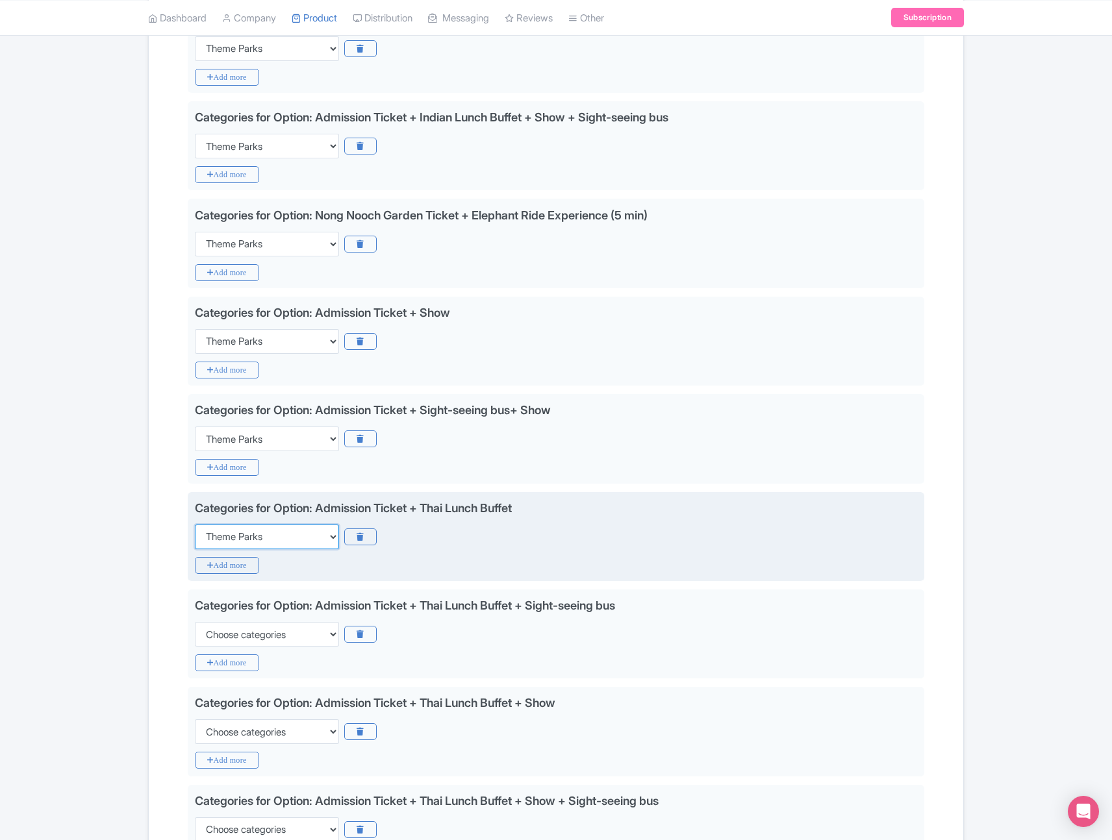
scroll to position [633, 0]
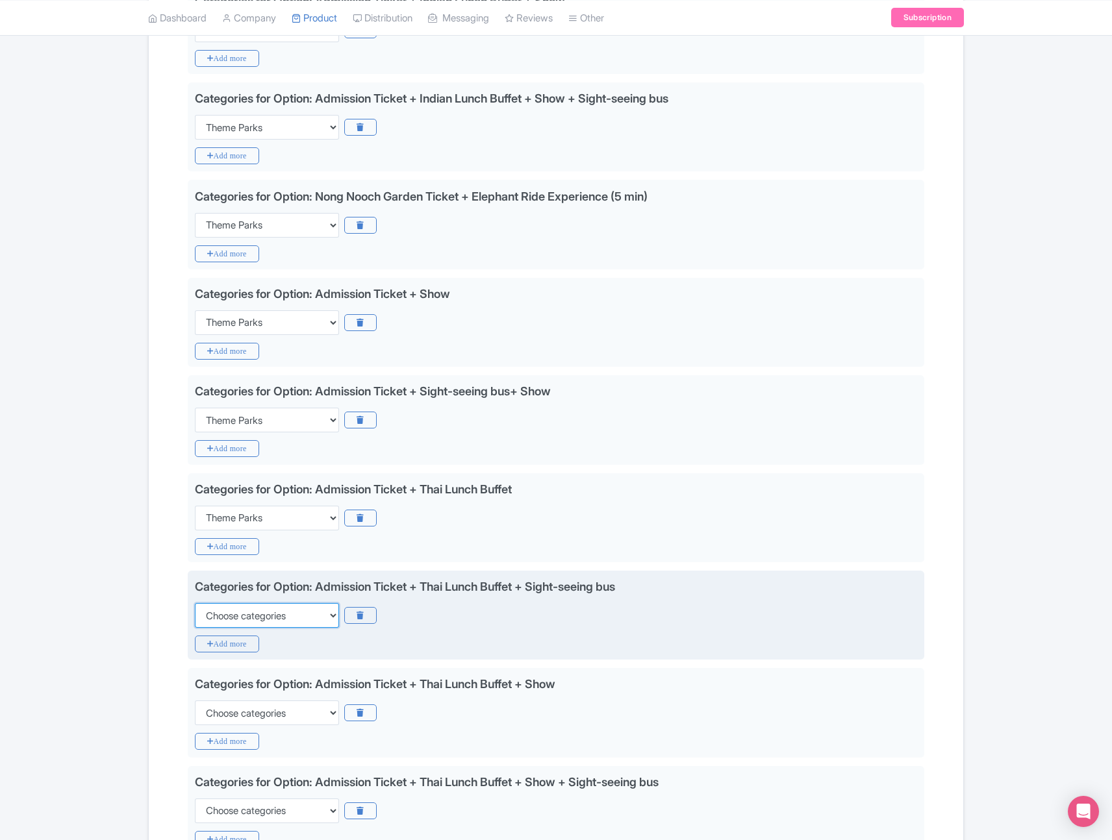
click at [279, 616] on select "Choose categories Adults Only Animals Audio Guide Beaches Bike Tours Boat Tours…" at bounding box center [267, 615] width 144 height 25
select select "theme-parks"
click at [195, 603] on select "Choose categories Adults Only Animals Audio Guide Beaches Bike Tours Boat Tours…" at bounding box center [267, 615] width 144 height 25
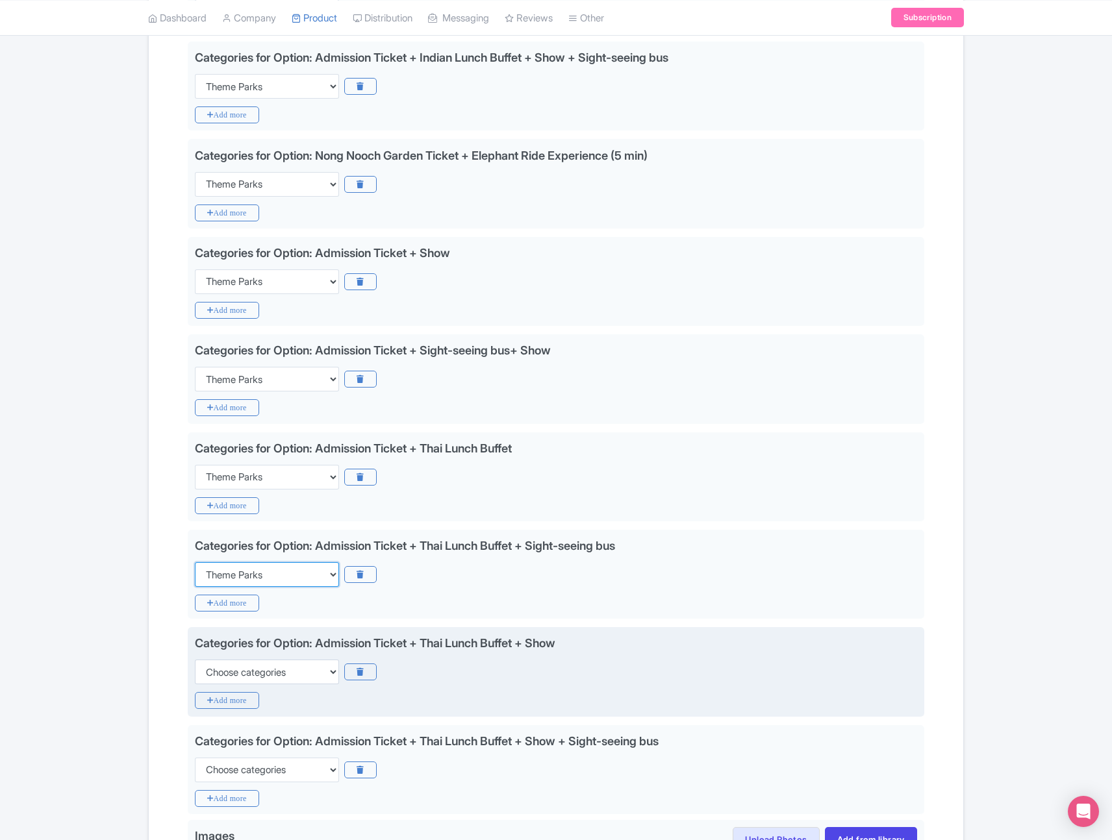
scroll to position [680, 0]
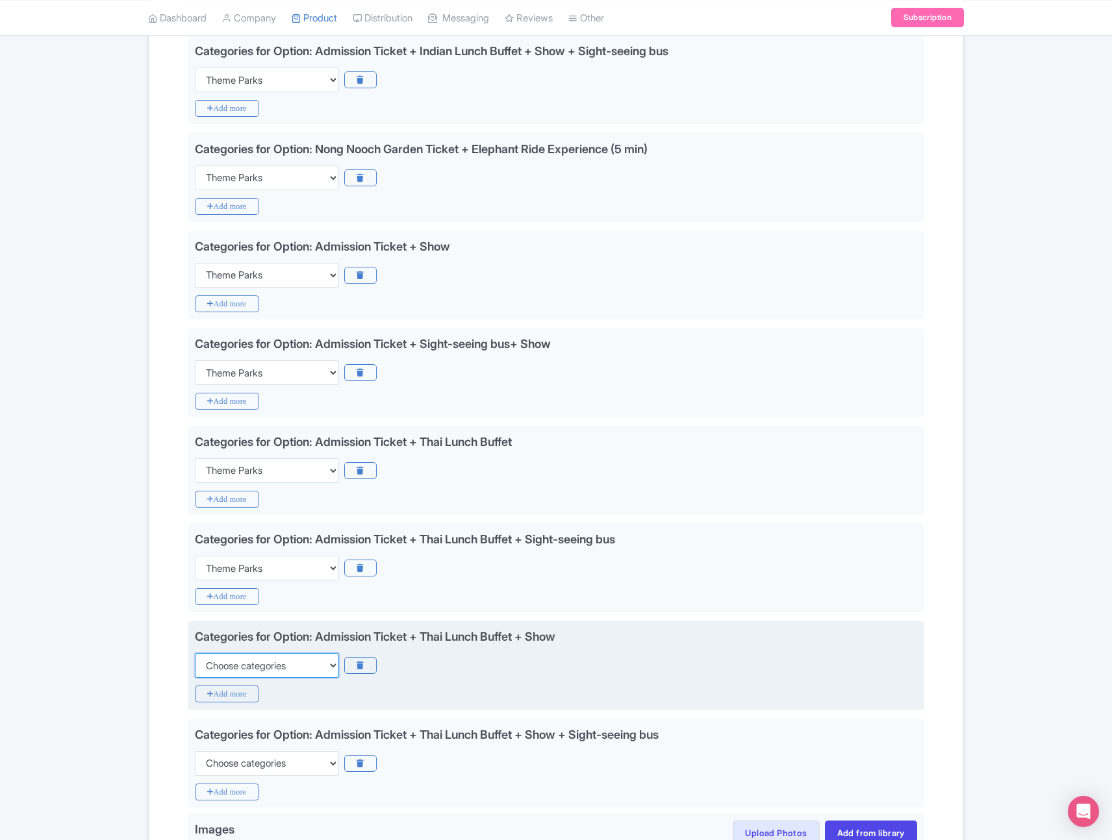
click at [292, 674] on select "Choose categories Adults Only Animals Audio Guide Beaches Bike Tours Boat Tours…" at bounding box center [267, 665] width 144 height 25
select select "theme-parks"
click at [195, 653] on select "Choose categories Adults Only Animals Audio Guide Beaches Bike Tours Boat Tours…" at bounding box center [267, 665] width 144 height 25
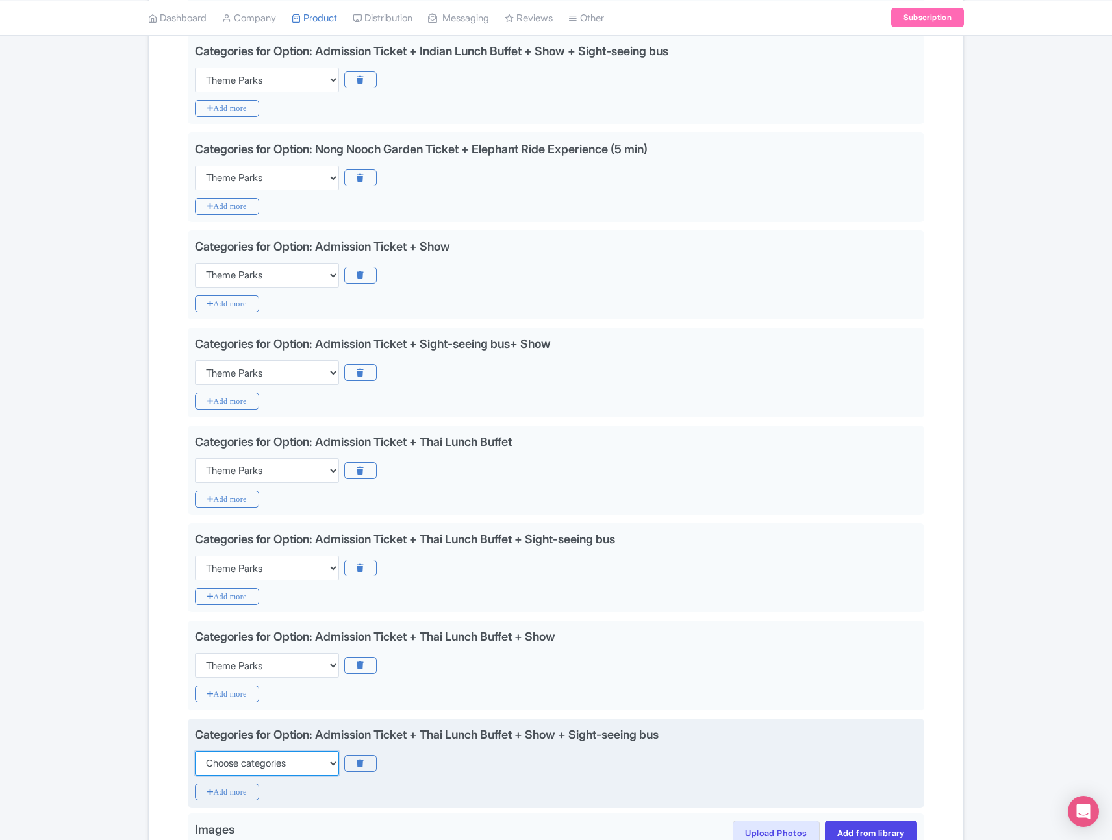
click at [275, 766] on select "Choose categories Adults Only Animals Audio Guide Beaches Bike Tours Boat Tours…" at bounding box center [267, 763] width 144 height 25
select select "theme-parks"
click at [195, 751] on select "Choose categories Adults Only Animals Audio Guide Beaches Bike Tours Boat Tours…" at bounding box center [267, 763] width 144 height 25
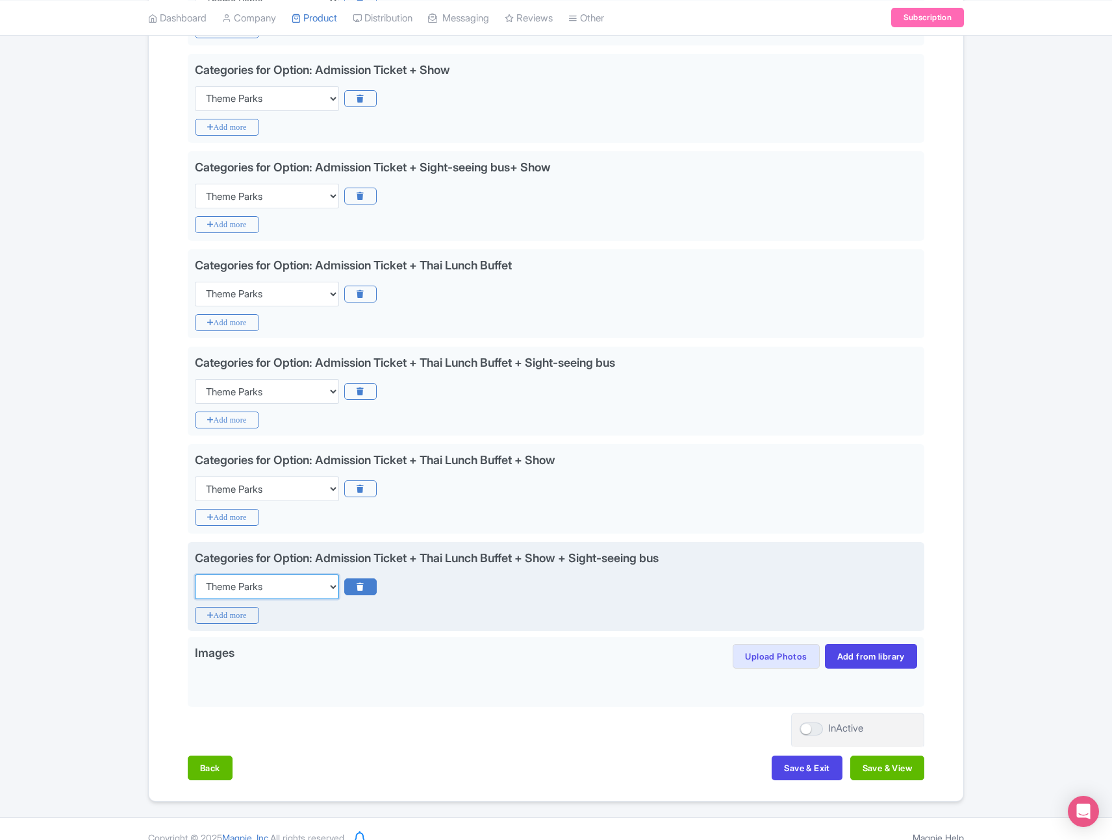
scroll to position [866, 0]
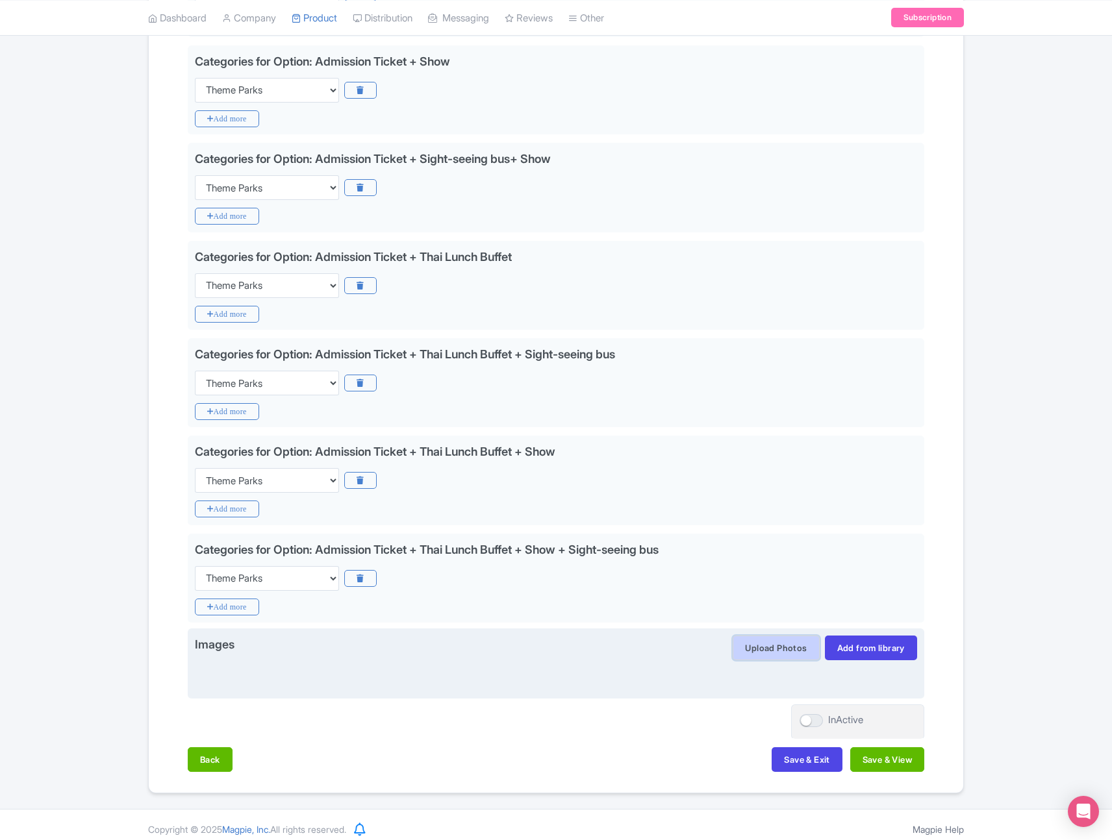
click at [784, 655] on button "Upload Photos" at bounding box center [775, 648] width 86 height 25
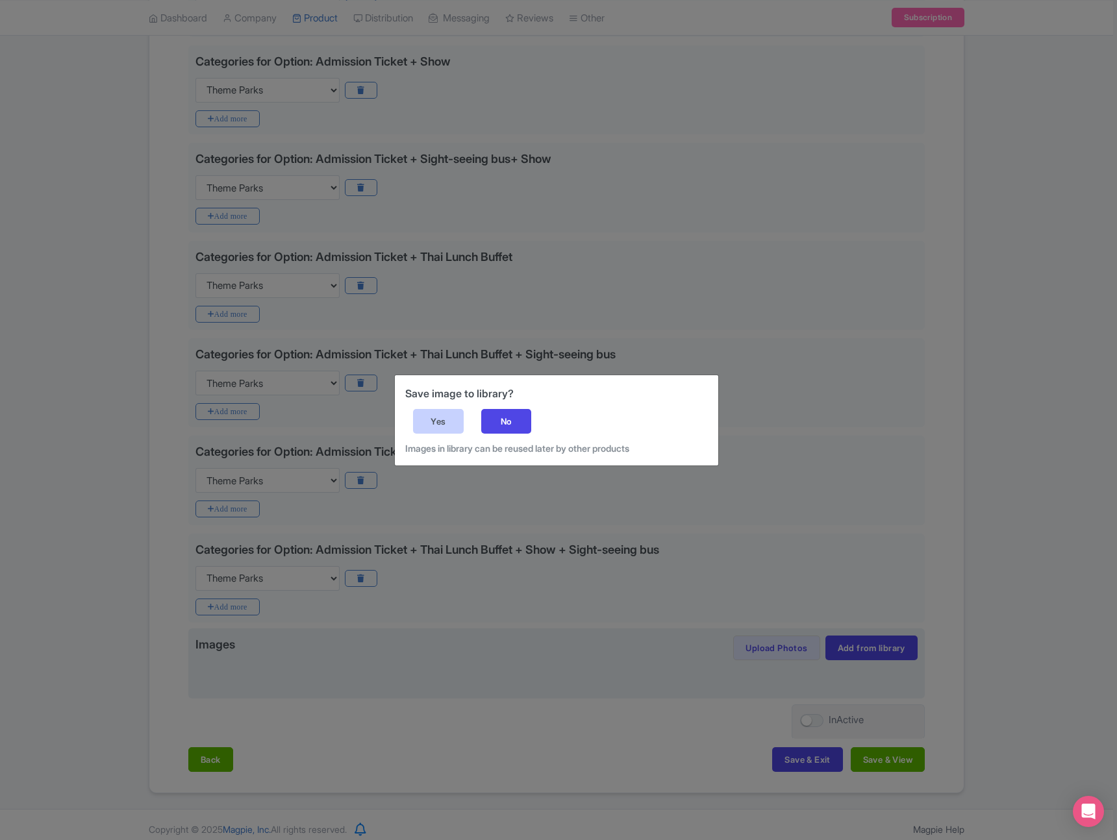
click at [437, 430] on div "Yes" at bounding box center [438, 421] width 51 height 25
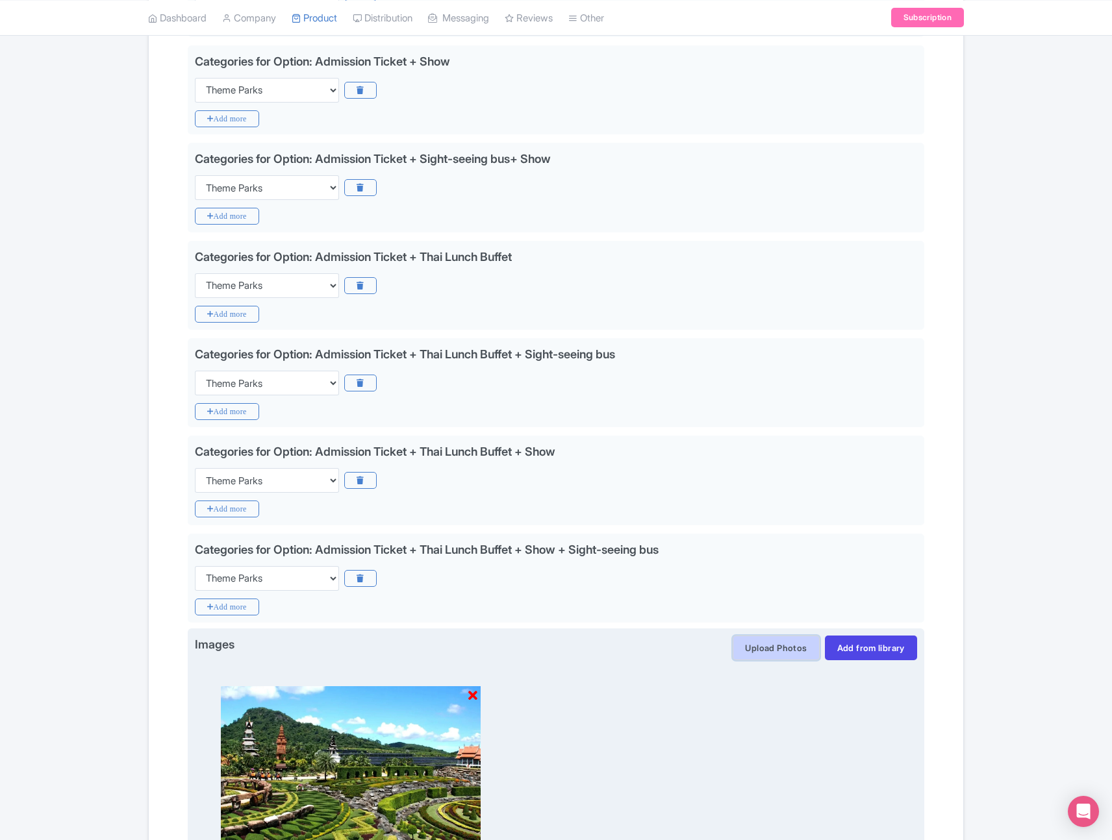
click at [772, 651] on button "Upload Photos" at bounding box center [775, 648] width 86 height 25
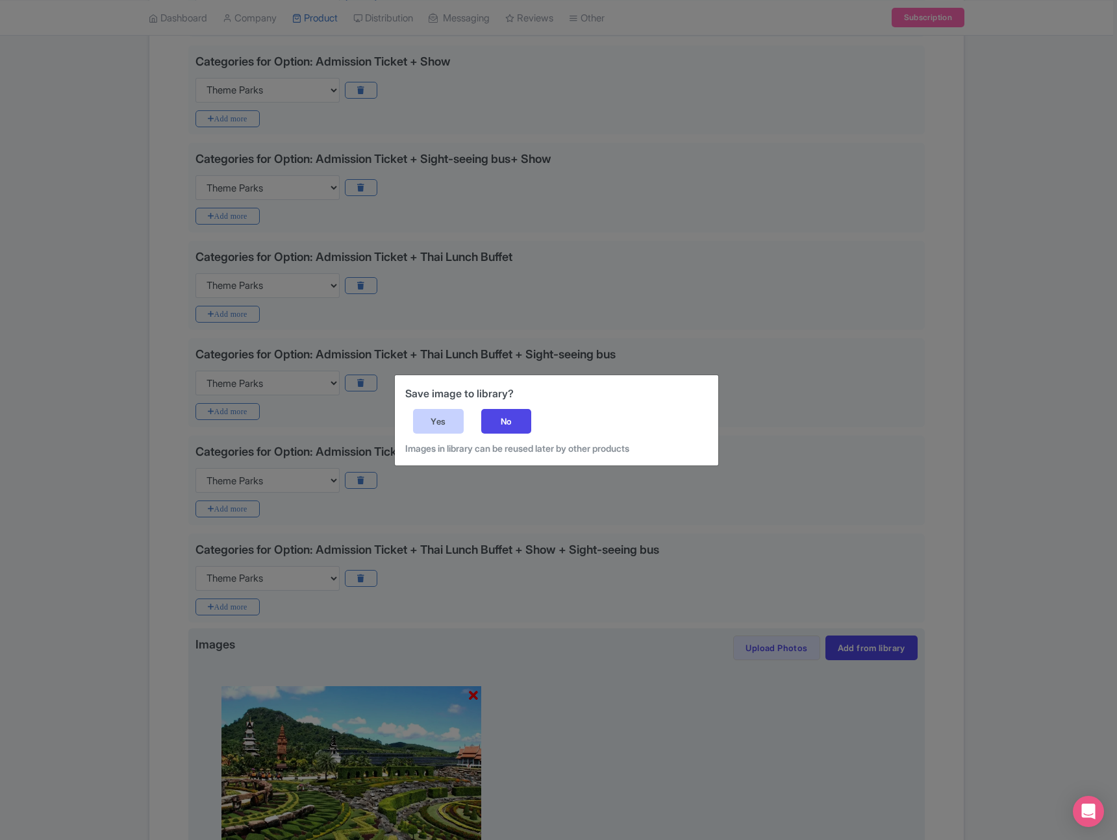
click at [449, 422] on div "Yes" at bounding box center [438, 421] width 51 height 25
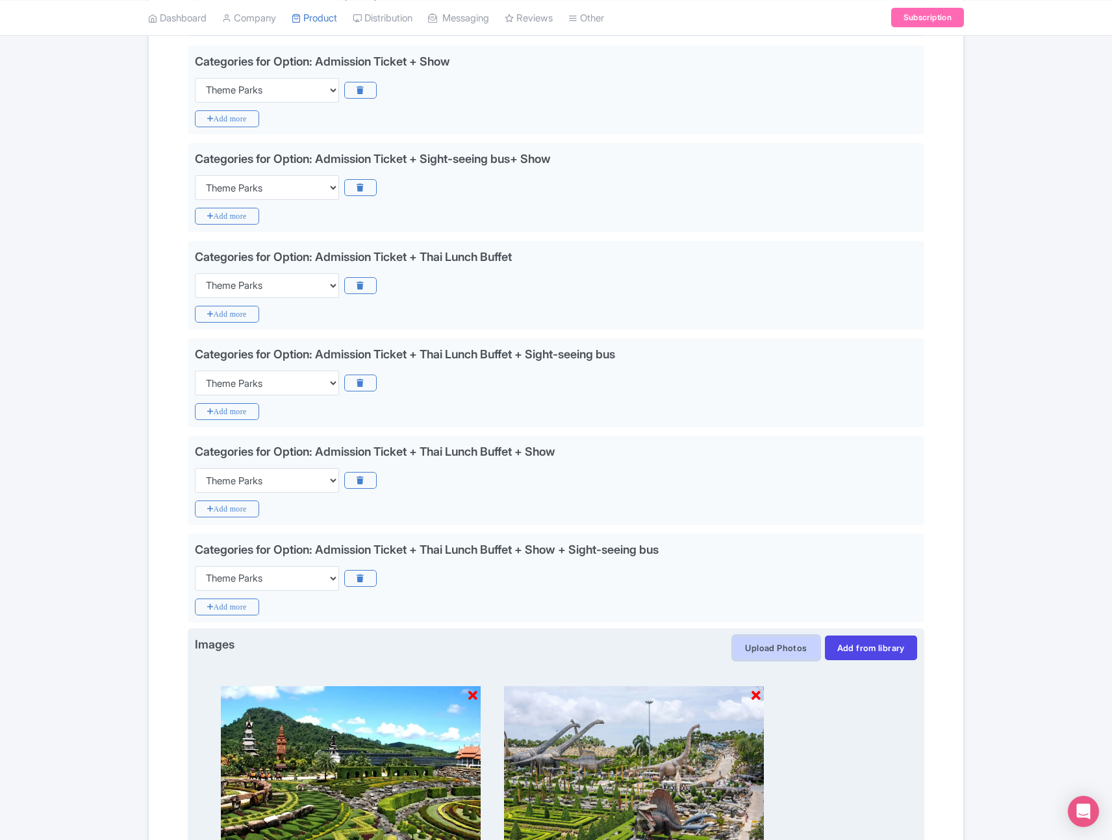
click at [755, 651] on button "Upload Photos" at bounding box center [775, 648] width 86 height 25
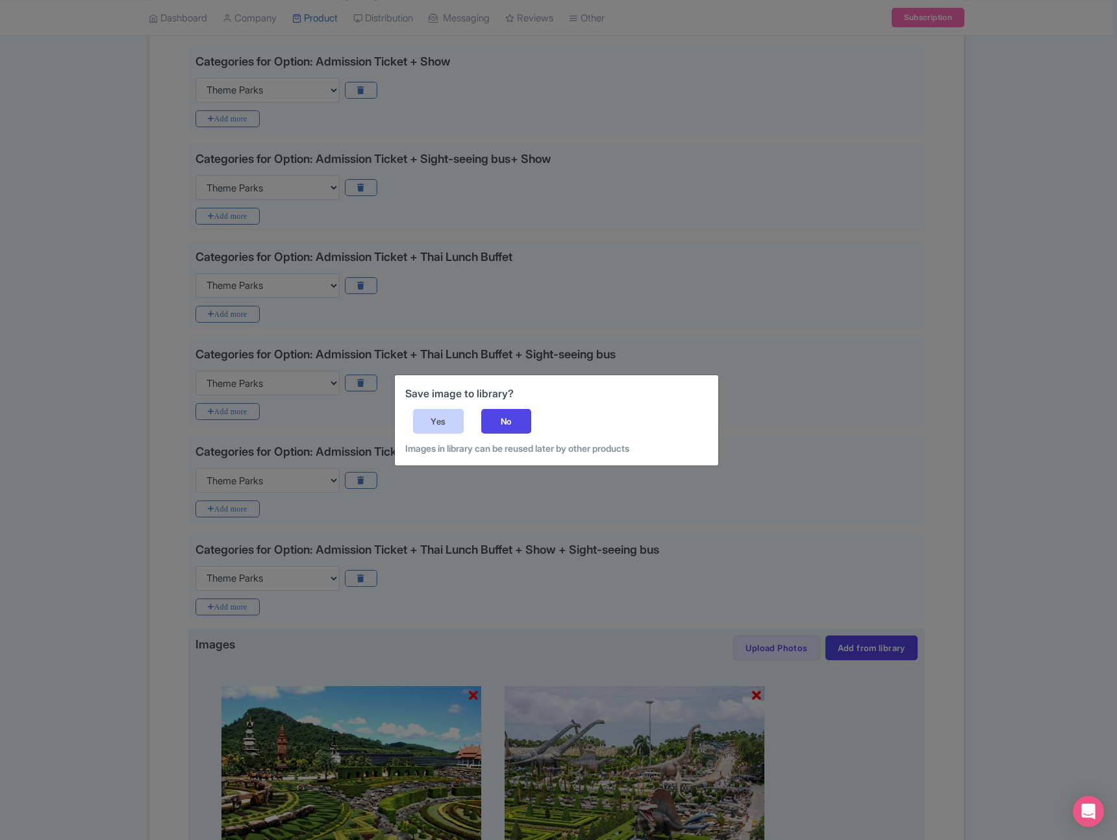
click at [434, 418] on div "Yes" at bounding box center [438, 421] width 51 height 25
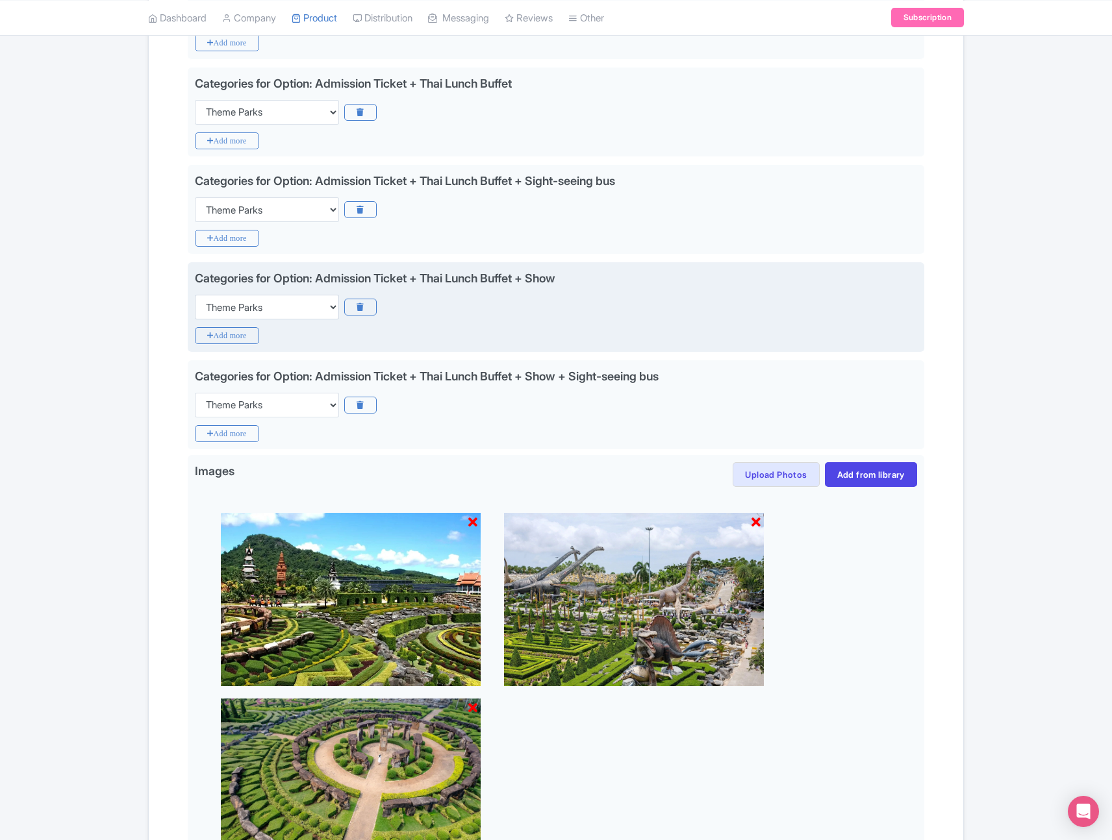
scroll to position [1243, 0]
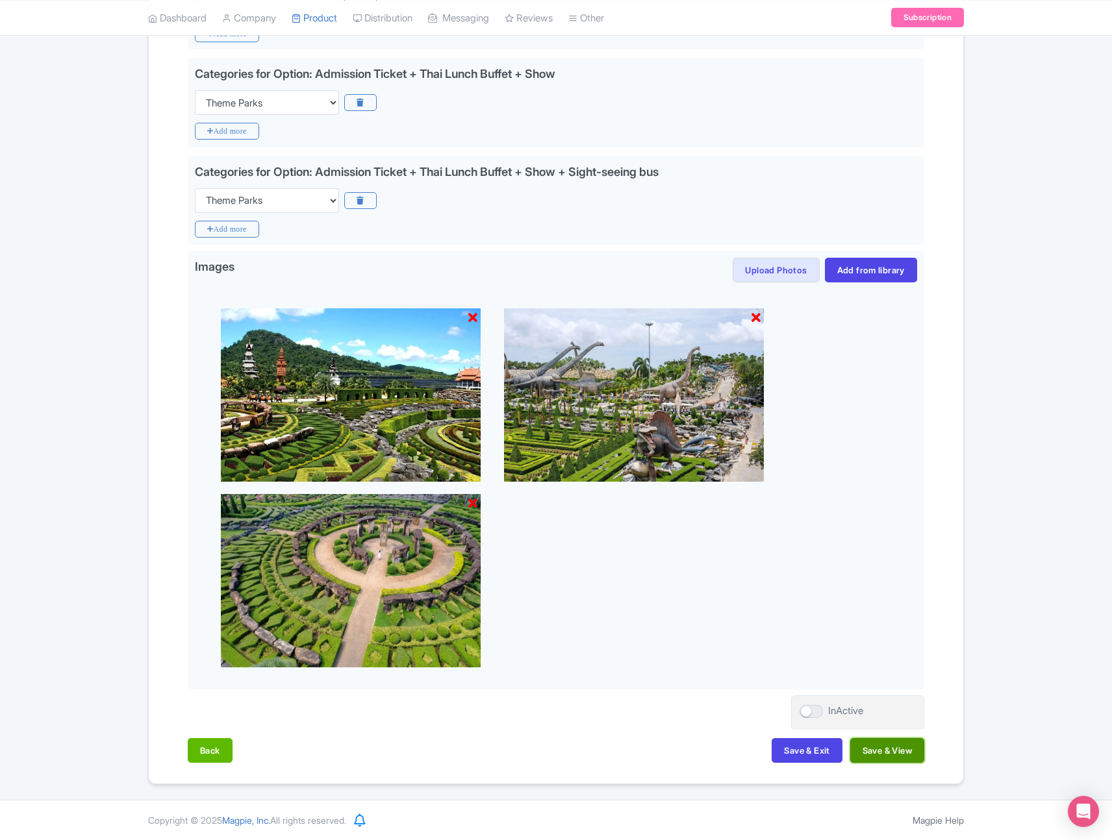
click at [878, 753] on button "Save & View" at bounding box center [887, 750] width 74 height 25
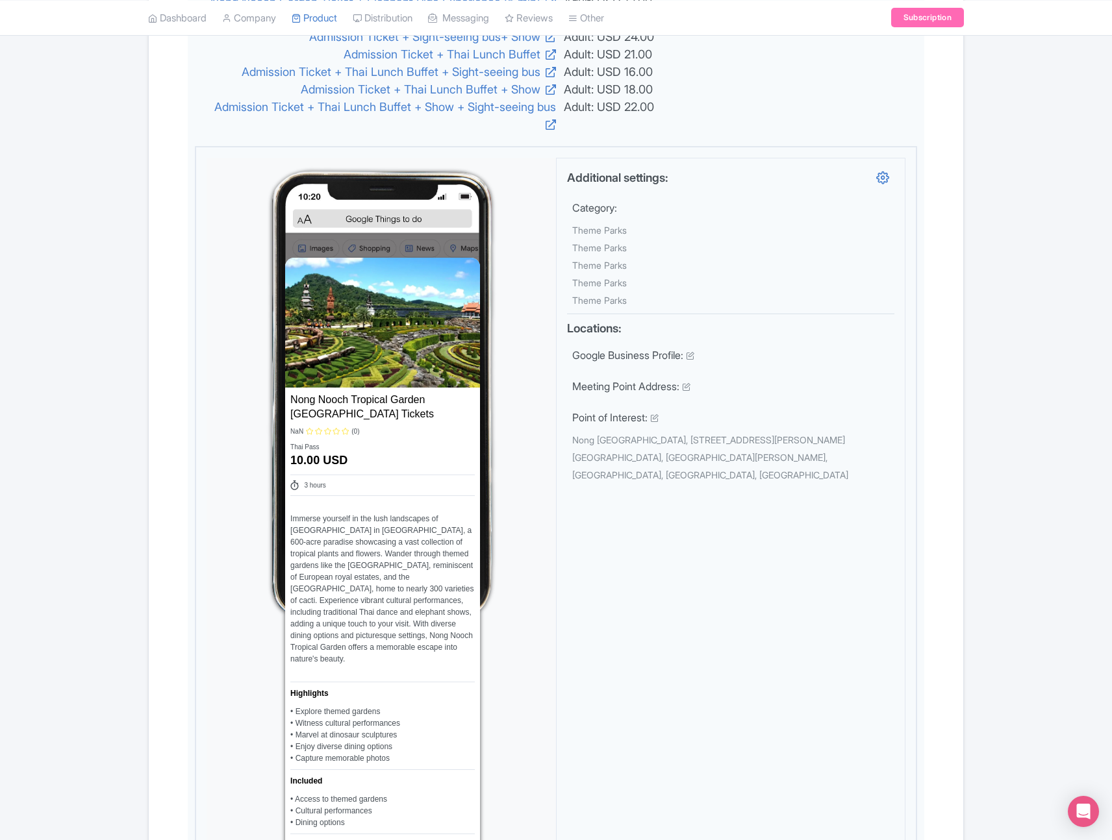
scroll to position [0, 0]
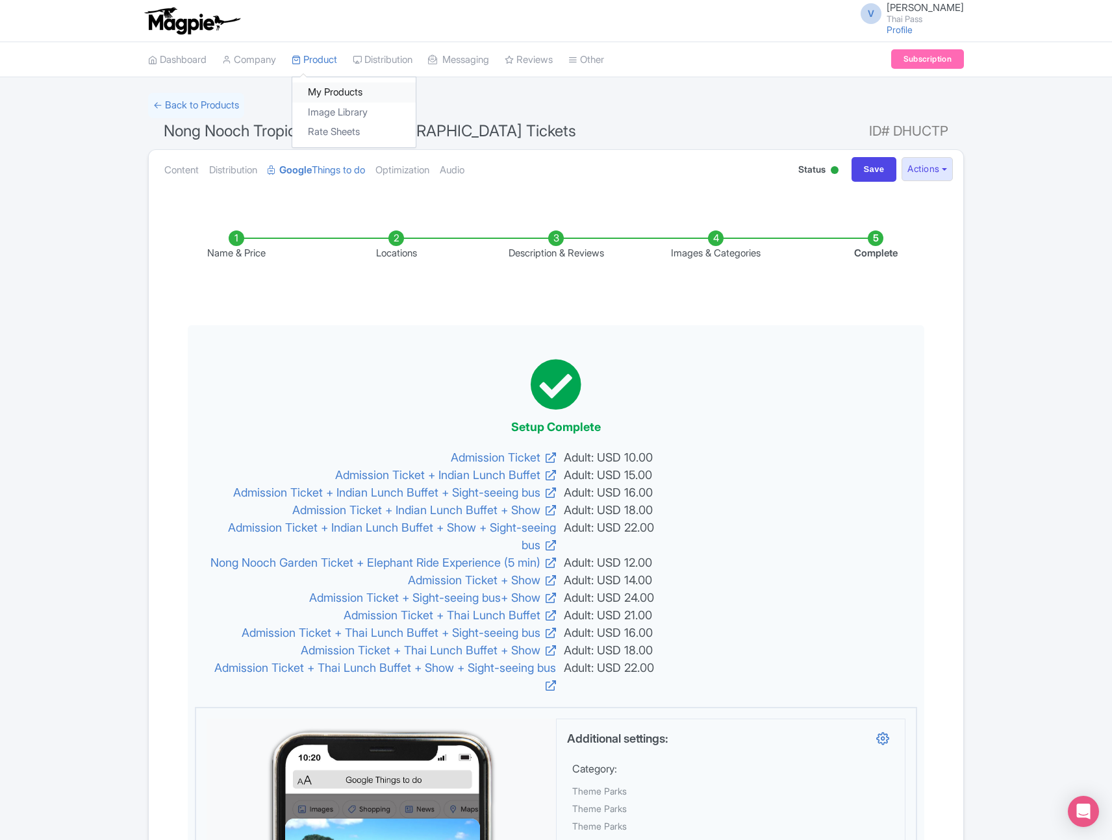
click at [335, 94] on link "My Products" at bounding box center [353, 92] width 123 height 20
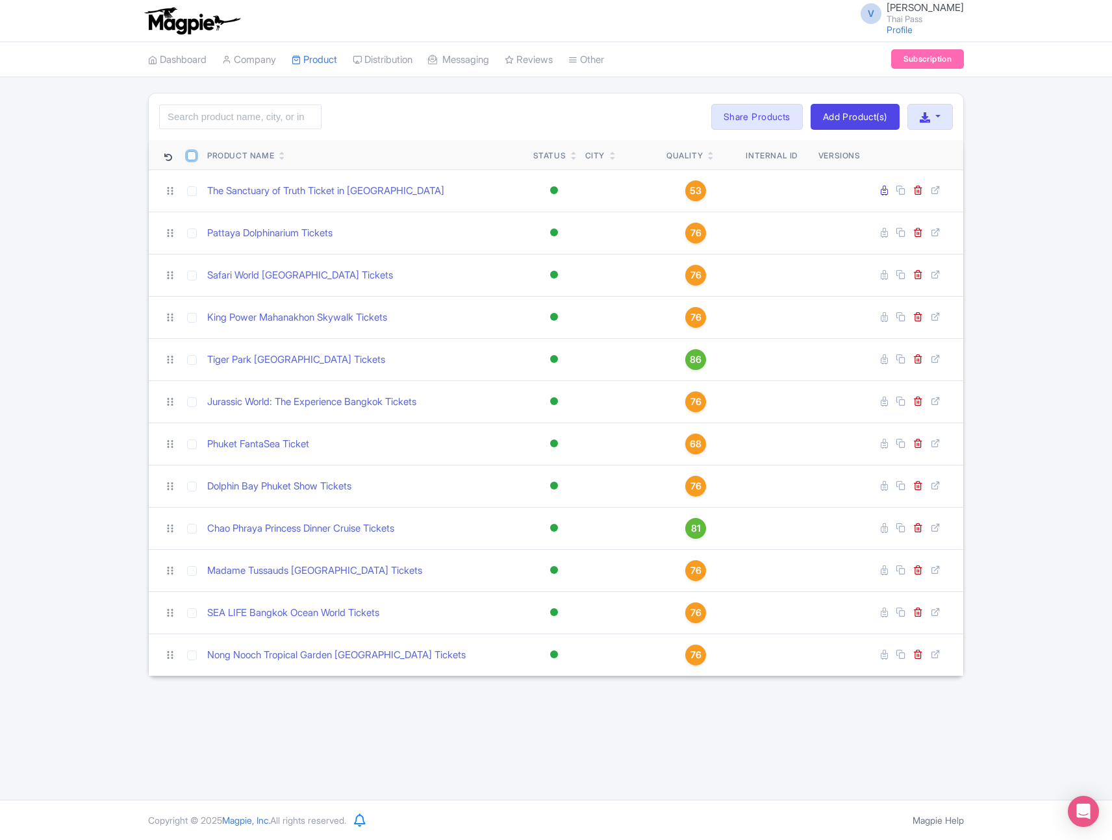
click at [188, 155] on input "checkbox" at bounding box center [191, 155] width 9 height 9
checkbox input "true"
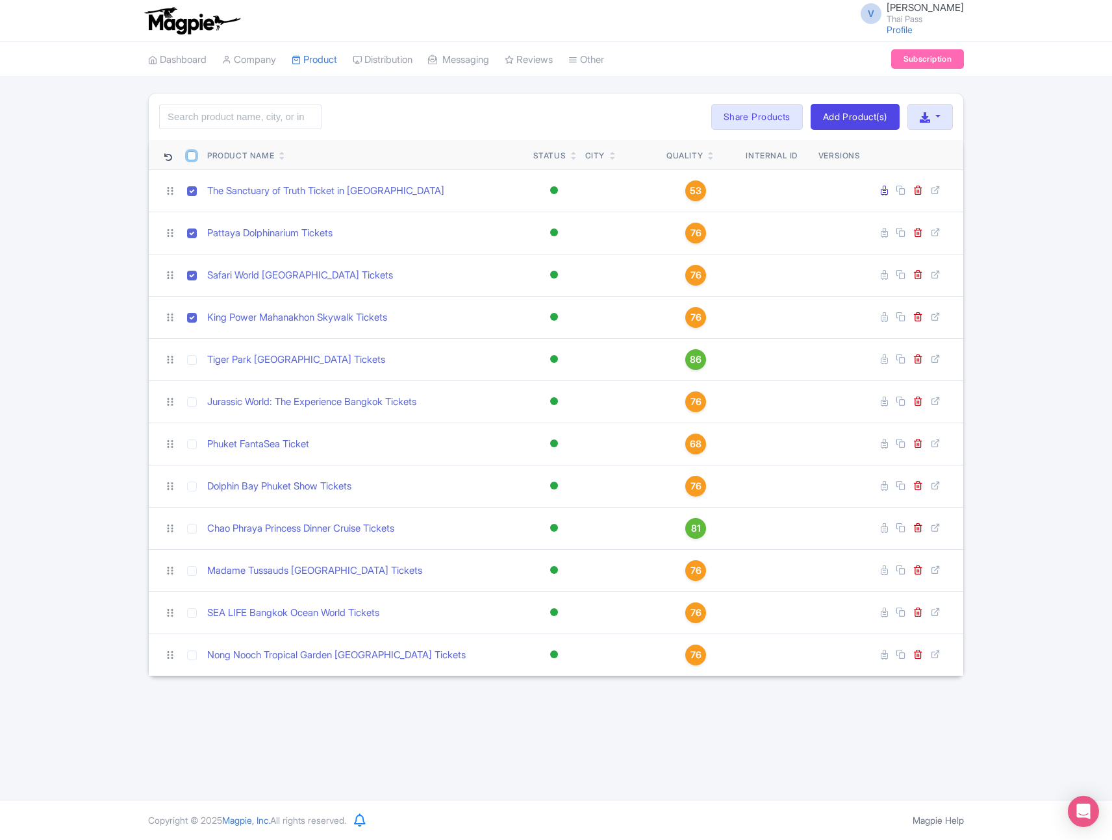
checkbox input "true"
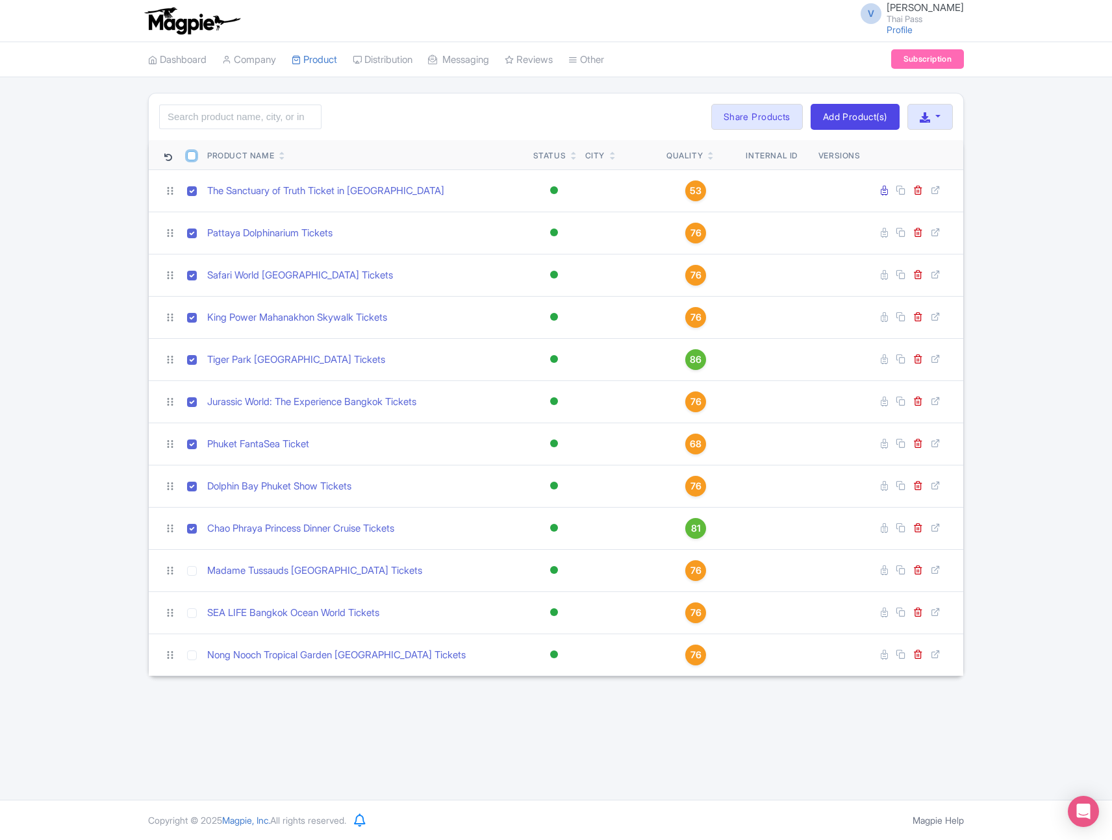
checkbox input "true"
click at [188, 156] on input "checkbox" at bounding box center [191, 155] width 9 height 9
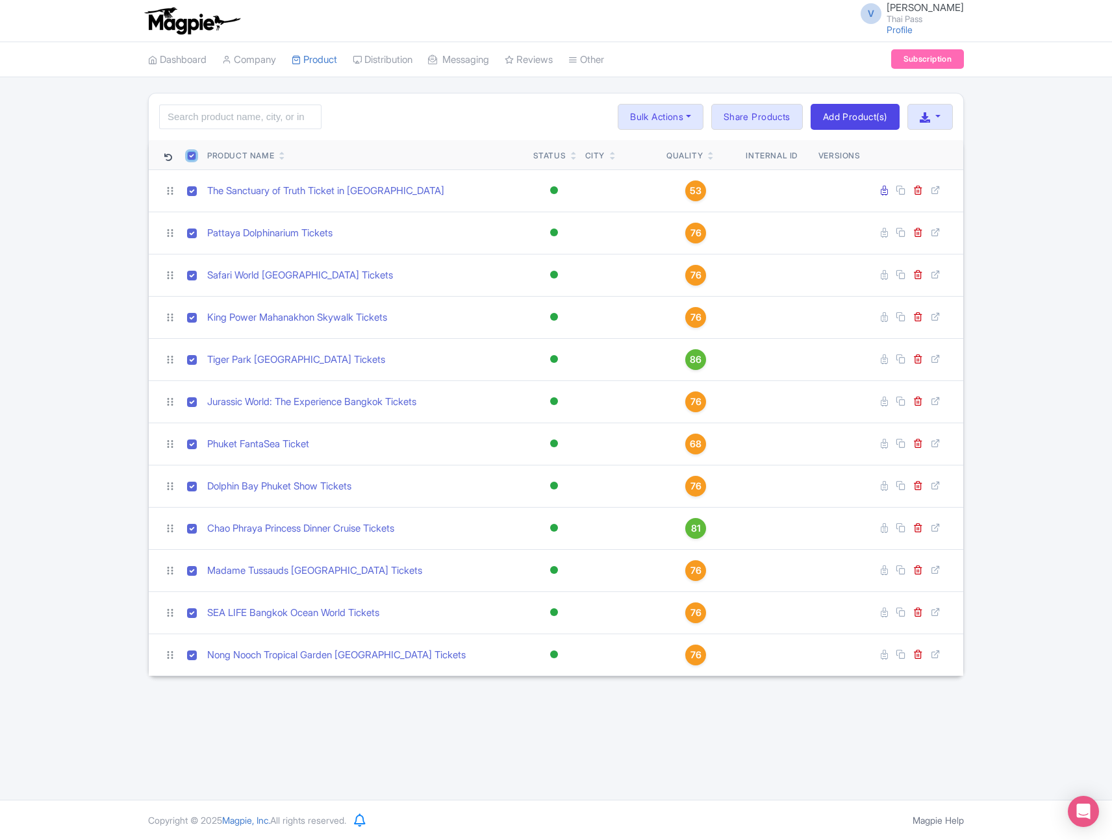
checkbox input "false"
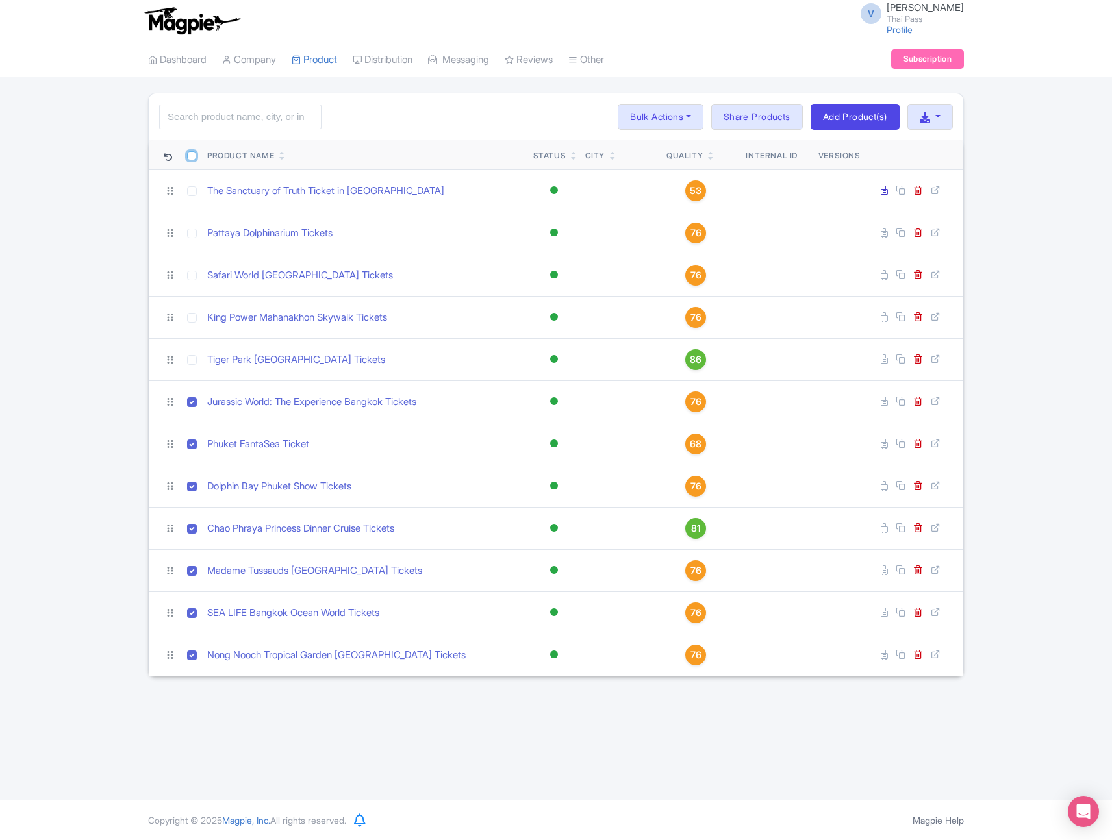
checkbox input "false"
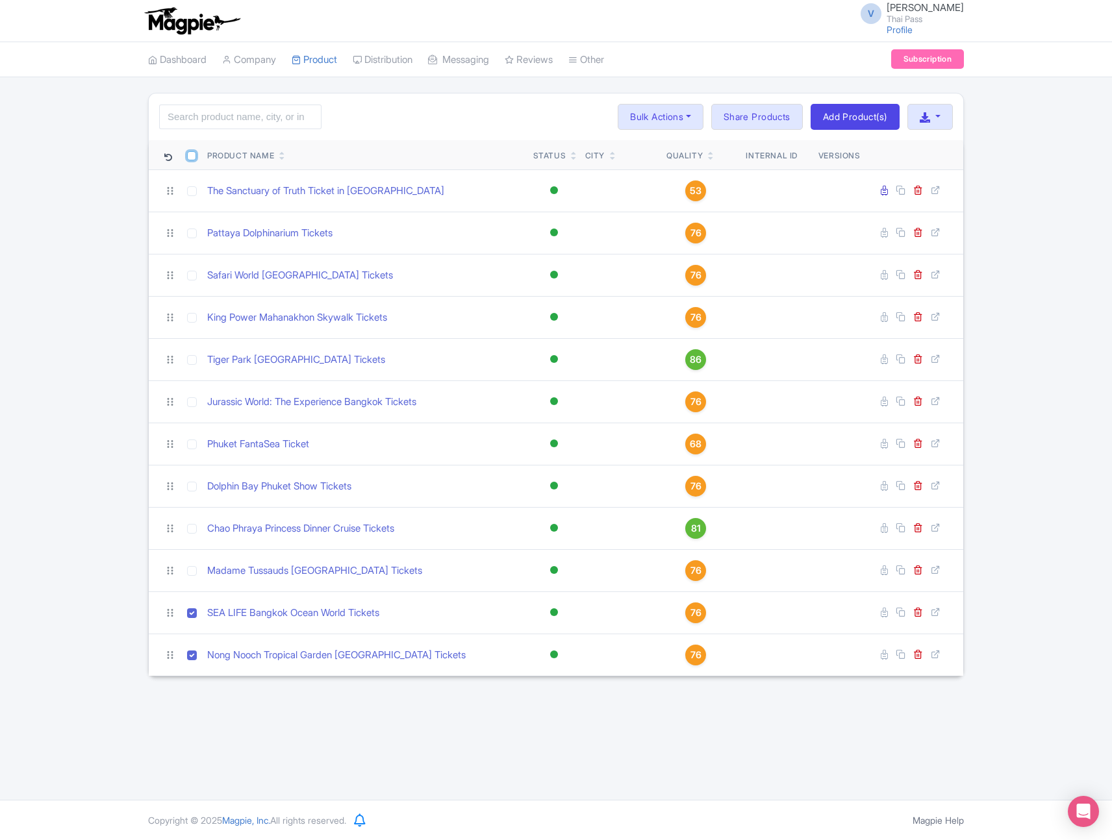
checkbox input "false"
click at [406, 123] on div "Search Bulk Actions [GEOGRAPHIC_DATA] Add to Collection Share Products Add to C…" at bounding box center [556, 117] width 814 height 47
click at [844, 120] on link "Add Product(s)" at bounding box center [854, 117] width 89 height 26
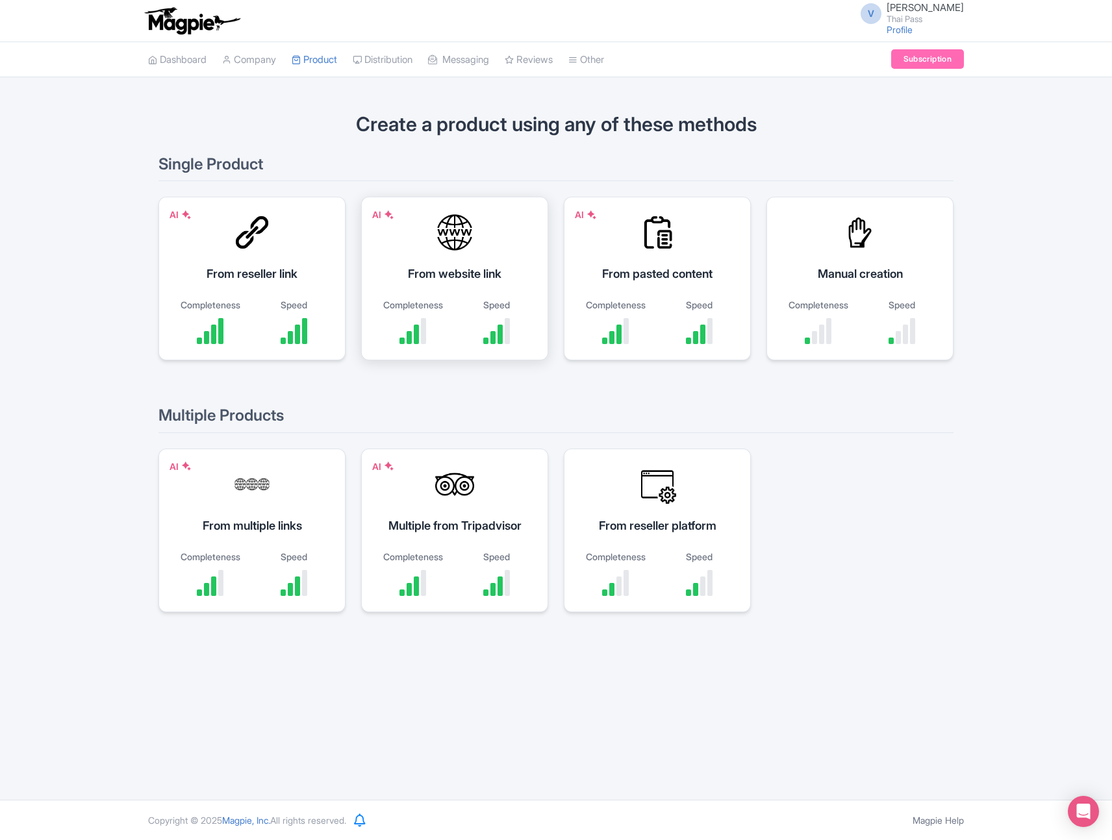
click at [475, 260] on div "AI From website link Completeness Speed" at bounding box center [454, 279] width 187 height 164
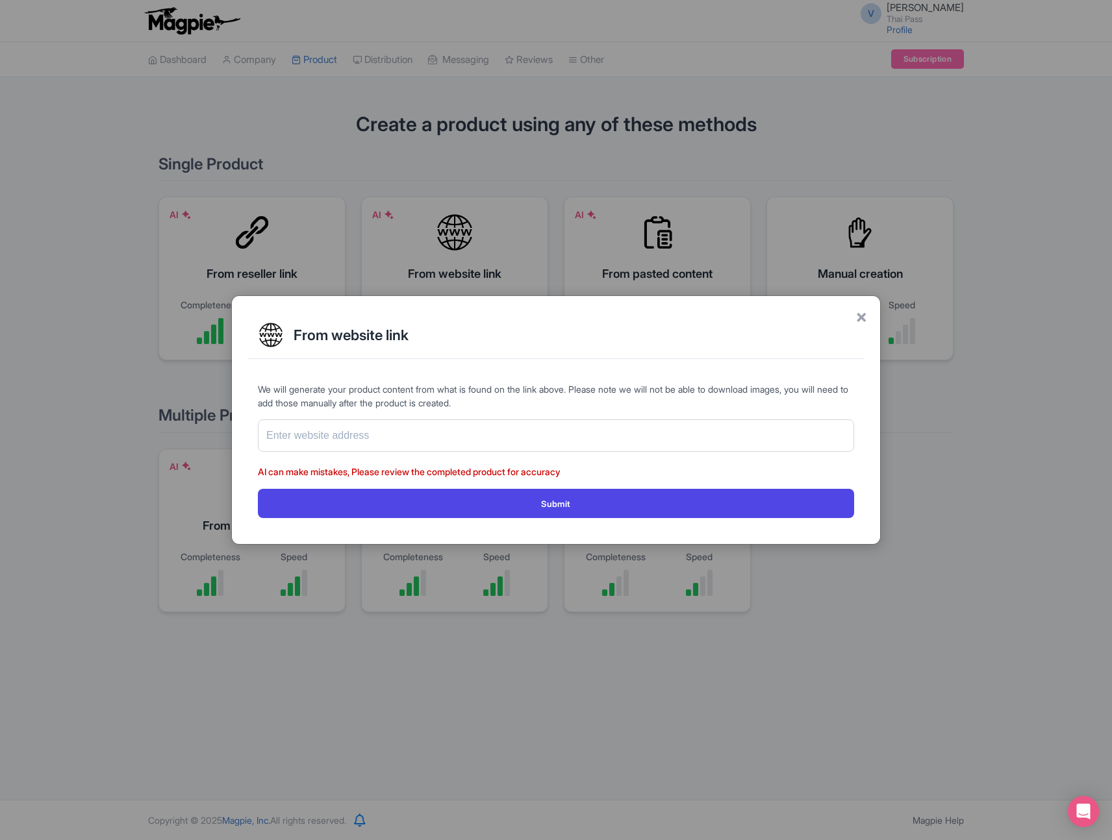
click at [434, 452] on form "We will generate your product content from what is found on the link above. Ple…" at bounding box center [556, 450] width 596 height 136
click at [435, 434] on input "text" at bounding box center [556, 435] width 596 height 32
paste input "[URL][DOMAIN_NAME]"
type input "[URL][DOMAIN_NAME]"
click at [258, 489] on button "Submit" at bounding box center [556, 503] width 596 height 29
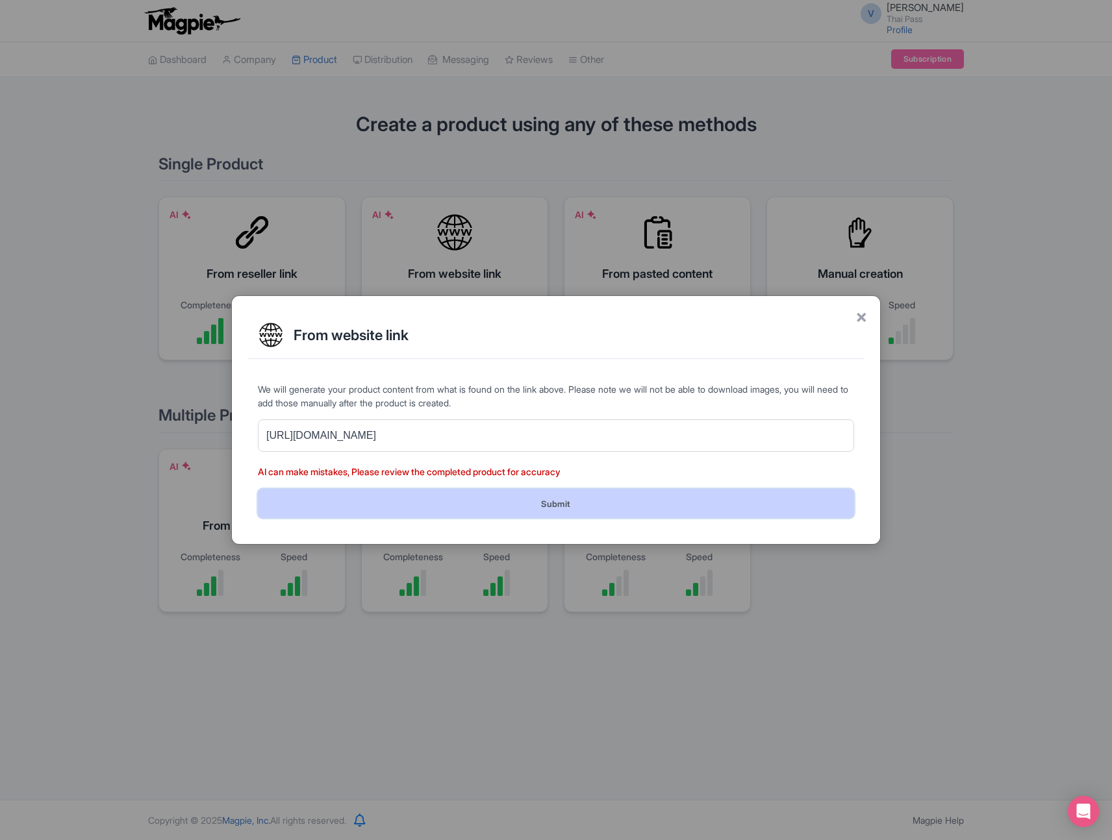
click at [677, 508] on button "Submit" at bounding box center [556, 503] width 596 height 29
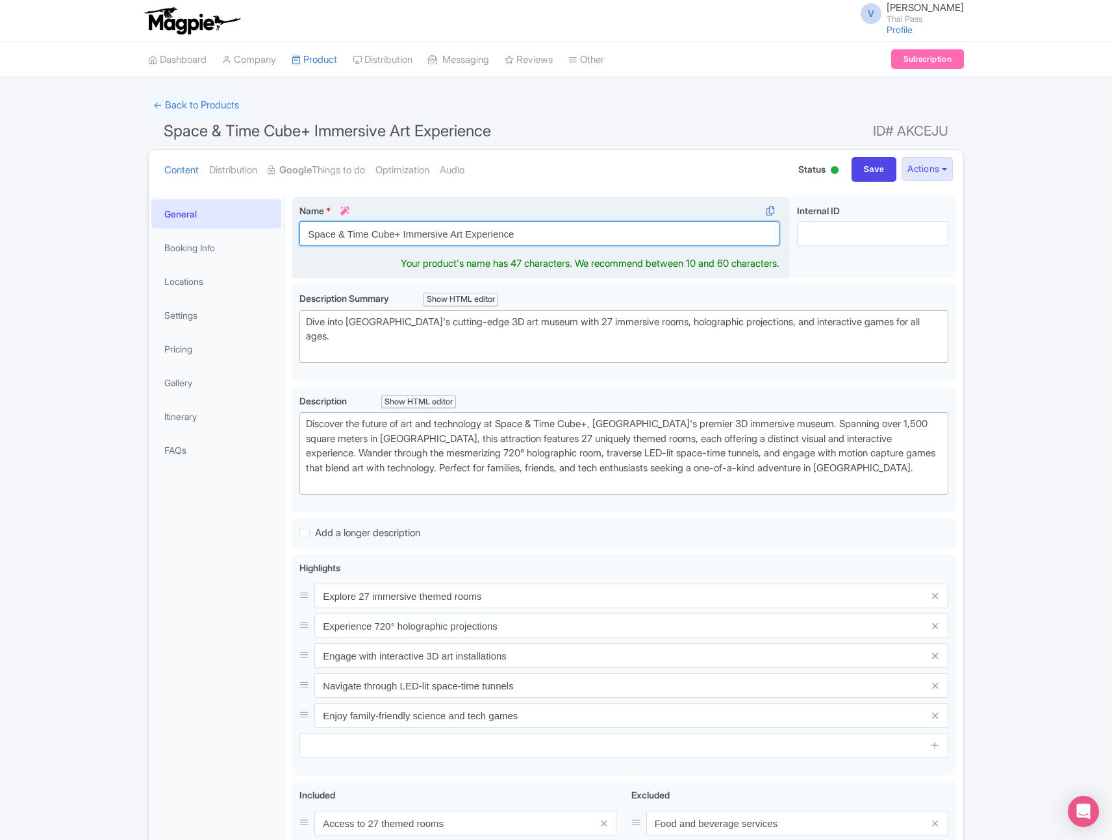
drag, startPoint x: 405, startPoint y: 234, endPoint x: 763, endPoint y: 234, distance: 358.4
click at [760, 234] on input "Space & Time Cube+ Immersive Art Experience" at bounding box center [539, 233] width 480 height 25
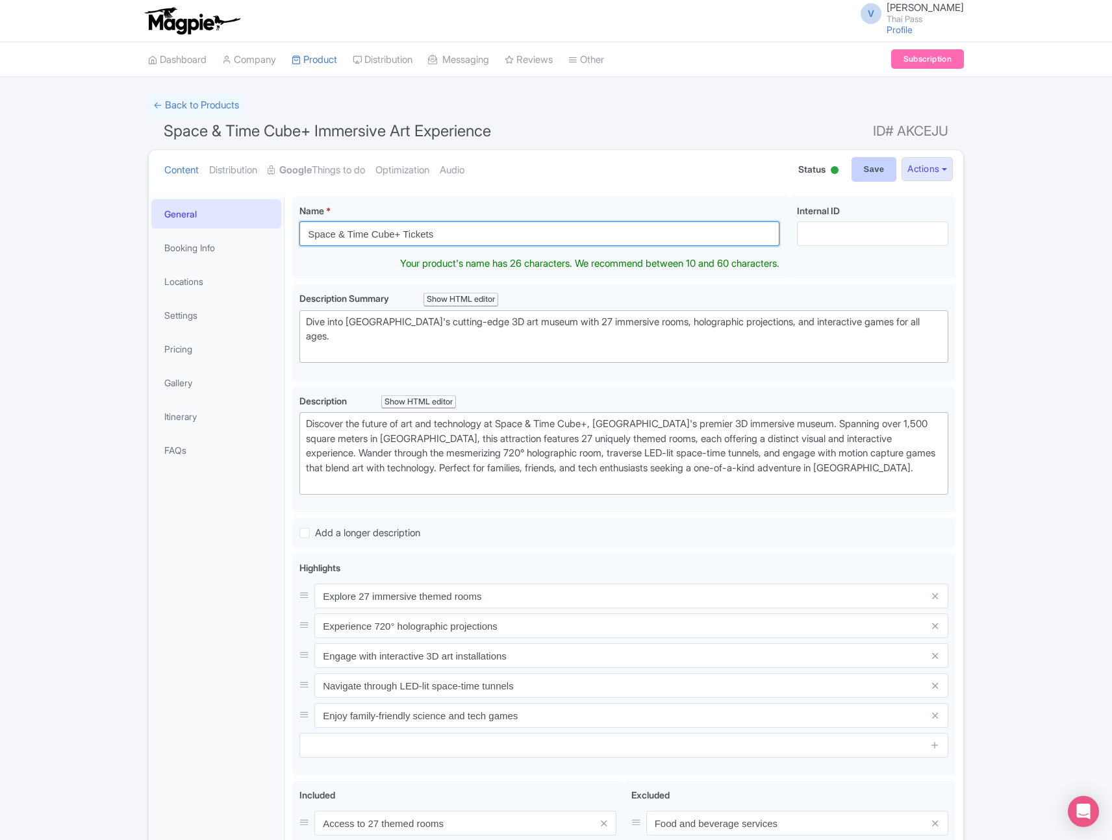
type input "Space & Time Cube+ Tickets"
click at [871, 168] on input "Save" at bounding box center [873, 169] width 45 height 25
type input "Saving..."
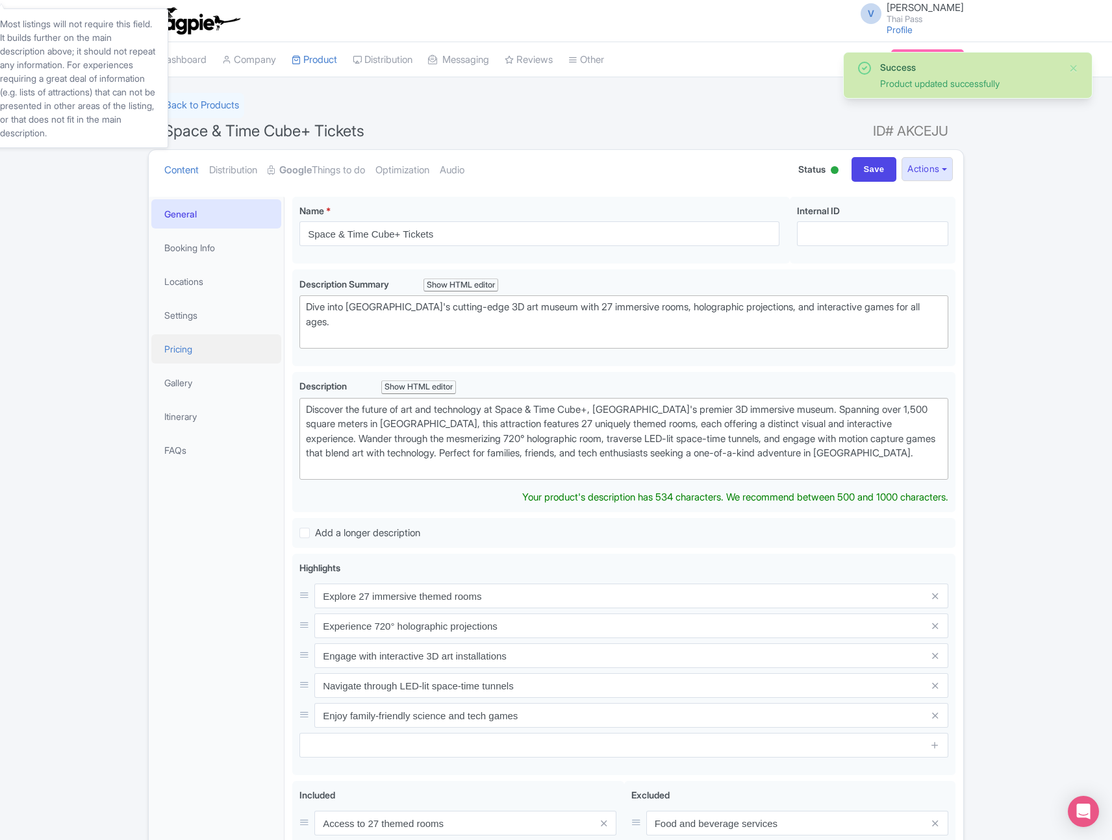
click at [207, 355] on link "Pricing" at bounding box center [216, 348] width 130 height 29
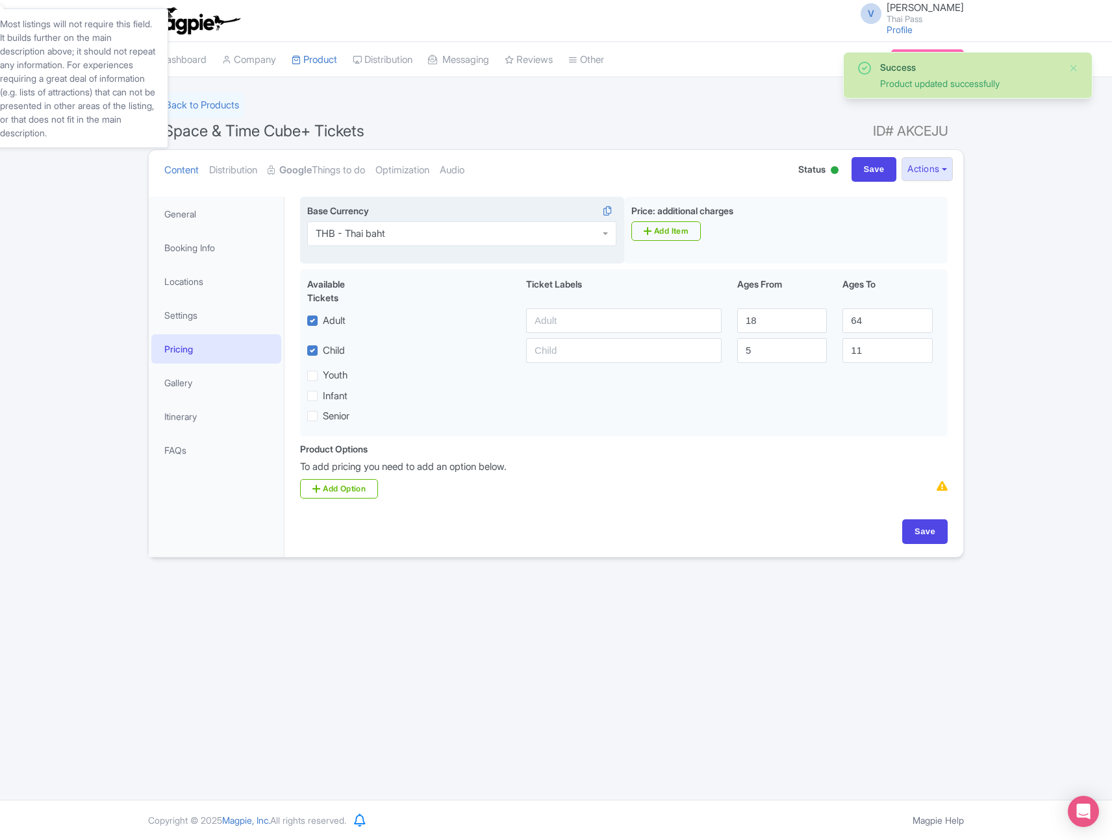
click at [427, 241] on div "THB - Thai baht" at bounding box center [461, 233] width 309 height 25
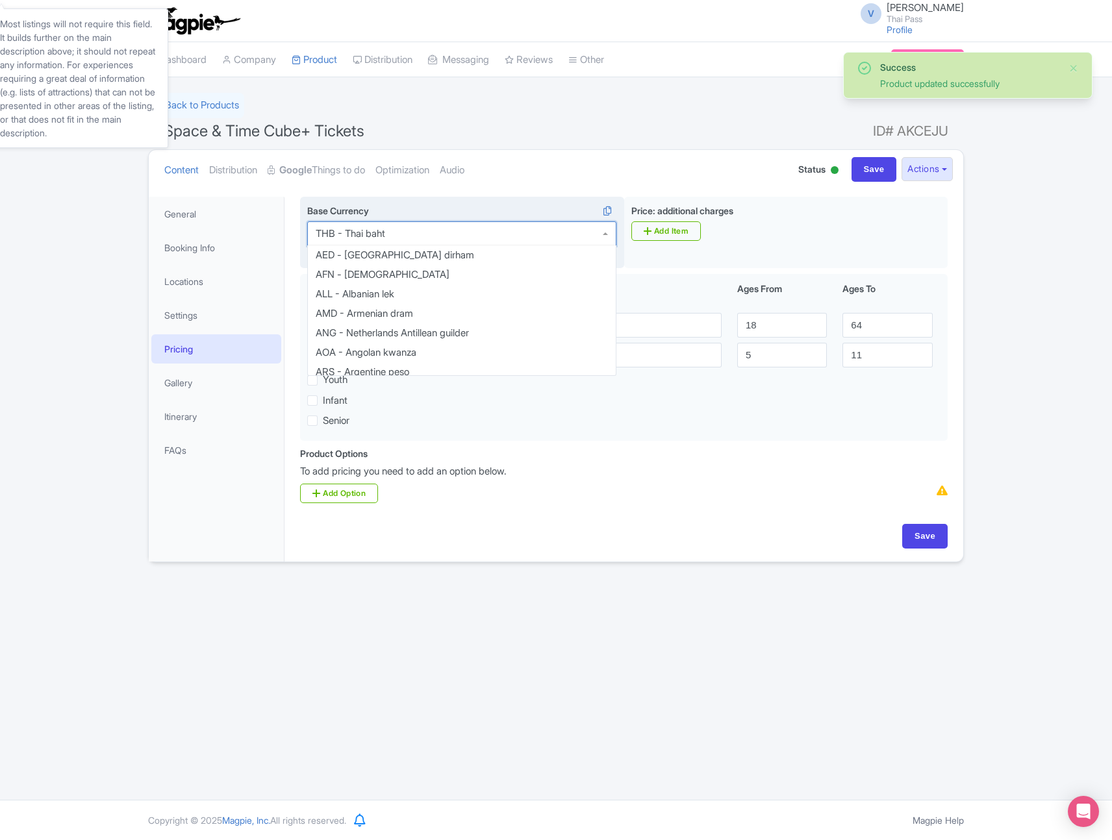
scroll to position [2500, 0]
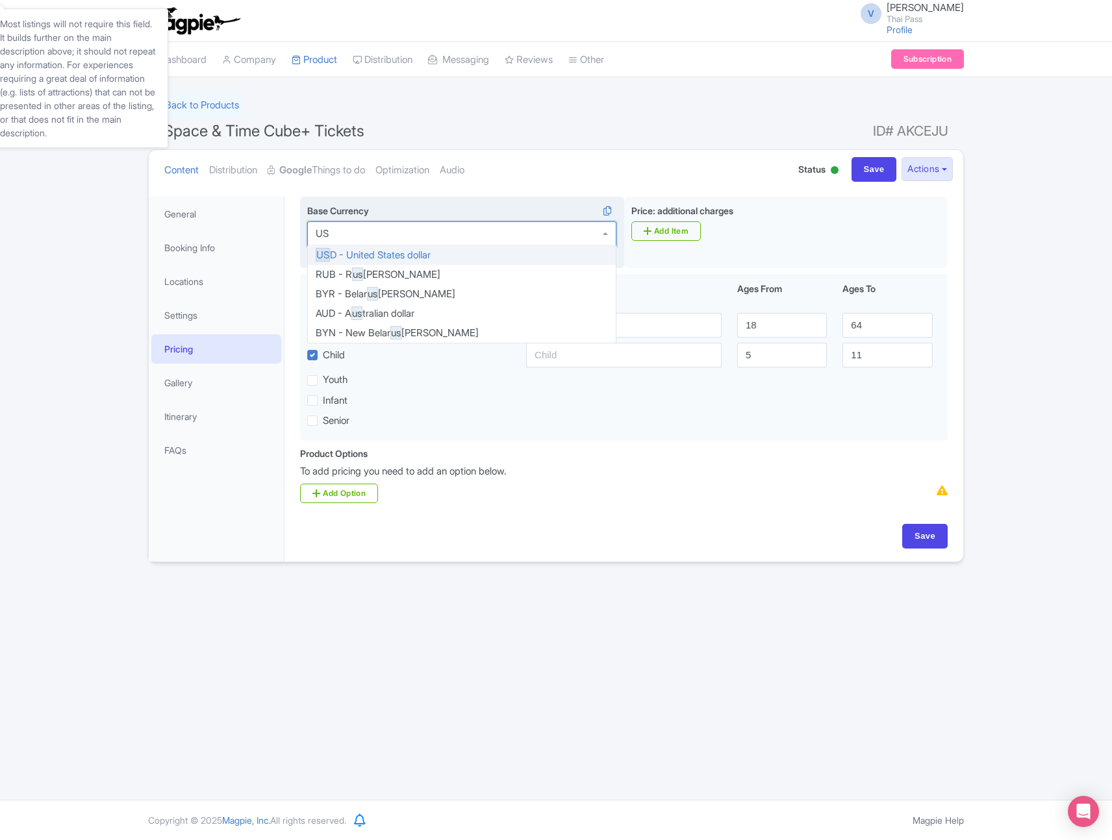
type input "USD"
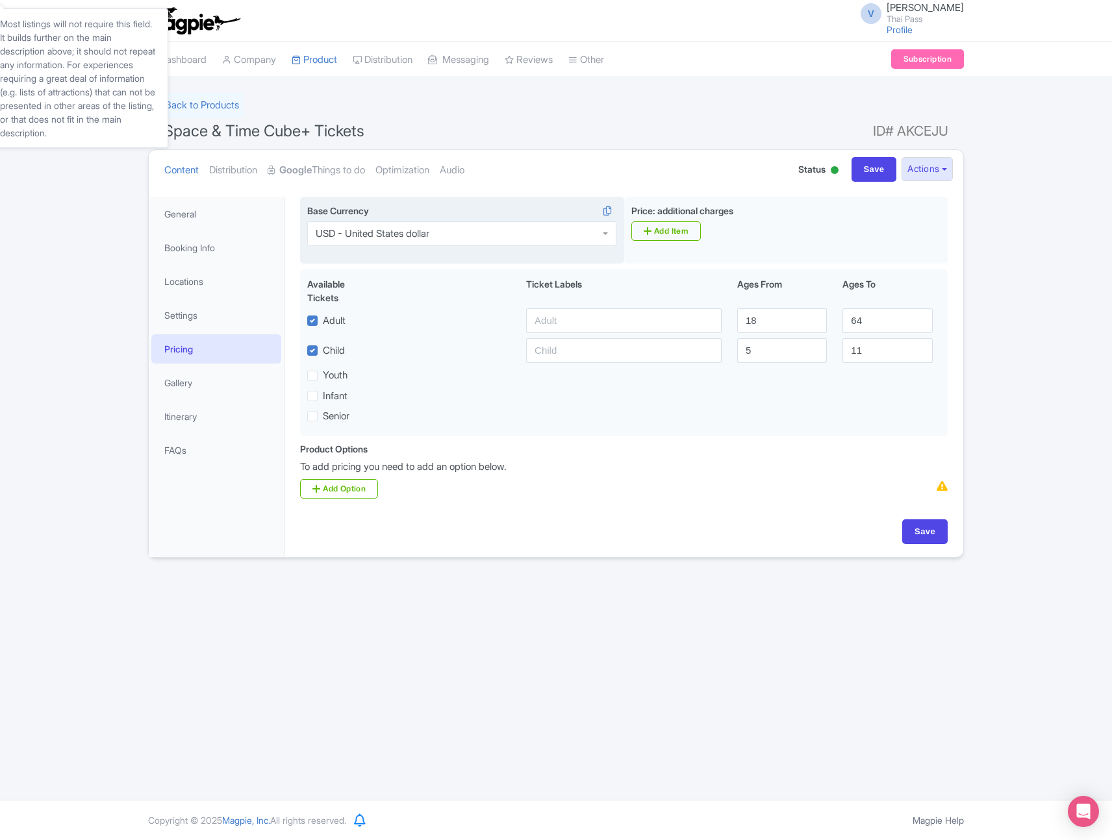
scroll to position [0, 0]
click at [918, 534] on input "Save" at bounding box center [924, 531] width 45 height 25
type input "Saving..."
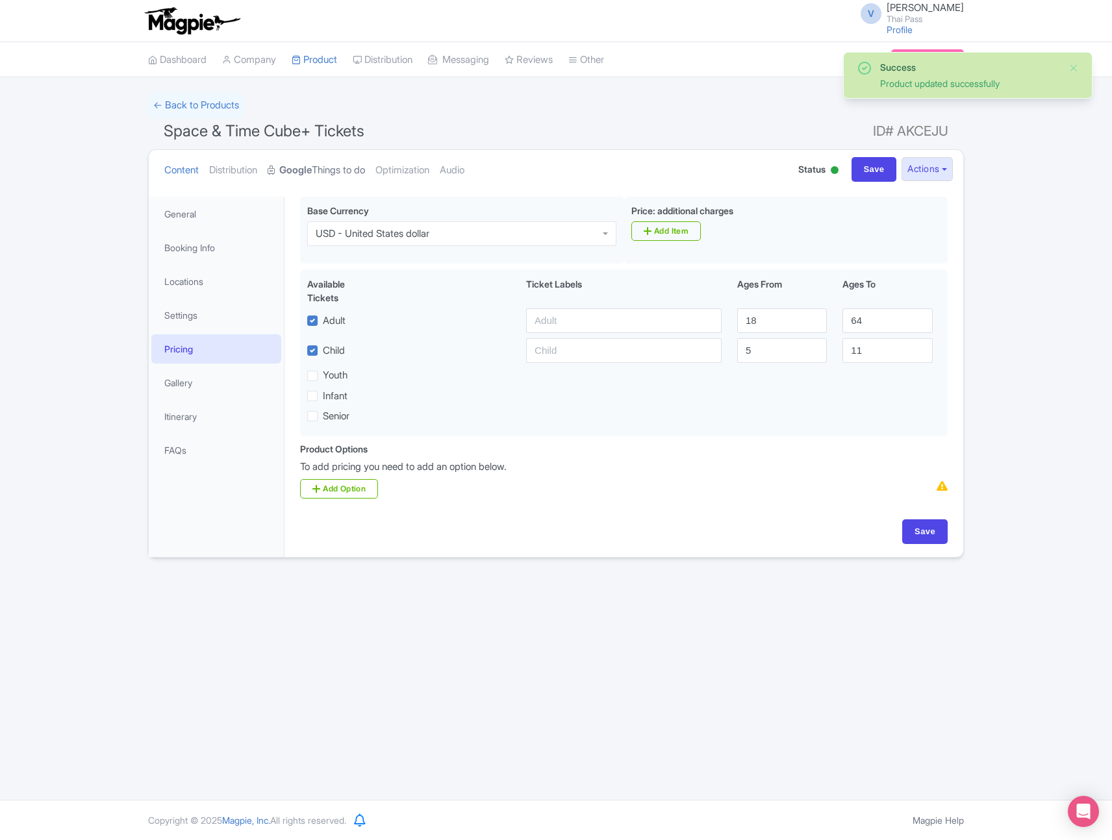
click at [310, 167] on strong "Google" at bounding box center [295, 170] width 32 height 15
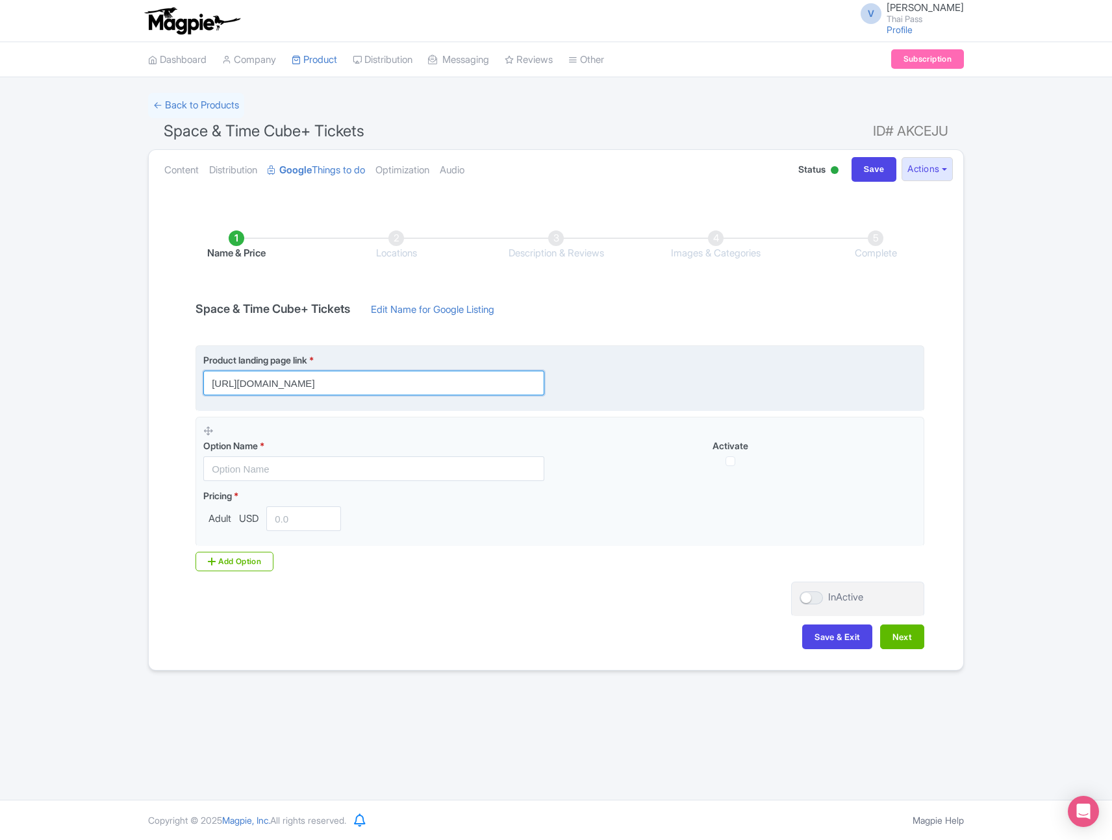
click at [440, 384] on input "https://www.thethaipass.com/activities/thailand-bangkok/space-time-cube-at-seac…" at bounding box center [373, 383] width 341 height 25
paste input "?utm_source=ttd"
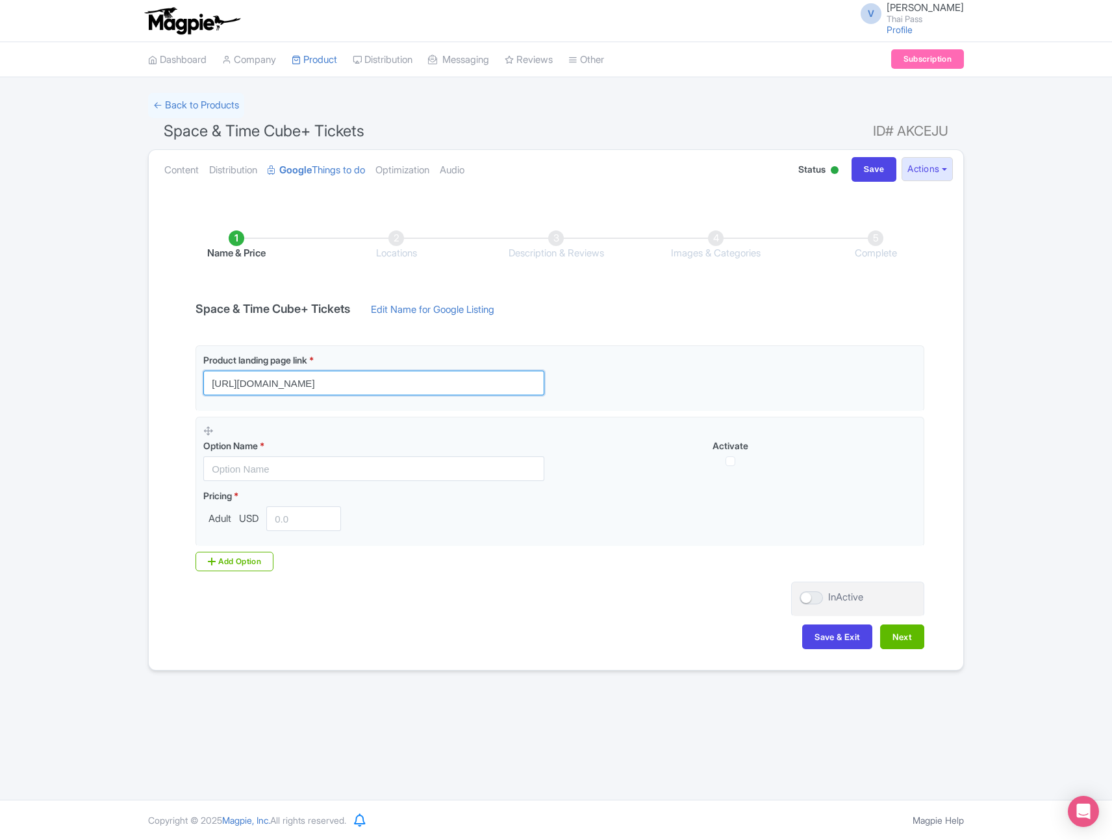
type input "https://www.thethaipass.com/activities/thailand-bangkok/space-time-cube-at-seac…"
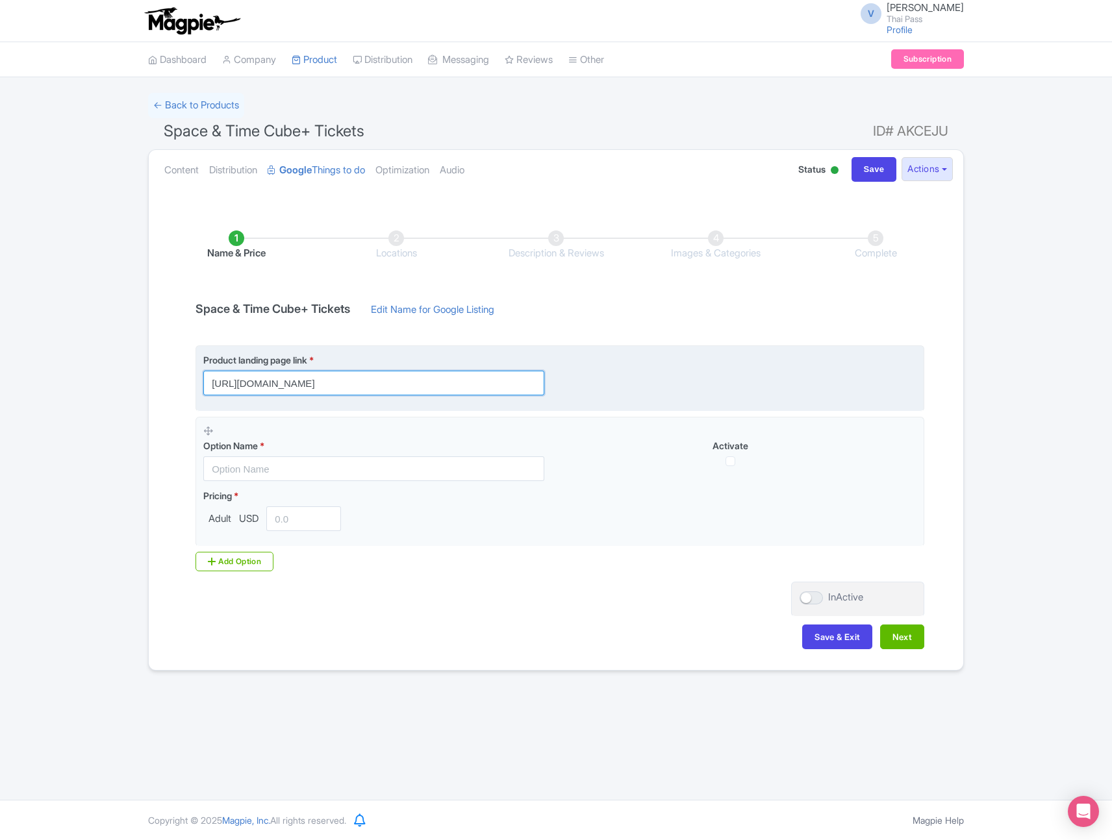
click at [469, 382] on input "https://www.thethaipass.com/activities/thailand-bangkok/space-time-cube-at-seac…" at bounding box center [373, 383] width 341 height 25
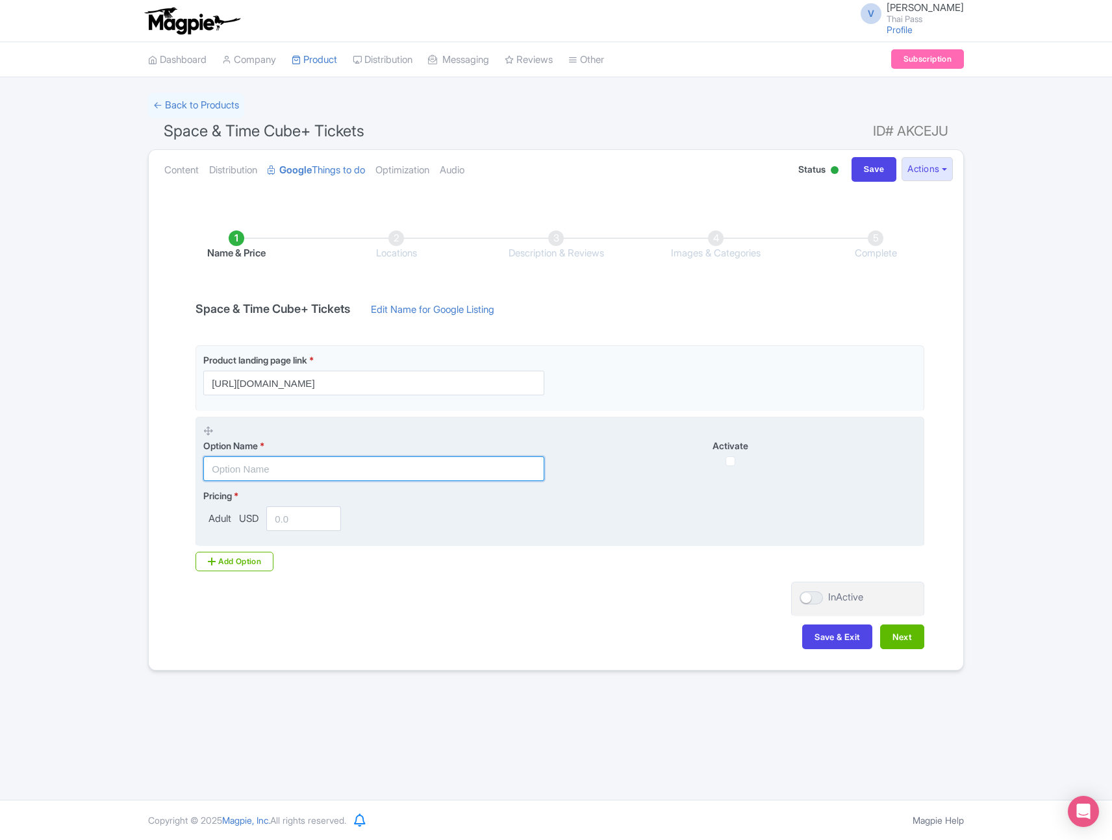
click at [279, 469] on input "text" at bounding box center [373, 468] width 341 height 25
paste input "VR Experience Hall"
type input "VR Experience Hall"
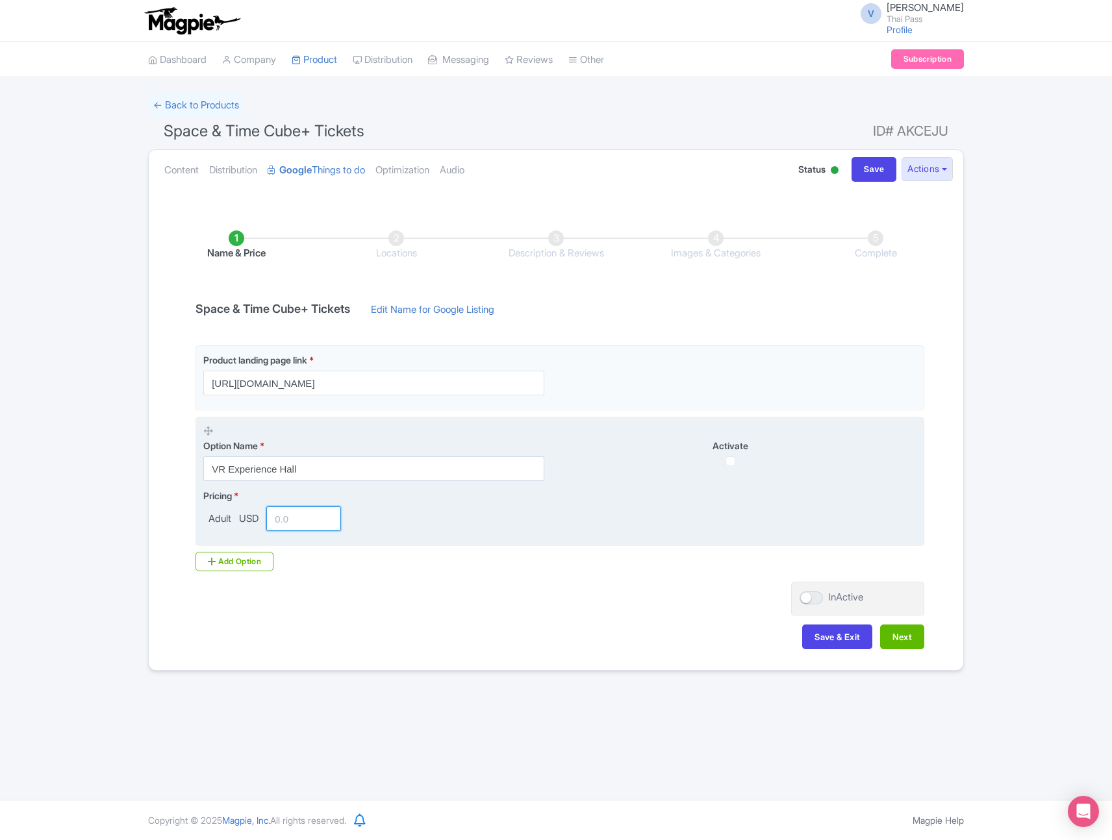
click at [284, 512] on input "number" at bounding box center [303, 518] width 75 height 25
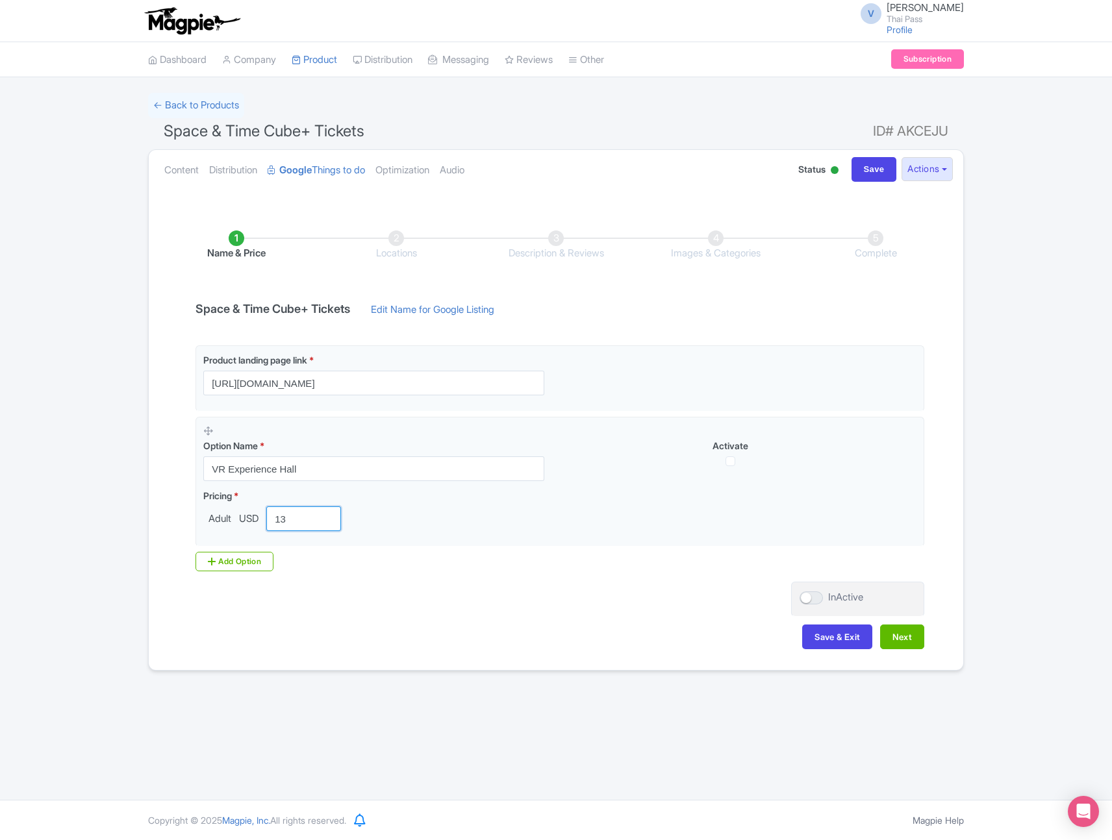
type input "13"
click at [251, 556] on div "Add Option" at bounding box center [234, 561] width 78 height 19
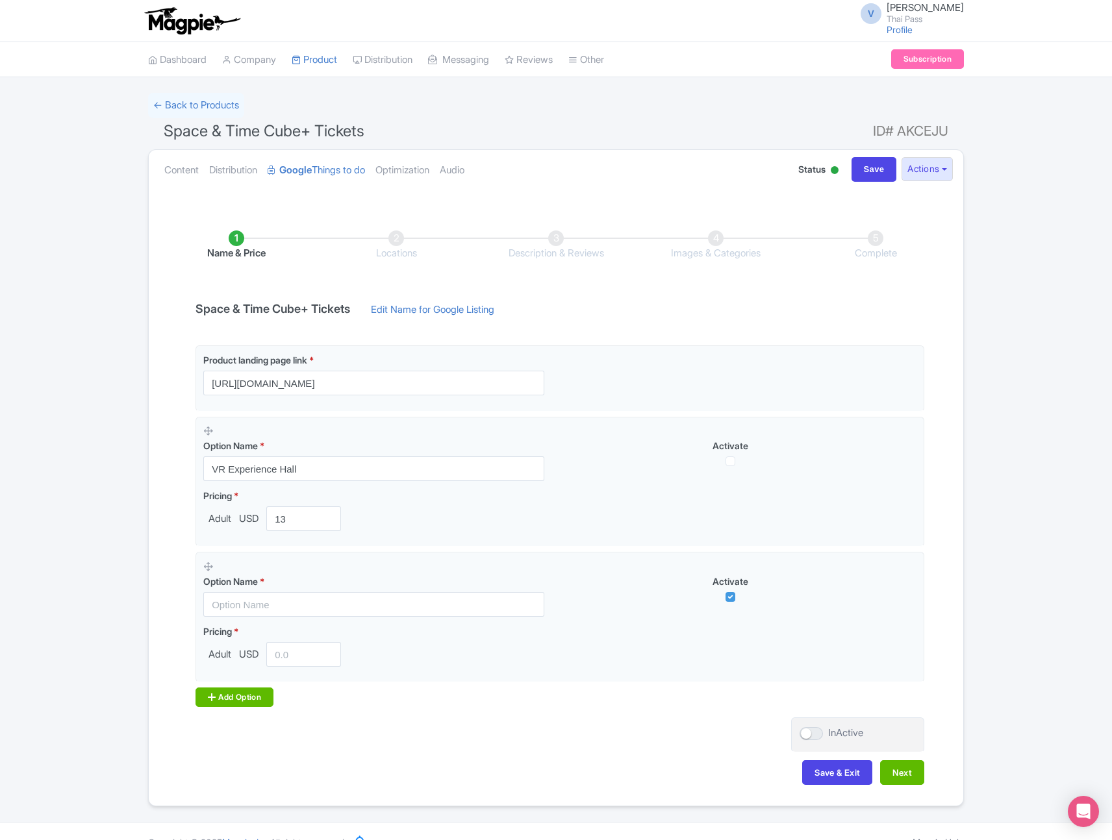
click at [251, 556] on fieldset "Option Name * Activate Pricing * Adult USD" at bounding box center [559, 617] width 729 height 131
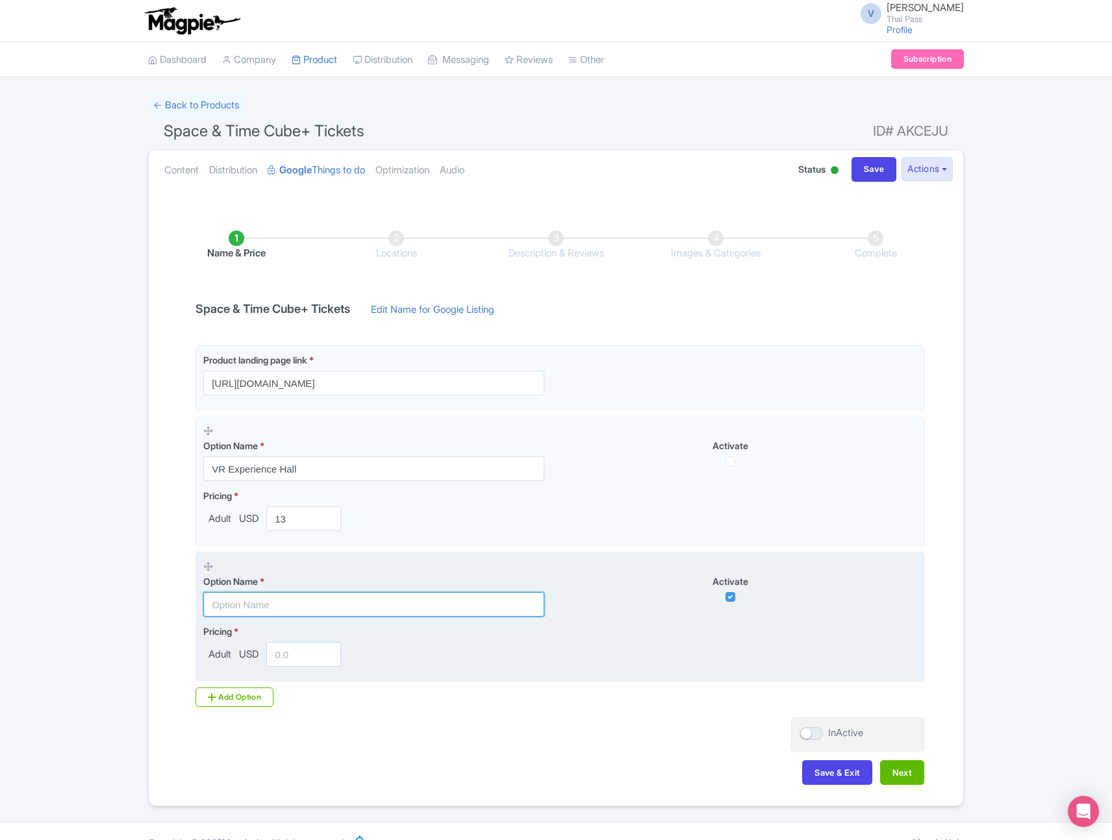
click at [271, 604] on input "text" at bounding box center [373, 604] width 341 height 25
paste input "Rail Cinema"
type input "Rail Cinema"
click at [303, 654] on input "number" at bounding box center [303, 654] width 75 height 25
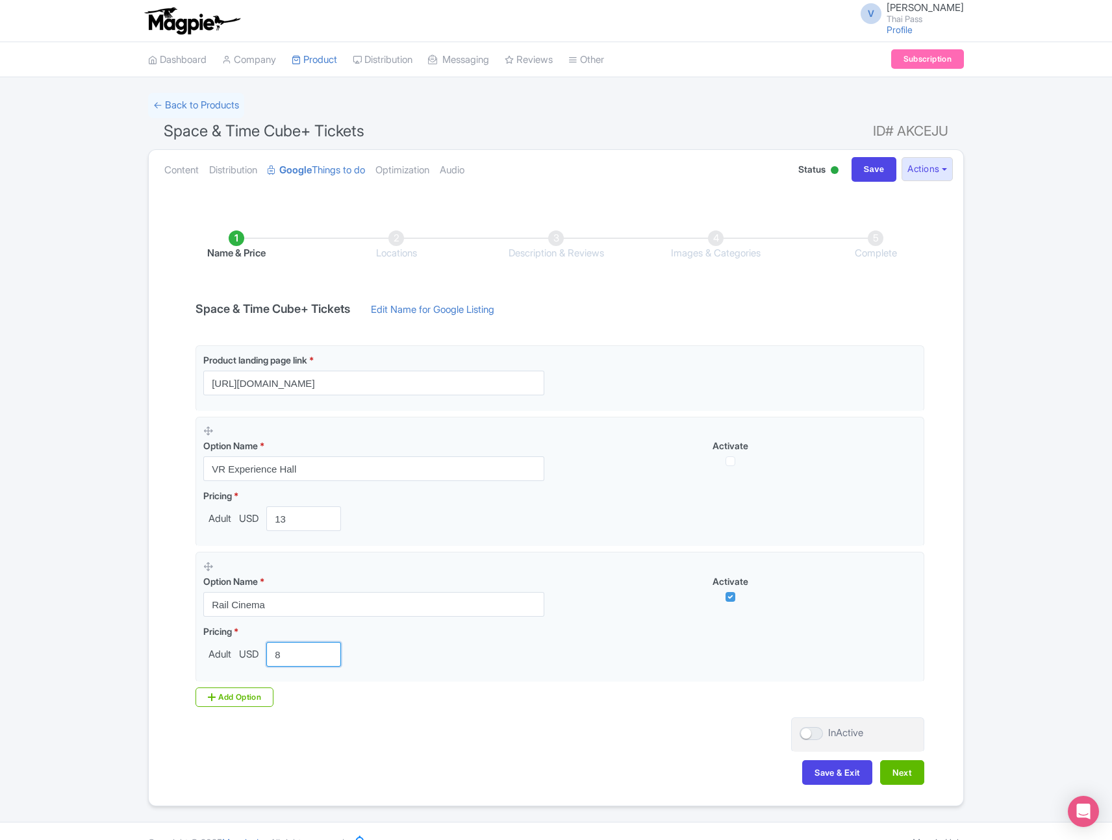
type input "8"
click at [256, 698] on div "Add Option" at bounding box center [234, 697] width 78 height 19
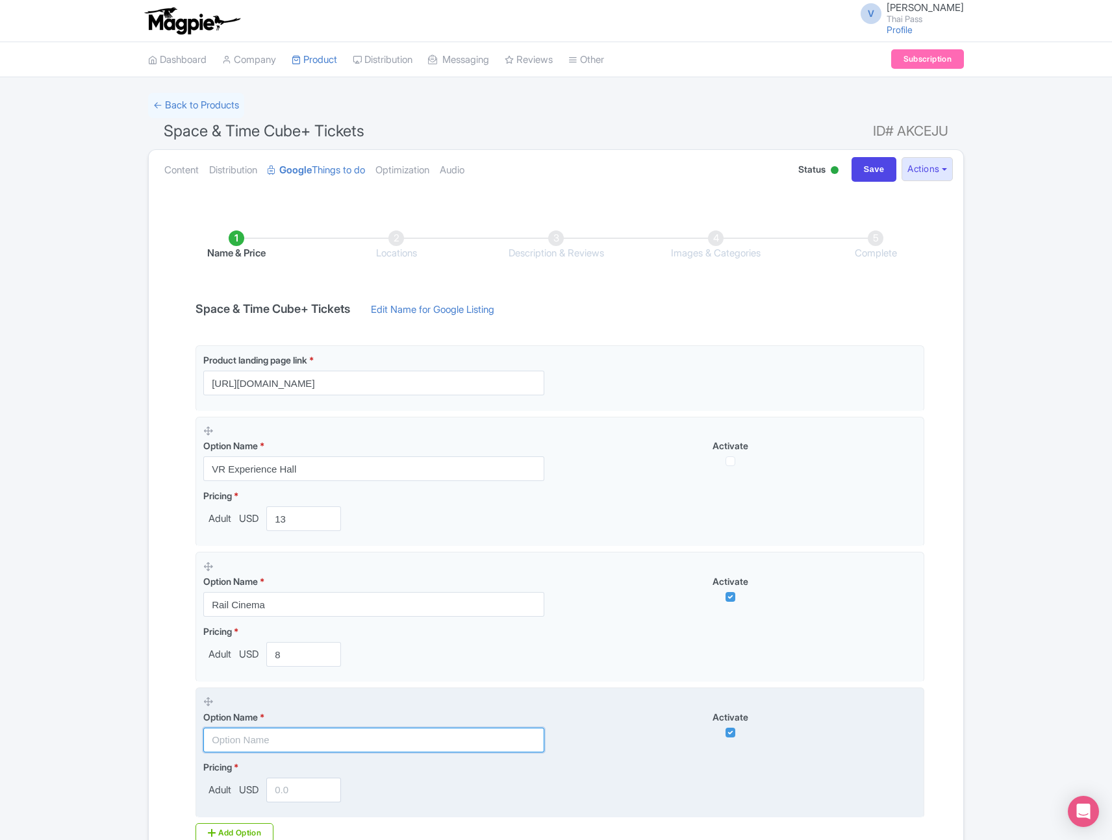
click at [279, 742] on input "text" at bounding box center [373, 740] width 341 height 25
paste input "Duo Package : Main Hall Ticket paired with Rail Cinema or VR experience Hall"
type input "Duo Package : Main Hall Ticket paired with Rail Cinema or VR experience Hall"
click at [312, 781] on input "number" at bounding box center [303, 790] width 75 height 25
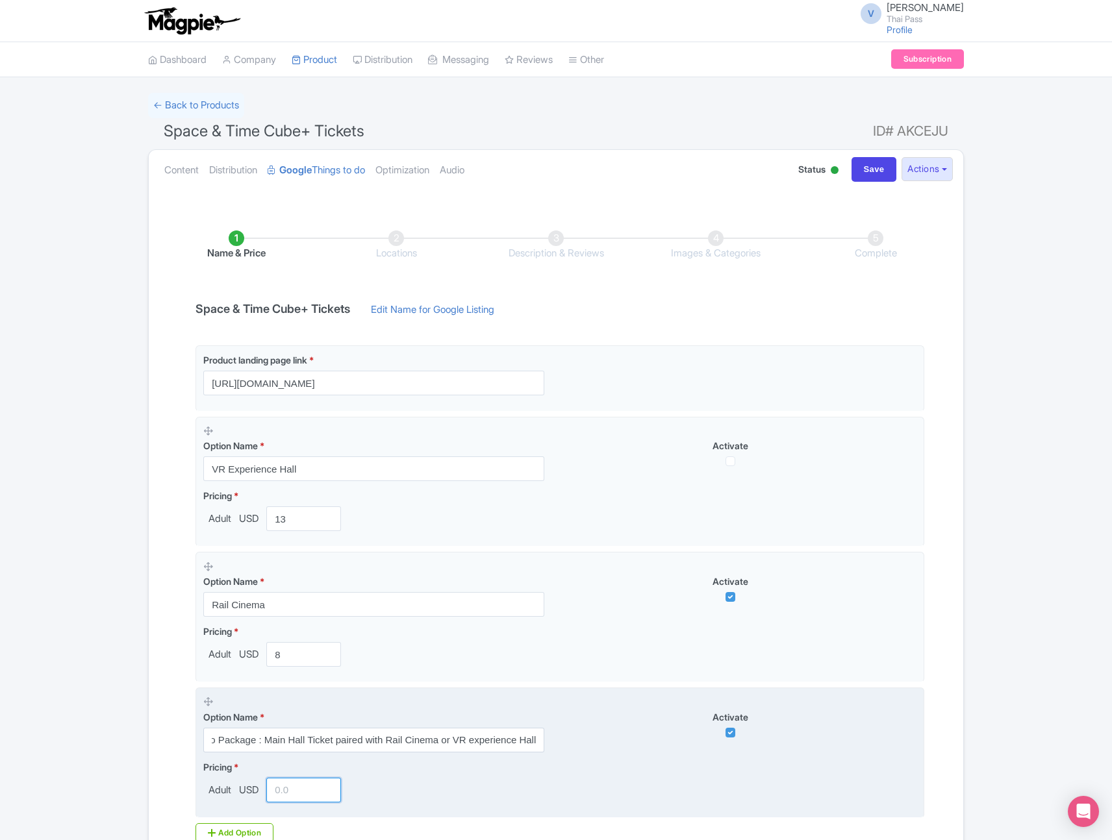
scroll to position [0, 0]
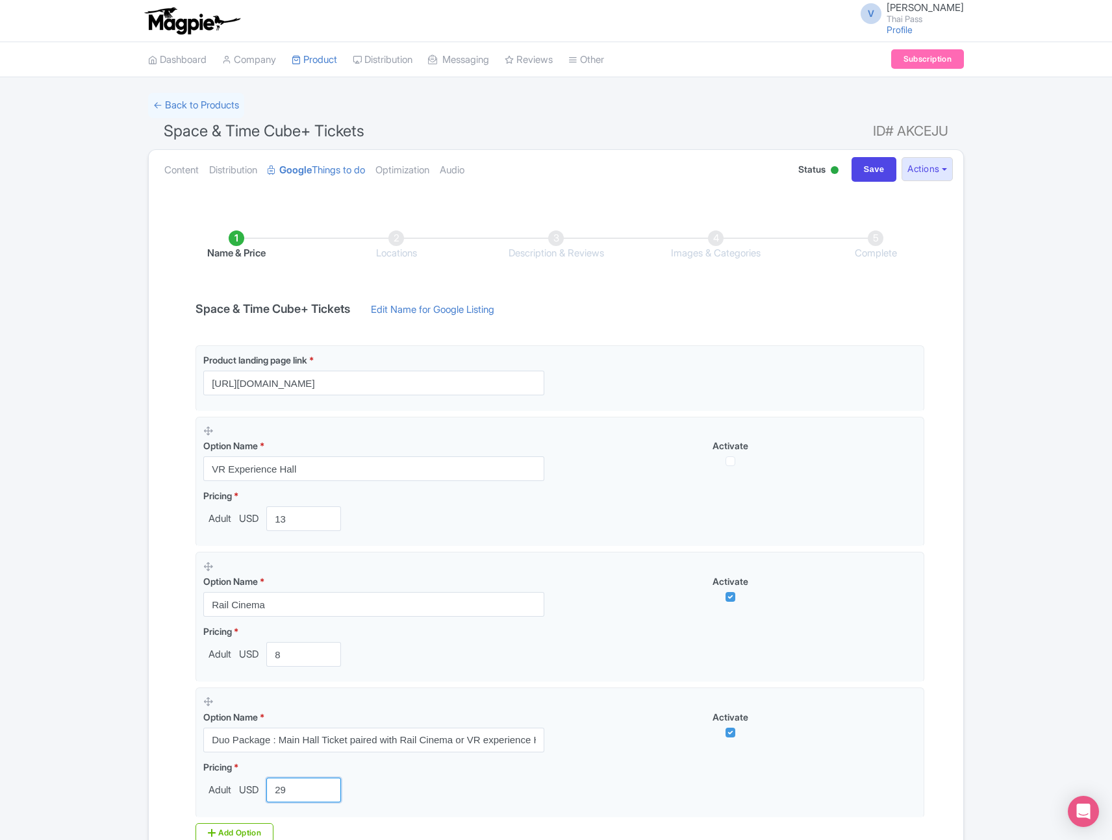
type input "29"
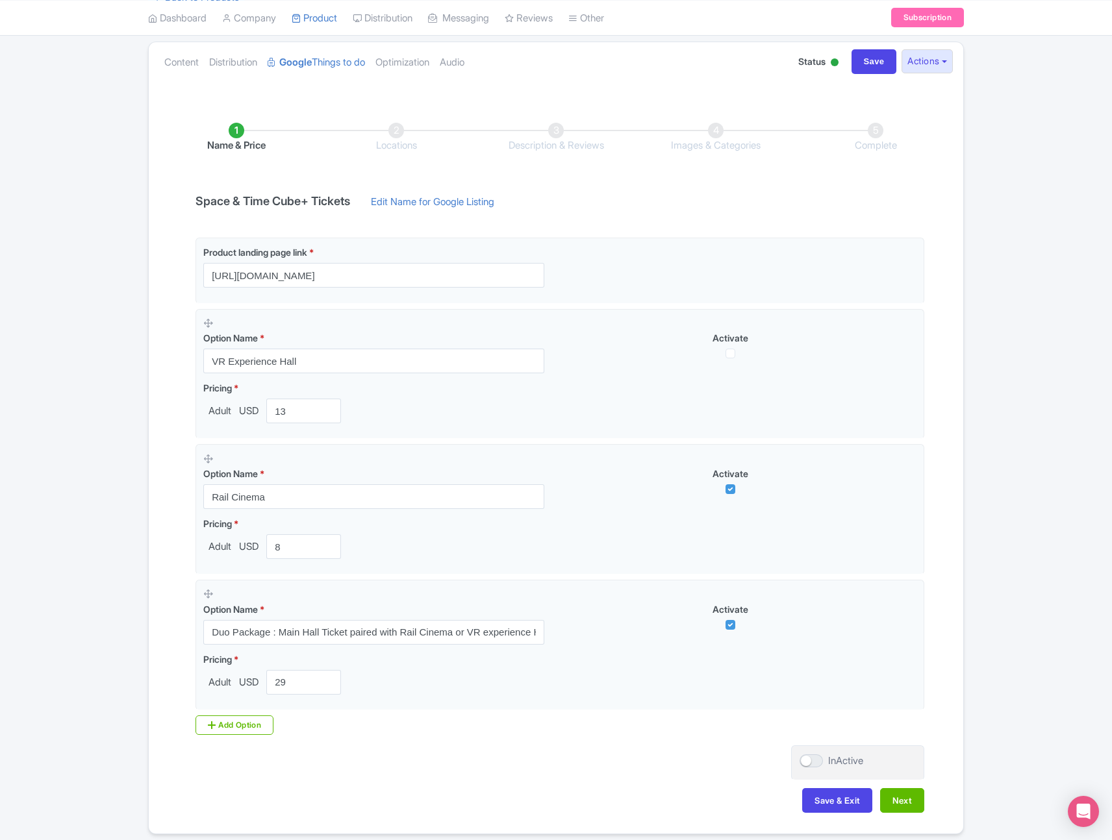
scroll to position [123, 0]
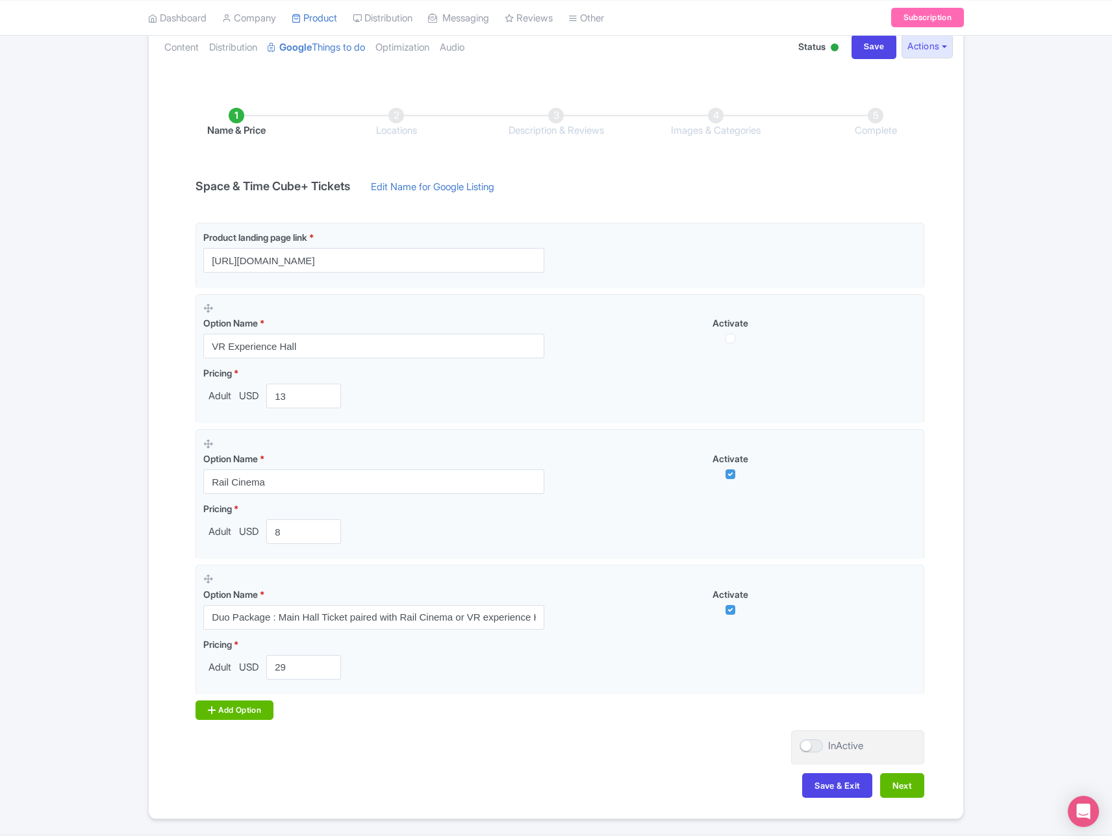
click at [228, 710] on div "Add Option" at bounding box center [234, 710] width 78 height 19
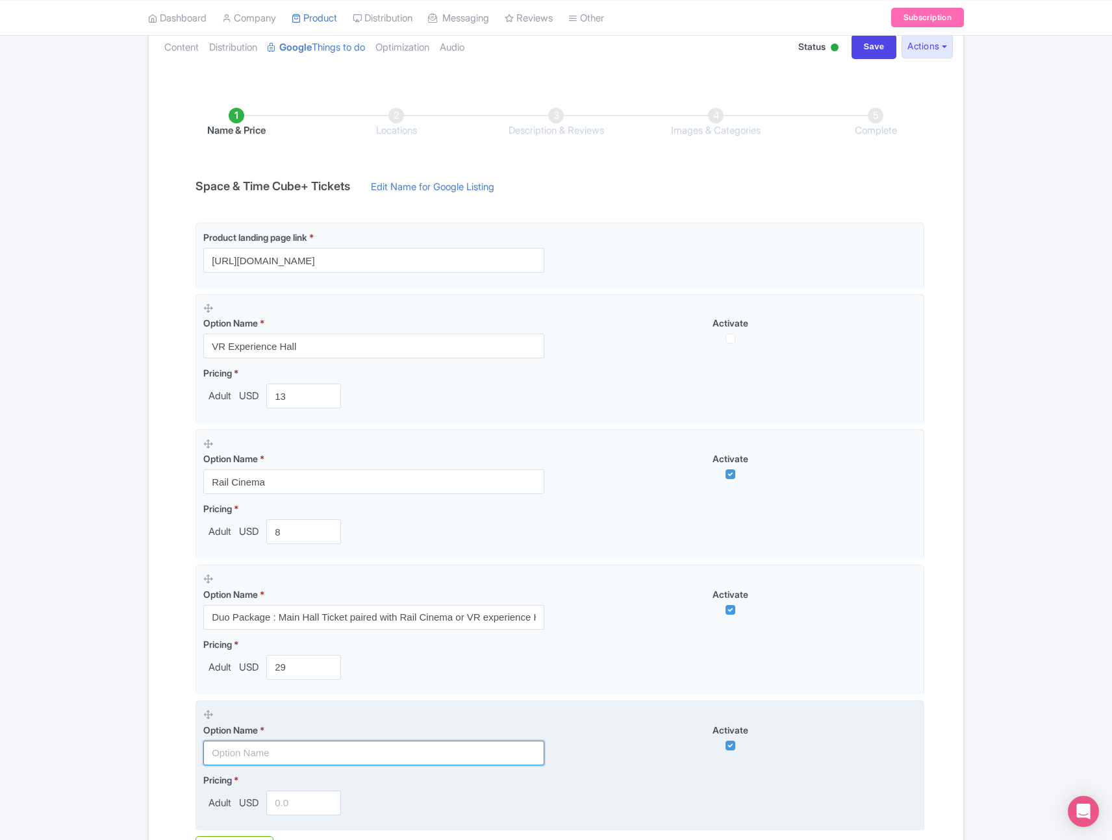
click at [258, 760] on input "text" at bounding box center [373, 753] width 341 height 25
paste input "Space & Time Cube+ Main Hall Admission Ticket"
type input "Space & Time Cube+ Main Hall Admission Ticket"
click at [288, 806] on input "number" at bounding box center [303, 803] width 75 height 25
type input "22"
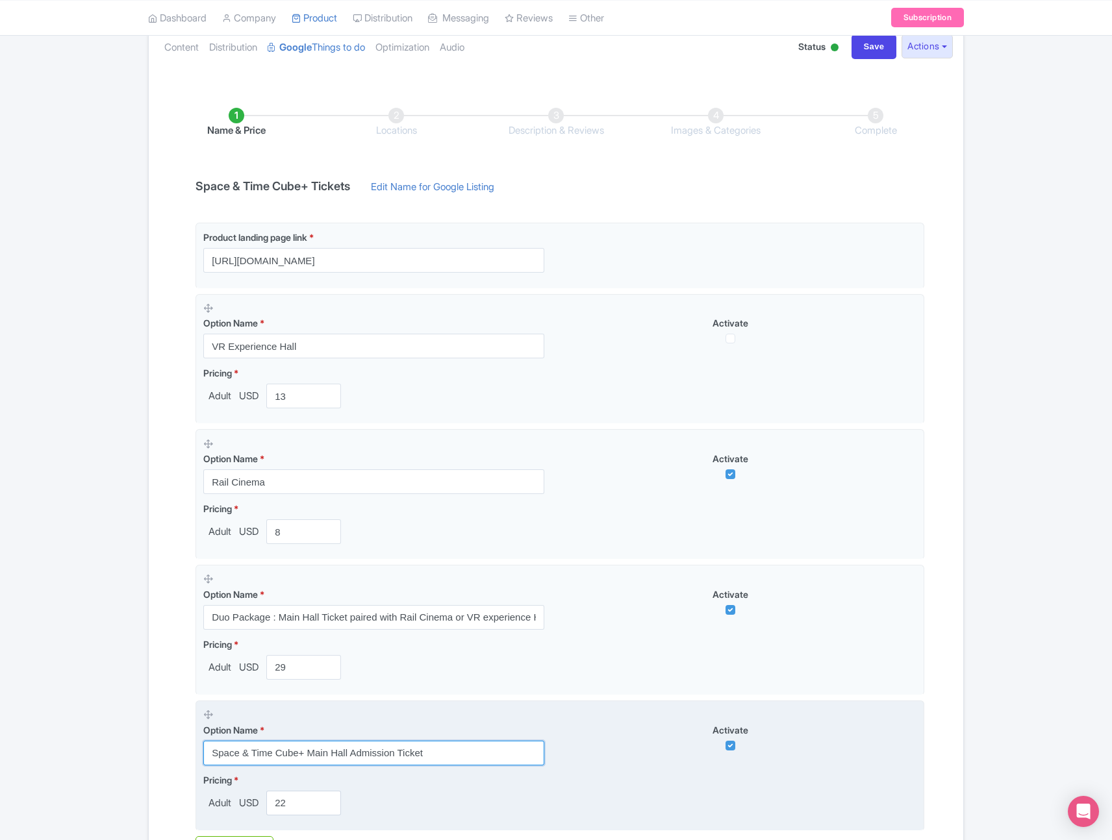
click at [538, 751] on input "Space & Time Cube+ Main Hall Admission Ticket" at bounding box center [373, 753] width 341 height 25
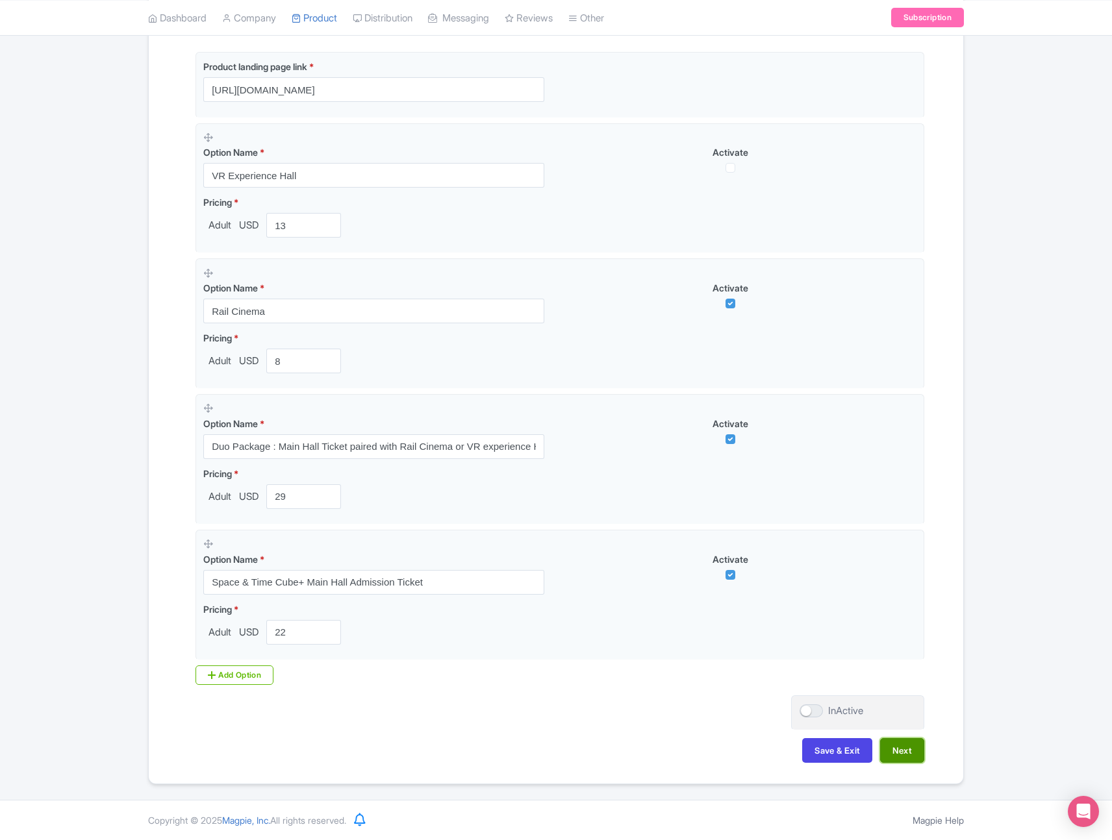
click at [905, 753] on button "Next" at bounding box center [902, 750] width 44 height 25
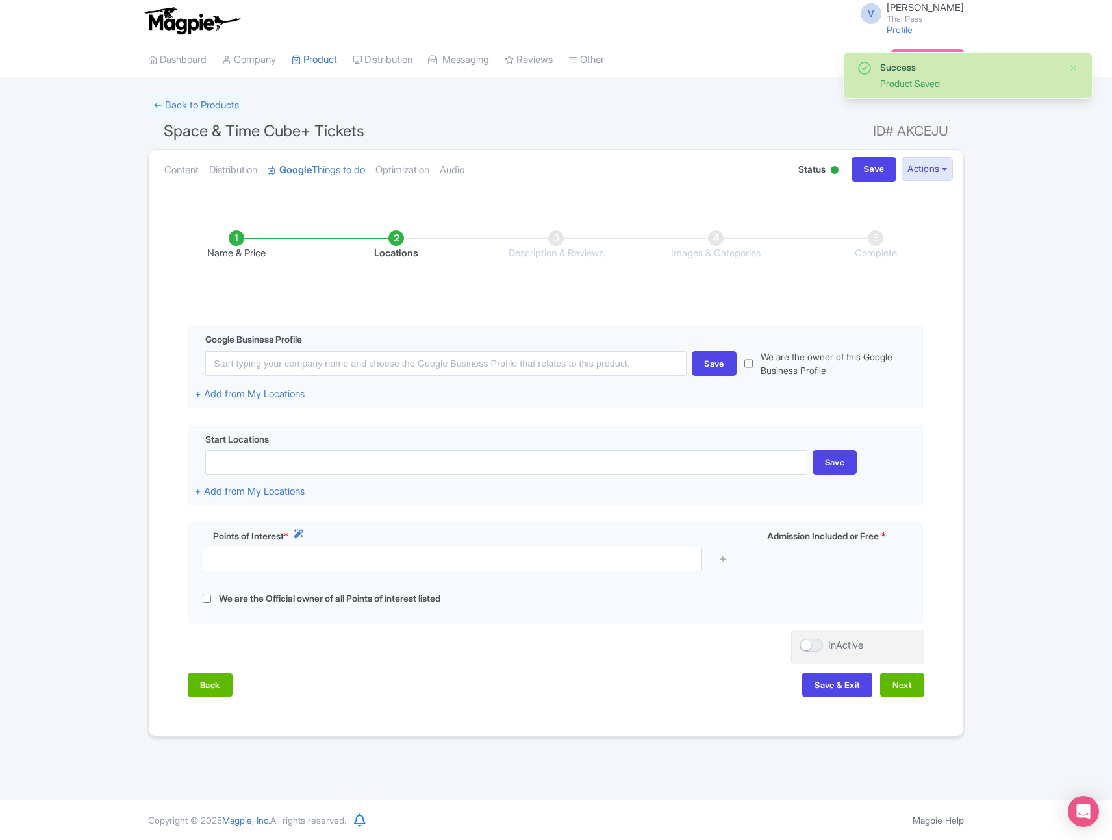
scroll to position [0, 0]
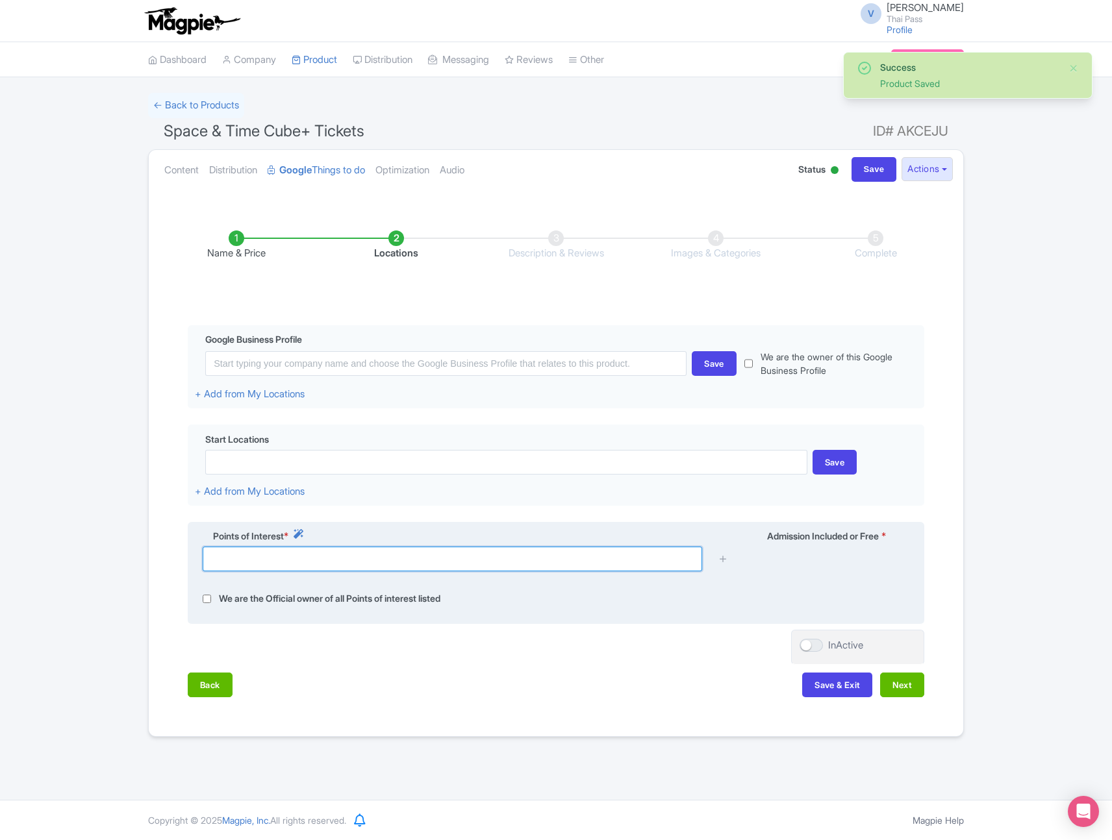
click at [452, 555] on input "text" at bounding box center [452, 559] width 499 height 25
type input "saoce"
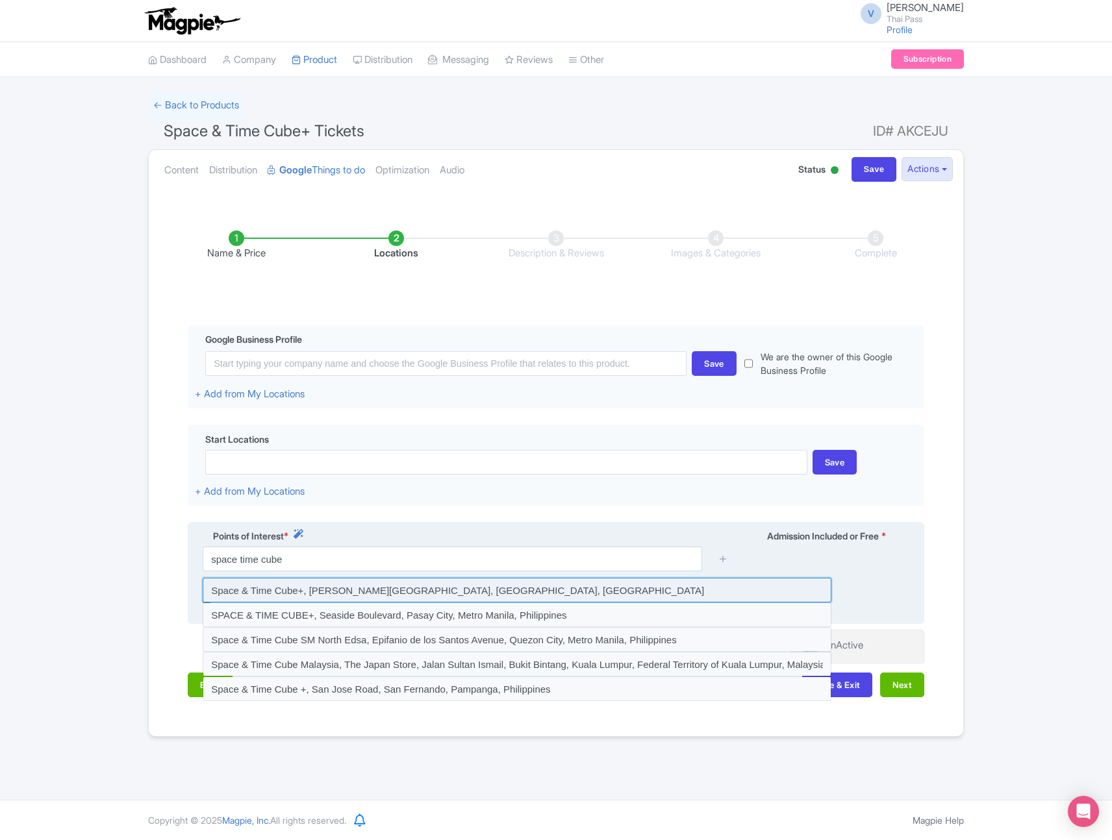
click at [454, 595] on input at bounding box center [517, 590] width 629 height 25
type input "Space & Time Cube+, Phet Kasem Road, Bang Wa, Phasi Charoen, Bangkok, Thailand"
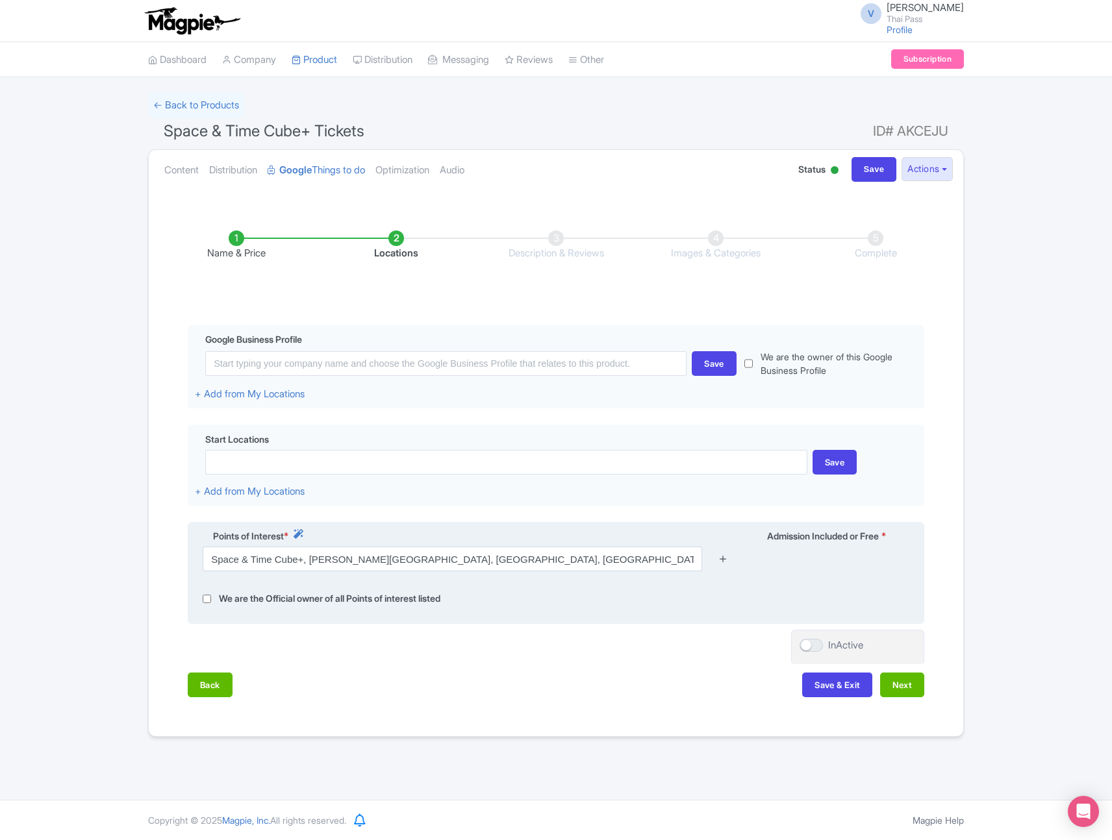
click at [726, 562] on icon at bounding box center [723, 559] width 10 height 10
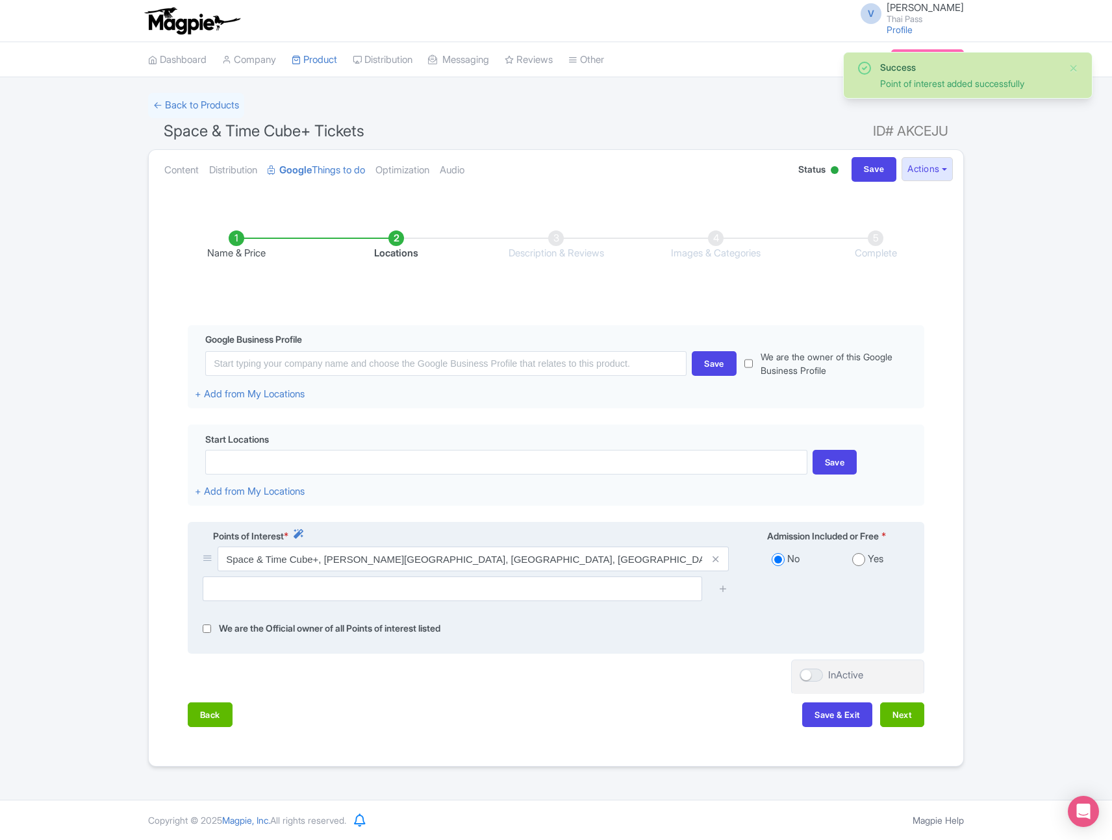
click at [860, 559] on input "radio" at bounding box center [858, 559] width 13 height 13
radio input "true"
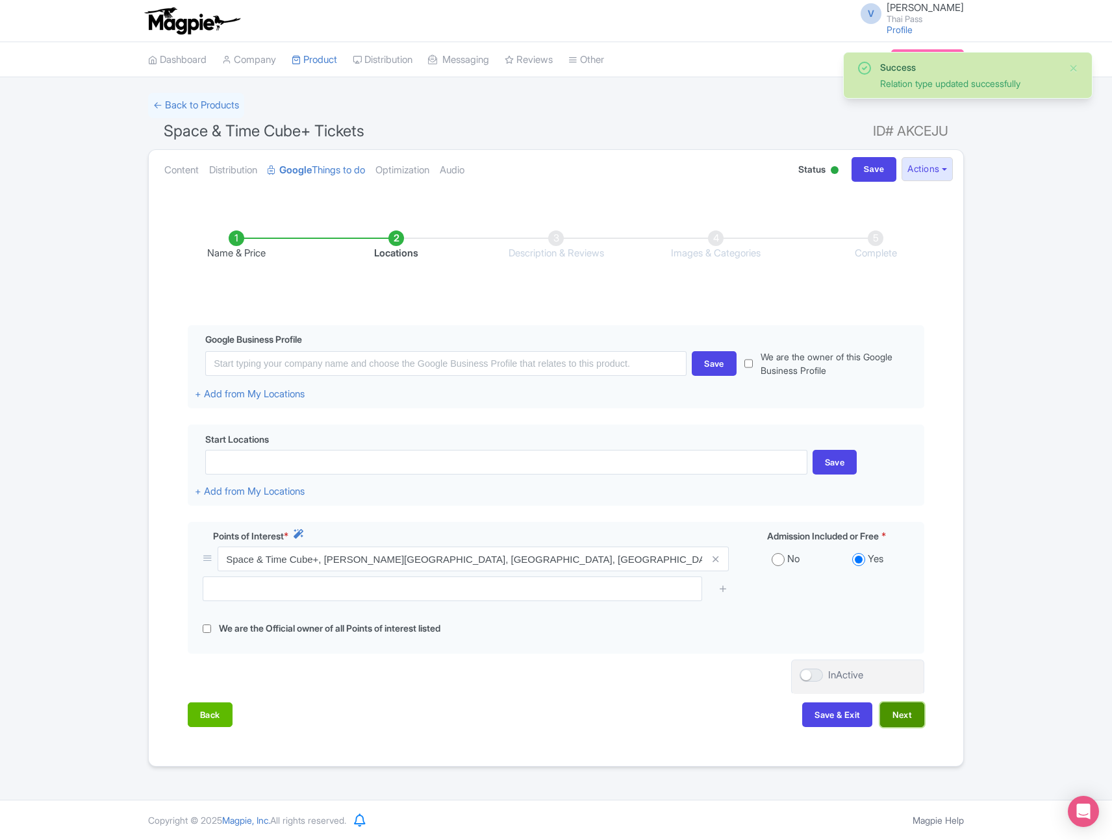
click at [905, 714] on button "Next" at bounding box center [902, 715] width 44 height 25
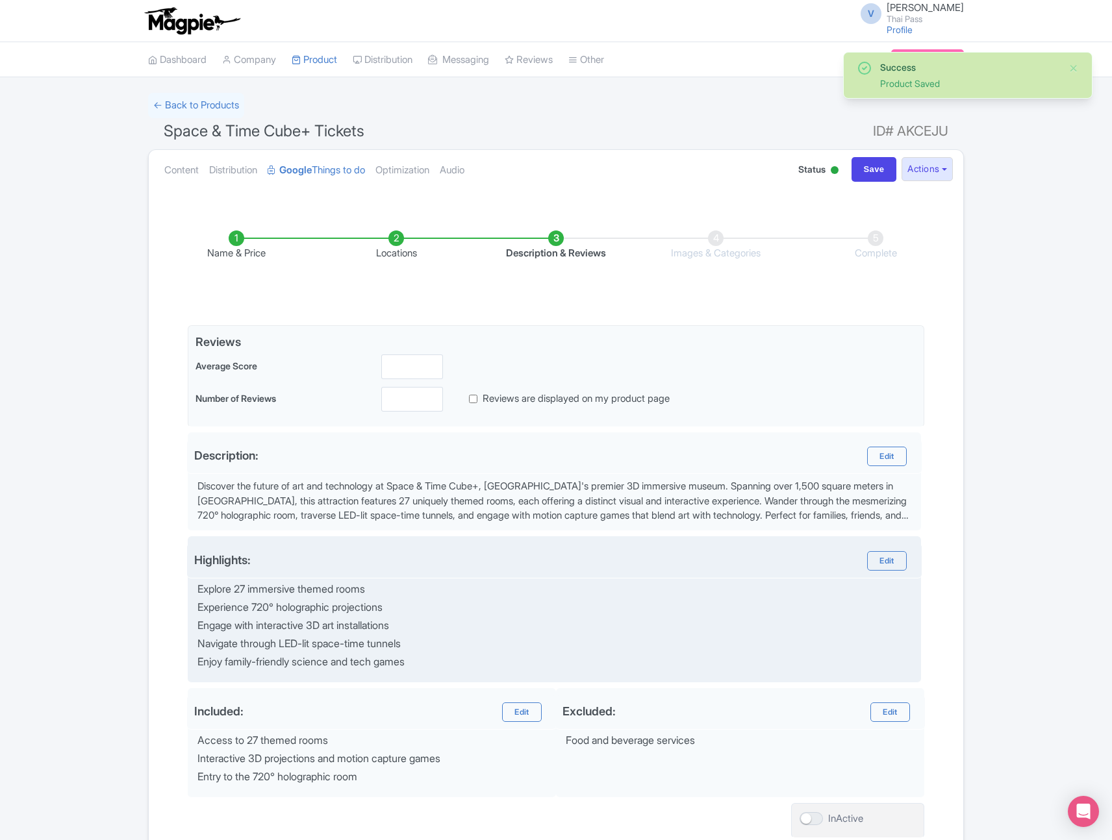
scroll to position [108, 0]
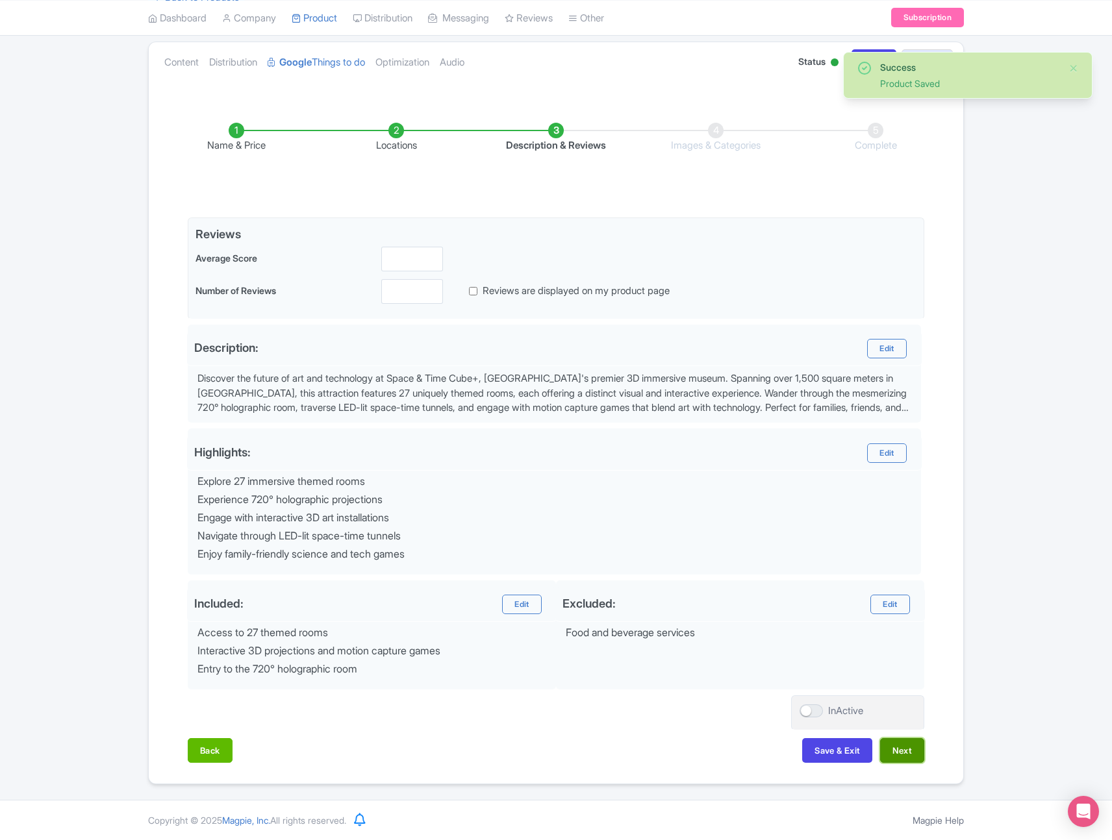
click at [914, 749] on button "Next" at bounding box center [902, 750] width 44 height 25
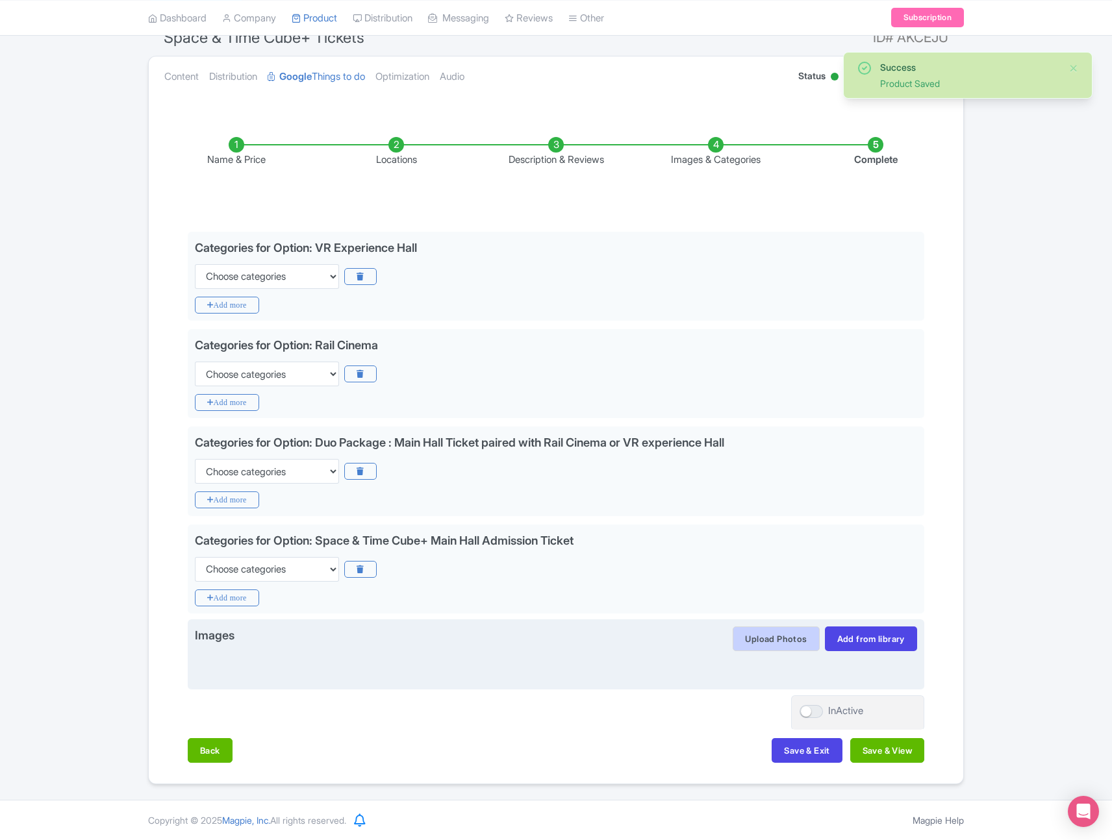
scroll to position [94, 0]
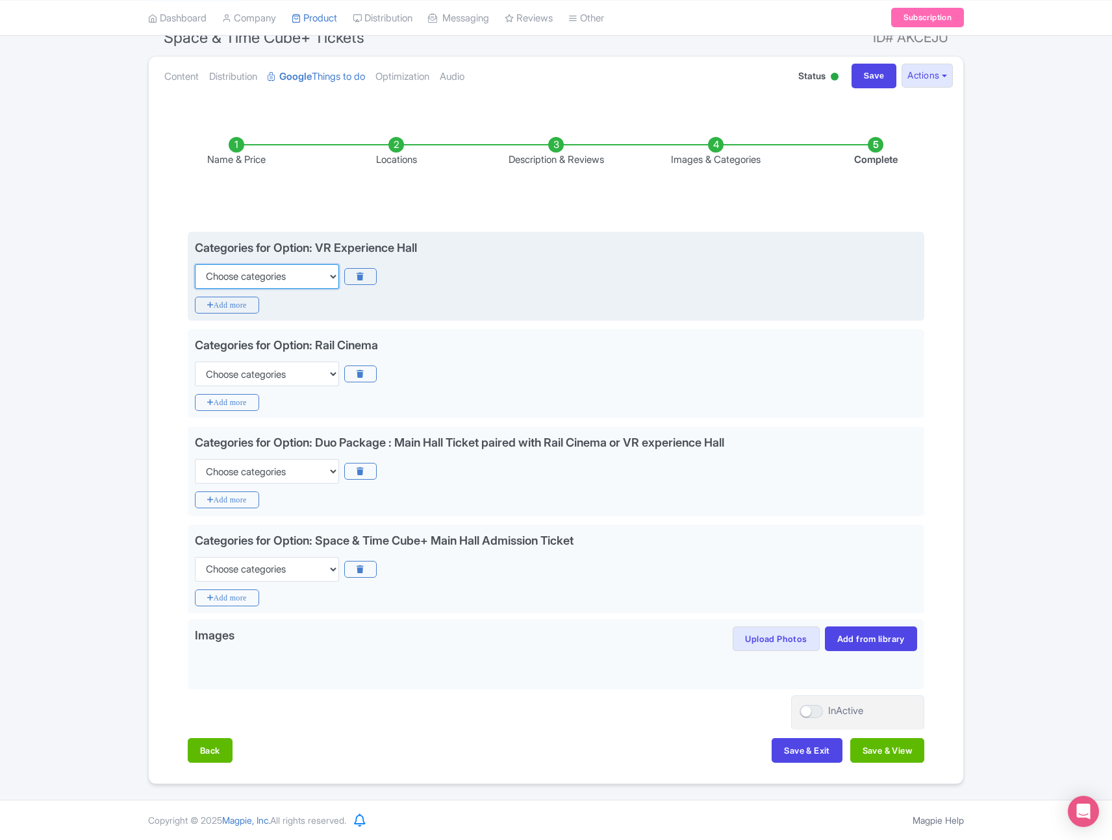
click at [249, 281] on select "Choose categories Adults Only Animals Audio Guide Beaches Bike Tours Boat Tours…" at bounding box center [267, 276] width 144 height 25
click at [302, 275] on select "Choose categories Adults Only Animals Audio Guide Beaches Bike Tours Boat Tours…" at bounding box center [267, 276] width 144 height 25
select select "theme-parks"
click at [195, 264] on select "Choose categories Adults Only Animals Audio Guide Beaches Bike Tours Boat Tours…" at bounding box center [267, 276] width 144 height 25
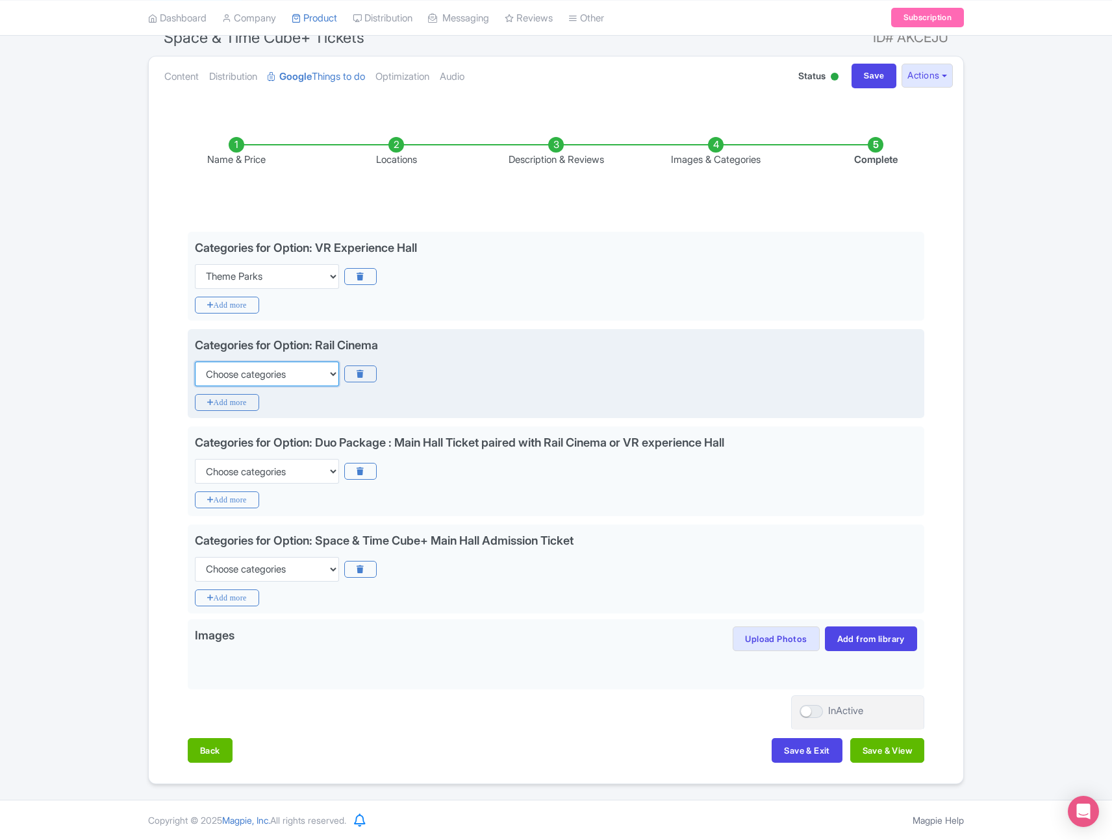
click at [254, 377] on select "Choose categories Adults Only Animals Audio Guide Beaches Bike Tours Boat Tours…" at bounding box center [267, 374] width 144 height 25
select select "theme-parks"
click at [195, 362] on select "Choose categories Adults Only Animals Audio Guide Beaches Bike Tours Boat Tours…" at bounding box center [267, 374] width 144 height 25
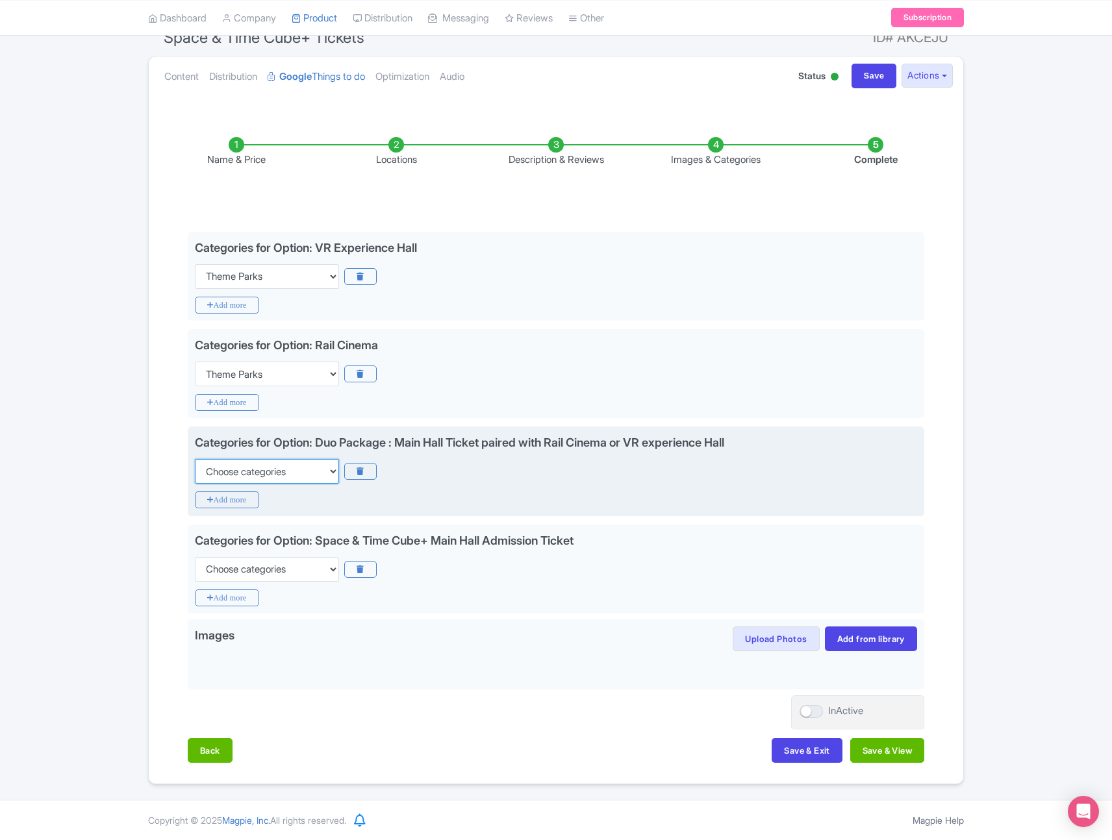
click at [243, 468] on select "Choose categories Adults Only Animals Audio Guide Beaches Bike Tours Boat Tours…" at bounding box center [267, 471] width 144 height 25
select select "theme-parks"
click at [195, 459] on select "Choose categories Adults Only Animals Audio Guide Beaches Bike Tours Boat Tours…" at bounding box center [267, 471] width 144 height 25
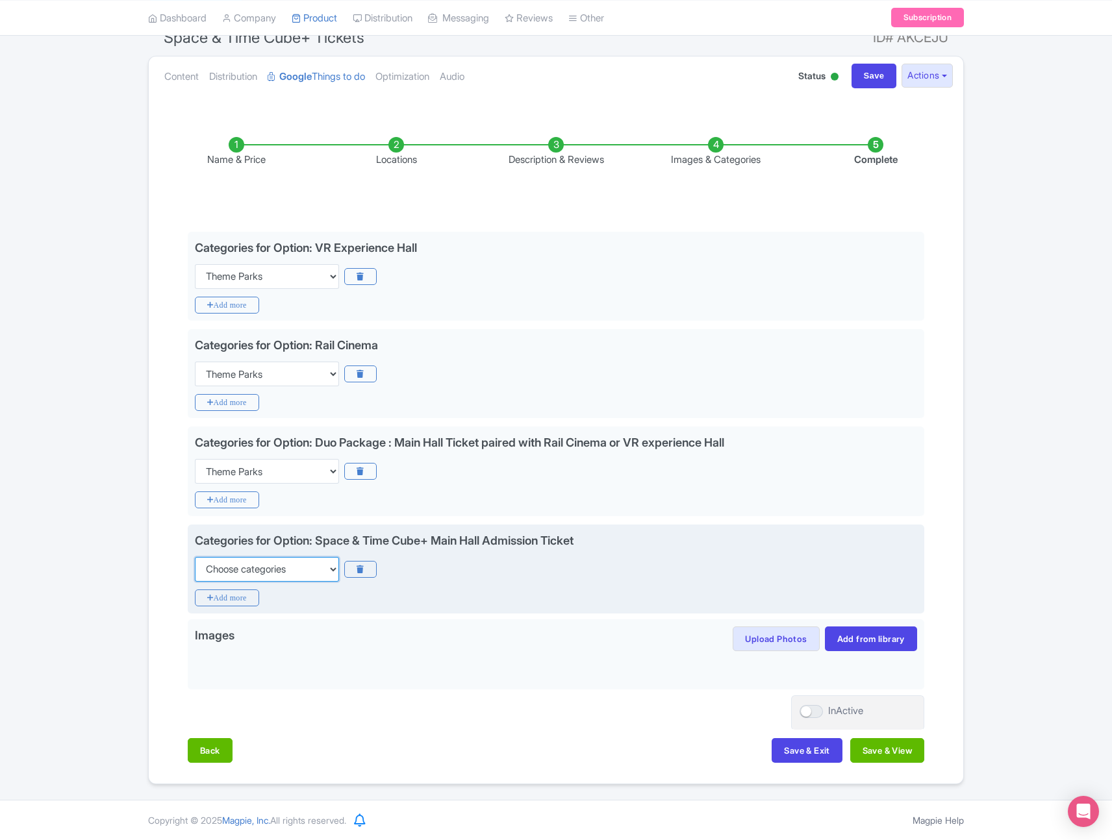
click at [253, 562] on select "Choose categories Adults Only Animals Audio Guide Beaches Bike Tours Boat Tours…" at bounding box center [267, 569] width 144 height 25
select select "theme-parks"
click at [195, 557] on select "Choose categories Adults Only Animals Audio Guide Beaches Bike Tours Boat Tours…" at bounding box center [267, 569] width 144 height 25
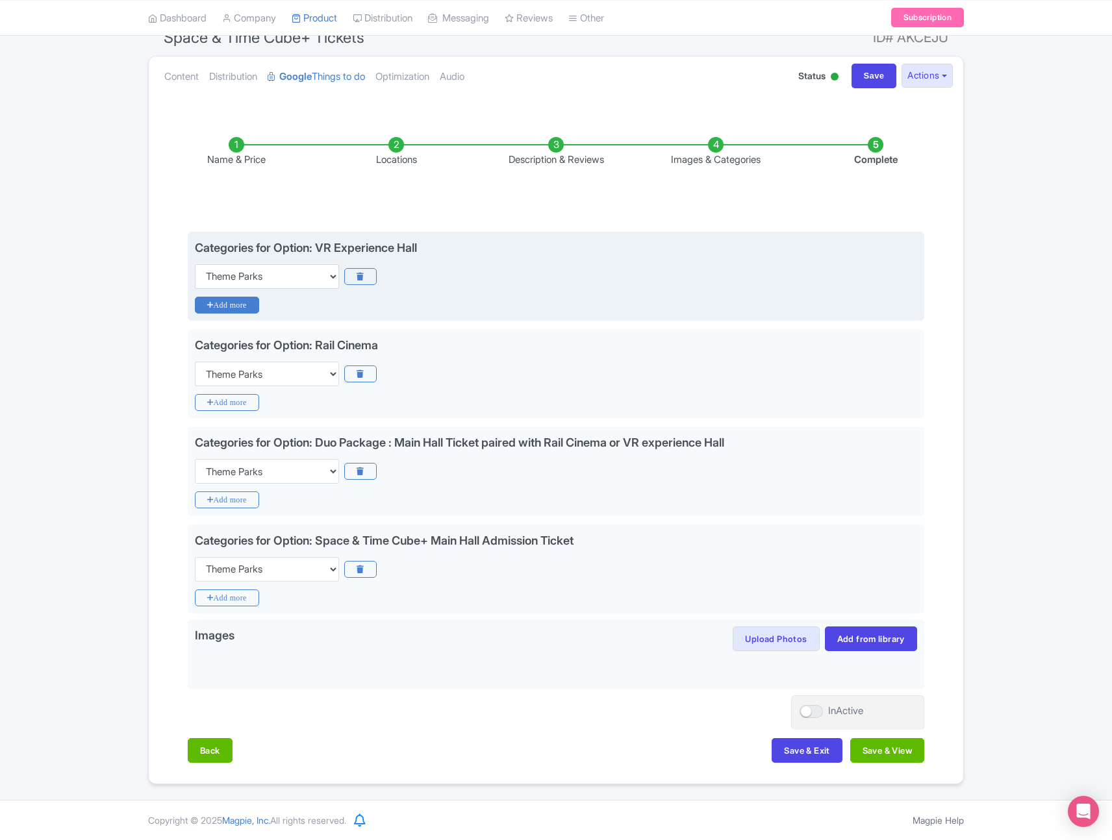
click at [242, 311] on icon "Add more" at bounding box center [227, 305] width 64 height 17
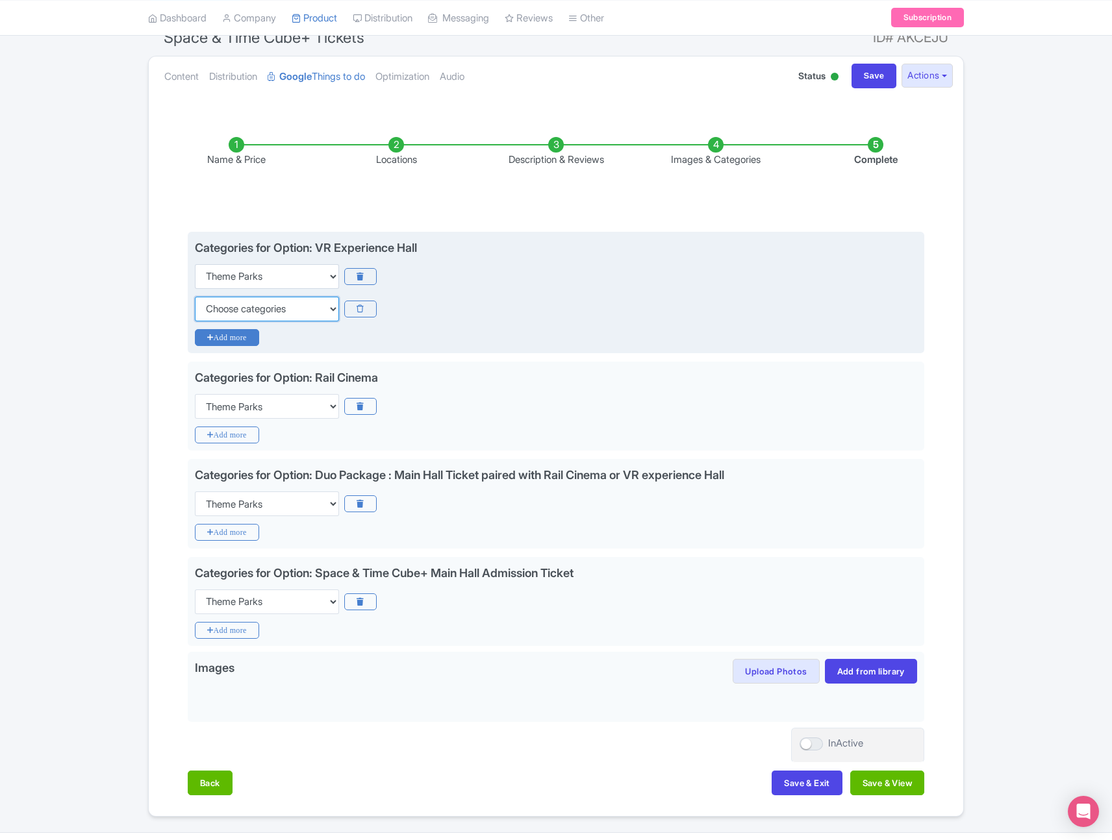
click at [242, 311] on select "Choose categories Adults Only Animals Audio Guide Beaches Bike Tours Boat Tours…" at bounding box center [267, 309] width 144 height 25
select select "family-friendly"
click at [195, 297] on select "Choose categories Adults Only Animals Audio Guide Beaches Bike Tours Boat Tours…" at bounding box center [267, 309] width 144 height 25
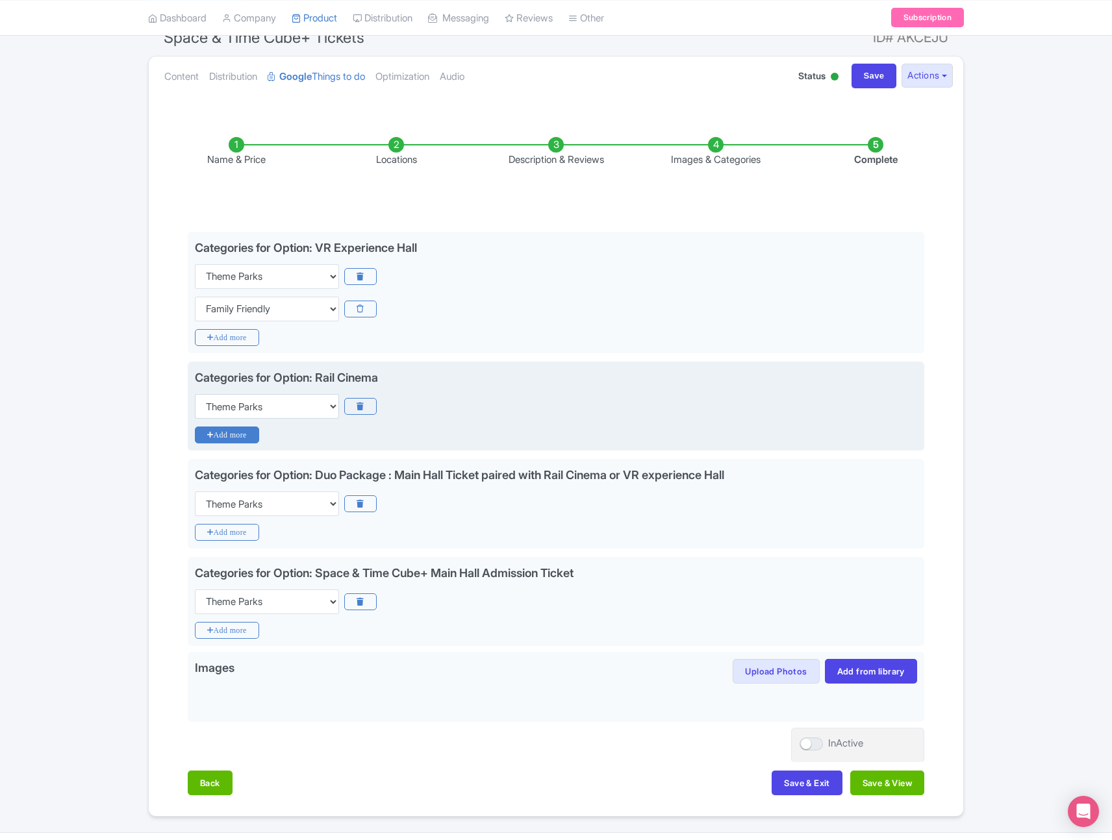
click at [240, 433] on icon "Add more" at bounding box center [227, 435] width 64 height 17
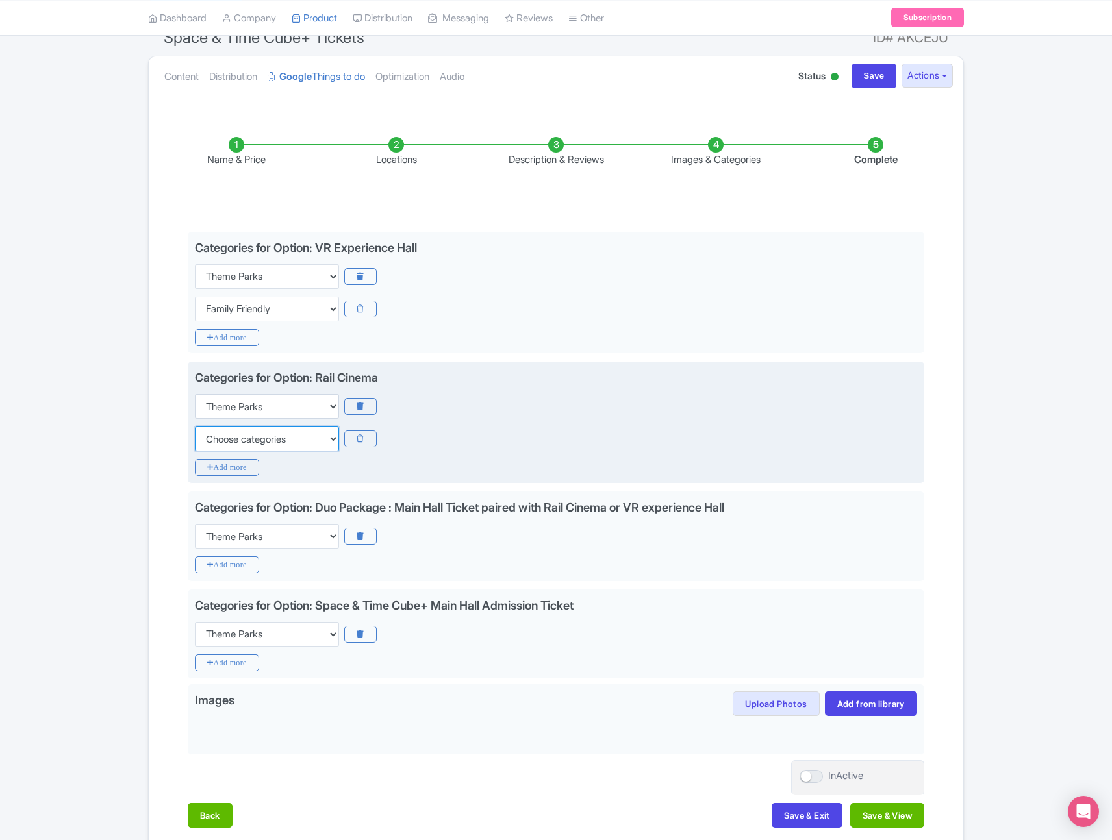
click at [240, 442] on select "Choose categories Adults Only Animals Audio Guide Beaches Bike Tours Boat Tours…" at bounding box center [267, 439] width 144 height 25
select select "family-friendly"
click at [195, 427] on select "Choose categories Adults Only Animals Audio Guide Beaches Bike Tours Boat Tours…" at bounding box center [267, 439] width 144 height 25
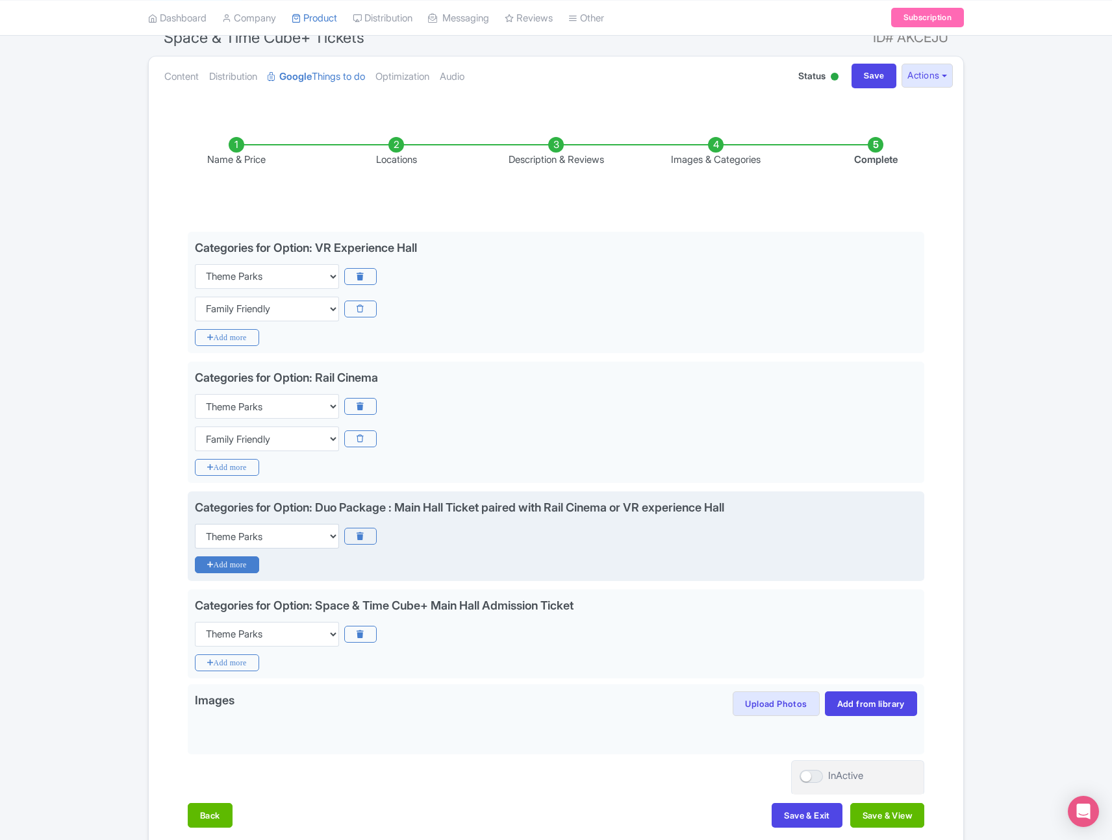
click at [235, 565] on icon "Add more" at bounding box center [227, 564] width 64 height 17
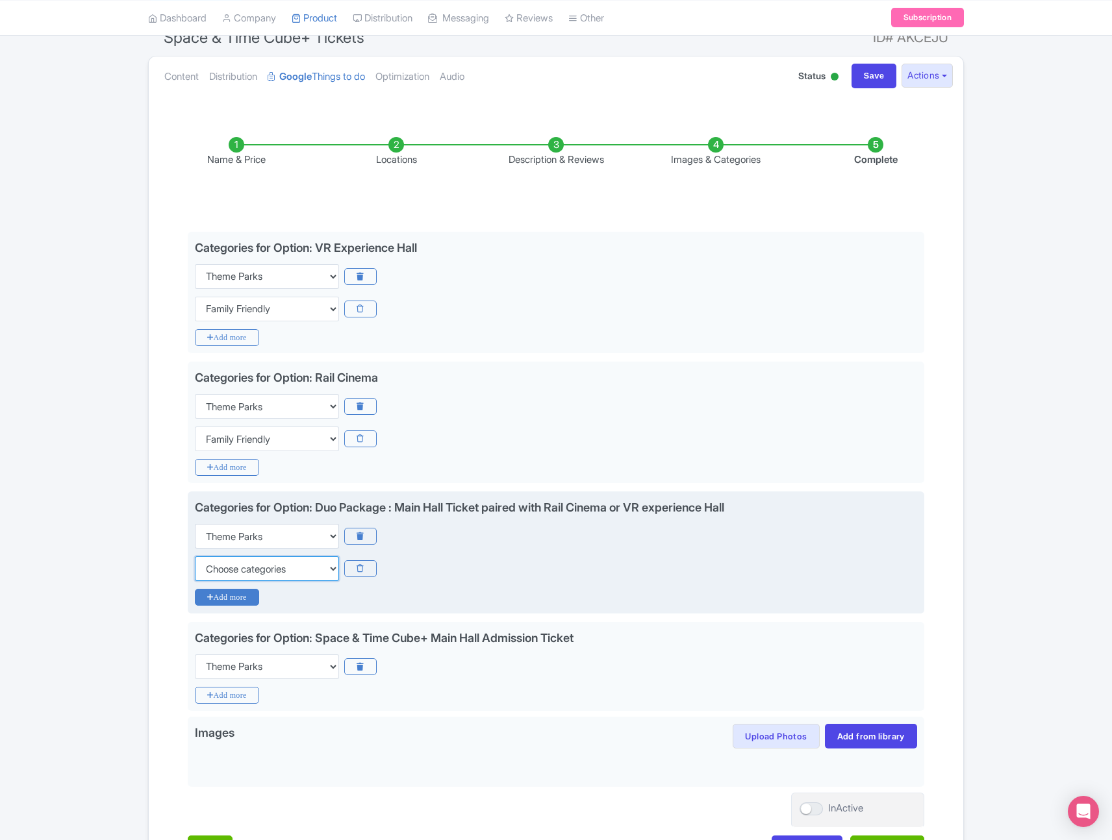
click at [235, 565] on select "Choose categories Adults Only Animals Audio Guide Beaches Bike Tours Boat Tours…" at bounding box center [267, 568] width 144 height 25
select select "family-friendly"
click at [195, 556] on select "Choose categories Adults Only Animals Audio Guide Beaches Bike Tours Boat Tours…" at bounding box center [267, 568] width 144 height 25
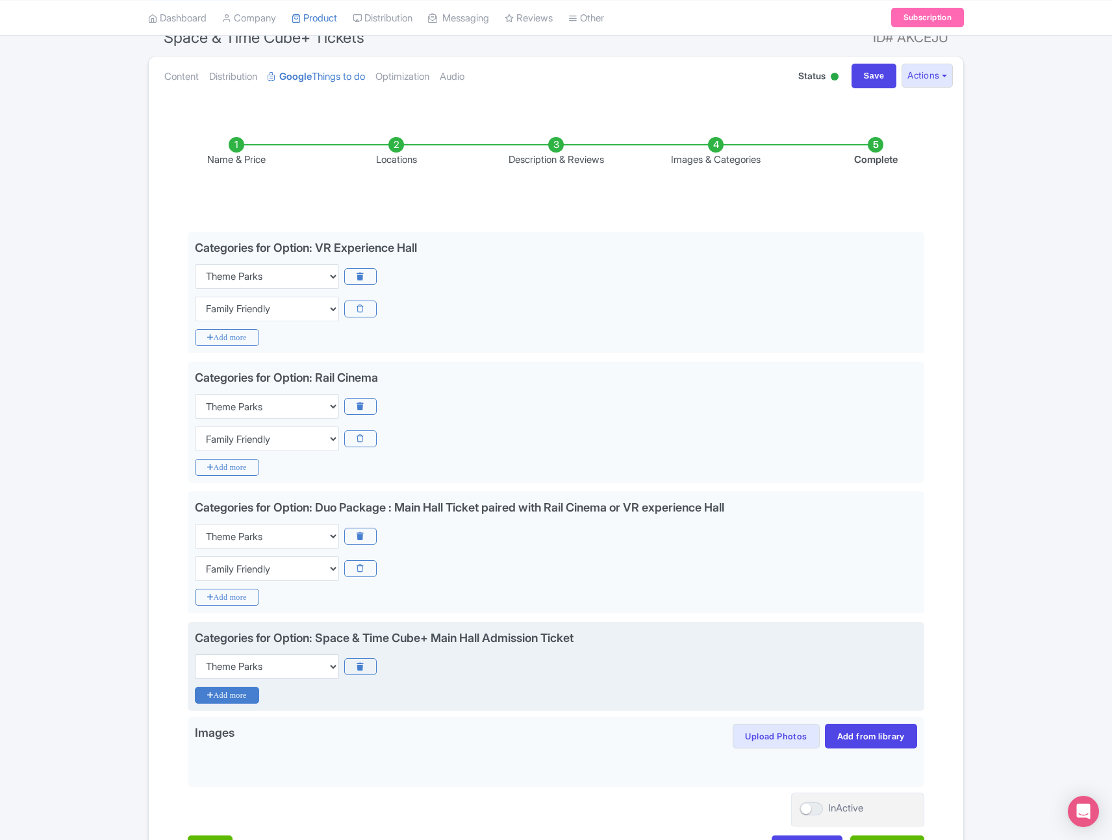
click at [229, 693] on icon "Add more" at bounding box center [227, 695] width 64 height 17
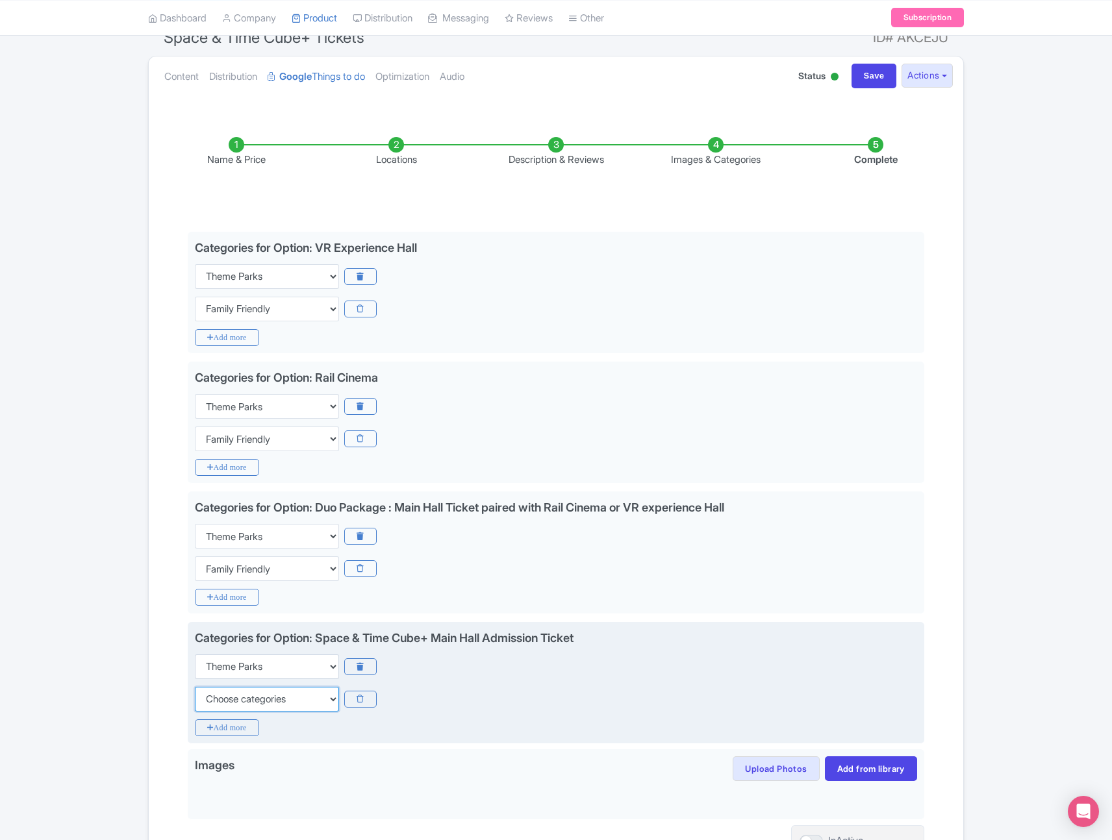
click at [232, 697] on select "Choose categories Adults Only Animals Audio Guide Beaches Bike Tours Boat Tours…" at bounding box center [267, 699] width 144 height 25
select select "family-friendly"
click at [195, 687] on select "Choose categories Adults Only Animals Audio Guide Beaches Bike Tours Boat Tours…" at bounding box center [267, 699] width 144 height 25
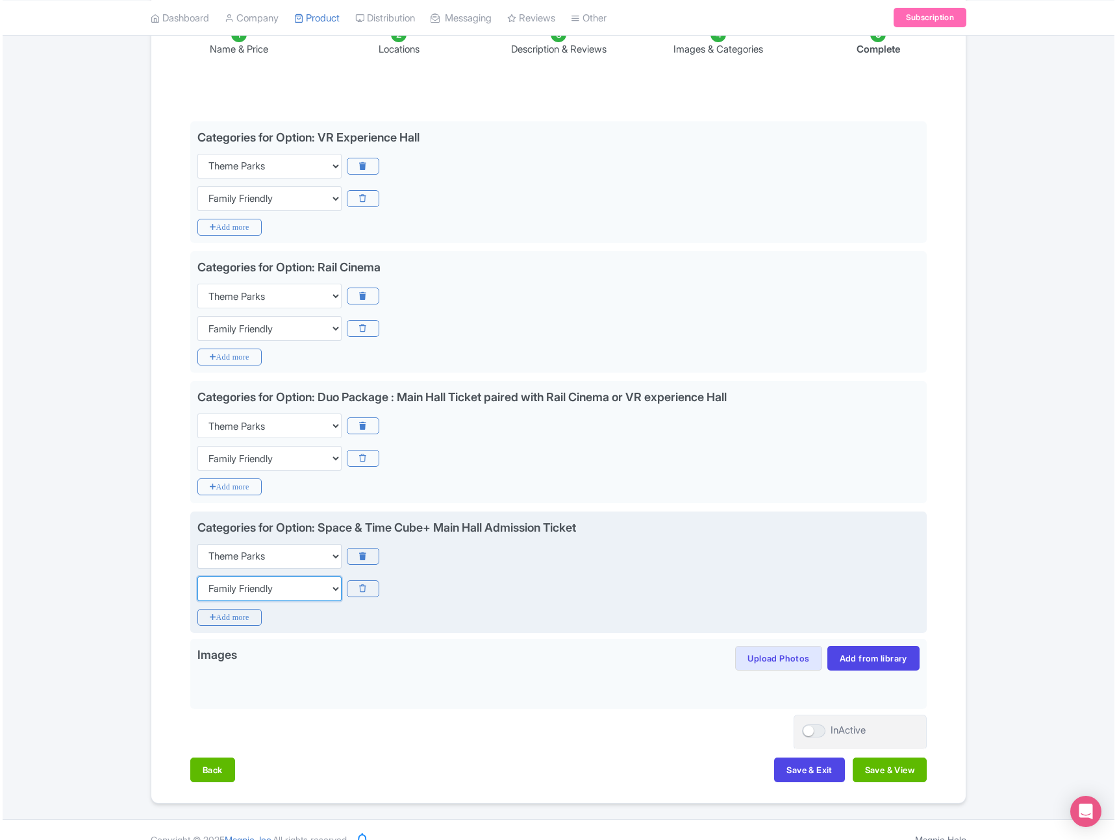
scroll to position [223, 0]
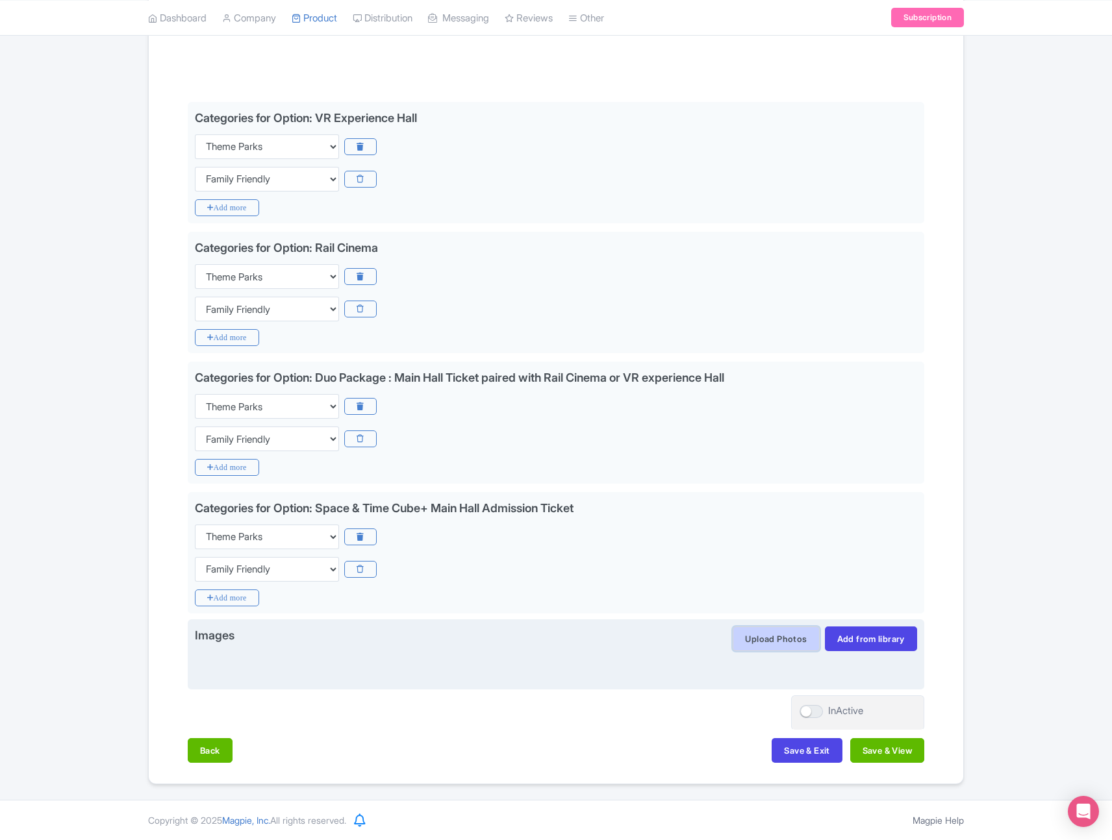
click at [792, 633] on button "Upload Photos" at bounding box center [775, 639] width 86 height 25
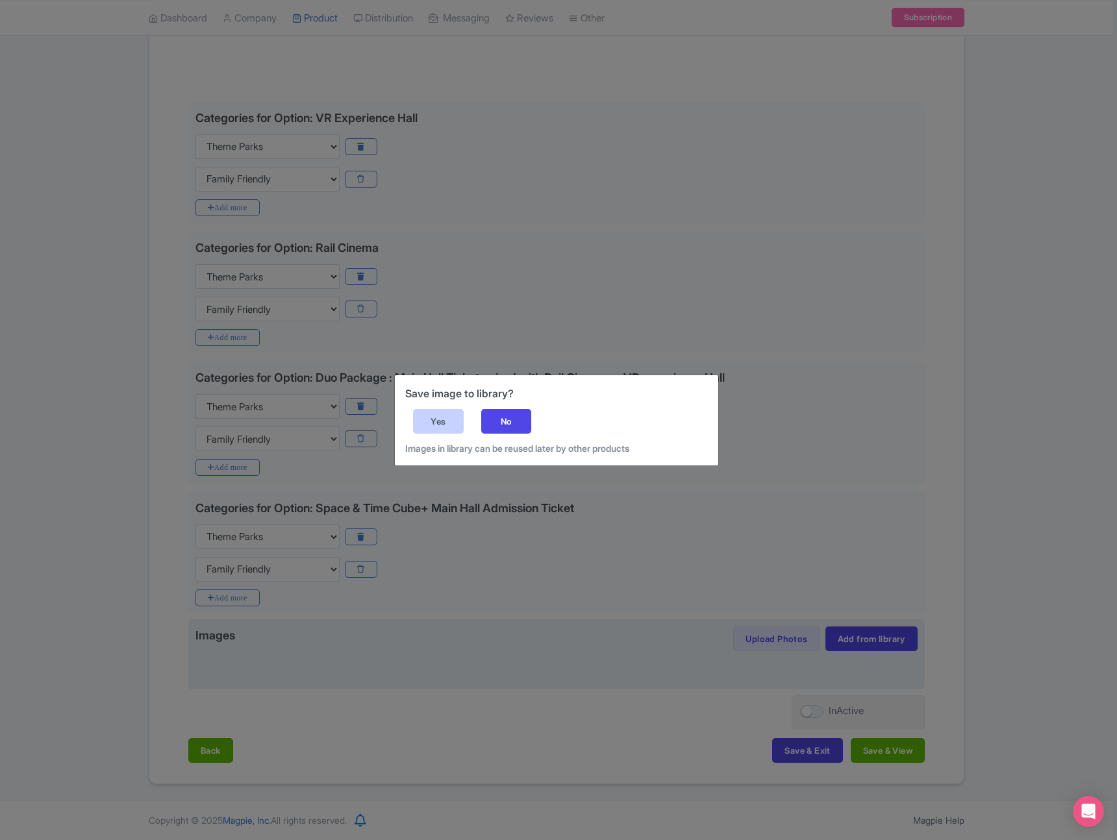
click at [433, 425] on div "Yes" at bounding box center [438, 421] width 51 height 25
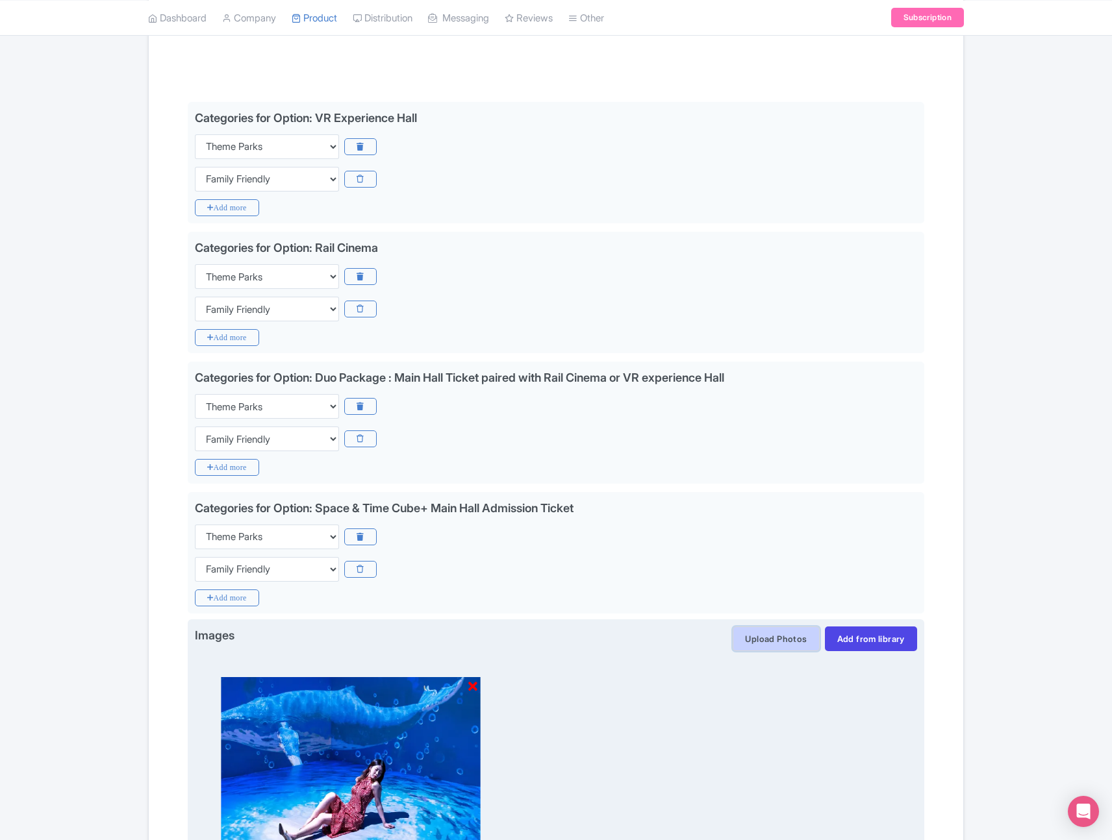
click at [765, 639] on button "Upload Photos" at bounding box center [775, 639] width 86 height 25
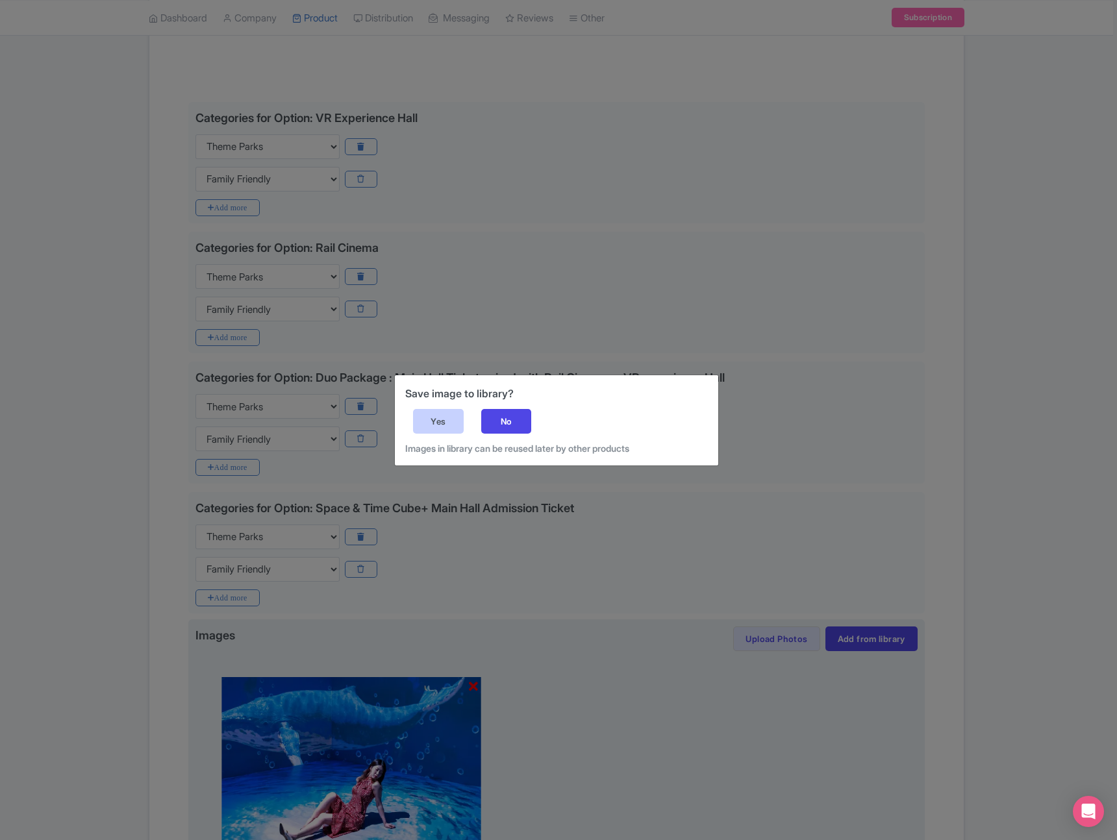
click at [445, 418] on div "Yes" at bounding box center [438, 421] width 51 height 25
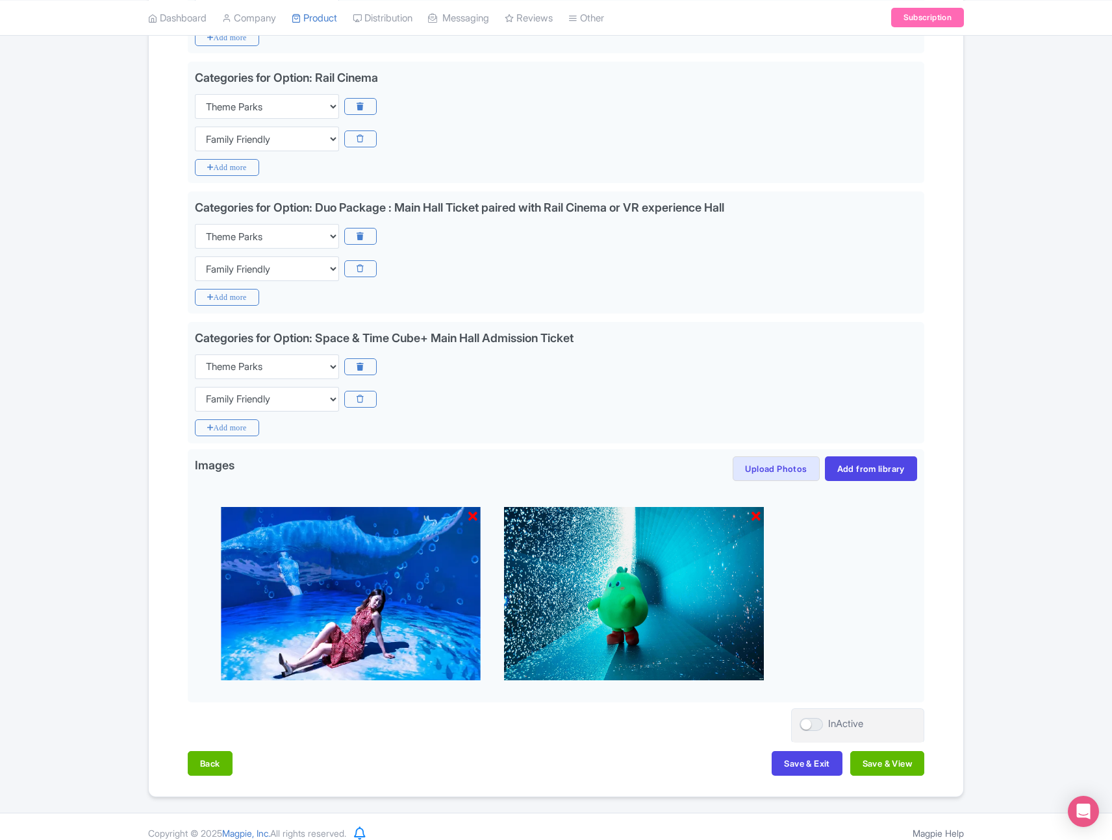
scroll to position [406, 0]
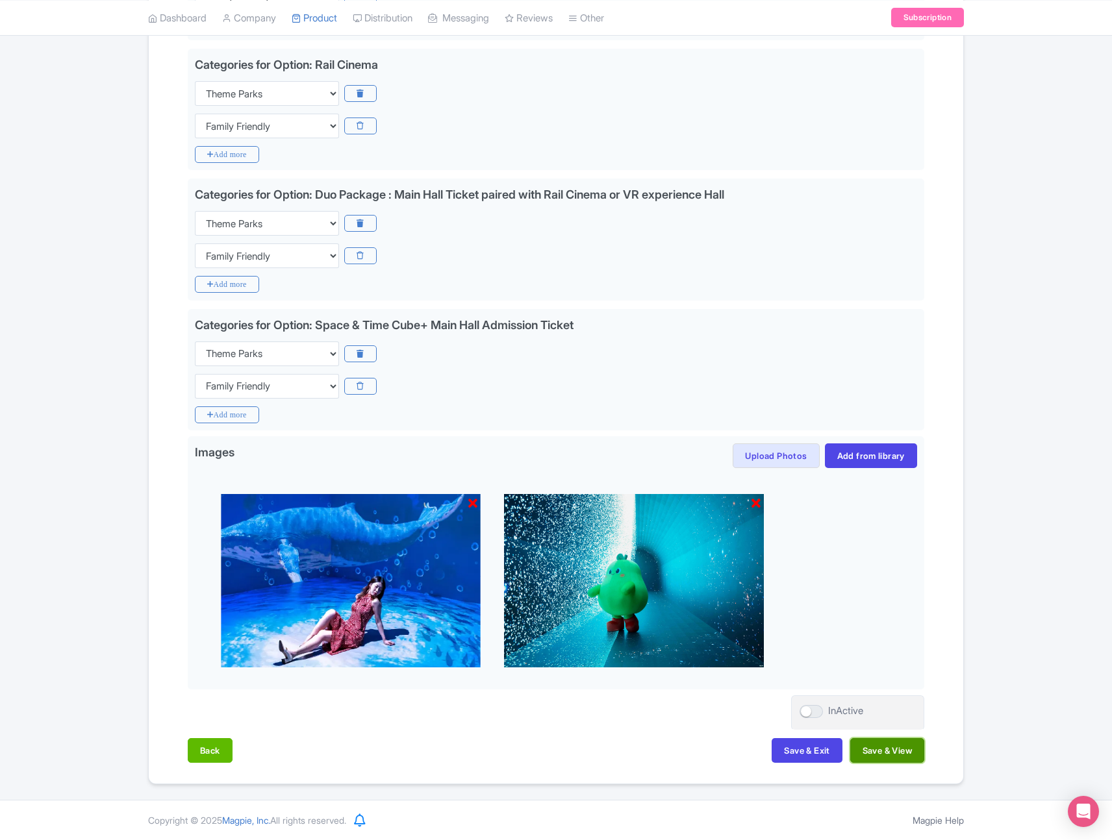
click at [876, 750] on button "Save & View" at bounding box center [887, 750] width 74 height 25
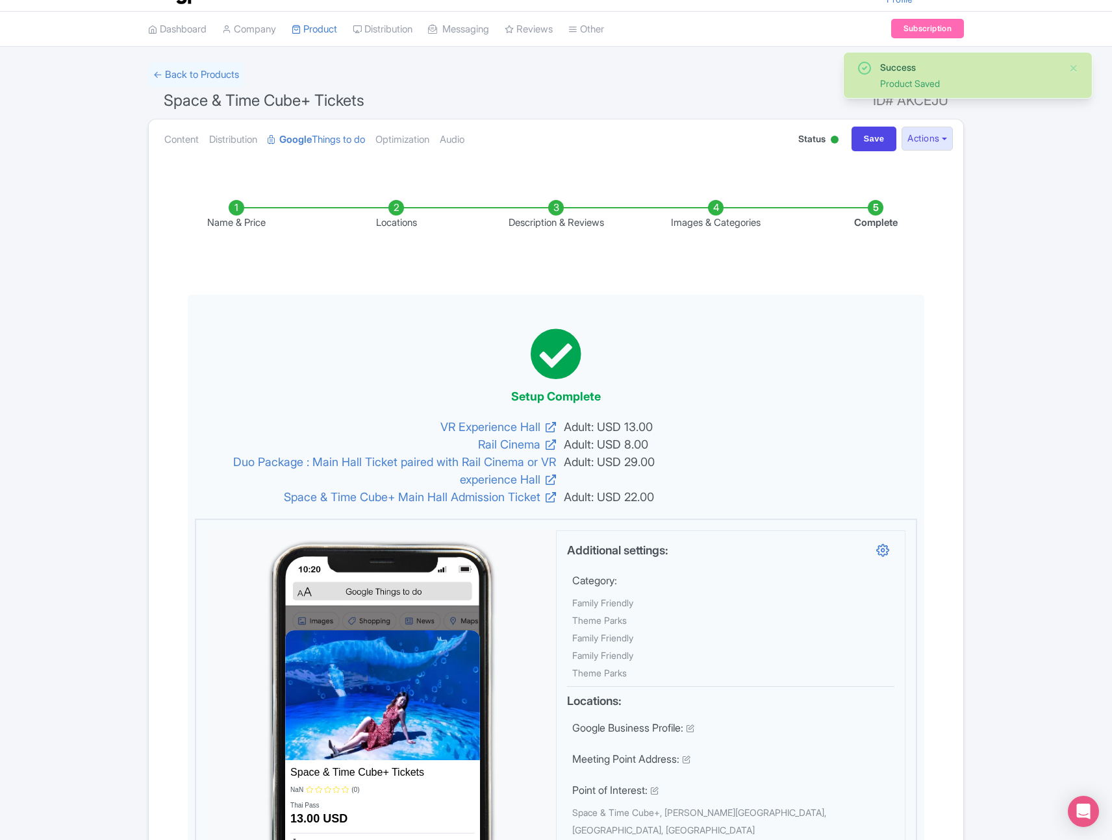
scroll to position [0, 0]
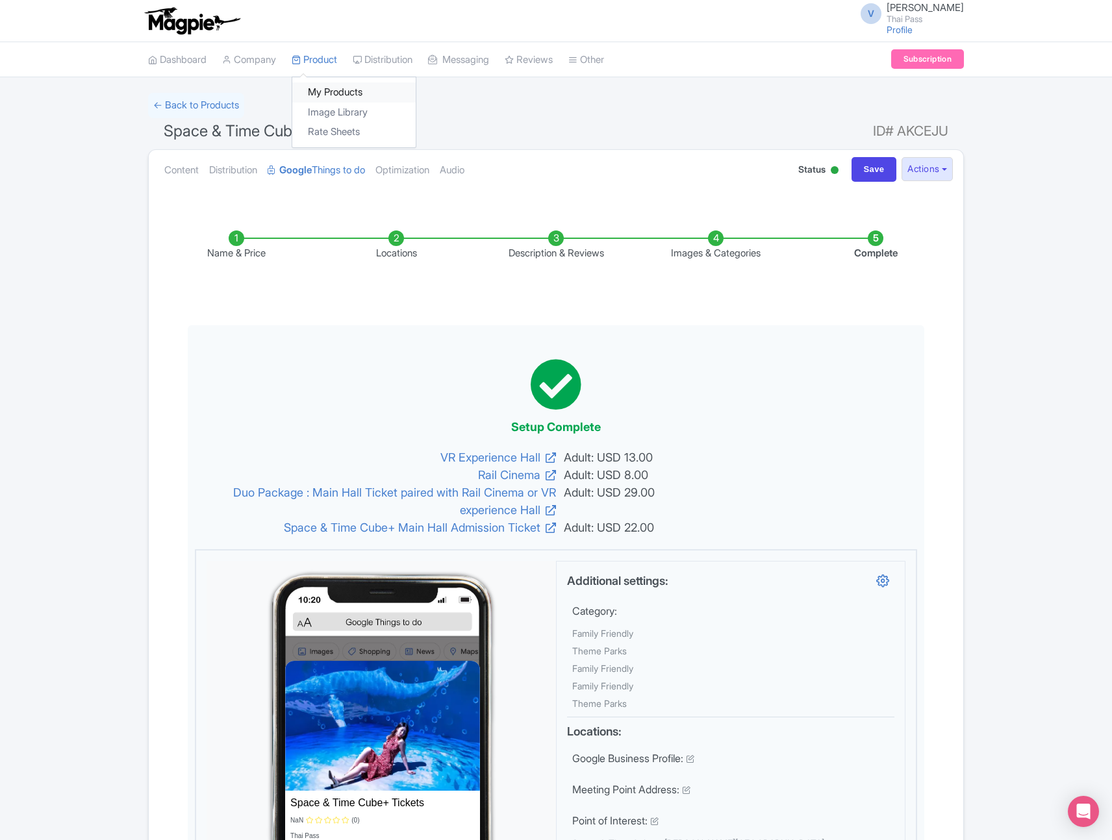
click at [347, 90] on link "My Products" at bounding box center [353, 92] width 123 height 20
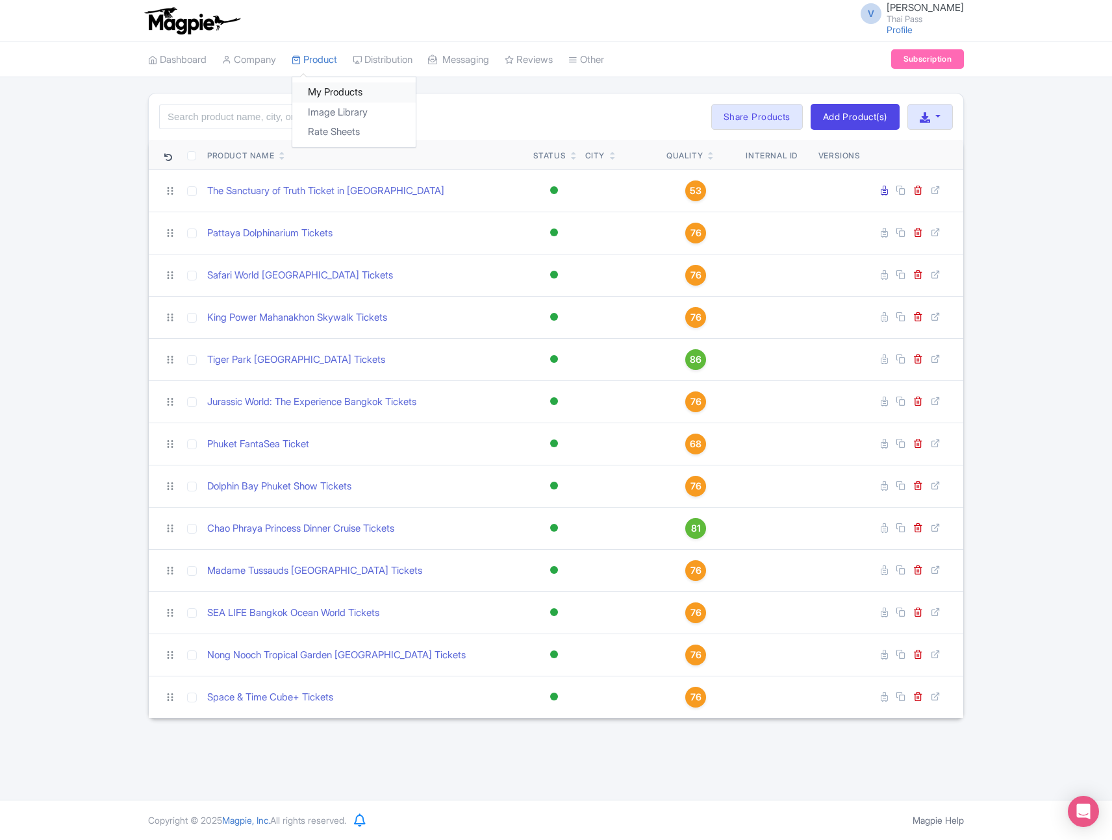
click at [341, 94] on link "My Products" at bounding box center [353, 92] width 123 height 20
click at [857, 127] on link "Add Product(s)" at bounding box center [854, 117] width 89 height 26
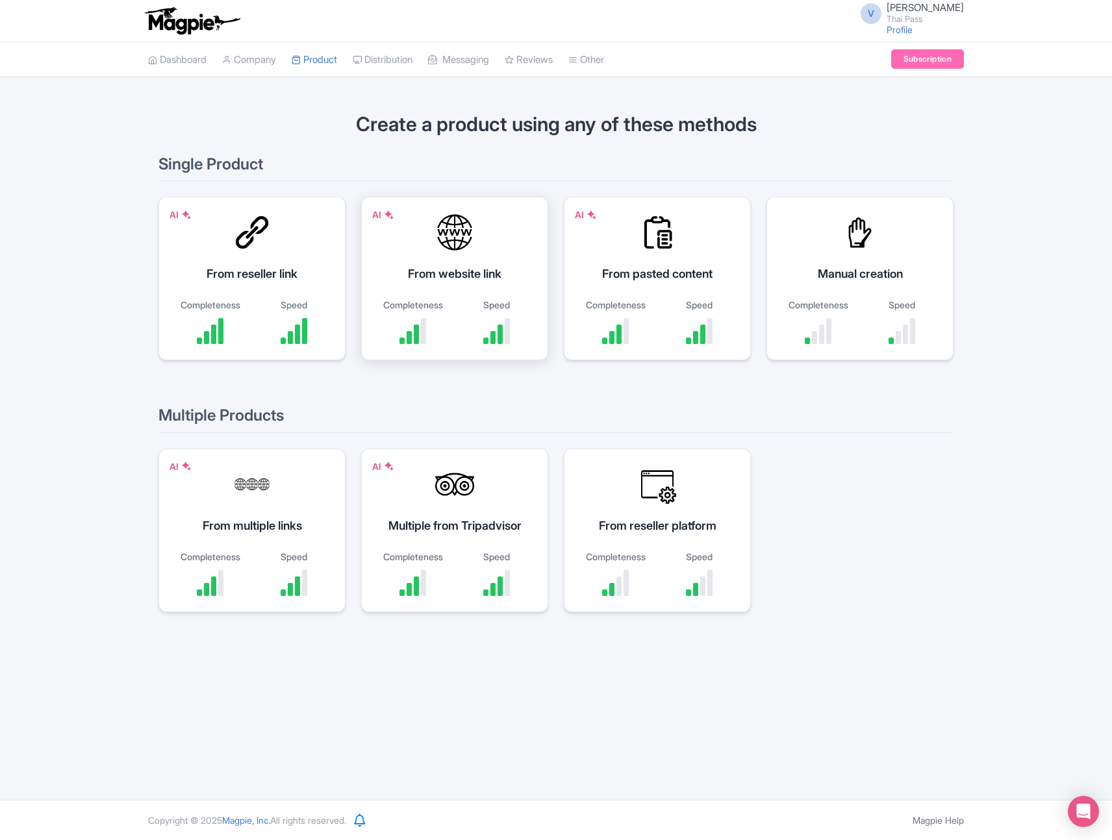
click at [469, 236] on div at bounding box center [454, 232] width 39 height 39
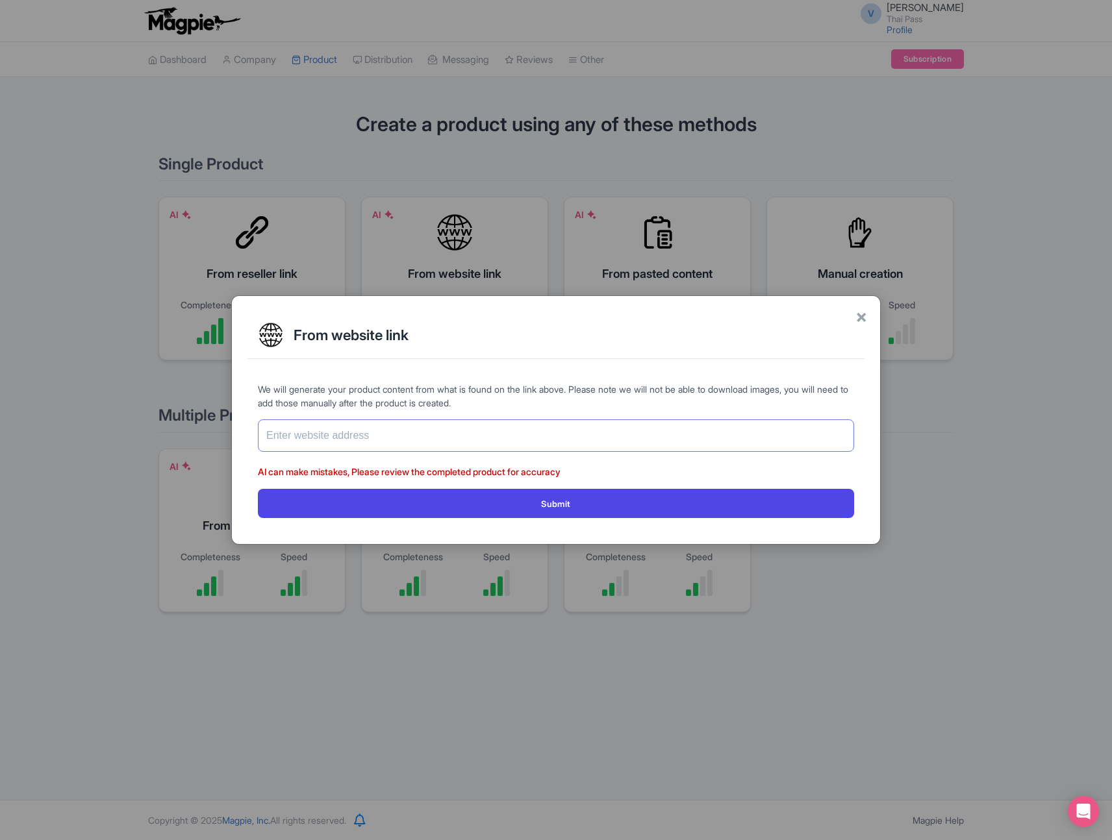
click at [434, 441] on input "text" at bounding box center [556, 435] width 596 height 32
paste input "[URL][DOMAIN_NAME]"
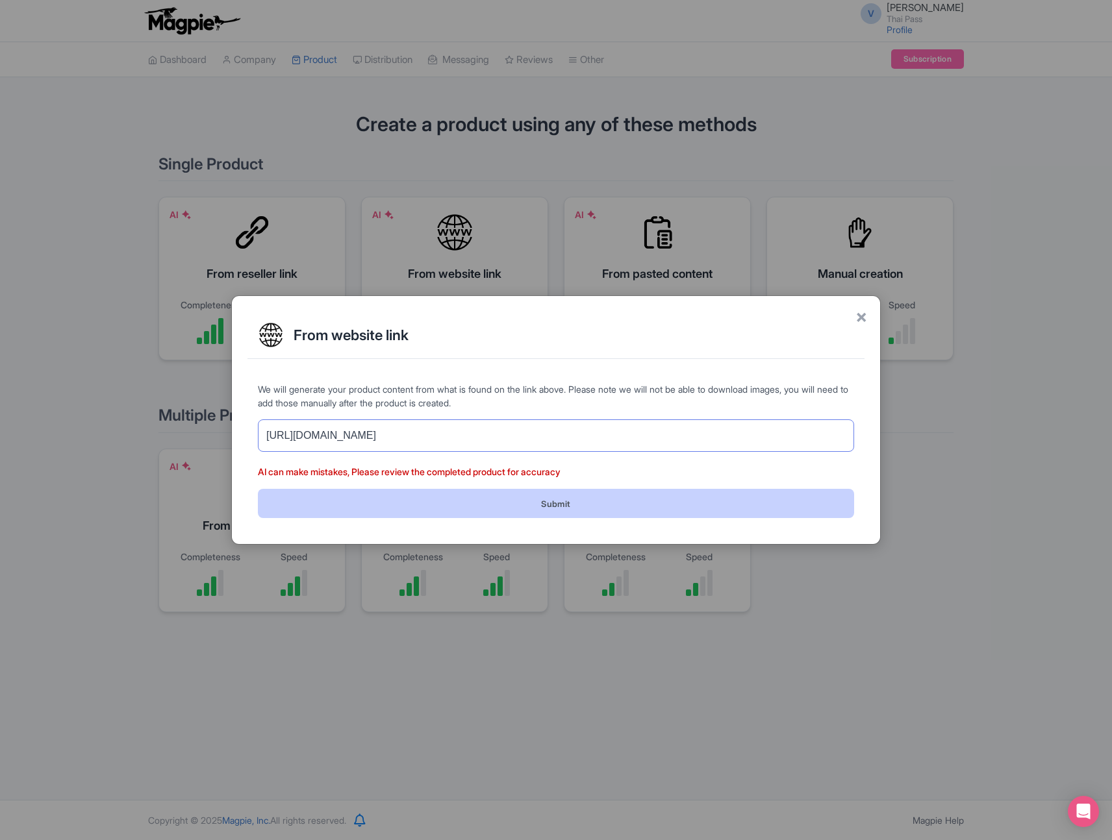
type input "[URL][DOMAIN_NAME]"
click at [459, 497] on button "Submit" at bounding box center [556, 503] width 596 height 29
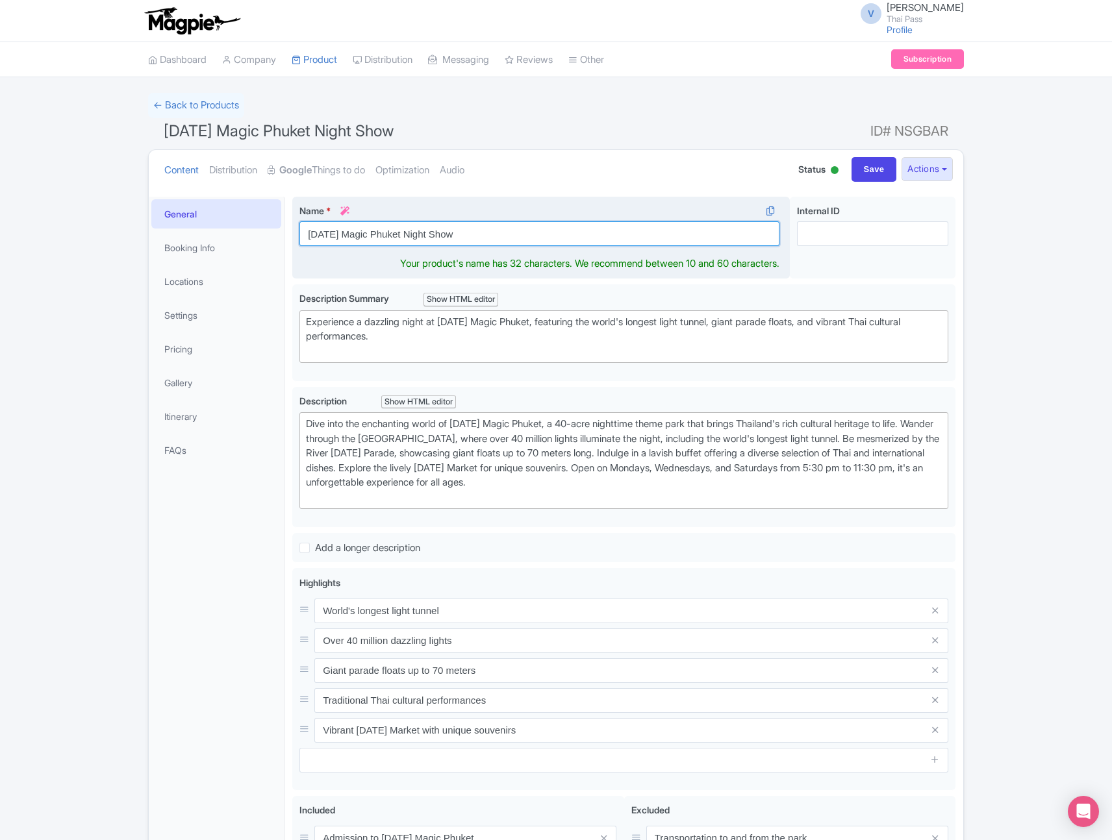
drag, startPoint x: 408, startPoint y: 235, endPoint x: 545, endPoint y: 235, distance: 137.7
click at [545, 235] on input "[DATE] Magic Phuket Night Show" at bounding box center [539, 233] width 480 height 25
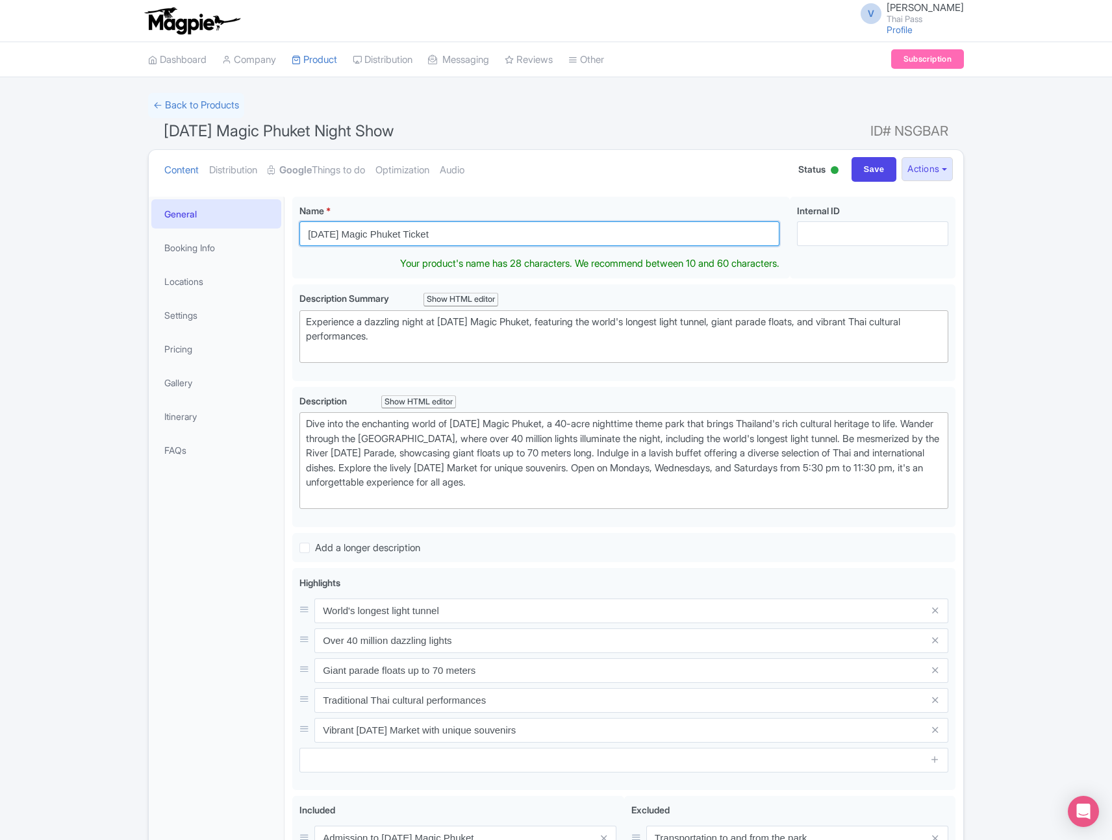
type input "[DATE] Magic Phuket Ticket"
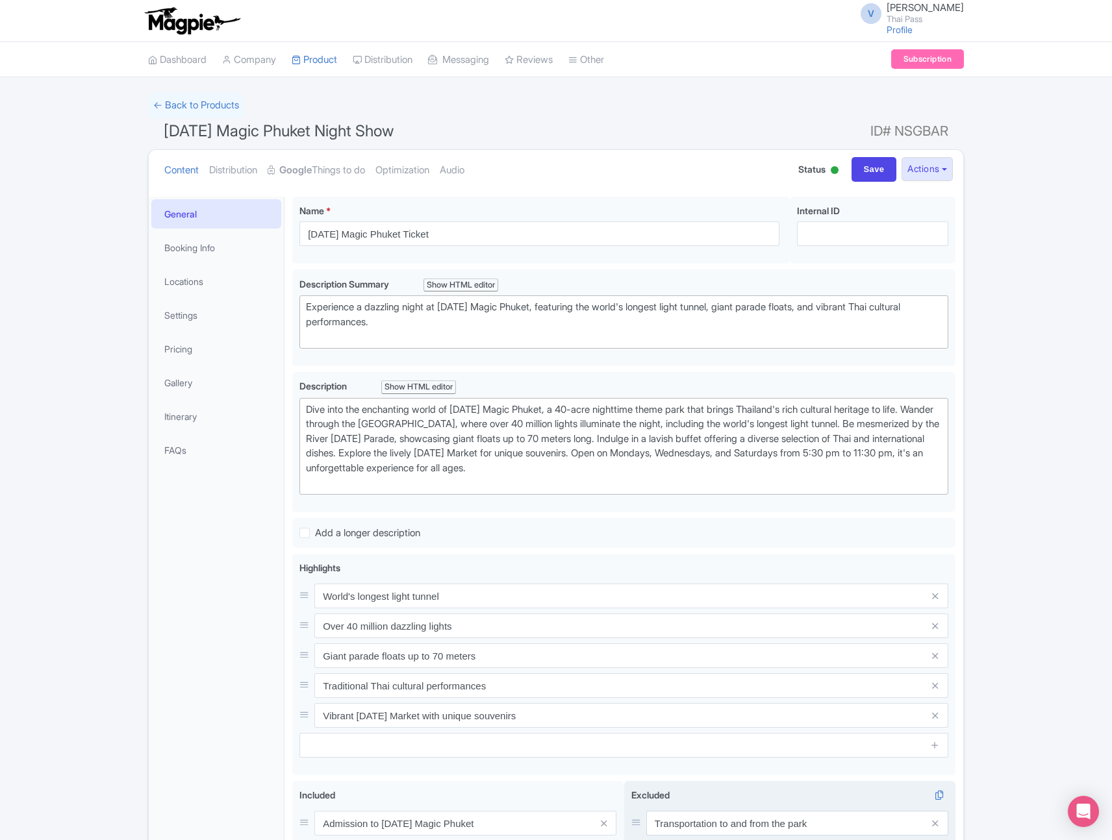
scroll to position [213, 0]
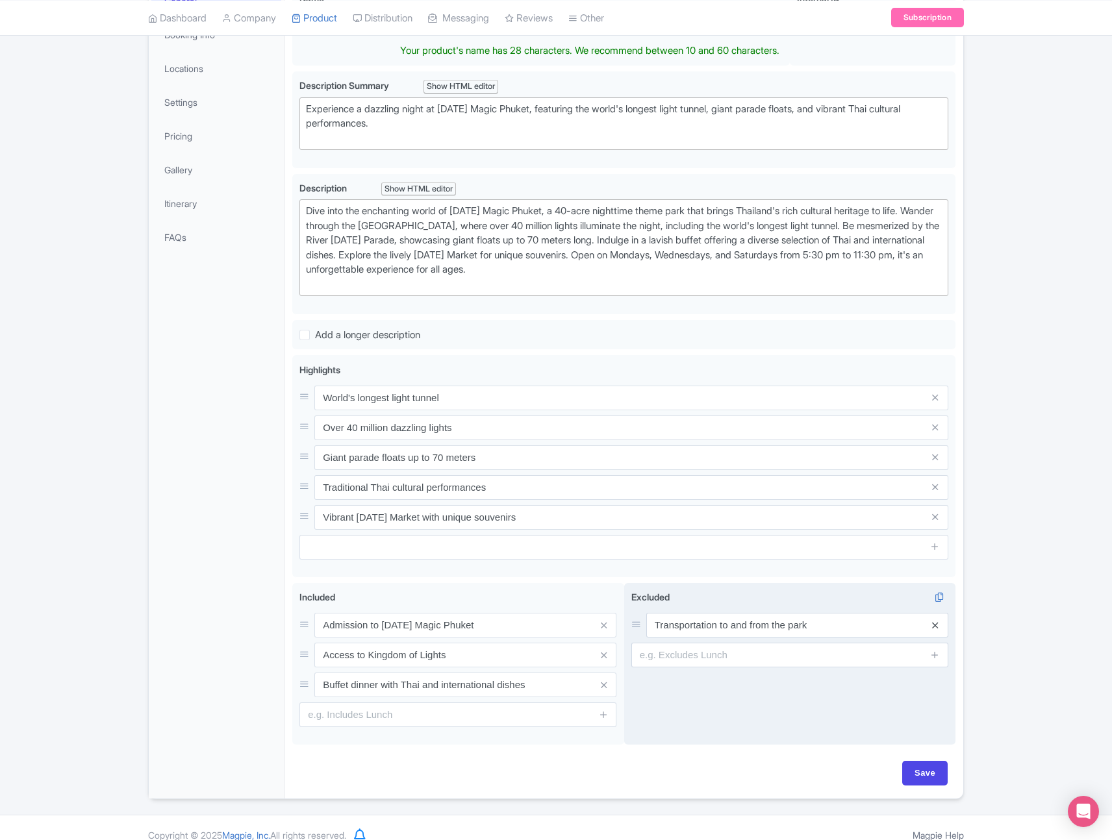
click at [934, 622] on span at bounding box center [935, 625] width 26 height 25
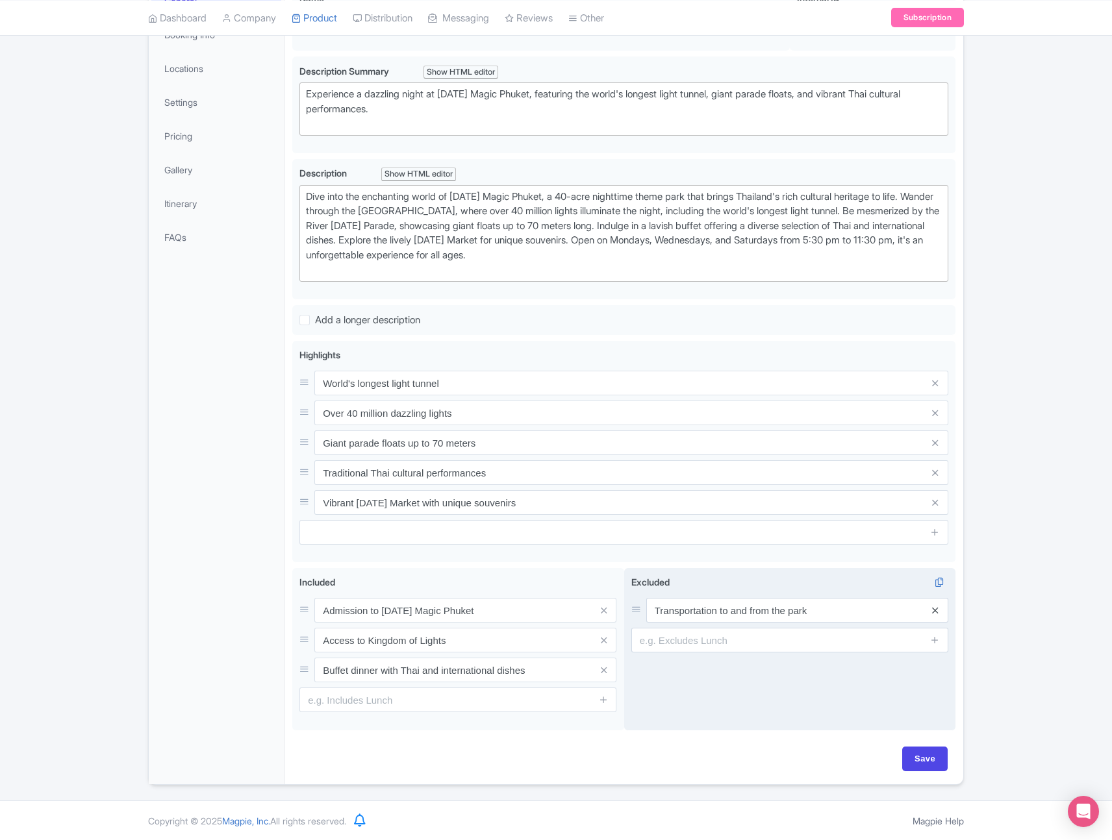
click at [936, 612] on icon at bounding box center [935, 611] width 6 height 10
click at [930, 755] on input "Save" at bounding box center [924, 759] width 45 height 25
type input "Saving..."
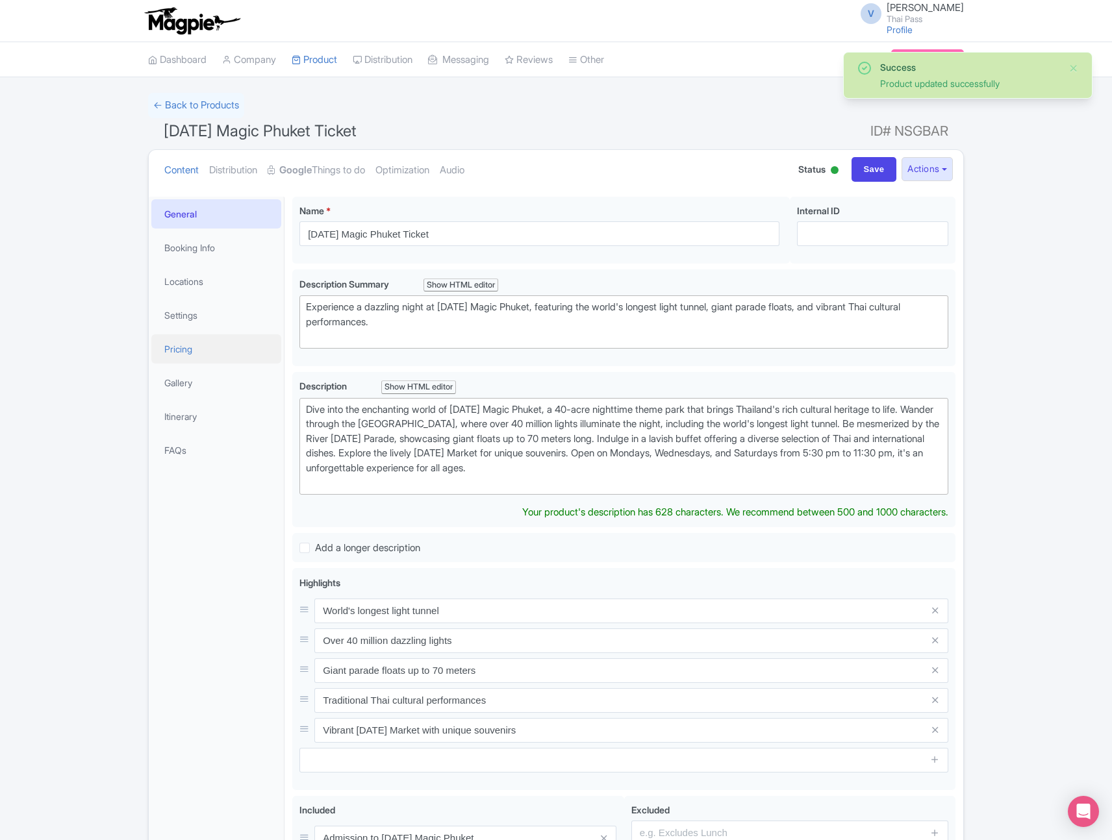
click at [195, 358] on link "Pricing" at bounding box center [216, 348] width 130 height 29
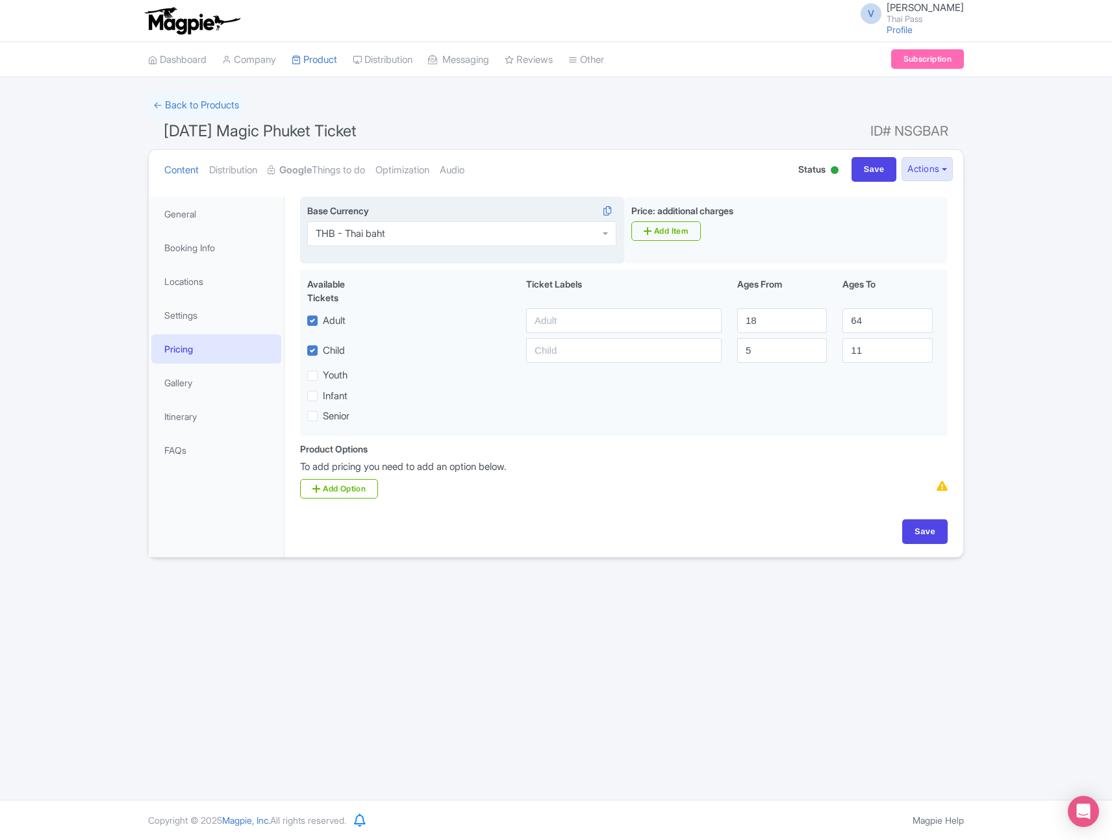
click at [417, 236] on div "THB - Thai baht" at bounding box center [461, 233] width 309 height 25
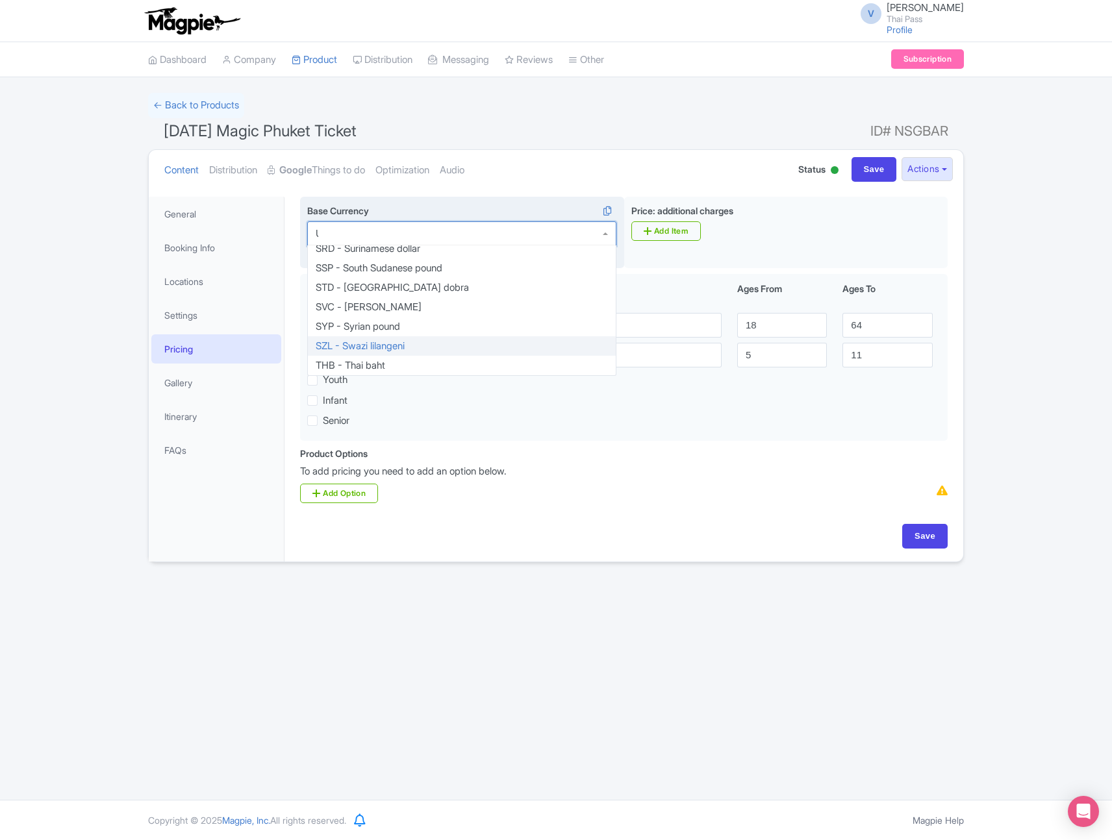
type input "US"
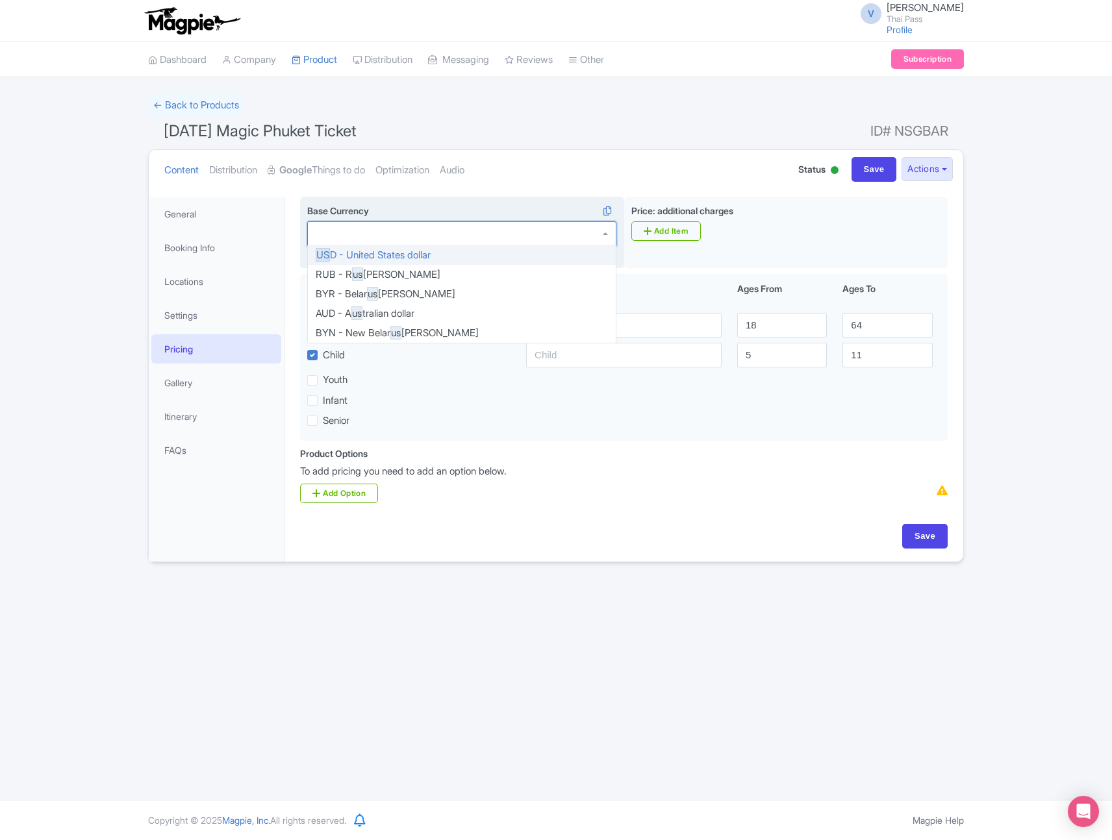
scroll to position [0, 0]
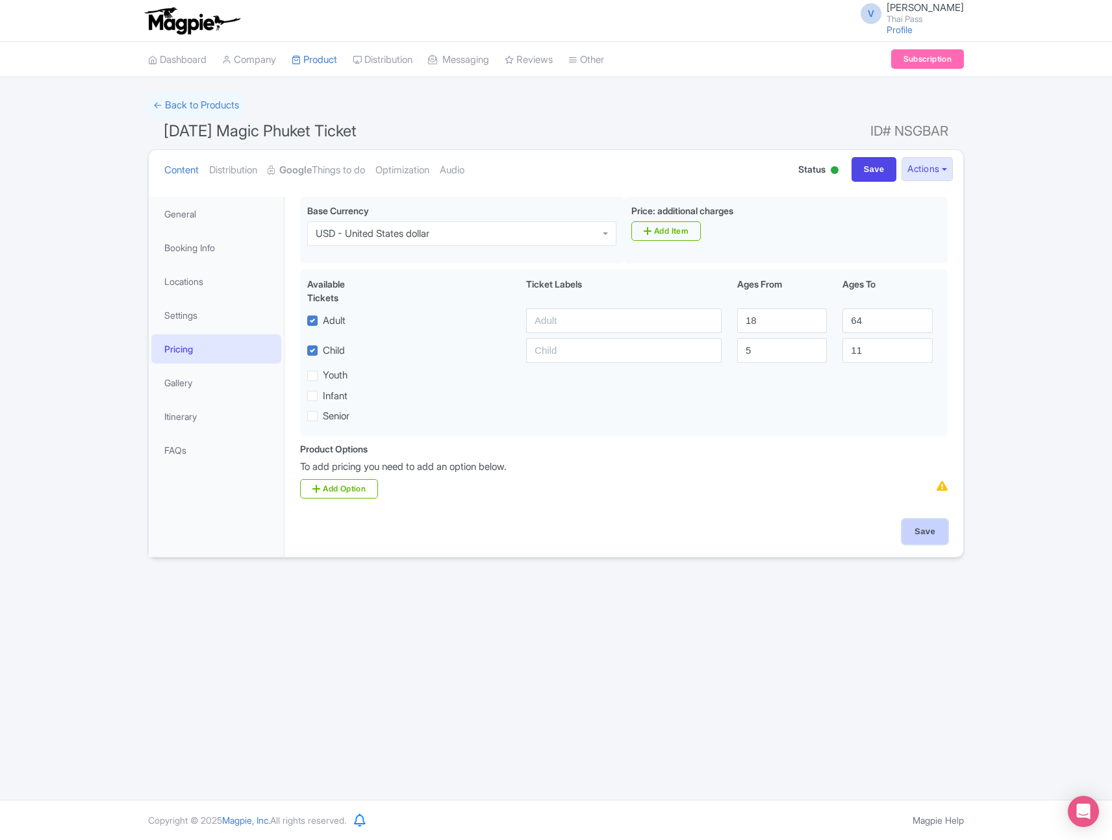
click at [926, 530] on input "Save" at bounding box center [924, 531] width 45 height 25
type input "Saving..."
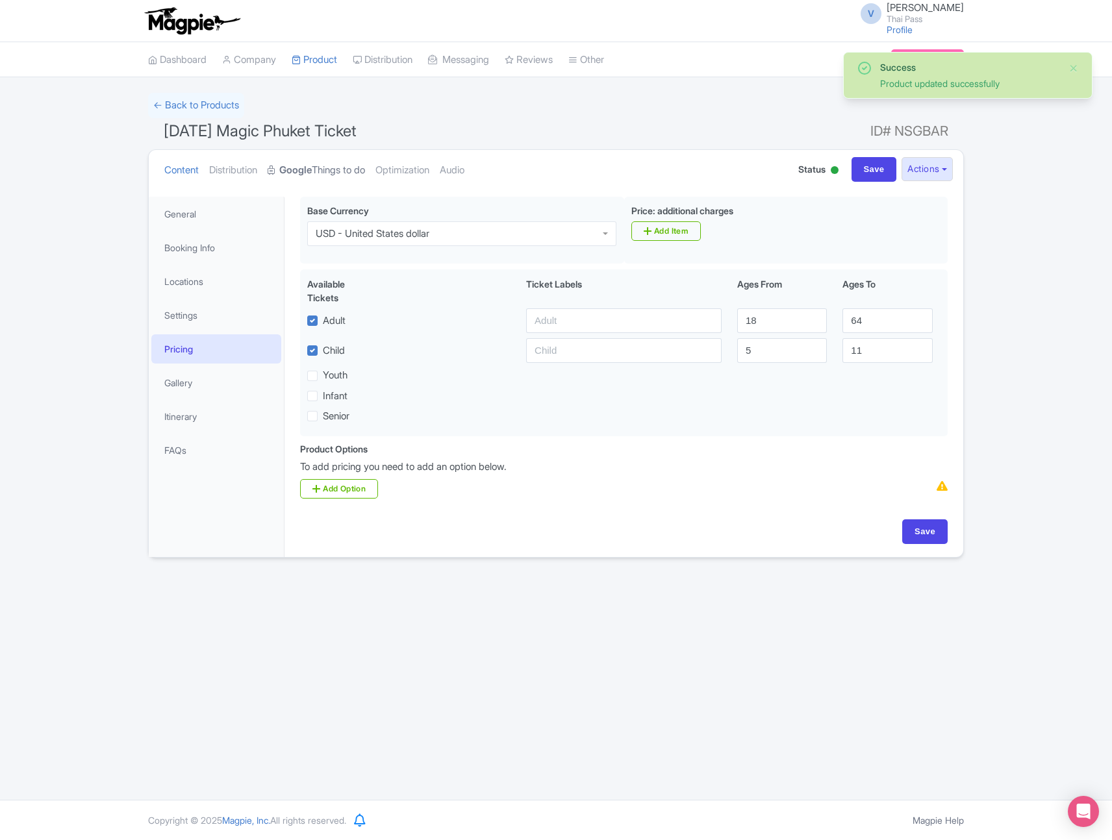
click at [339, 173] on link "Google Things to do" at bounding box center [316, 170] width 97 height 41
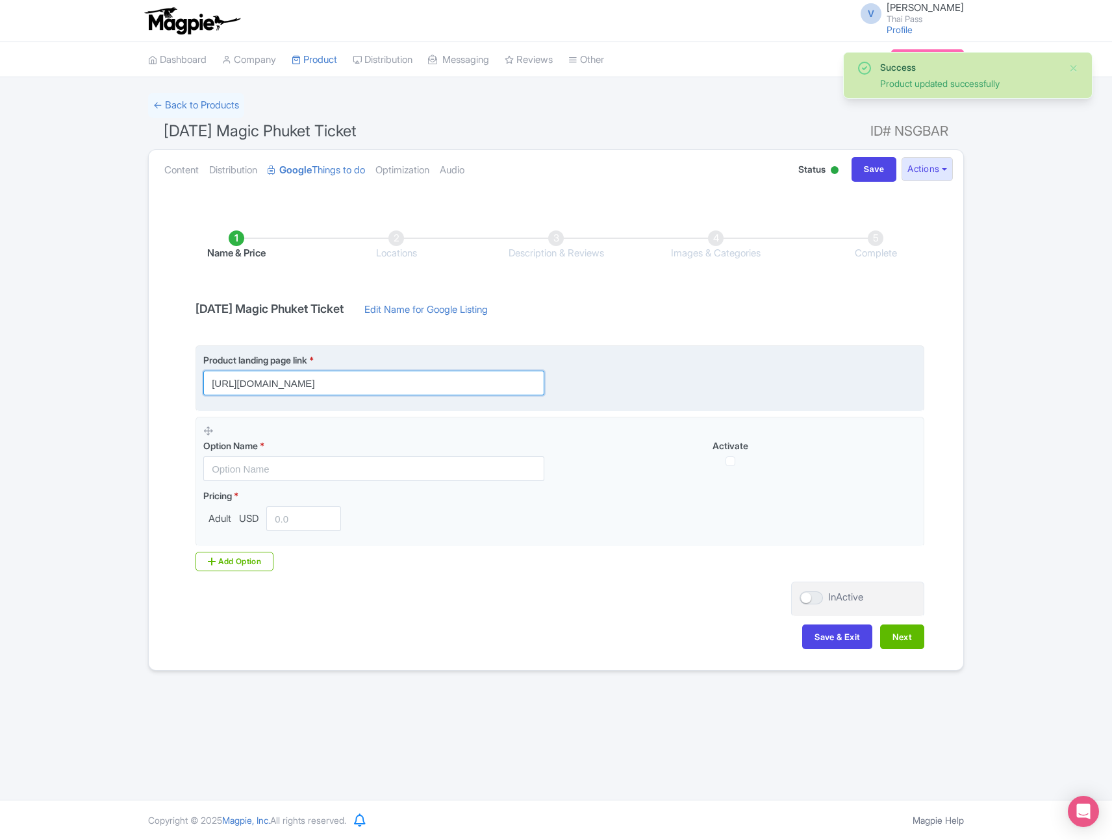
click at [487, 390] on input "[URL][DOMAIN_NAME]" at bounding box center [373, 383] width 341 height 25
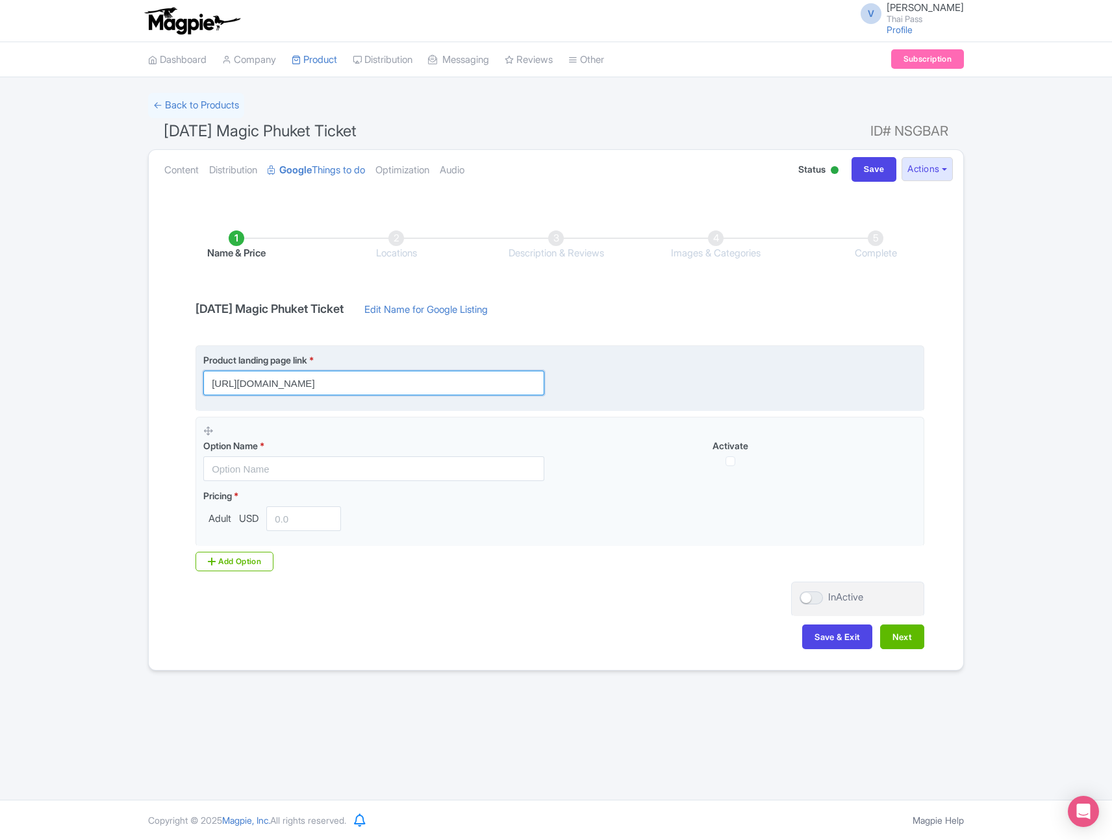
click at [523, 386] on input "[URL][DOMAIN_NAME]" at bounding box center [373, 383] width 341 height 25
paste input "?utm_source=ttd"
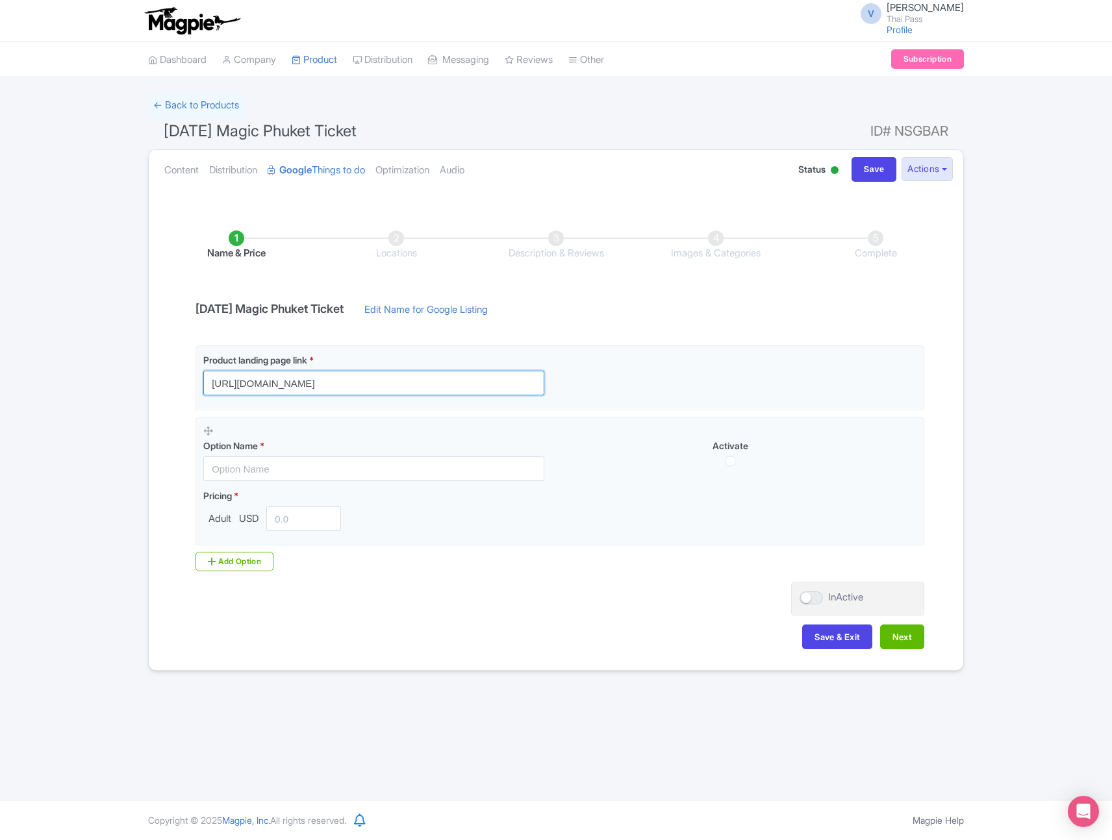
type input "[URL][DOMAIN_NAME]"
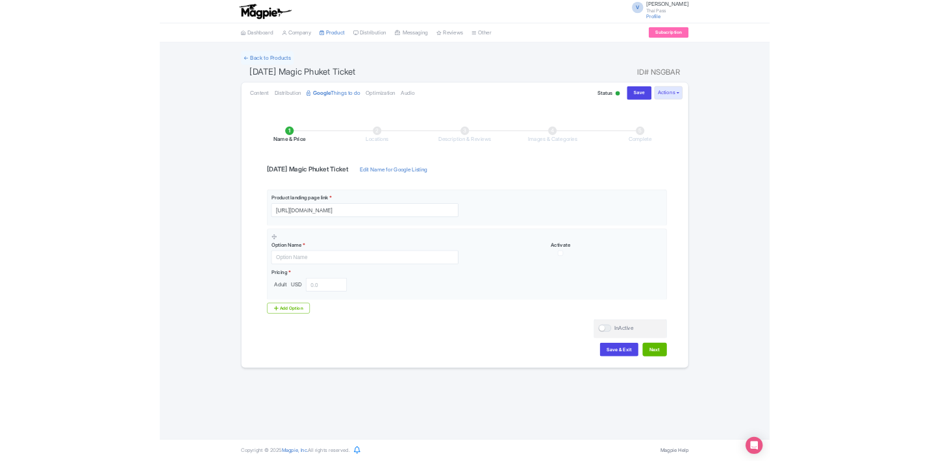
scroll to position [0, 0]
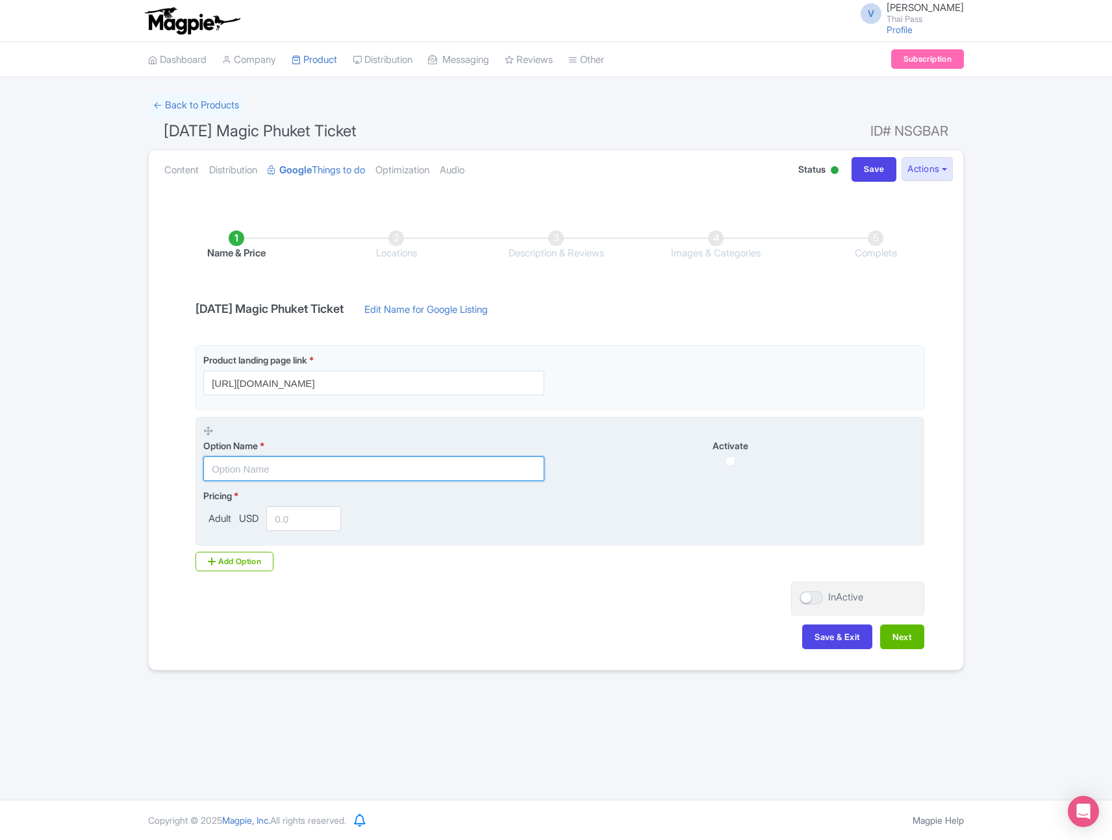
click at [449, 468] on input "text" at bounding box center [373, 468] width 341 height 25
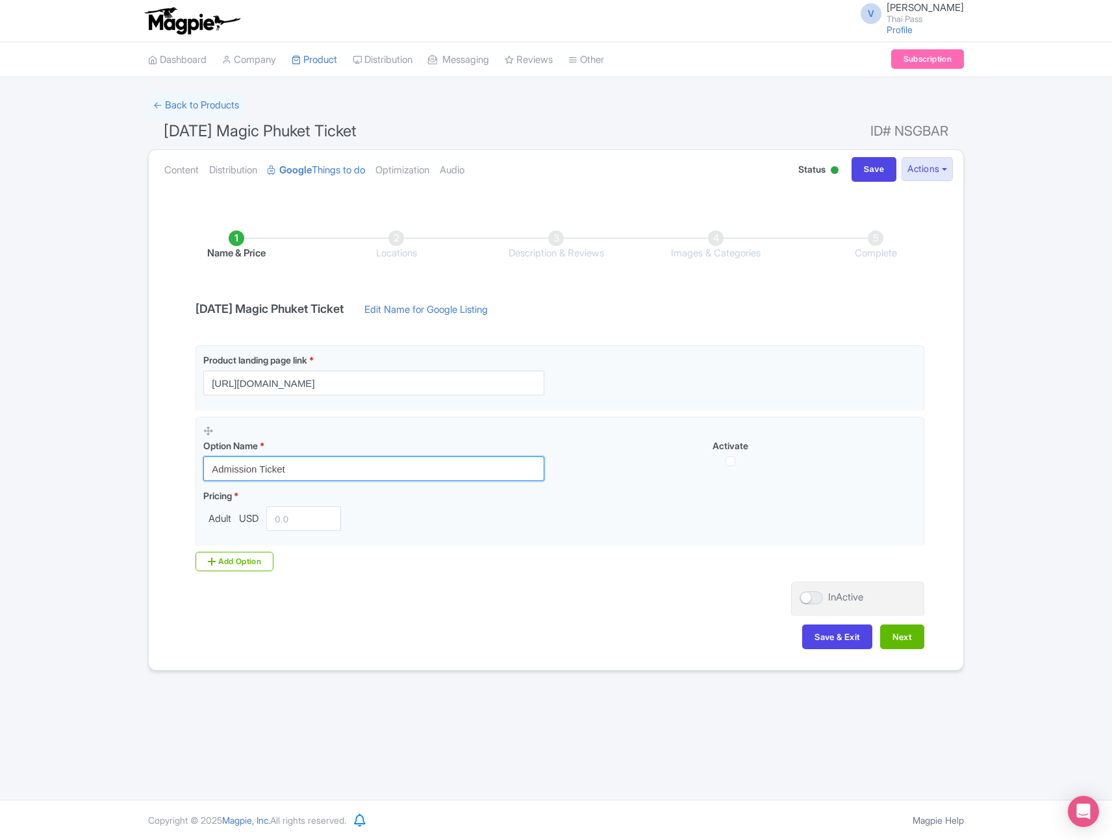
type input "Admission Ticket"
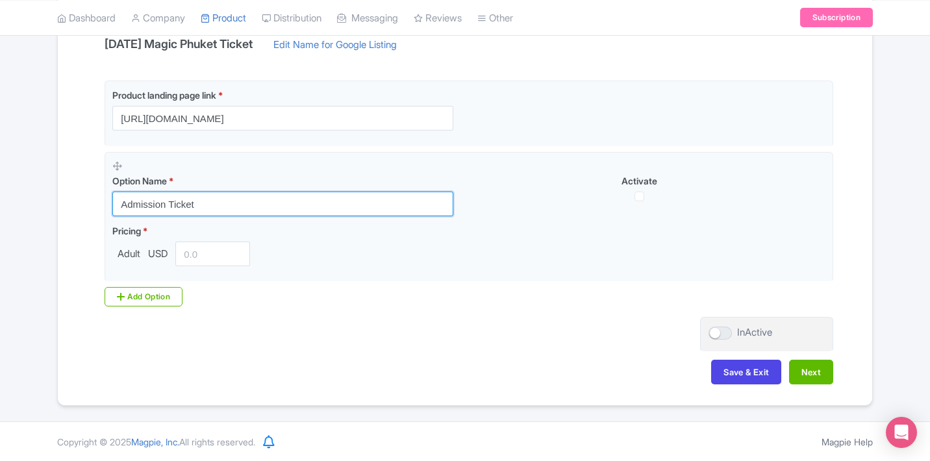
scroll to position [265, 0]
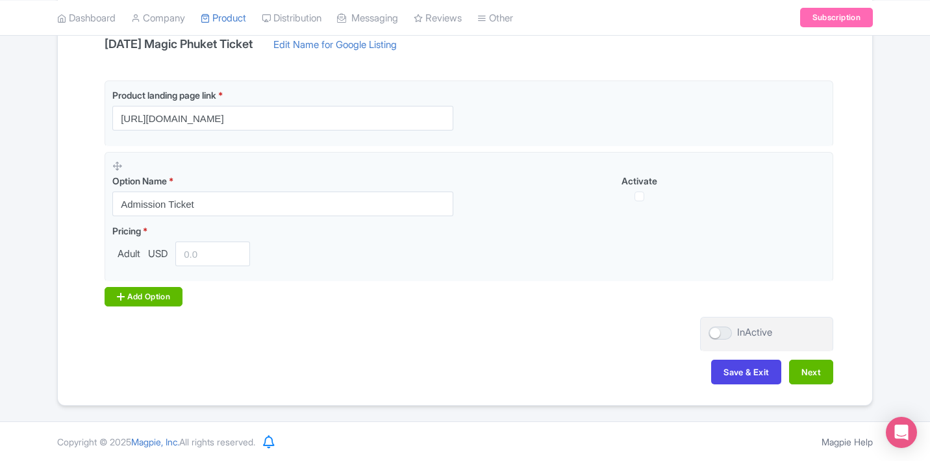
click at [145, 292] on div "Add Option" at bounding box center [144, 296] width 78 height 19
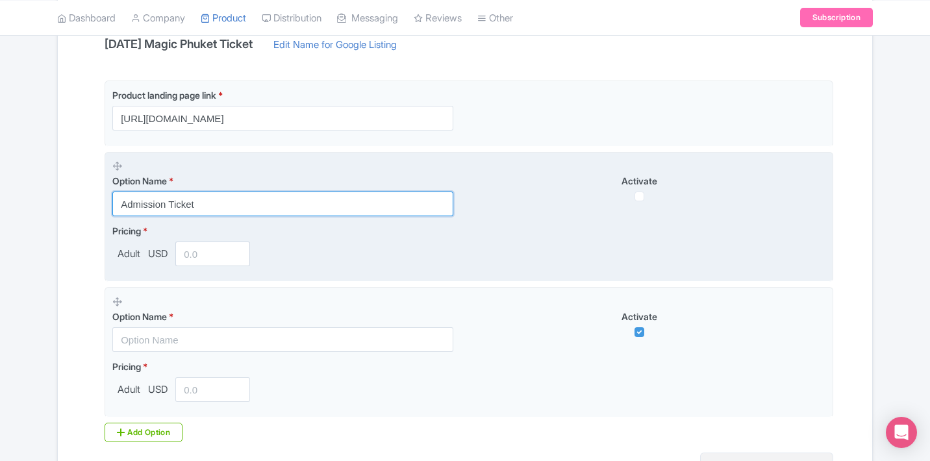
click at [208, 196] on input "Admission Ticket" at bounding box center [282, 204] width 341 height 25
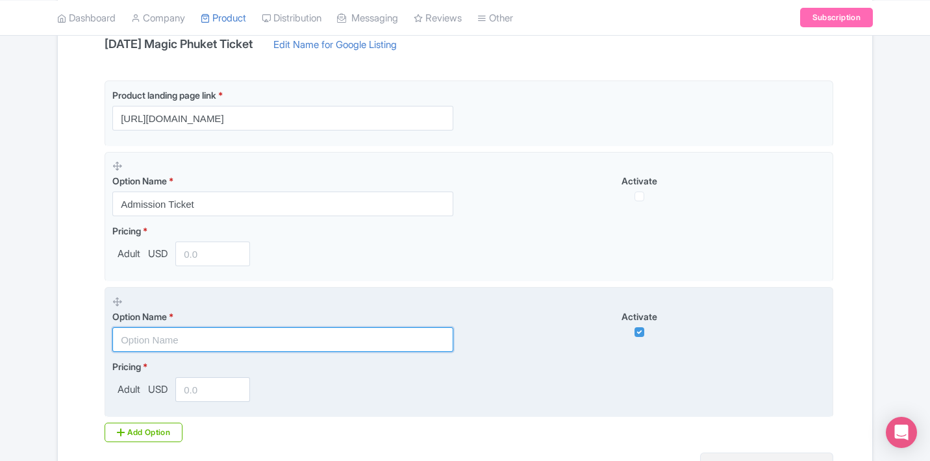
click at [208, 342] on input "text" at bounding box center [282, 339] width 341 height 25
paste input "Admission Ticket"
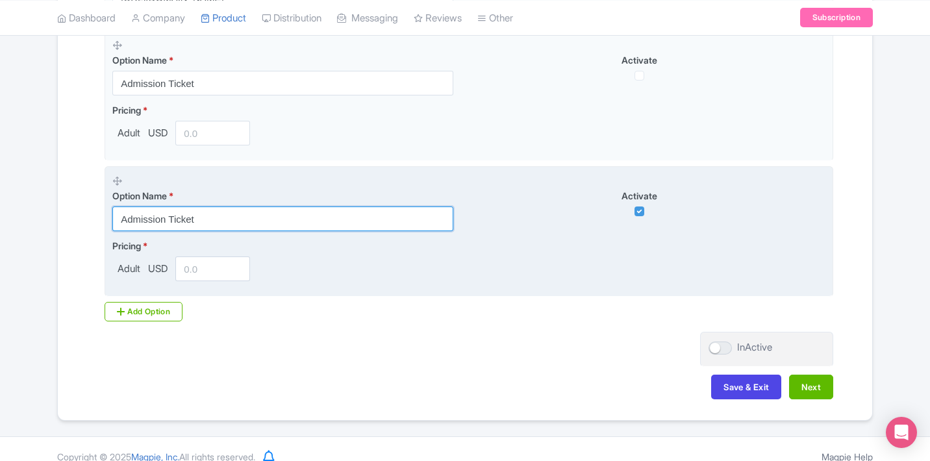
scroll to position [401, 0]
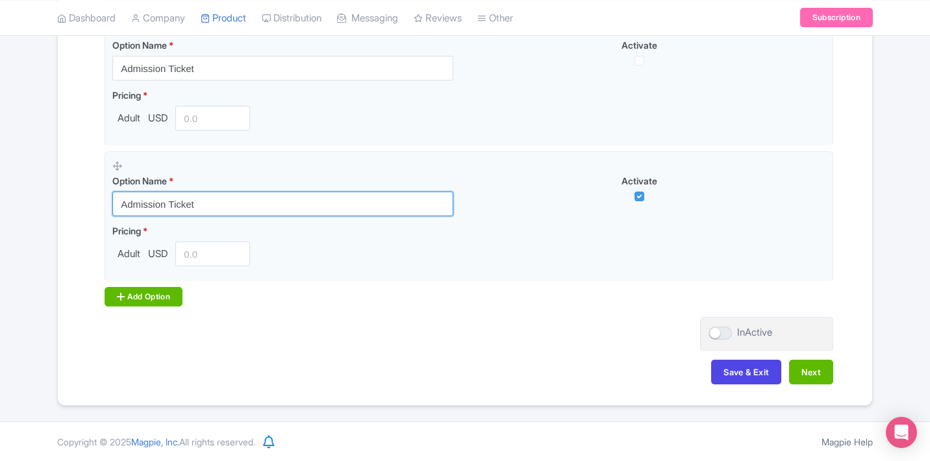
type input "Admission Ticket"
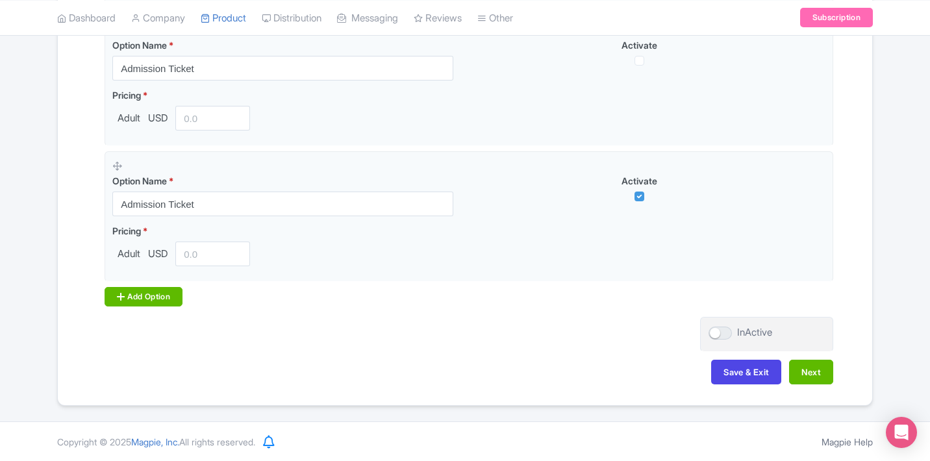
click at [148, 297] on div "Add Option" at bounding box center [144, 296] width 78 height 19
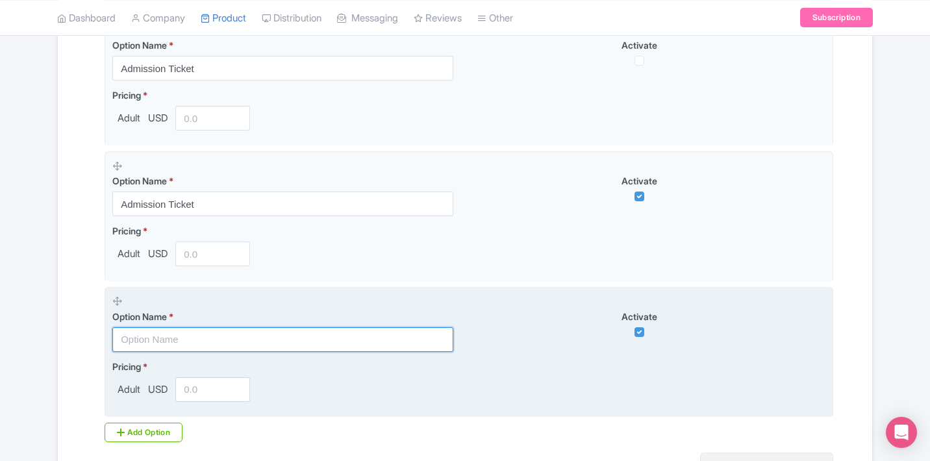
click at [239, 349] on input "text" at bounding box center [282, 339] width 341 height 25
paste input "Admission Ticket"
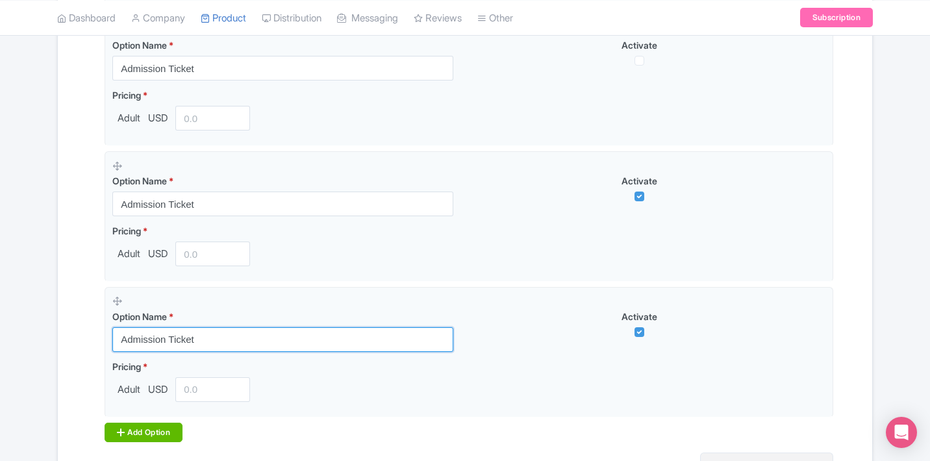
type input "Admission Ticket"
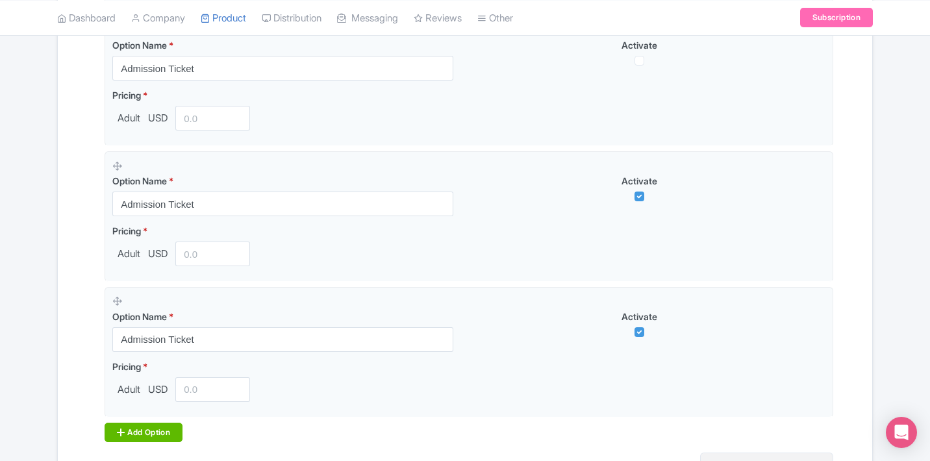
click at [174, 434] on div "Add Option" at bounding box center [144, 432] width 78 height 19
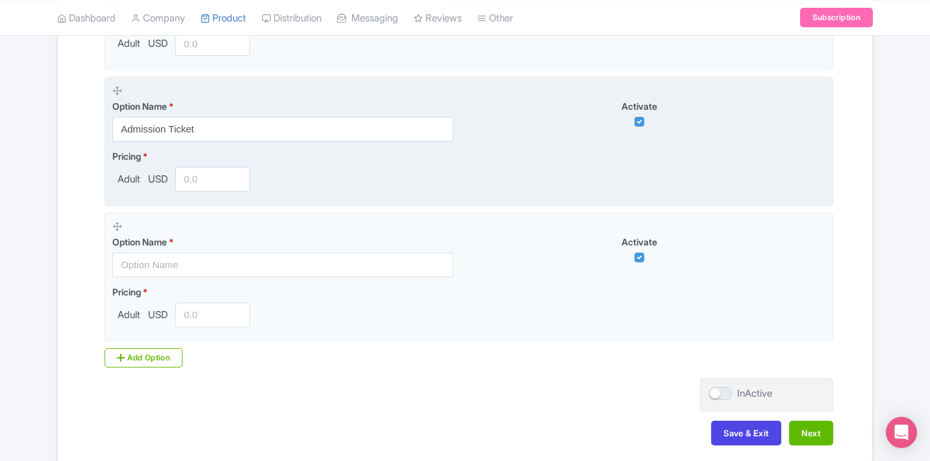
scroll to position [632, 0]
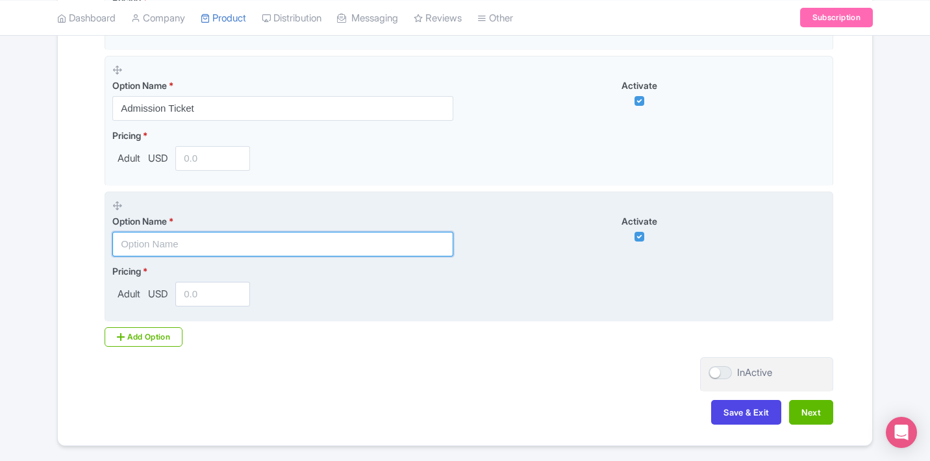
click at [181, 247] on input "text" at bounding box center [282, 244] width 341 height 25
paste input "Admission Ticket"
type input "Admission Ticket"
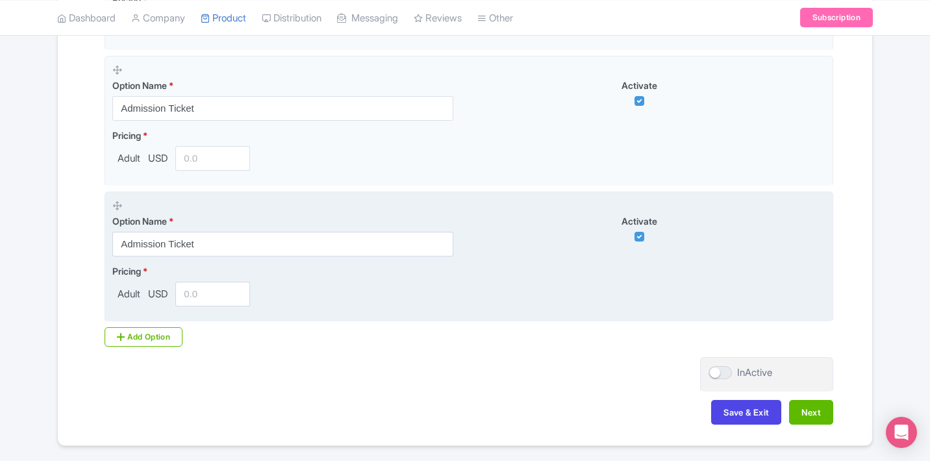
click at [354, 299] on div "Pricing * Adult USD" at bounding box center [468, 285] width 713 height 42
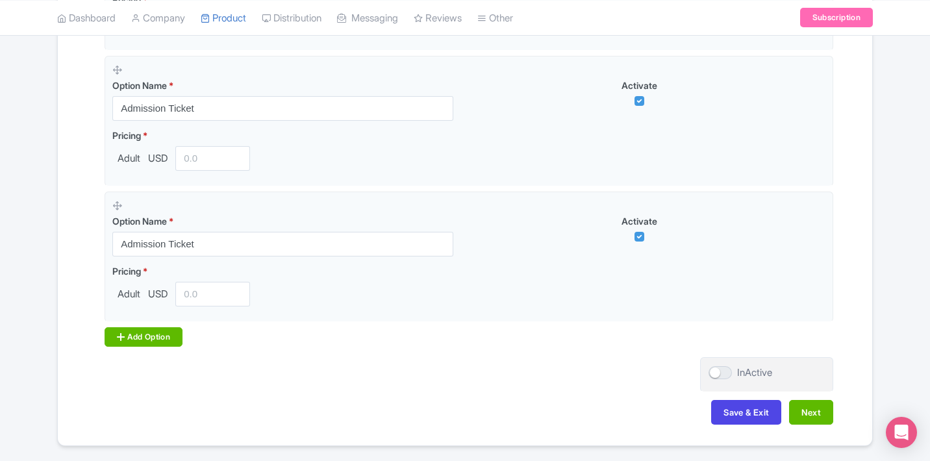
click at [171, 334] on div "Add Option" at bounding box center [144, 336] width 78 height 19
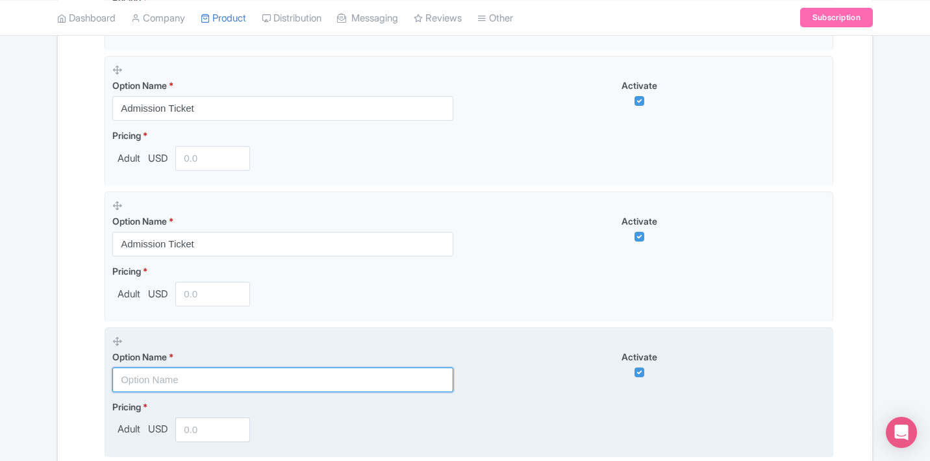
click at [228, 381] on input "text" at bounding box center [282, 380] width 341 height 25
paste input "Park Admission with Buffet Dinner"
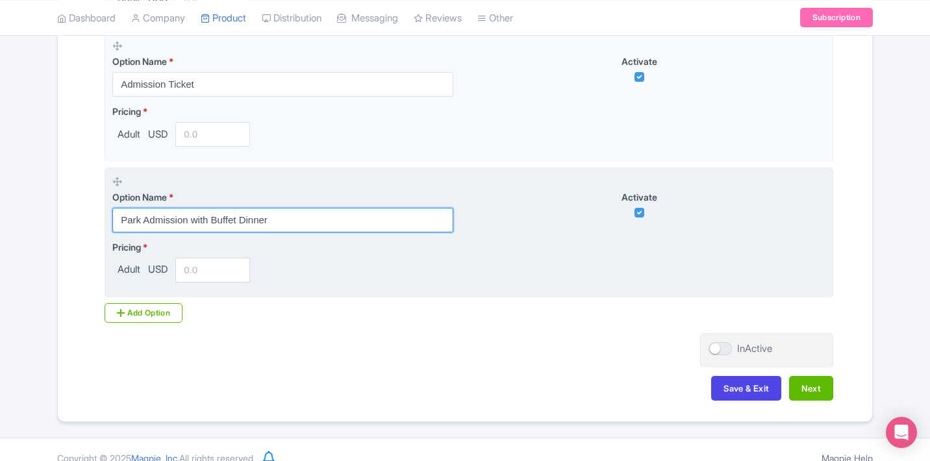
scroll to position [794, 0]
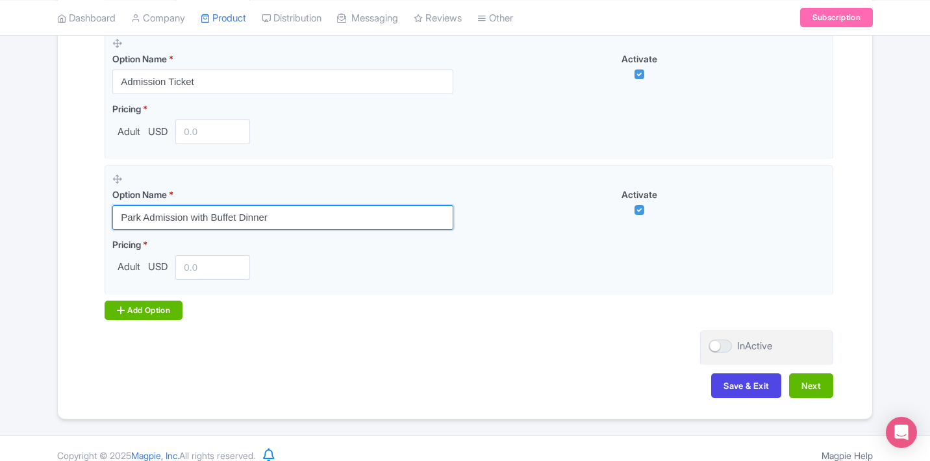
type input "Park Admission with Buffet Dinner"
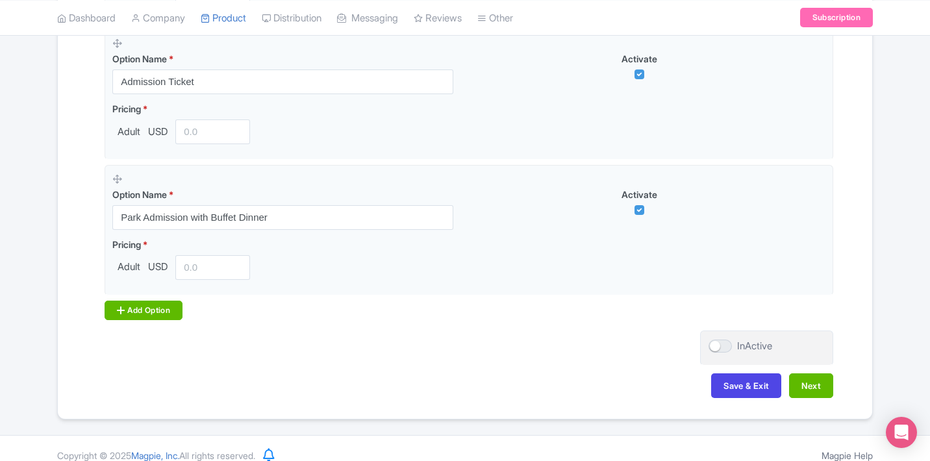
click at [165, 312] on div "Add Option" at bounding box center [144, 310] width 78 height 19
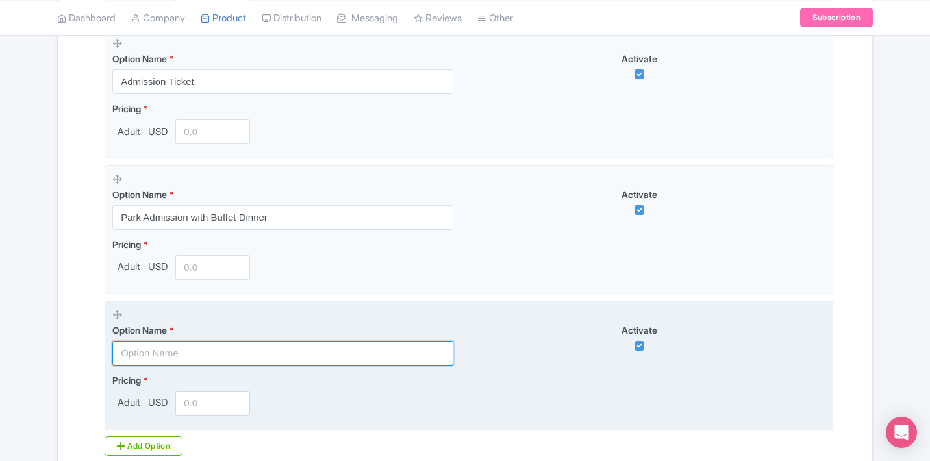
click at [218, 356] on input "text" at bounding box center [282, 353] width 341 height 25
paste input "Park Admission with Buffet Dinner"
click at [327, 358] on input "Park Admission with Buffet Dinner" at bounding box center [282, 353] width 341 height 25
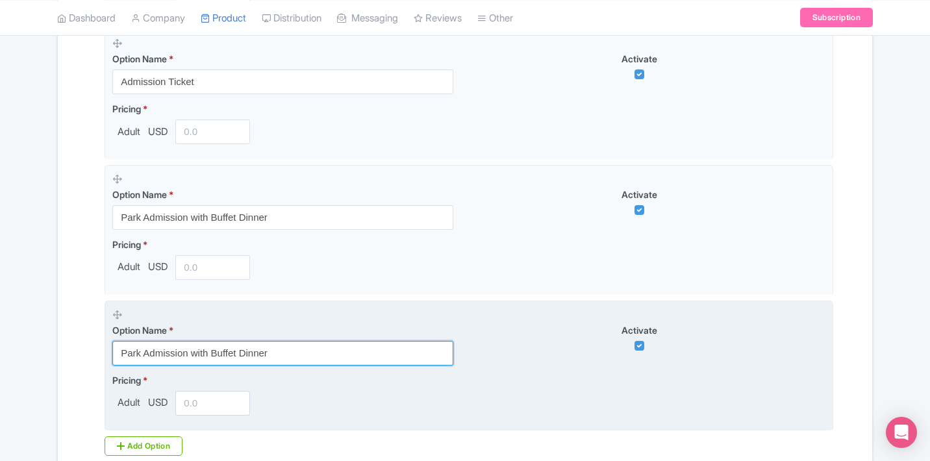
paste input "[URL][DOMAIN_NAME]"
click at [403, 346] on input "Park Admission with Buffet Dinner" at bounding box center [282, 353] width 341 height 25
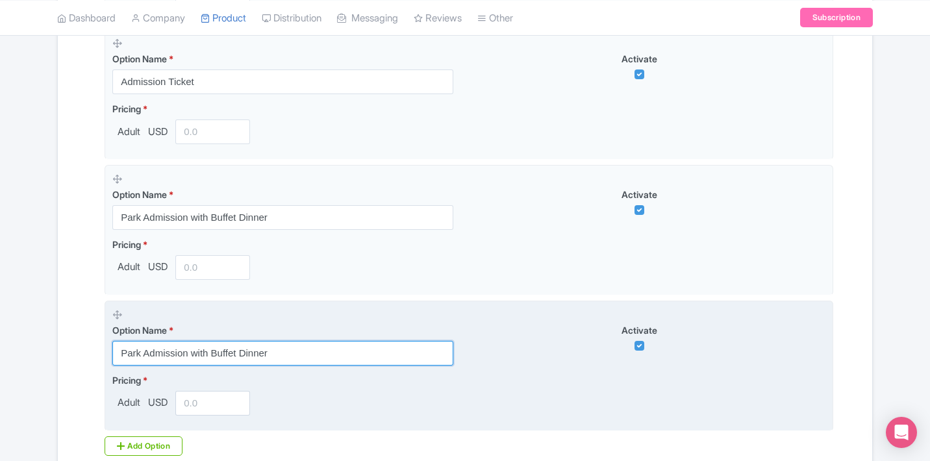
paste input "+ Royal Seat"
drag, startPoint x: 271, startPoint y: 355, endPoint x: 361, endPoint y: 366, distance: 90.9
click at [362, 366] on fieldset "Option Name * Park Admission with Buffet Dinner + Royal Seat Activate Pricing *…" at bounding box center [469, 366] width 729 height 131
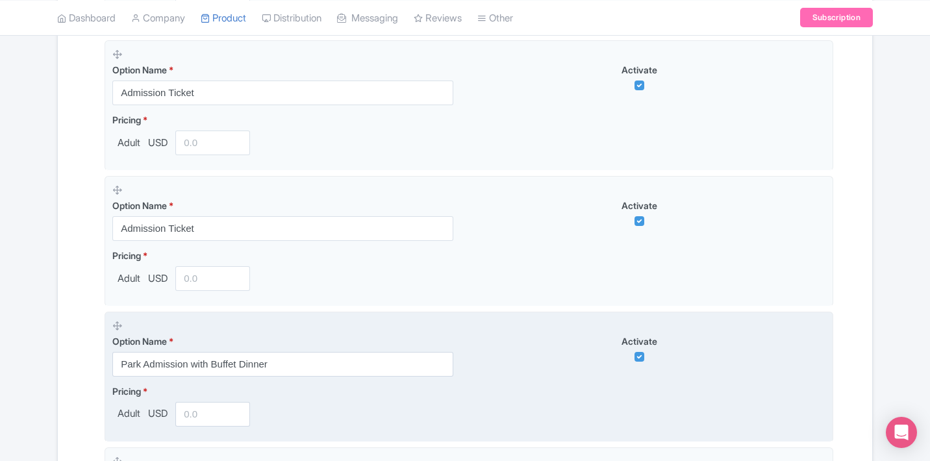
scroll to position [630, 0]
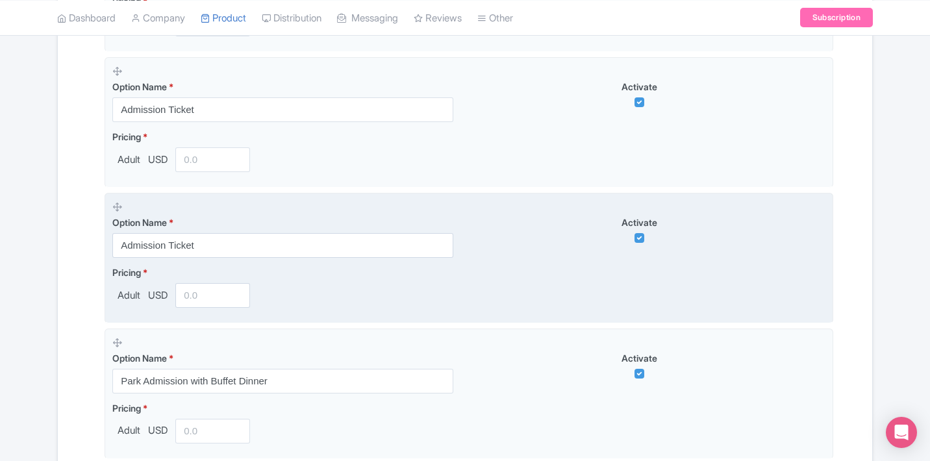
type input "Park Admission with Buffet Dinner + Royal Seat"
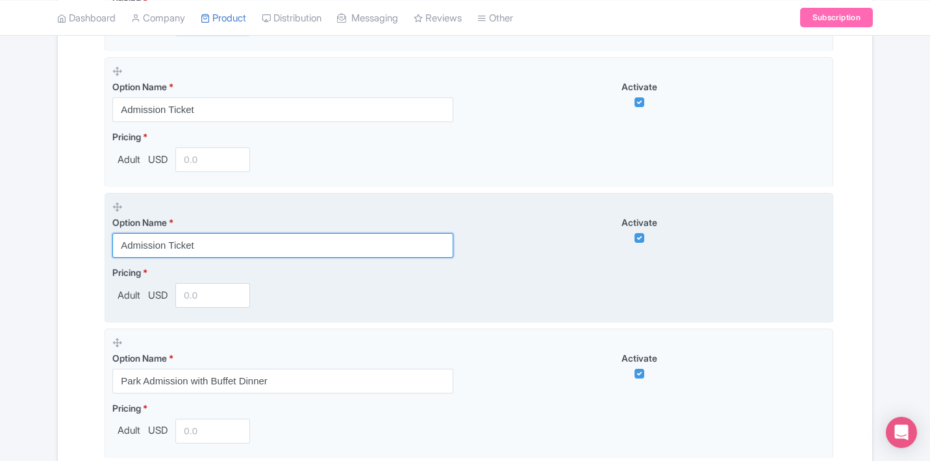
click at [358, 248] on input "Admission Ticket" at bounding box center [282, 245] width 341 height 25
paste input "+ Royal Seat"
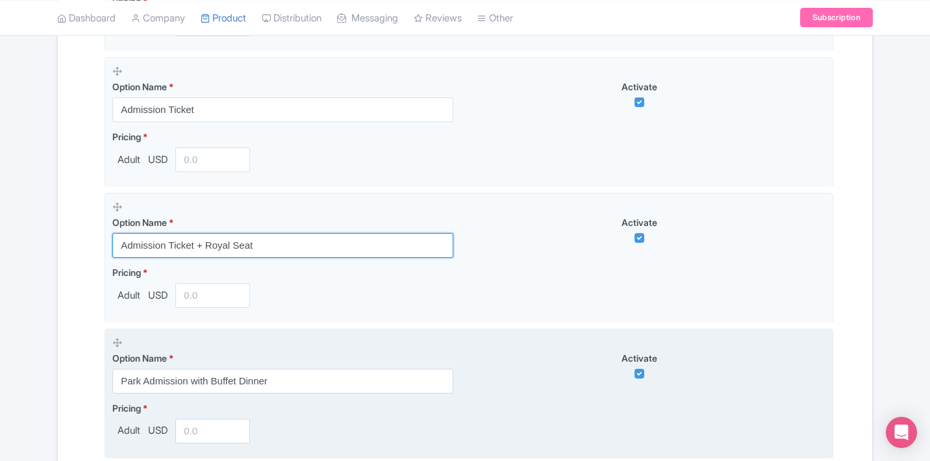
type input "Admission Ticket + Royal Seat"
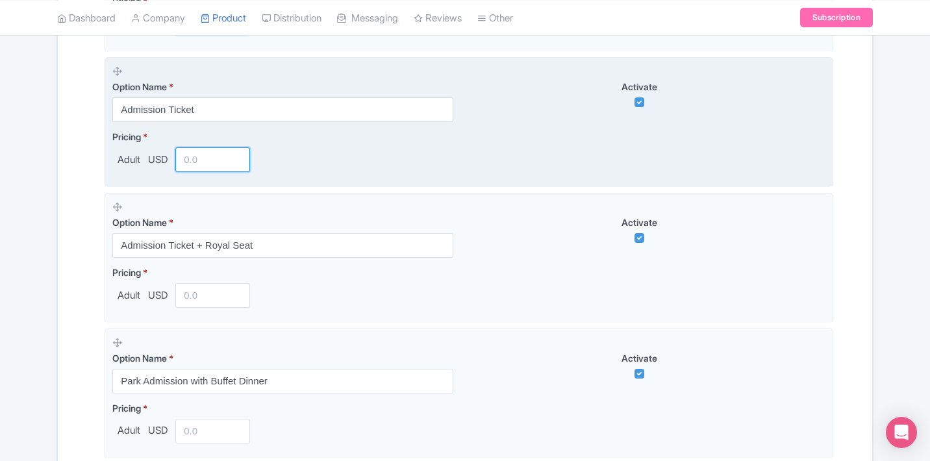
click at [229, 156] on input "number" at bounding box center [212, 159] width 75 height 25
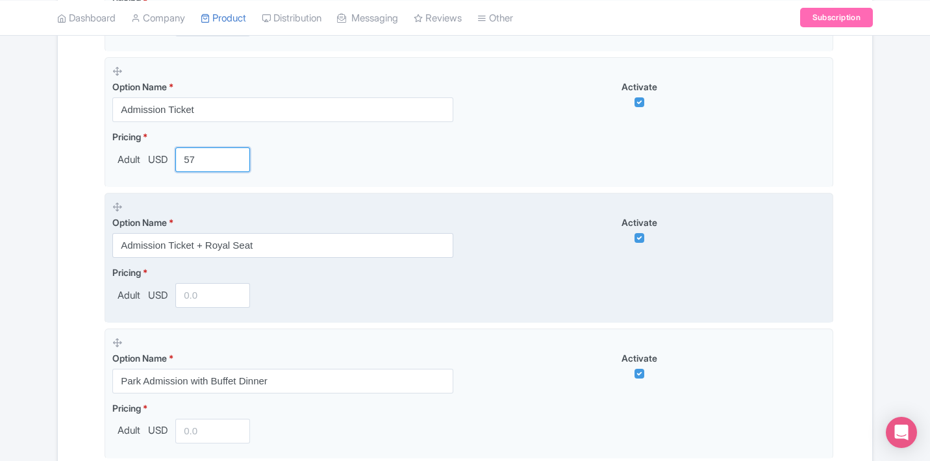
type input "57"
click at [220, 290] on input "number" at bounding box center [212, 295] width 75 height 25
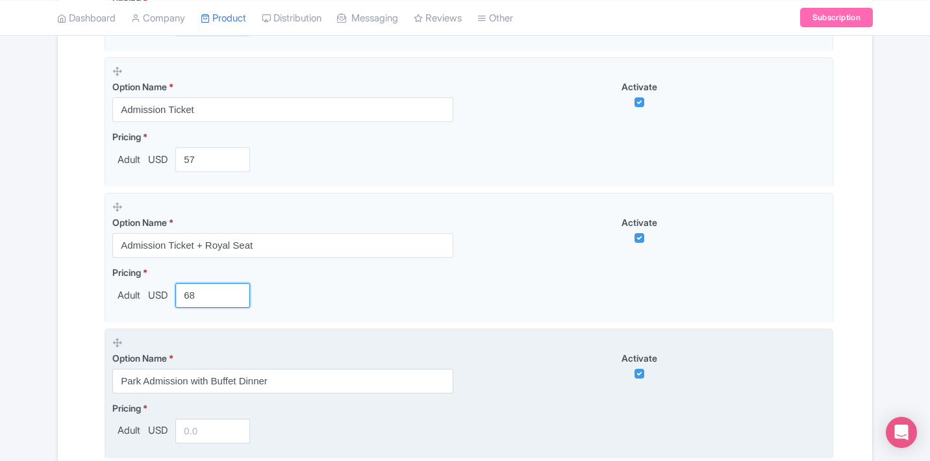
type input "68"
click at [216, 429] on input "number" at bounding box center [212, 431] width 75 height 25
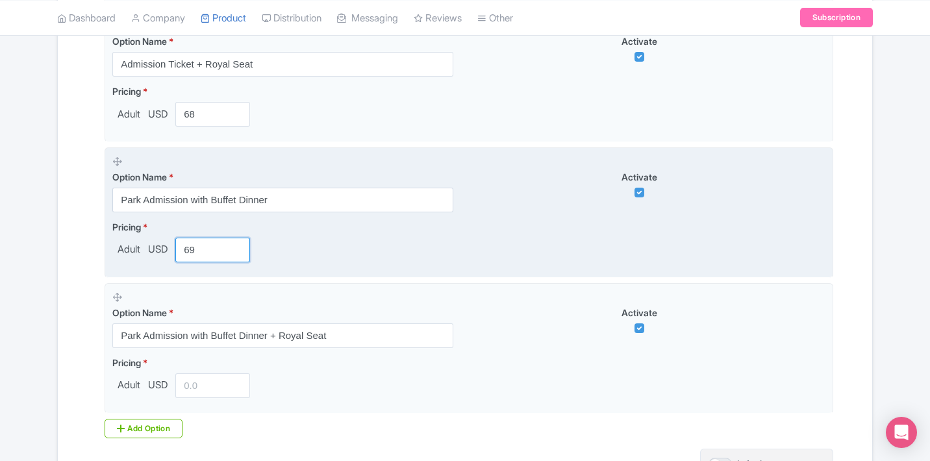
scroll to position [813, 0]
type input "69"
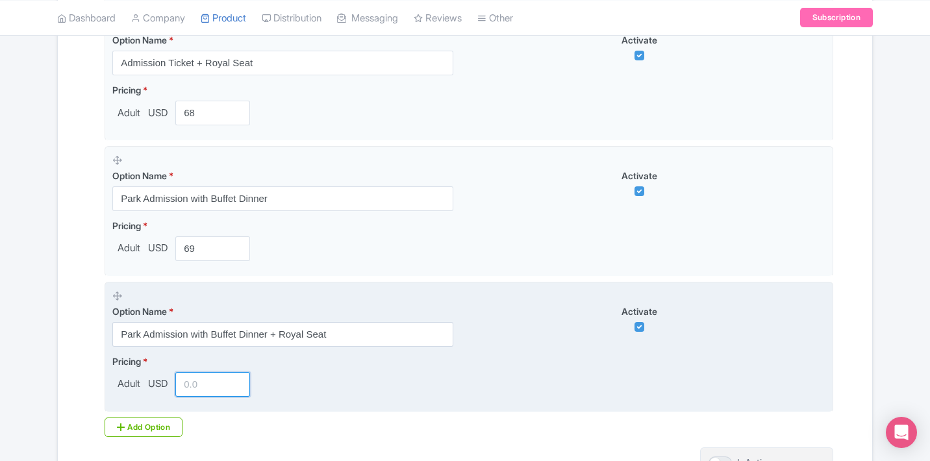
click at [192, 384] on input "number" at bounding box center [212, 384] width 75 height 25
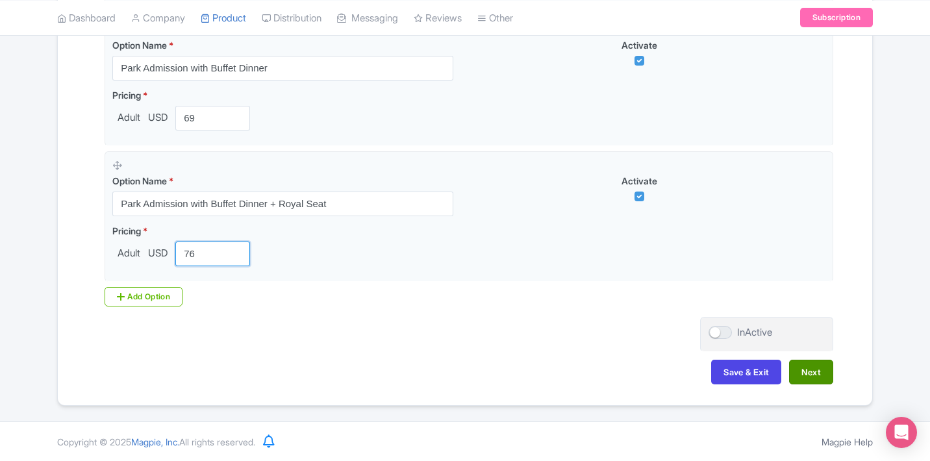
type input "76"
click at [812, 380] on button "Next" at bounding box center [811, 372] width 44 height 25
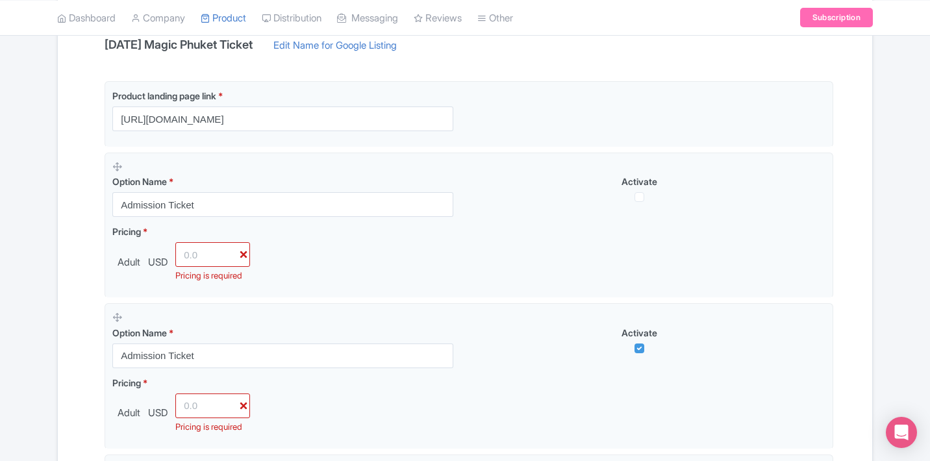
scroll to position [203, 0]
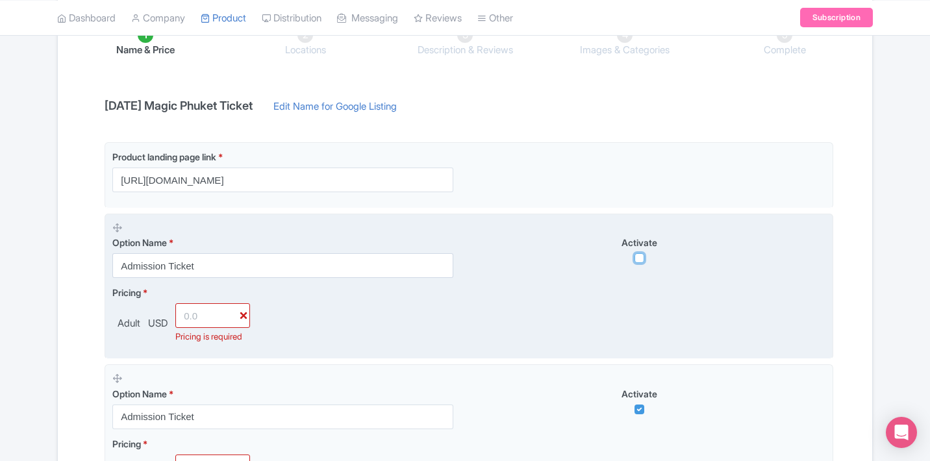
click at [640, 258] on input "checkbox" at bounding box center [639, 258] width 10 height 10
checkbox input "true"
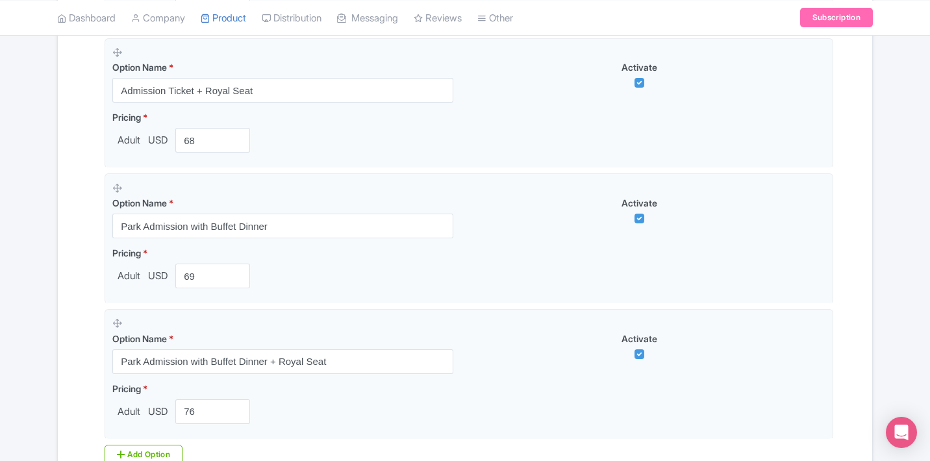
scroll to position [1000, 0]
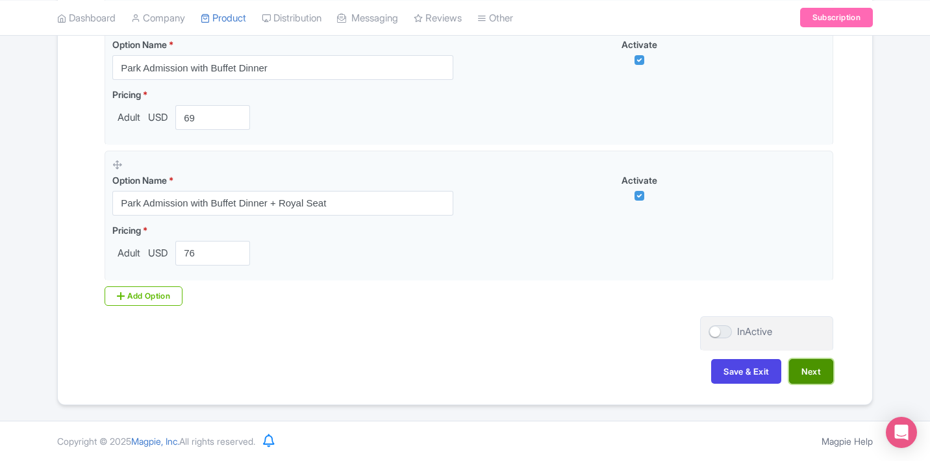
click at [805, 369] on button "Next" at bounding box center [811, 371] width 44 height 25
click at [806, 368] on button "Next" at bounding box center [811, 371] width 44 height 25
click at [801, 375] on button "Next" at bounding box center [811, 371] width 44 height 25
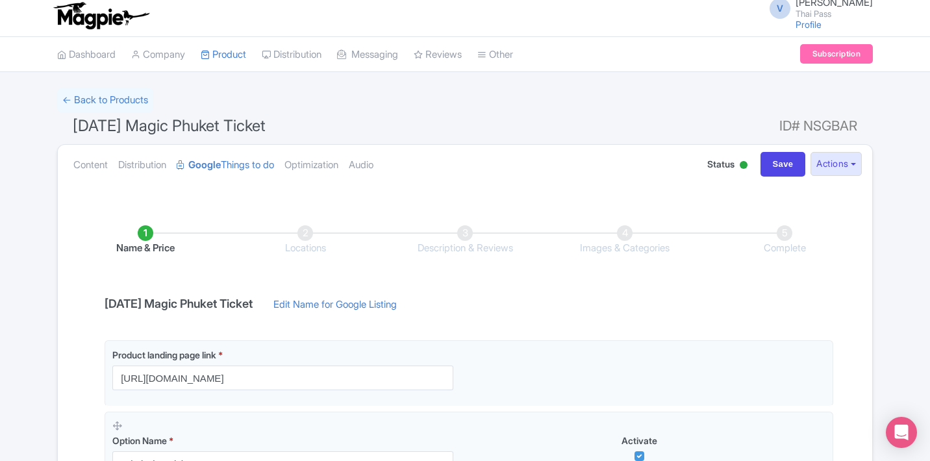
scroll to position [0, 0]
